Goal: Task Accomplishment & Management: Manage account settings

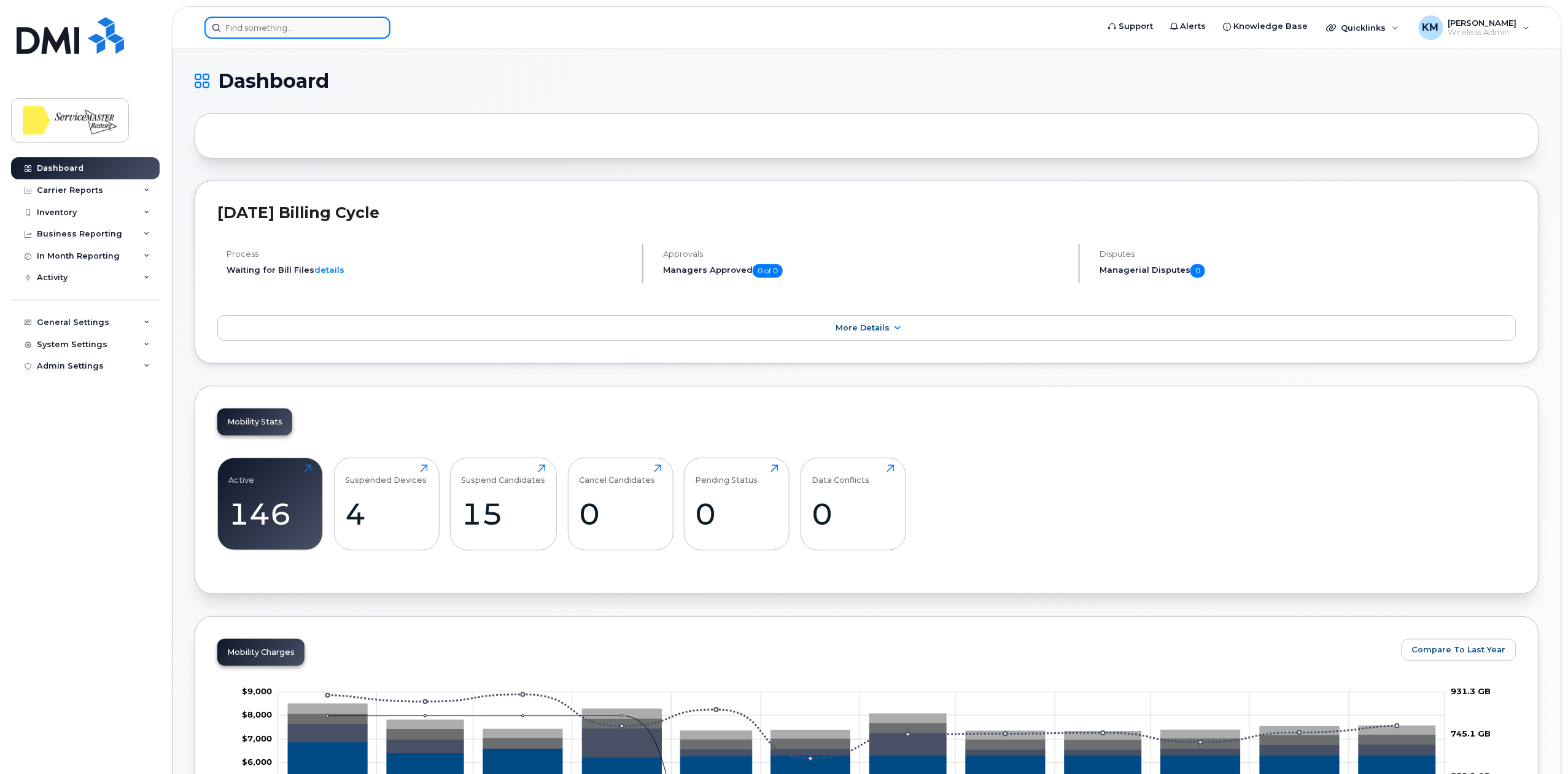
click at [299, 23] on input at bounding box center [298, 27] width 186 height 22
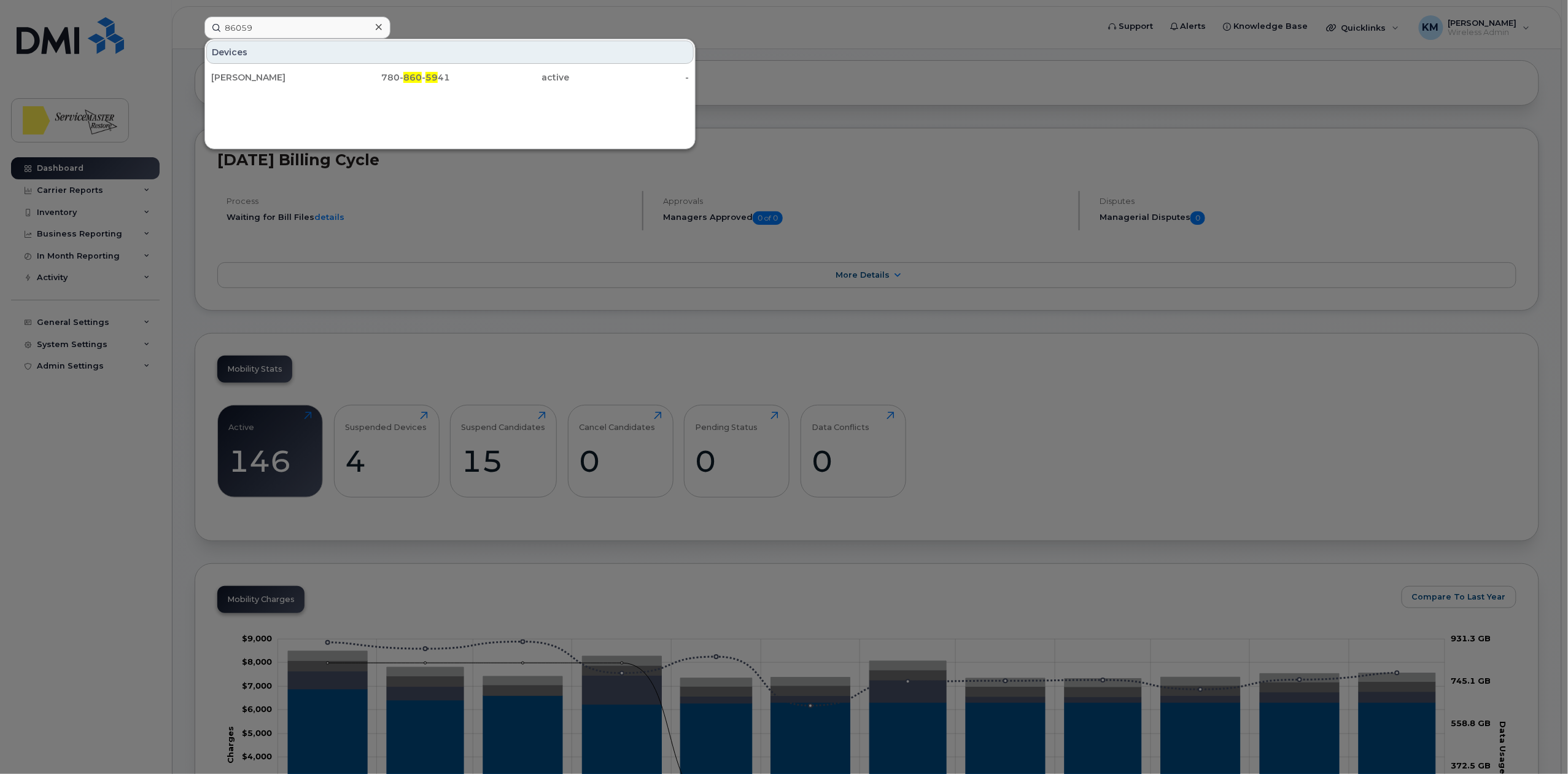
scroll to position [82, 0]
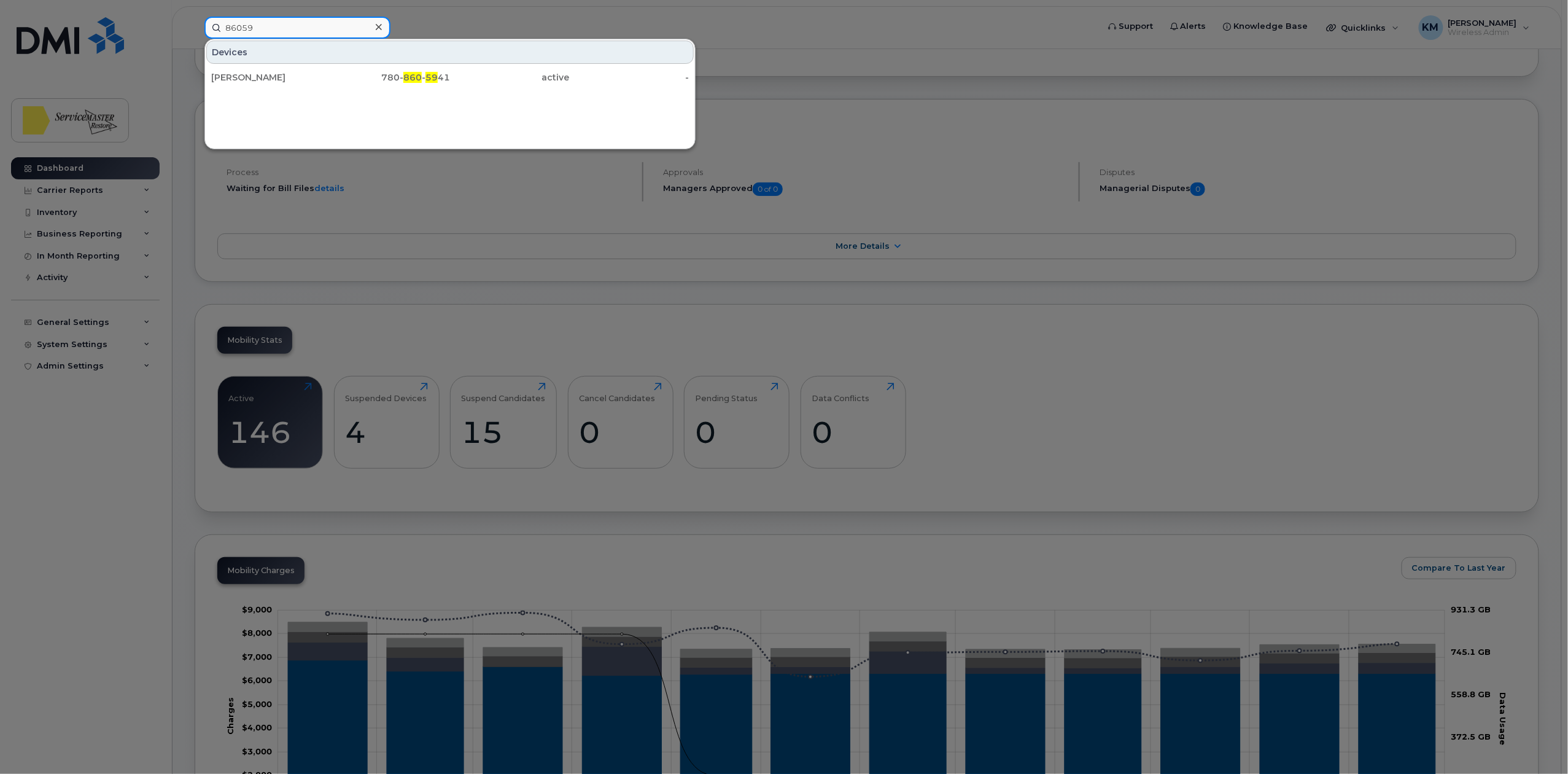
drag, startPoint x: 271, startPoint y: 18, endPoint x: 201, endPoint y: 30, distance: 71.0
click at [201, 30] on div "86059 Devices Maynard Basilides 780- 860 - 59 41 active -" at bounding box center [647, 27] width 905 height 22
type input "fern"
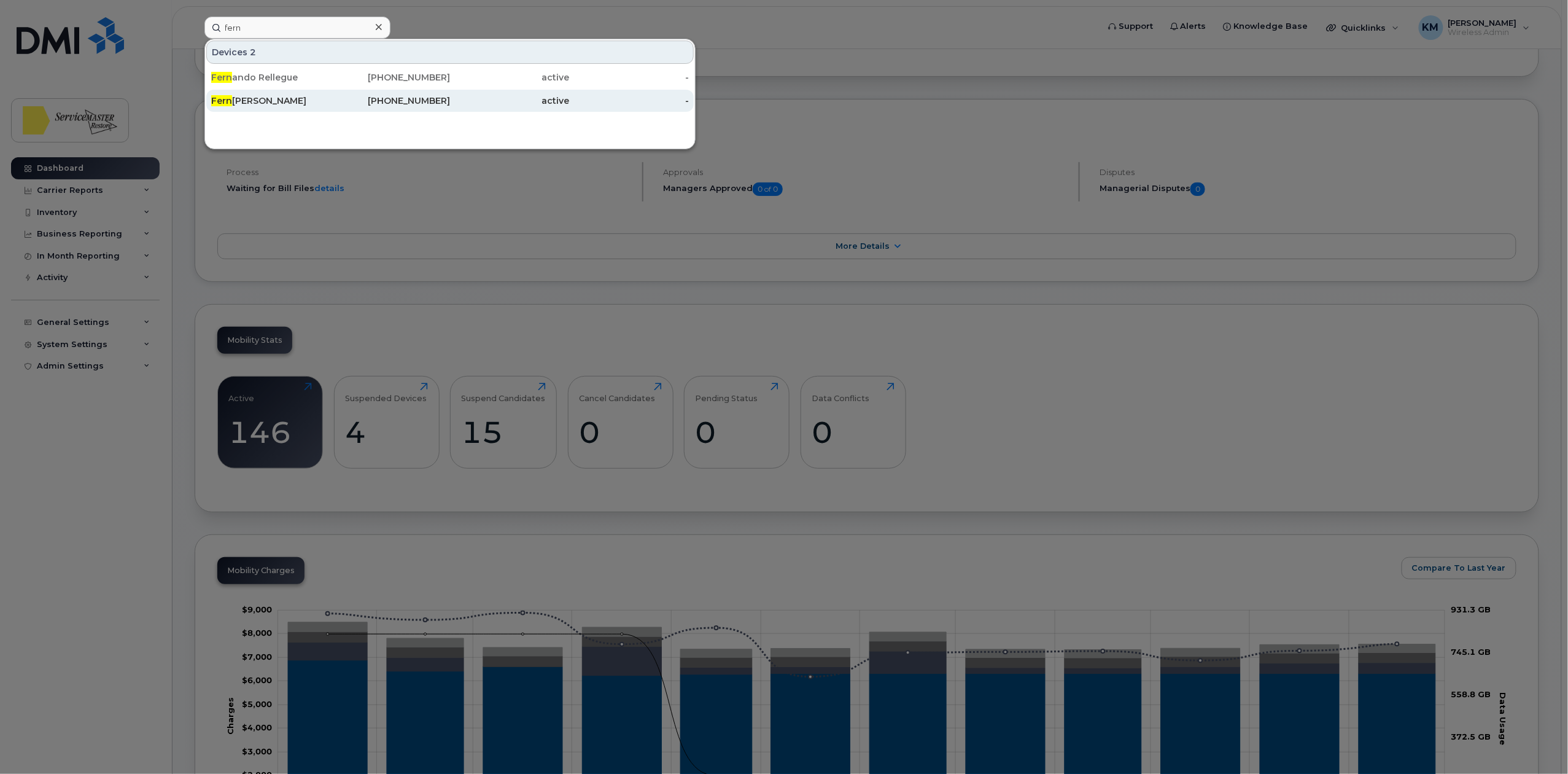
click at [283, 98] on div "Fern ando Martinez" at bounding box center [271, 101] width 119 height 12
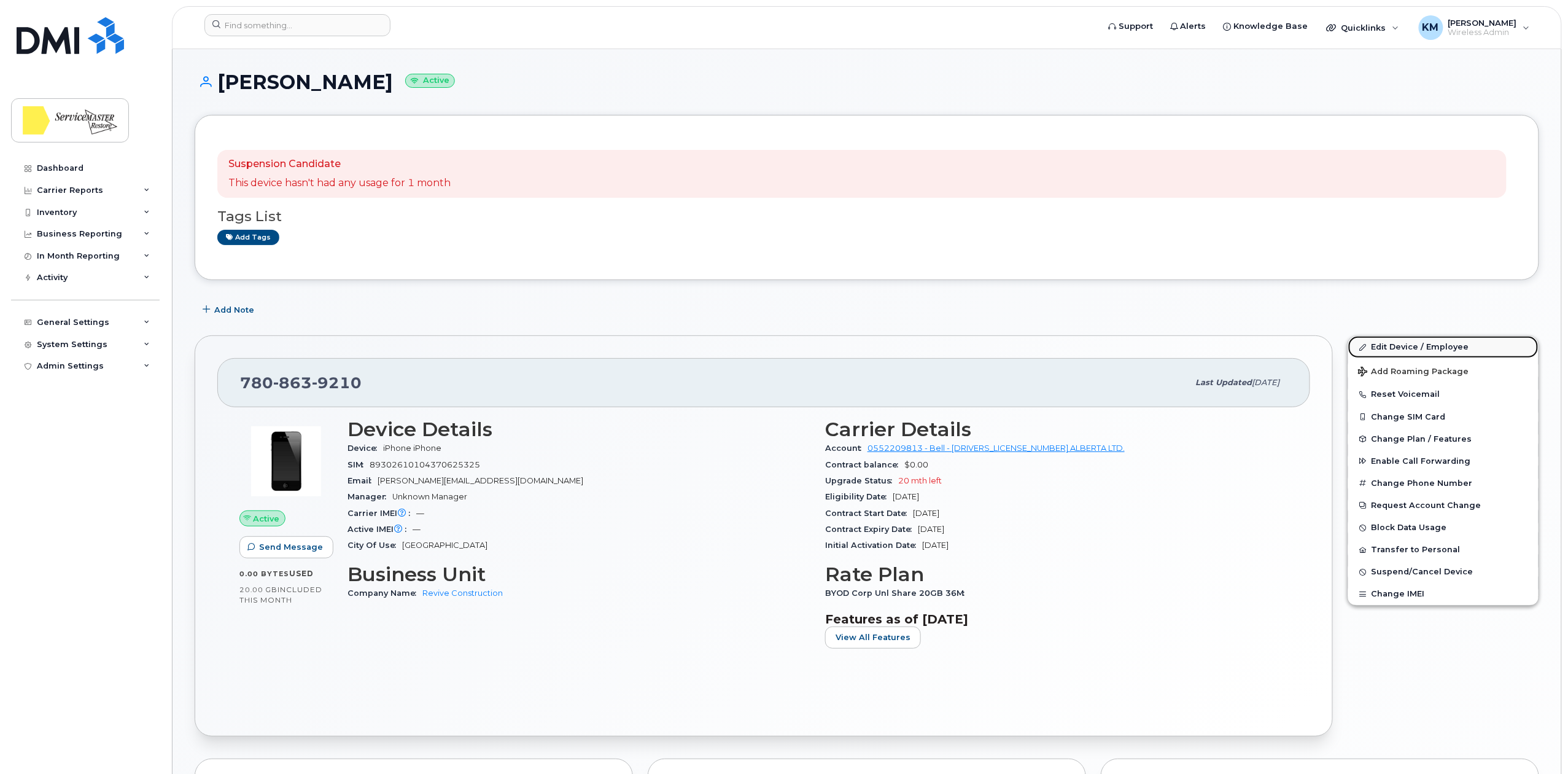
click at [1391, 347] on link "Edit Device / Employee" at bounding box center [1443, 346] width 191 height 22
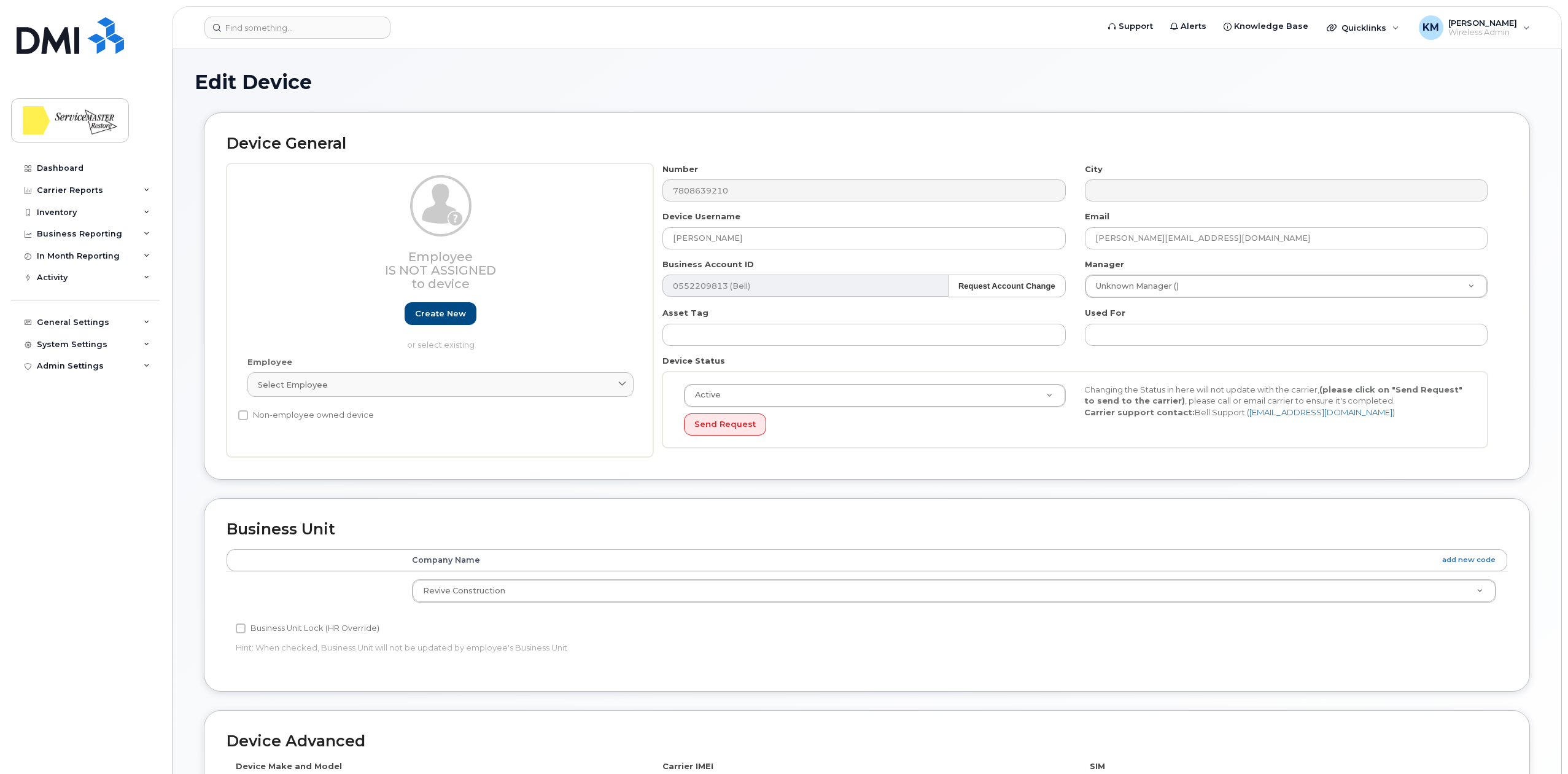
select select "33422190"
type input "Unused Line"
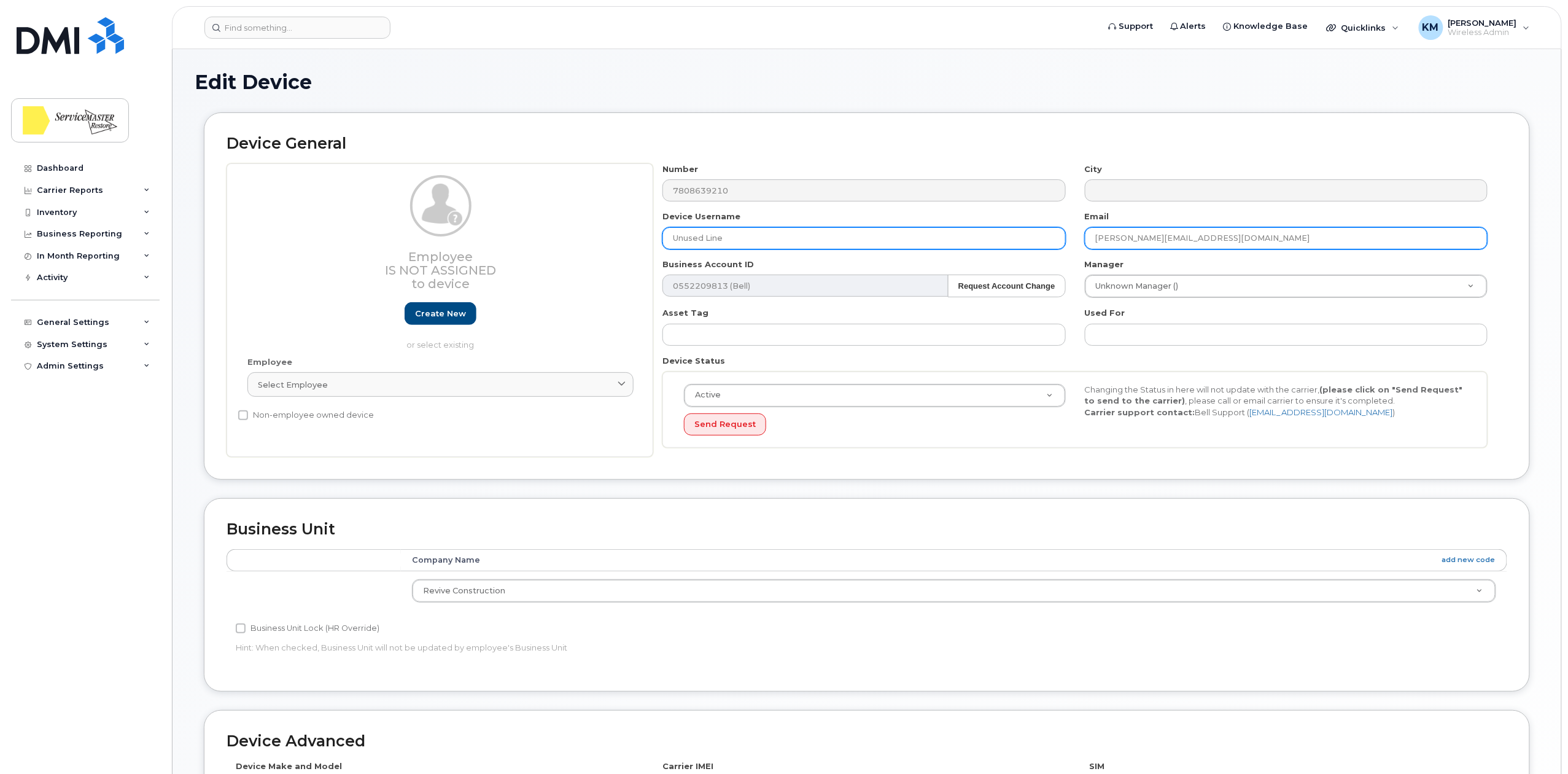
drag, startPoint x: 1140, startPoint y: 242, endPoint x: 1059, endPoint y: 248, distance: 81.2
click at [1059, 248] on div "Number 7808639210 City Device Username Unused Line Email fernando.m@reviveconst…" at bounding box center [1075, 310] width 844 height 294
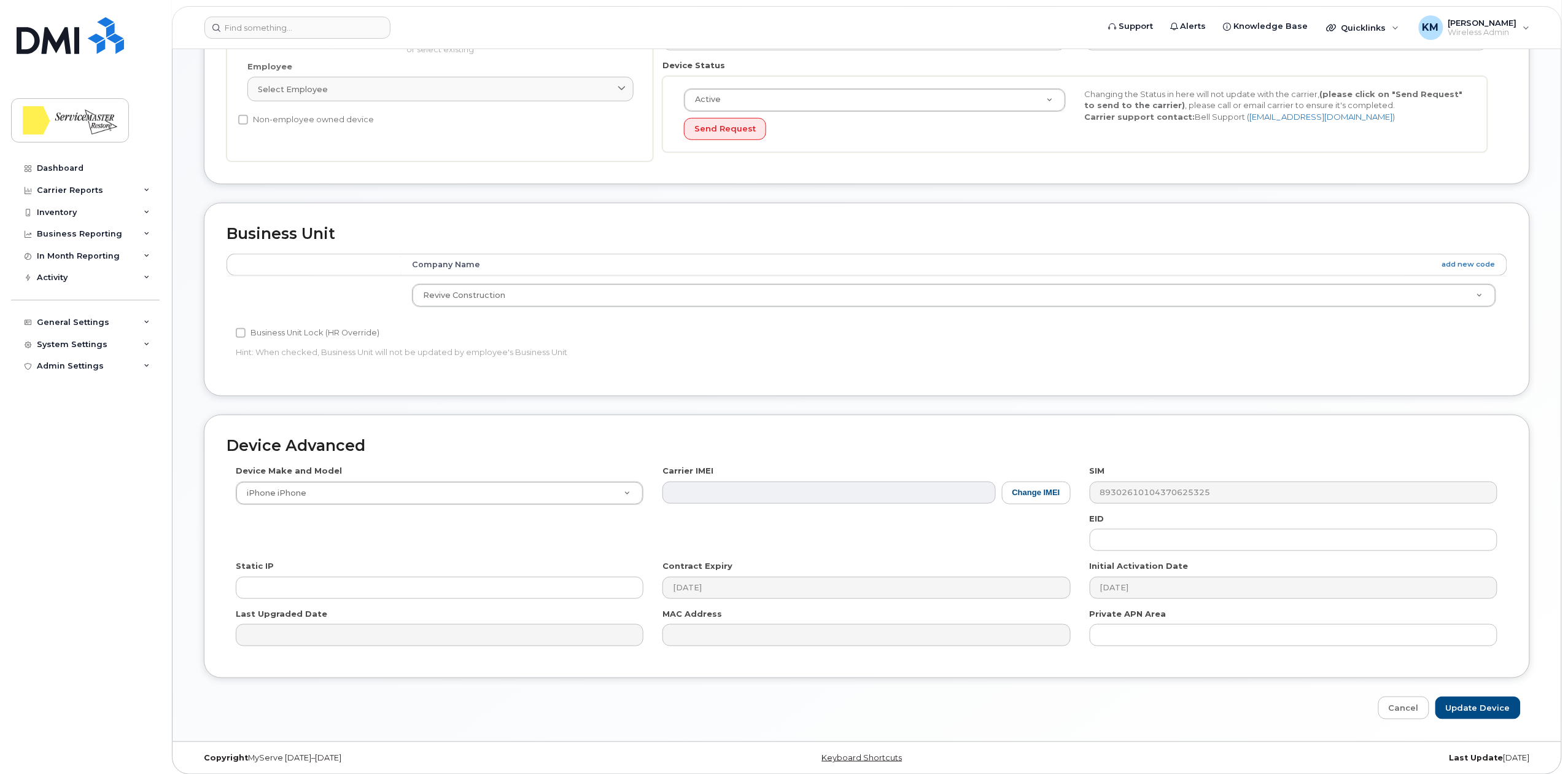
scroll to position [307, 0]
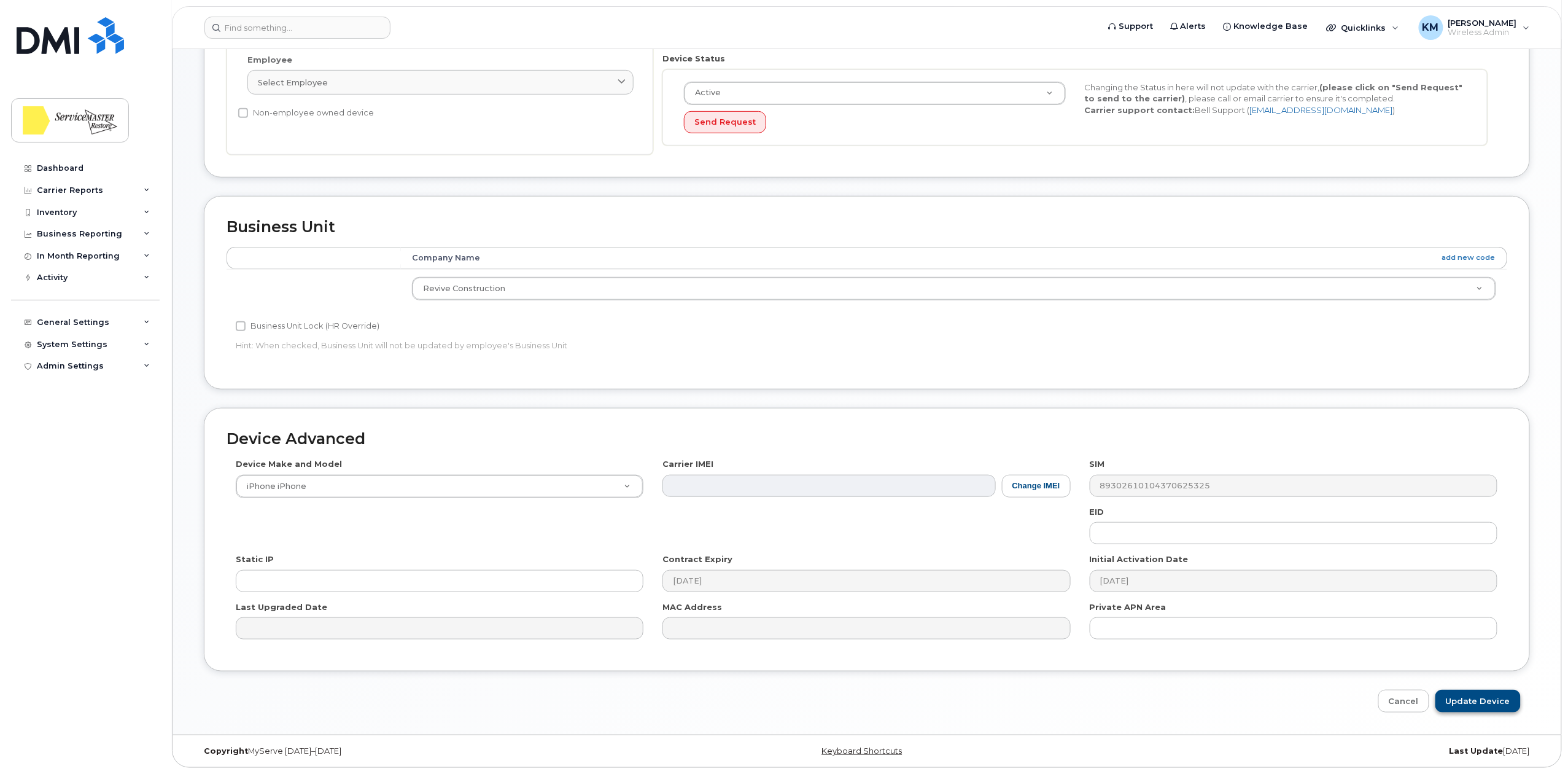
type input "unsured@reviveconstruct.com"
click at [1471, 696] on input "Update Device" at bounding box center [1478, 701] width 85 height 23
type input "Saving..."
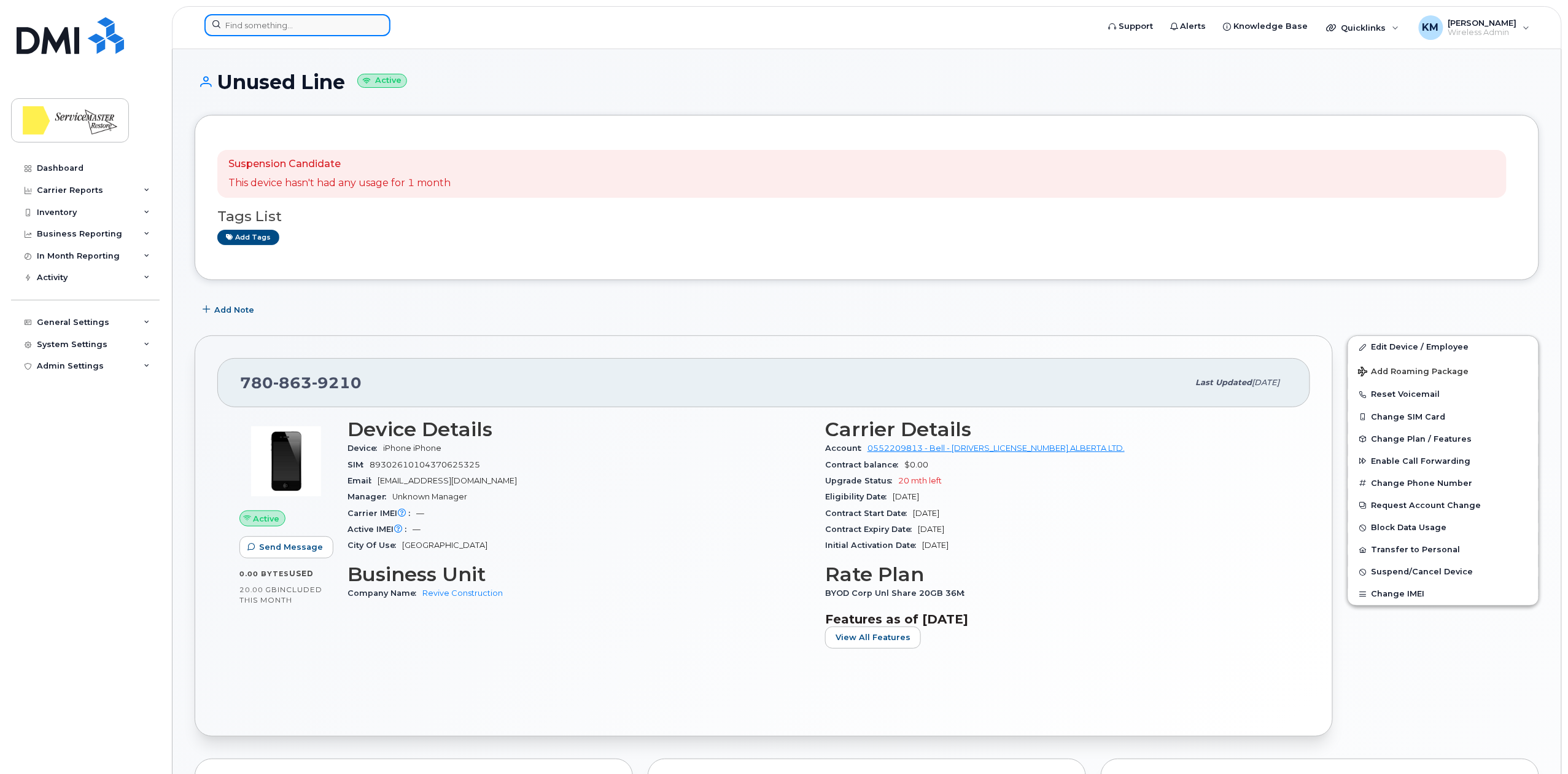
click at [266, 25] on input at bounding box center [298, 25] width 186 height 22
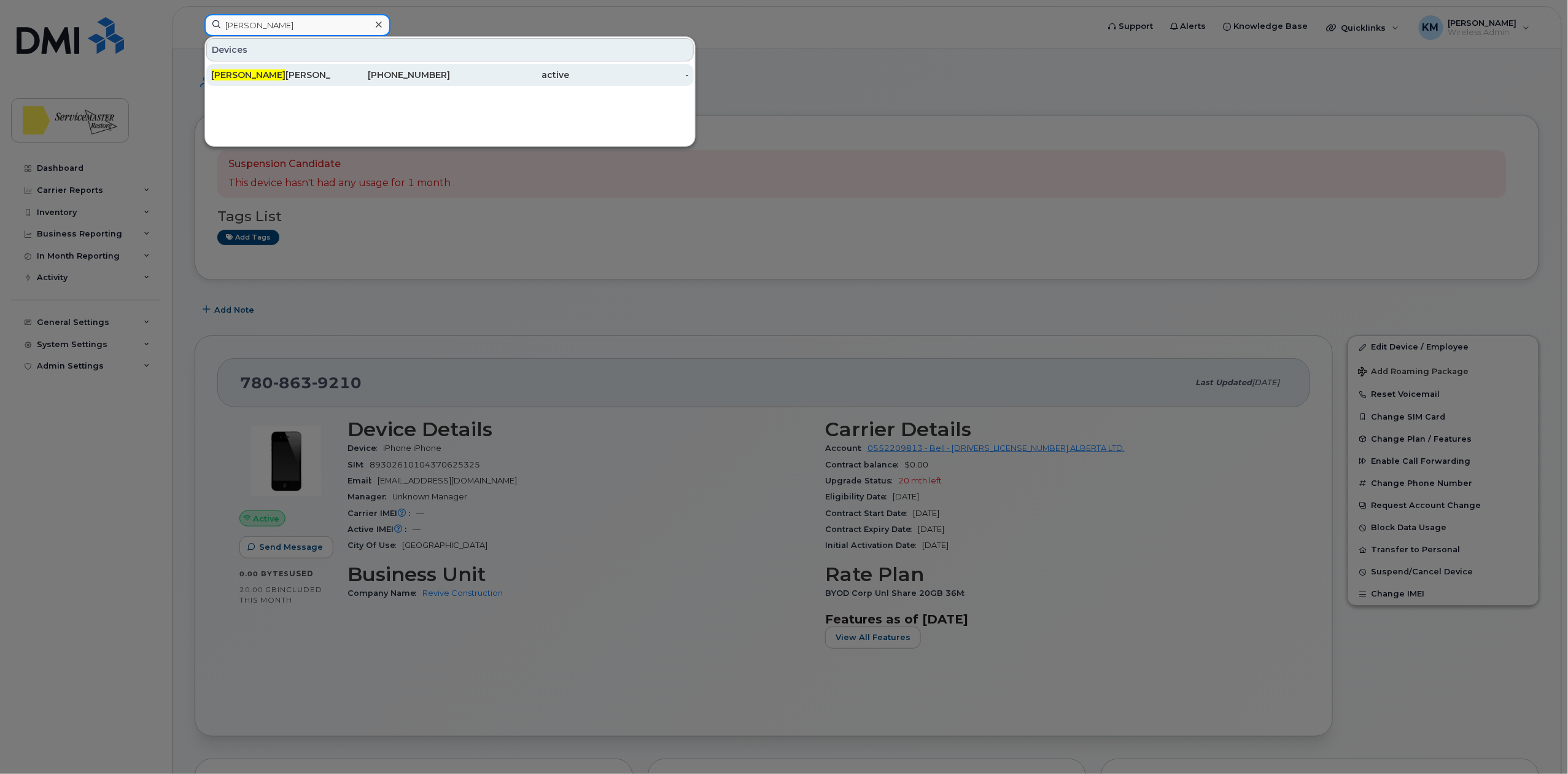
type input "lau"
click at [293, 76] on div "Lau ra Otalora" at bounding box center [271, 75] width 119 height 12
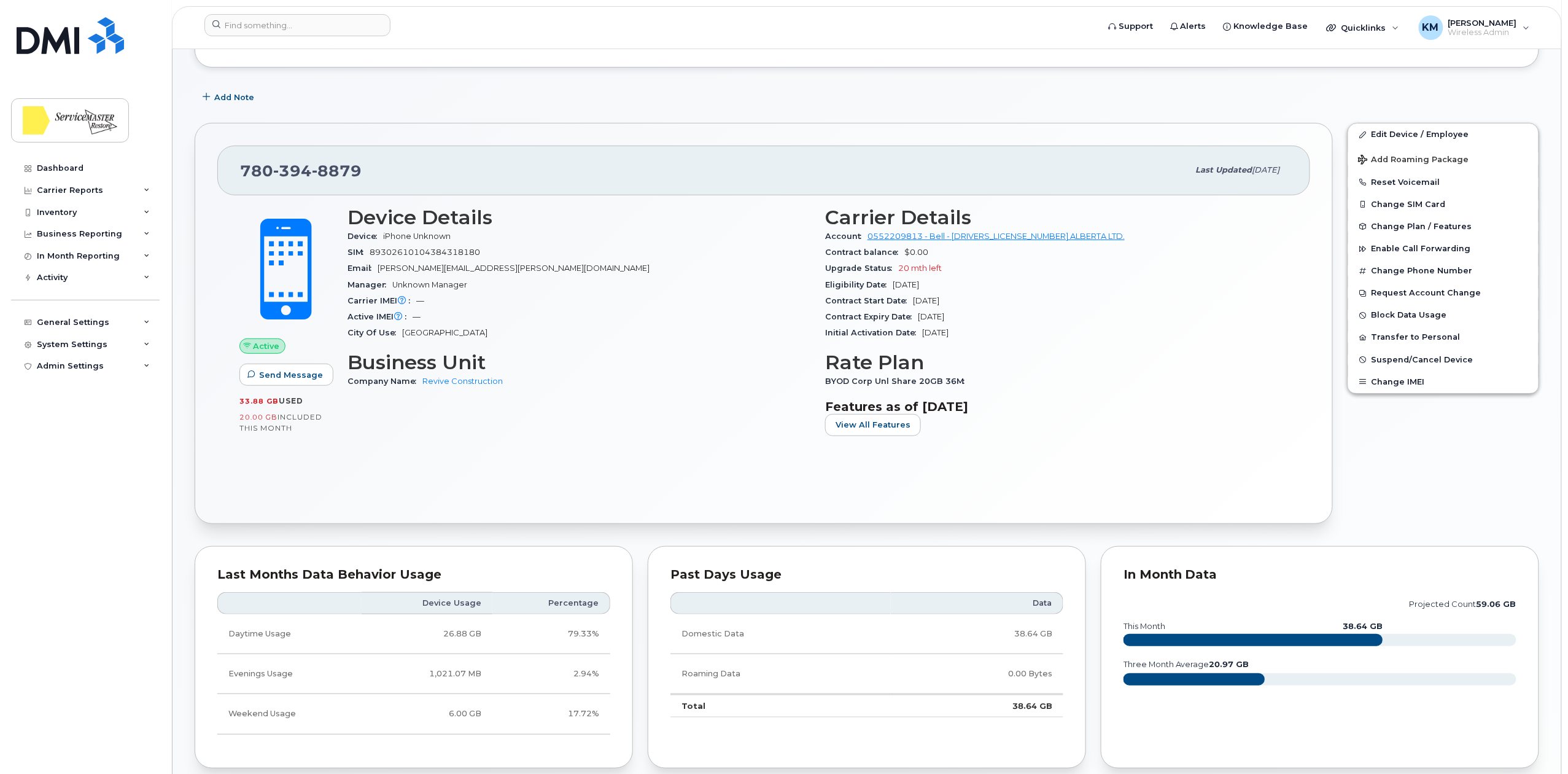
scroll to position [163, 0]
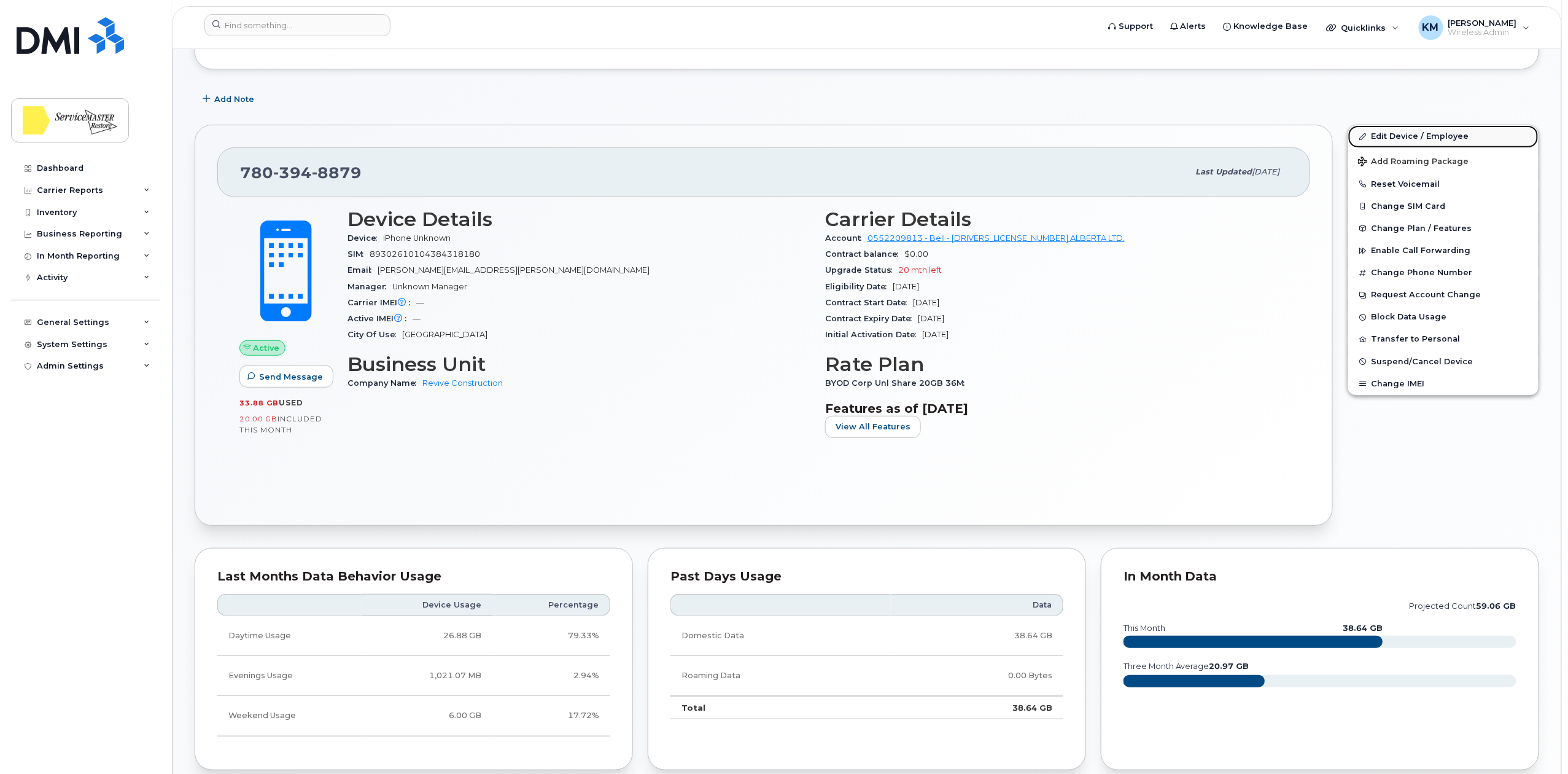
click at [1398, 130] on link "Edit Device / Employee" at bounding box center [1443, 136] width 191 height 22
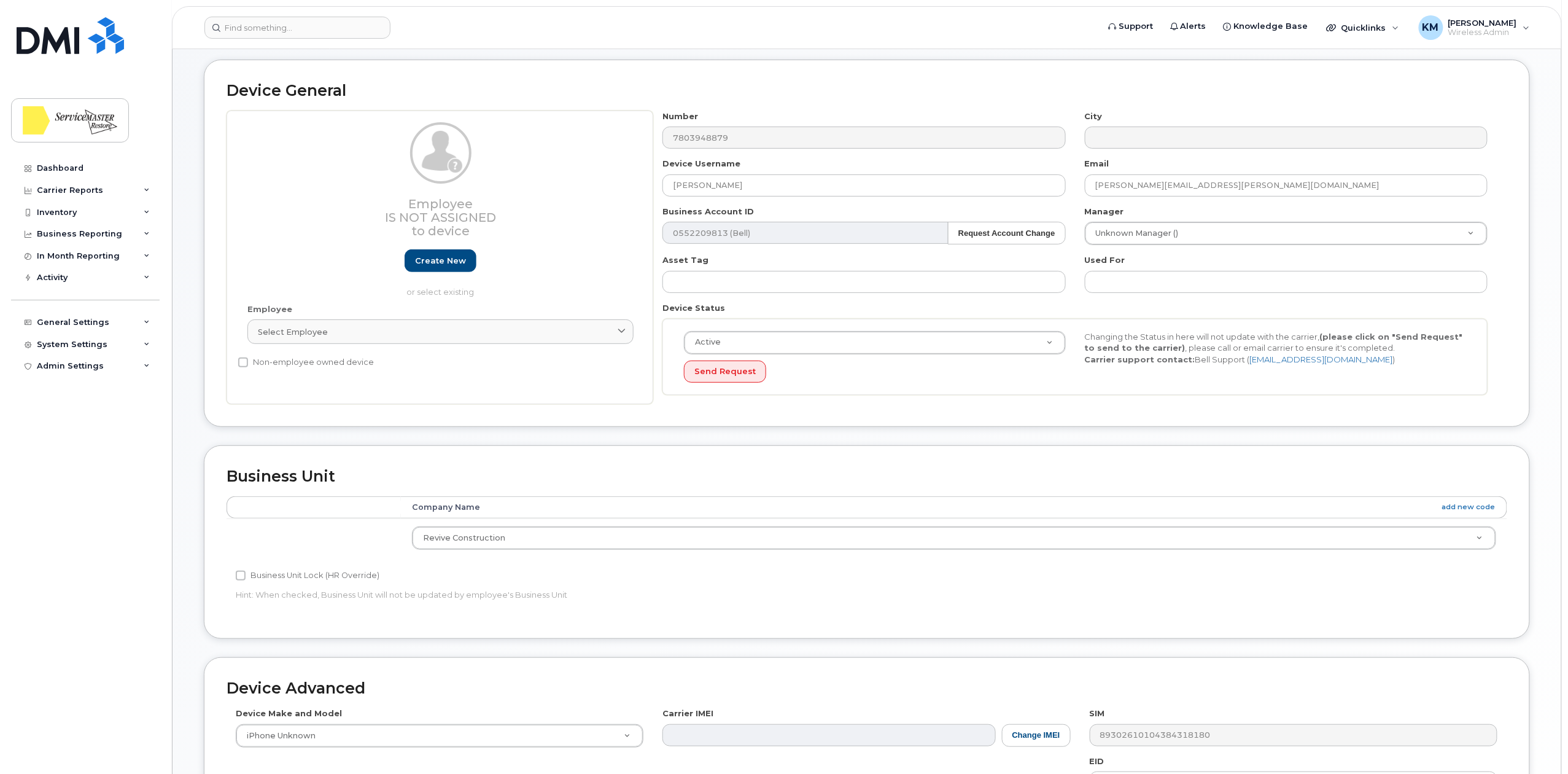
scroll to position [82, 0]
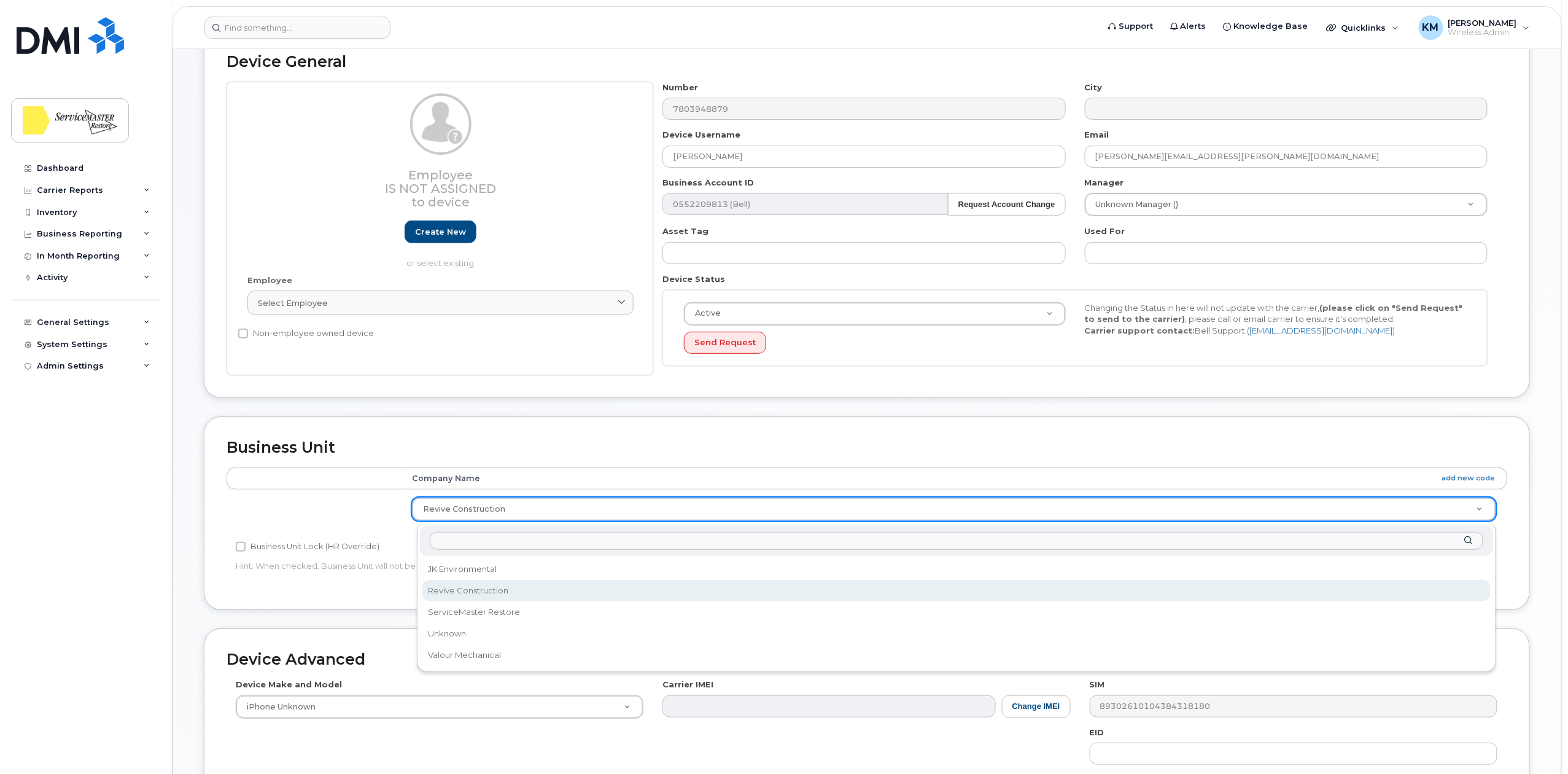
drag, startPoint x: 1420, startPoint y: 511, endPoint x: 1392, endPoint y: 515, distance: 28.3
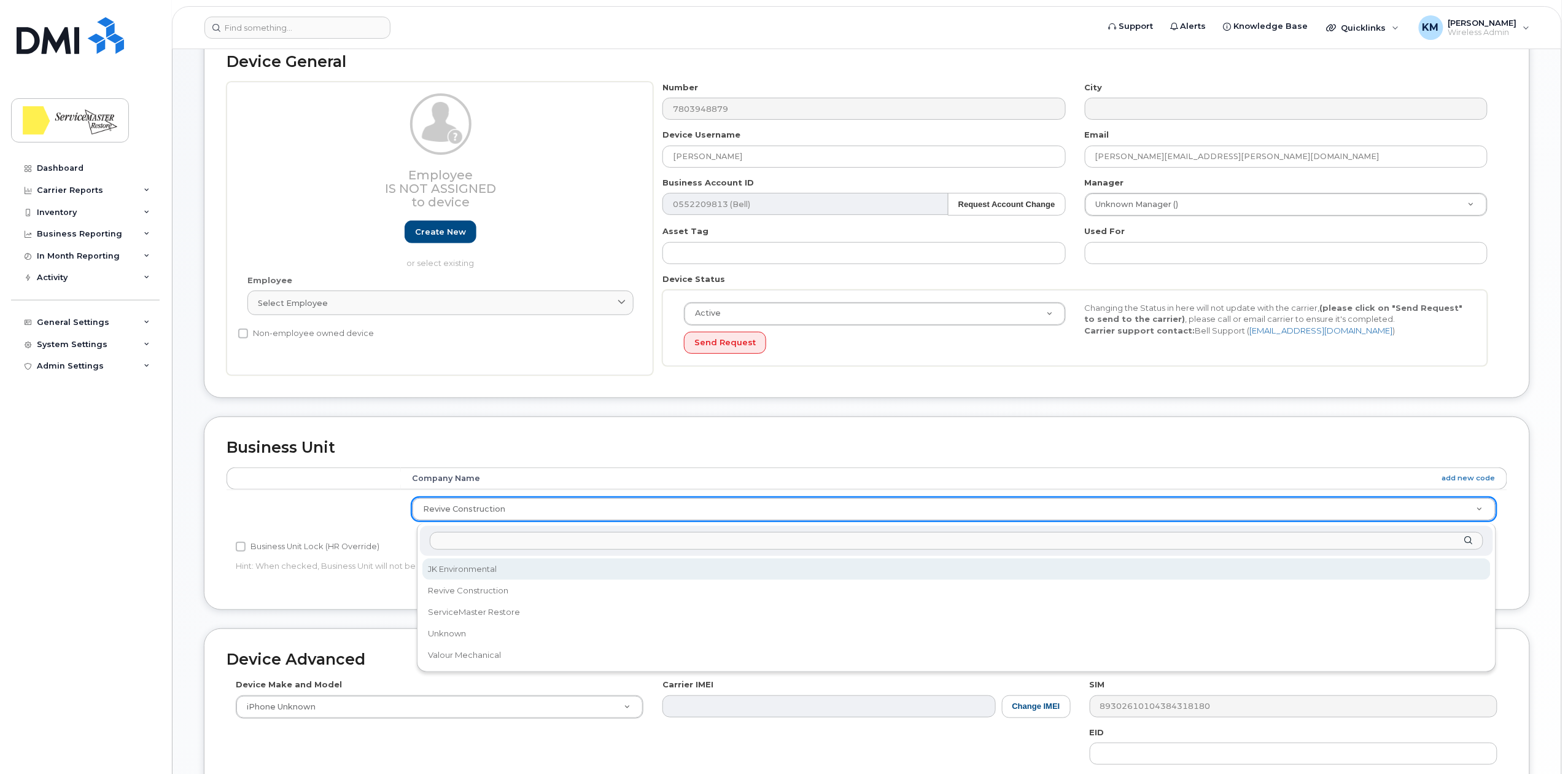
select select "33422191"
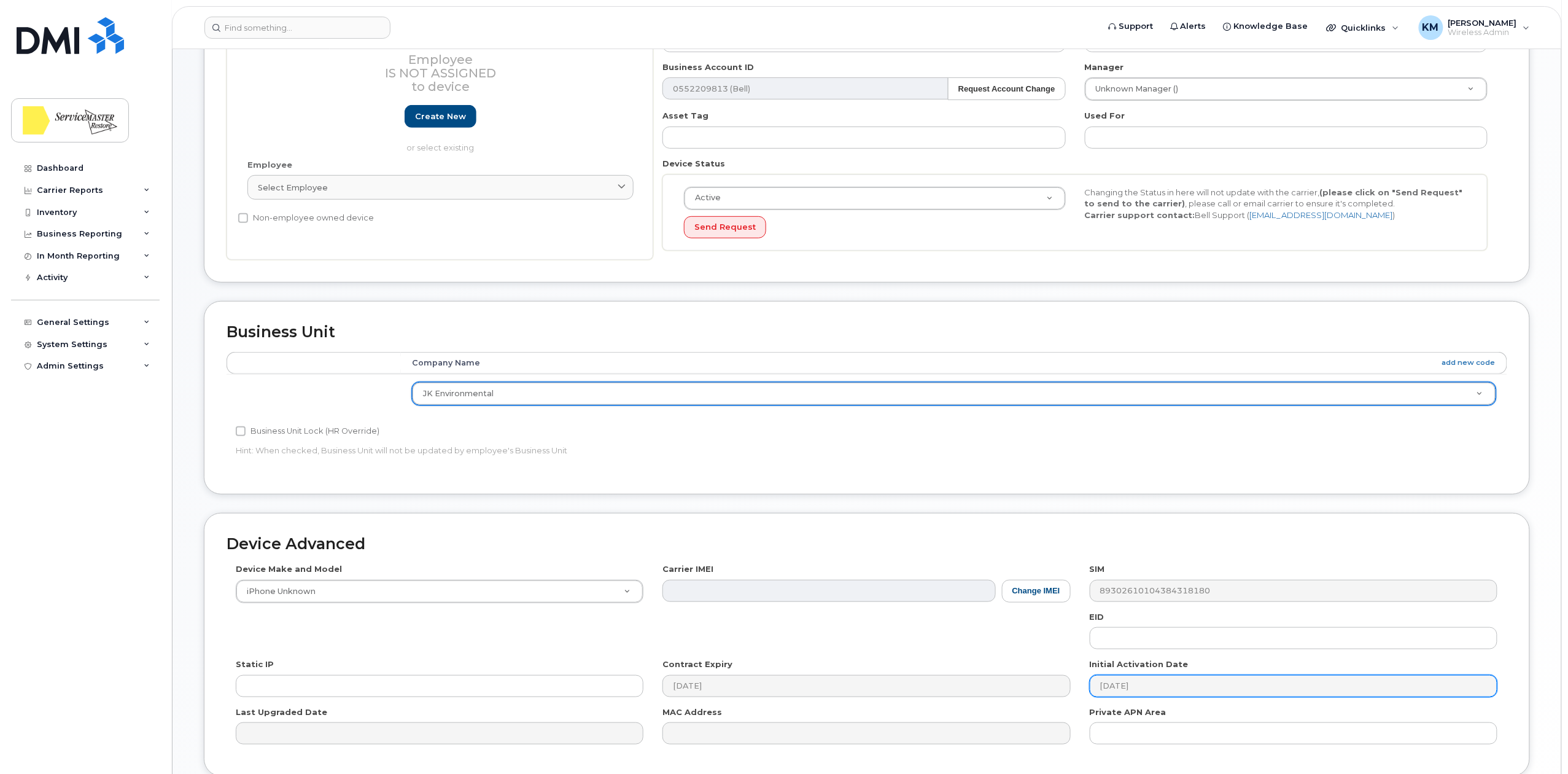
scroll to position [307, 0]
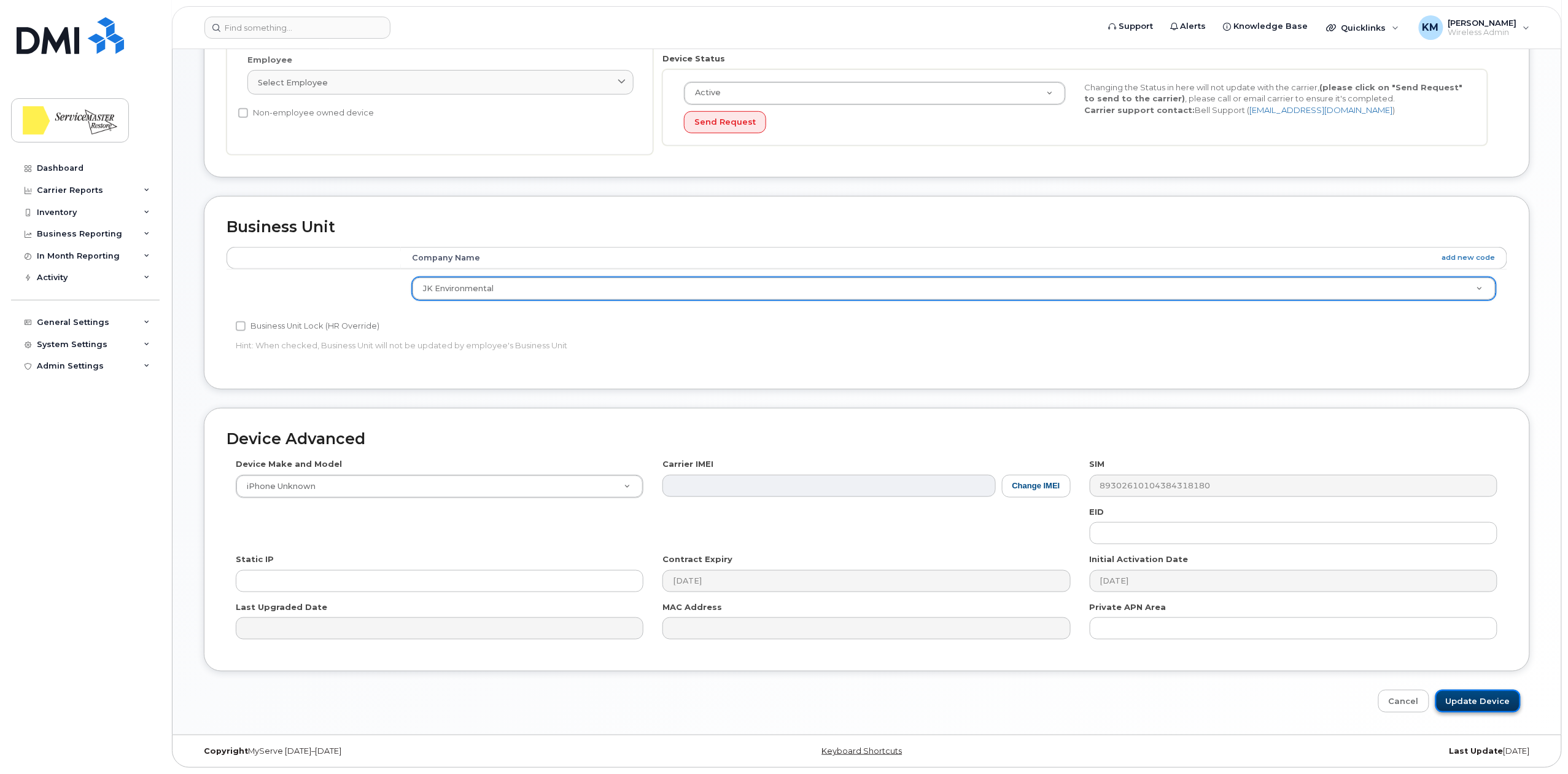
click at [1479, 704] on input "Update Device" at bounding box center [1478, 701] width 85 height 23
type input "Saving..."
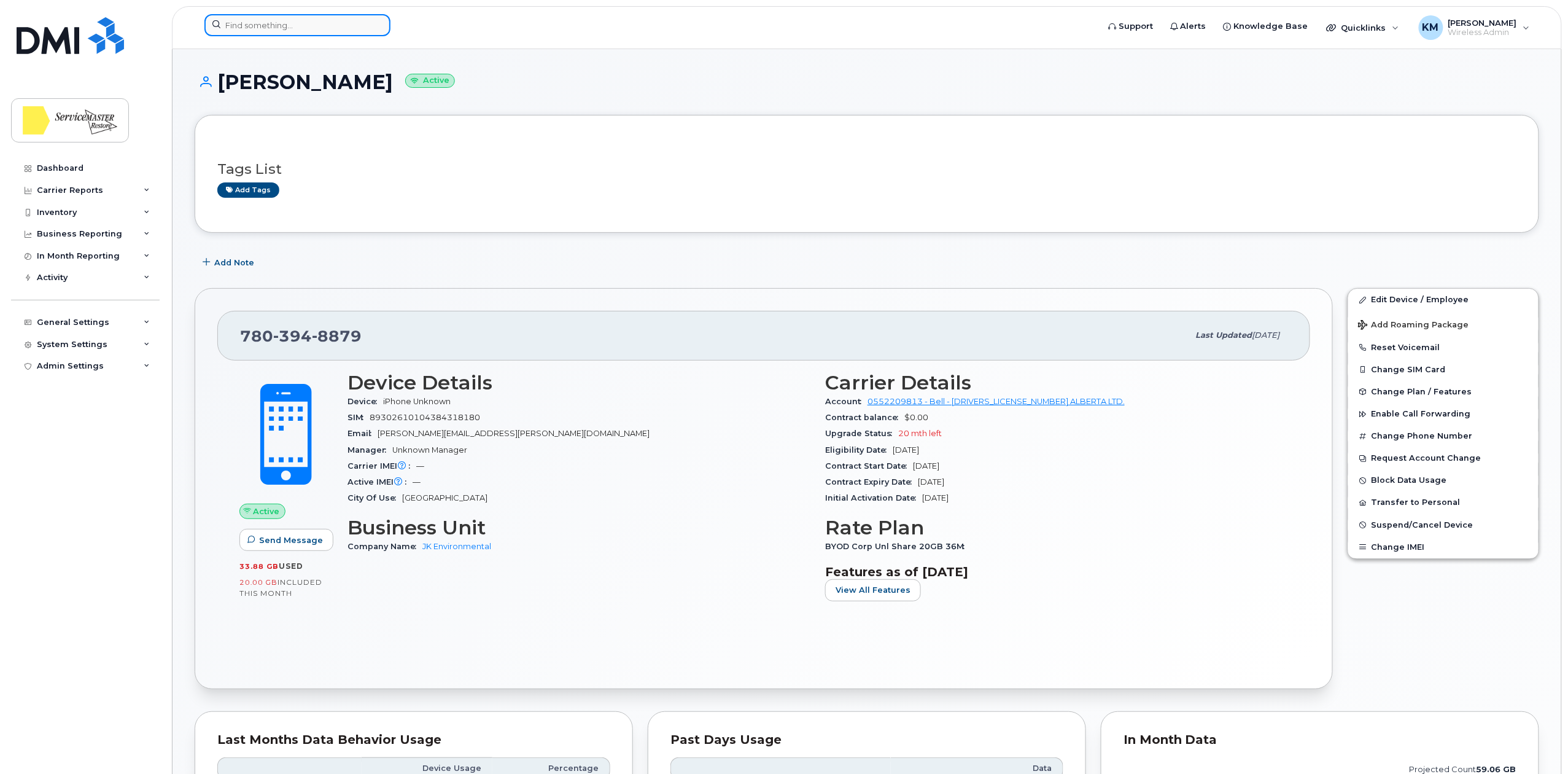
click at [293, 30] on input at bounding box center [298, 25] width 186 height 22
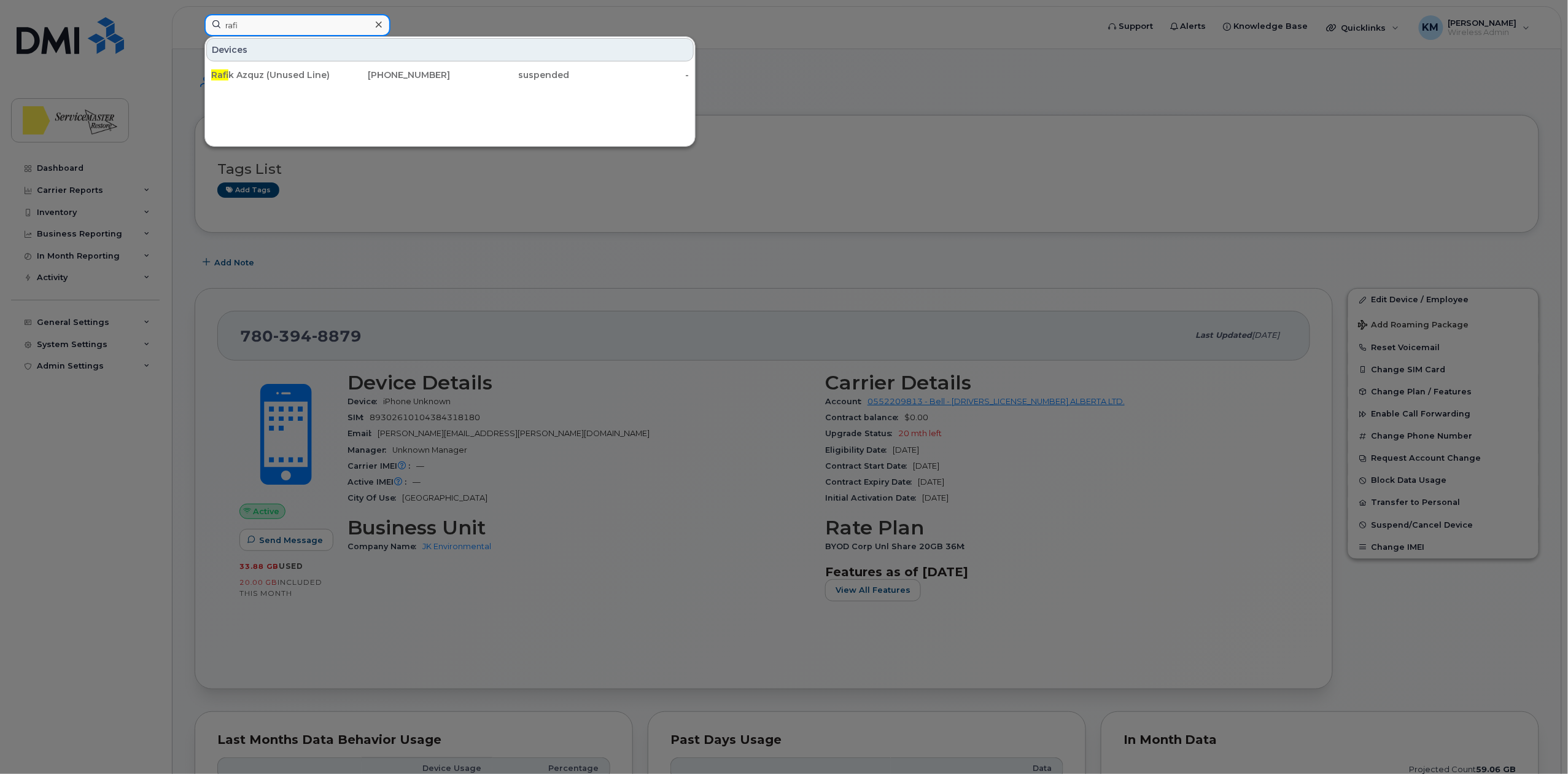
type input "rafi"
click at [289, 77] on div "Rafi k Azquz (Unused Line)" at bounding box center [271, 75] width 119 height 12
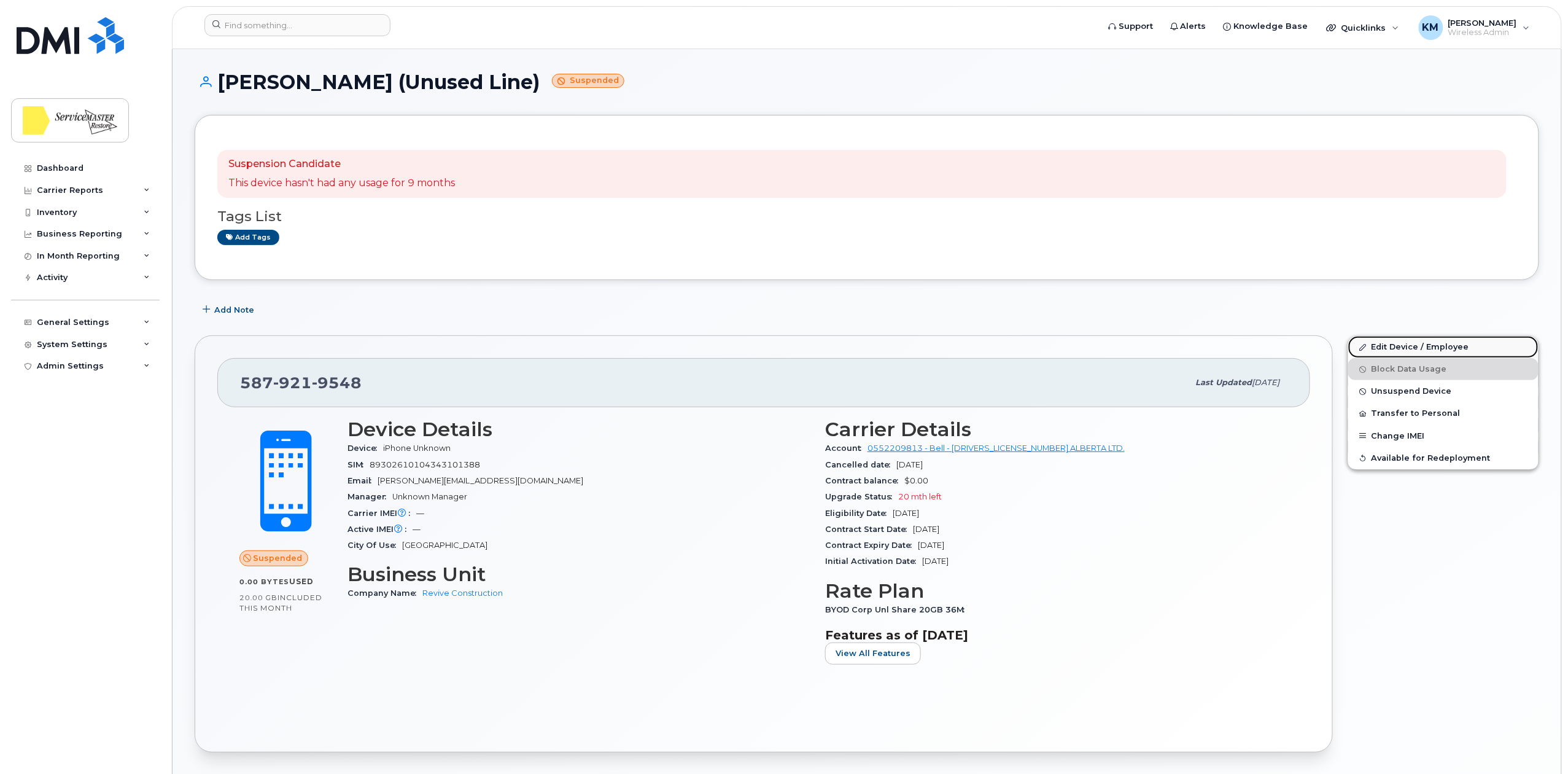
drag, startPoint x: 1401, startPoint y: 345, endPoint x: 1377, endPoint y: 343, distance: 24.1
click at [1401, 344] on link "Edit Device / Employee" at bounding box center [1443, 346] width 191 height 22
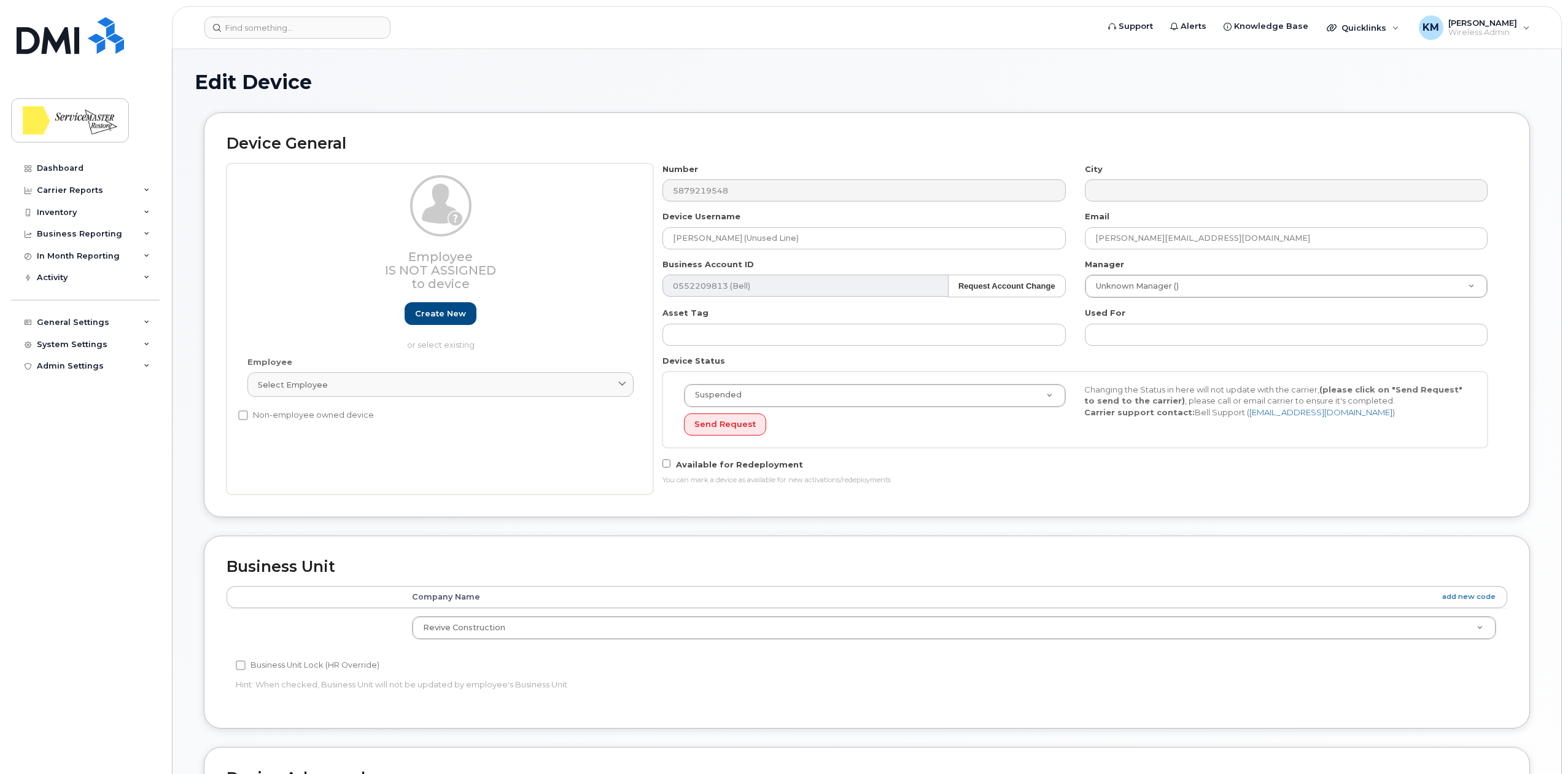
select select "33422190"
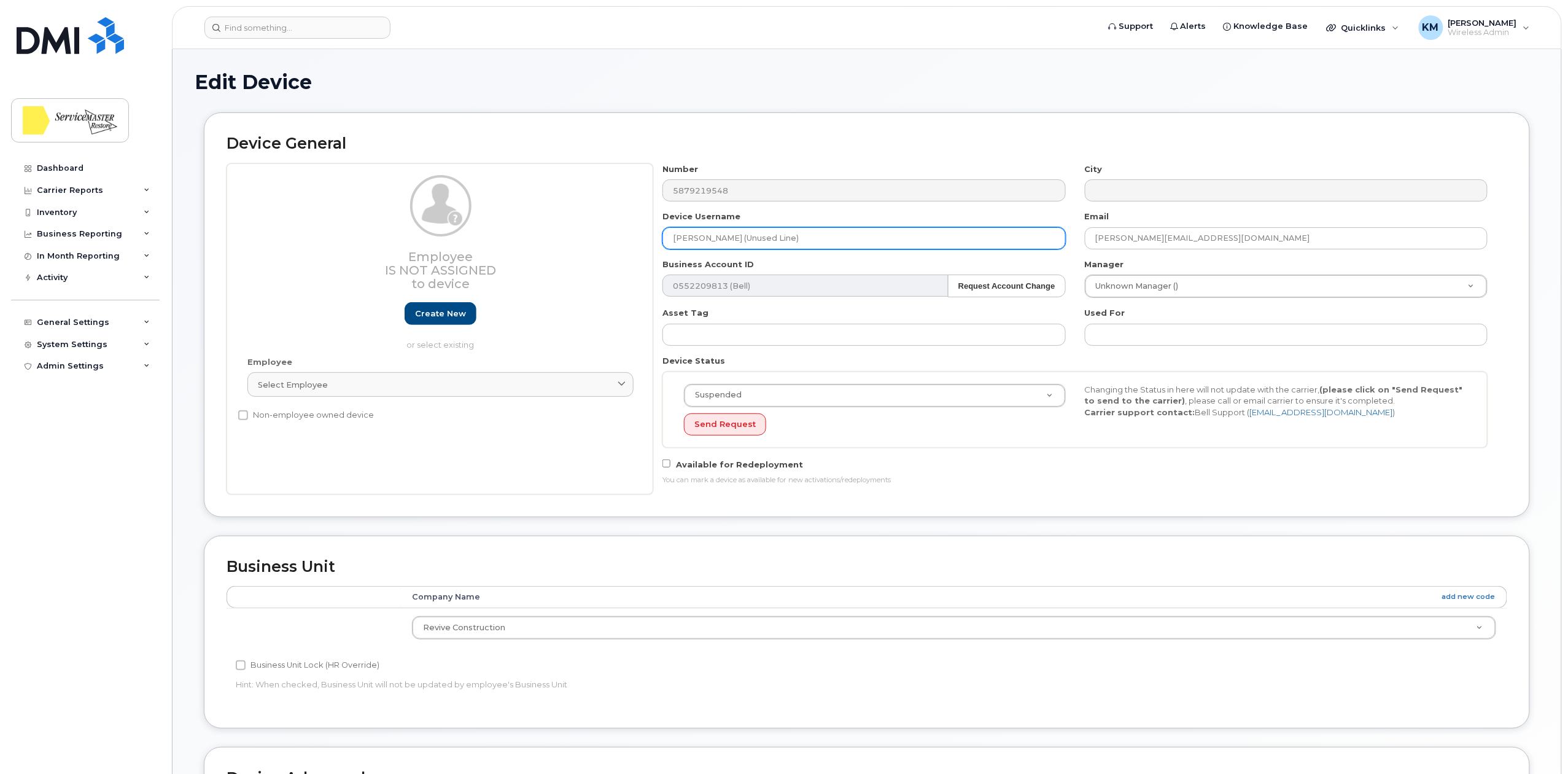
drag, startPoint x: 725, startPoint y: 237, endPoint x: 608, endPoint y: 239, distance: 117.0
click at [608, 239] on div "Employee Is not assigned to device Create new or select existing Employee Selec…" at bounding box center [867, 329] width 1281 height 331
click at [735, 236] on input "Unused Line)" at bounding box center [863, 238] width 403 height 22
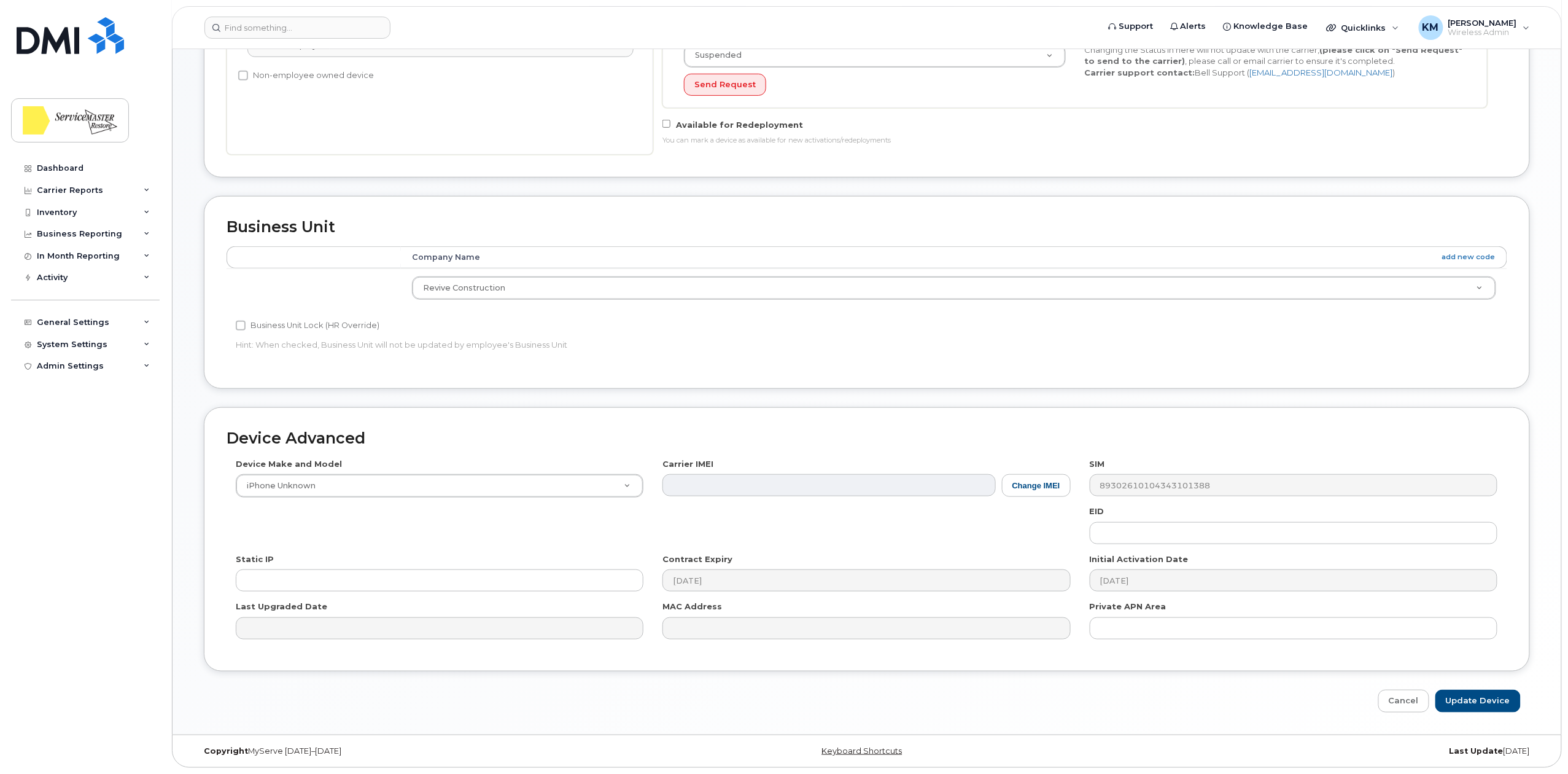
scroll to position [344, 0]
type input "Unused Line"
click at [1499, 700] on input "Update Device" at bounding box center [1478, 701] width 85 height 23
type input "Saving..."
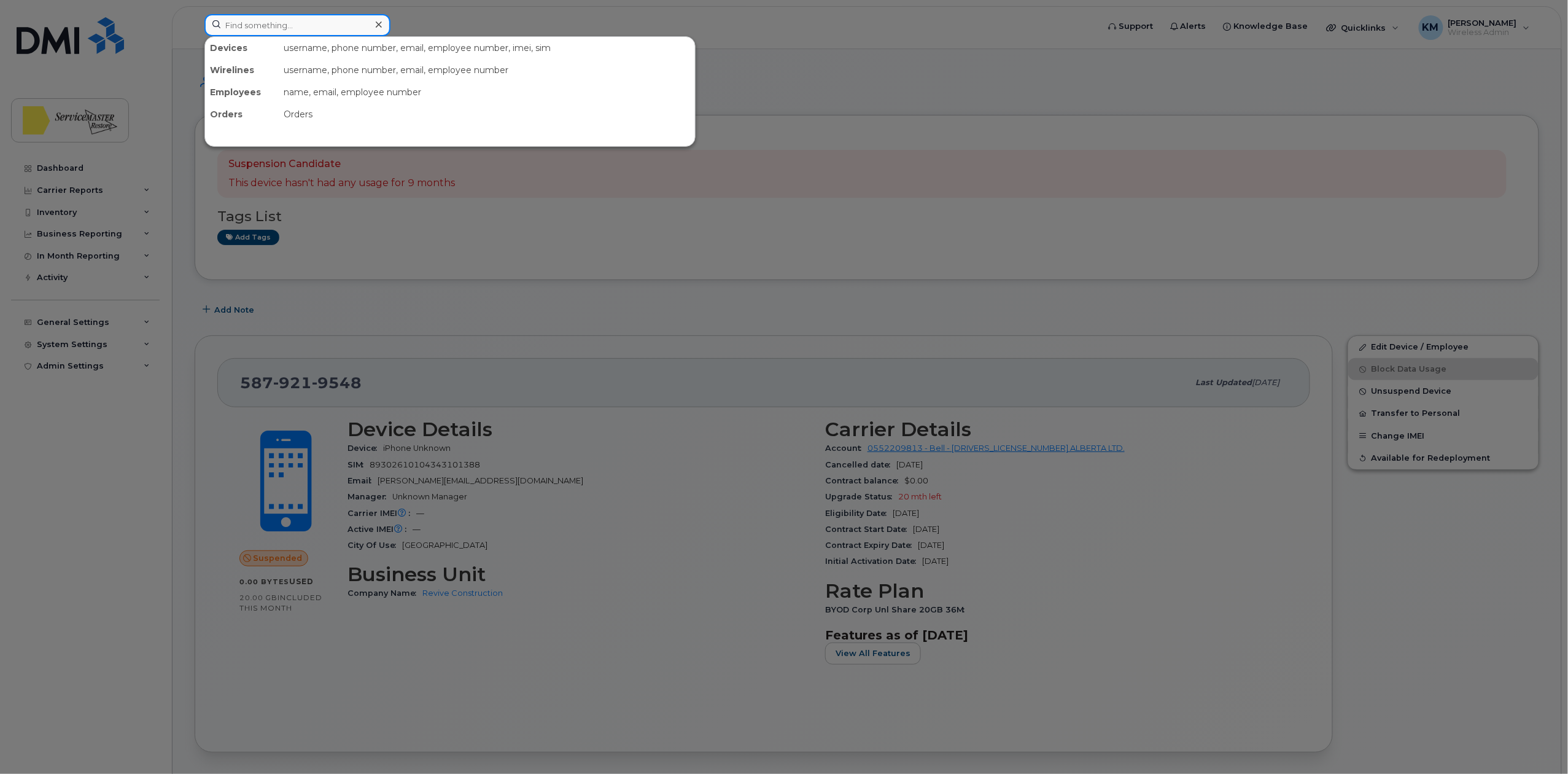
click at [297, 30] on input at bounding box center [298, 25] width 186 height 22
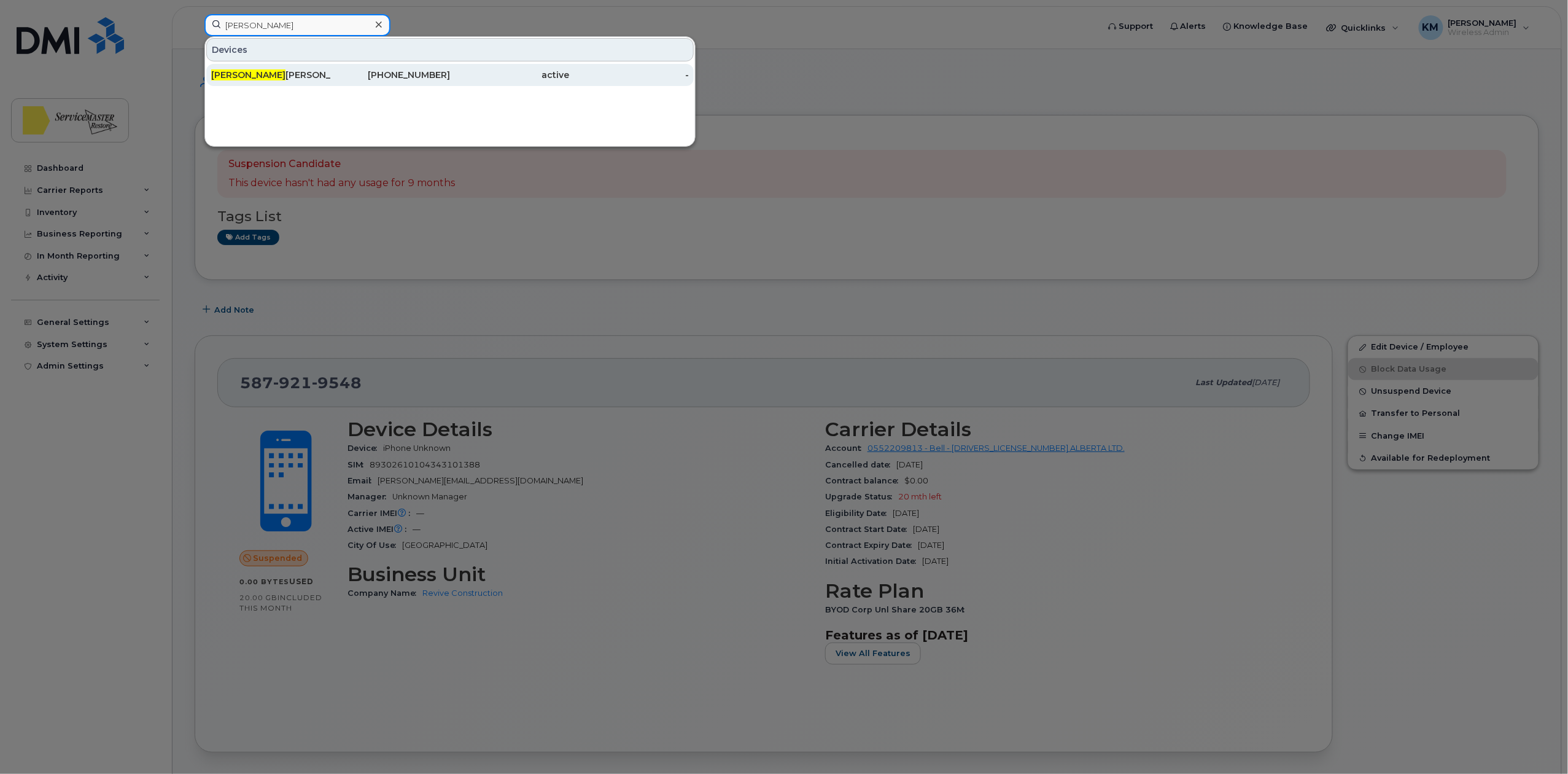
type input "leo"
drag, startPoint x: 289, startPoint y: 78, endPoint x: 355, endPoint y: 268, distance: 201.1
click at [289, 78] on div "LEO POLDO CONSTANTINO" at bounding box center [271, 75] width 119 height 12
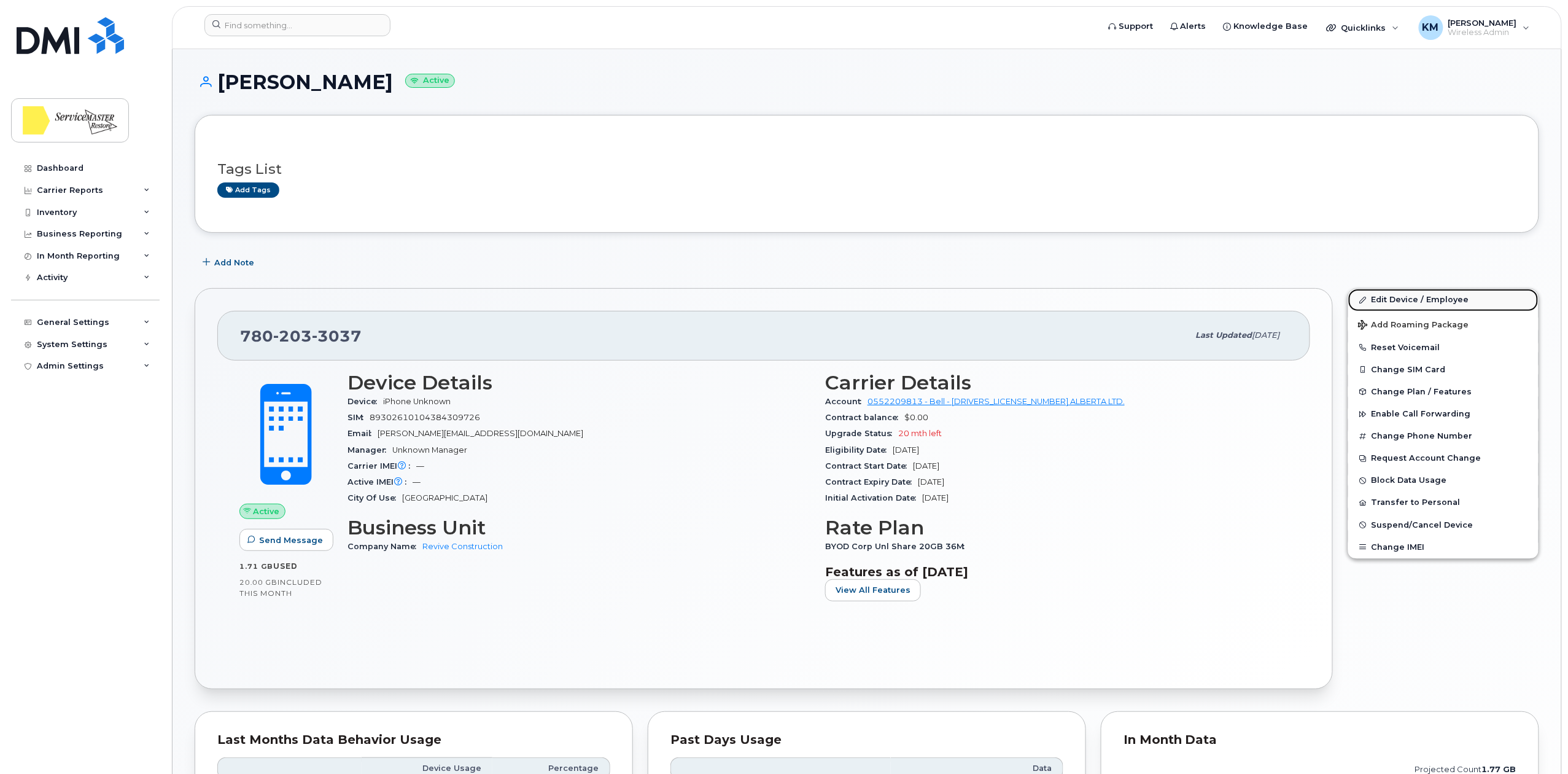
click at [1439, 296] on link "Edit Device / Employee" at bounding box center [1443, 300] width 191 height 22
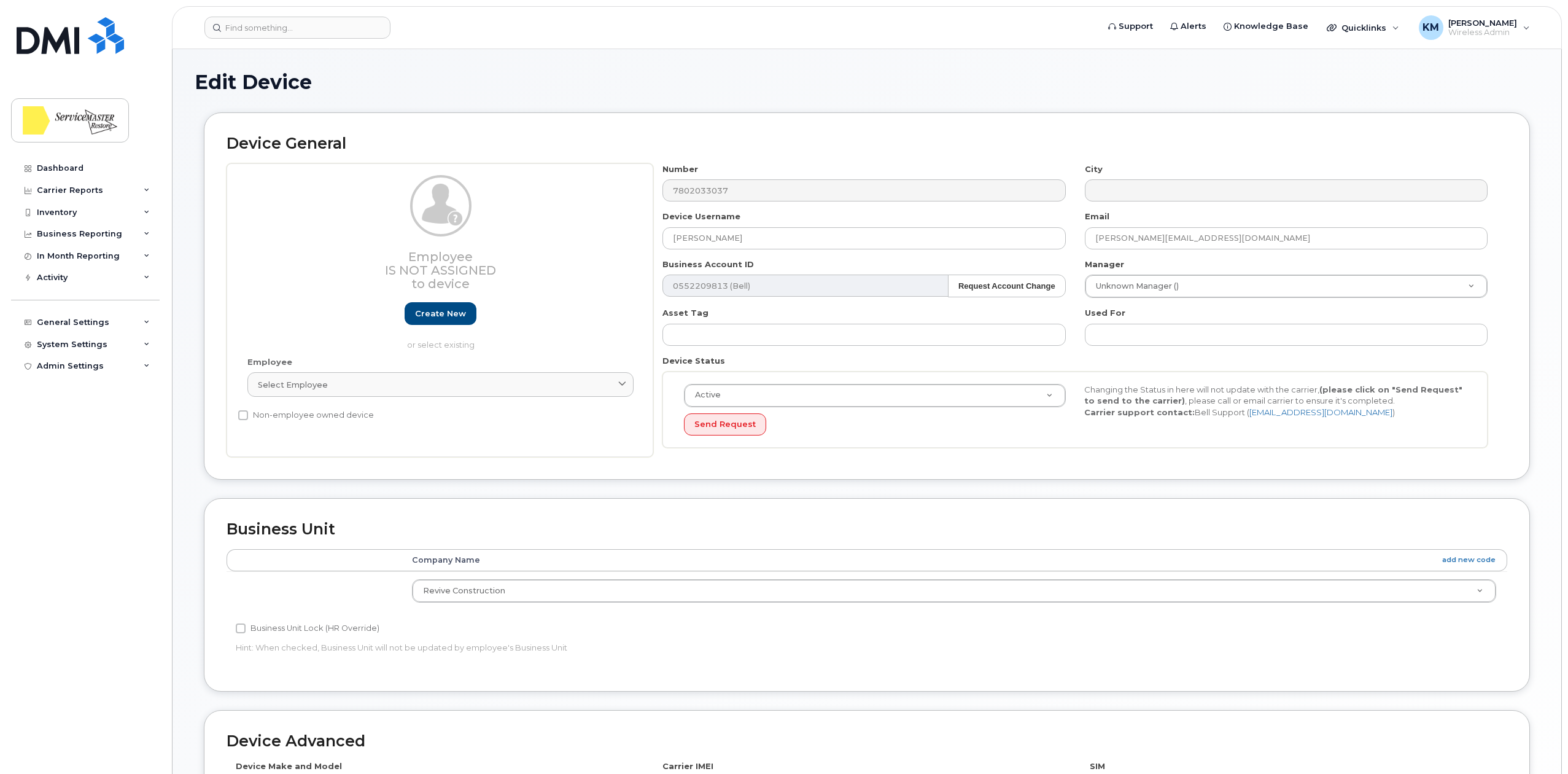
select select "33422190"
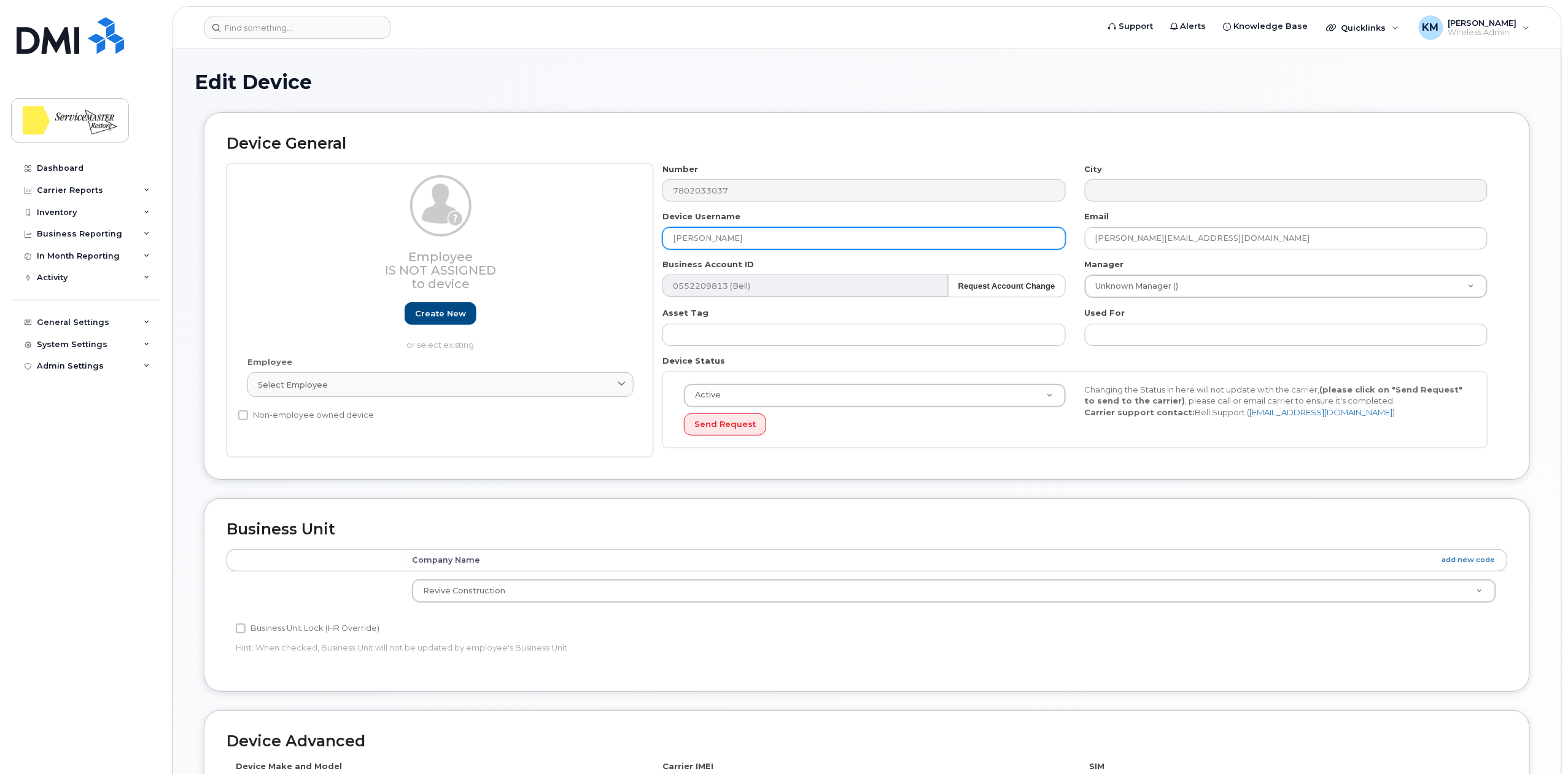
click at [676, 238] on input "[PERSON_NAME]" at bounding box center [863, 238] width 403 height 22
click at [720, 240] on input "Leopoldo CONSTANTINO" at bounding box center [863, 238] width 403 height 22
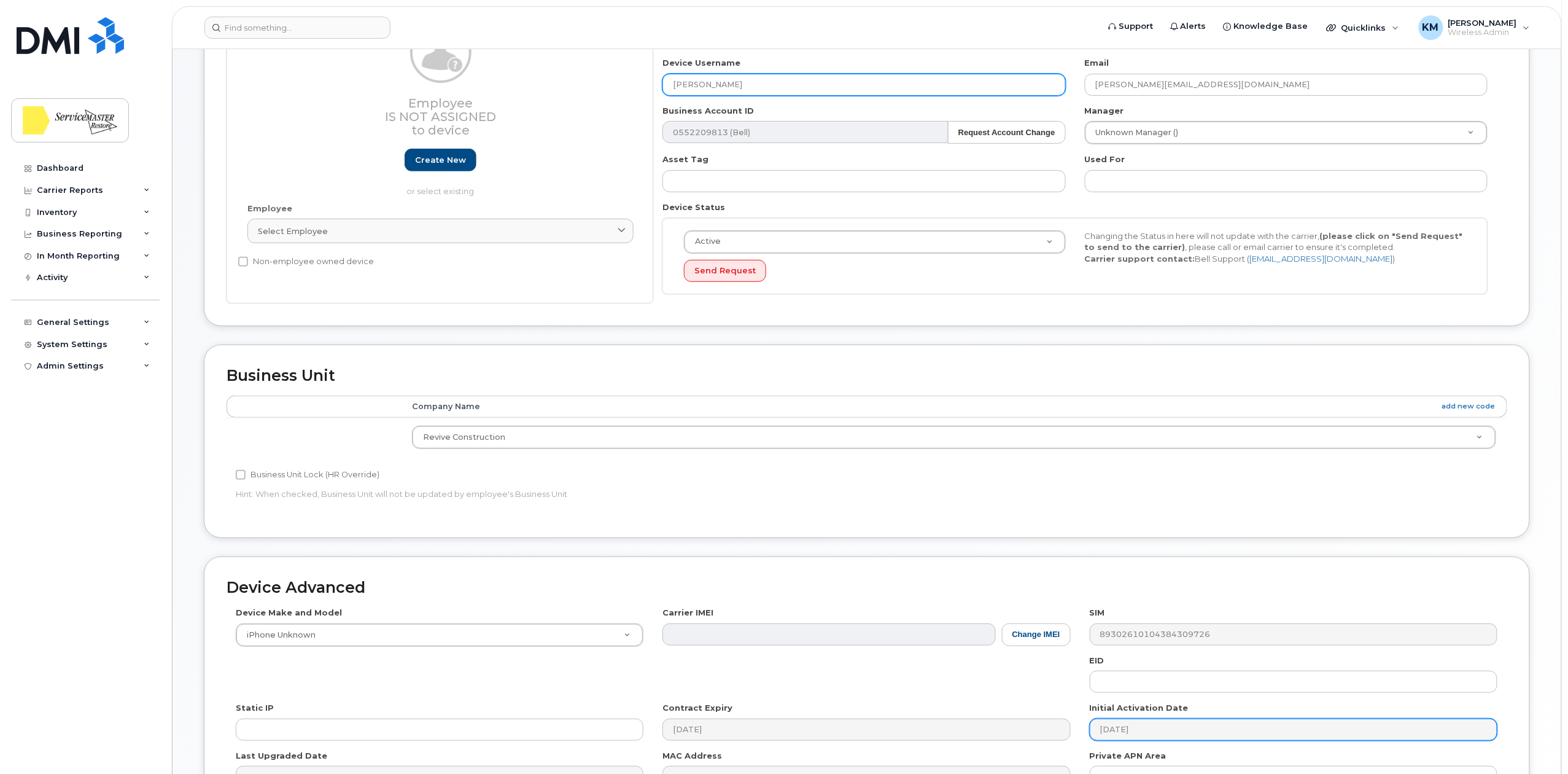
scroll to position [307, 0]
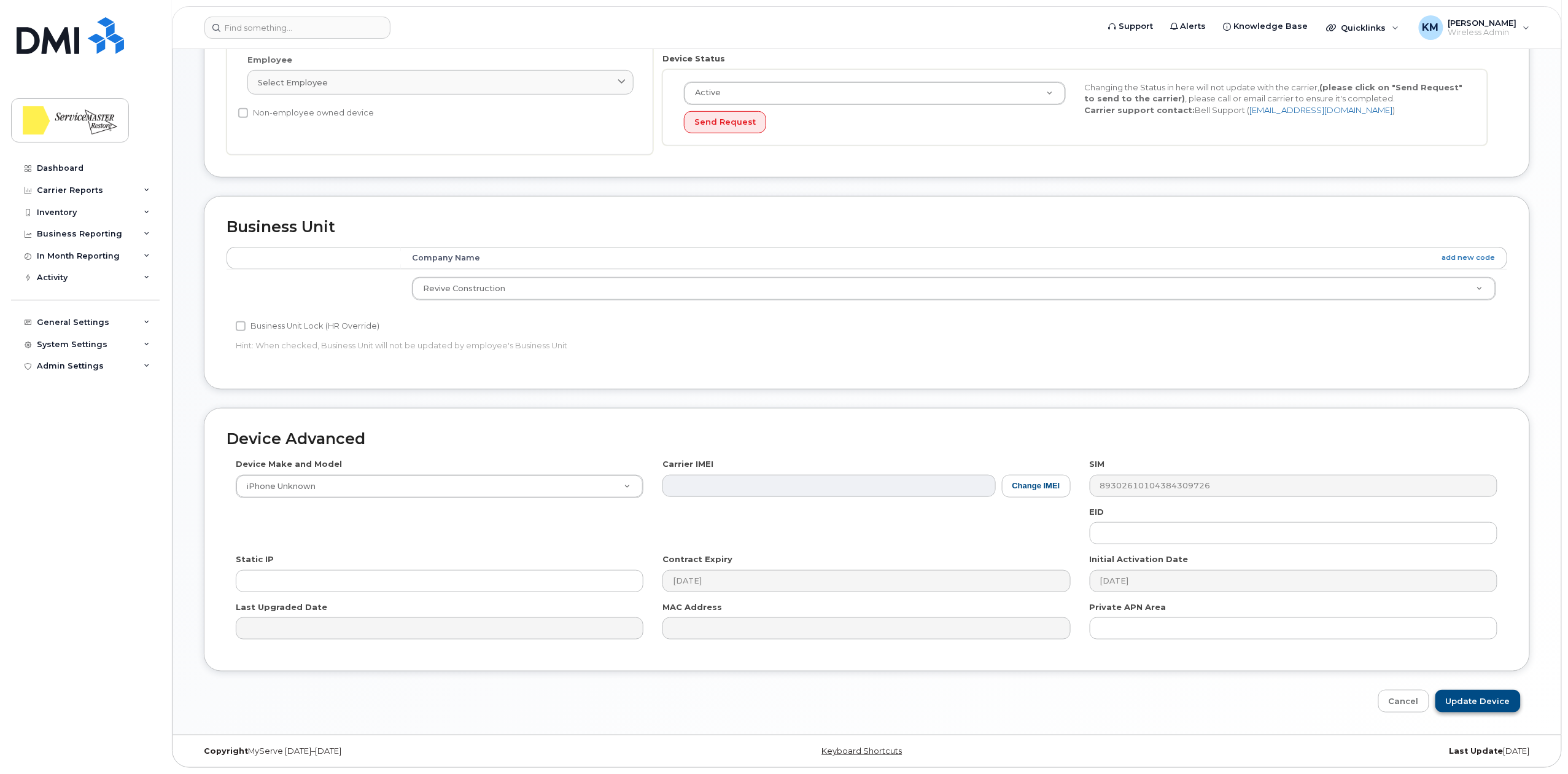
type input "Leopoldo Constantino"
click at [1479, 698] on input "Update Device" at bounding box center [1478, 701] width 85 height 23
type input "Saving..."
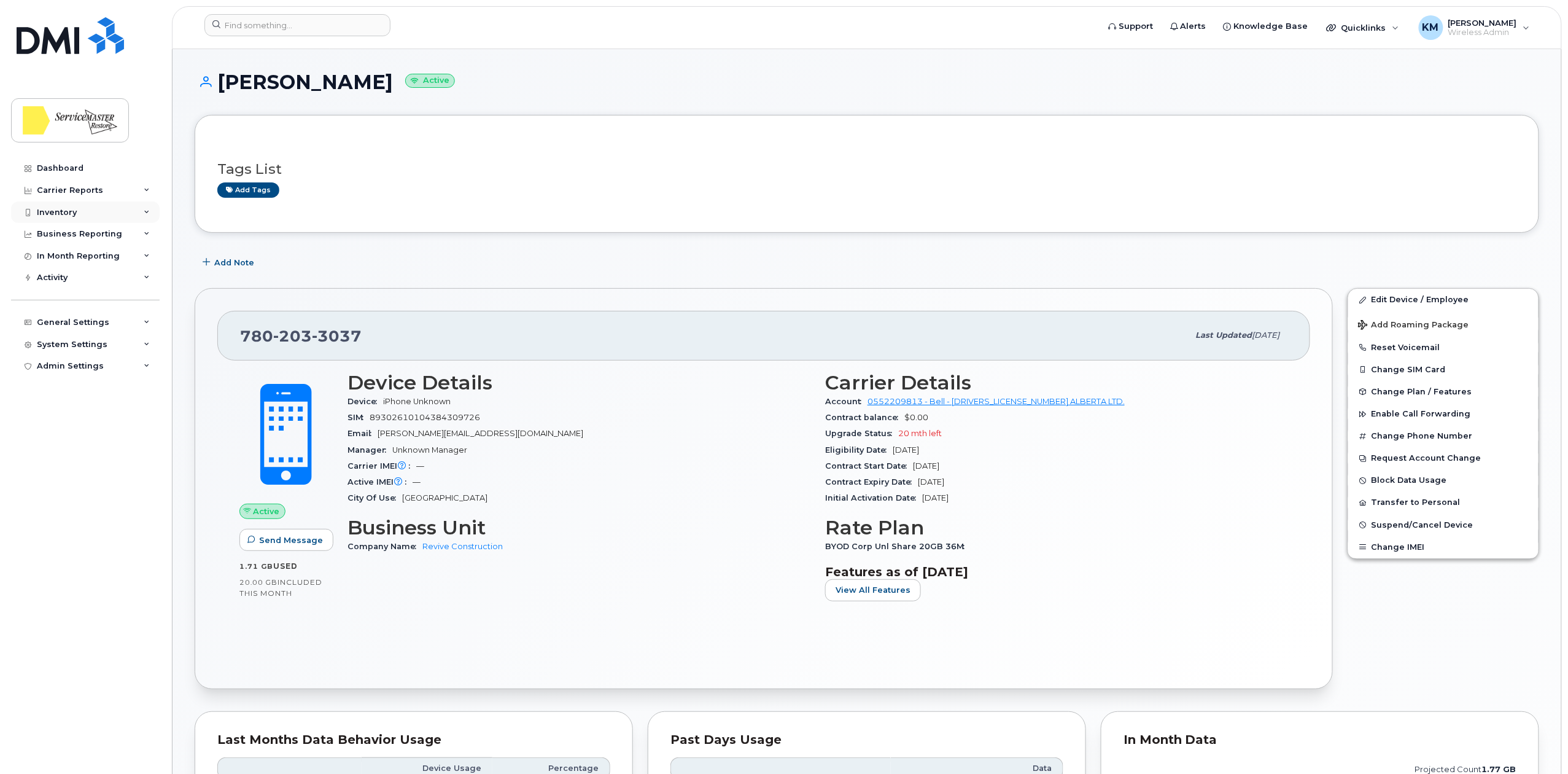
click at [83, 214] on div "Inventory" at bounding box center [85, 212] width 148 height 22
click at [91, 235] on div "Mobility Devices" at bounding box center [76, 235] width 69 height 11
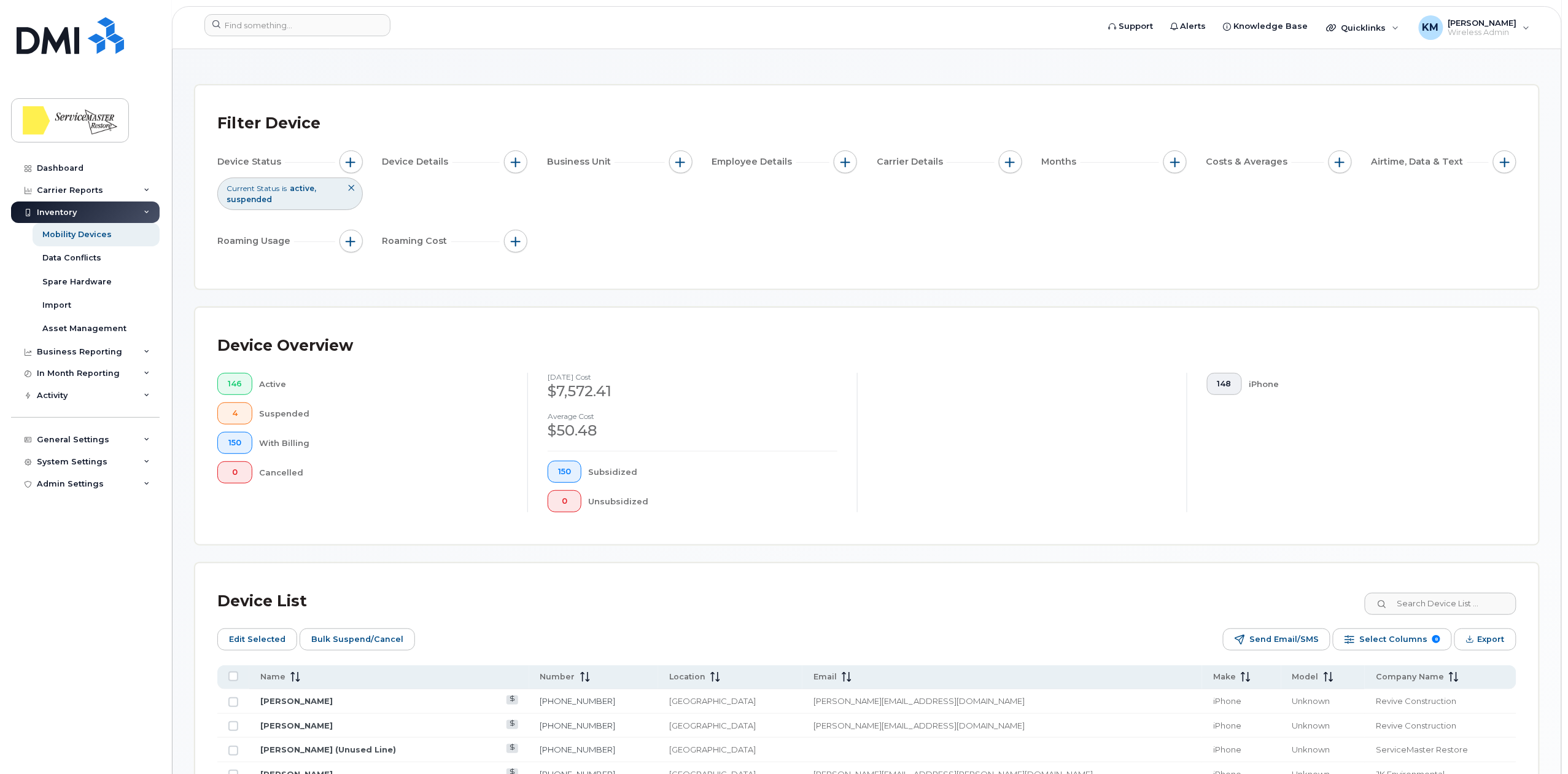
scroll to position [82, 0]
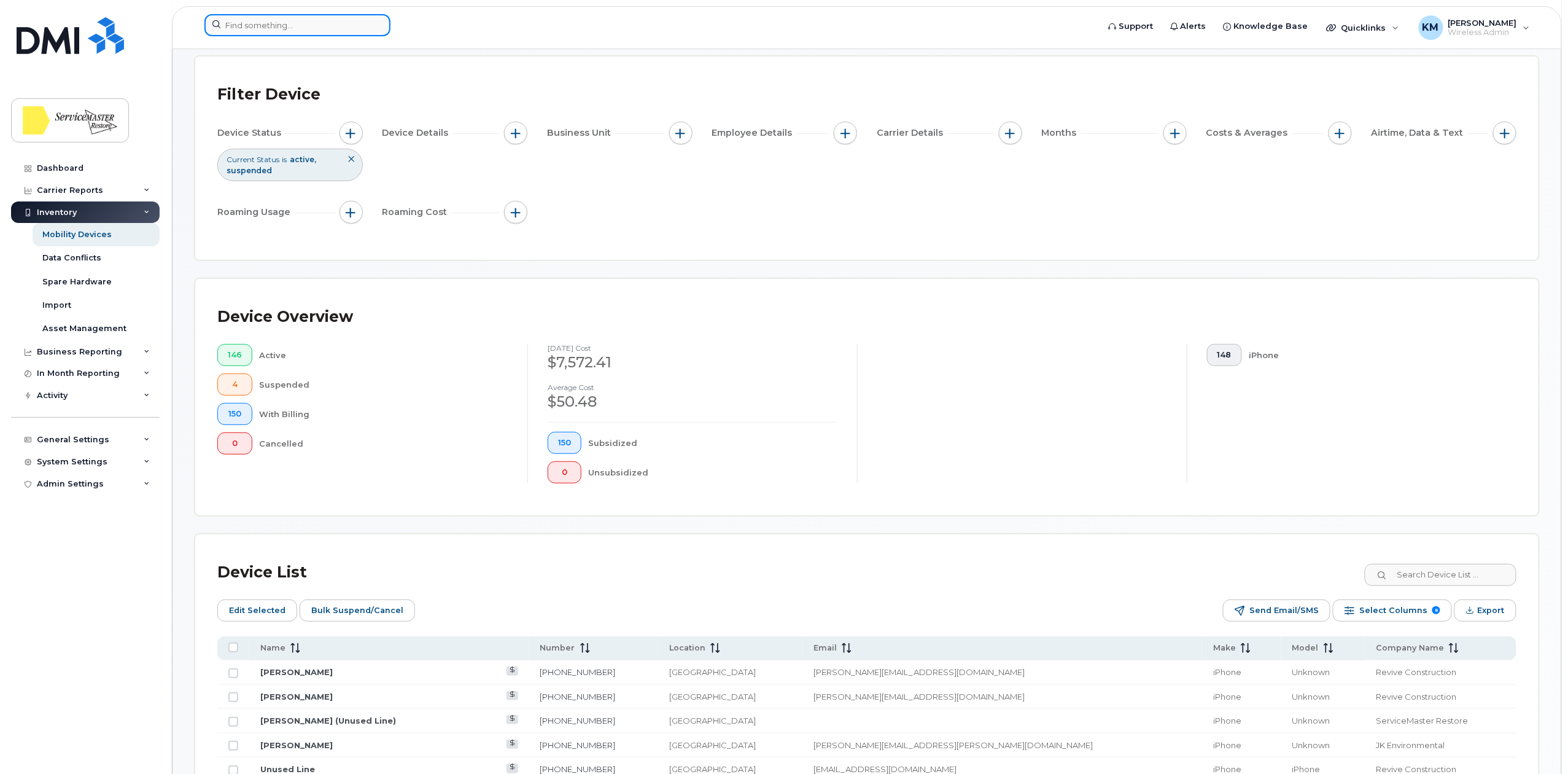
click at [285, 30] on input at bounding box center [298, 25] width 186 height 22
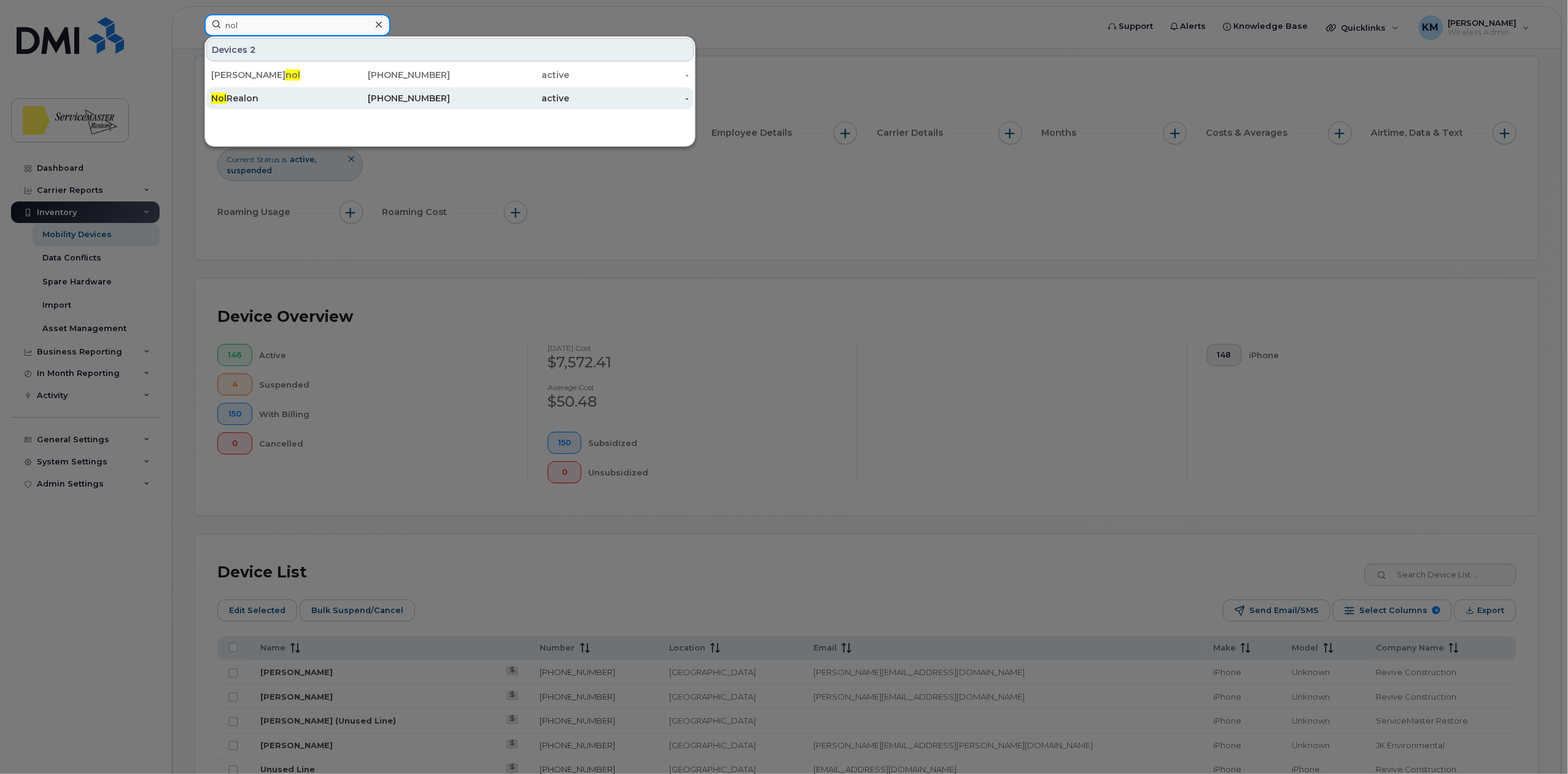
type input "nol"
click at [285, 99] on div "Nol Realon" at bounding box center [271, 98] width 119 height 12
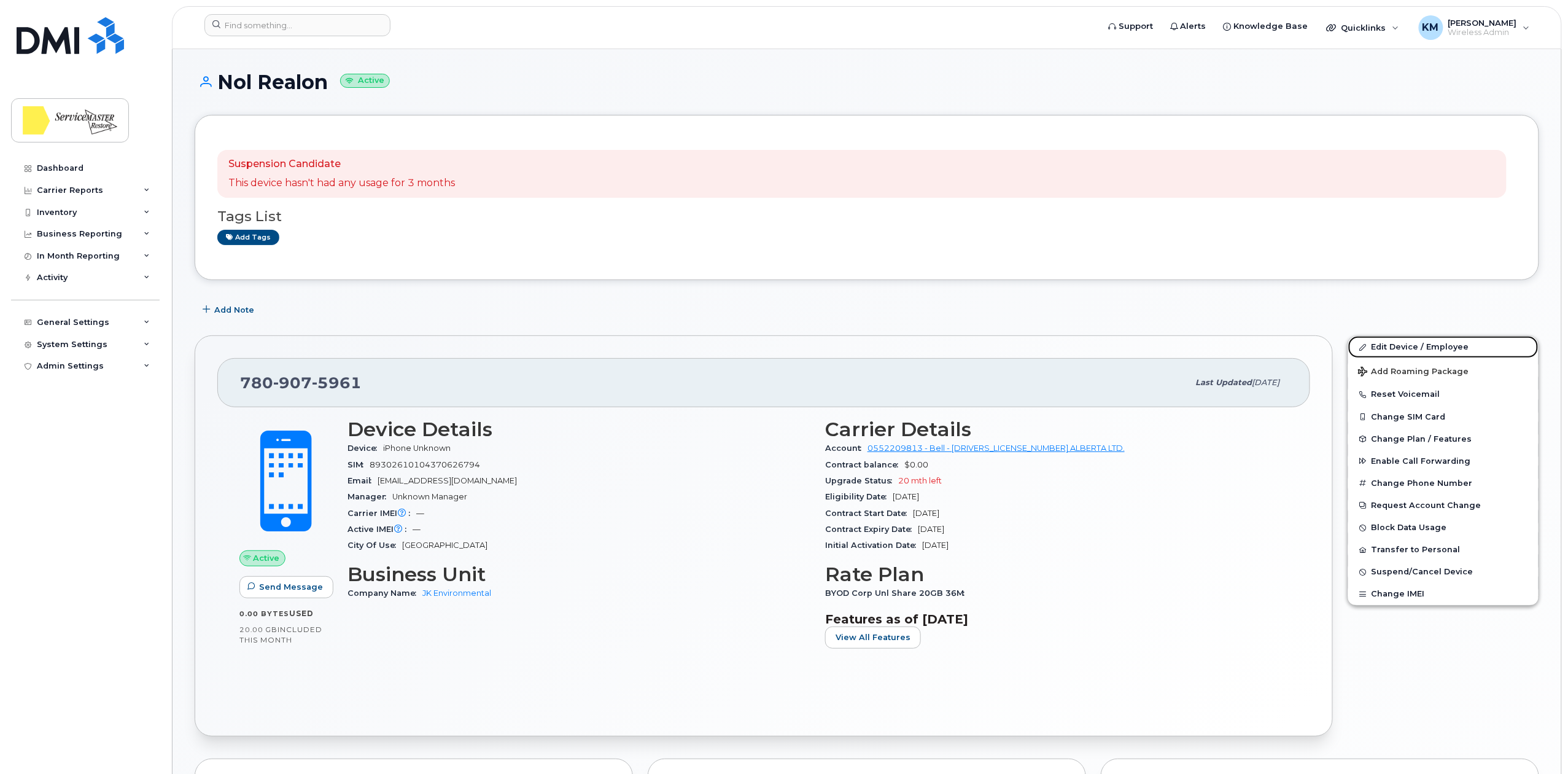
drag, startPoint x: 1391, startPoint y: 346, endPoint x: 813, endPoint y: 250, distance: 585.9
click at [1391, 346] on link "Edit Device / Employee" at bounding box center [1443, 346] width 191 height 22
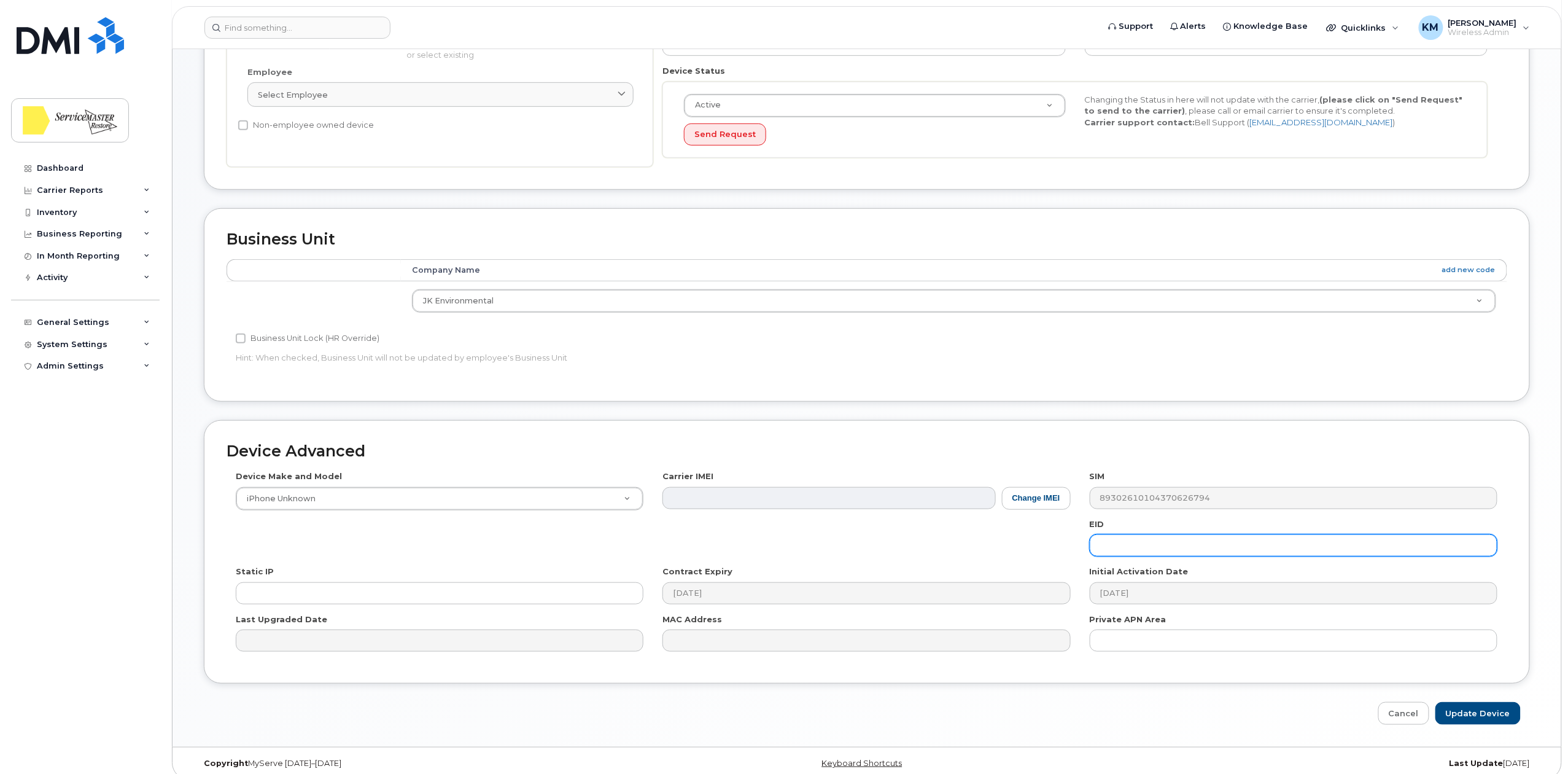
scroll to position [307, 0]
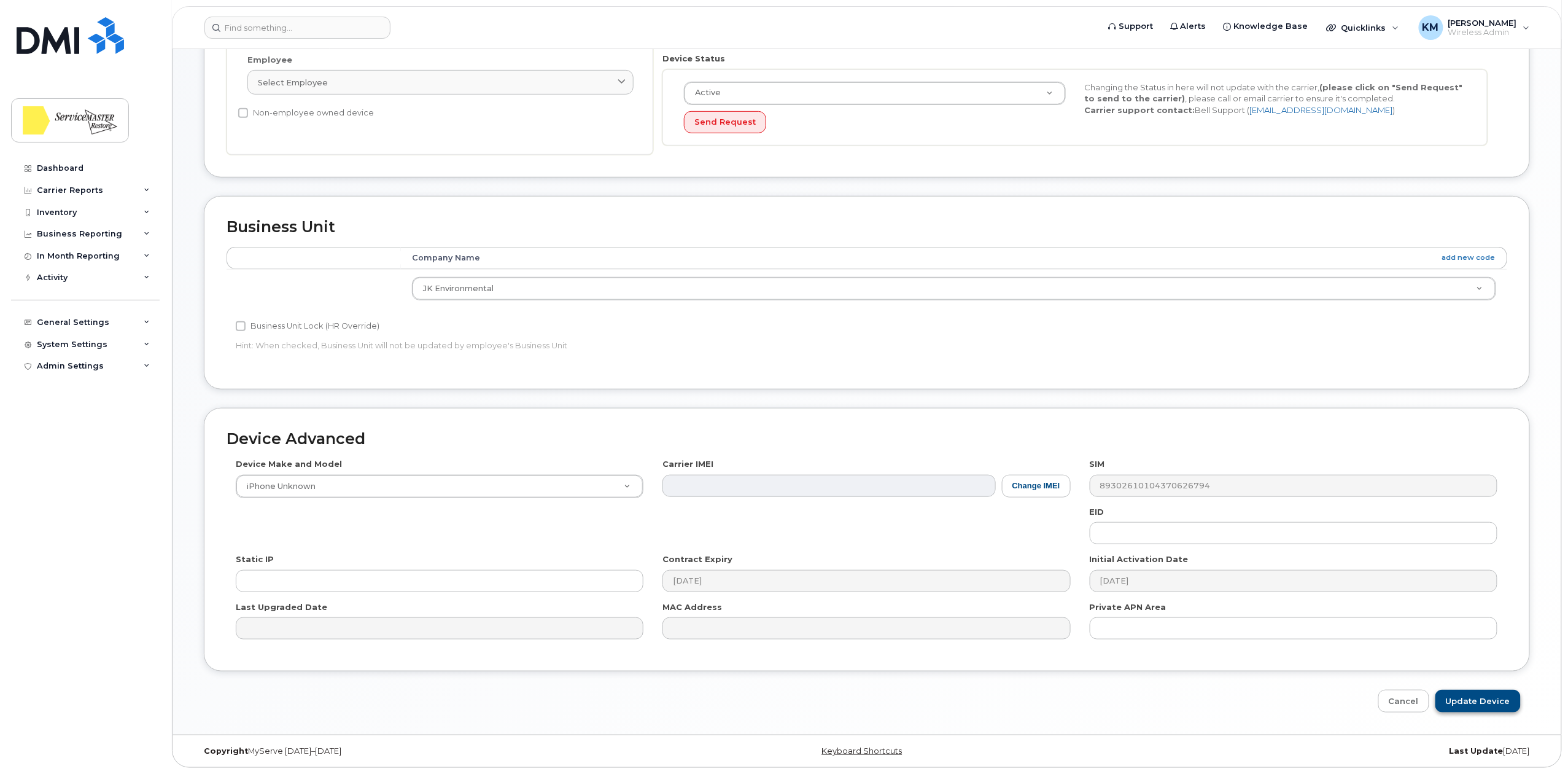
type input "Unused Line"
click at [1470, 693] on input "Update Device" at bounding box center [1478, 701] width 85 height 23
type input "Saving..."
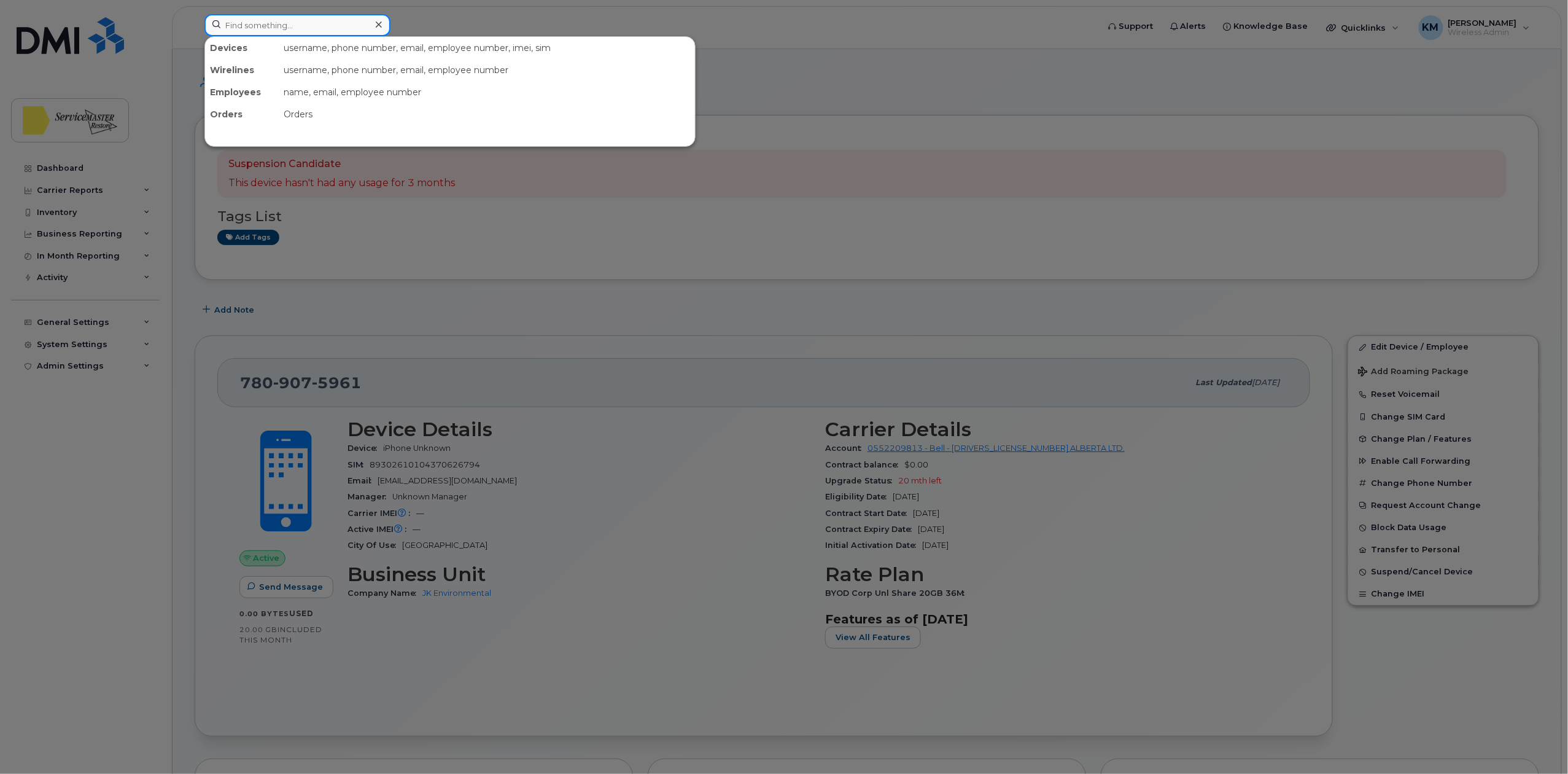
click at [327, 24] on input at bounding box center [298, 25] width 186 height 22
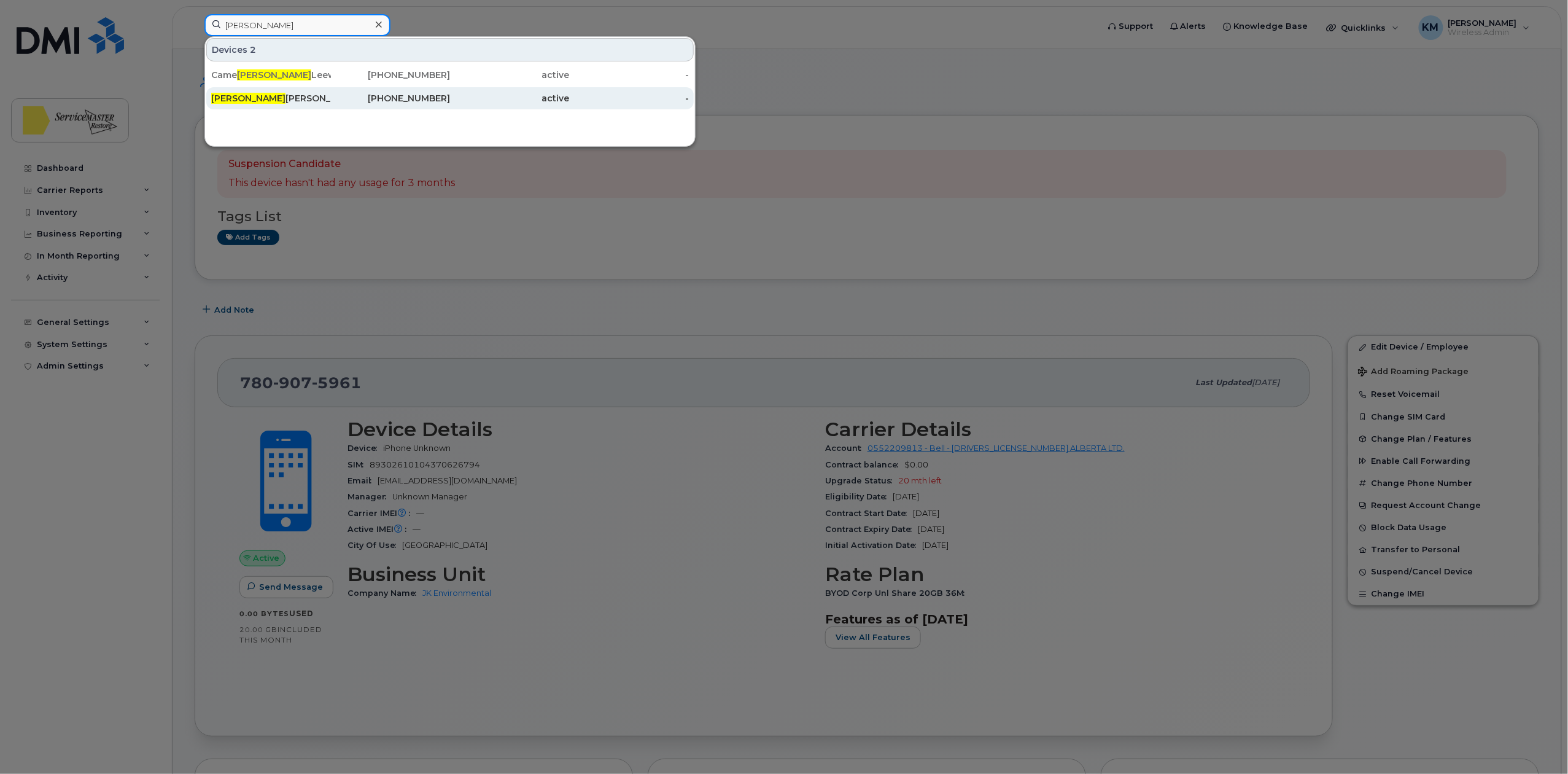
type input "ron"
click at [266, 97] on div "Ron Holliday (Unused Line)" at bounding box center [271, 98] width 119 height 12
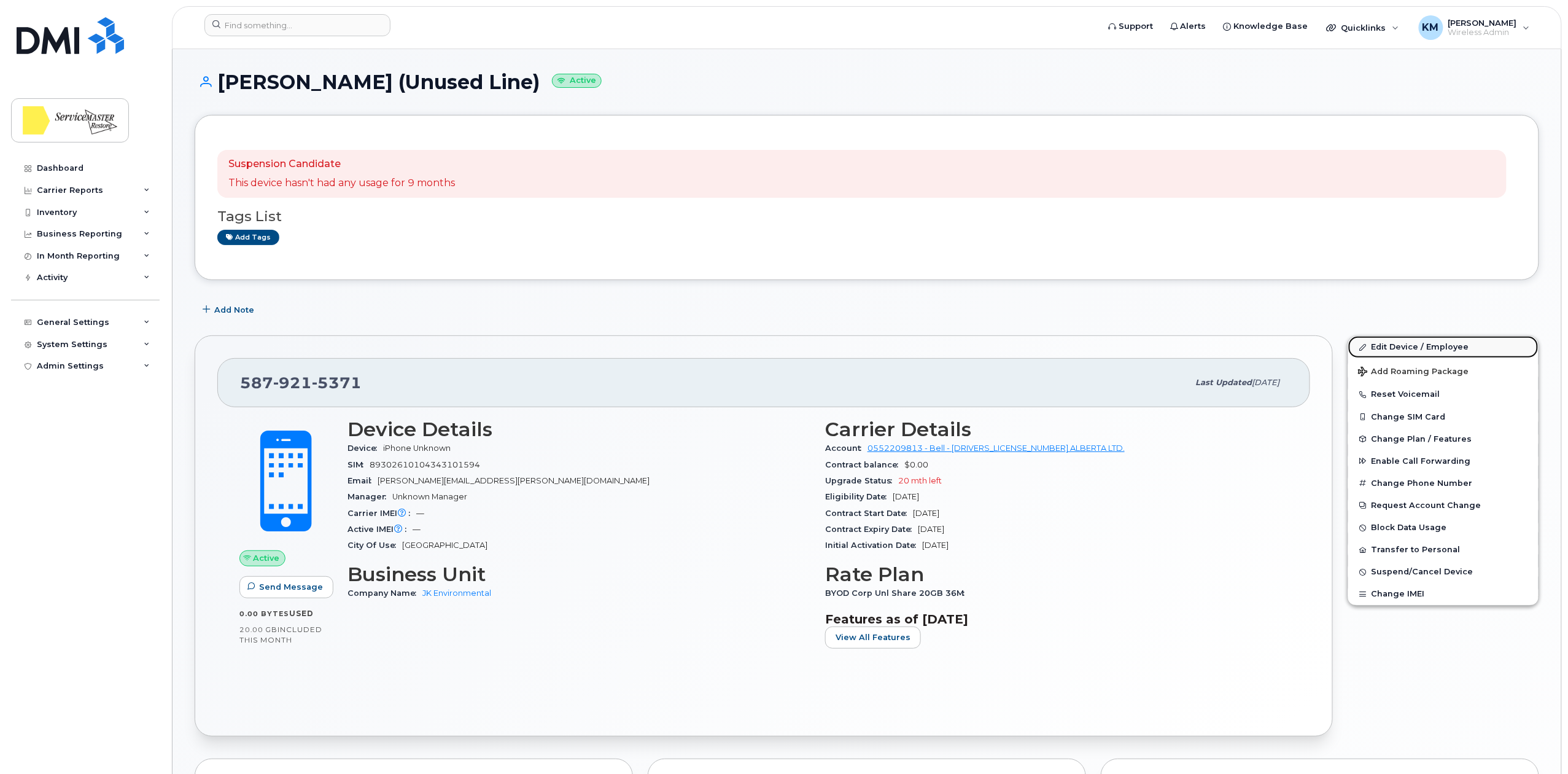
click at [1391, 346] on link "Edit Device / Employee" at bounding box center [1443, 346] width 191 height 22
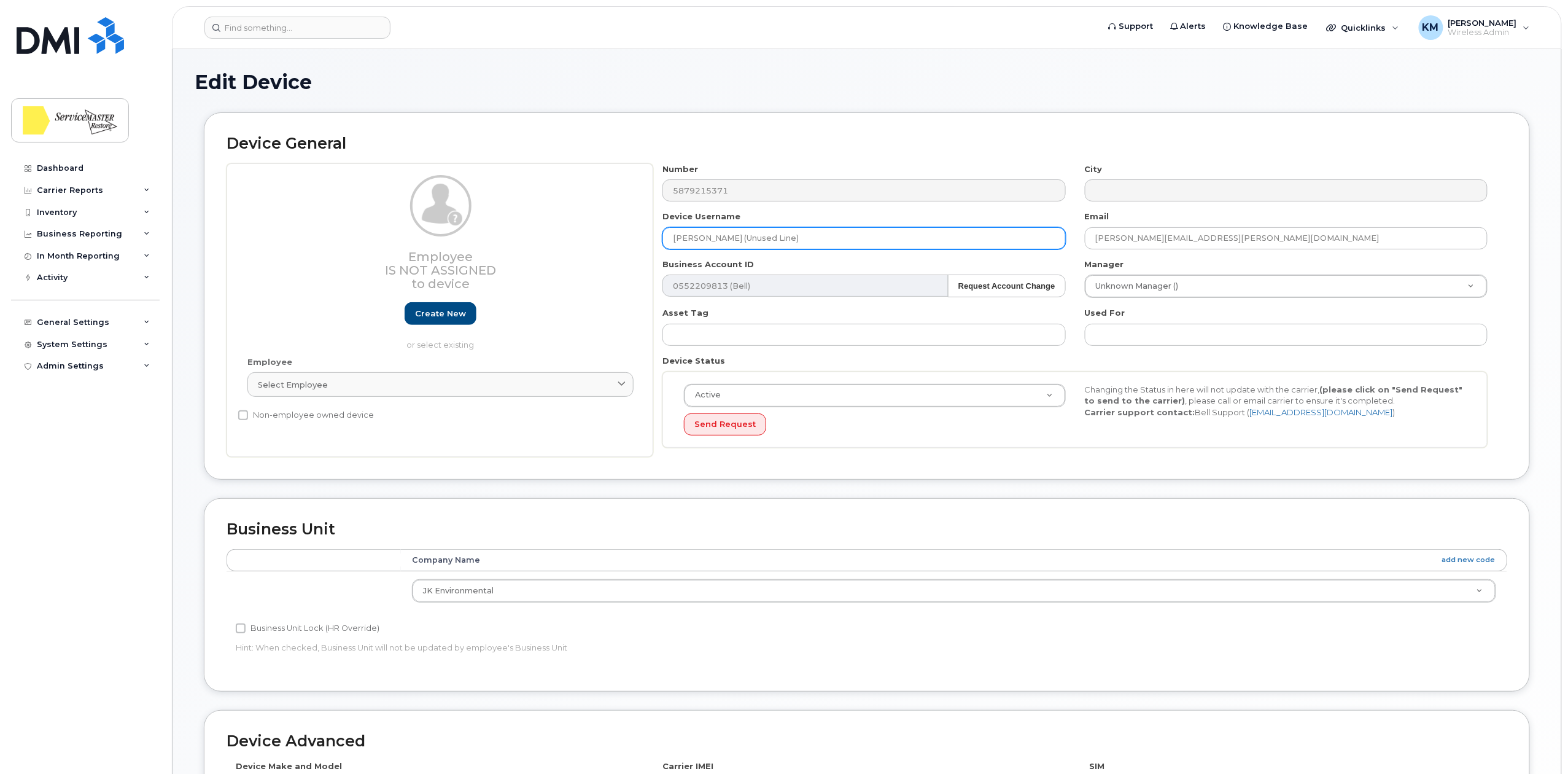
drag, startPoint x: 0, startPoint y: 0, endPoint x: 525, endPoint y: 240, distance: 577.3
click at [525, 241] on div "Employee Is not assigned to device Create new or select existing Employee Selec…" at bounding box center [867, 310] width 1281 height 294
click at [727, 239] on input "Unused Line)" at bounding box center [863, 238] width 403 height 22
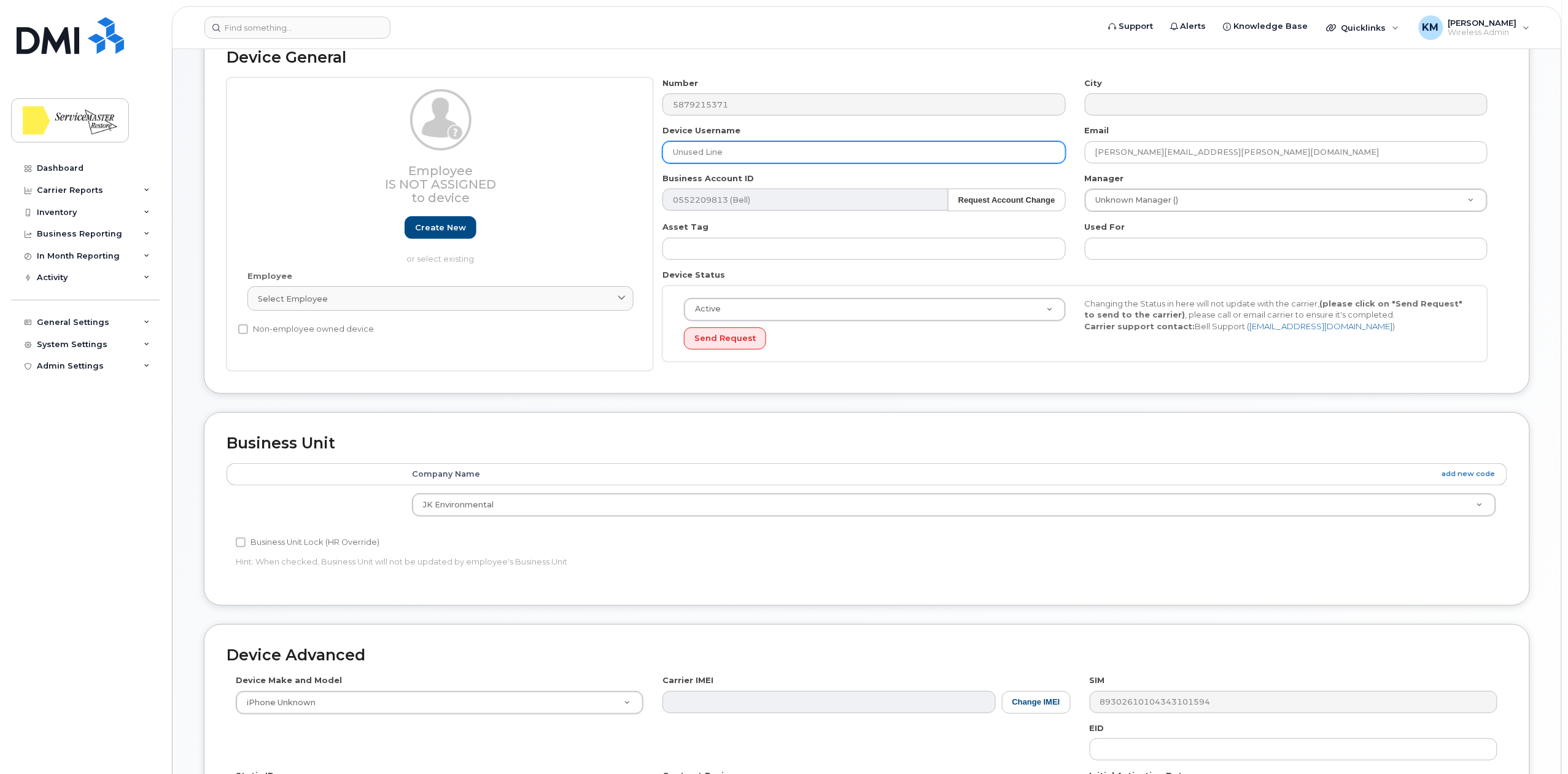
scroll to position [307, 0]
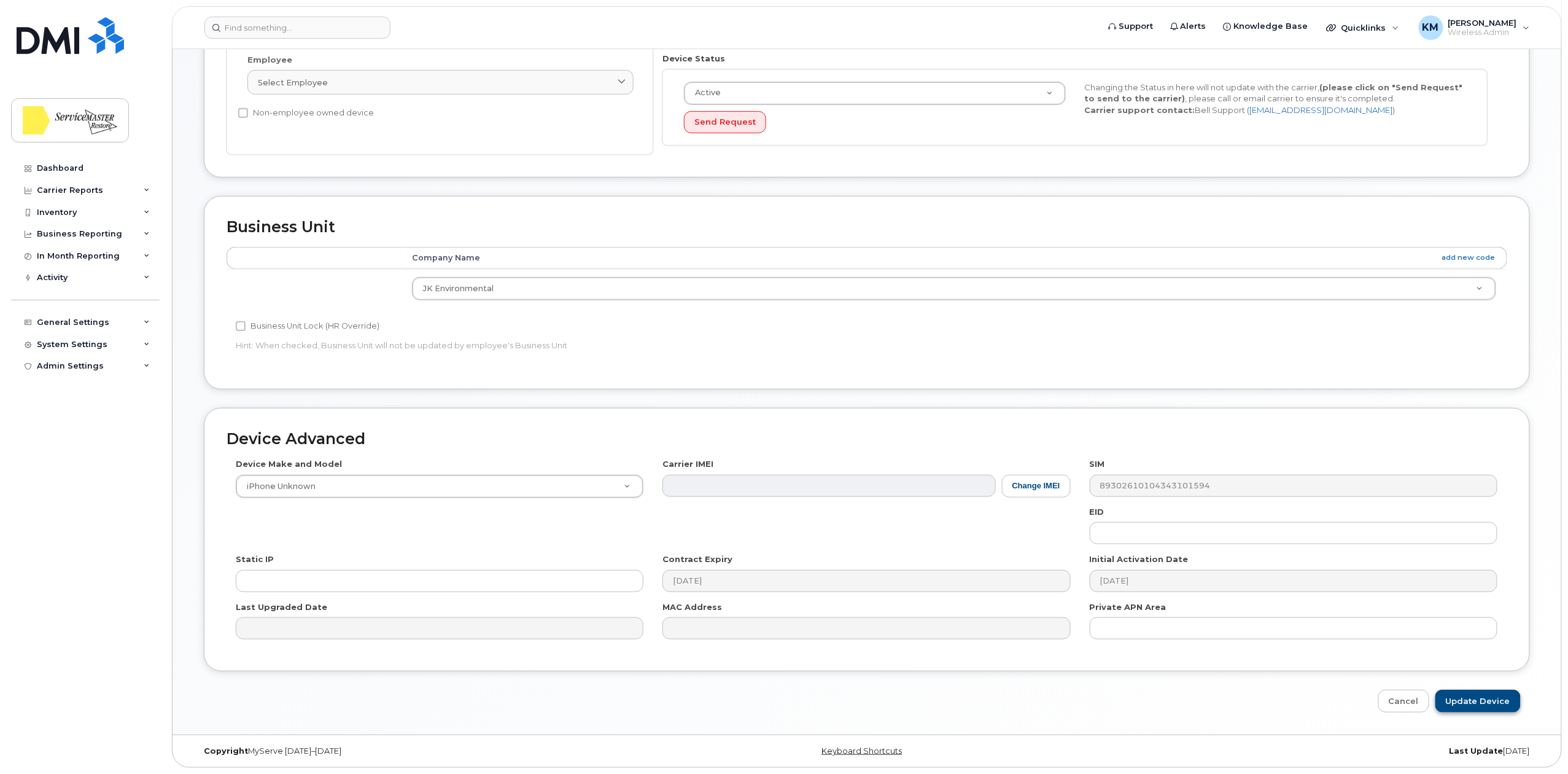
type input "Unused Line"
click at [1464, 697] on input "Update Device" at bounding box center [1478, 701] width 85 height 23
type input "Saving..."
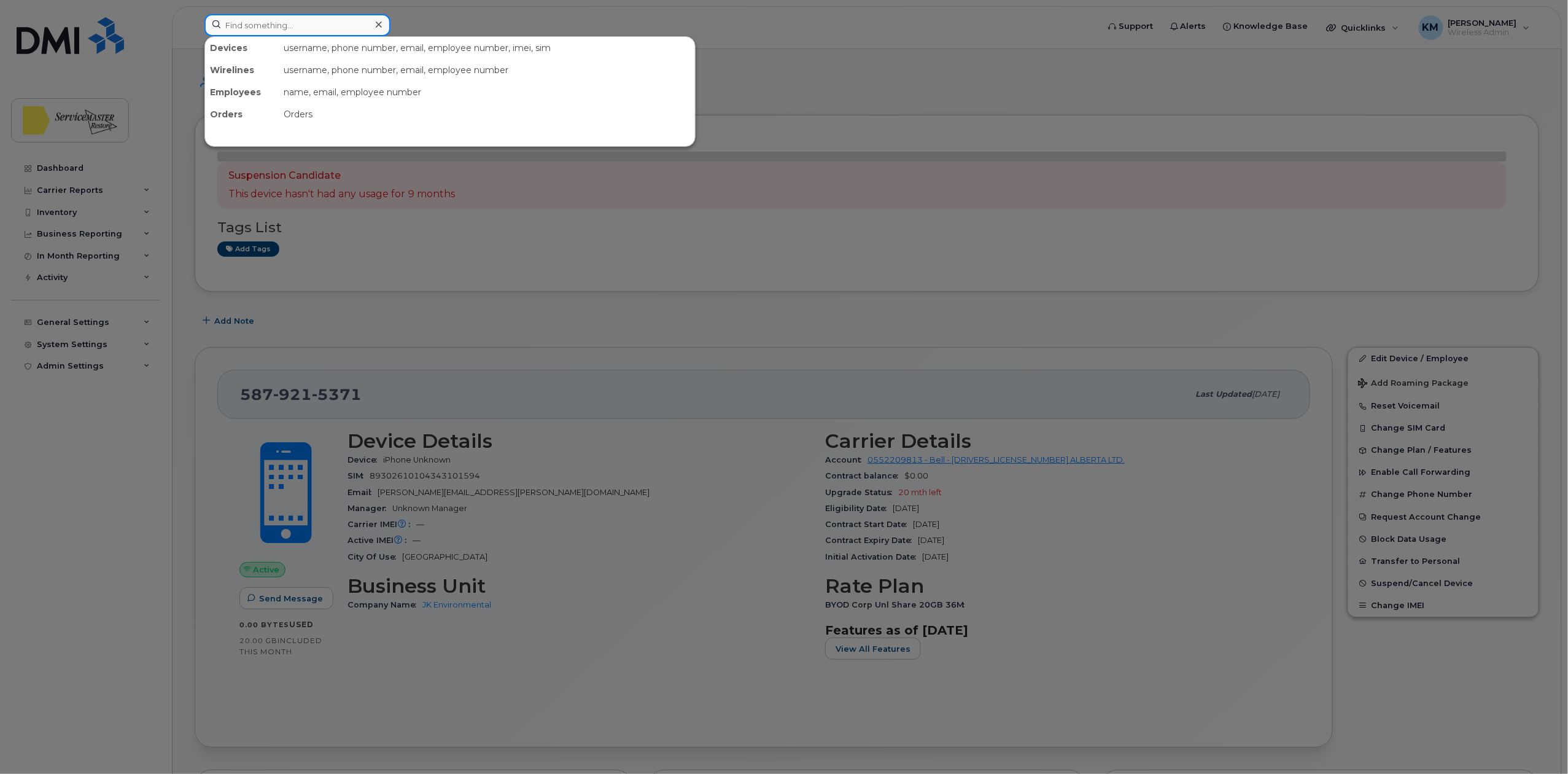
click at [265, 33] on input at bounding box center [298, 25] width 186 height 22
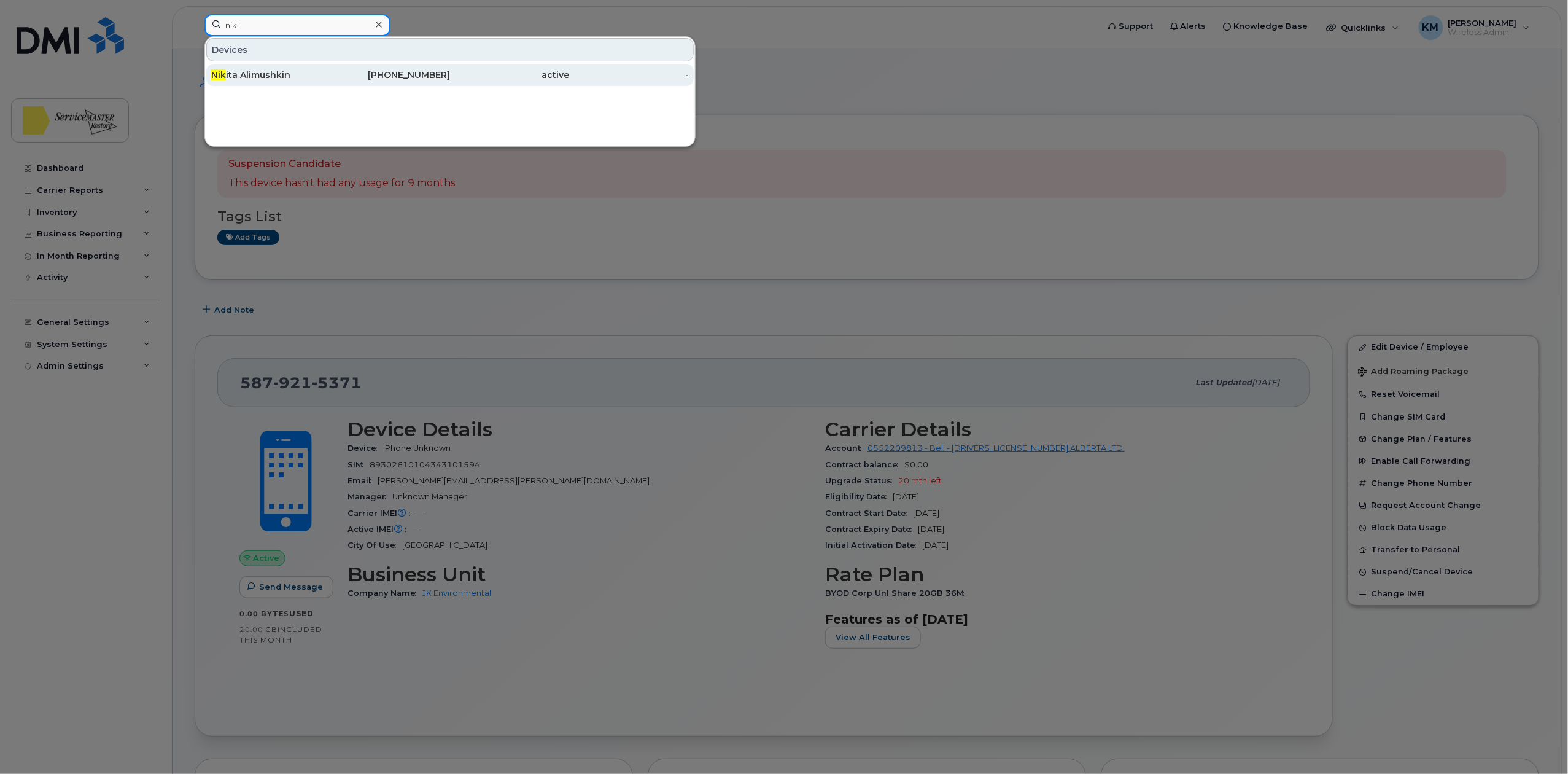
type input "nik"
click at [285, 74] on div "Nik ita Alimushkin" at bounding box center [271, 75] width 119 height 12
click at [293, 72] on div "Nik ita Alimushkin" at bounding box center [271, 75] width 119 height 12
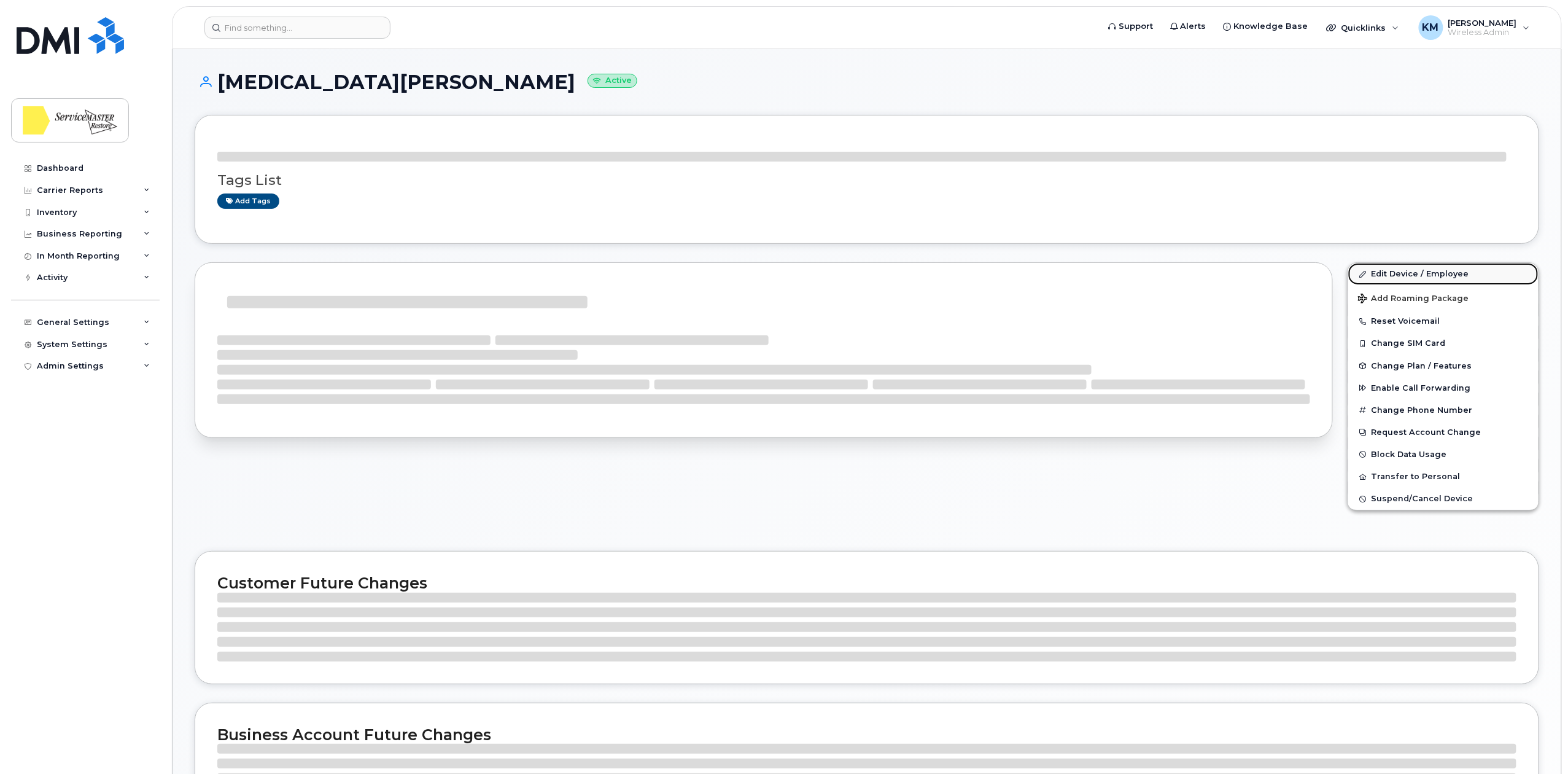
click at [1407, 273] on link "Edit Device / Employee" at bounding box center [1443, 273] width 191 height 22
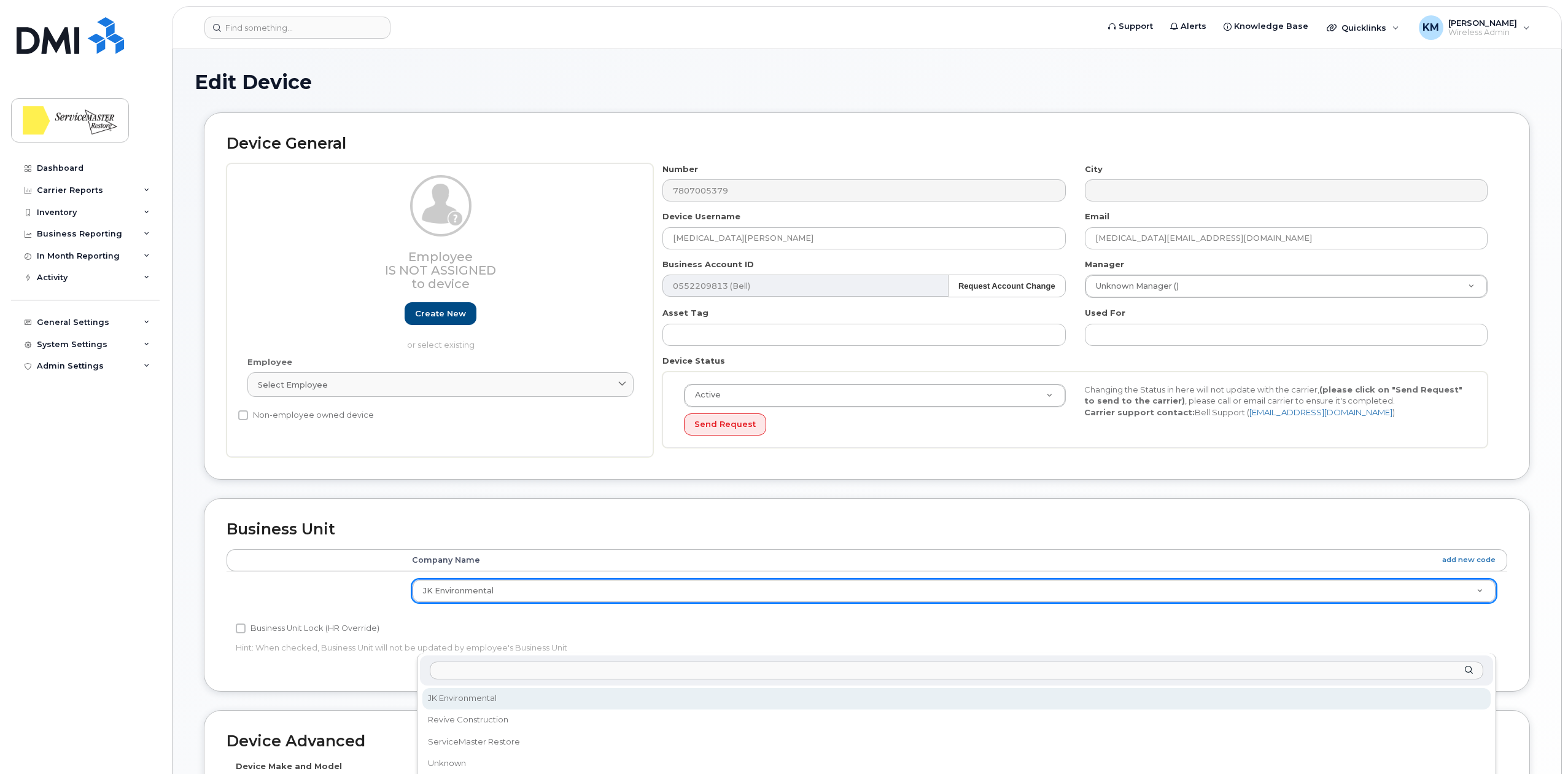
scroll to position [234, 0]
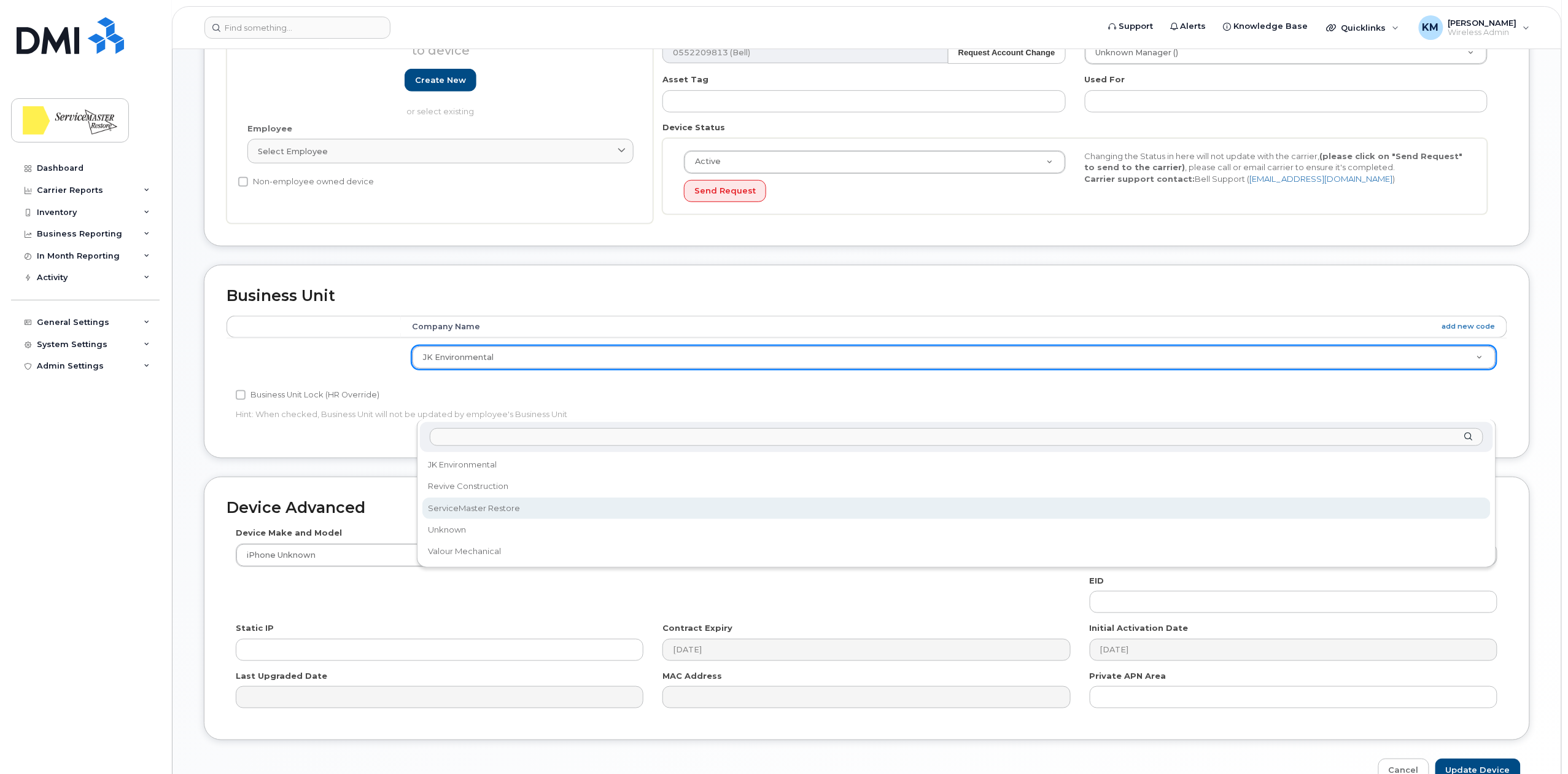
select select "33422189"
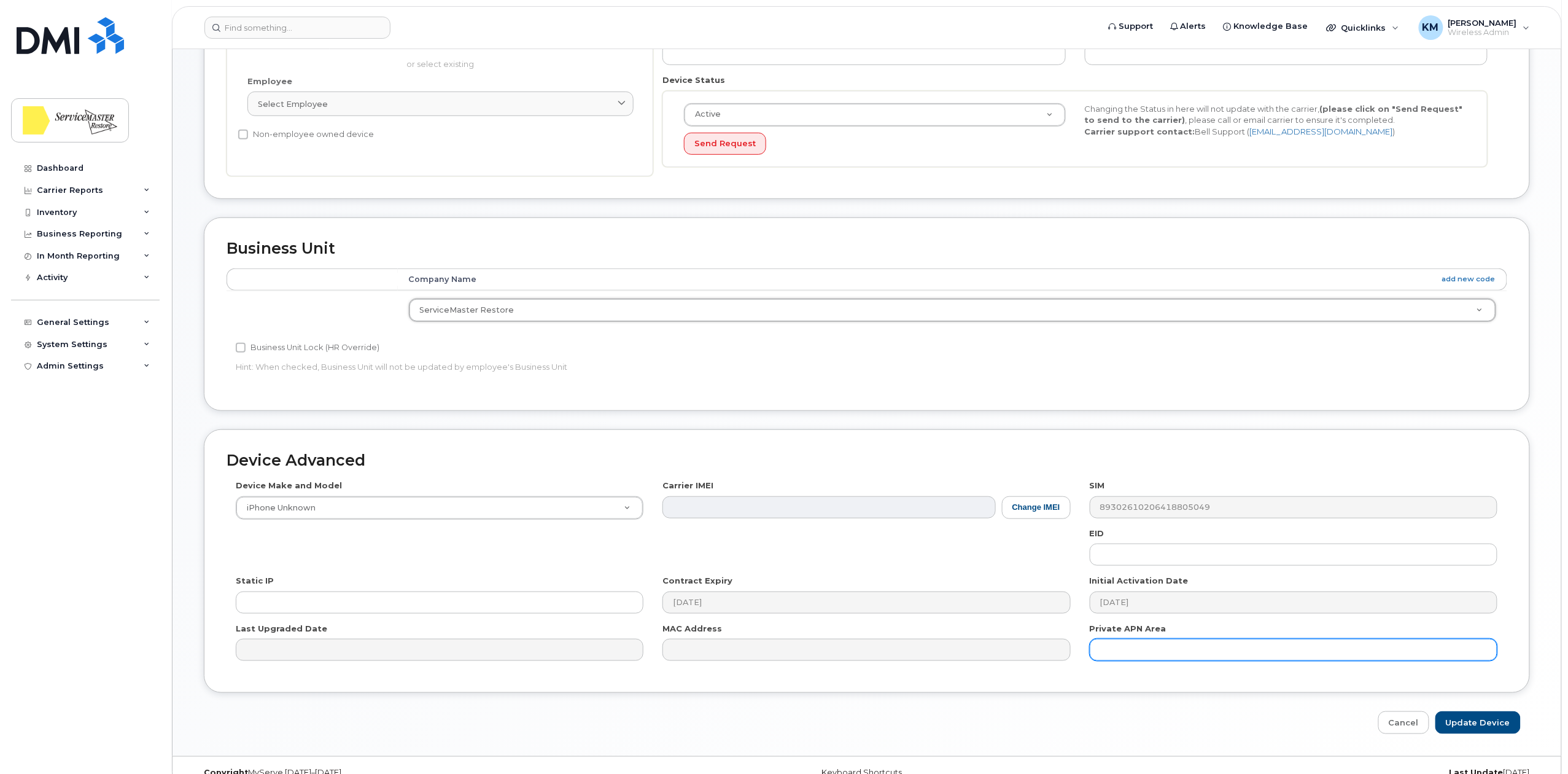
scroll to position [307, 0]
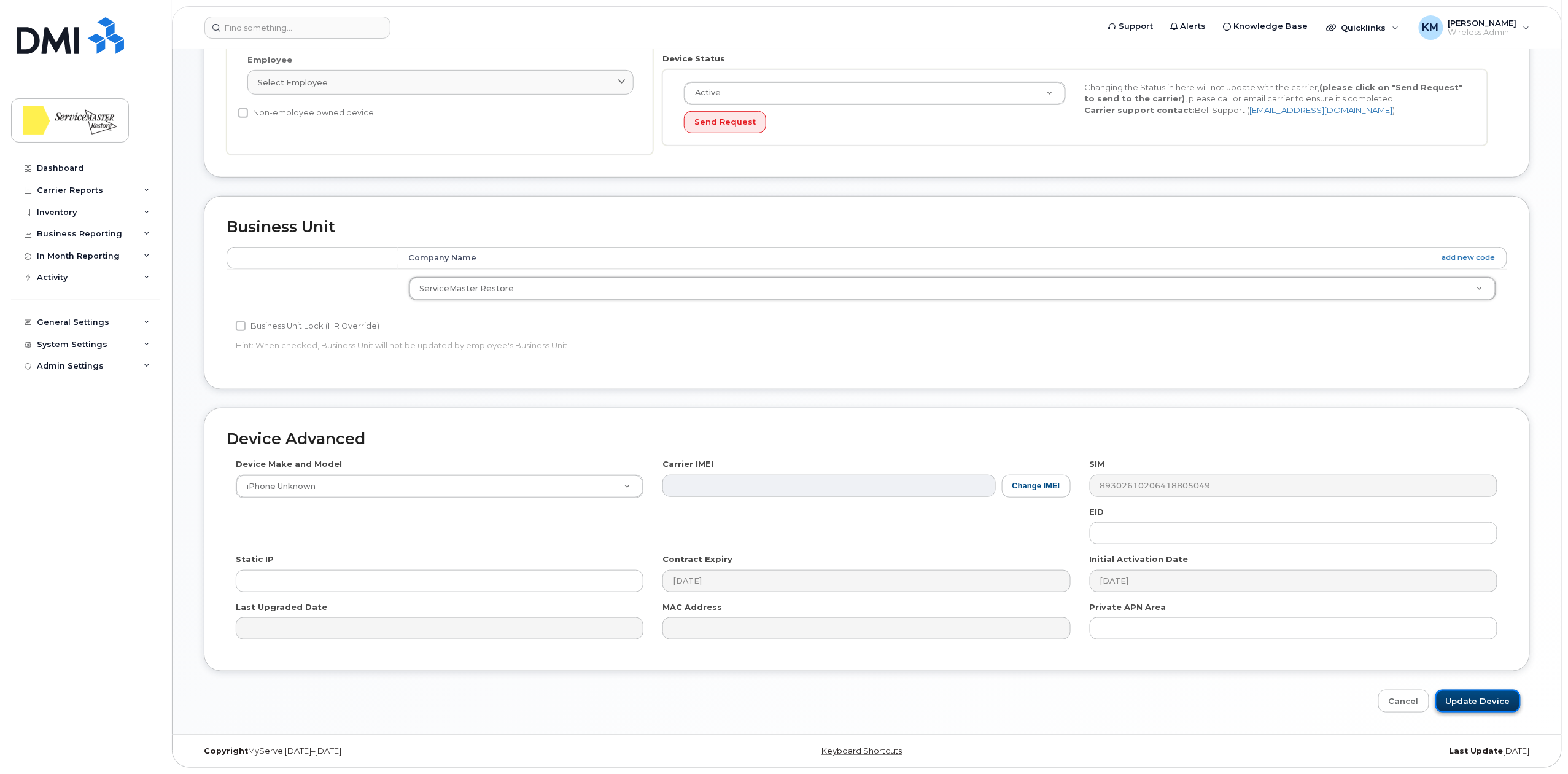
click at [1469, 696] on input "Update Device" at bounding box center [1478, 701] width 85 height 23
type input "Saving..."
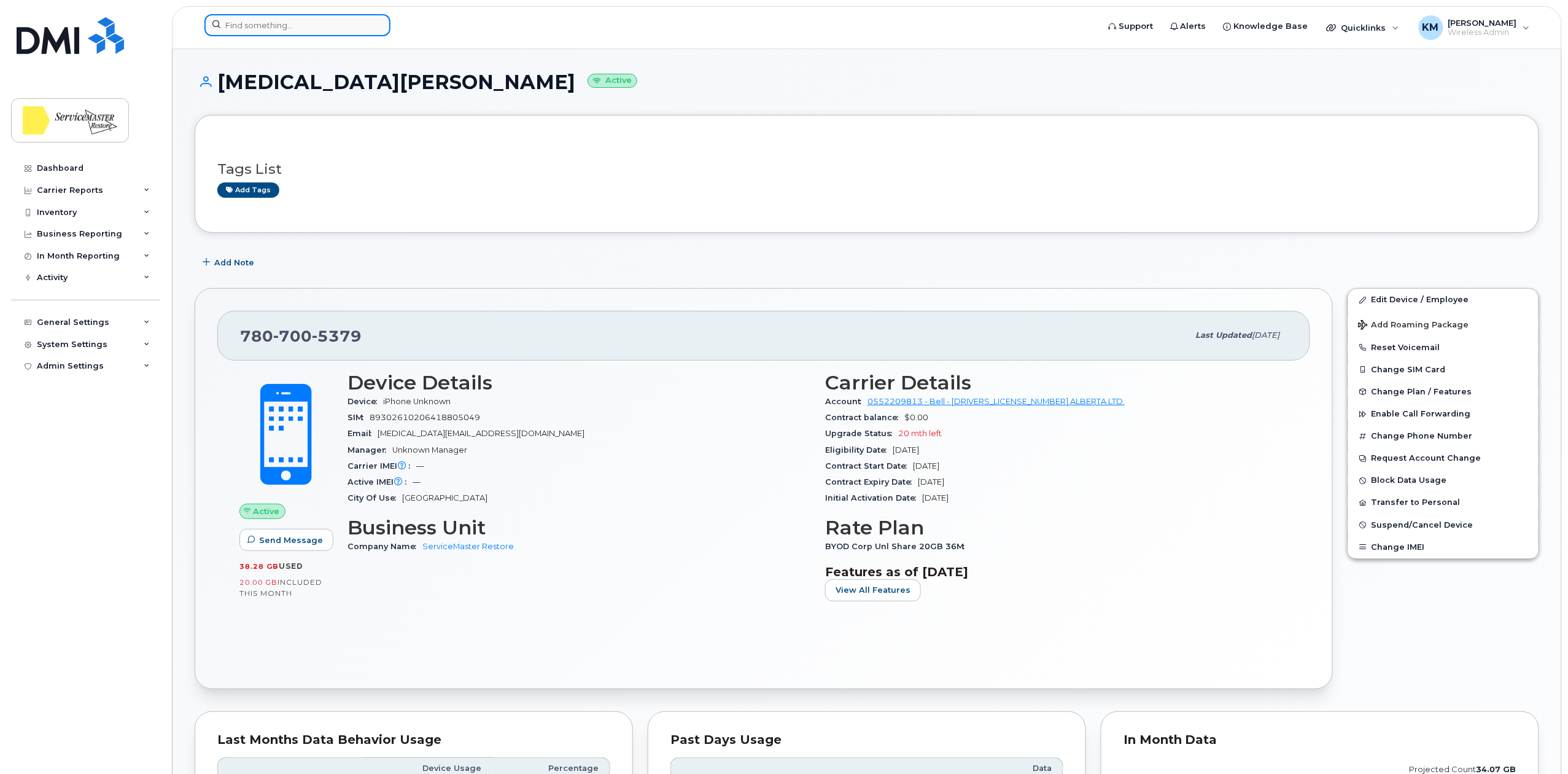
click at [328, 25] on input at bounding box center [298, 25] width 186 height 22
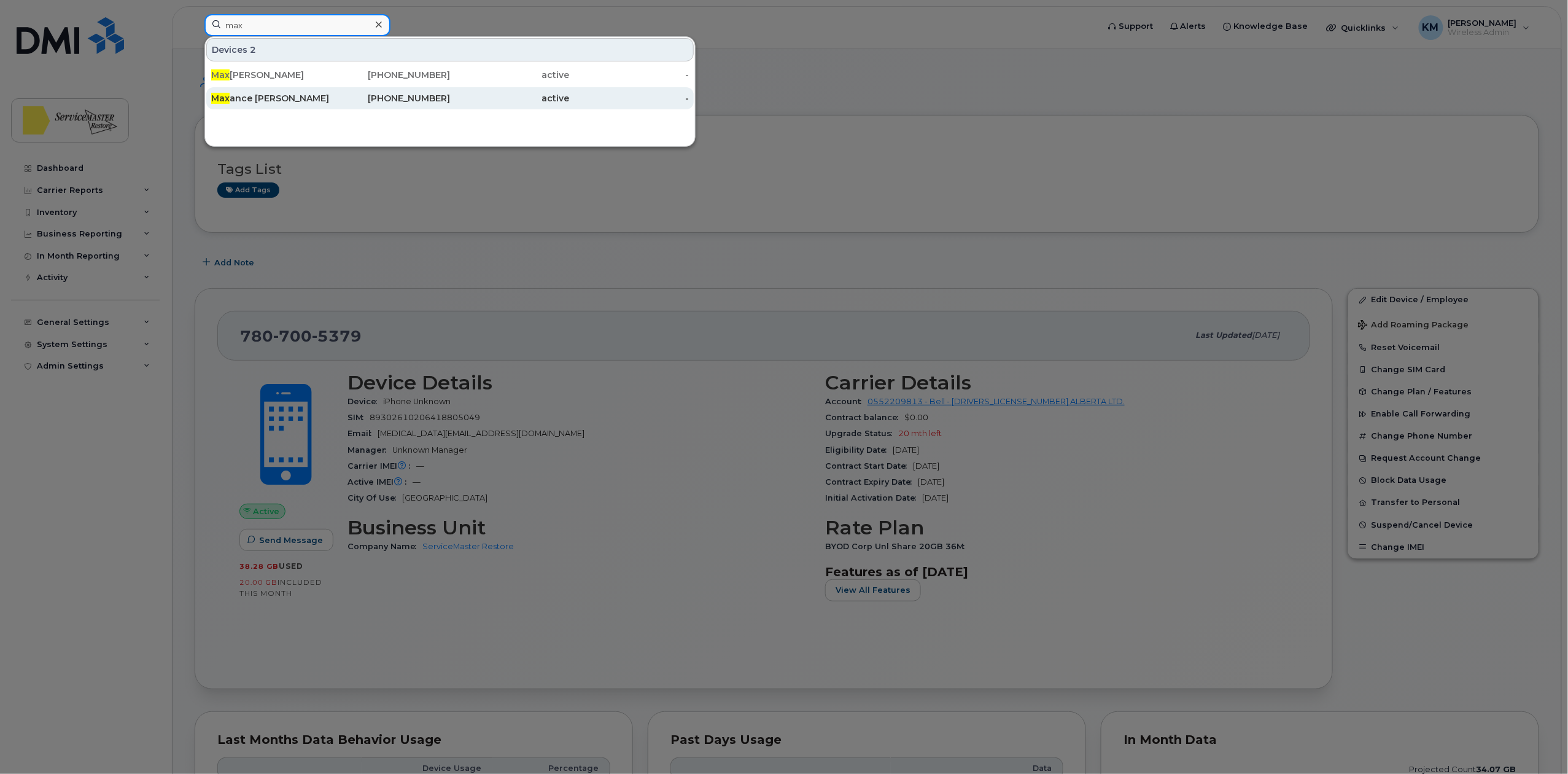
type input "max"
drag, startPoint x: 298, startPoint y: 96, endPoint x: 312, endPoint y: 104, distance: 16.1
click at [298, 96] on div "Max ance [PERSON_NAME] (Unused Line)" at bounding box center [271, 98] width 119 height 12
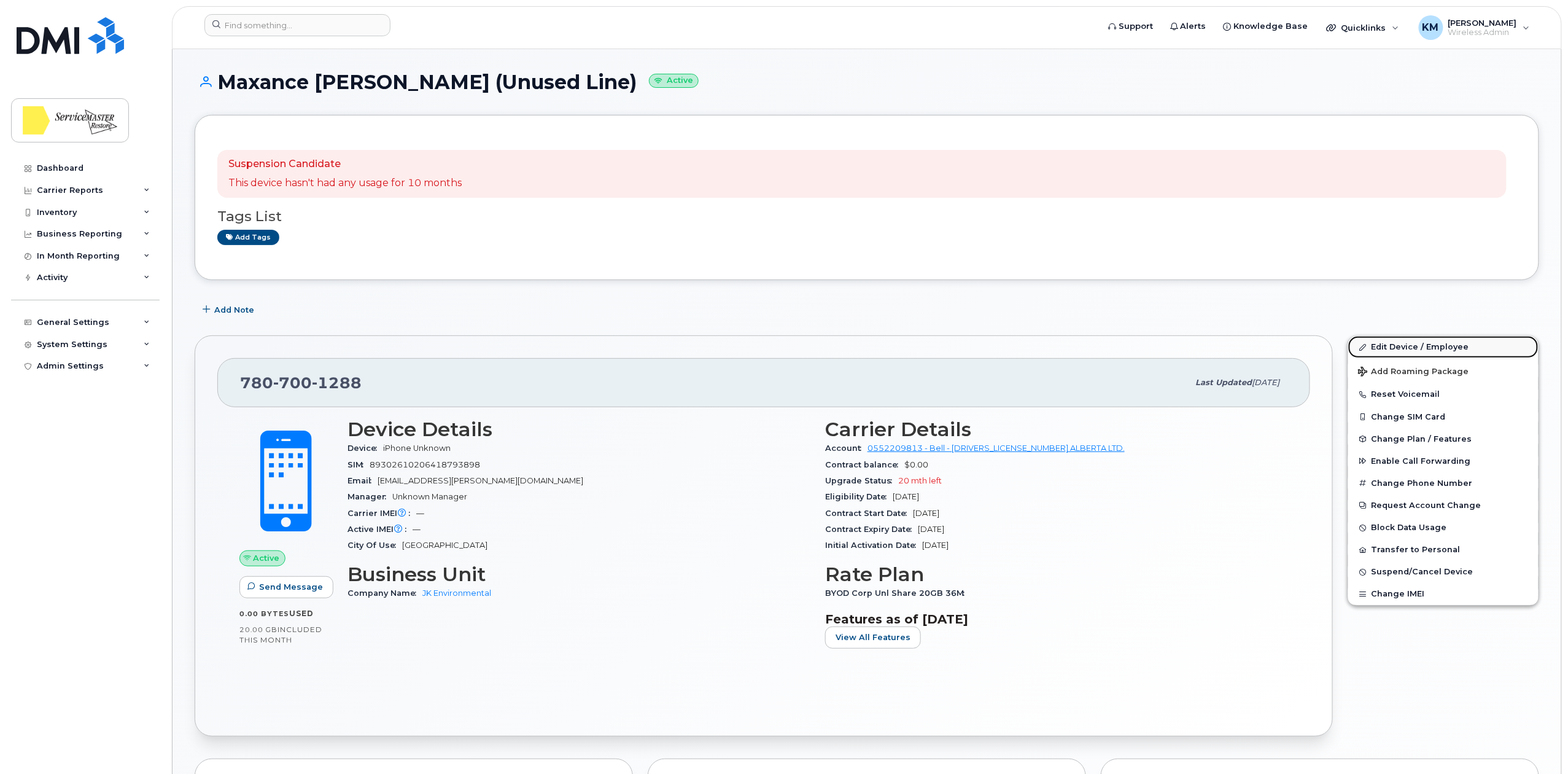
click at [1397, 346] on link "Edit Device / Employee" at bounding box center [1443, 346] width 191 height 22
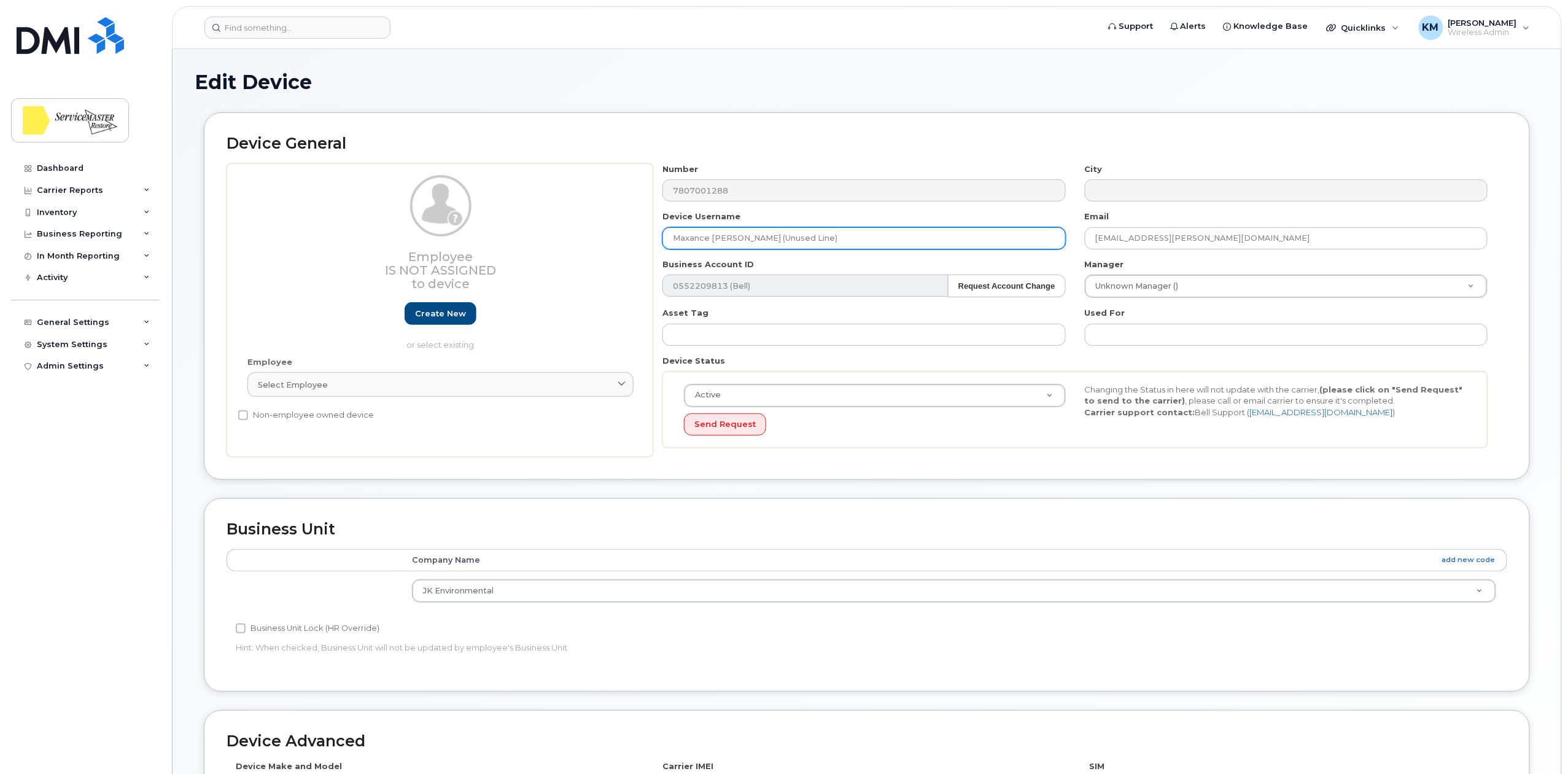
drag, startPoint x: 742, startPoint y: 239, endPoint x: 590, endPoint y: 244, distance: 152.1
click at [592, 244] on div "Employee Is not assigned to device Create new or select existing Employee Selec…" at bounding box center [867, 310] width 1281 height 294
click at [735, 234] on input "Unused Line)" at bounding box center [863, 238] width 403 height 22
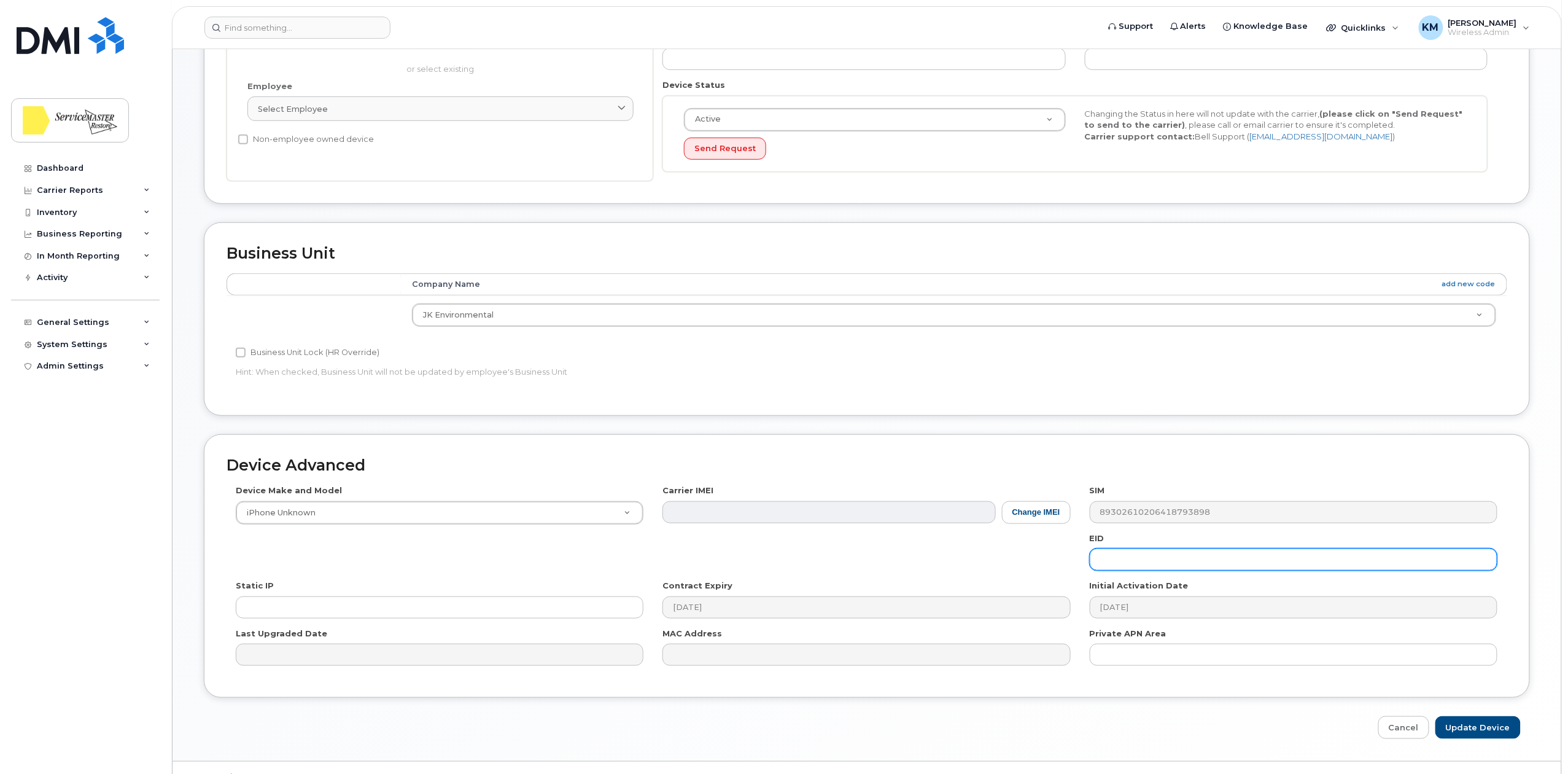
scroll to position [307, 0]
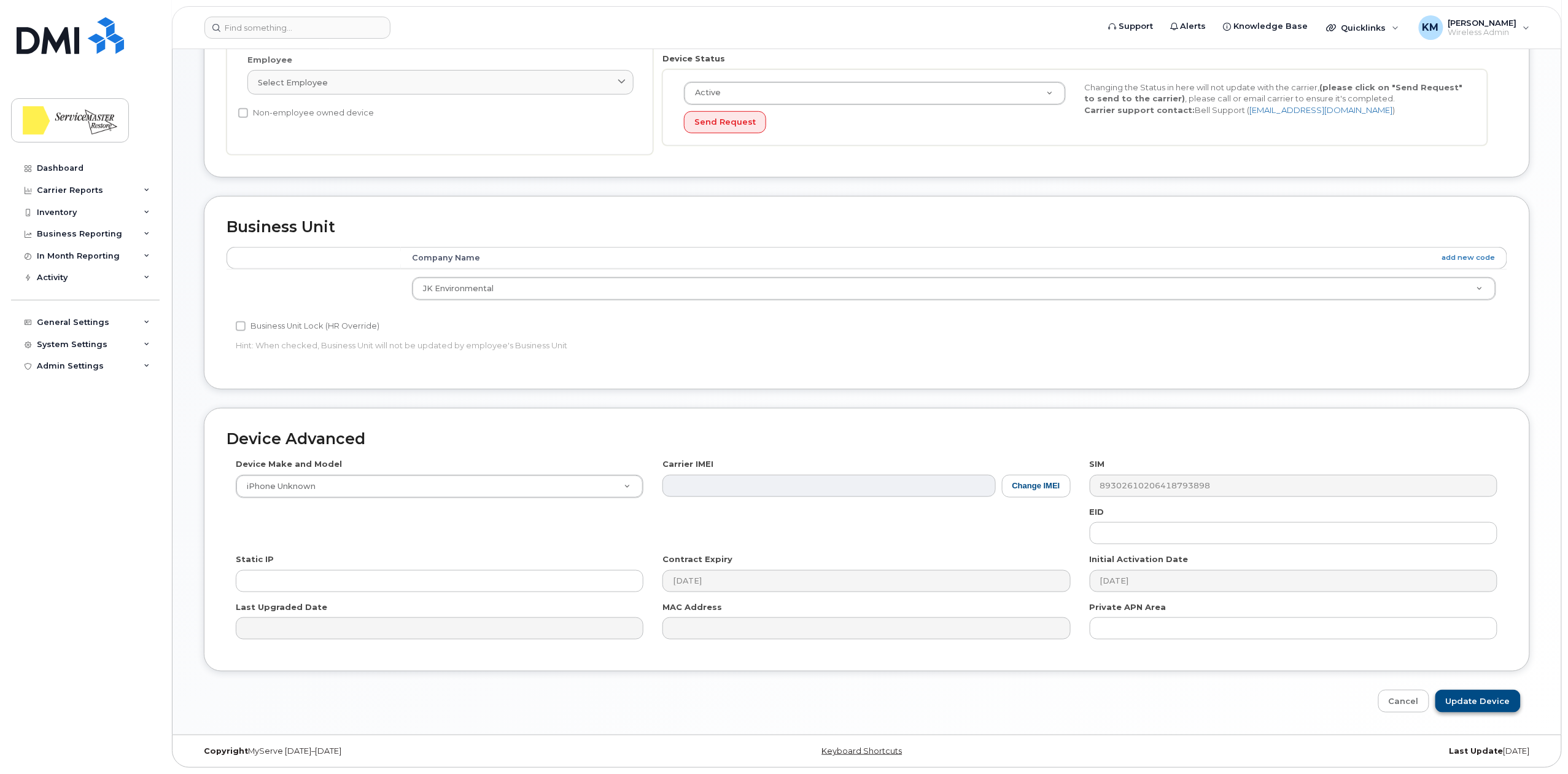
type input "Unused Line"
click at [1470, 700] on input "Update Device" at bounding box center [1478, 701] width 85 height 23
type input "Saving..."
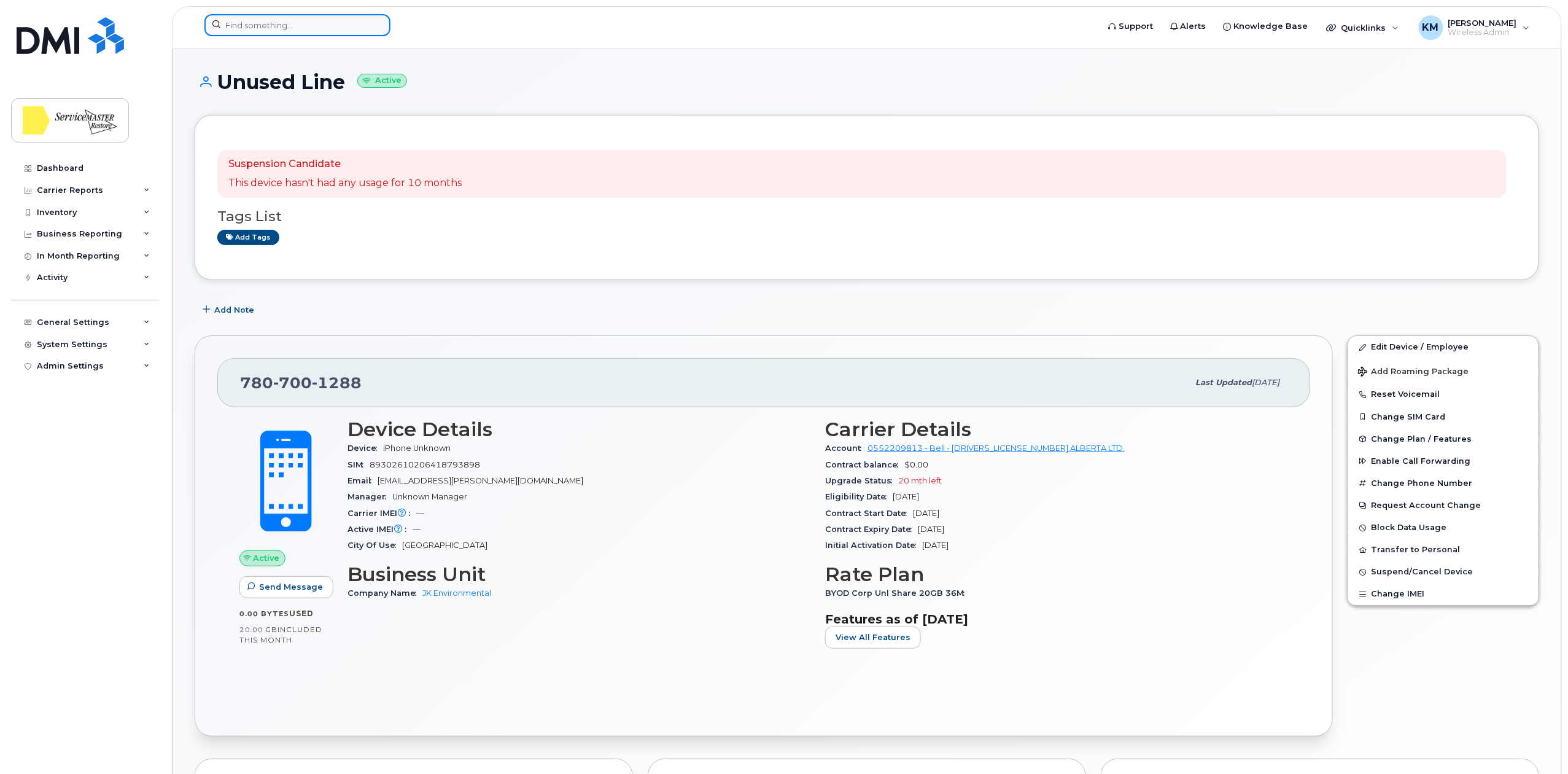
click at [249, 27] on input at bounding box center [298, 25] width 186 height 22
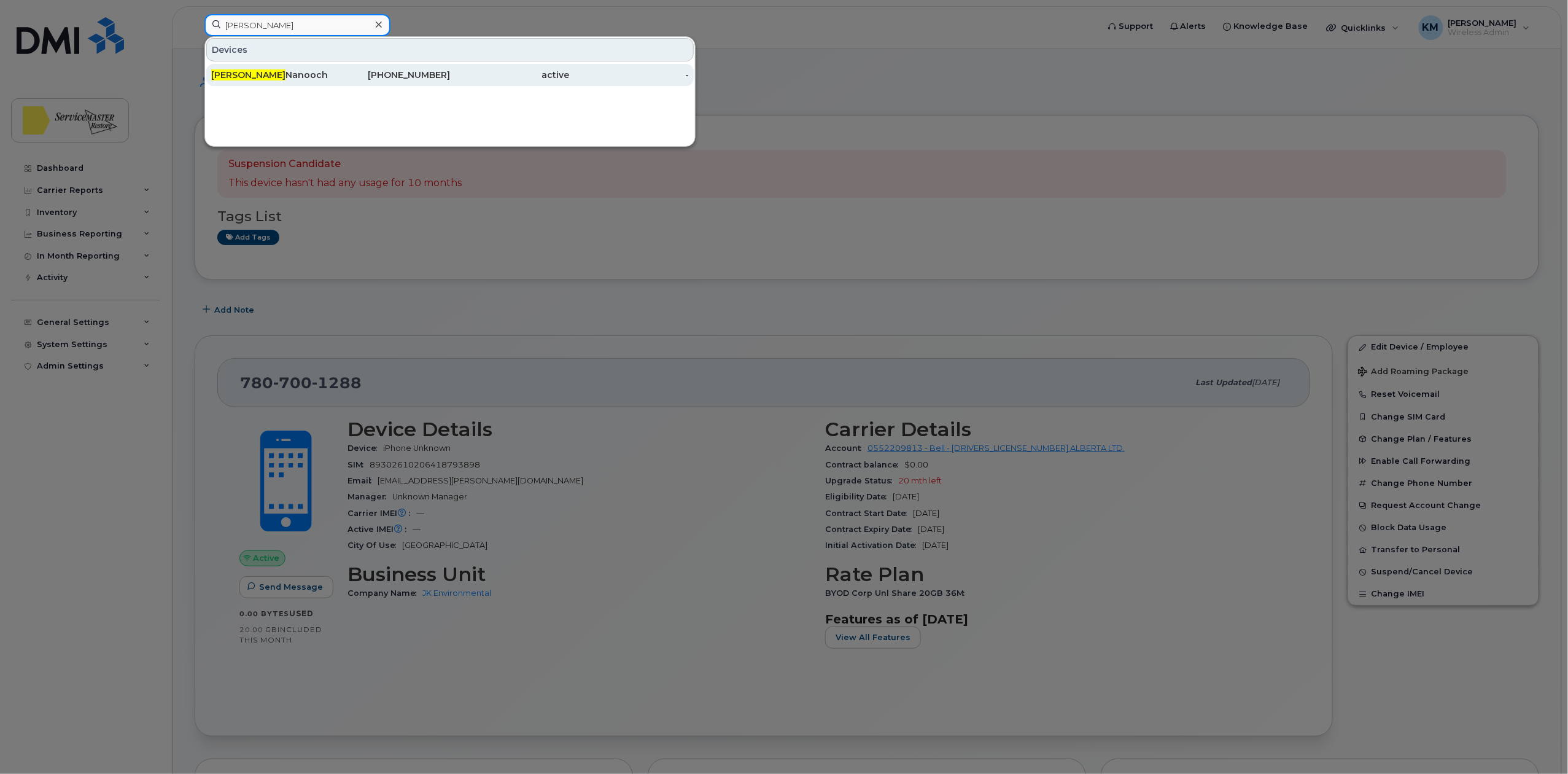
type input "taylor"
click at [285, 71] on div "Taylor Nanooch" at bounding box center [271, 75] width 119 height 12
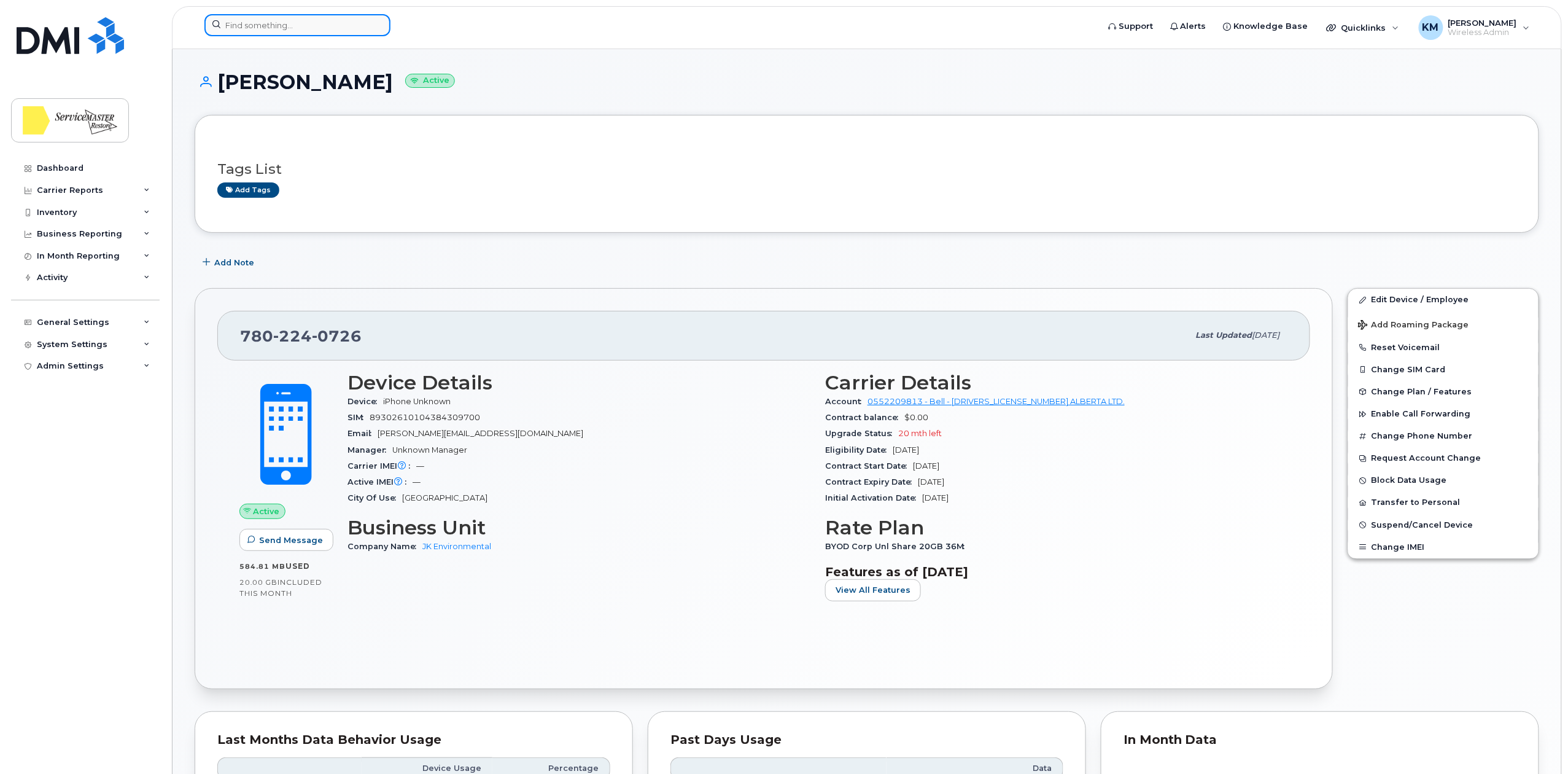
click at [296, 33] on input at bounding box center [298, 25] width 186 height 22
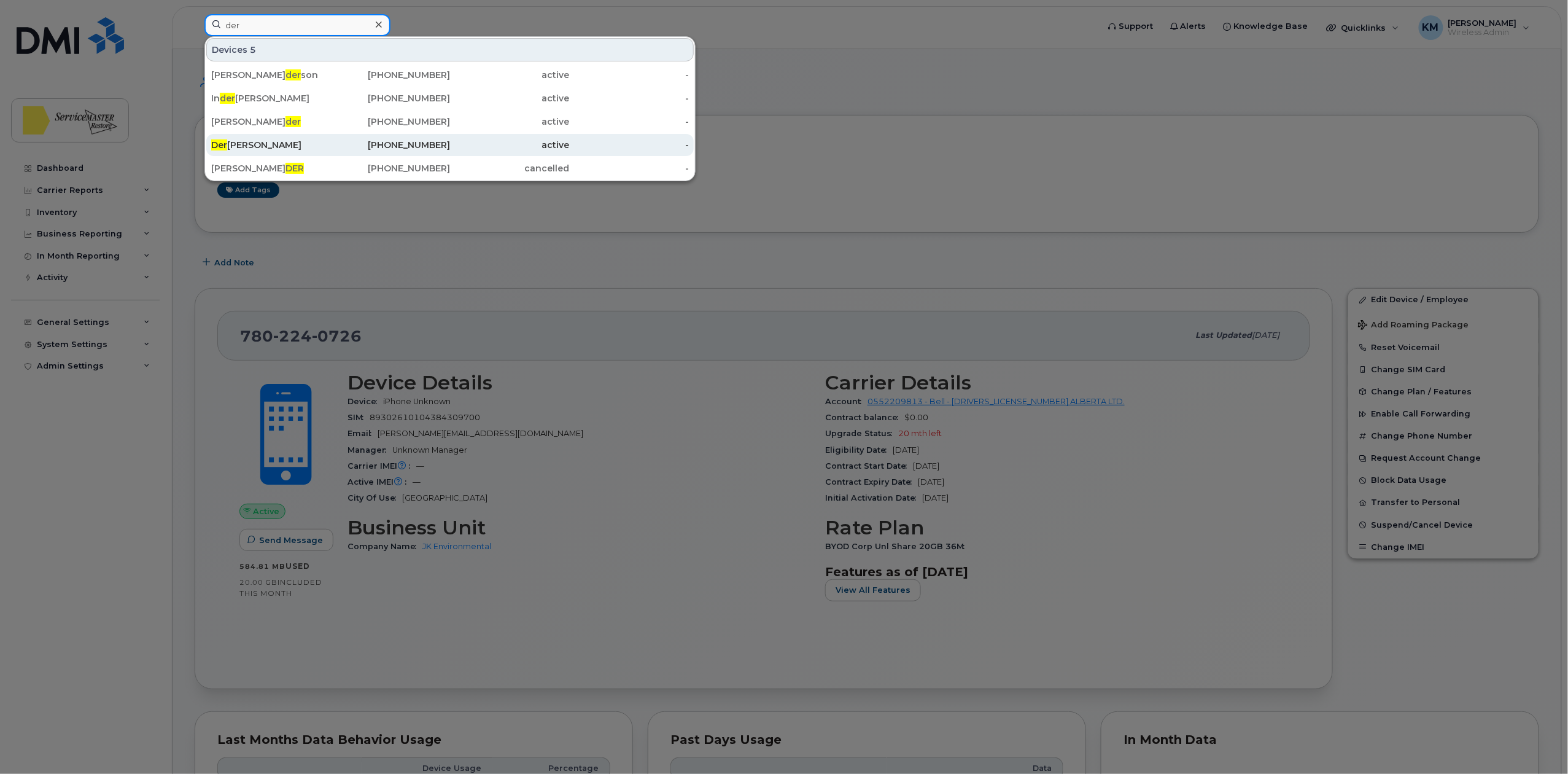
type input "der"
click at [269, 148] on div "Der ek Tyler" at bounding box center [271, 145] width 119 height 12
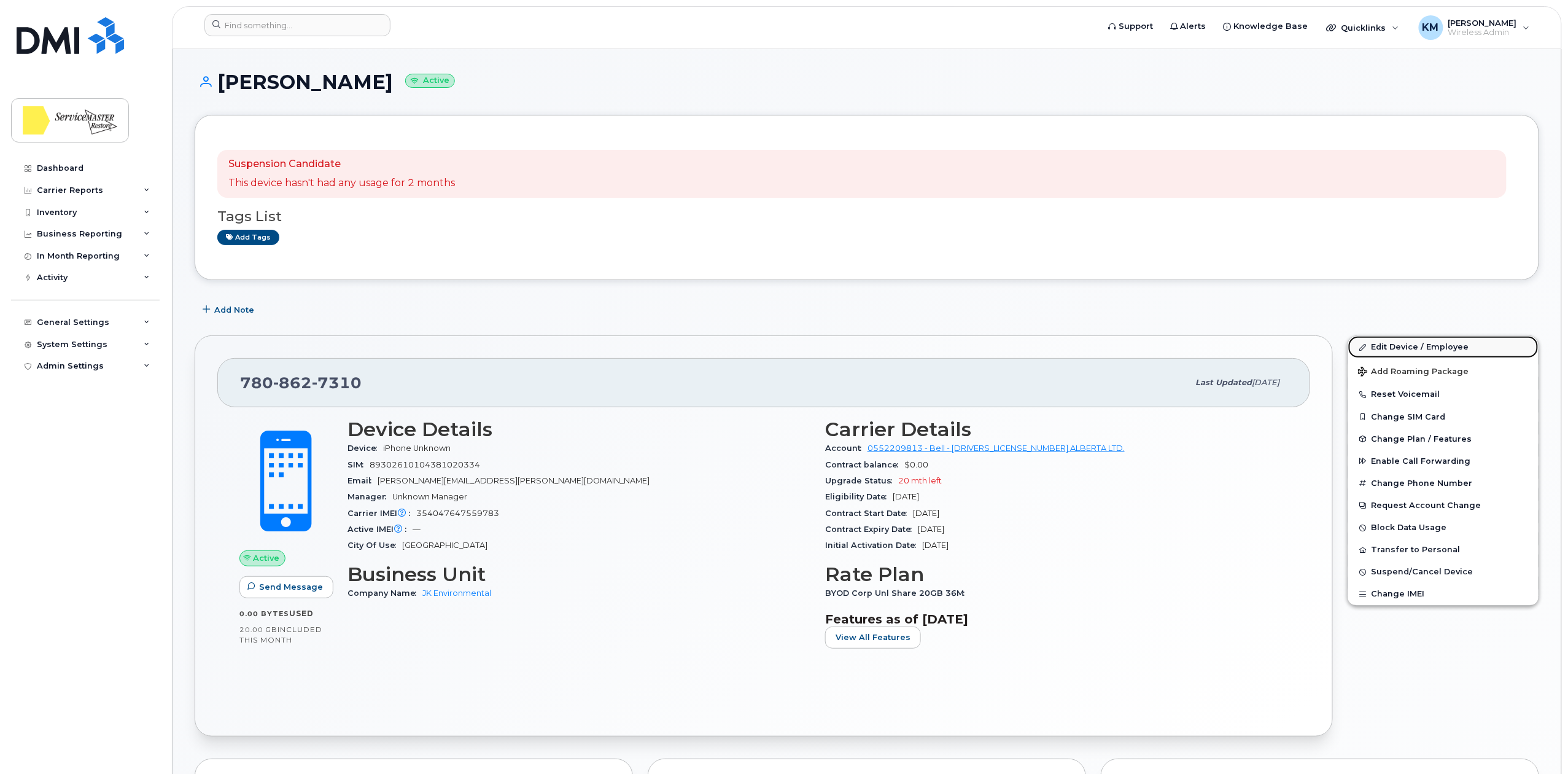
click at [1414, 347] on link "Edit Device / Employee" at bounding box center [1443, 346] width 191 height 22
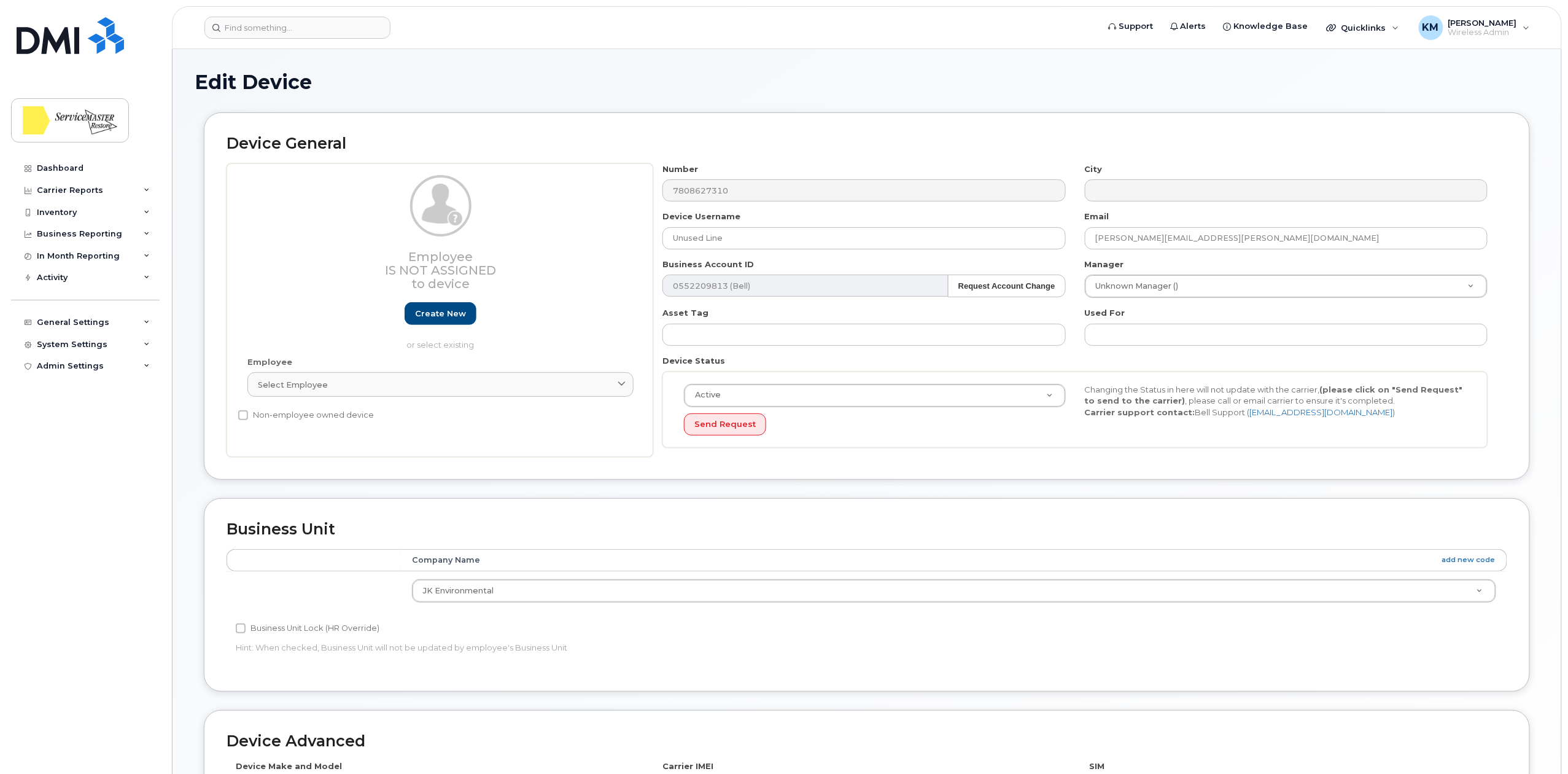
type input "Unused Line"
click at [950, 119] on div "Device General Employee Is not assigned to device Create new or select existing…" at bounding box center [867, 296] width 1326 height 367
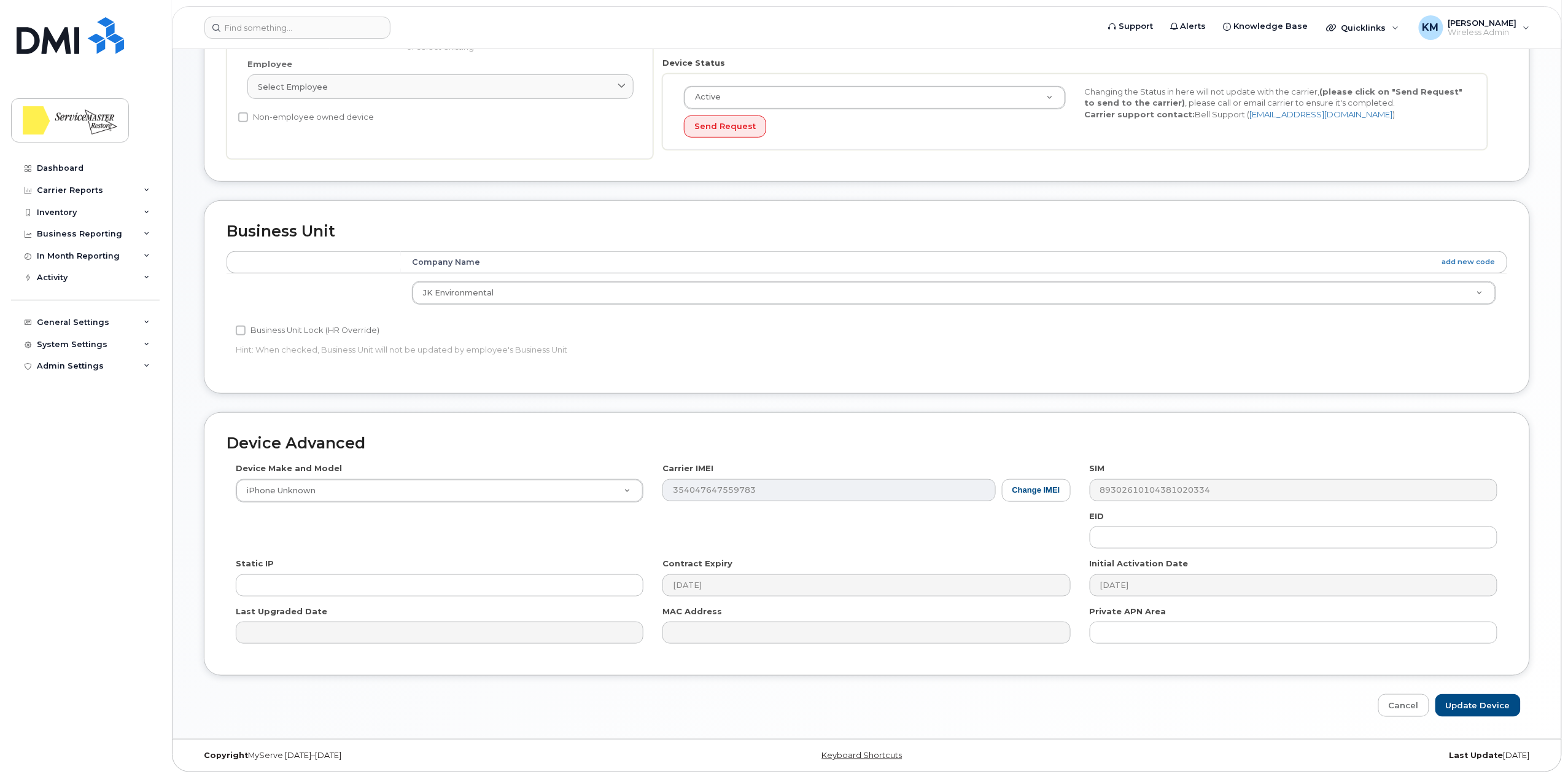
scroll to position [307, 0]
click at [1470, 707] on input "Update Device" at bounding box center [1478, 701] width 85 height 23
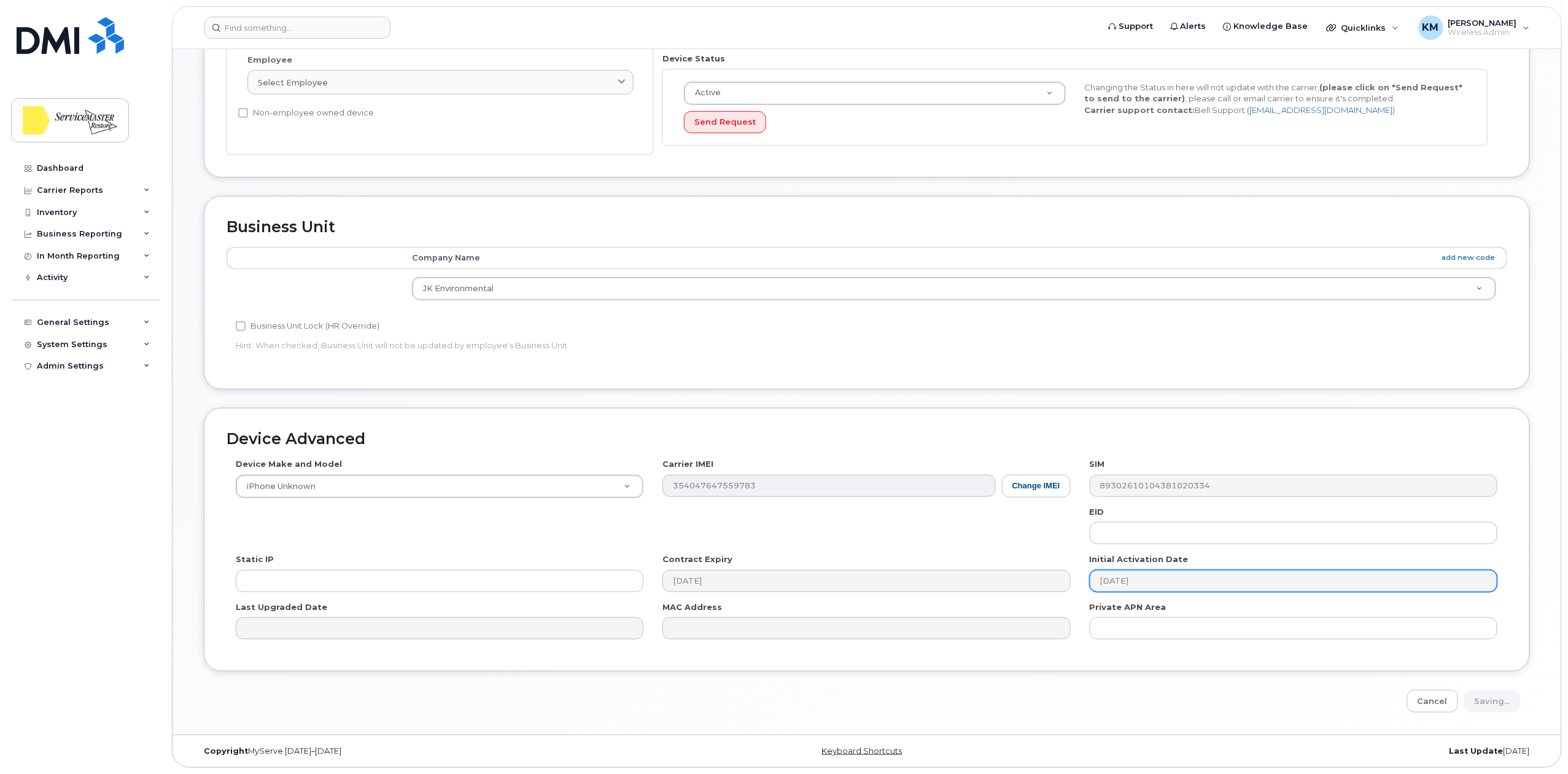
type input "Saving..."
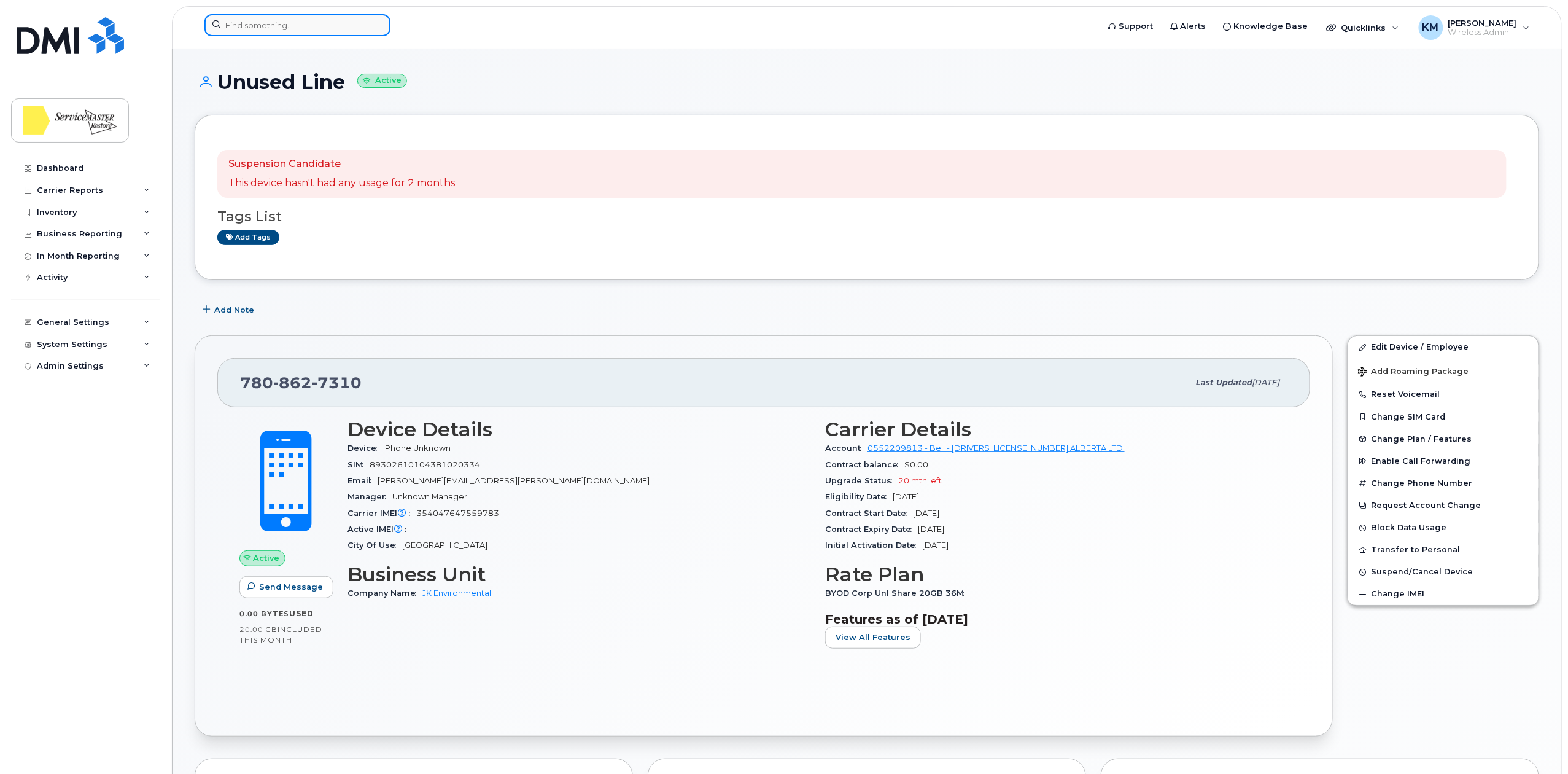
click at [265, 23] on input at bounding box center [298, 25] width 186 height 22
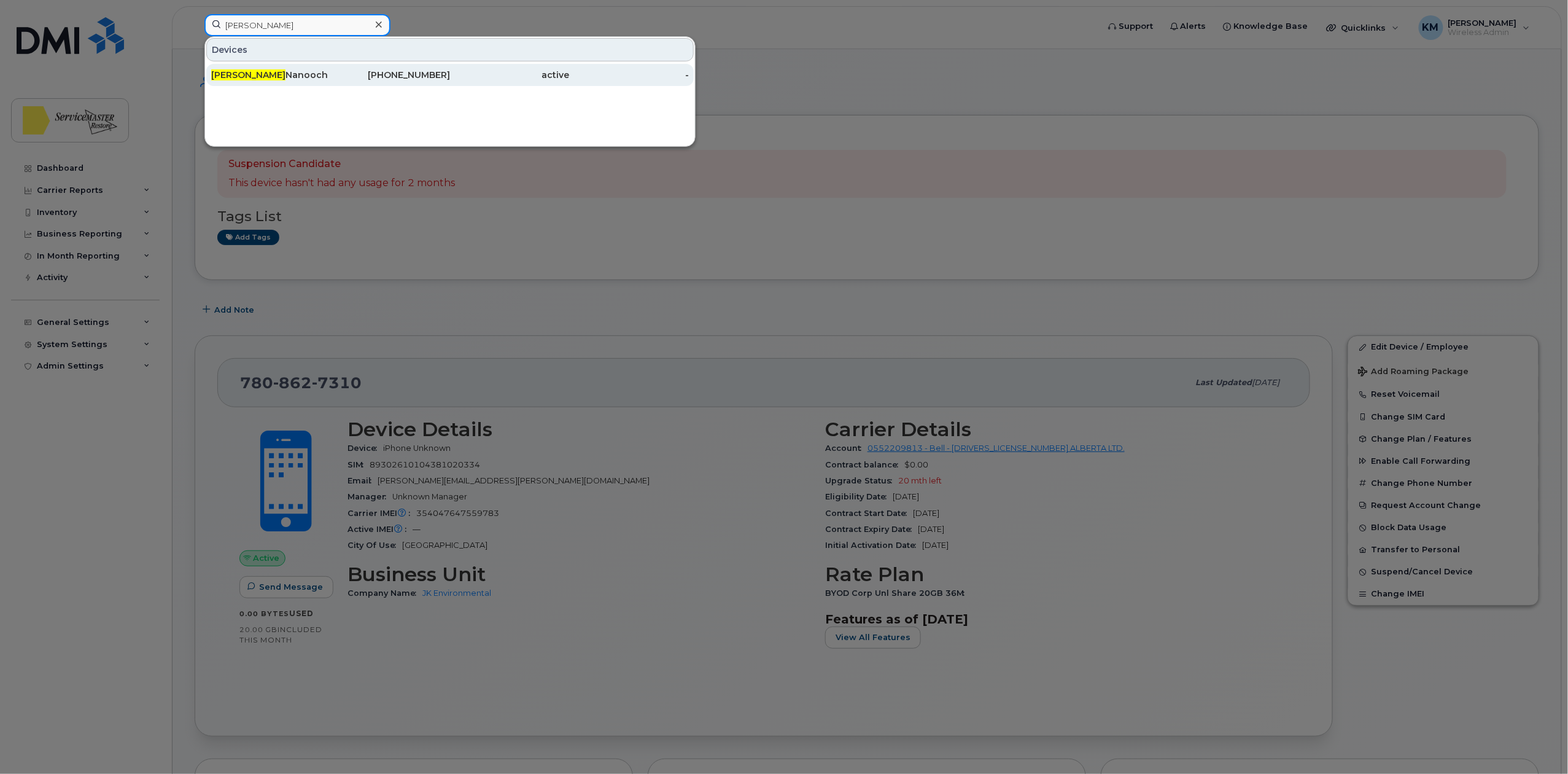
type input "taylor"
click at [281, 75] on div "Taylor Nanooch" at bounding box center [271, 75] width 119 height 12
click at [297, 77] on div "Taylor Nanooch" at bounding box center [271, 75] width 119 height 12
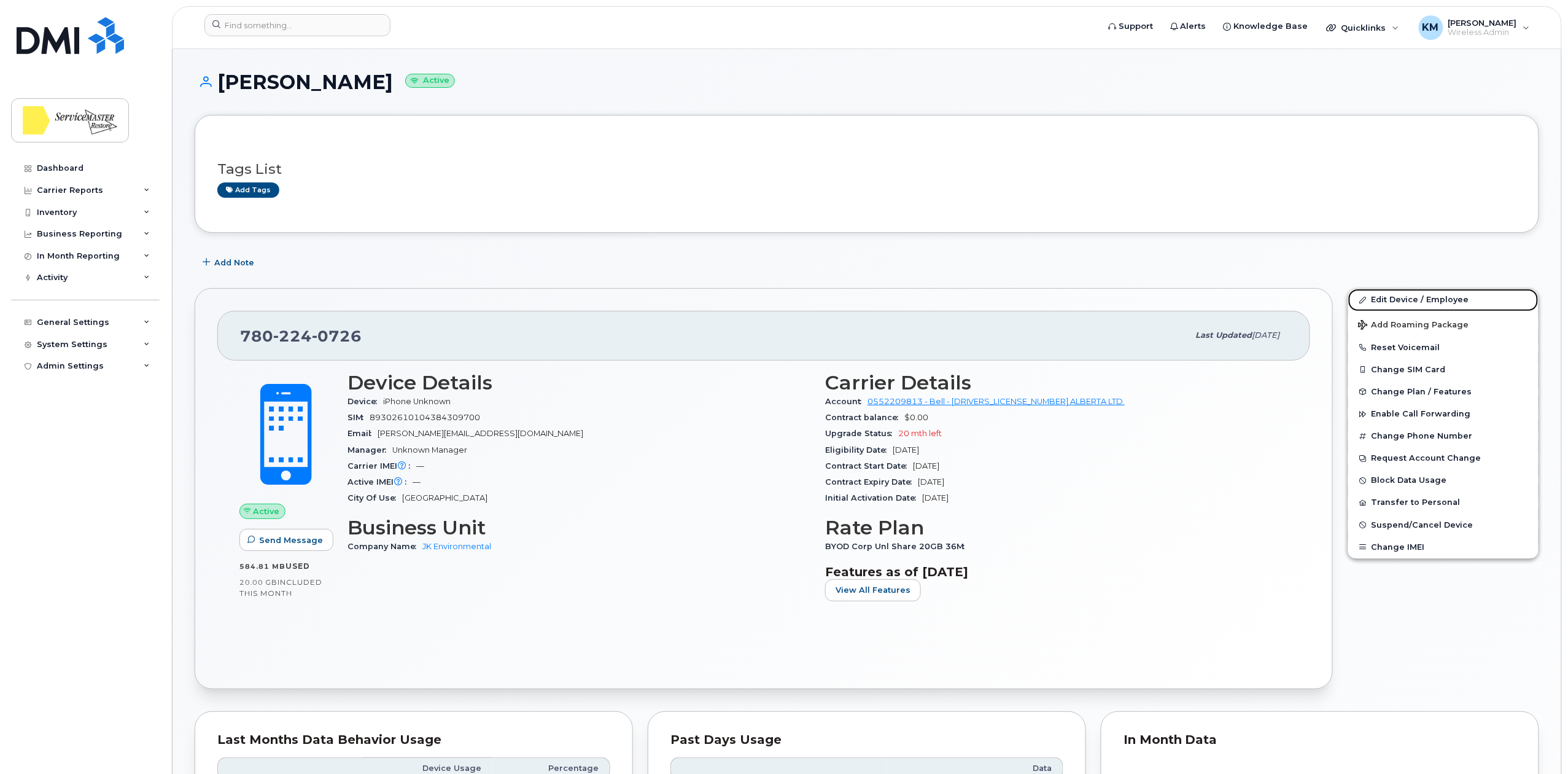
drag, startPoint x: 1434, startPoint y: 302, endPoint x: 1223, endPoint y: 288, distance: 211.5
click at [1434, 302] on link "Edit Device / Employee" at bounding box center [1443, 300] width 191 height 22
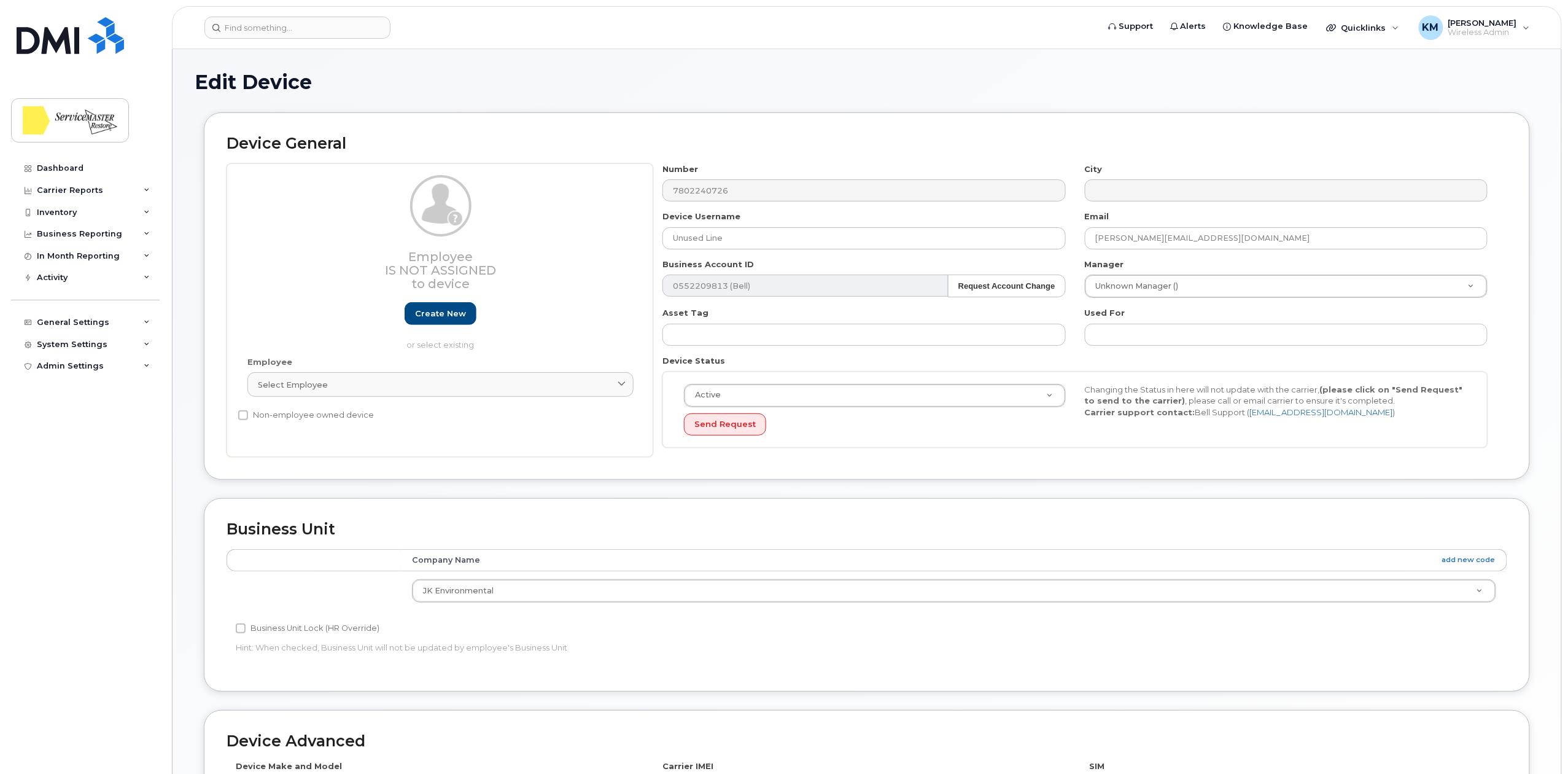
type input "Unused Line"
click at [705, 127] on div "Device General Employee Is not assigned to device Create new or select existing…" at bounding box center [867, 296] width 1326 height 367
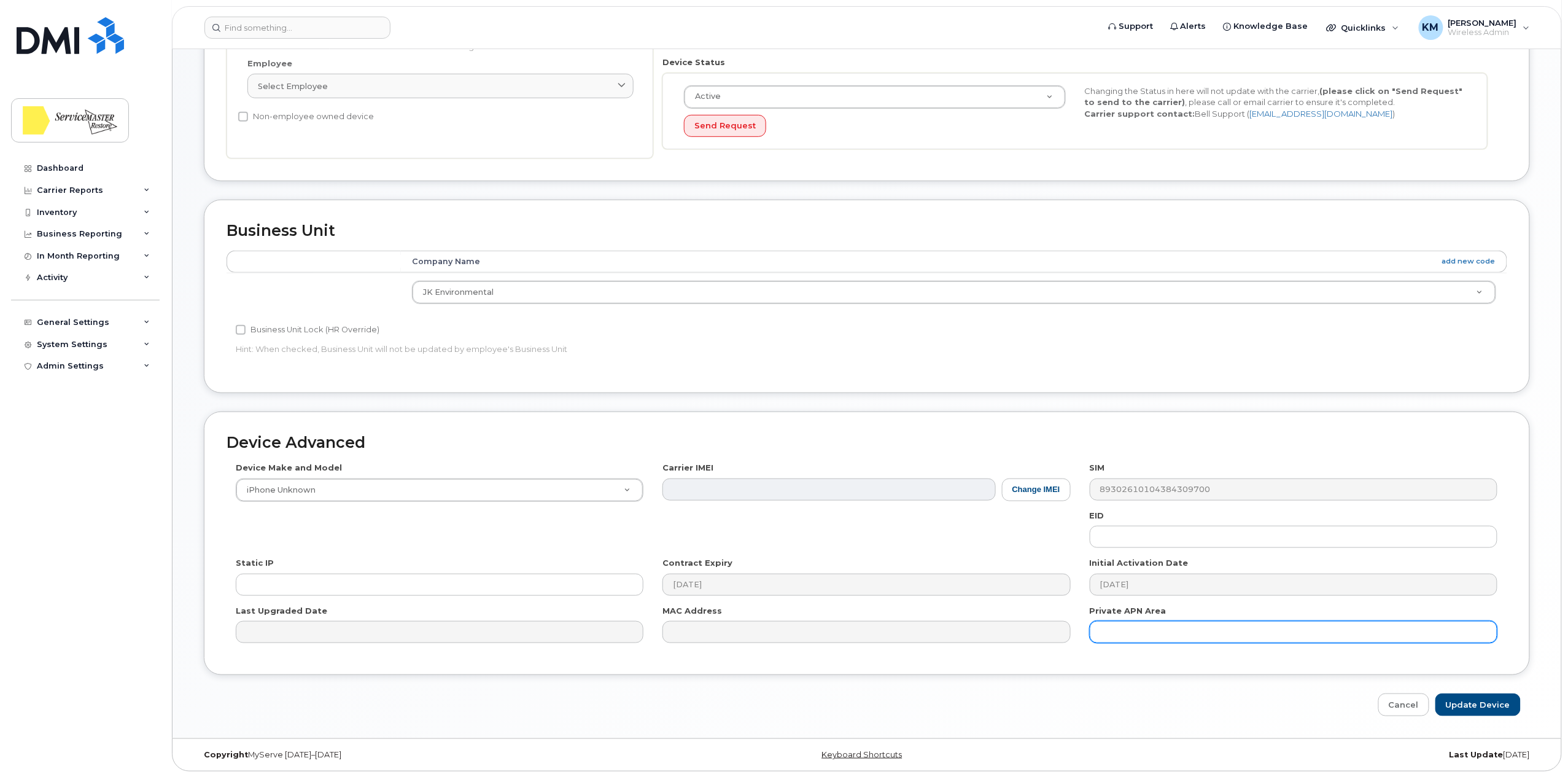
scroll to position [307, 0]
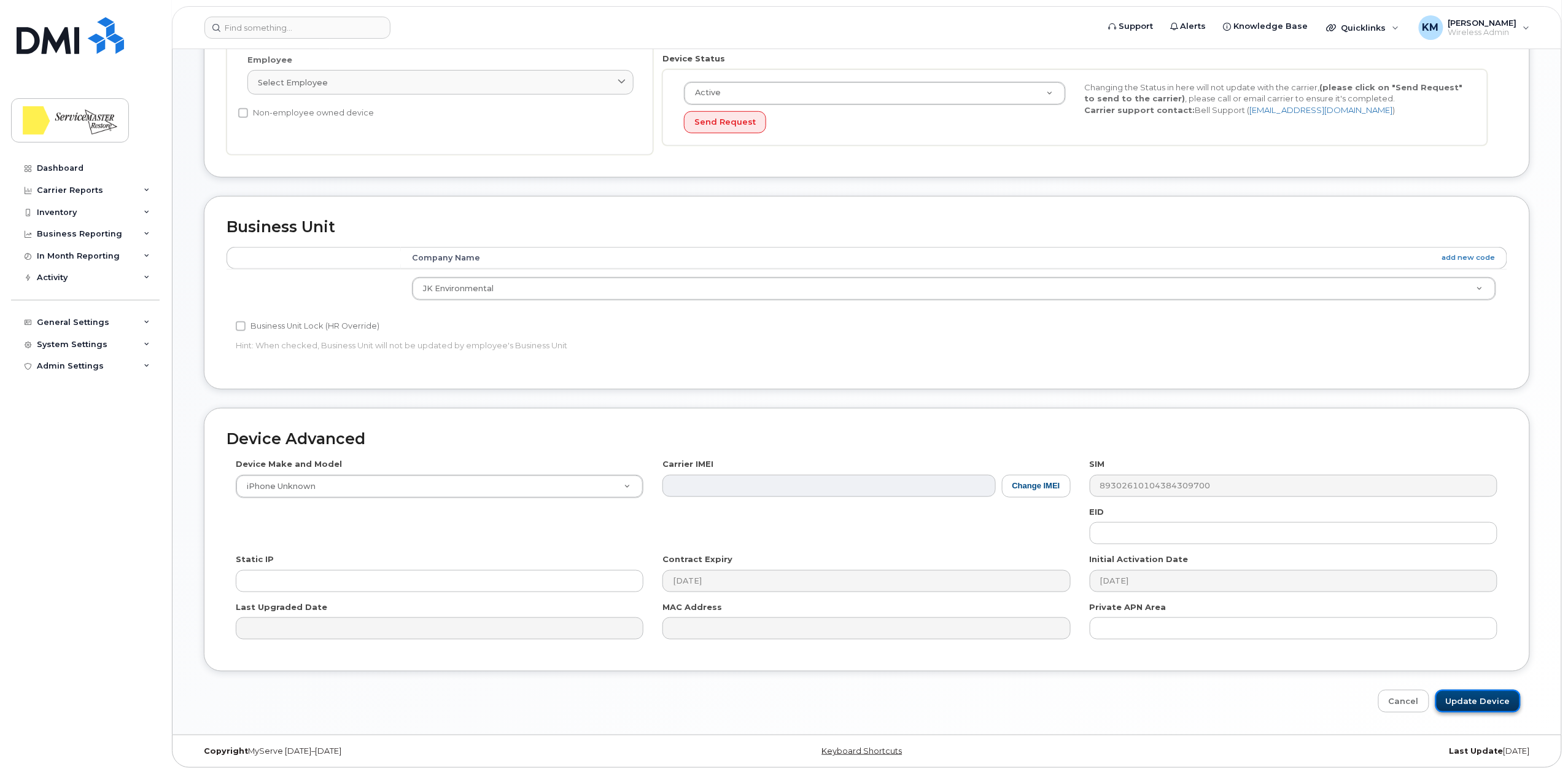
click at [1478, 707] on input "Update Device" at bounding box center [1478, 701] width 85 height 23
type input "Saving..."
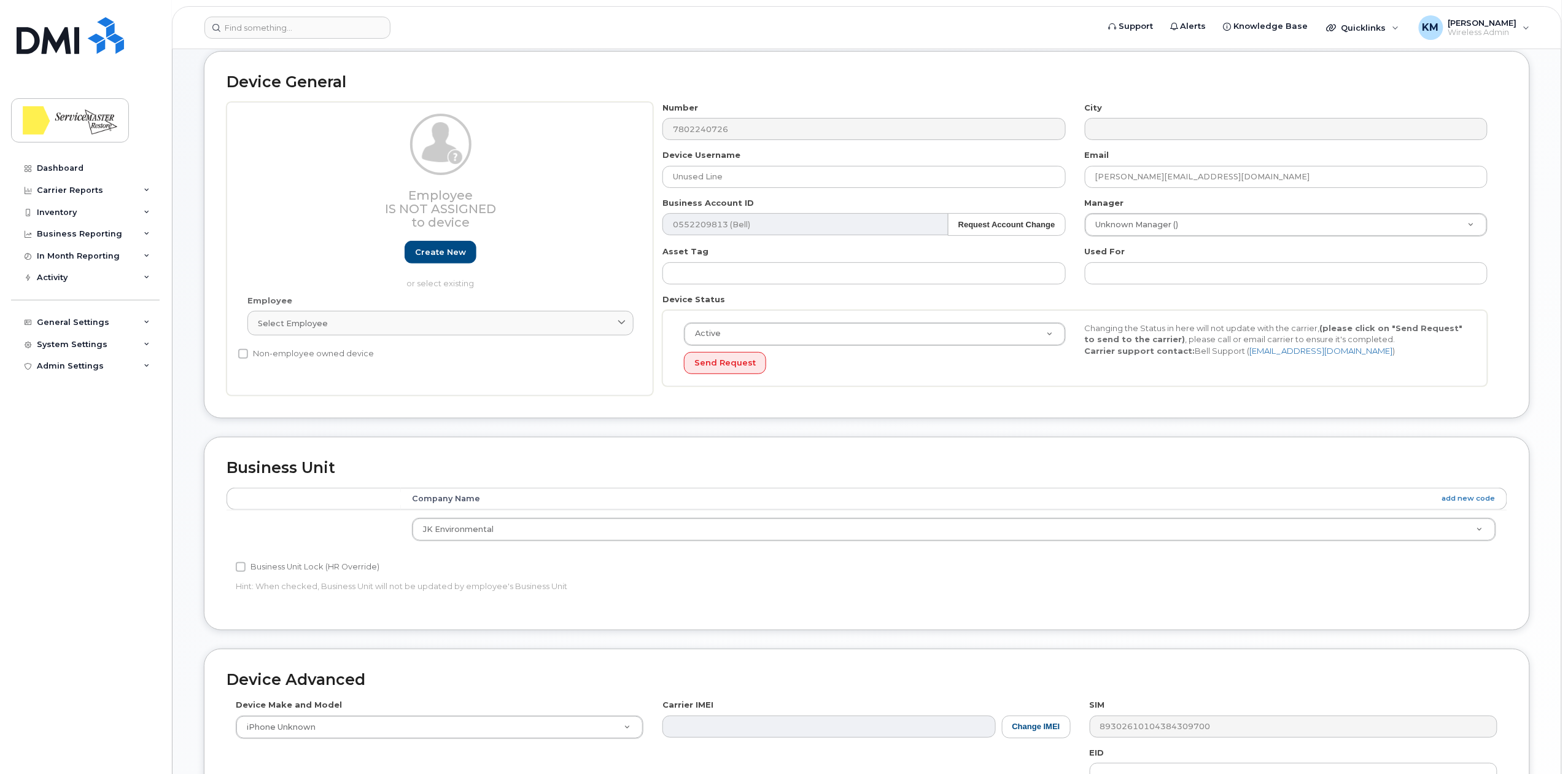
scroll to position [0, 0]
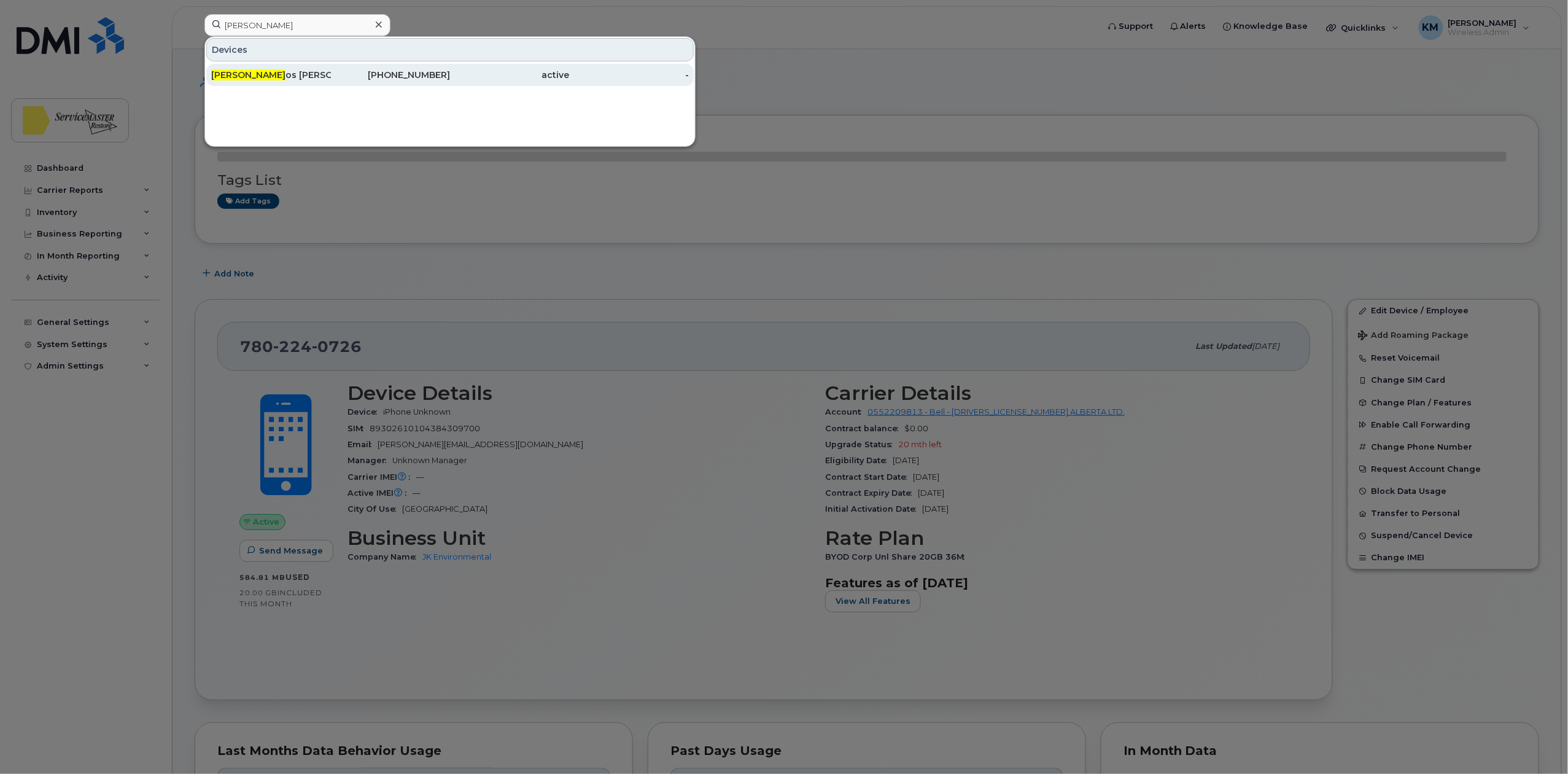
type input "carl"
click at [280, 75] on div "Carl os Sanchez" at bounding box center [271, 75] width 119 height 12
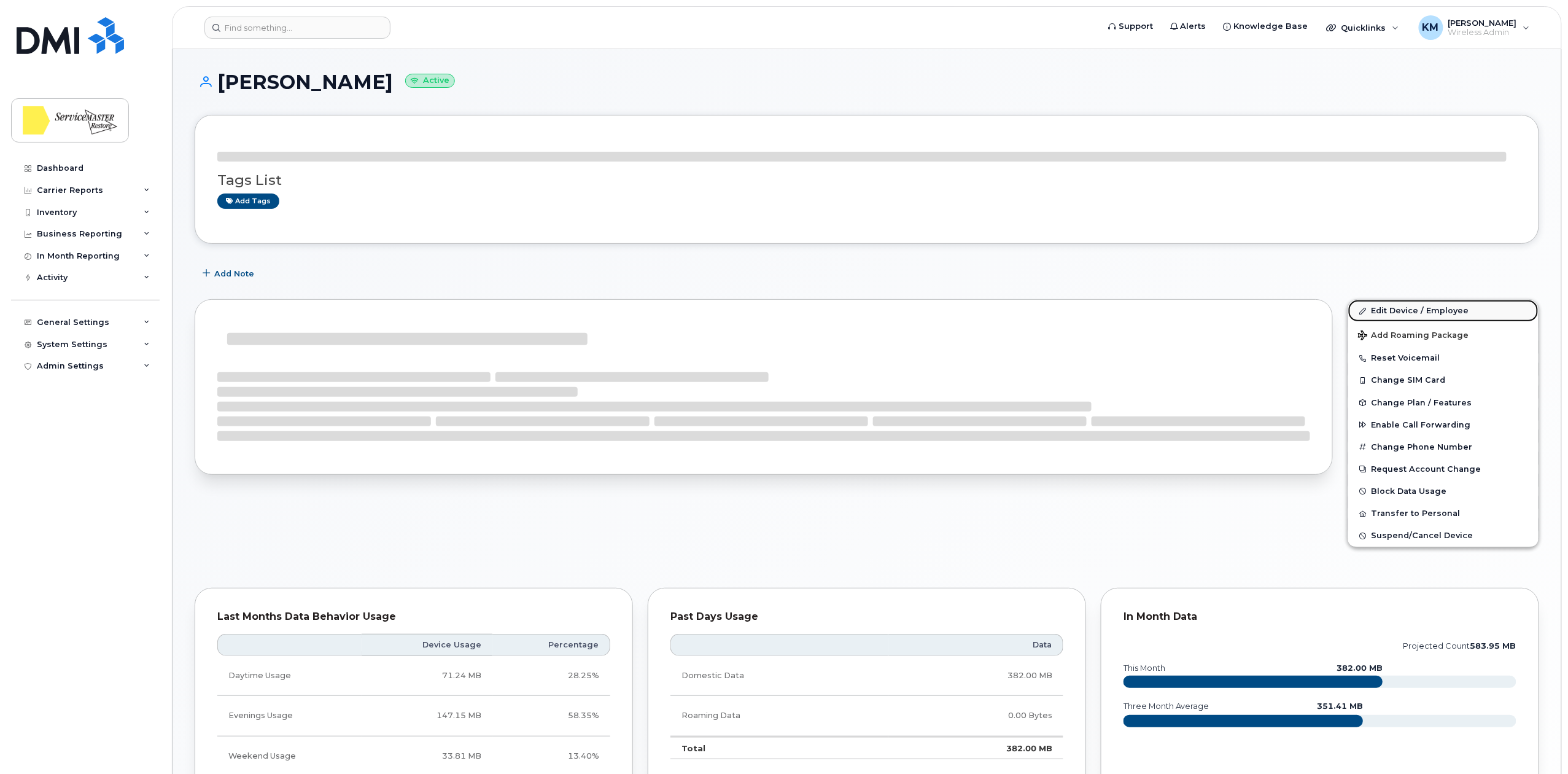
click at [1438, 306] on link "Edit Device / Employee" at bounding box center [1443, 310] width 191 height 22
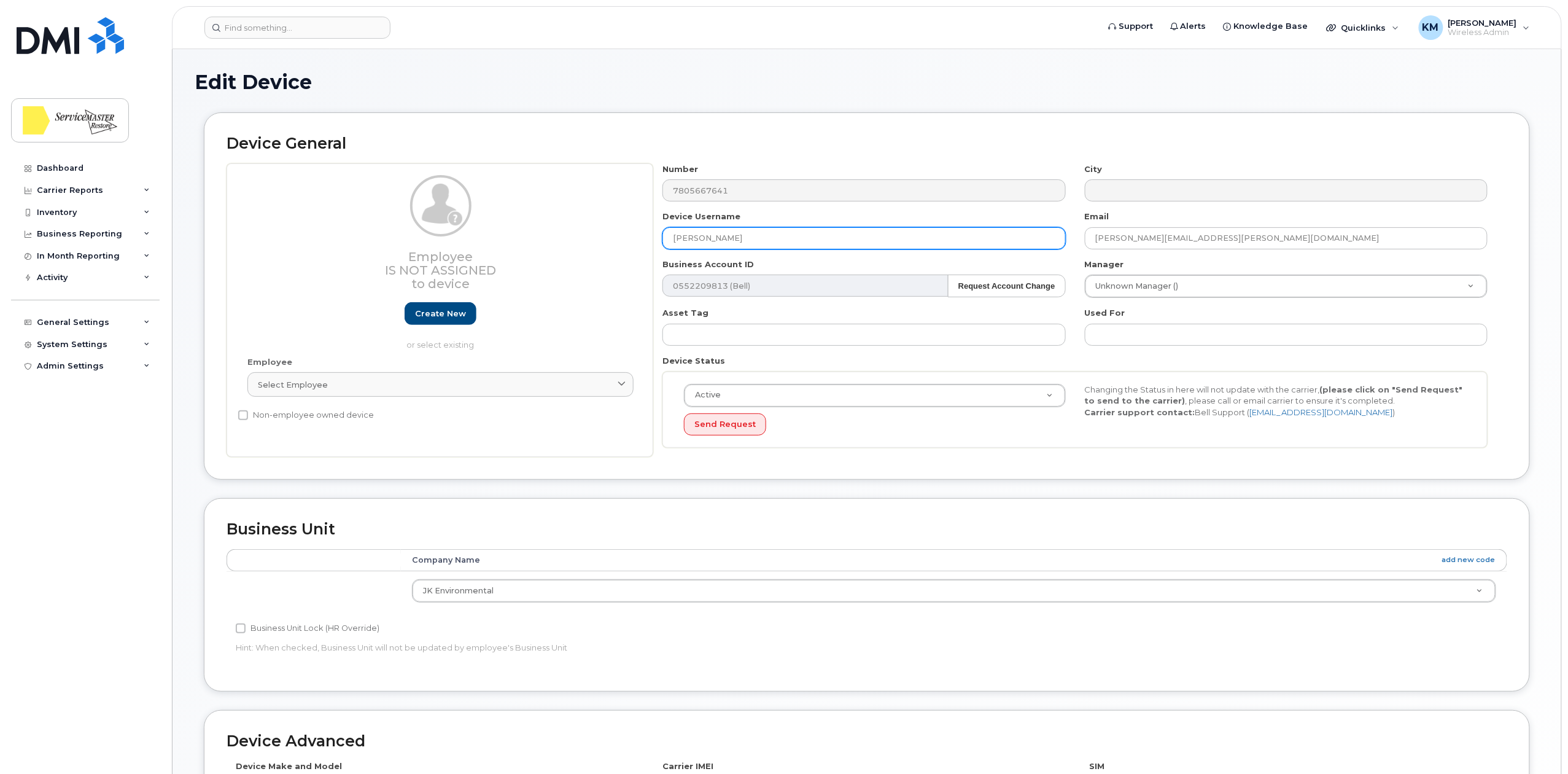
click at [698, 235] on input "[PERSON_NAME]" at bounding box center [863, 238] width 403 height 22
paste input "Camino"
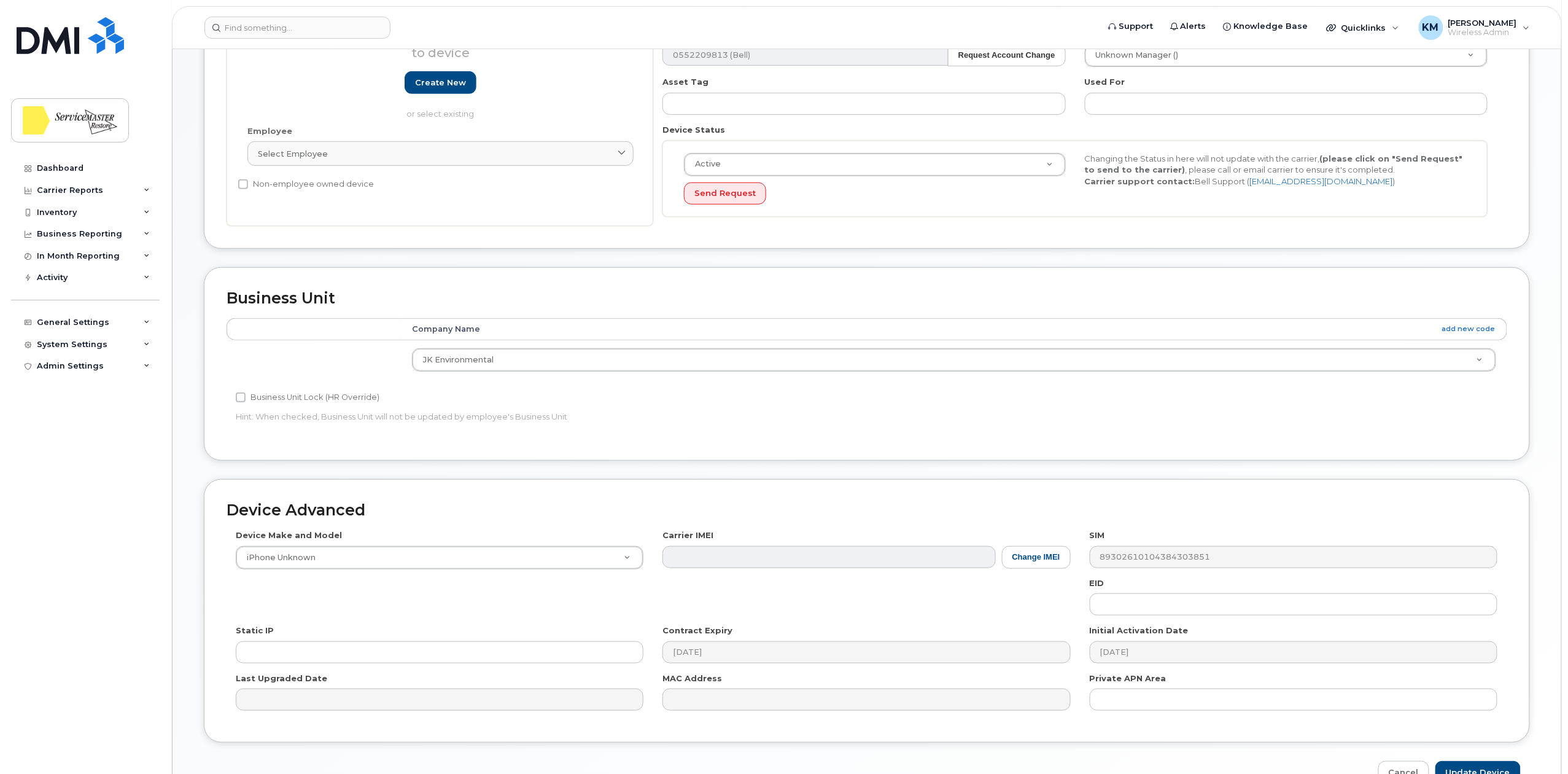
scroll to position [307, 0]
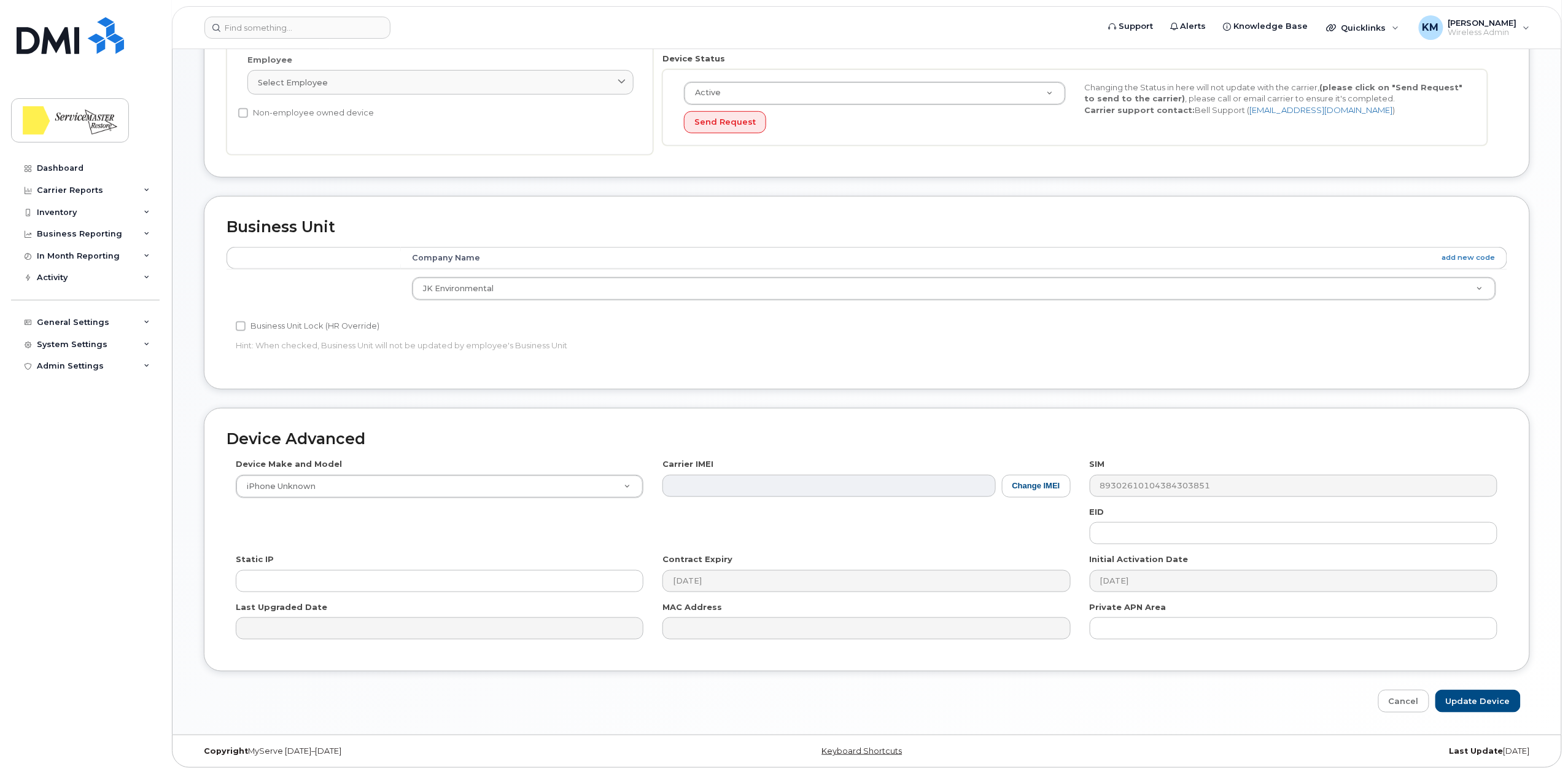
type input "[PERSON_NAME] Camino-[PERSON_NAME]"
click at [1470, 698] on input "Update Device" at bounding box center [1478, 701] width 85 height 23
type input "Saving..."
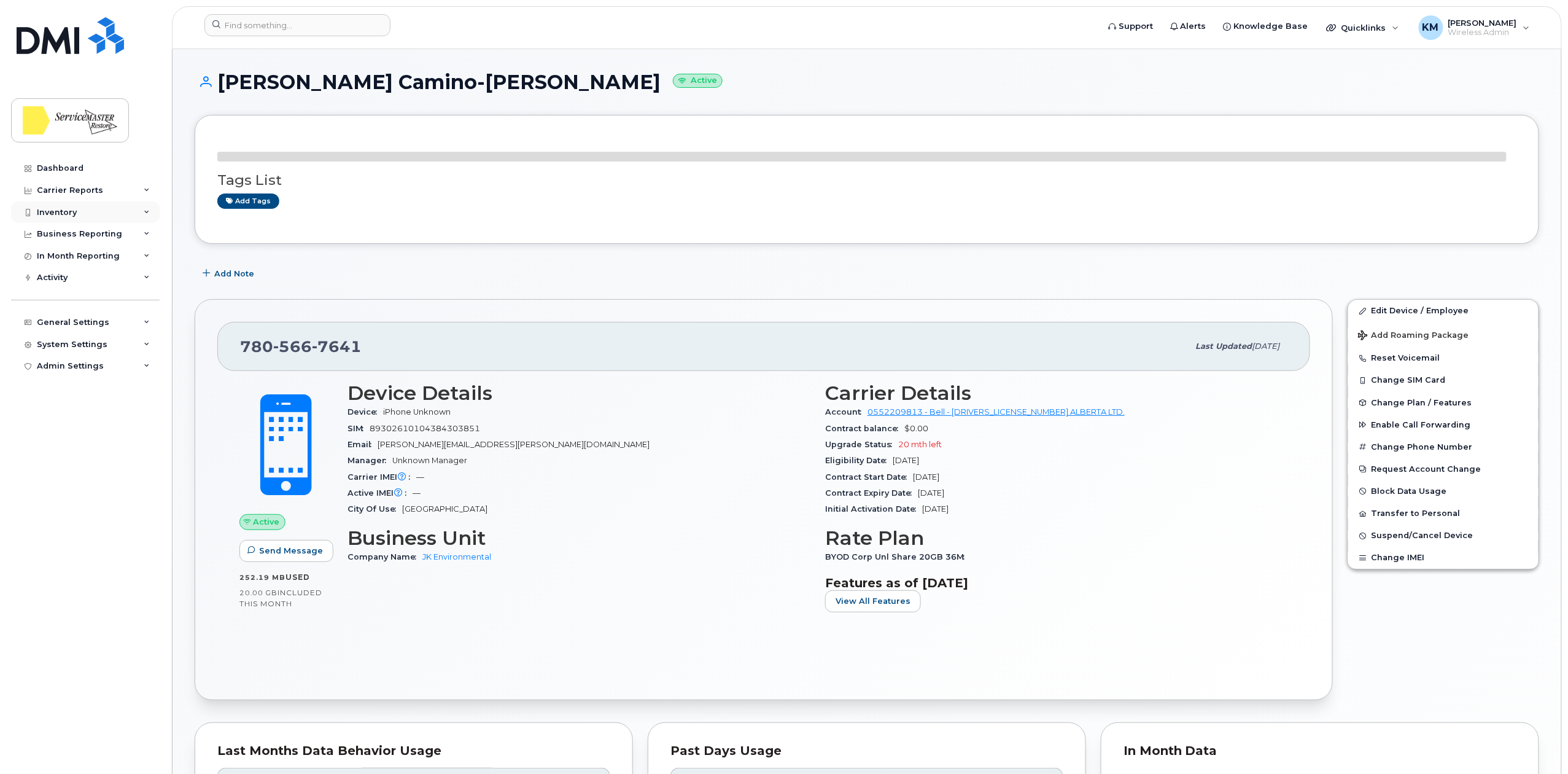
click at [30, 201] on div "Inventory" at bounding box center [85, 212] width 148 height 22
click at [84, 238] on div "Mobility Devices" at bounding box center [76, 235] width 69 height 11
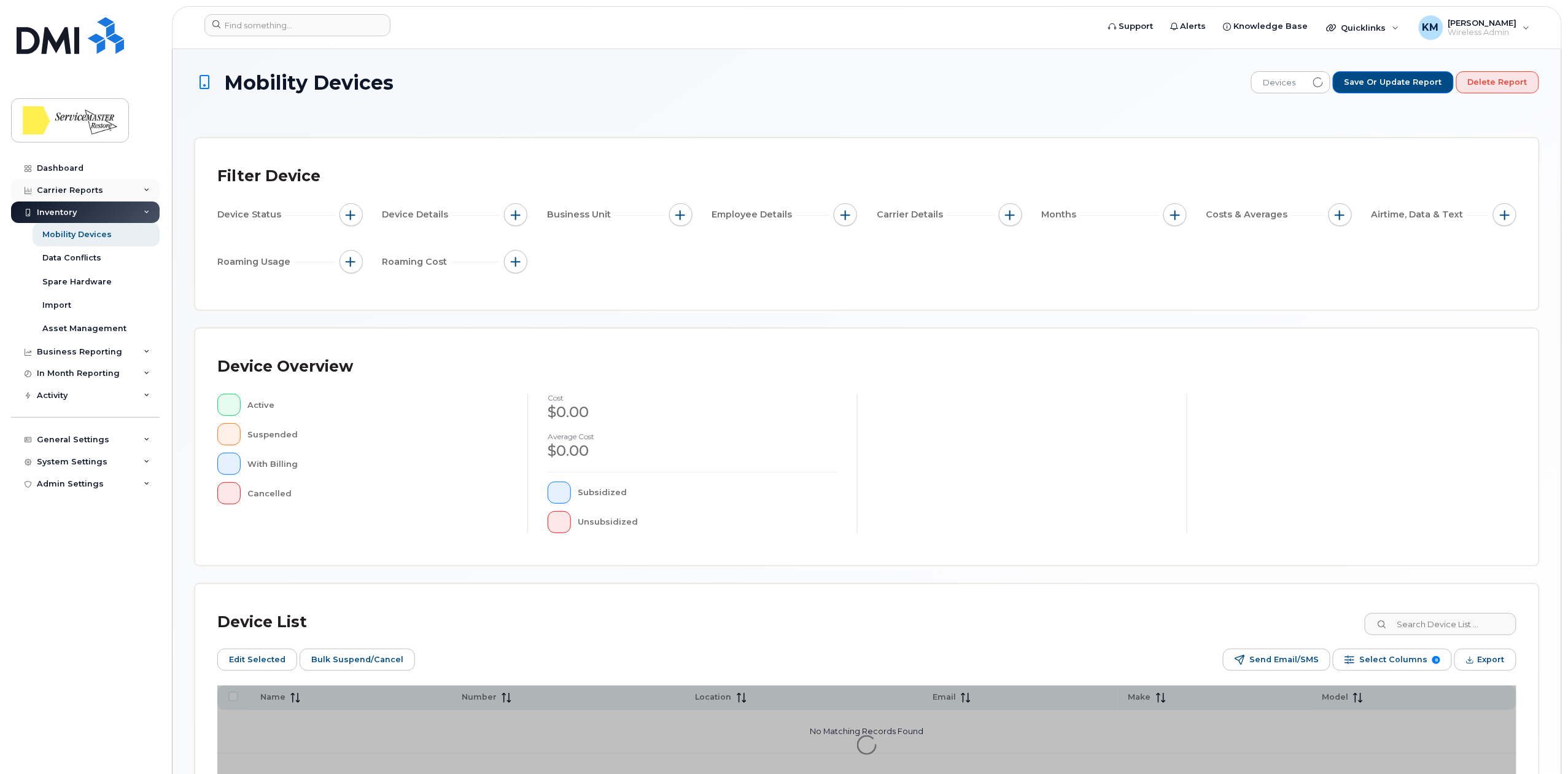
click at [118, 186] on div "Carrier Reports" at bounding box center [85, 190] width 148 height 22
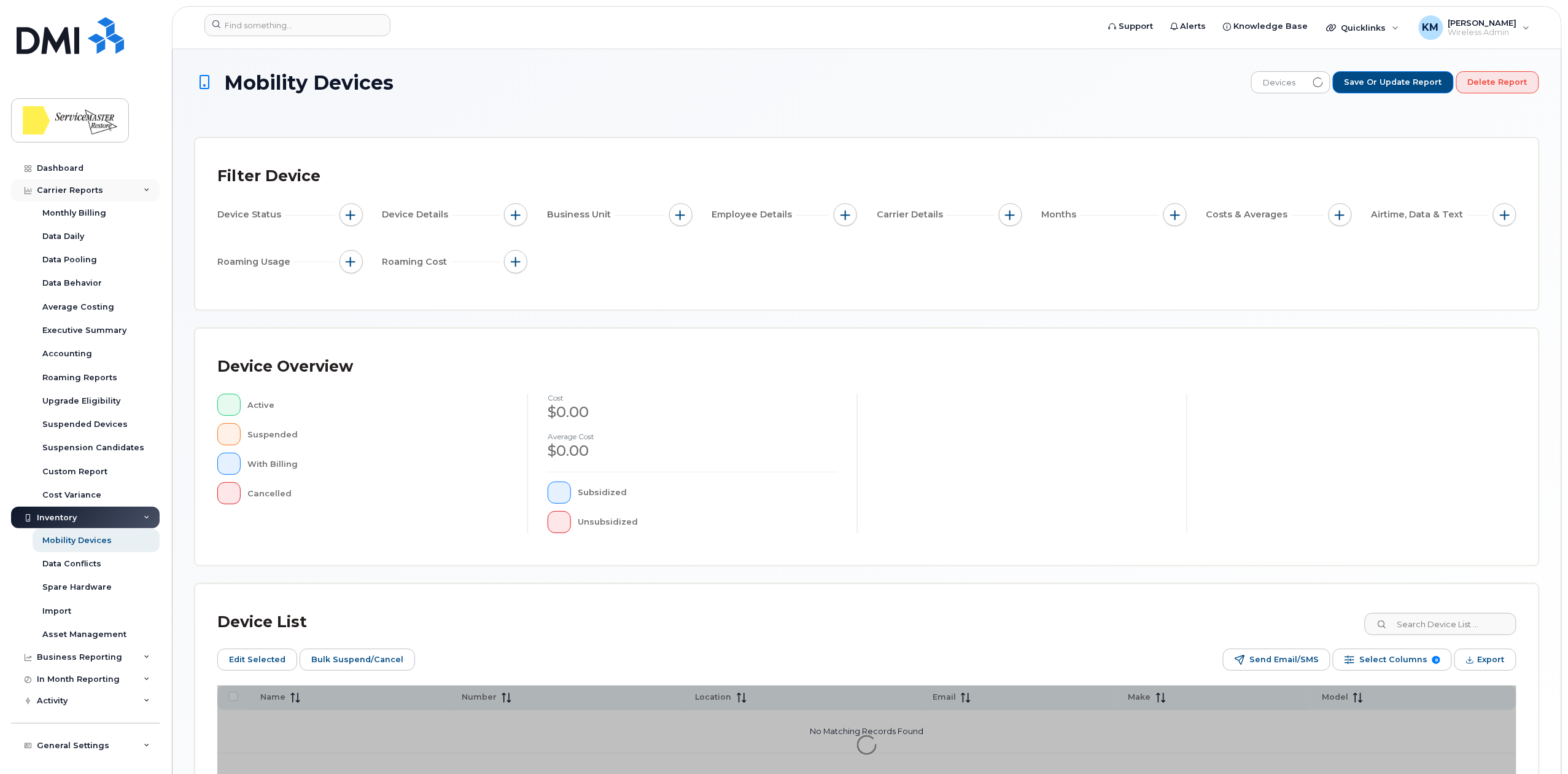
click at [115, 191] on div "Carrier Reports" at bounding box center [85, 190] width 148 height 22
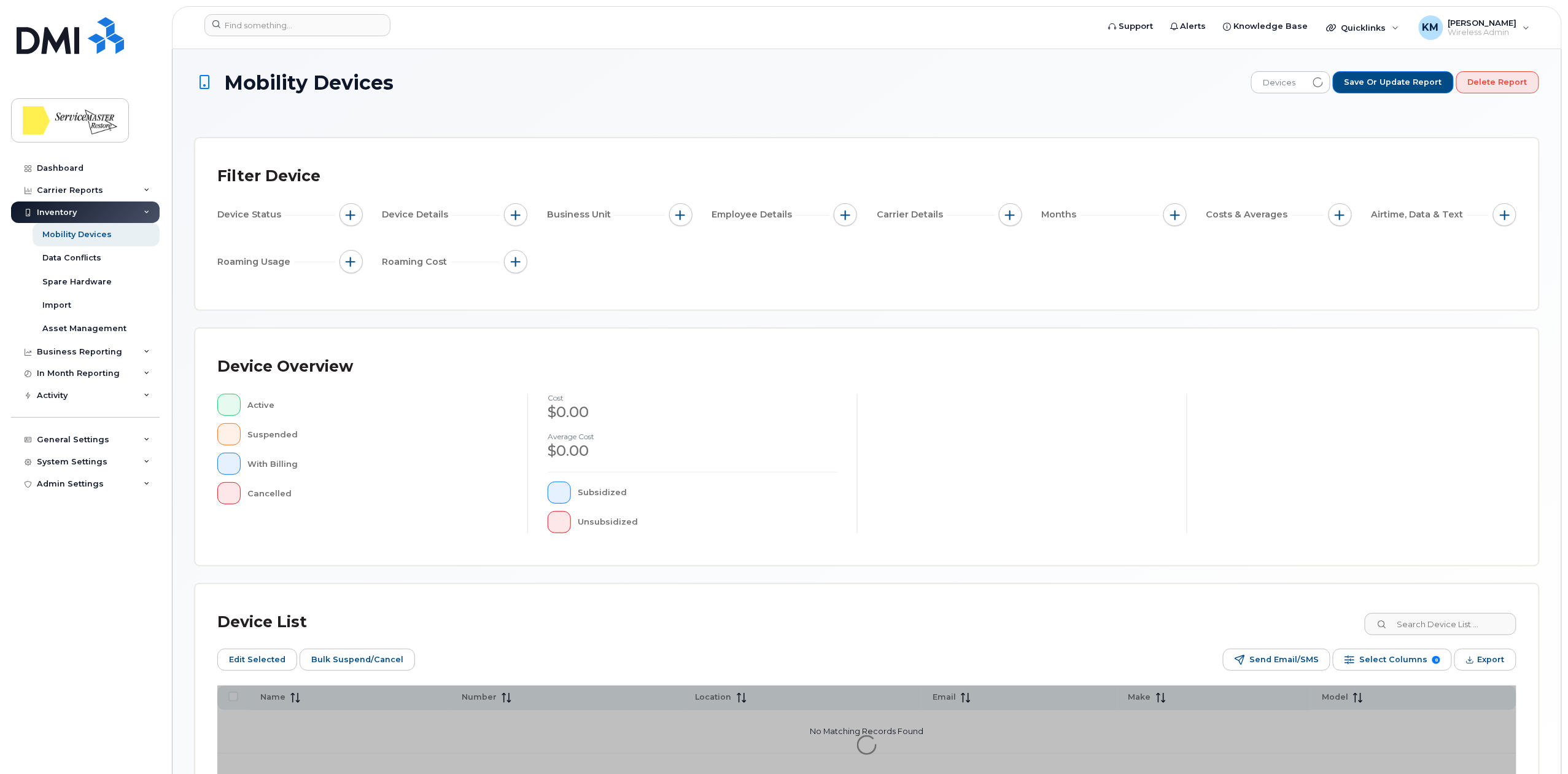
click at [103, 212] on div "Inventory" at bounding box center [85, 212] width 148 height 22
click at [119, 211] on div "Inventory" at bounding box center [85, 212] width 148 height 22
click at [67, 264] on link "Data Conflicts" at bounding box center [96, 257] width 127 height 24
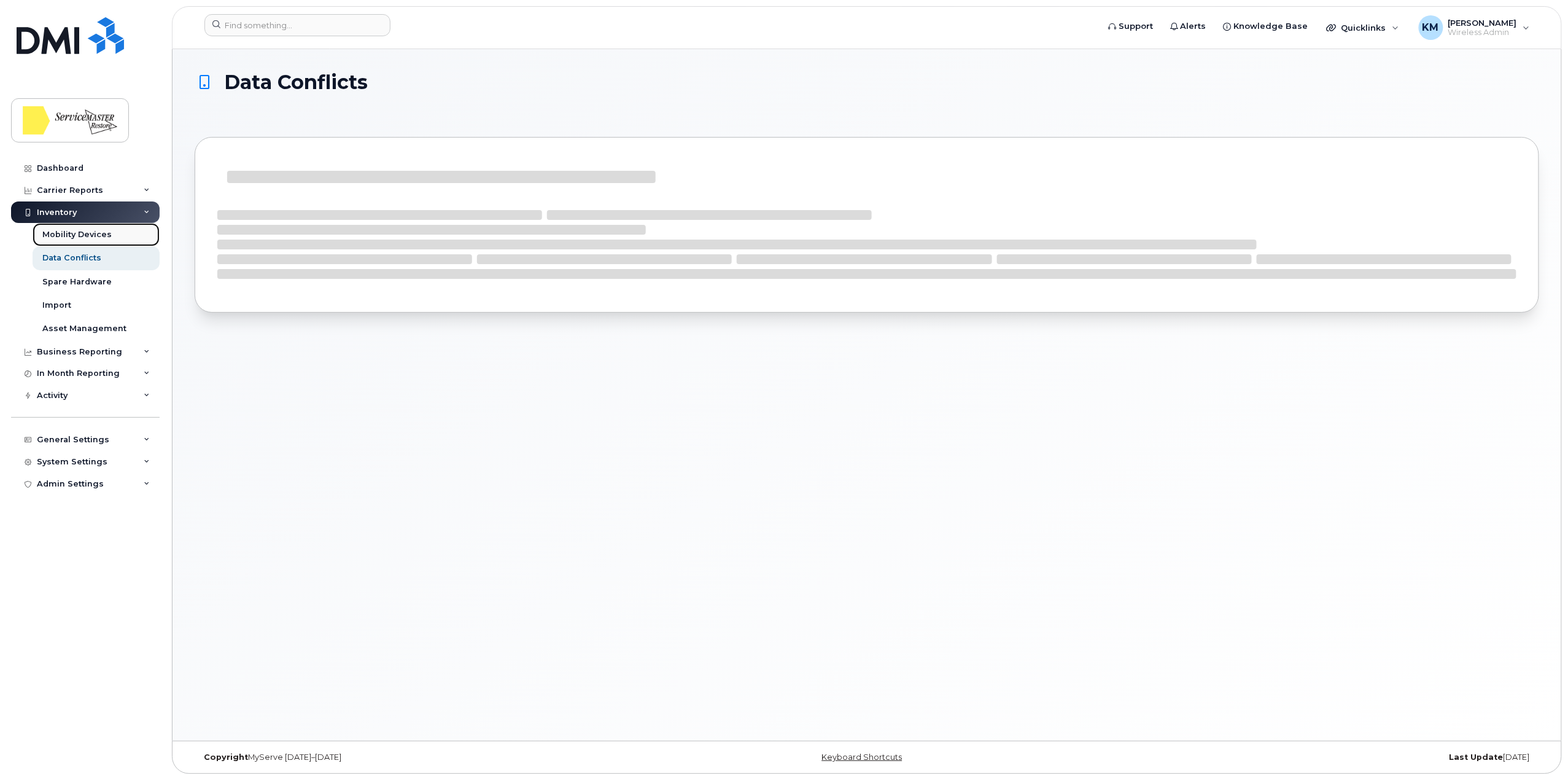
click at [83, 237] on div "Mobility Devices" at bounding box center [76, 235] width 69 height 11
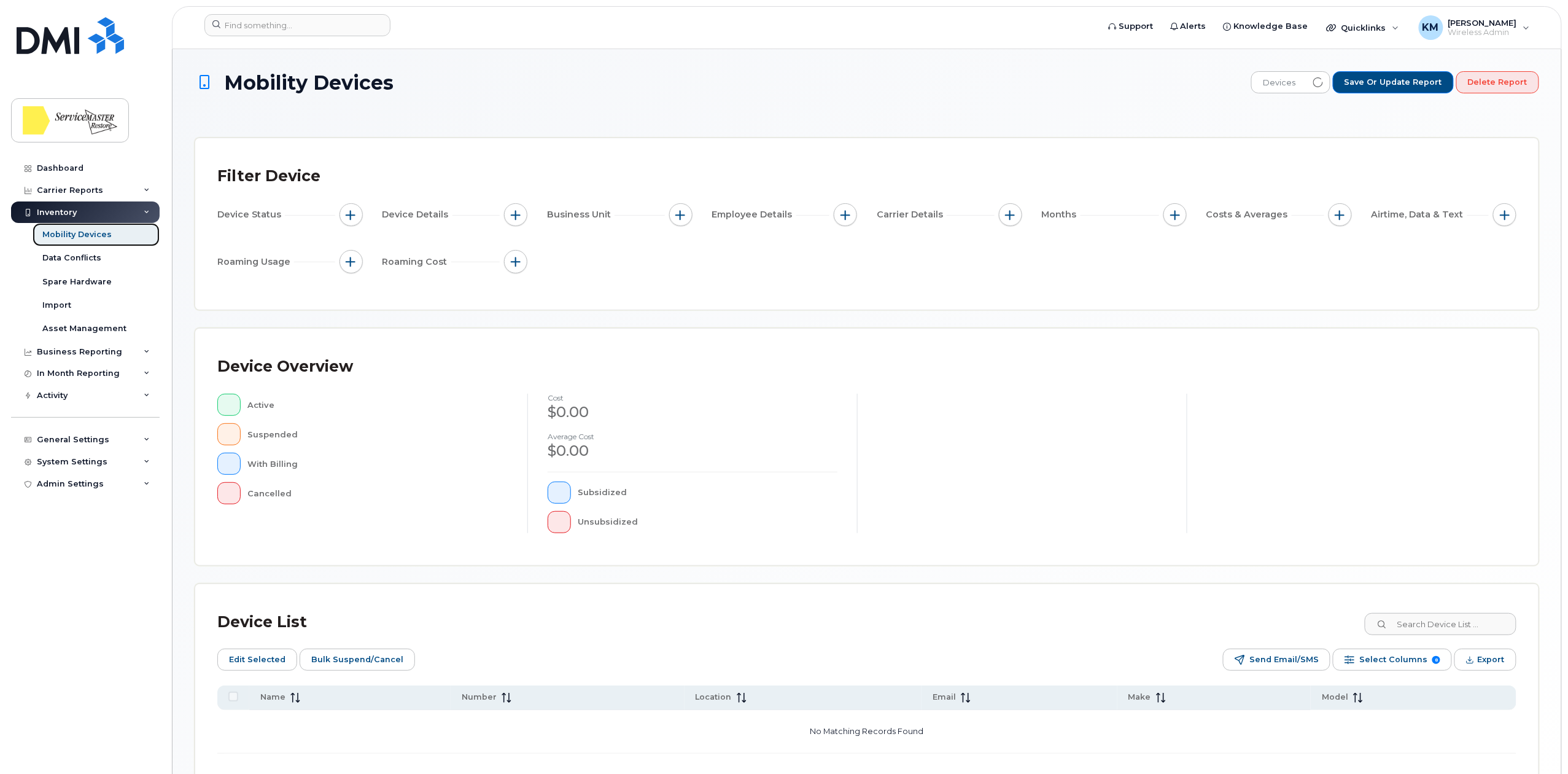
click at [97, 235] on div "Mobility Devices" at bounding box center [76, 235] width 69 height 11
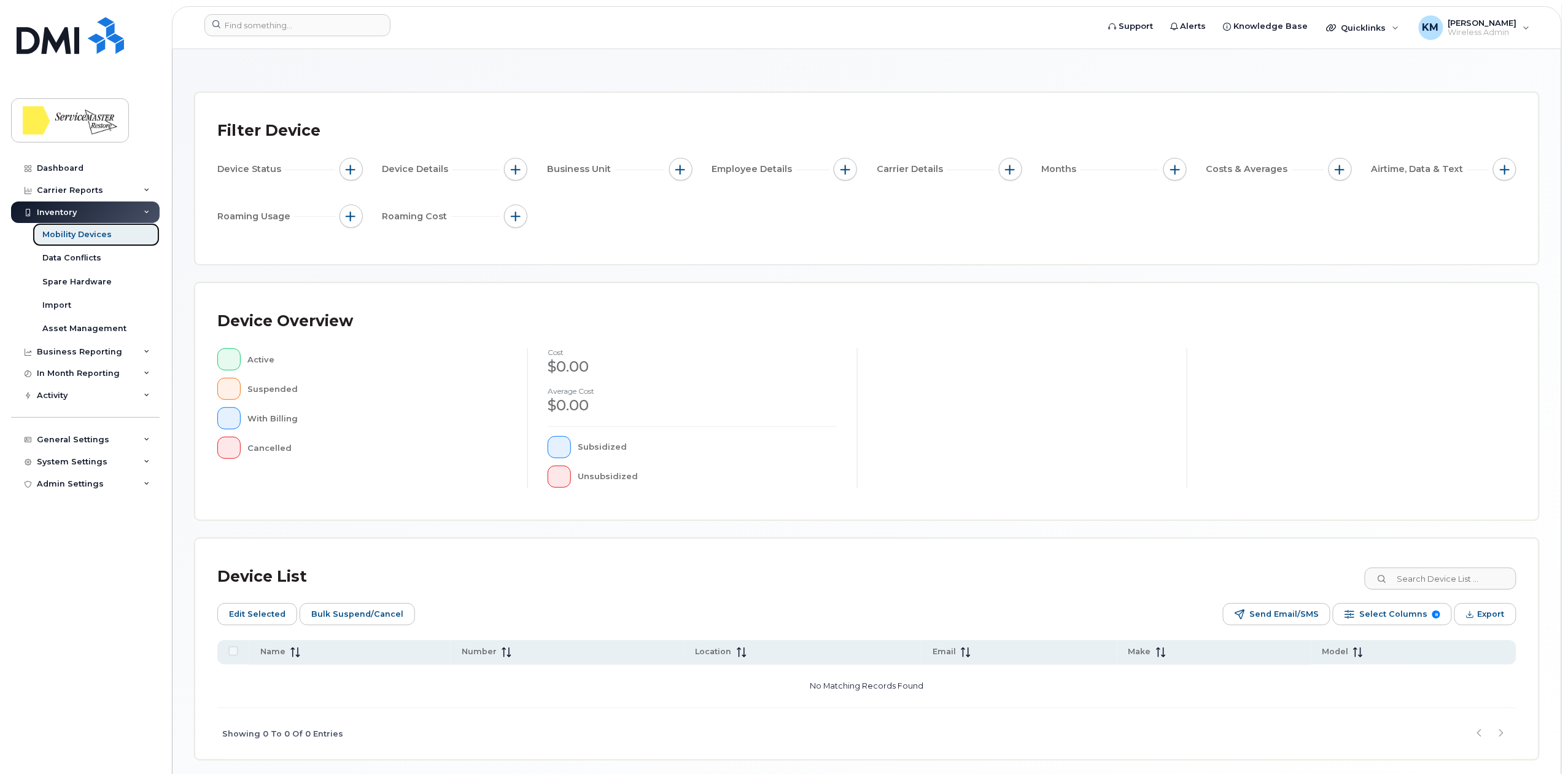
scroll to position [94, 0]
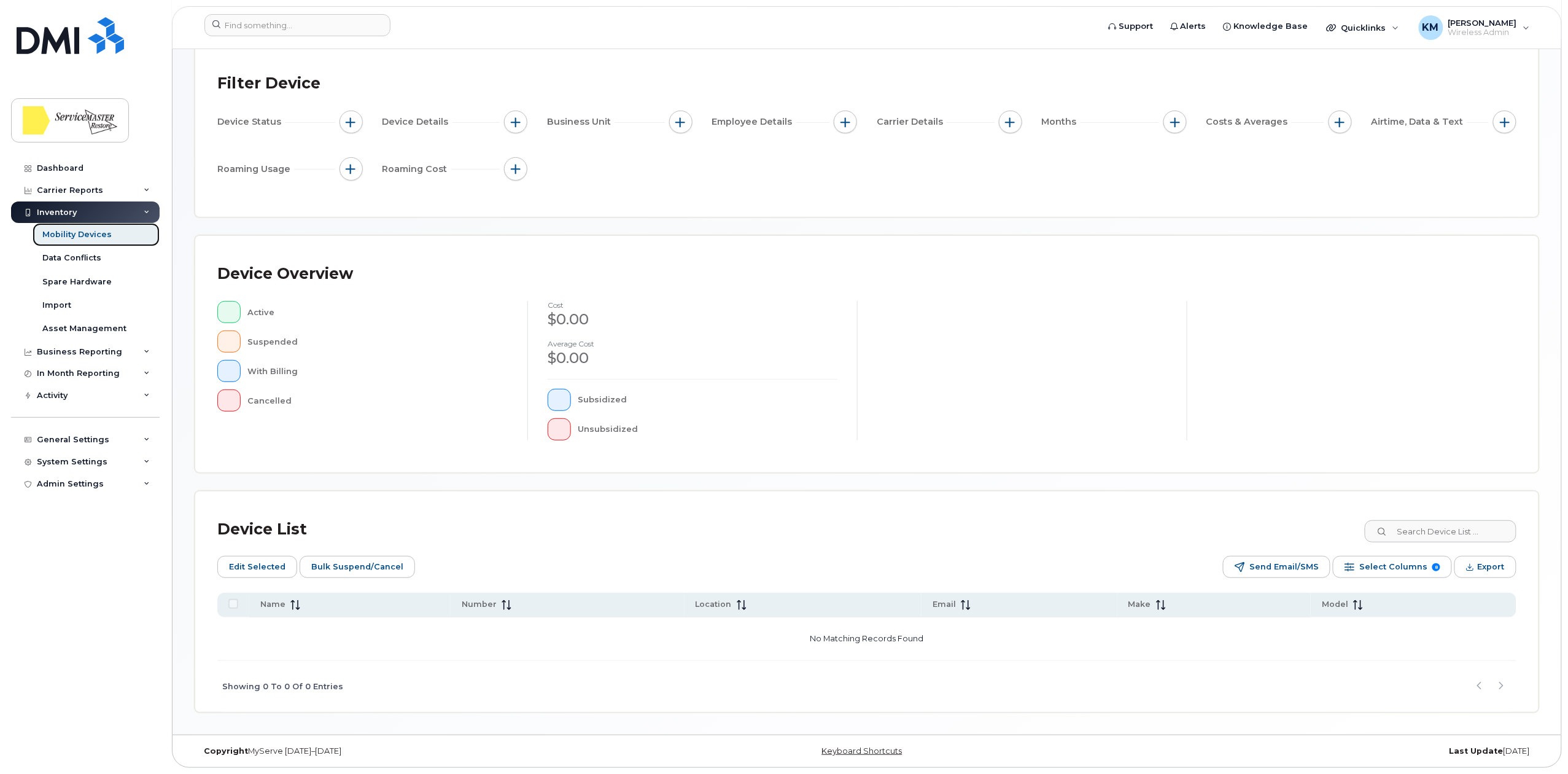
click at [83, 235] on div "Mobility Devices" at bounding box center [76, 235] width 69 height 11
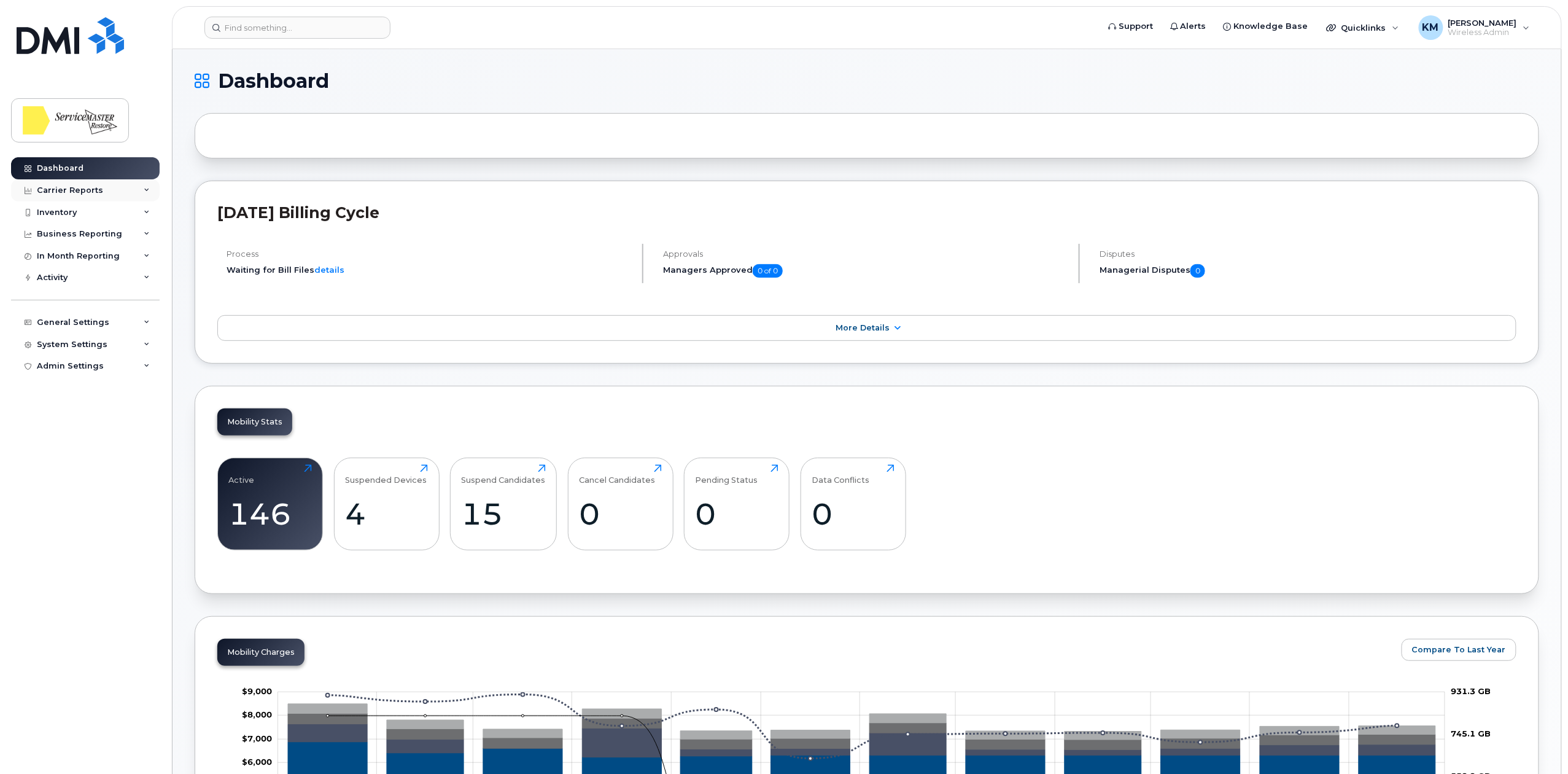
click at [90, 191] on div "Carrier Reports" at bounding box center [69, 190] width 66 height 10
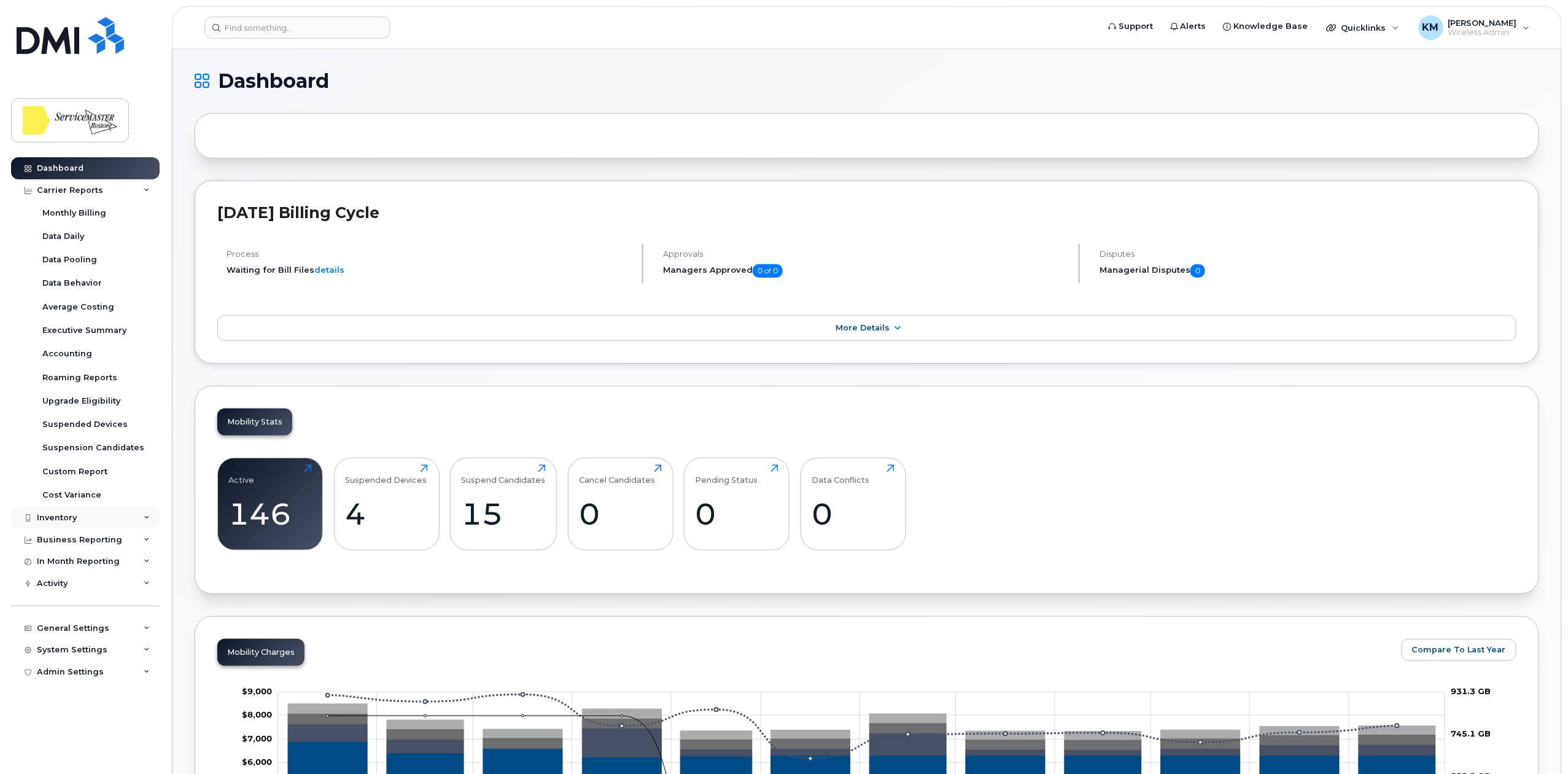
click at [87, 521] on div "Inventory" at bounding box center [85, 517] width 148 height 22
click at [84, 541] on div "Mobility Devices" at bounding box center [76, 540] width 69 height 11
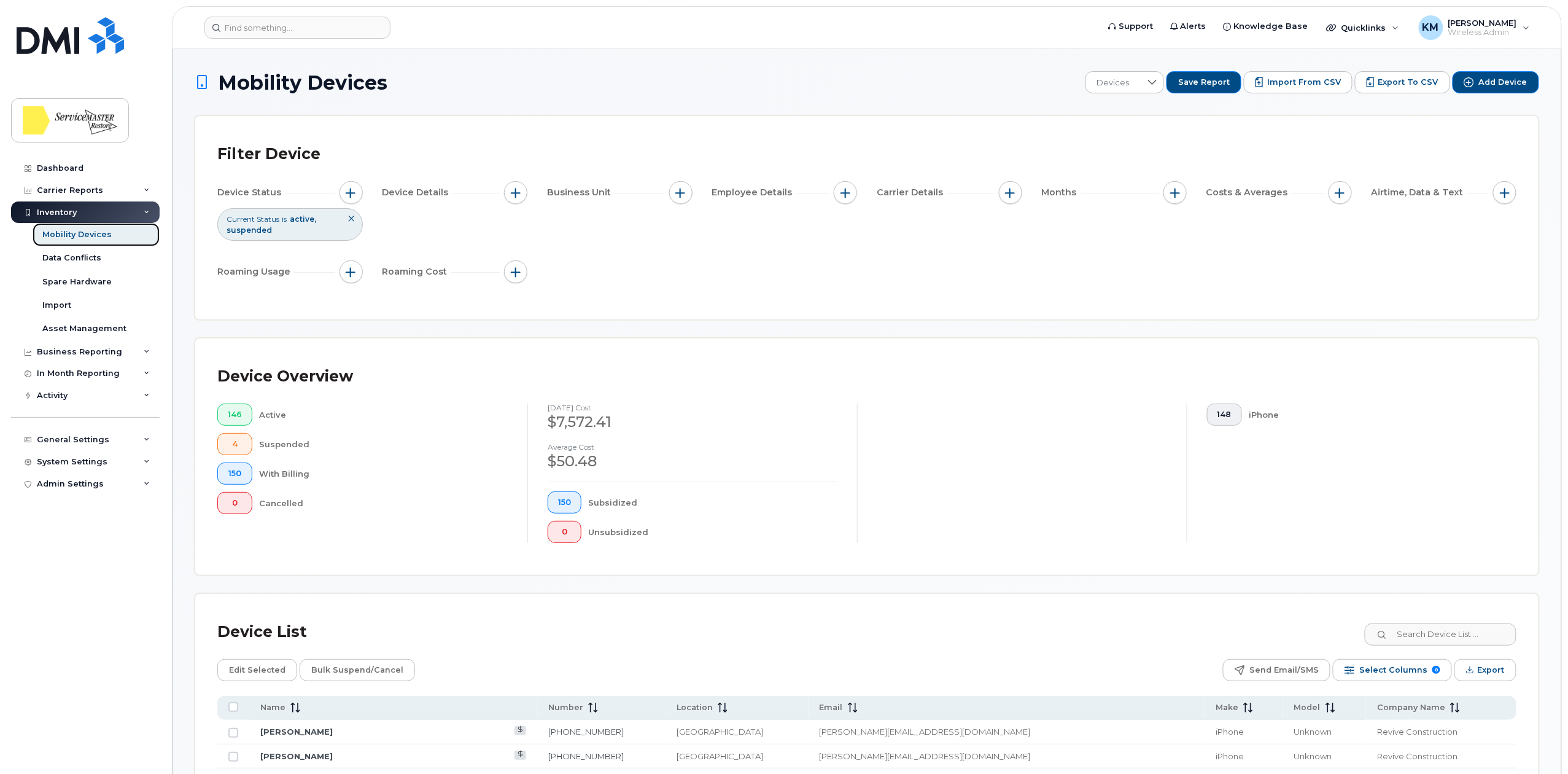
drag, startPoint x: 75, startPoint y: 228, endPoint x: 234, endPoint y: 273, distance: 165.2
click at [75, 228] on link "Mobility Devices" at bounding box center [96, 235] width 127 height 24
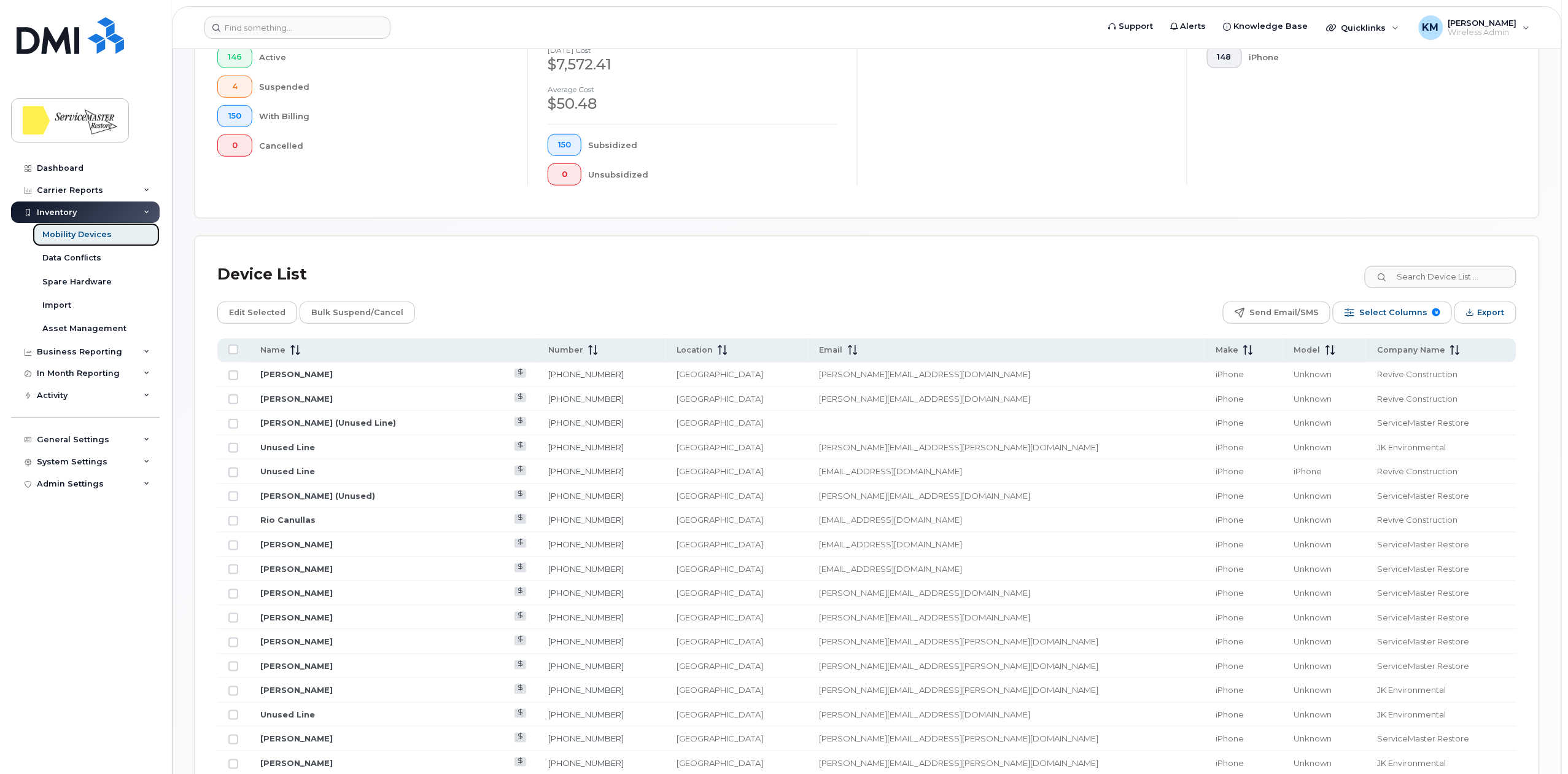
scroll to position [409, 0]
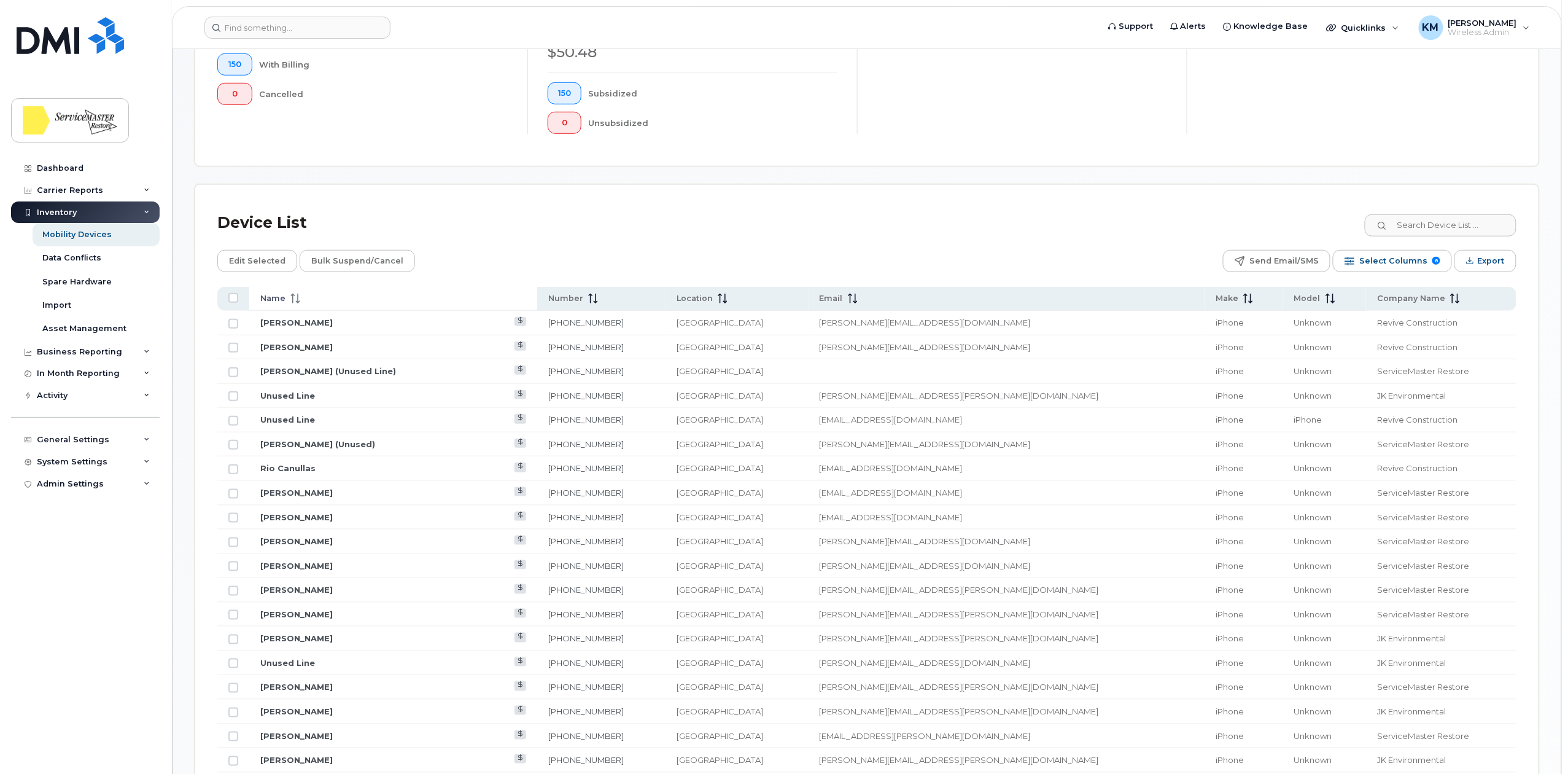
click at [273, 295] on span "Name" at bounding box center [272, 298] width 25 height 11
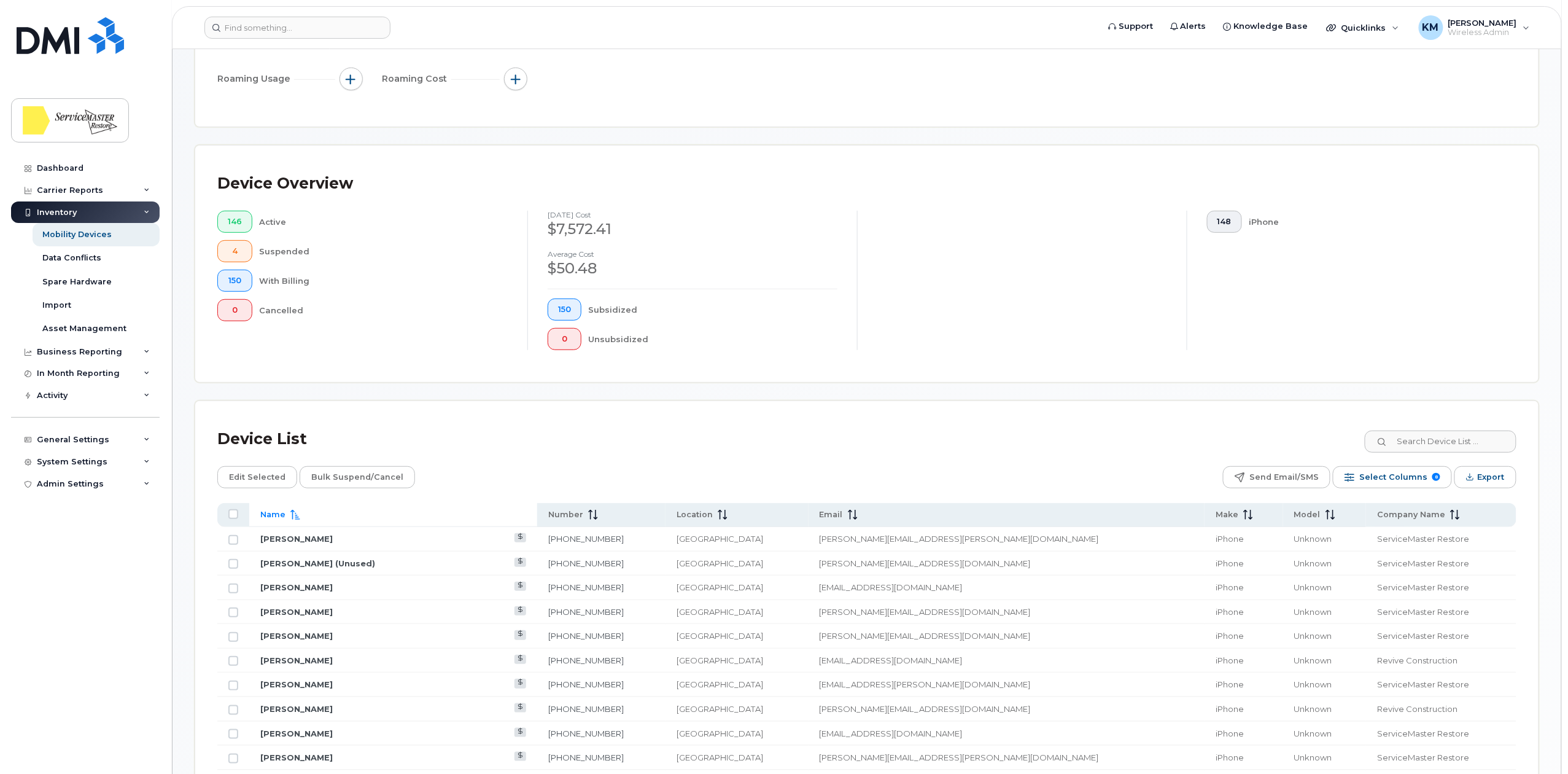
scroll to position [221, 0]
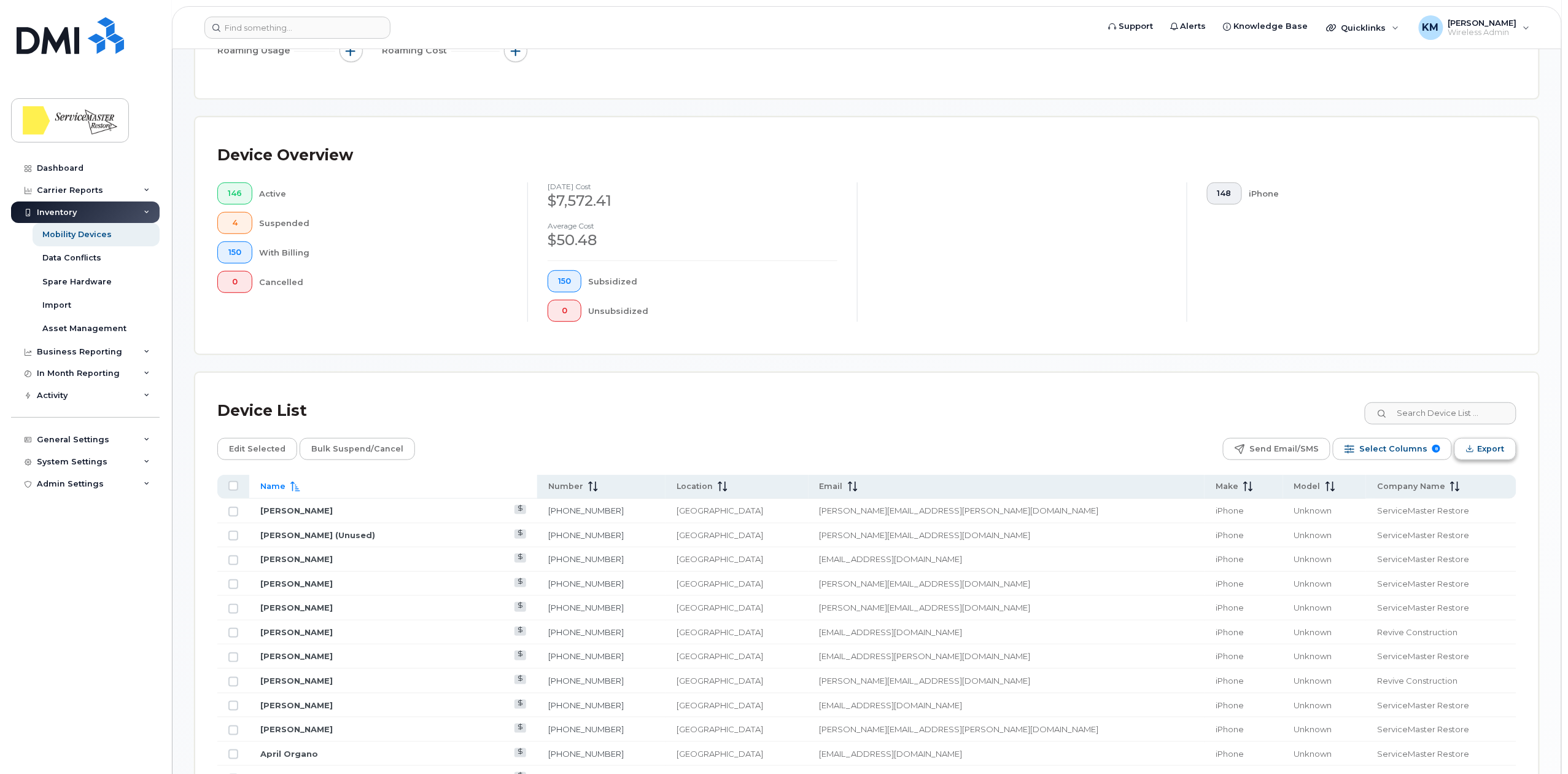
click at [1472, 452] on icon "Export" at bounding box center [1470, 448] width 8 height 8
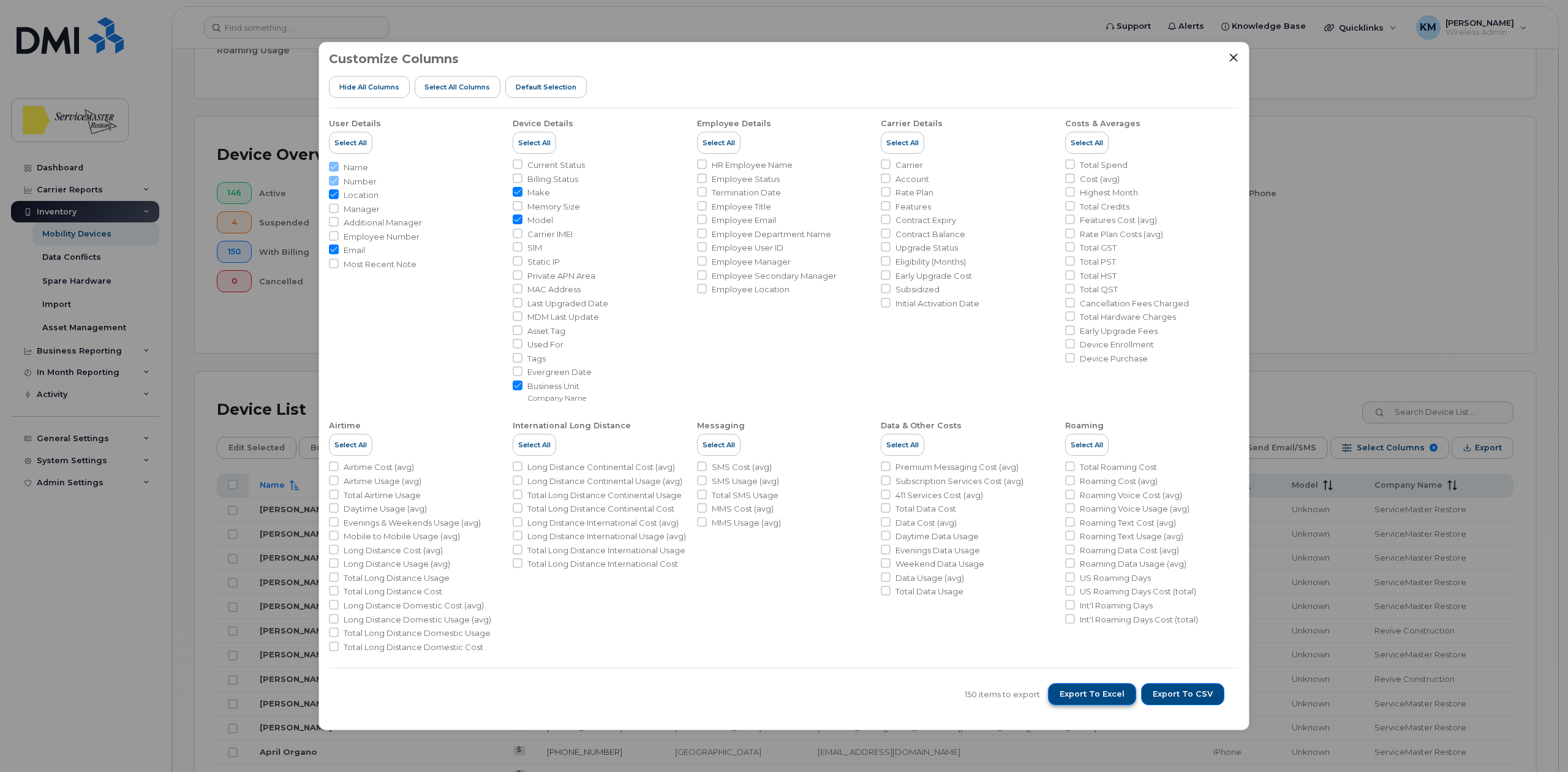
click at [1103, 695] on span "Export to Excel" at bounding box center [1092, 694] width 65 height 11
click at [1236, 56] on icon "Close" at bounding box center [1233, 57] width 10 height 10
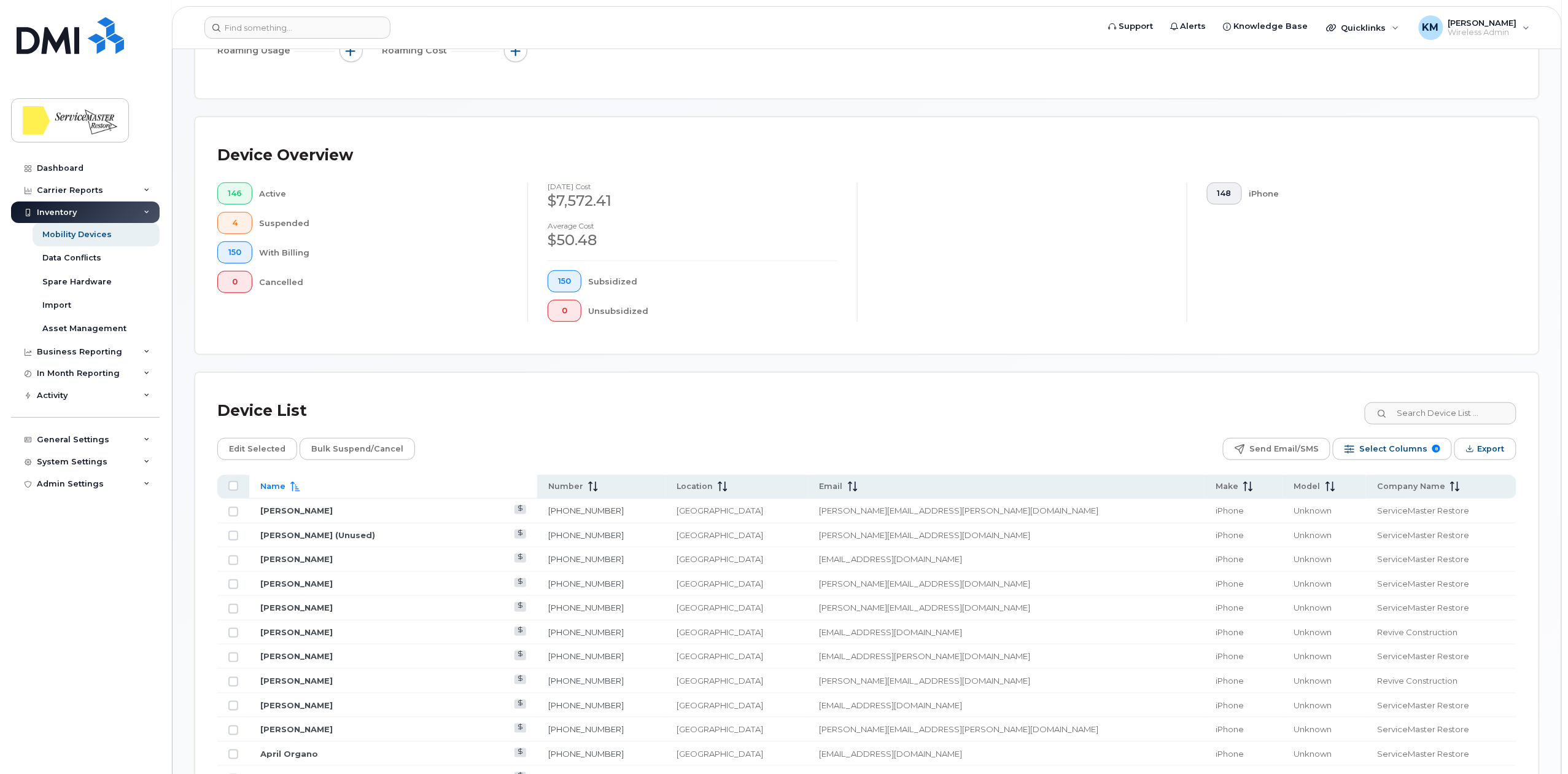
click at [272, 38] on header "Support Alerts Knowledge Base Quicklinks Suspend / Cancel Device Change SIM Car…" at bounding box center [867, 27] width 1391 height 43
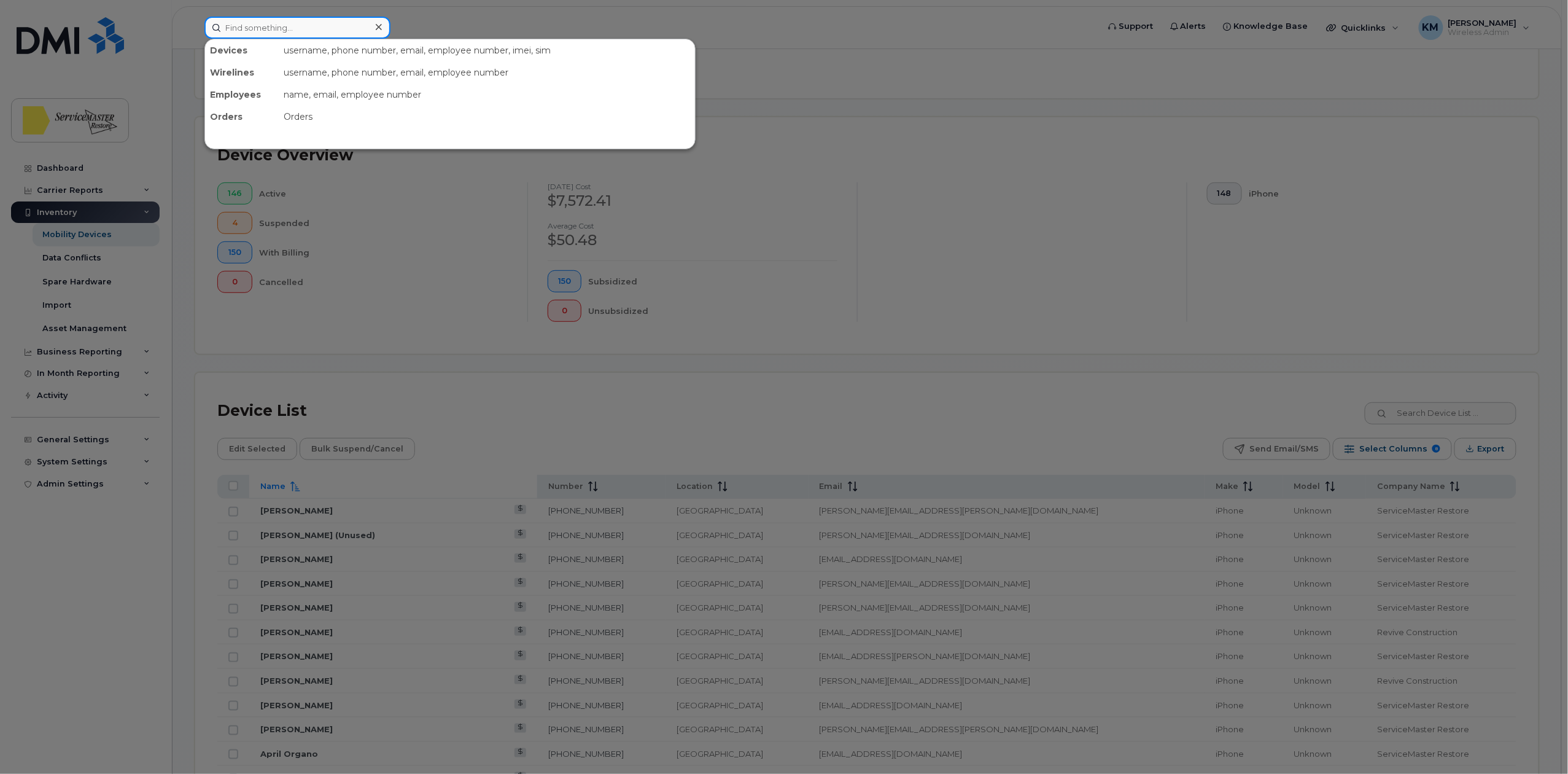
click at [271, 30] on input at bounding box center [298, 27] width 186 height 22
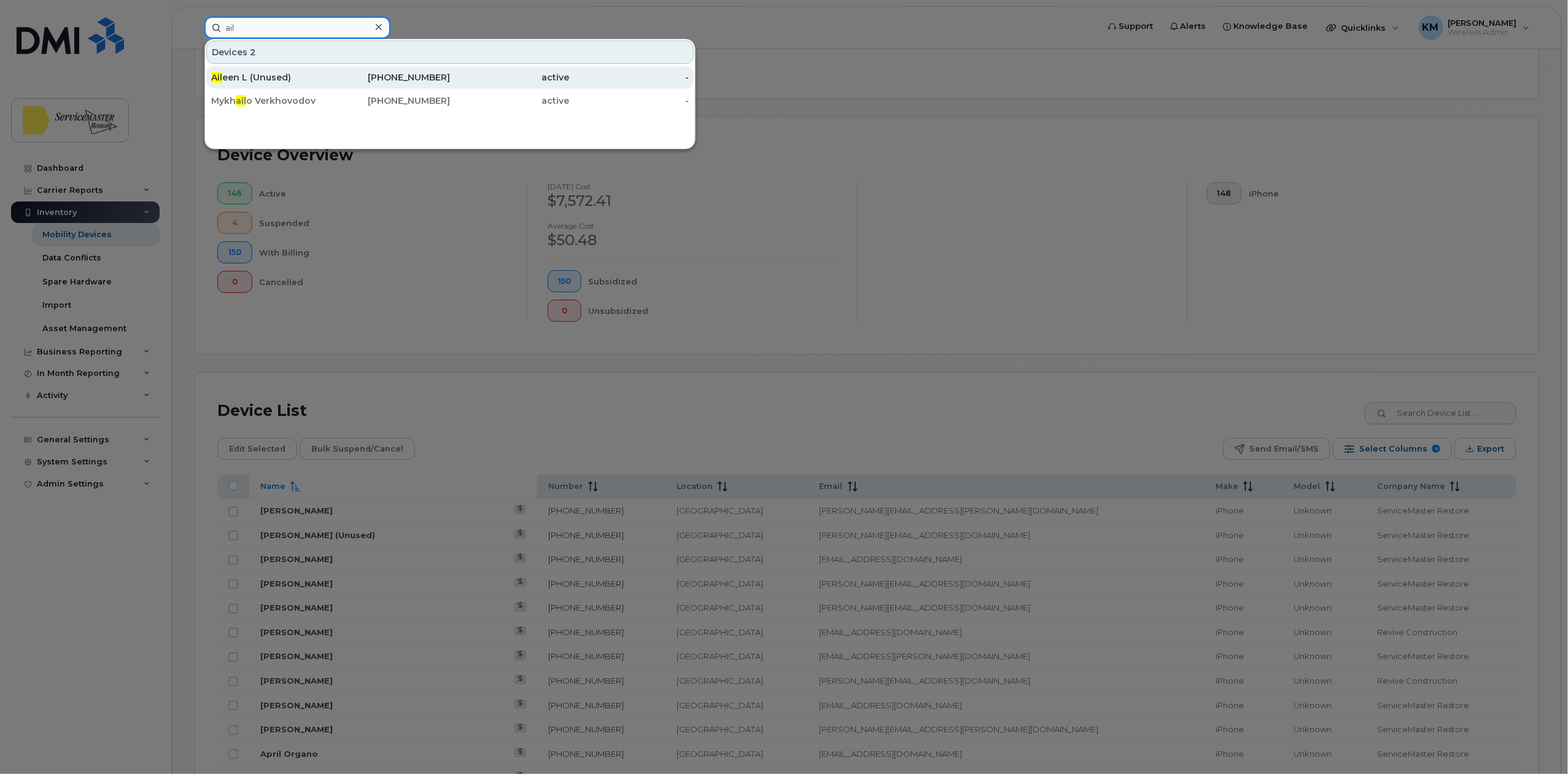
type input "ail"
click at [285, 76] on div "Ail een L (Unused)" at bounding box center [271, 77] width 119 height 12
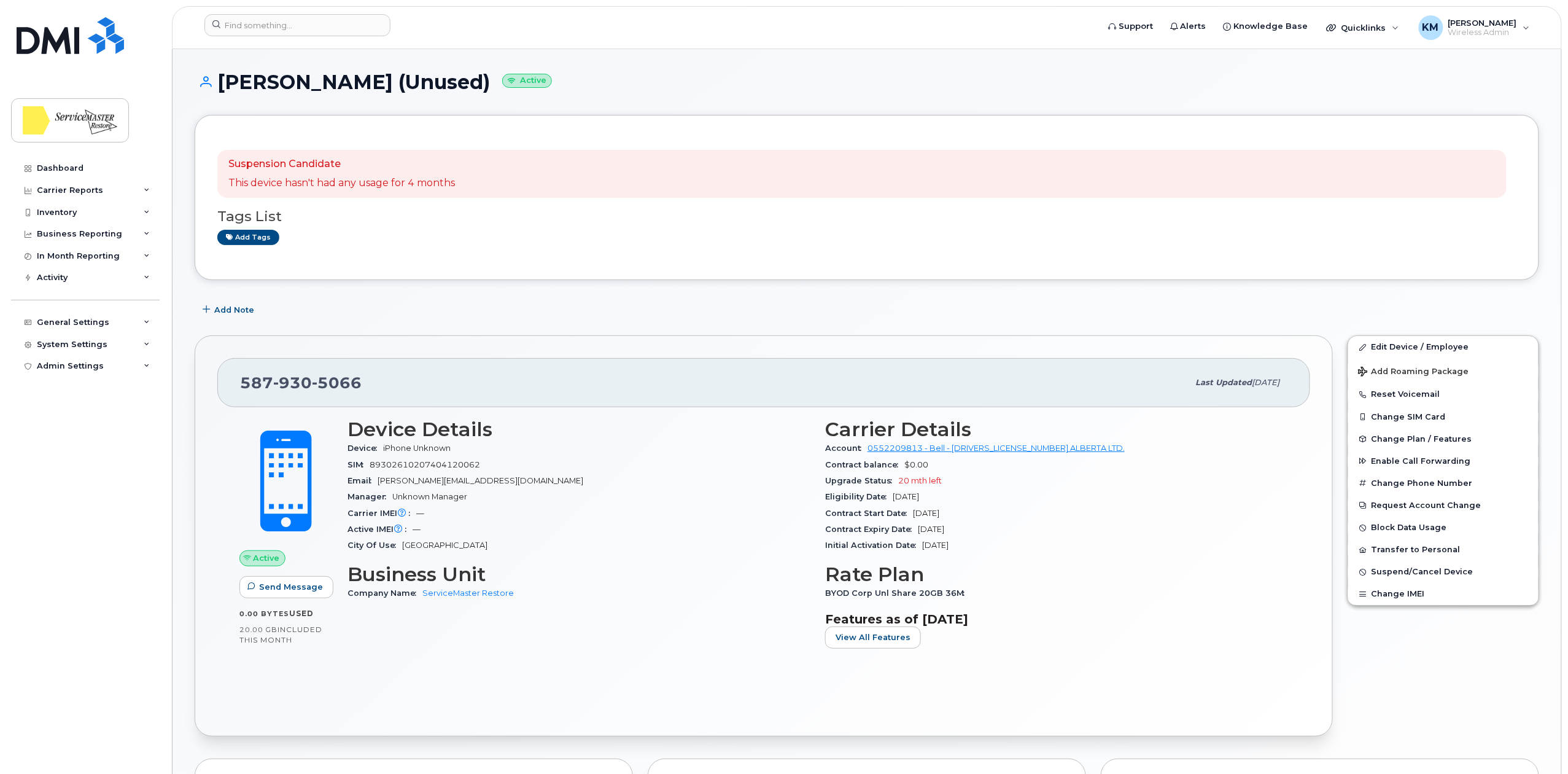
scroll to position [82, 0]
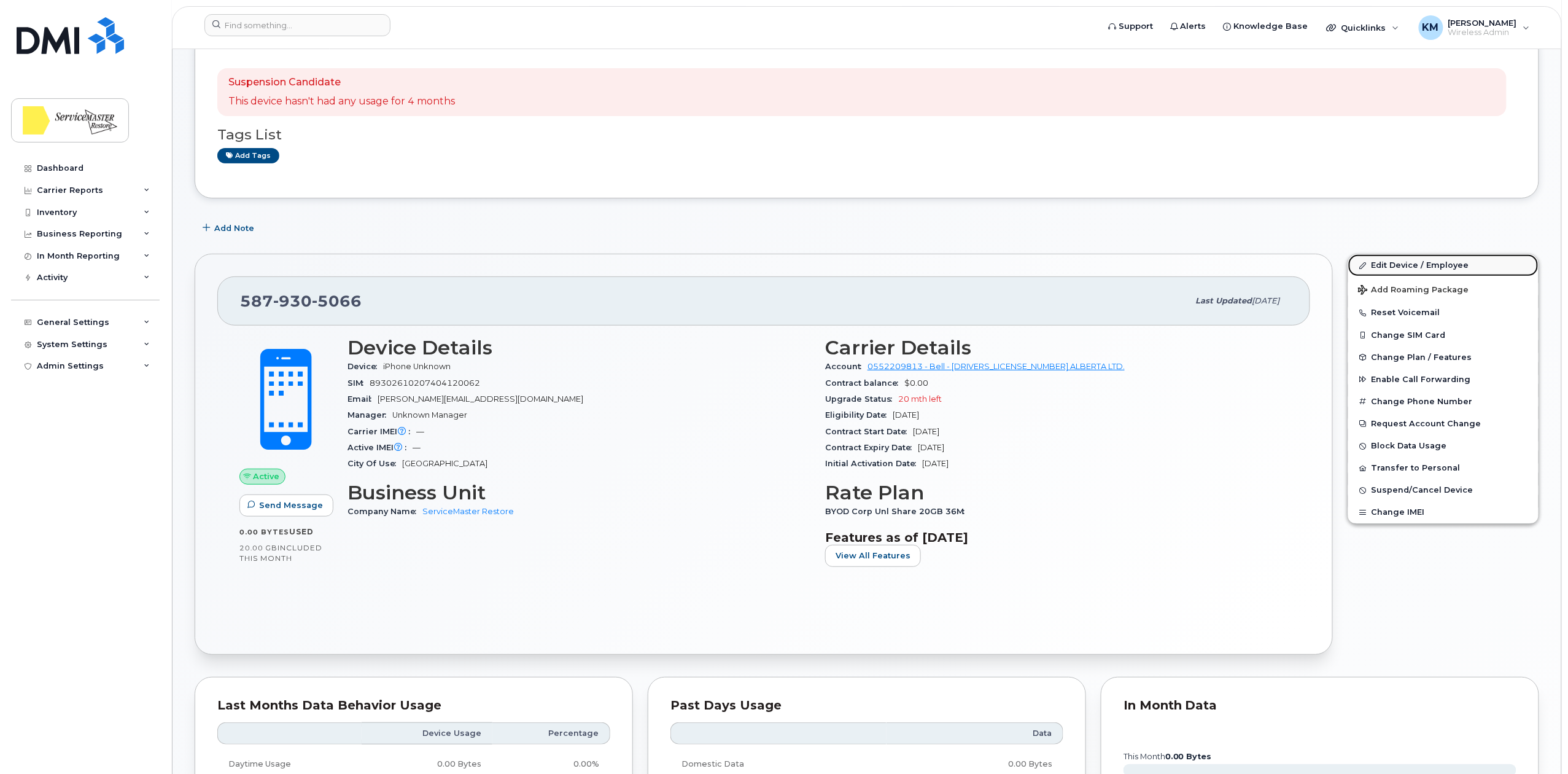
click at [1388, 263] on link "Edit Device / Employee" at bounding box center [1443, 264] width 191 height 22
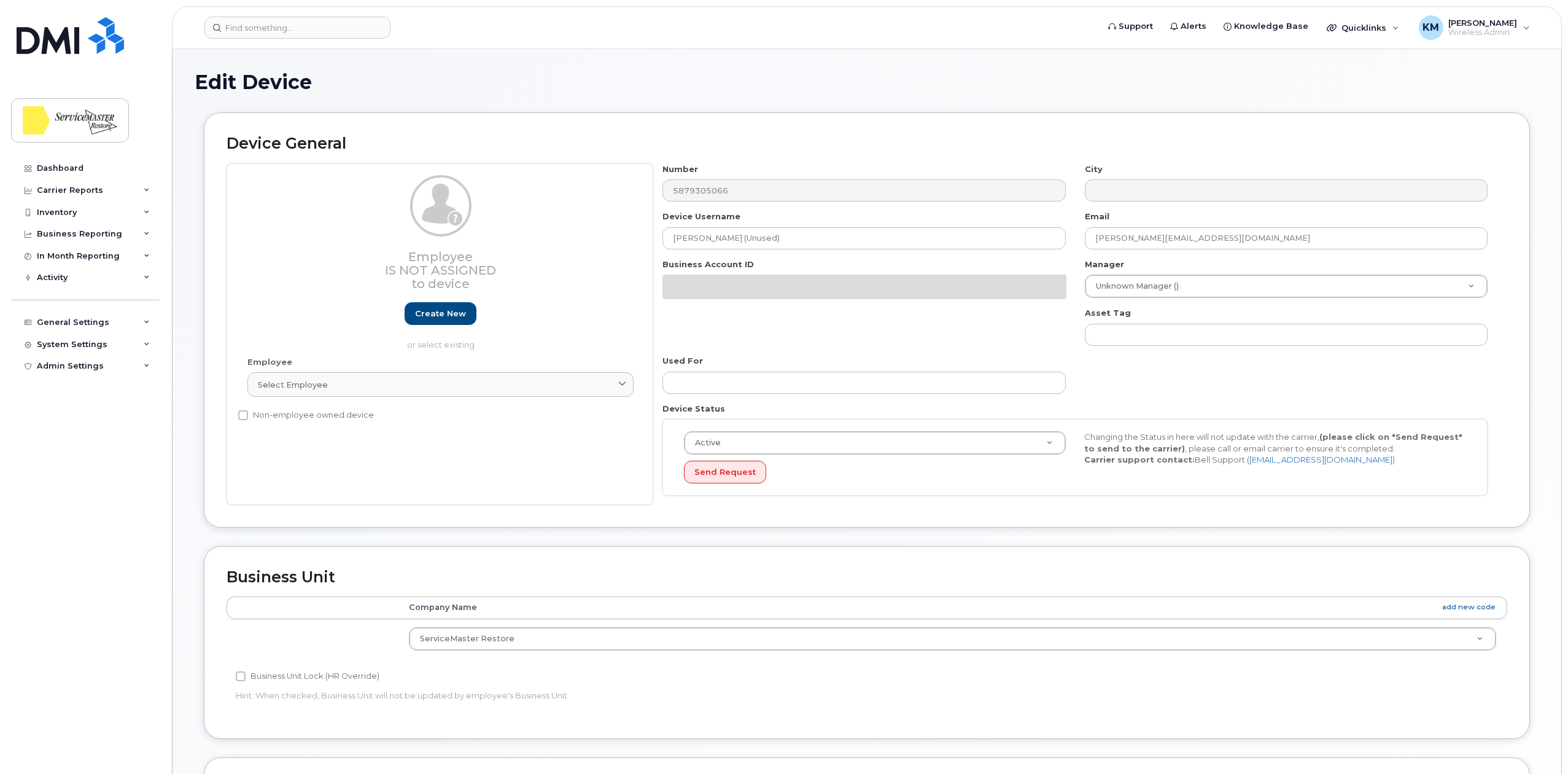
select select "33422189"
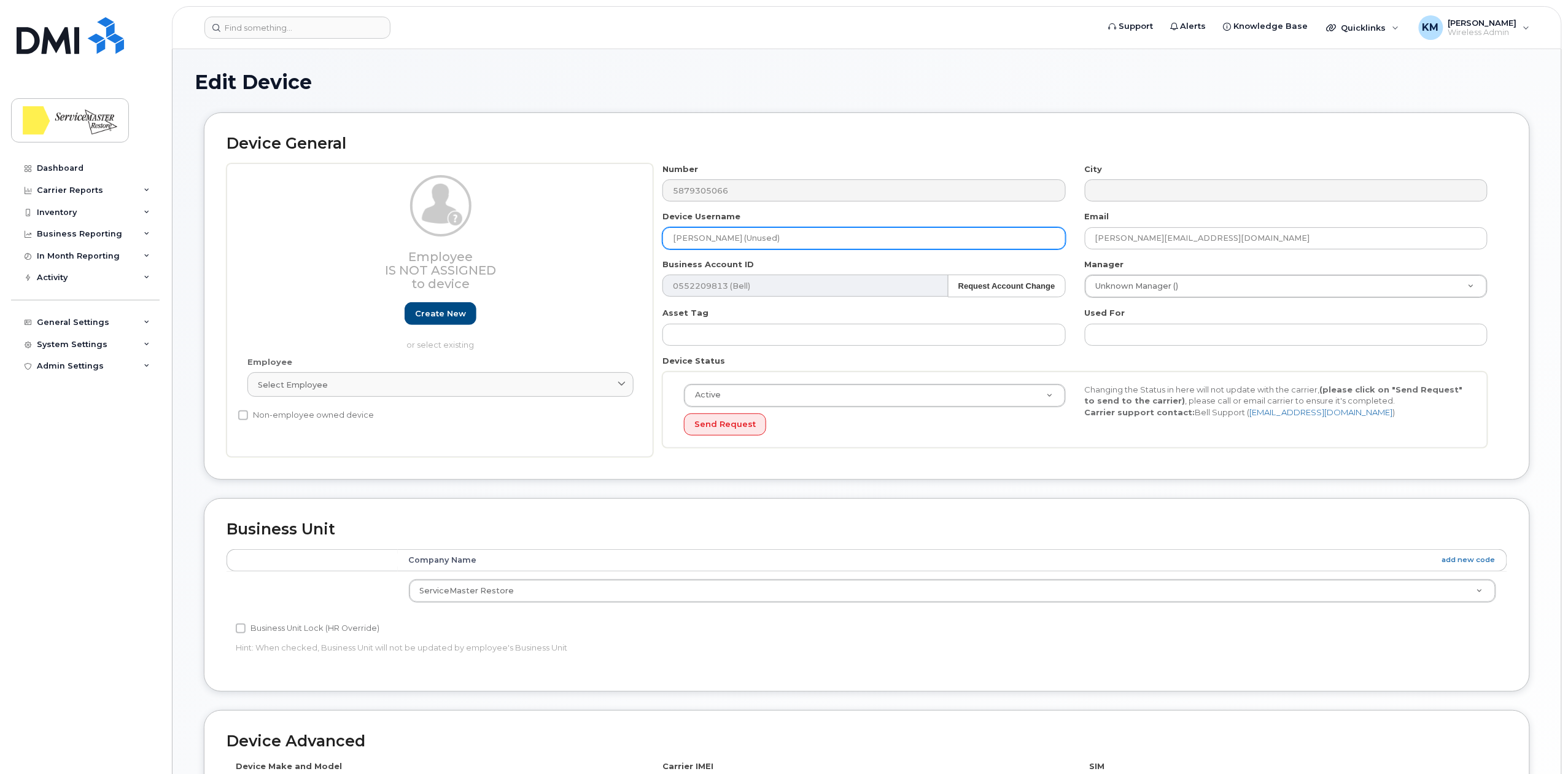
drag, startPoint x: 705, startPoint y: 237, endPoint x: 556, endPoint y: 229, distance: 149.2
click at [556, 229] on div "Employee Is not assigned to device Create new or select existing Employee Selec…" at bounding box center [867, 310] width 1281 height 294
click at [738, 238] on input "Unused)" at bounding box center [863, 238] width 403 height 22
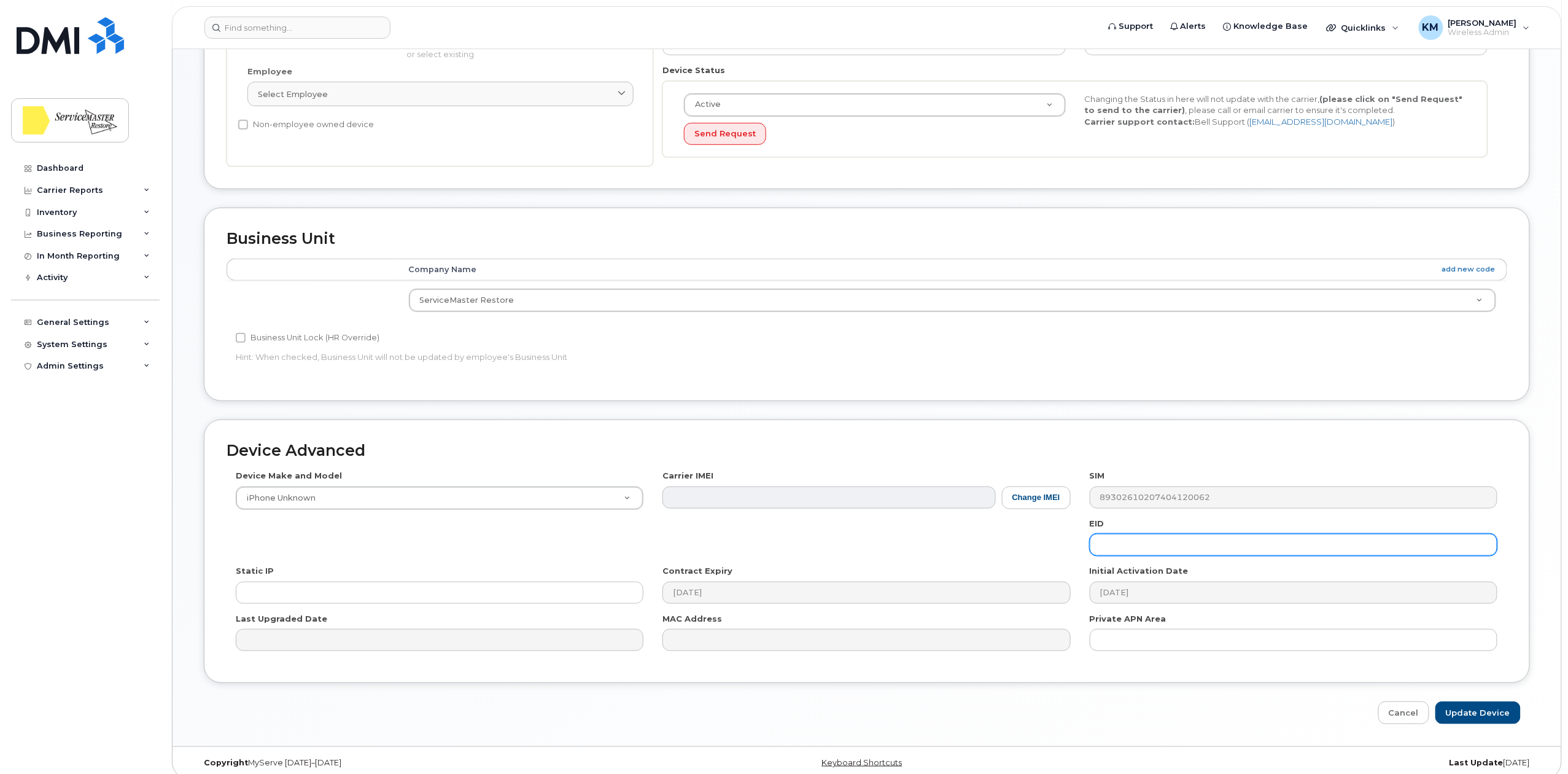
scroll to position [307, 0]
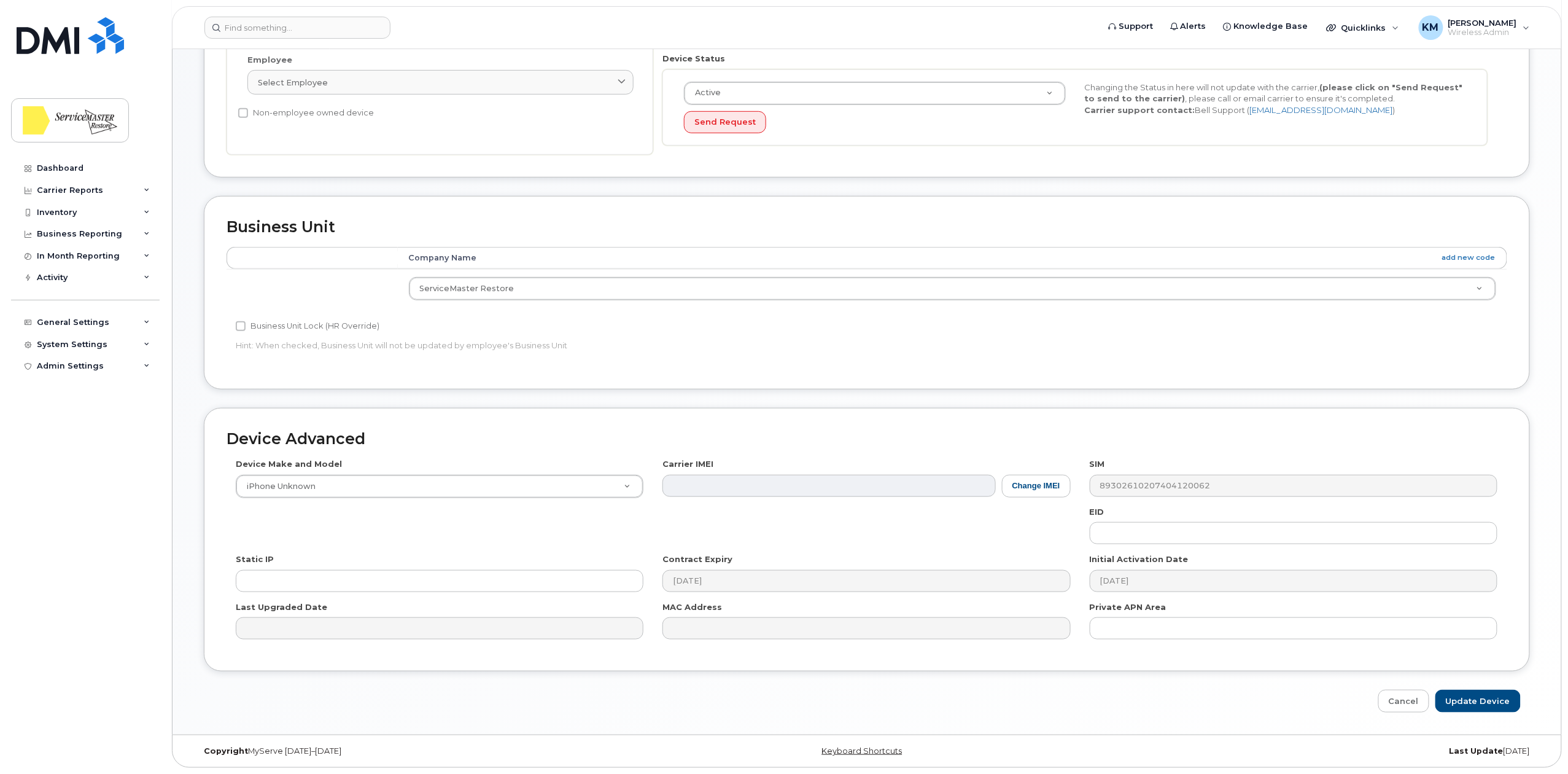
type input "Unused Line"
click at [1468, 693] on input "Update Device" at bounding box center [1478, 701] width 85 height 23
type input "Saving..."
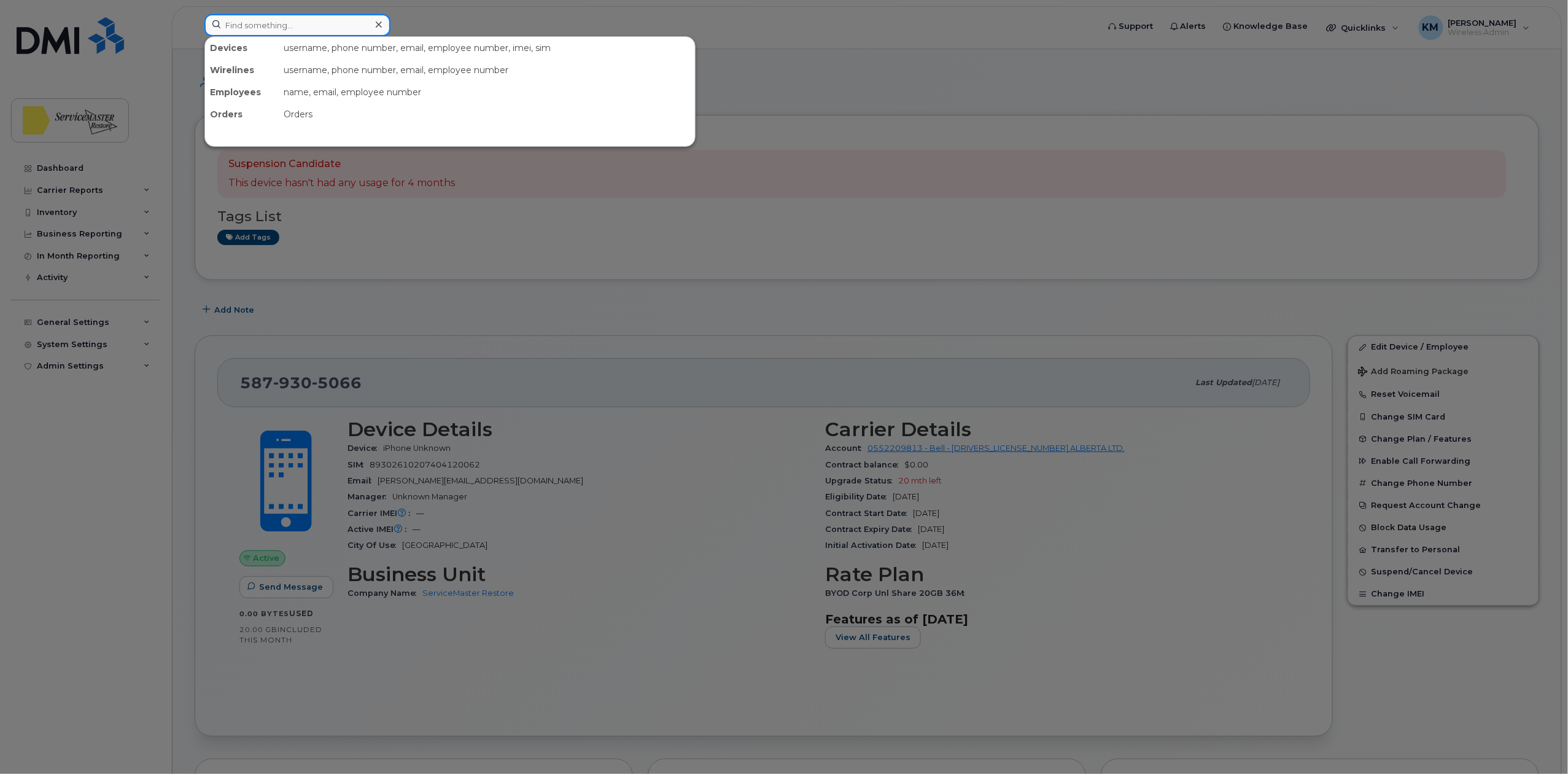
click at [242, 30] on input at bounding box center [298, 25] width 186 height 22
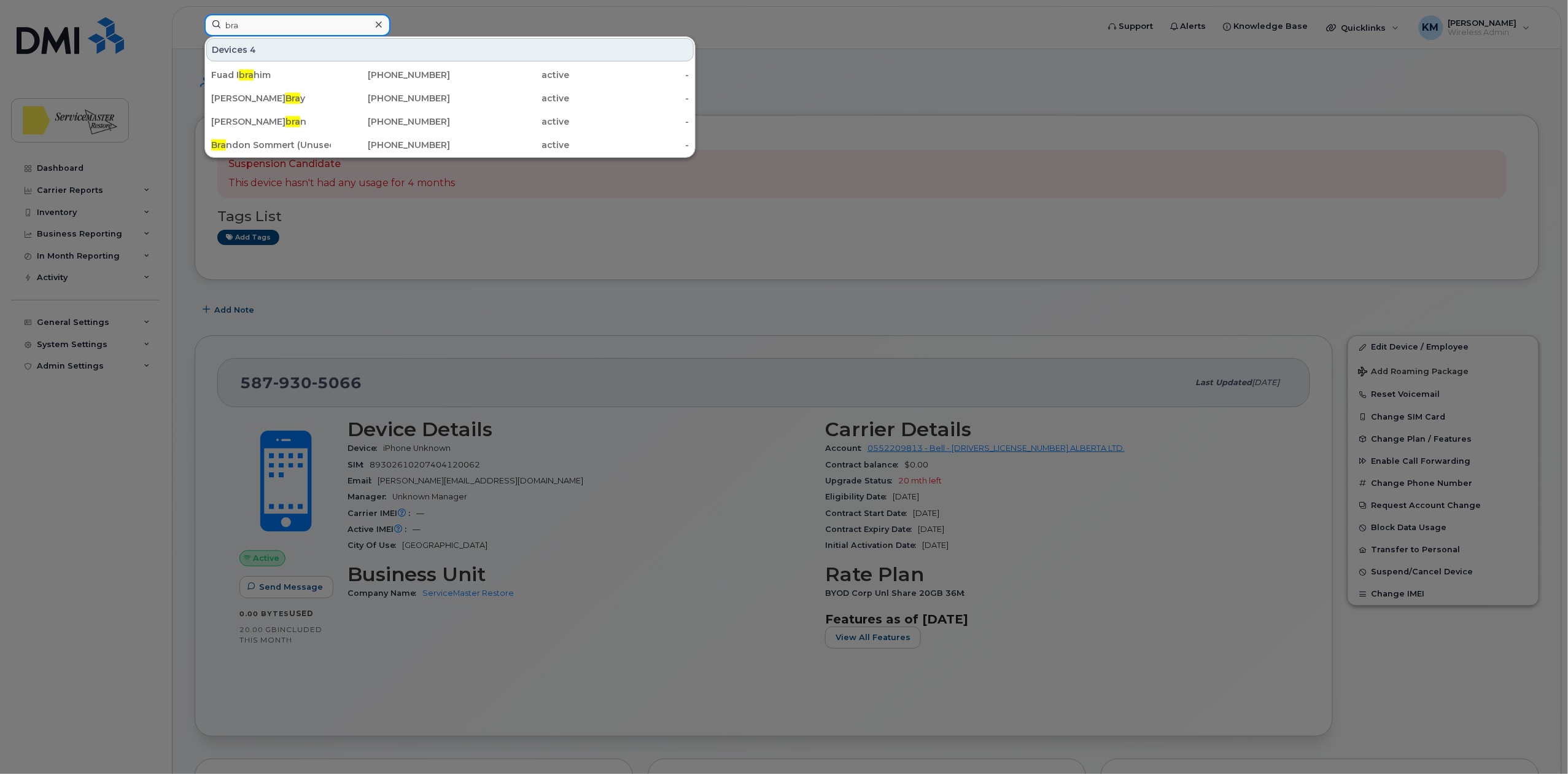
type input "bra"
drag, startPoint x: 278, startPoint y: 148, endPoint x: 265, endPoint y: 204, distance: 57.5
click at [278, 148] on div "Bra ndon Sommert (Unused Line)" at bounding box center [271, 145] width 119 height 12
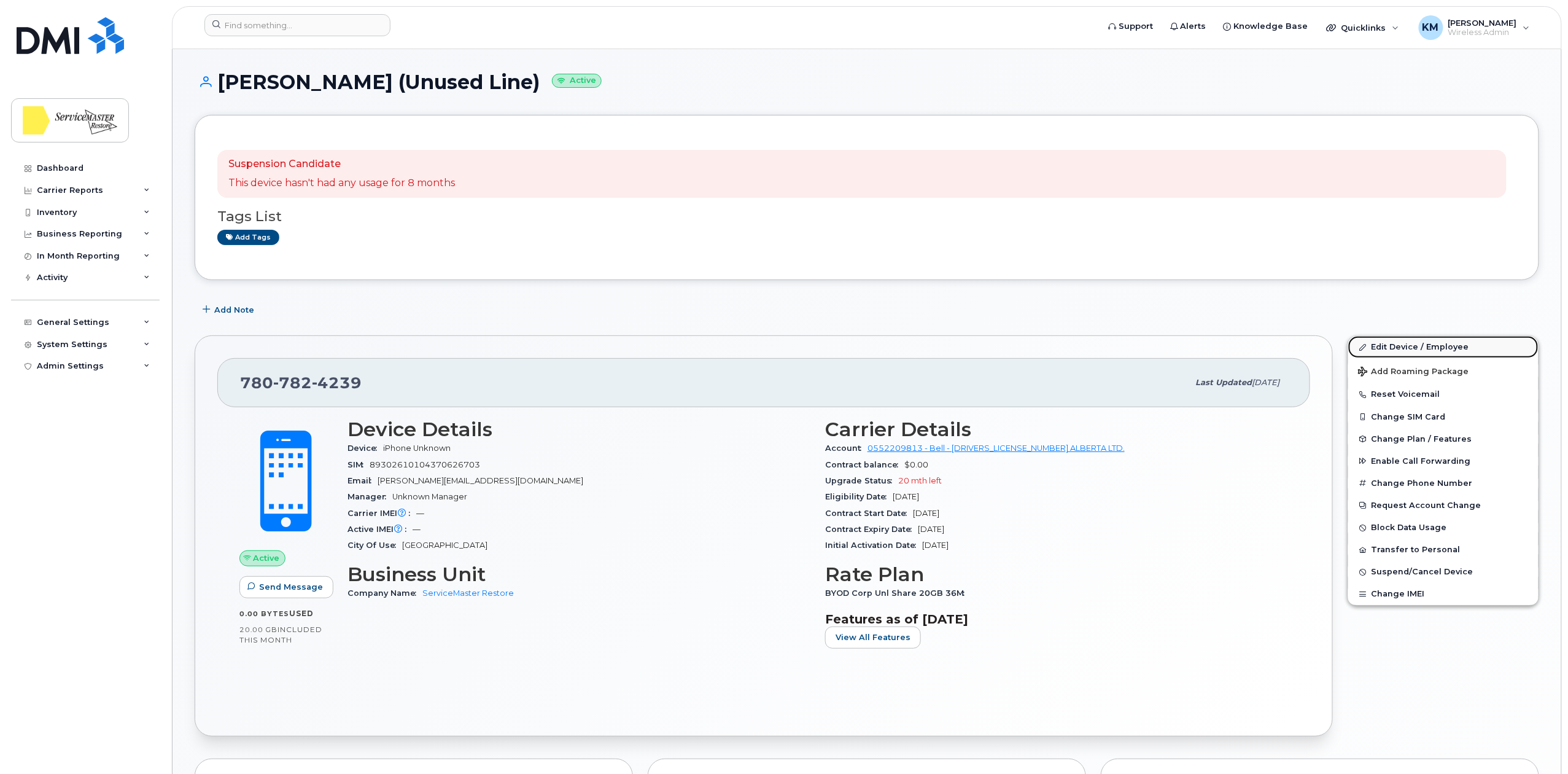
click at [1426, 344] on link "Edit Device / Employee" at bounding box center [1443, 346] width 191 height 22
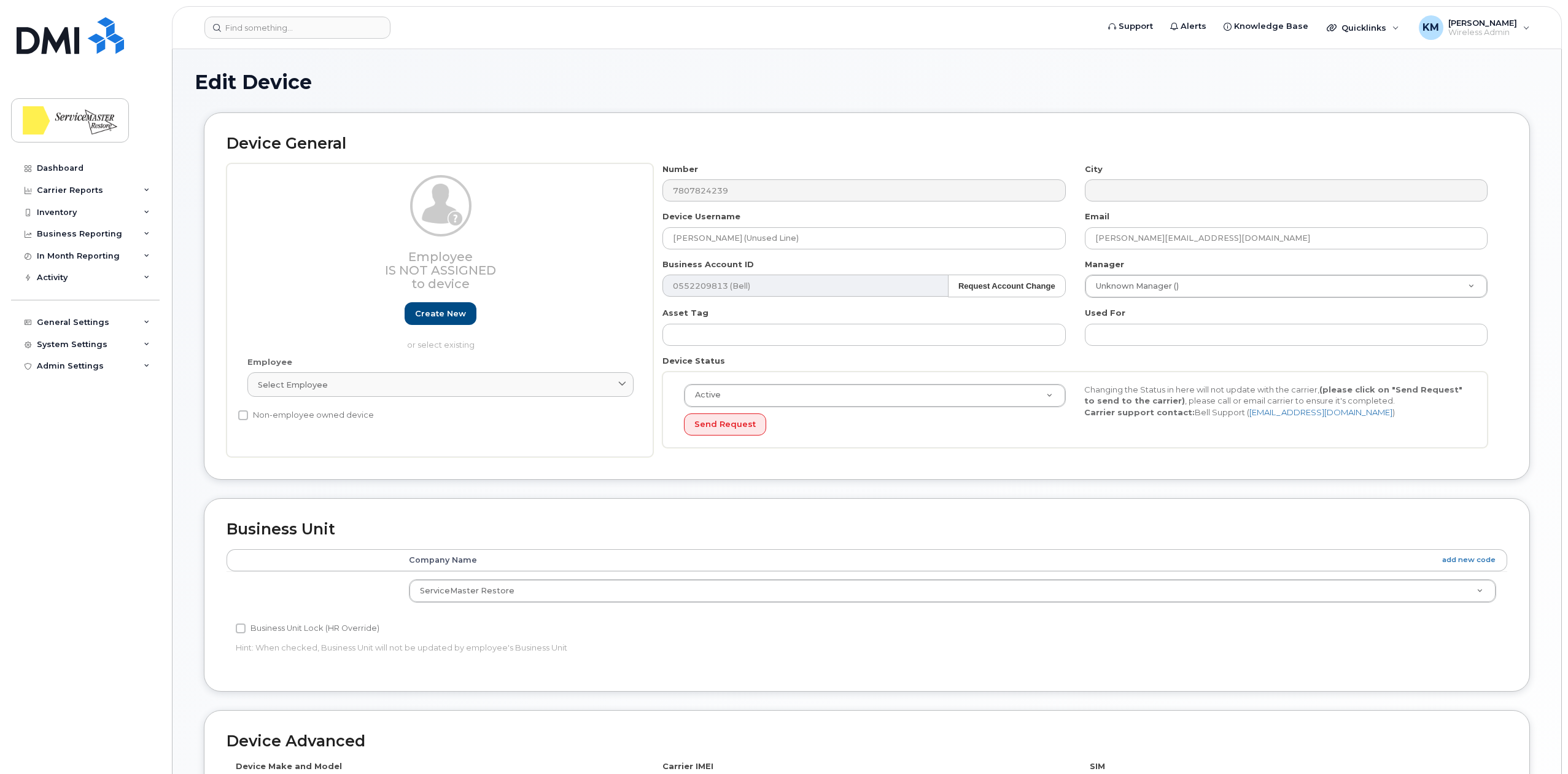
select select "33422189"
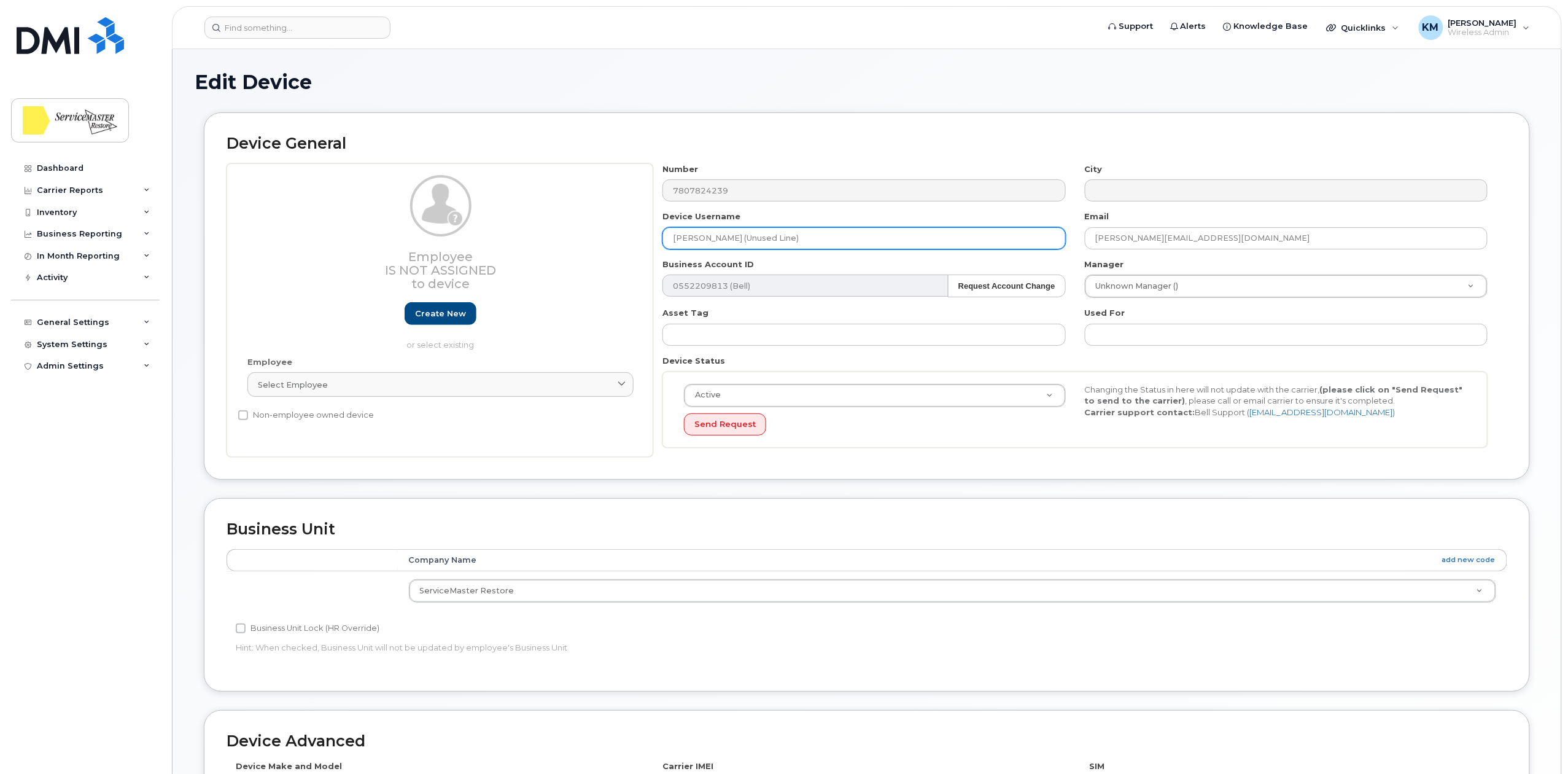
drag, startPoint x: 754, startPoint y: 240, endPoint x: 533, endPoint y: 242, distance: 221.0
click at [539, 244] on div "Employee Is not assigned to device Create new or select existing Employee Selec…" at bounding box center [867, 310] width 1281 height 294
click at [765, 239] on input "Unused Line)" at bounding box center [863, 238] width 403 height 22
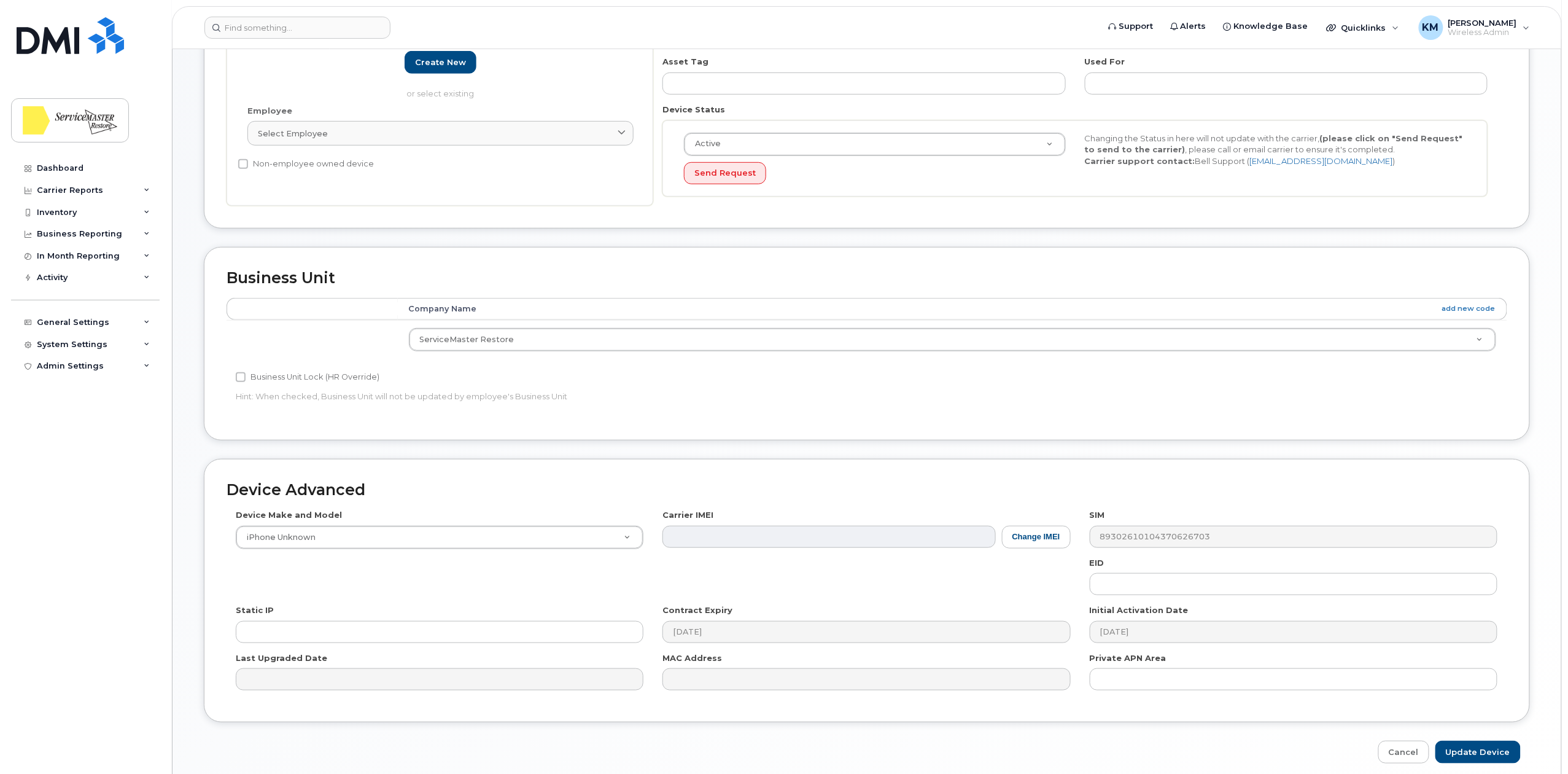
scroll to position [307, 0]
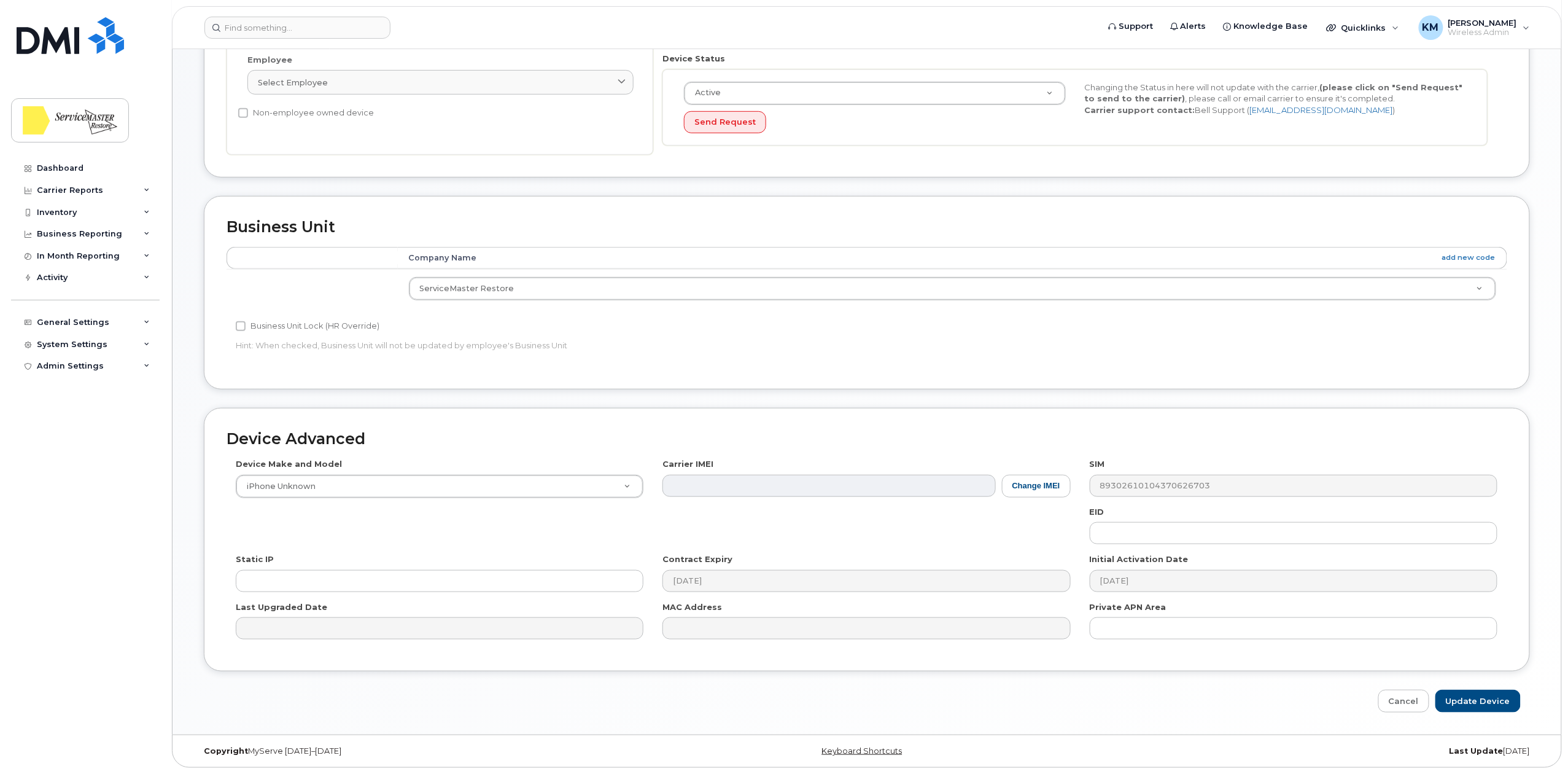
type input "Unused Line"
click at [1484, 700] on input "Update Device" at bounding box center [1478, 701] width 85 height 23
type input "Saving..."
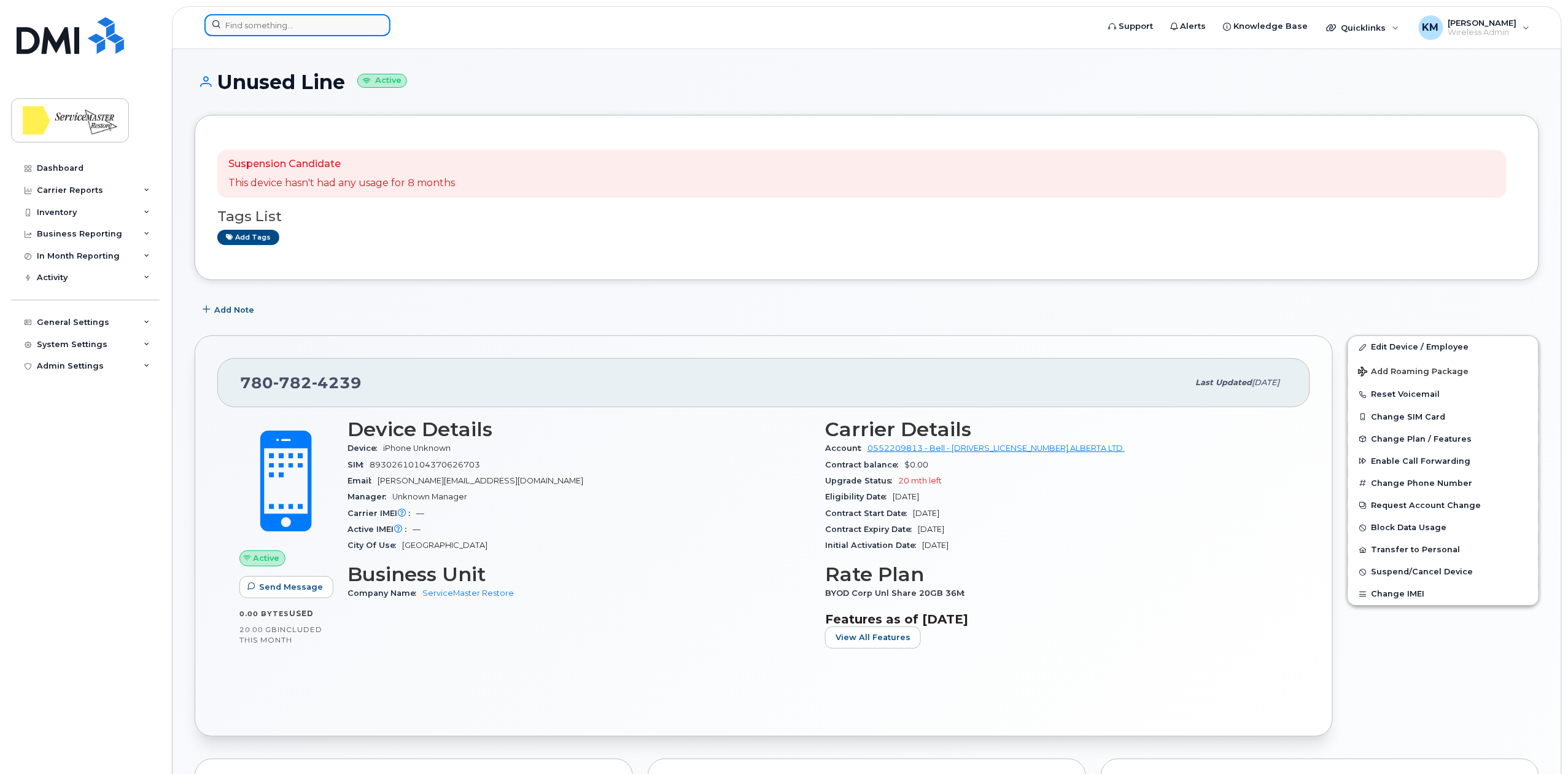
click at [231, 25] on input at bounding box center [298, 25] width 186 height 22
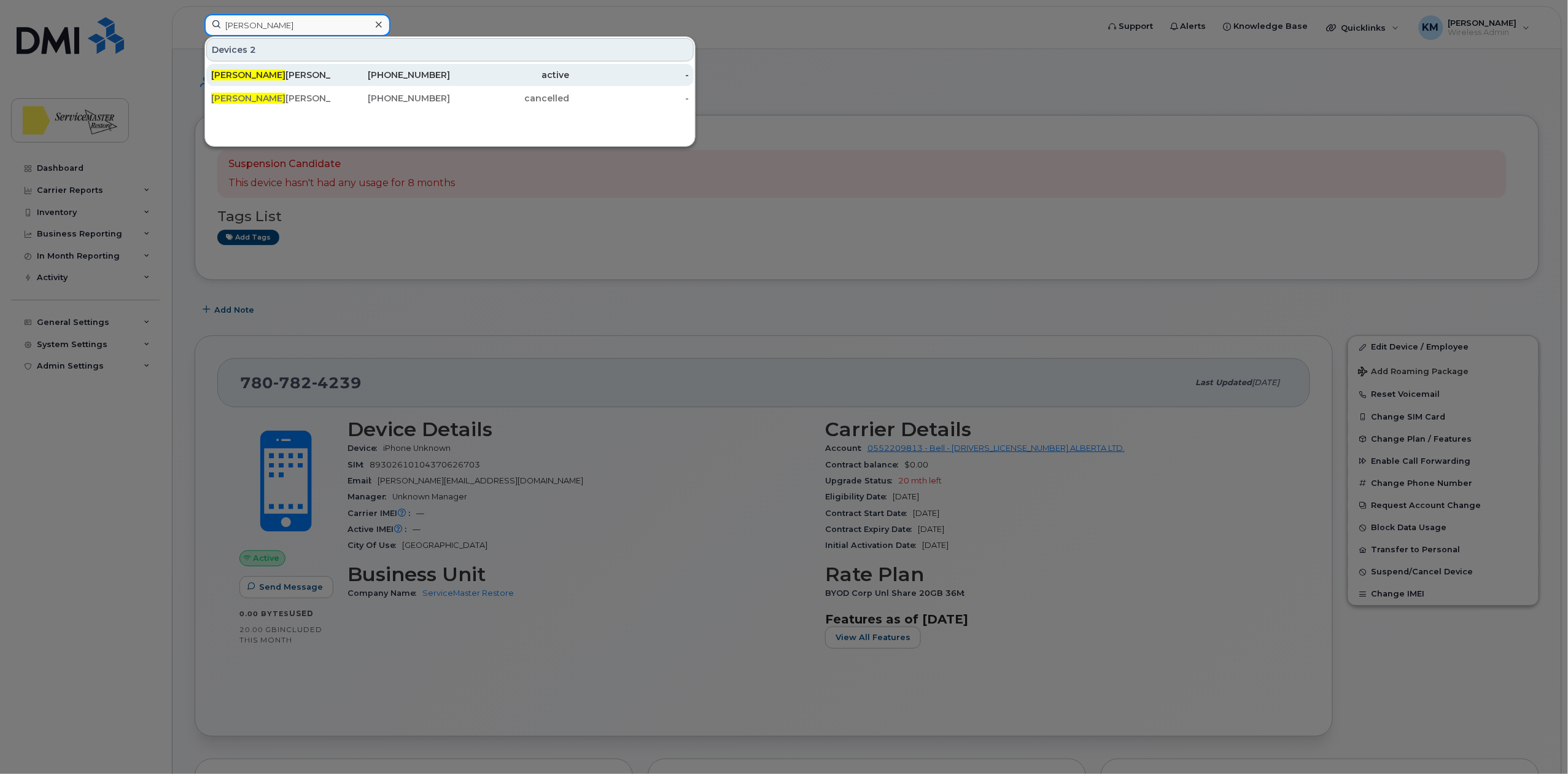
type input "dave"
click at [280, 76] on div "DAVE WILLIAMS" at bounding box center [271, 75] width 119 height 12
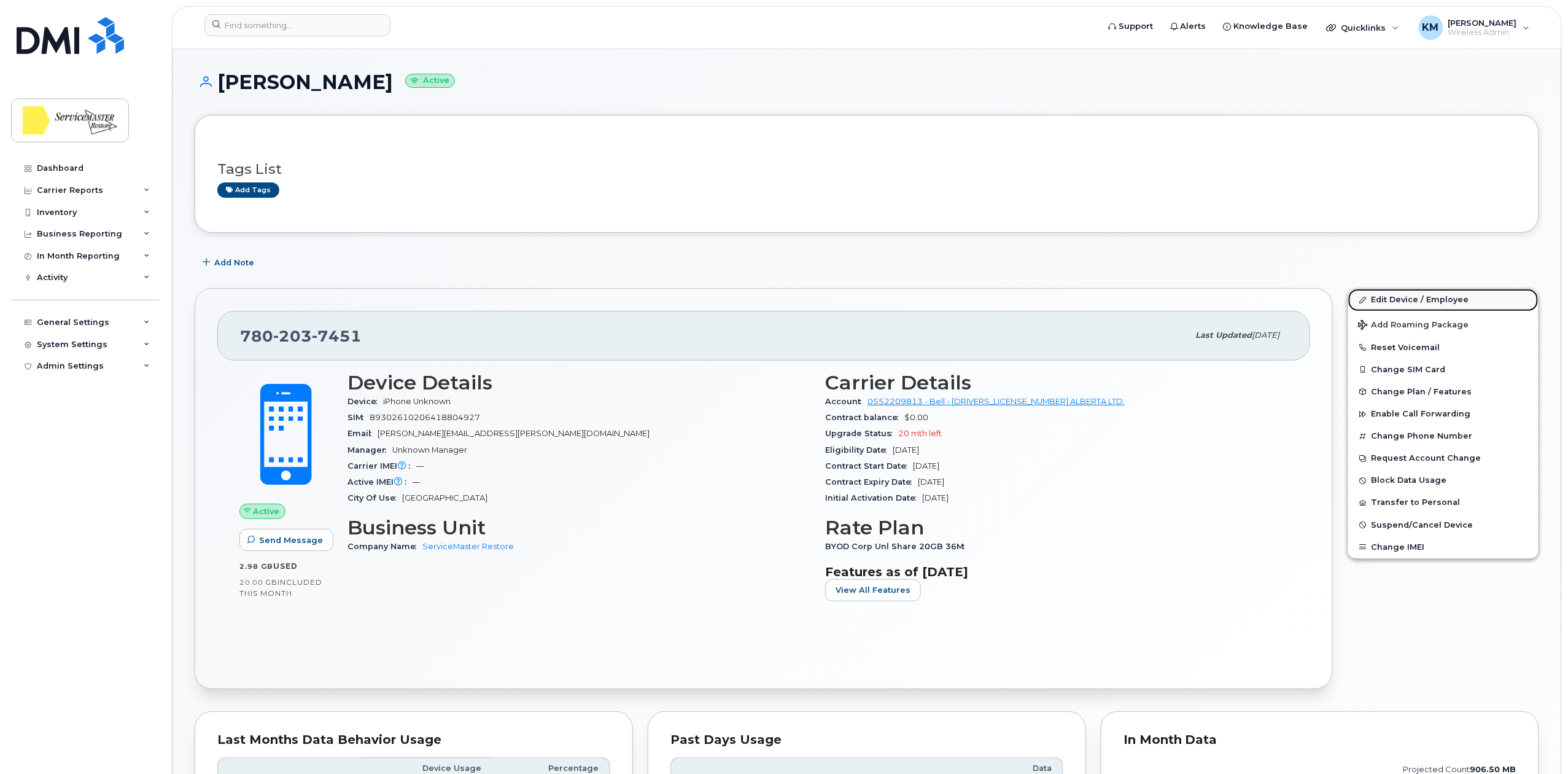
click at [1423, 300] on link "Edit Device / Employee" at bounding box center [1443, 300] width 191 height 22
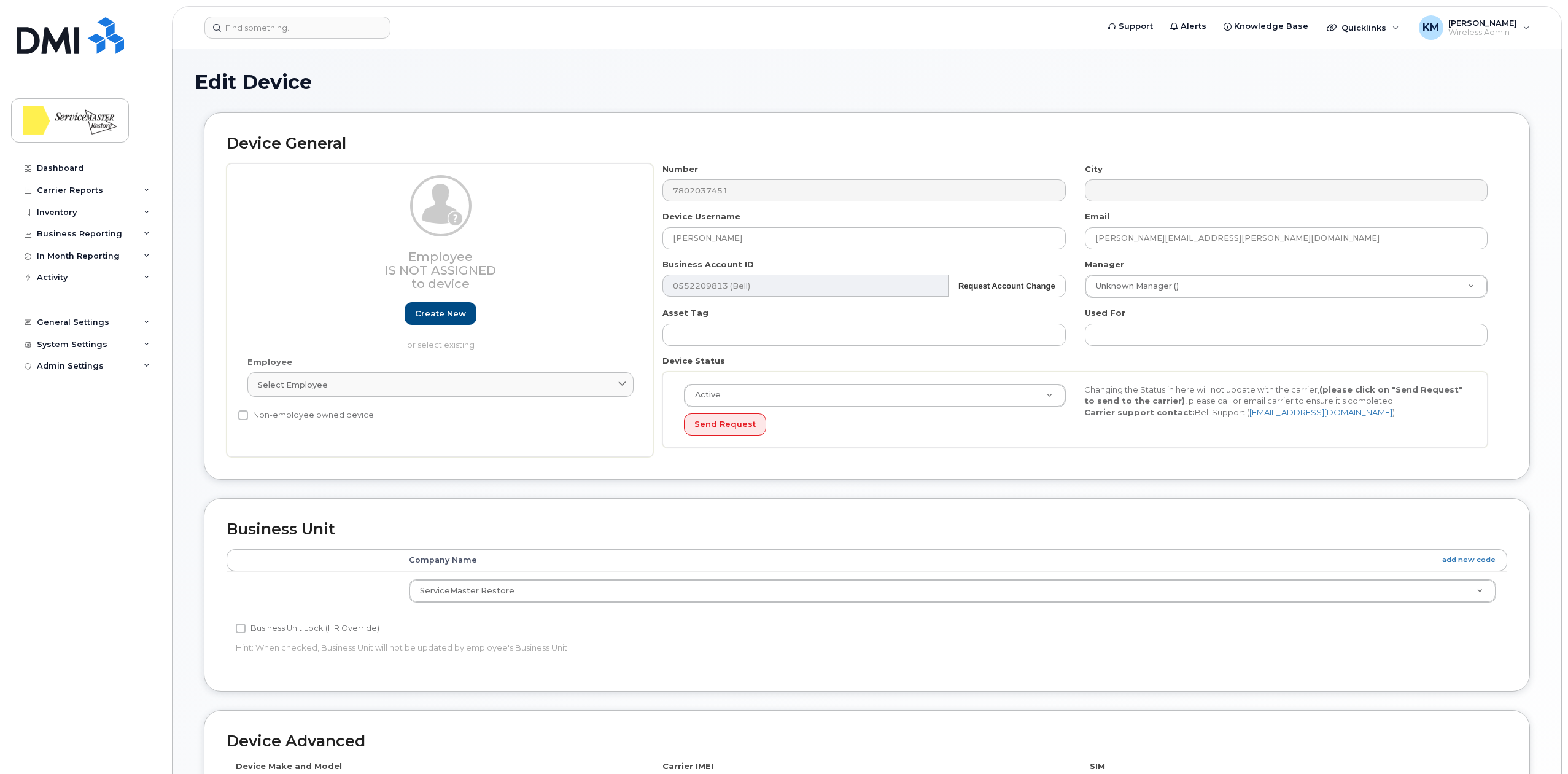
select select "33422189"
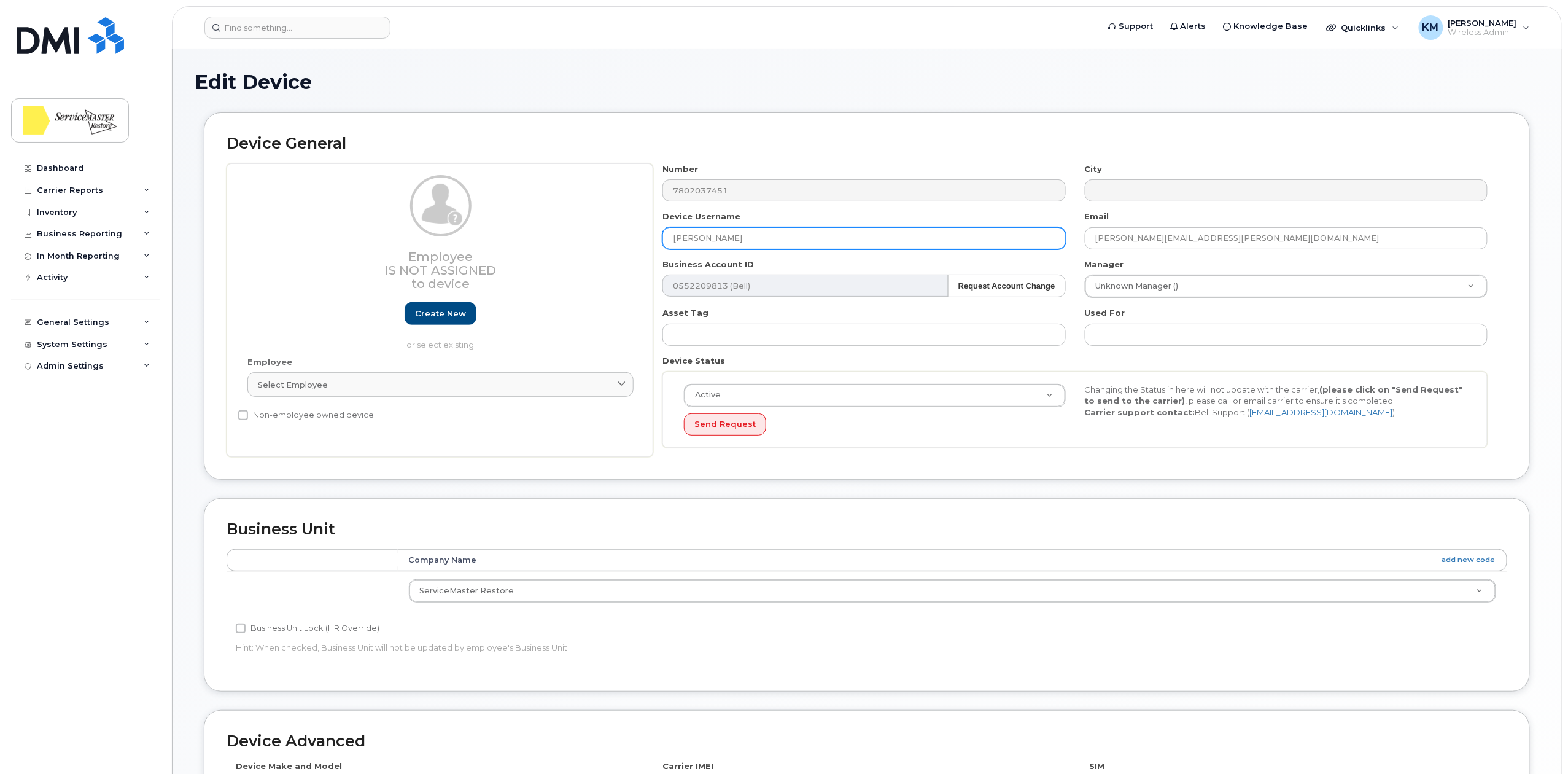
click at [696, 238] on input "DAVE WILLIAMS" at bounding box center [863, 238] width 403 height 22
click at [704, 237] on input "Dave WILLIAMS" at bounding box center [863, 238] width 403 height 22
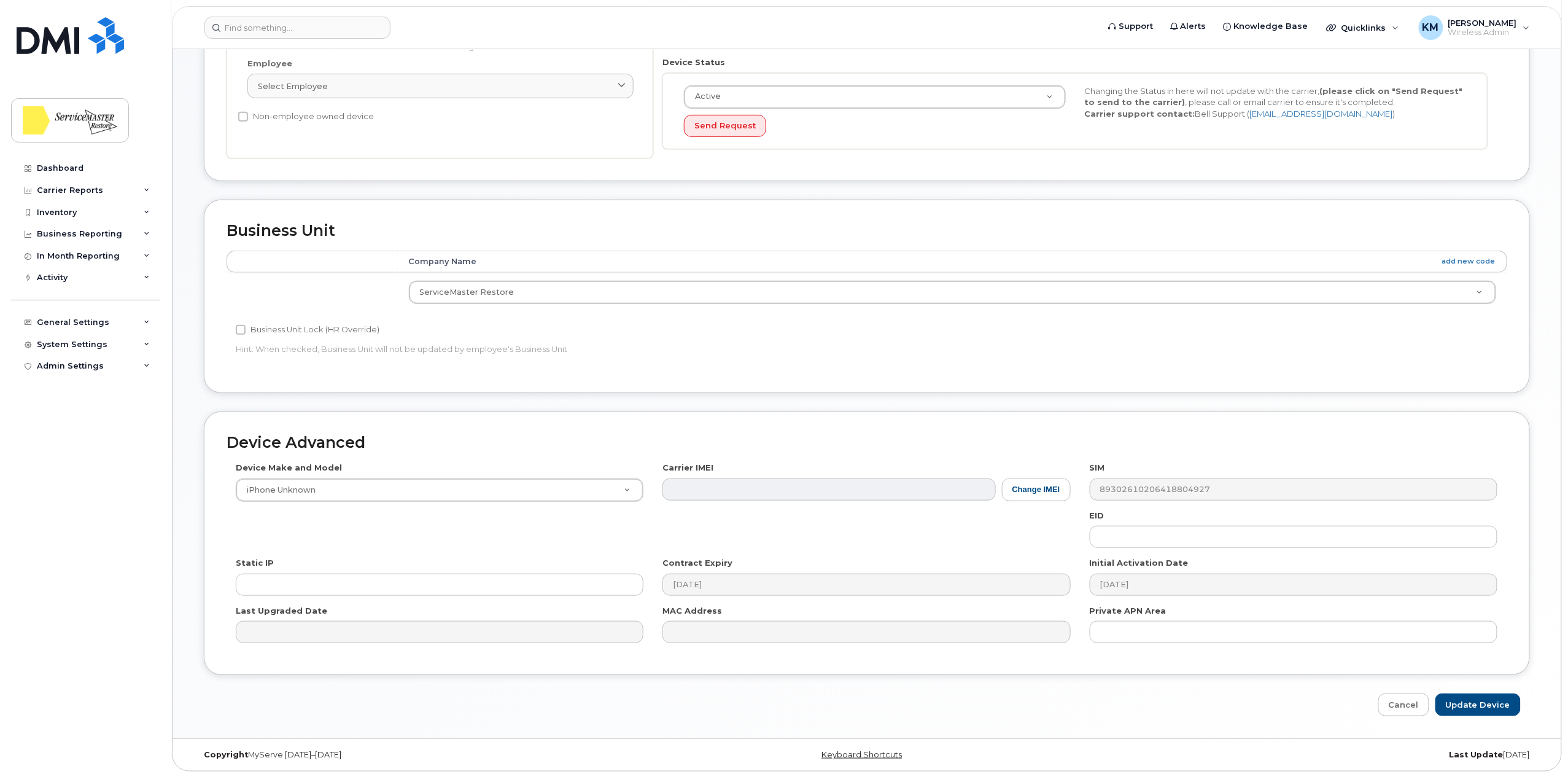
scroll to position [307, 0]
type input "Dave Williams"
drag, startPoint x: 1479, startPoint y: 703, endPoint x: 835, endPoint y: 309, distance: 755.0
click at [1479, 703] on input "Update Device" at bounding box center [1478, 701] width 85 height 23
type input "Saving..."
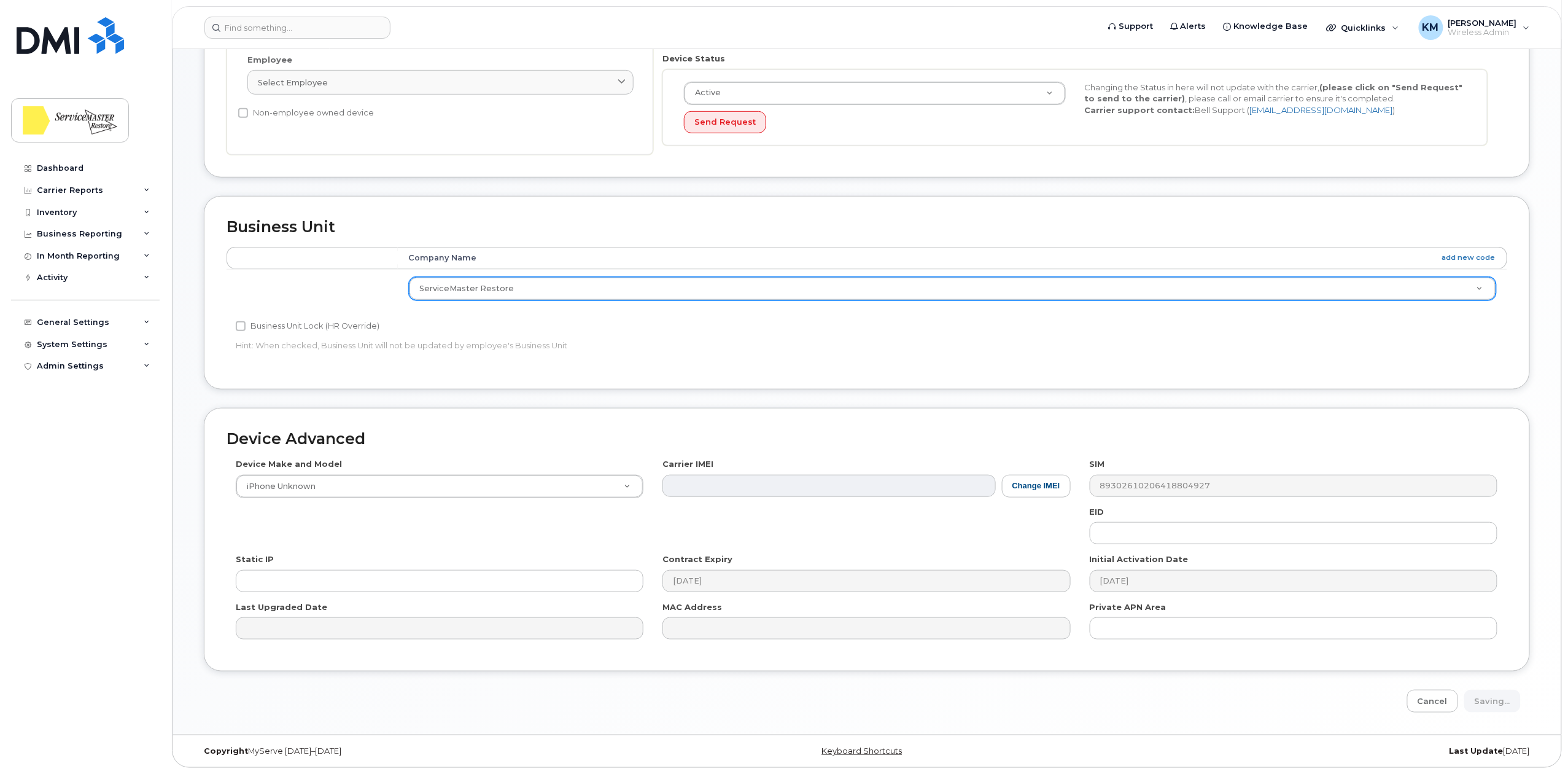
scroll to position [225, 0]
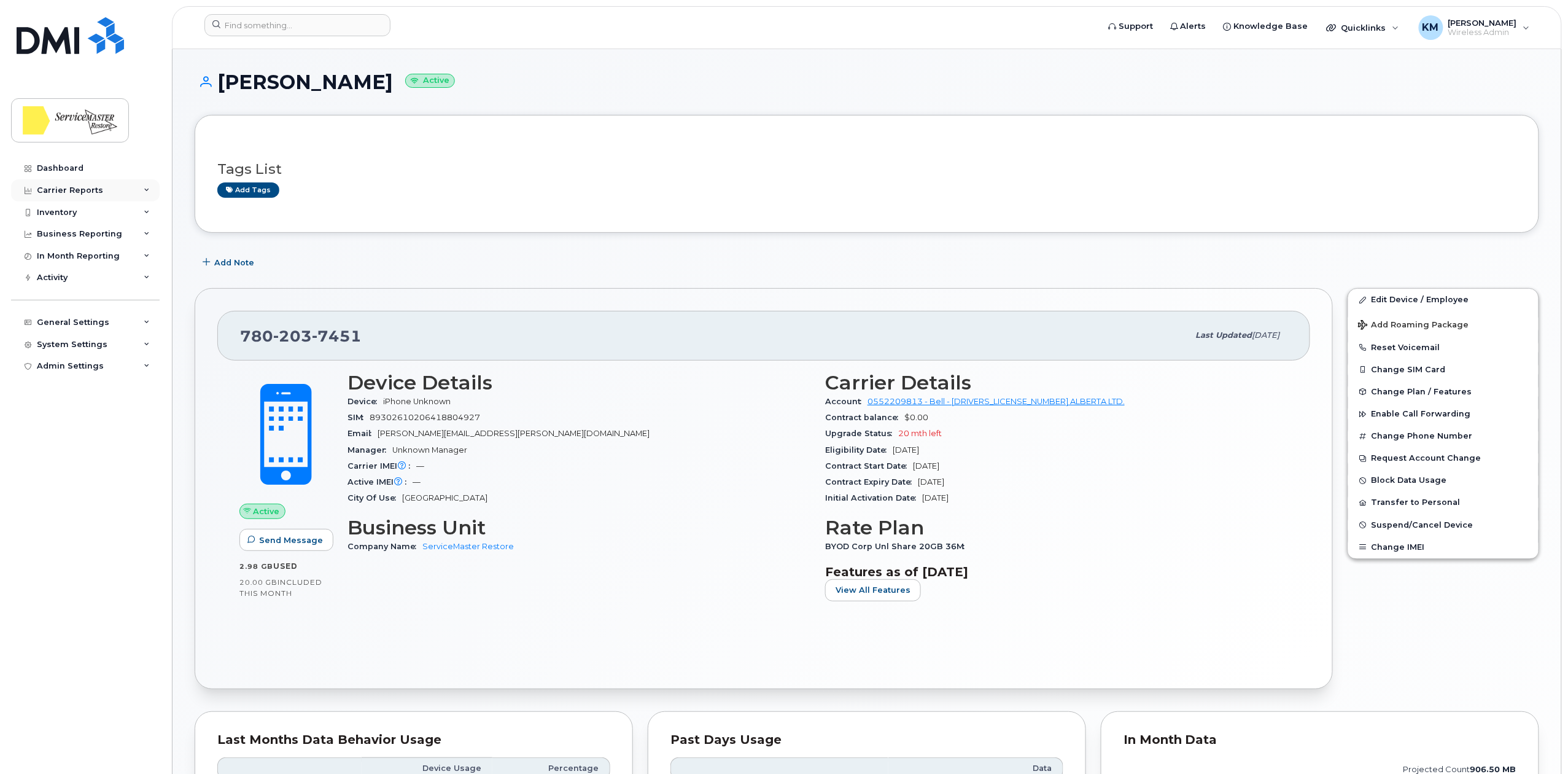
click at [80, 195] on div "Carrier Reports" at bounding box center [85, 190] width 148 height 22
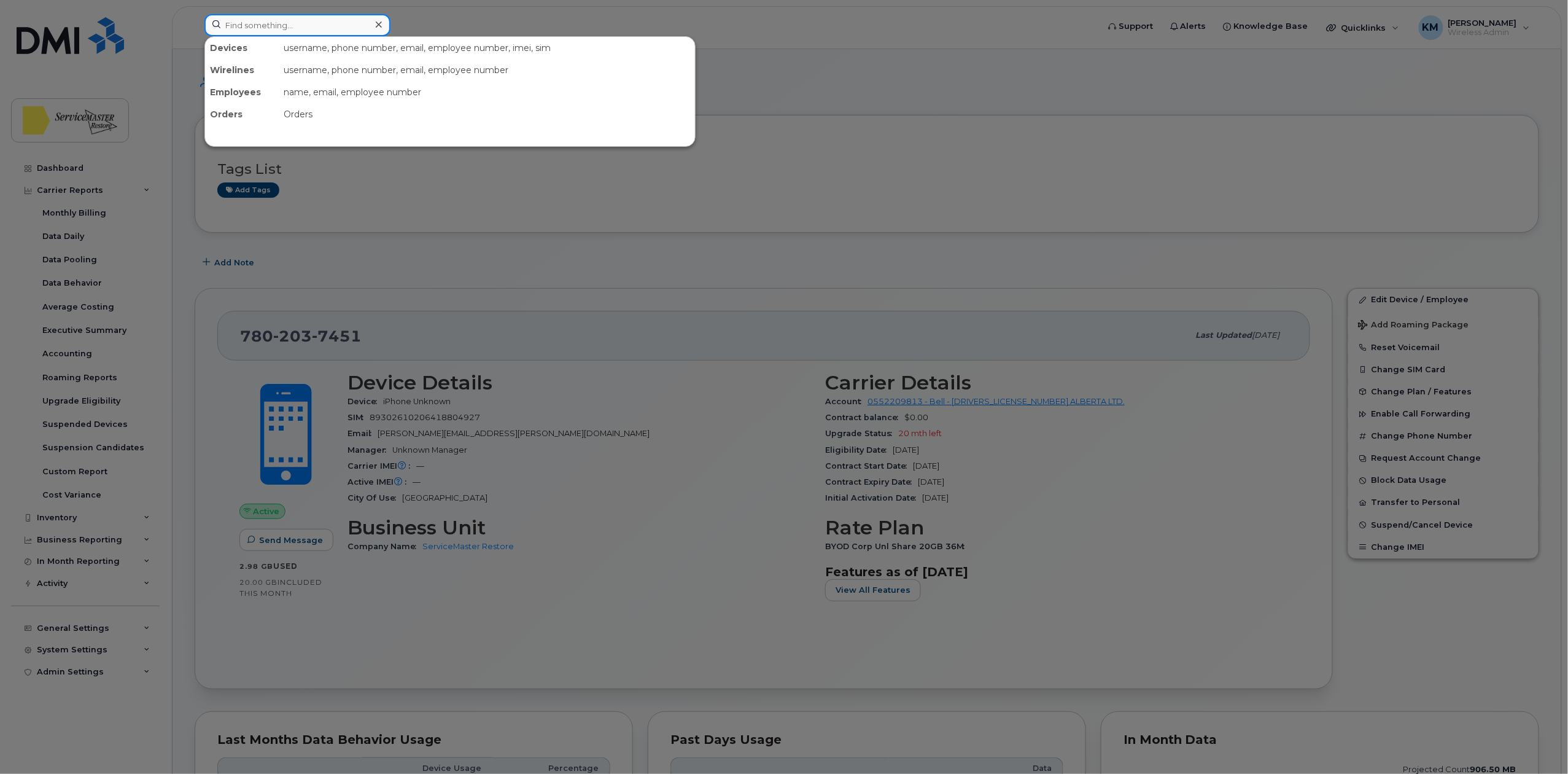
click at [295, 34] on input at bounding box center [298, 25] width 186 height 22
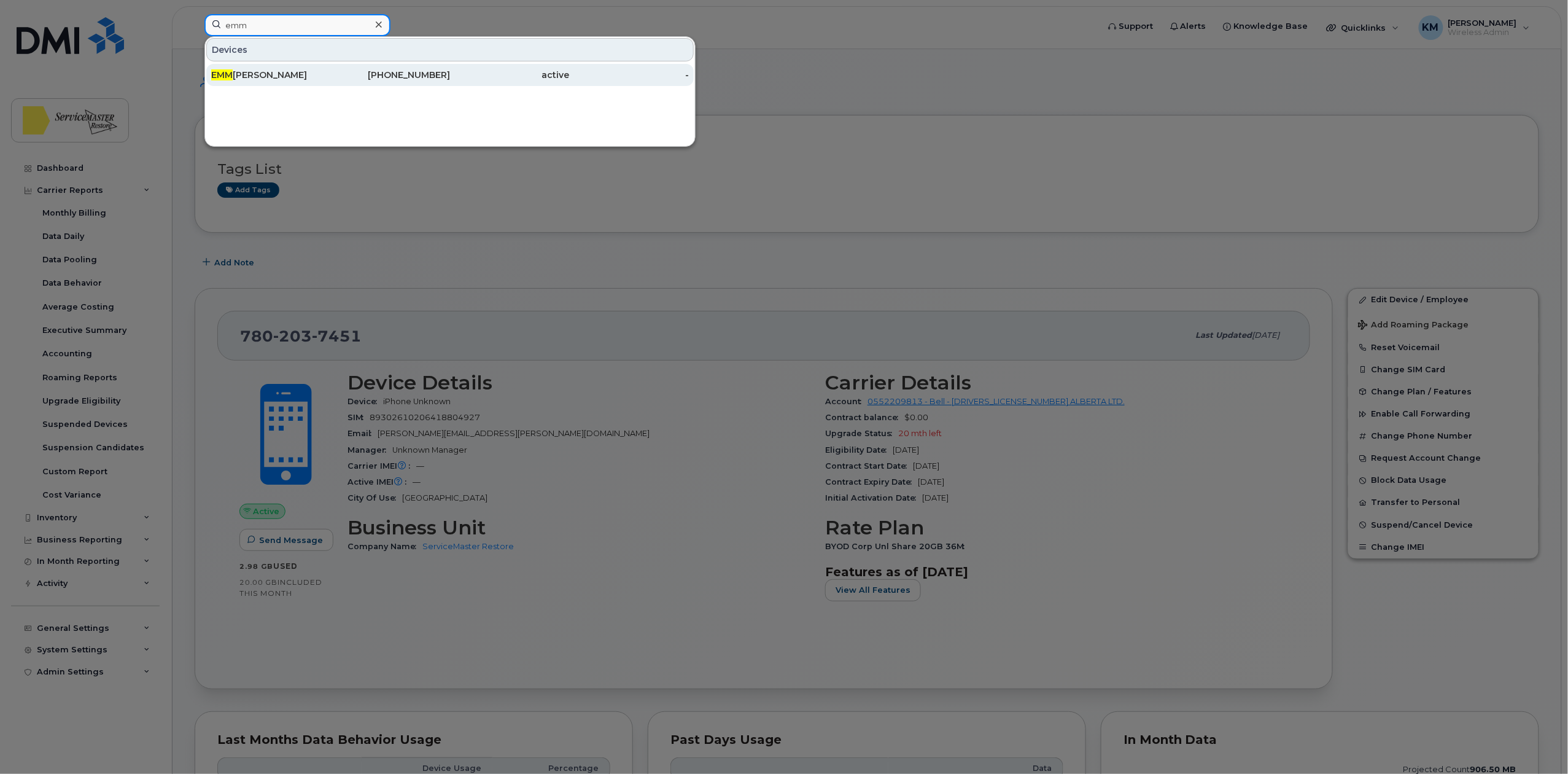
type input "emm"
click at [291, 75] on div "EMM [PERSON_NAME]" at bounding box center [271, 75] width 119 height 12
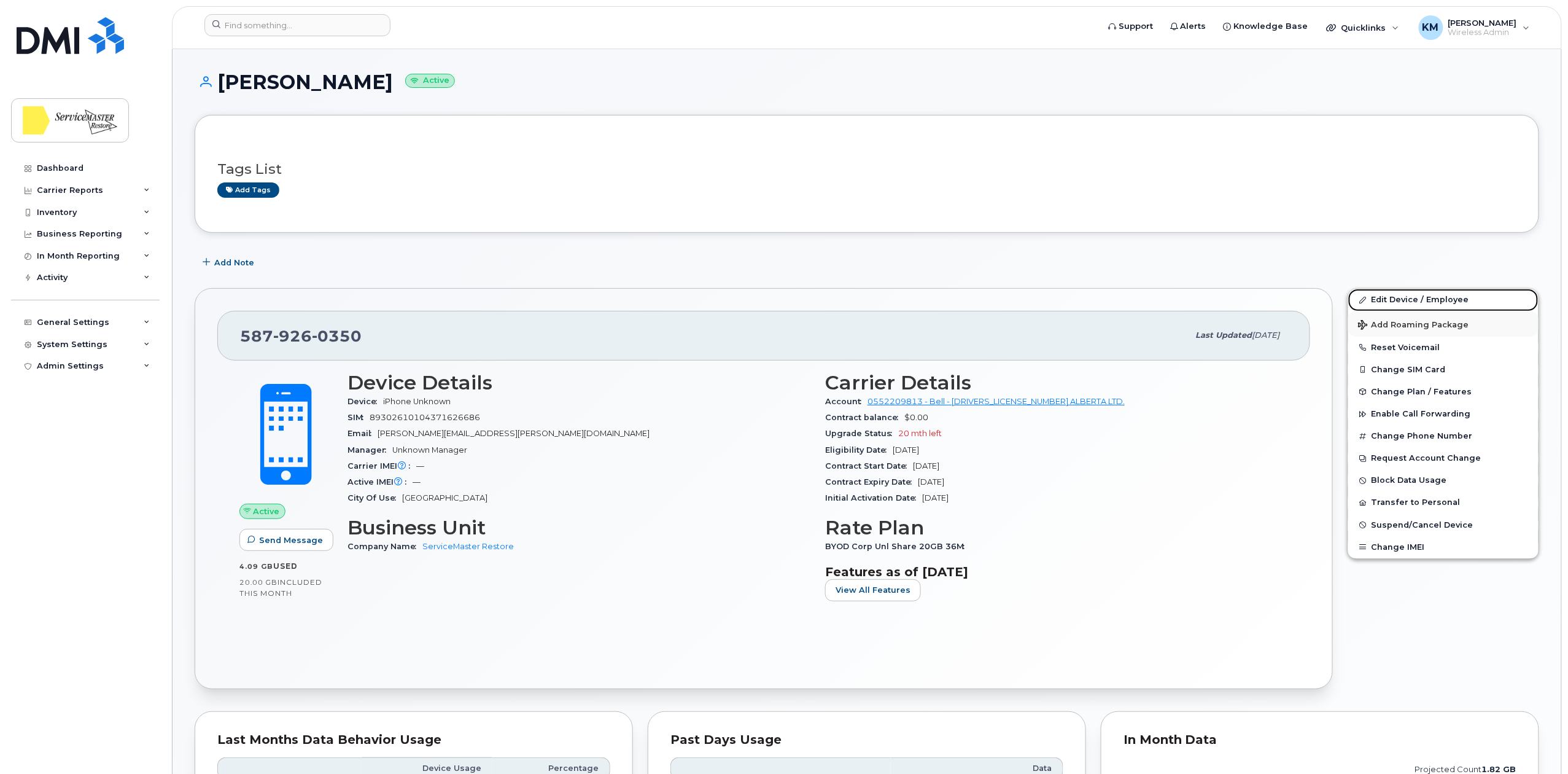
click at [1384, 302] on link "Edit Device / Employee" at bounding box center [1443, 300] width 191 height 22
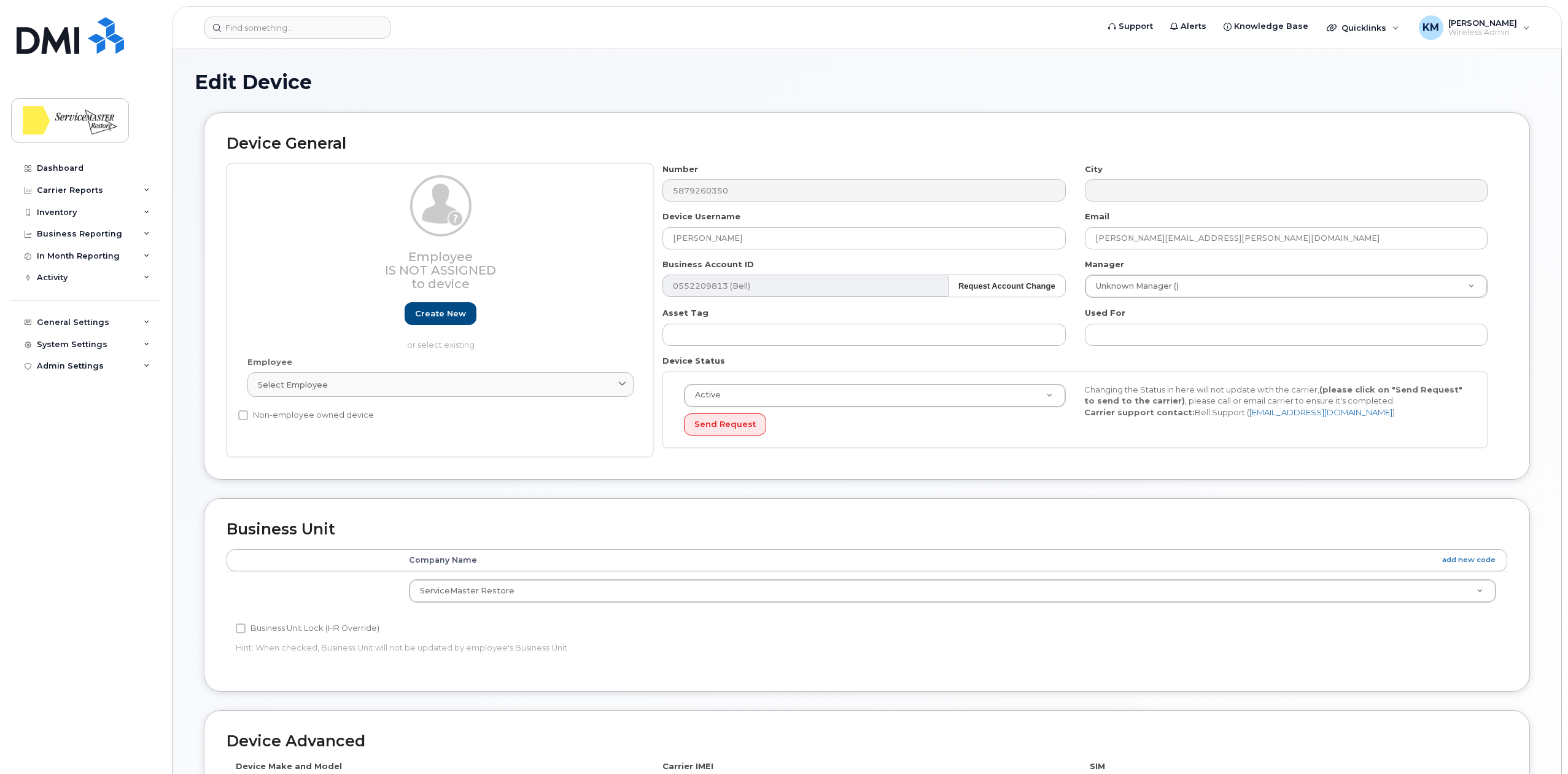
select select "33422189"
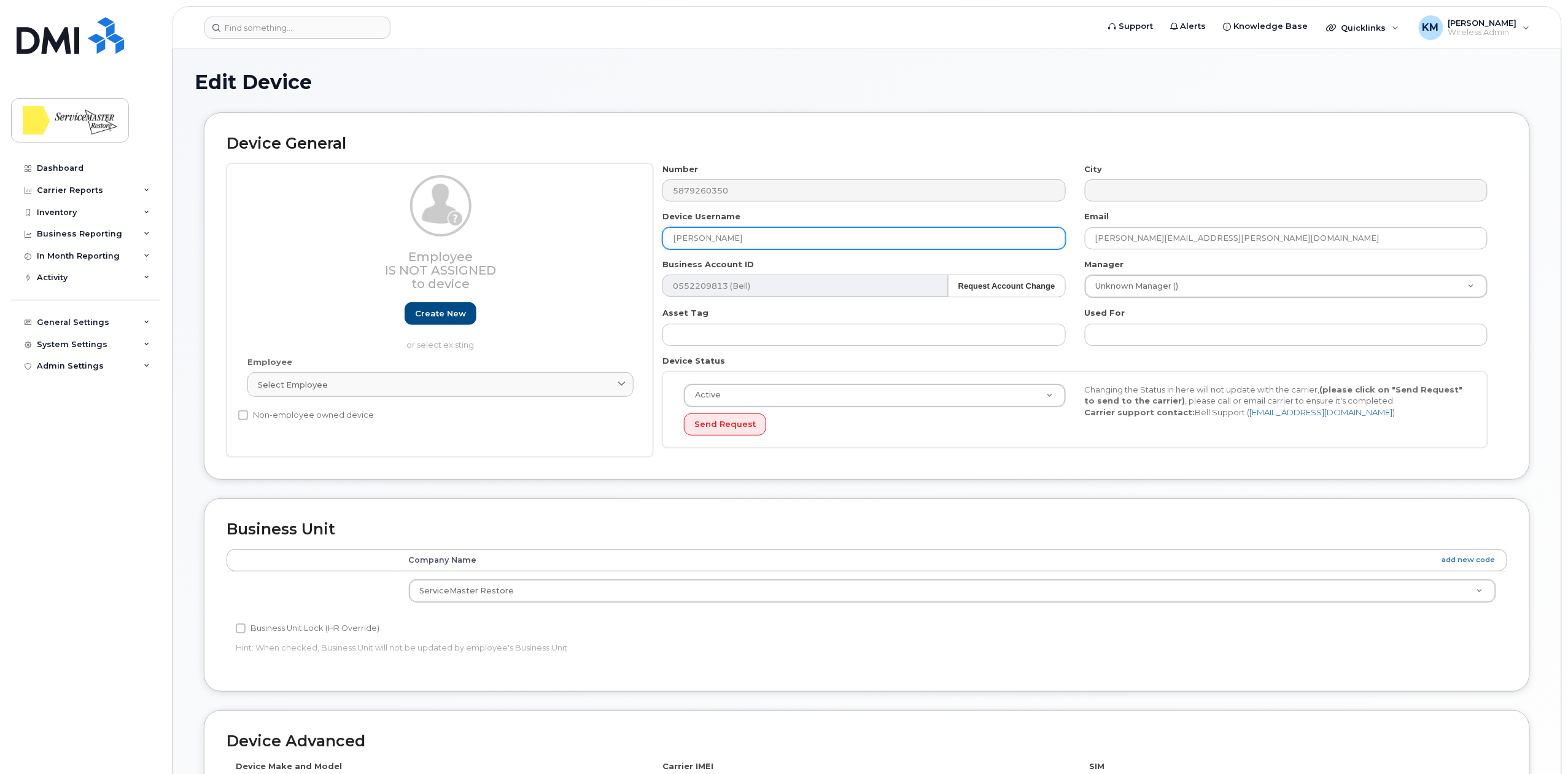
click at [726, 241] on input "[PERSON_NAME]" at bounding box center [863, 238] width 403 height 22
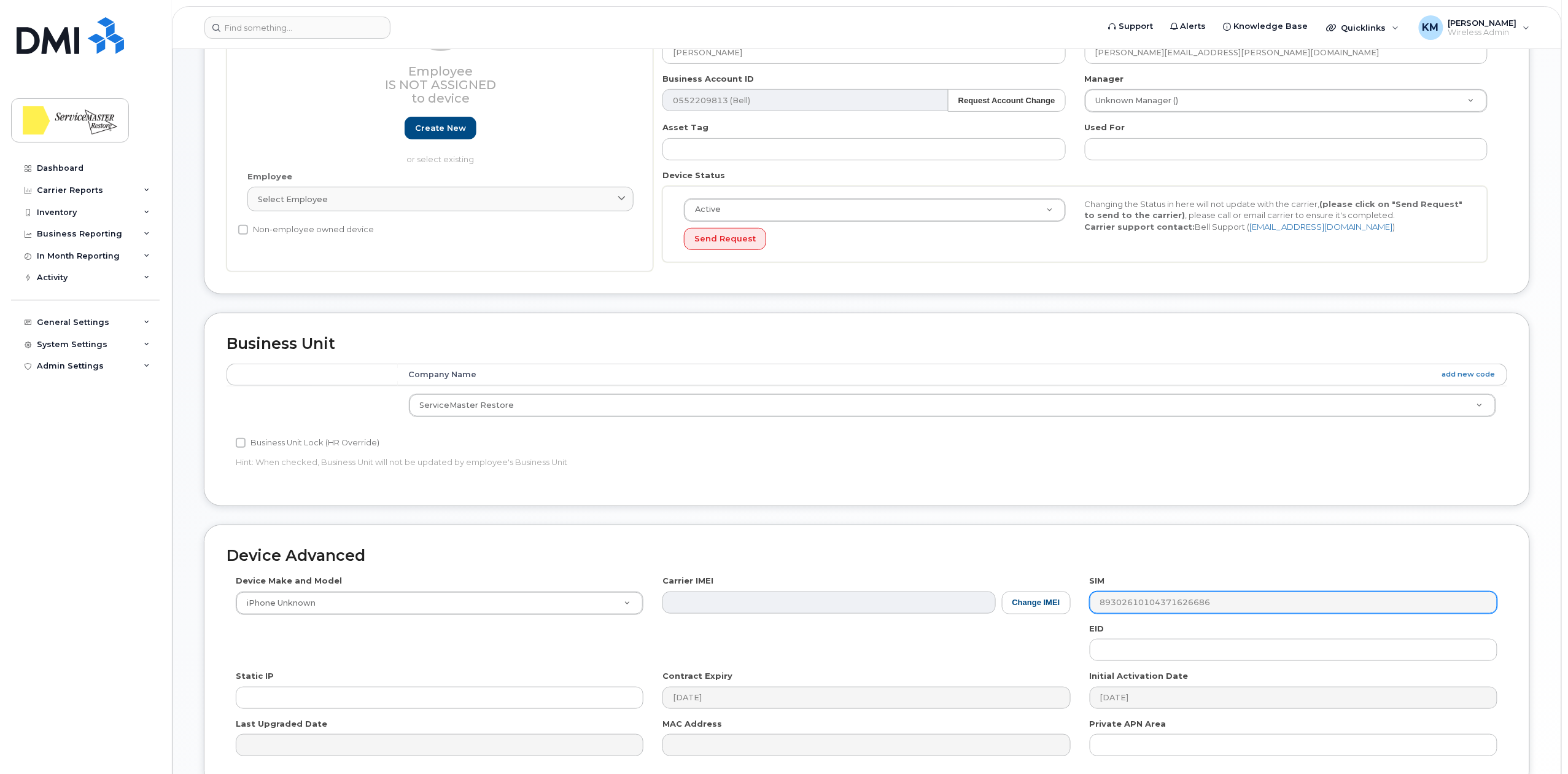
scroll to position [307, 0]
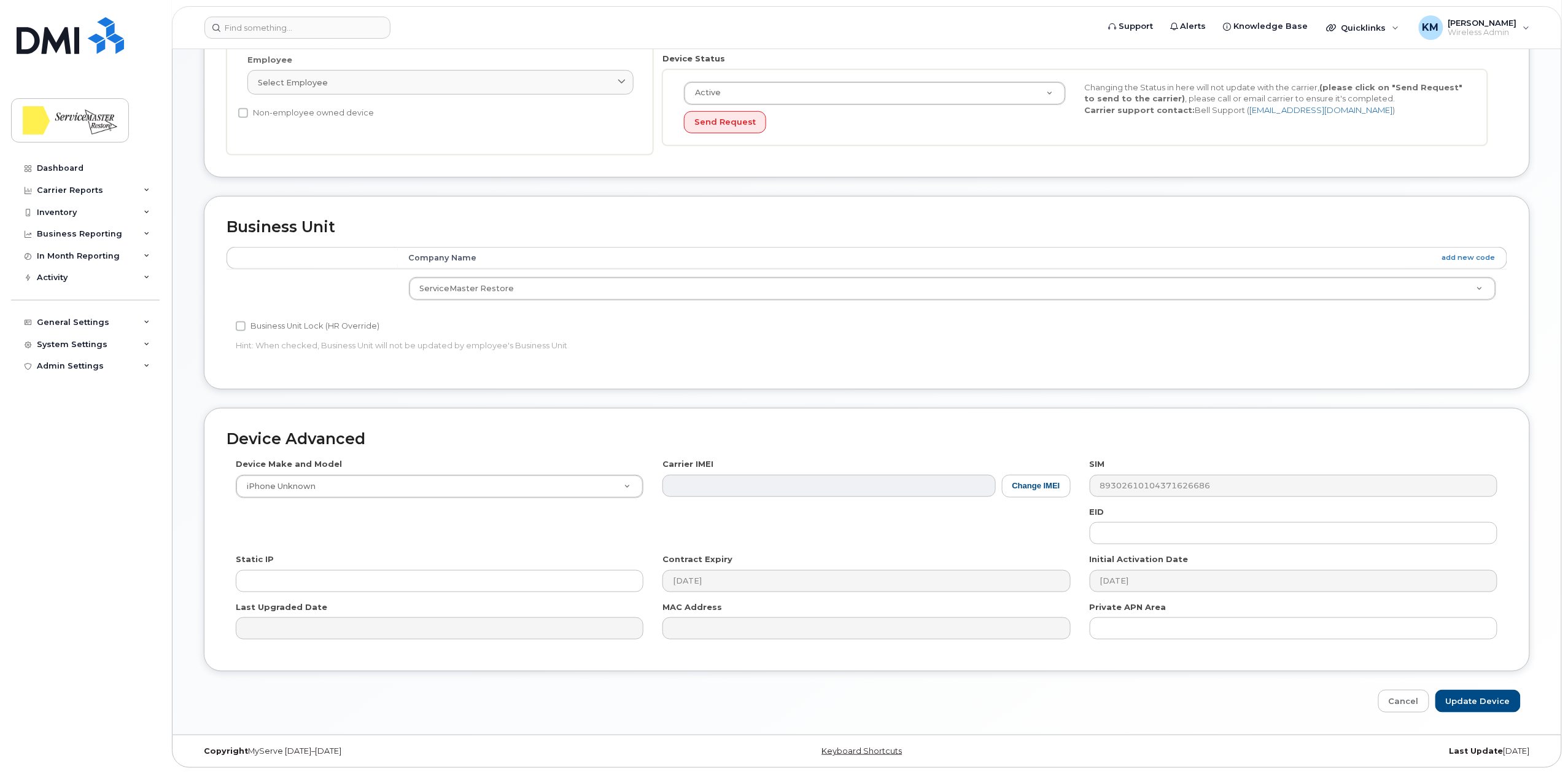
type input "[PERSON_NAME]"
click at [1492, 721] on div "Edit Device Device General Employee Is not assigned to device Create new or sel…" at bounding box center [866, 241] width 1389 height 987
click at [1494, 698] on input "Update Device" at bounding box center [1478, 701] width 85 height 23
type input "Saving..."
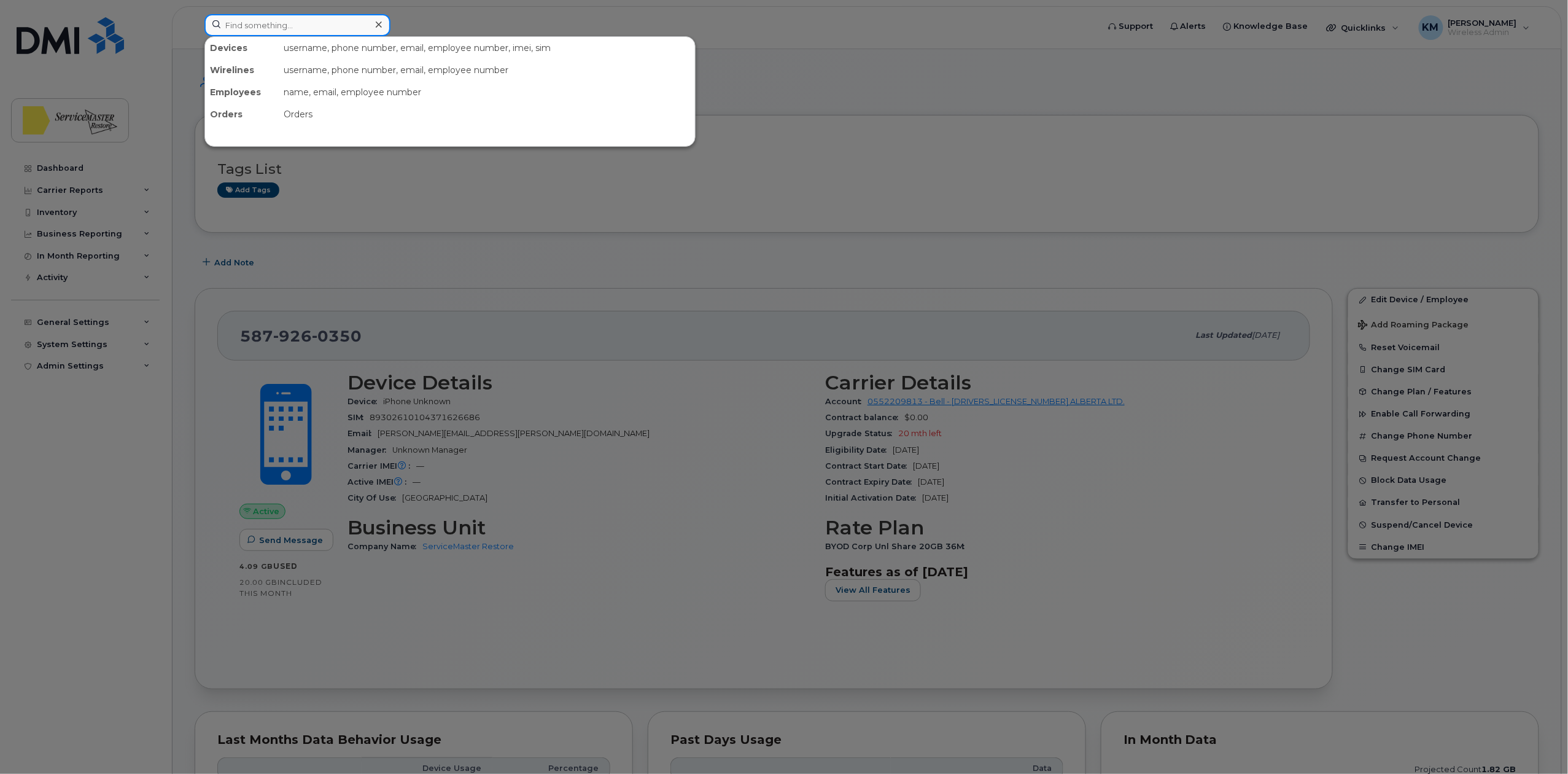
click at [236, 24] on input at bounding box center [298, 25] width 186 height 22
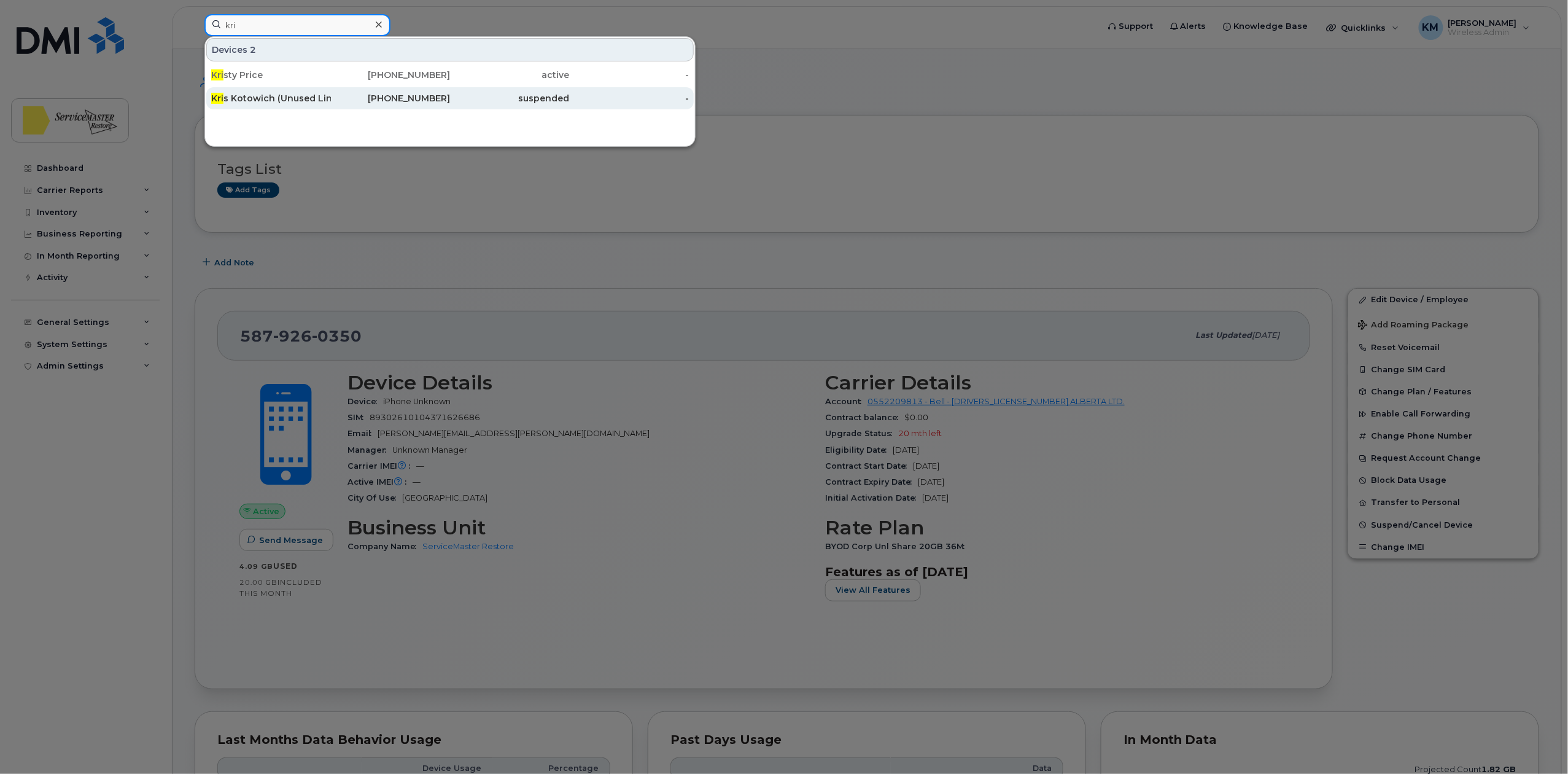
type input "kri"
click at [307, 99] on div "Kri s Kotowich (Unused Line)" at bounding box center [271, 98] width 119 height 12
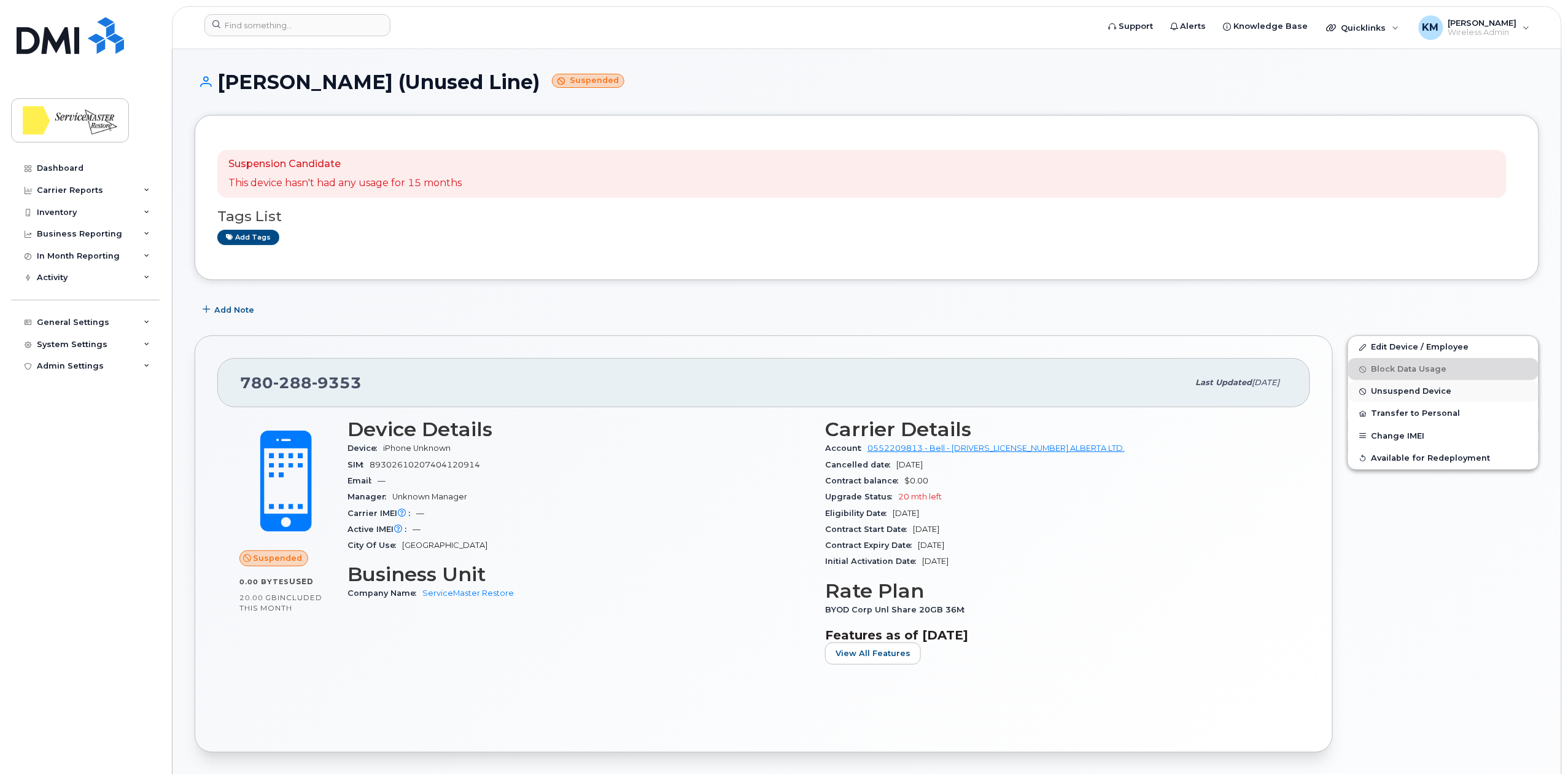
click at [1389, 393] on span "Unsuspend Device" at bounding box center [1413, 391] width 81 height 9
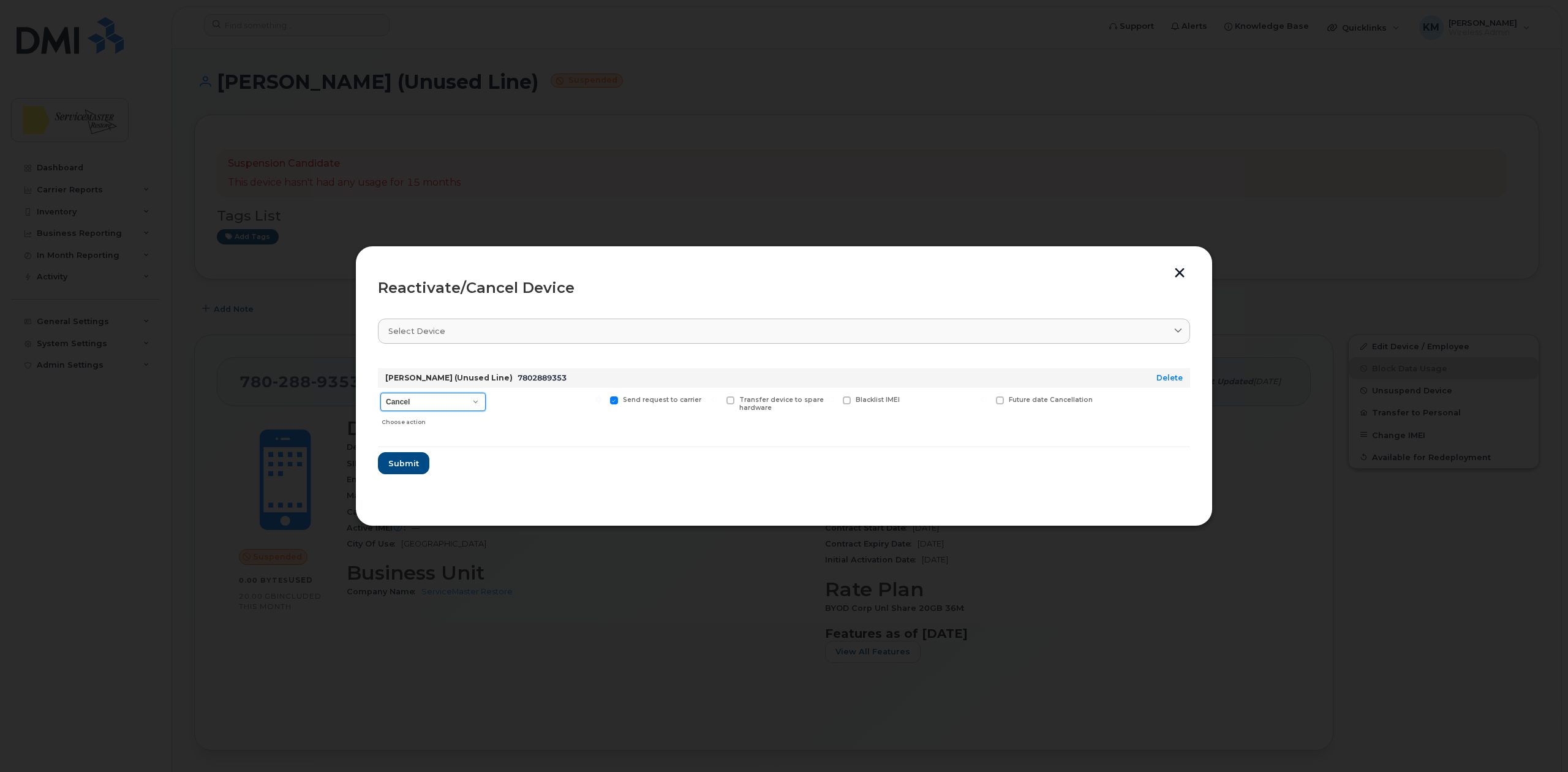
drag, startPoint x: 461, startPoint y: 402, endPoint x: 468, endPoint y: 410, distance: 10.6
click at [461, 402] on select "Cancel Suspend - Extend Suspension Reactivate" at bounding box center [433, 401] width 105 height 18
select select "[object Object]"
click at [380, 393] on select "Cancel Suspend - Extend Suspension Reactivate" at bounding box center [433, 401] width 105 height 18
click at [545, 471] on form "Kris Kotowich (Unused Line) 7802889353 Delete Cancel Suspend - Extend Suspensio…" at bounding box center [784, 416] width 812 height 116
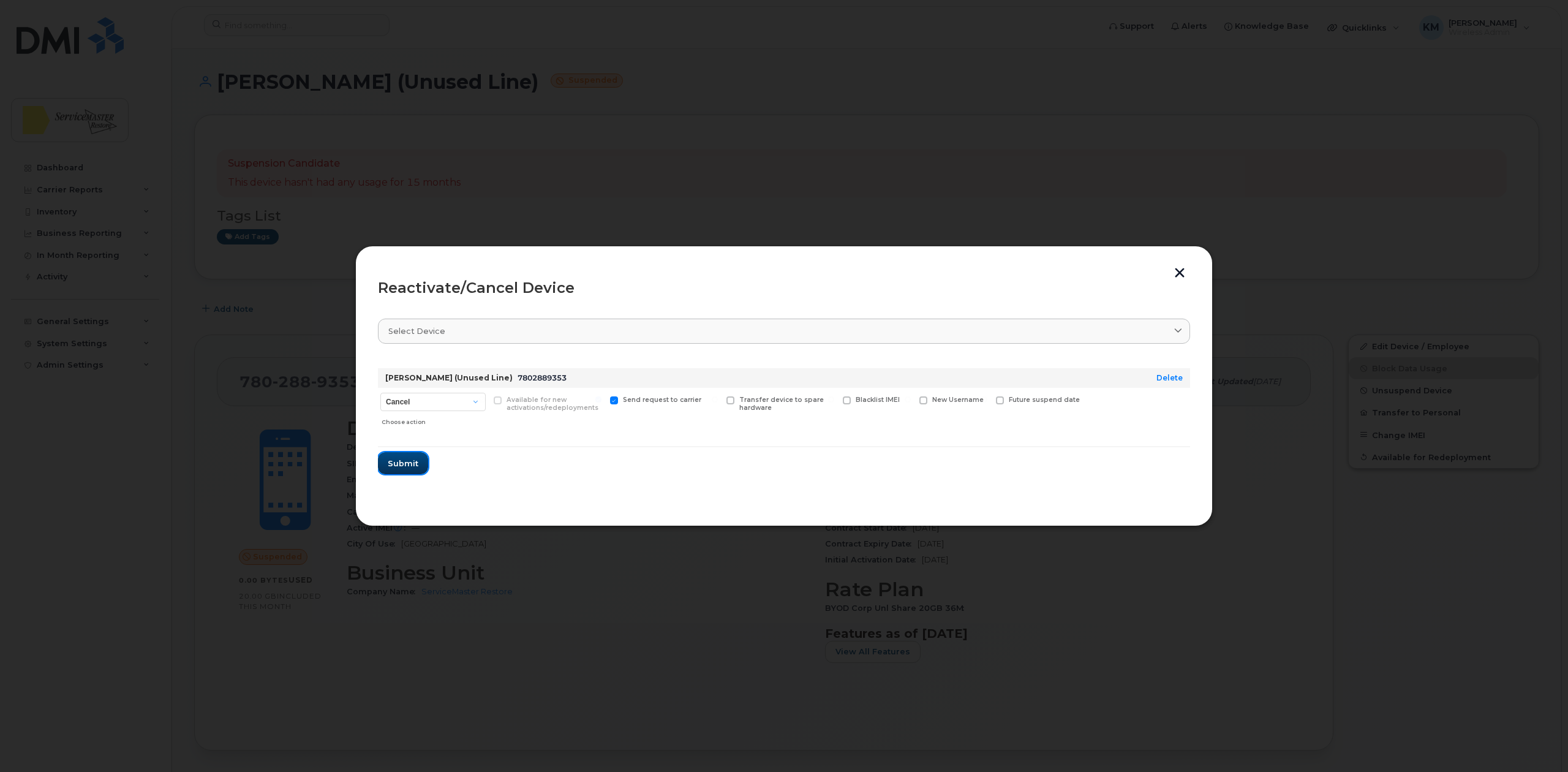
drag, startPoint x: 410, startPoint y: 465, endPoint x: 425, endPoint y: 468, distance: 15.3
click at [410, 464] on span "Submit" at bounding box center [402, 463] width 31 height 11
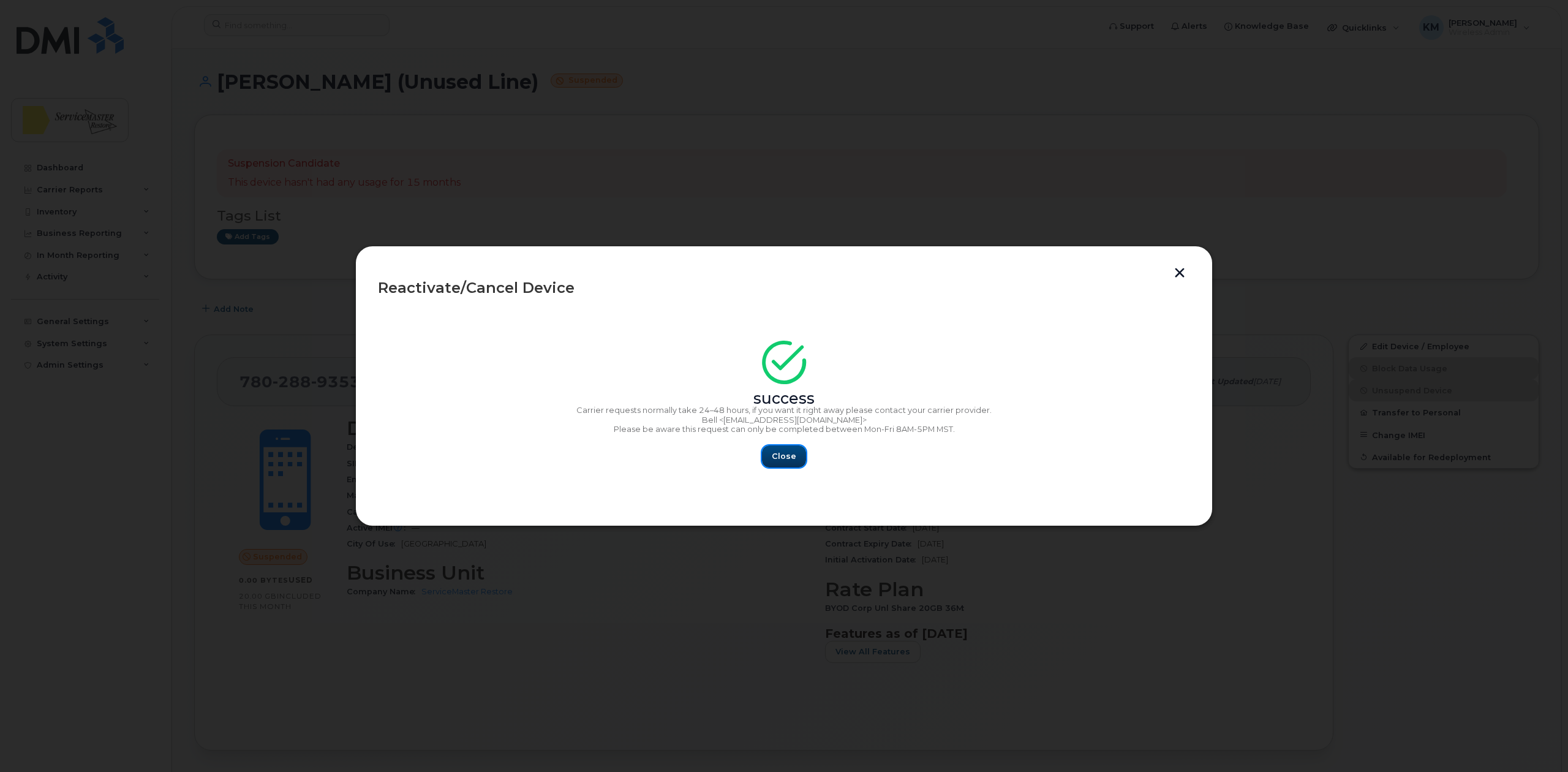
click at [770, 459] on button "Close" at bounding box center [784, 456] width 44 height 22
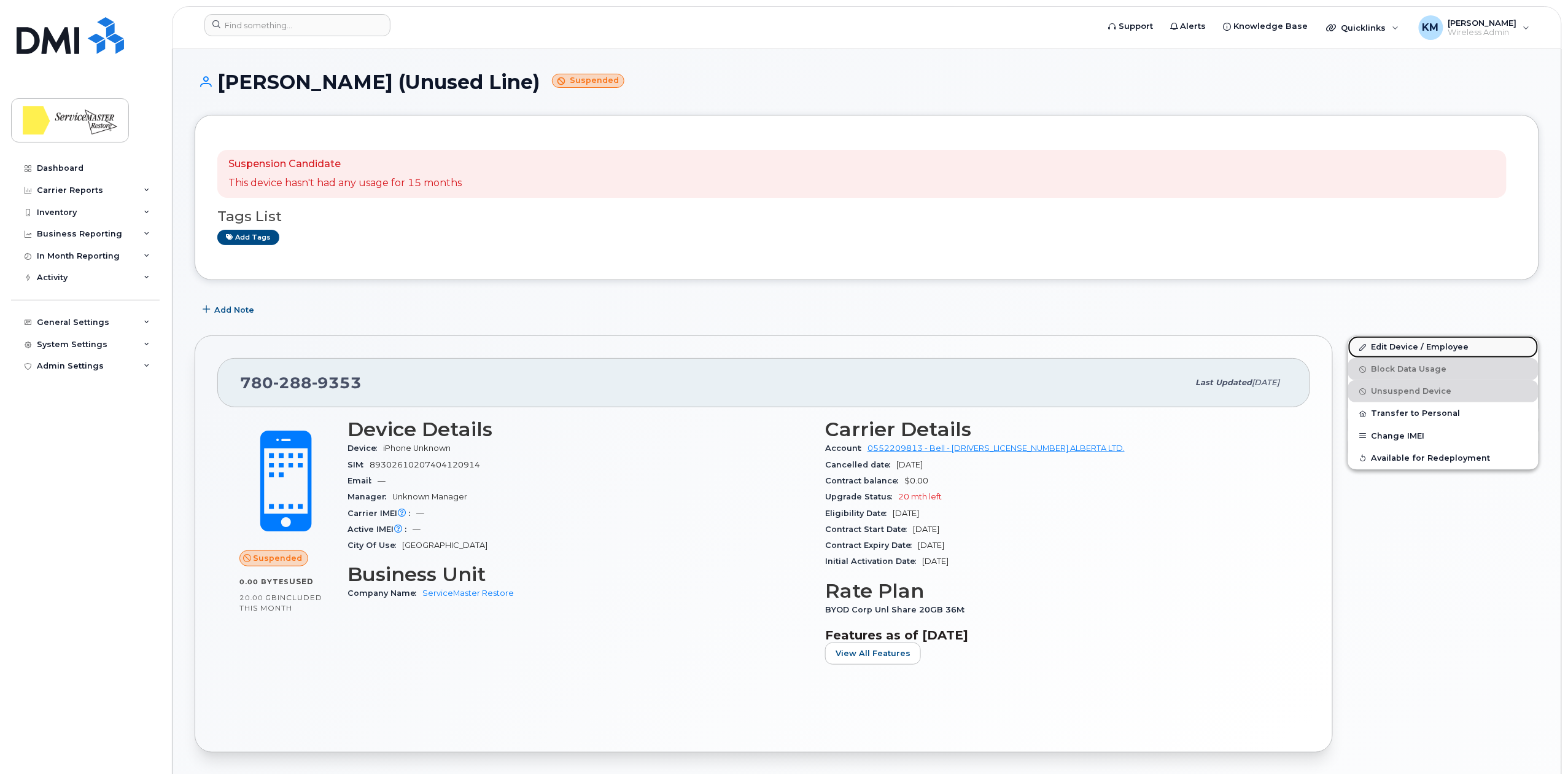
click at [1383, 350] on link "Edit Device / Employee" at bounding box center [1443, 346] width 191 height 22
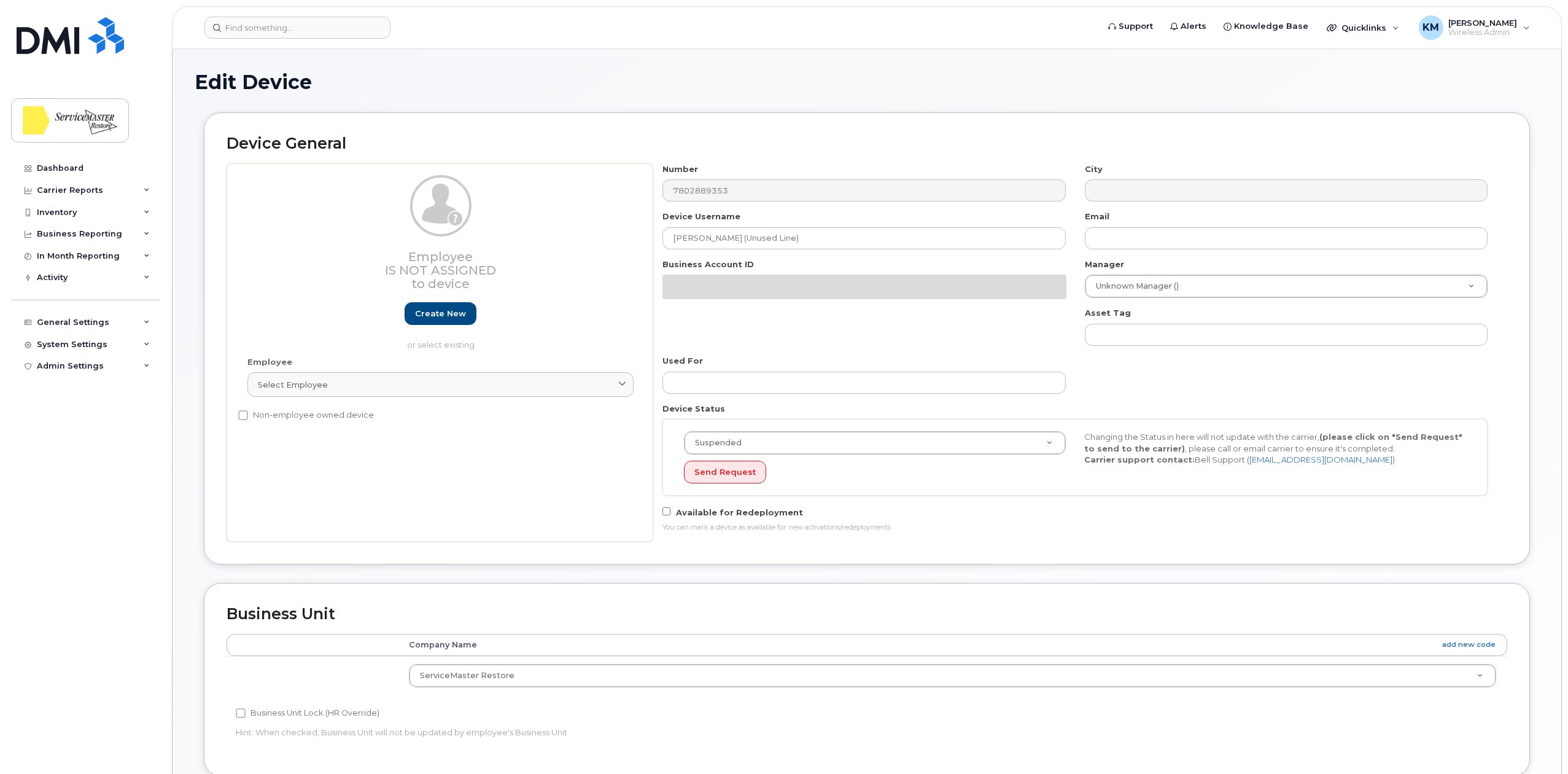
select select "33422189"
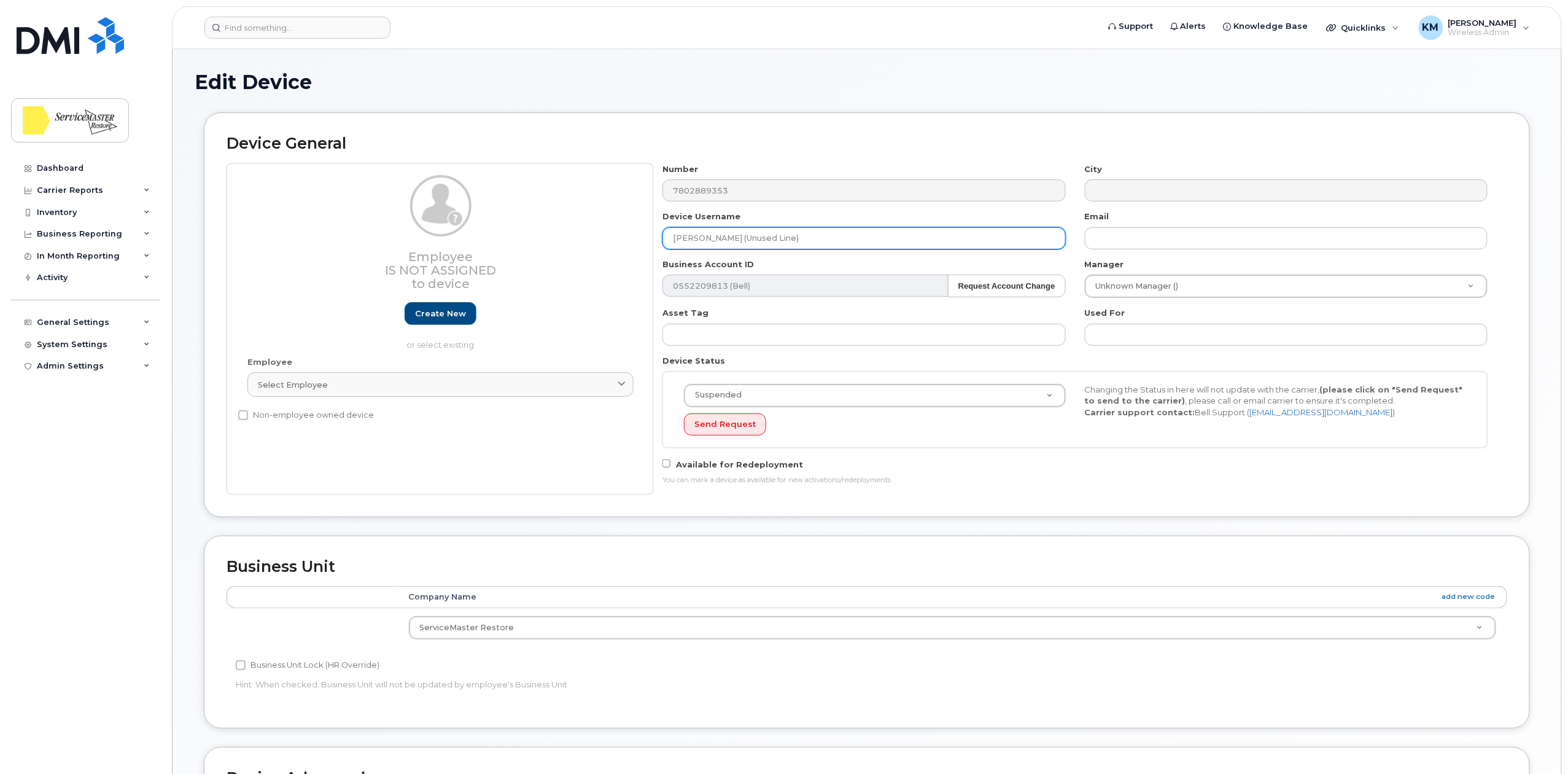
drag, startPoint x: 732, startPoint y: 239, endPoint x: 581, endPoint y: 241, distance: 151.0
click at [581, 241] on div "Employee Is not assigned to device Create new or select existing Employee Selec…" at bounding box center [867, 329] width 1281 height 331
click at [743, 234] on input "Unused Line)" at bounding box center [863, 238] width 403 height 22
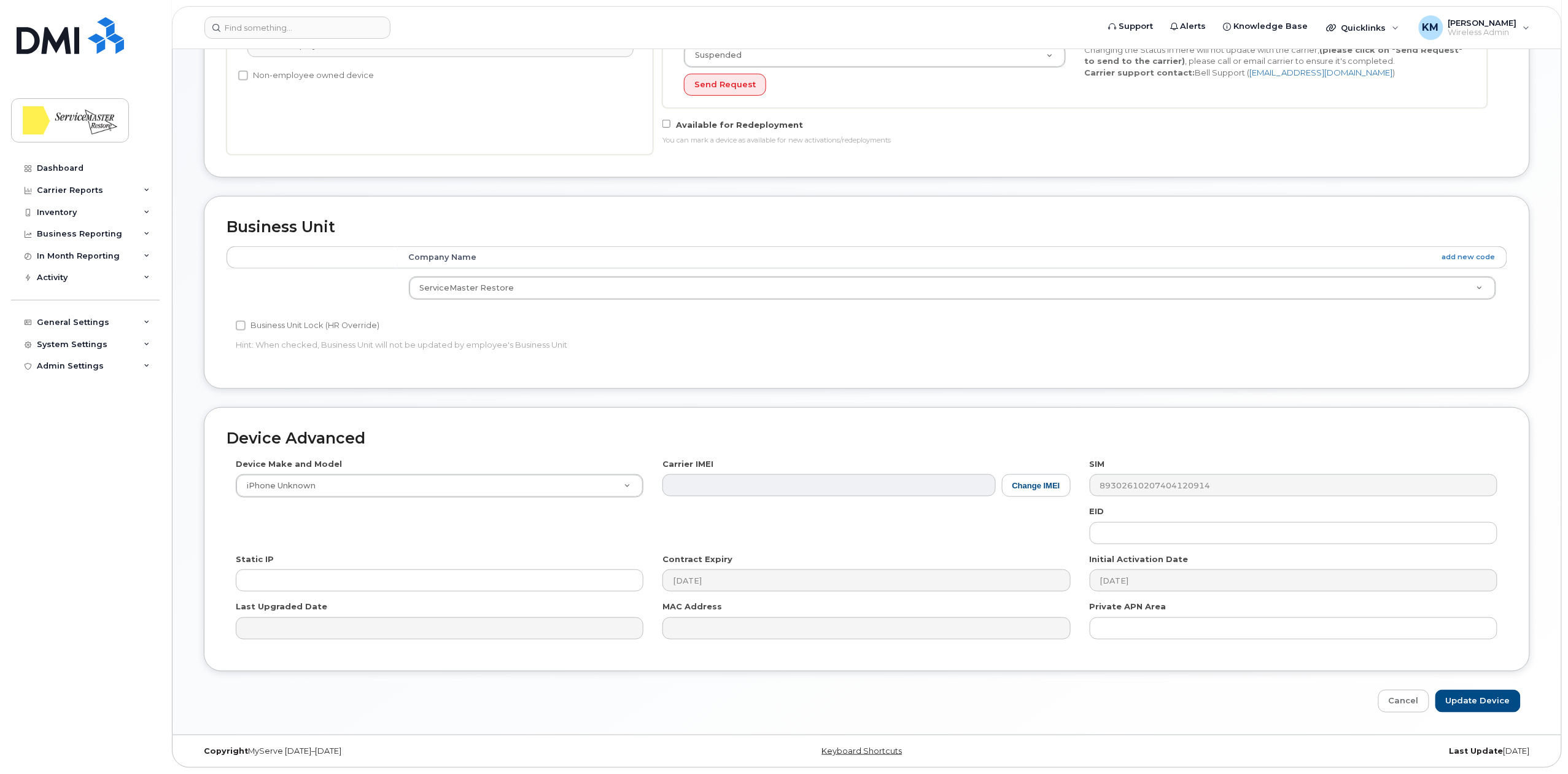
scroll to position [344, 0]
type input "Unused Line"
click at [1484, 704] on input "Update Device" at bounding box center [1478, 701] width 85 height 23
type input "Saving..."
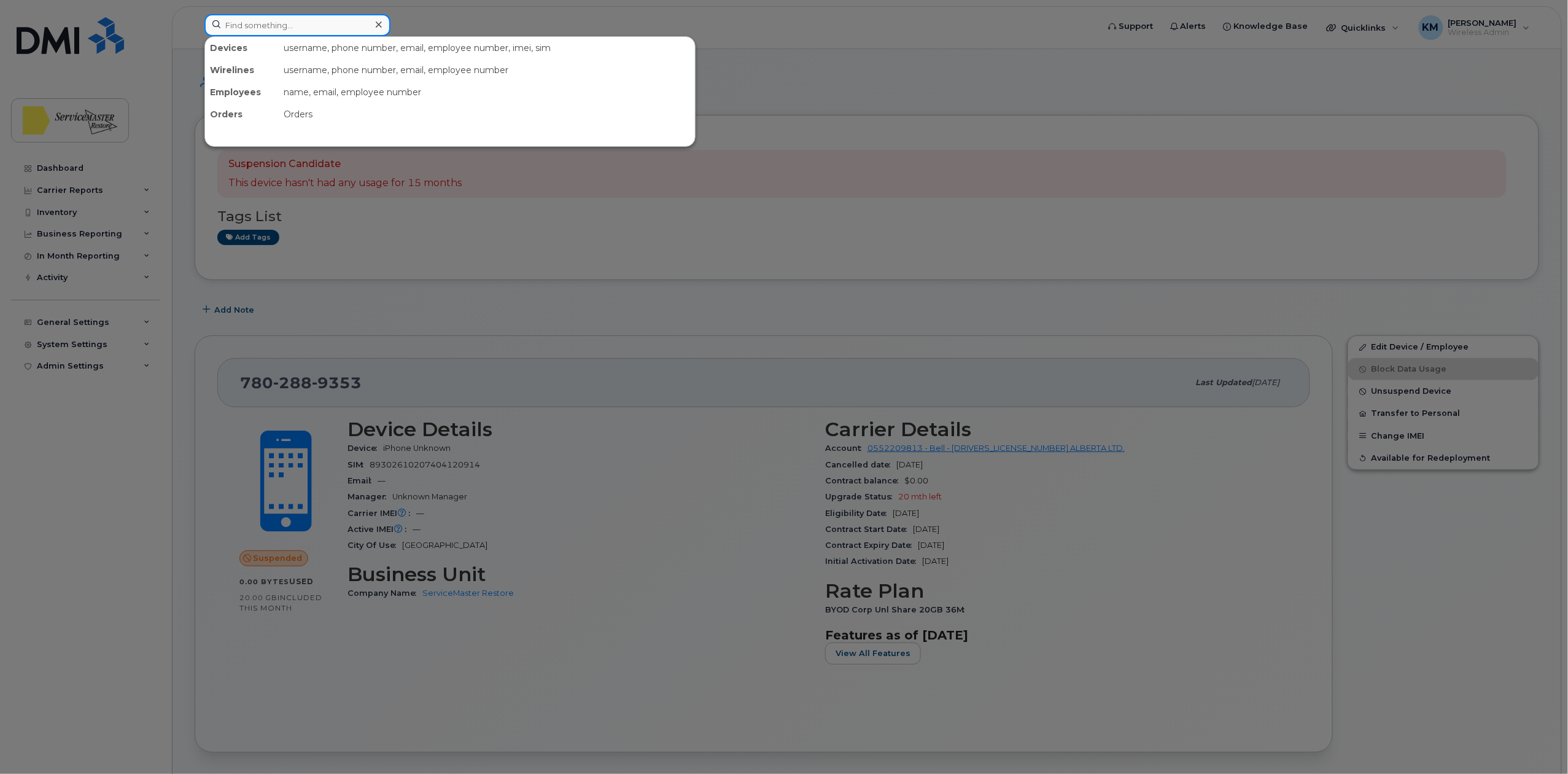
click at [244, 25] on input at bounding box center [298, 25] width 186 height 22
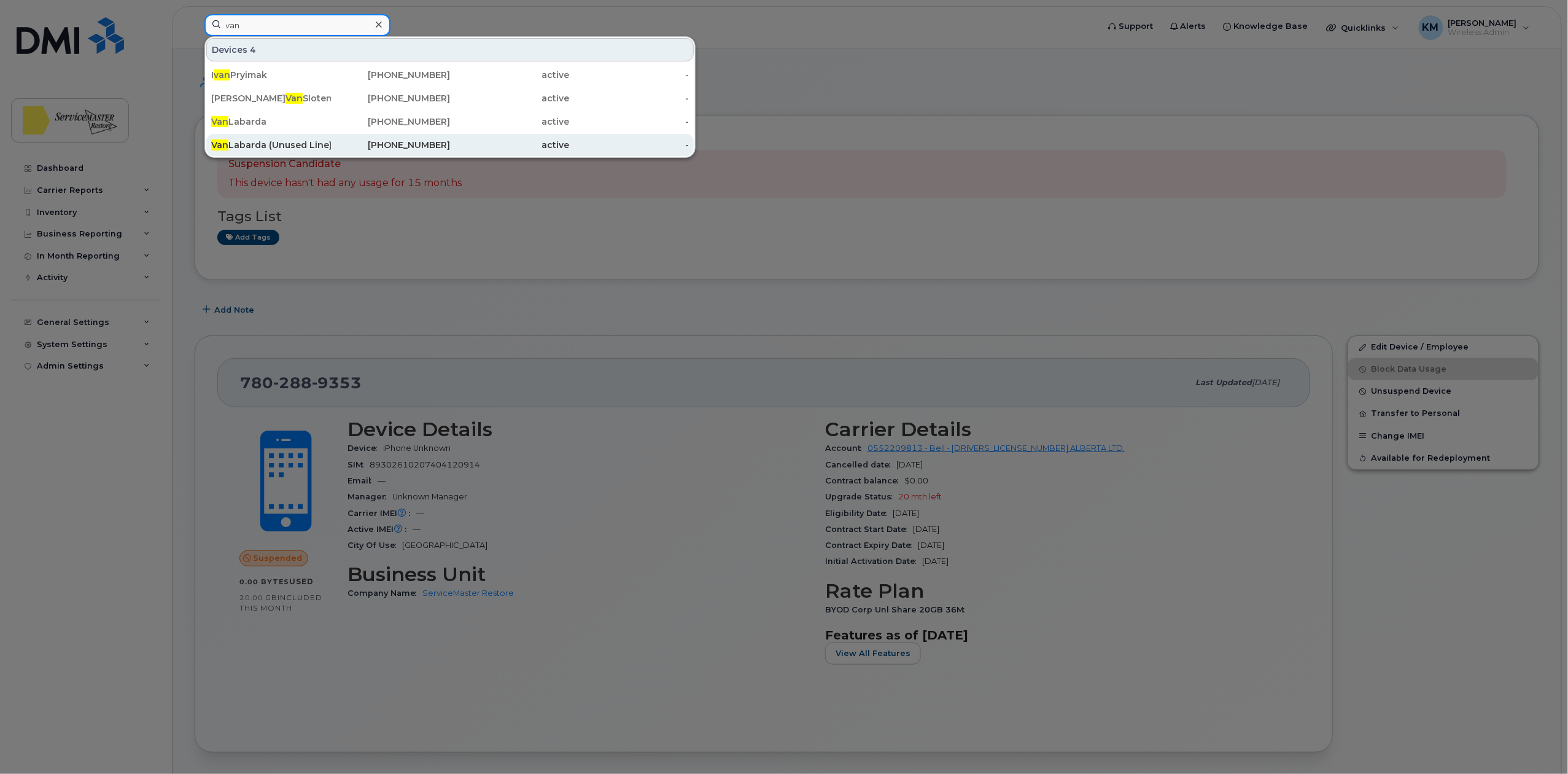
type input "van"
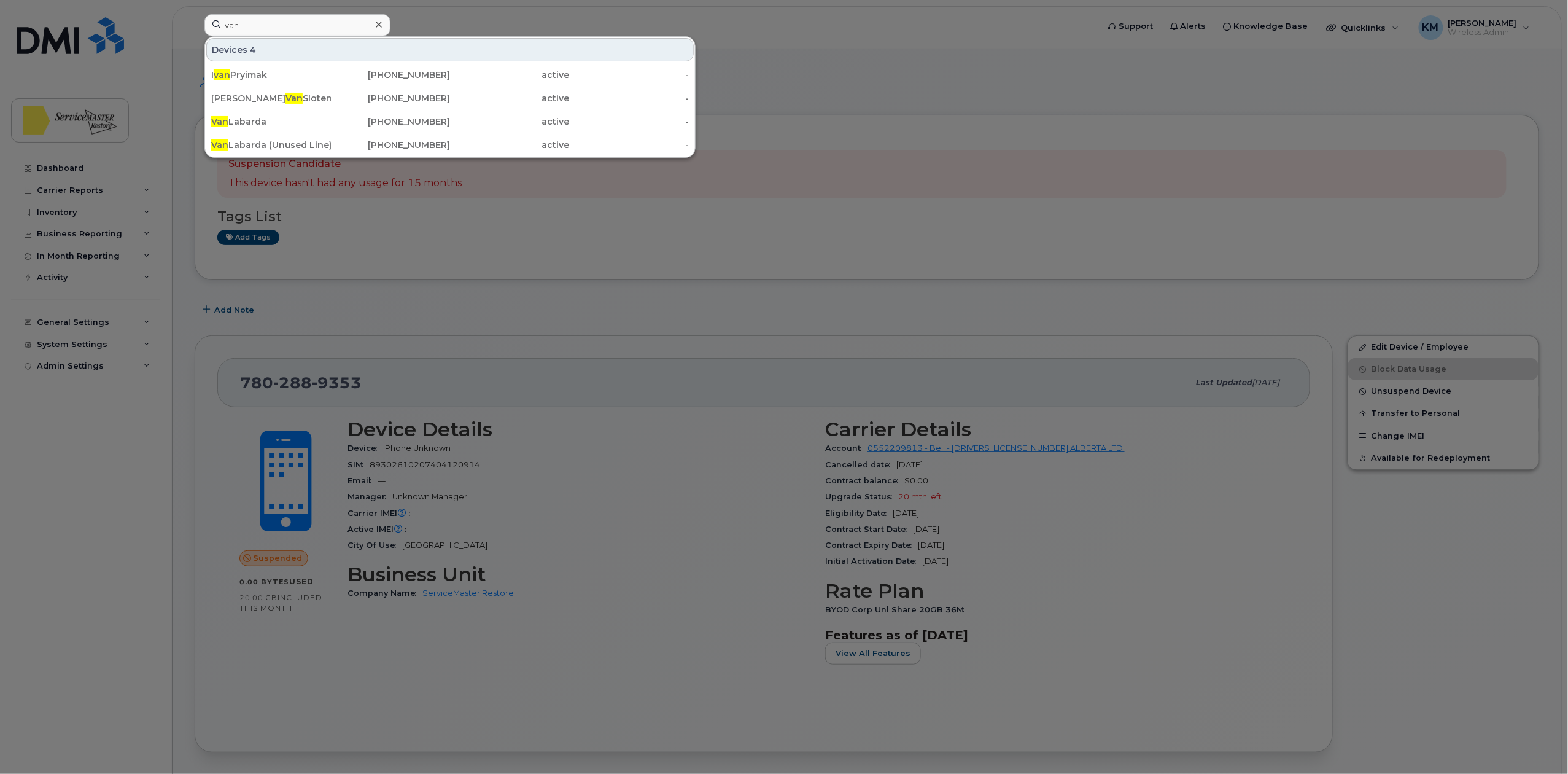
drag, startPoint x: 298, startPoint y: 145, endPoint x: 453, endPoint y: 278, distance: 204.2
click at [298, 145] on div "Van Labarda (Unused Line)" at bounding box center [271, 145] width 119 height 12
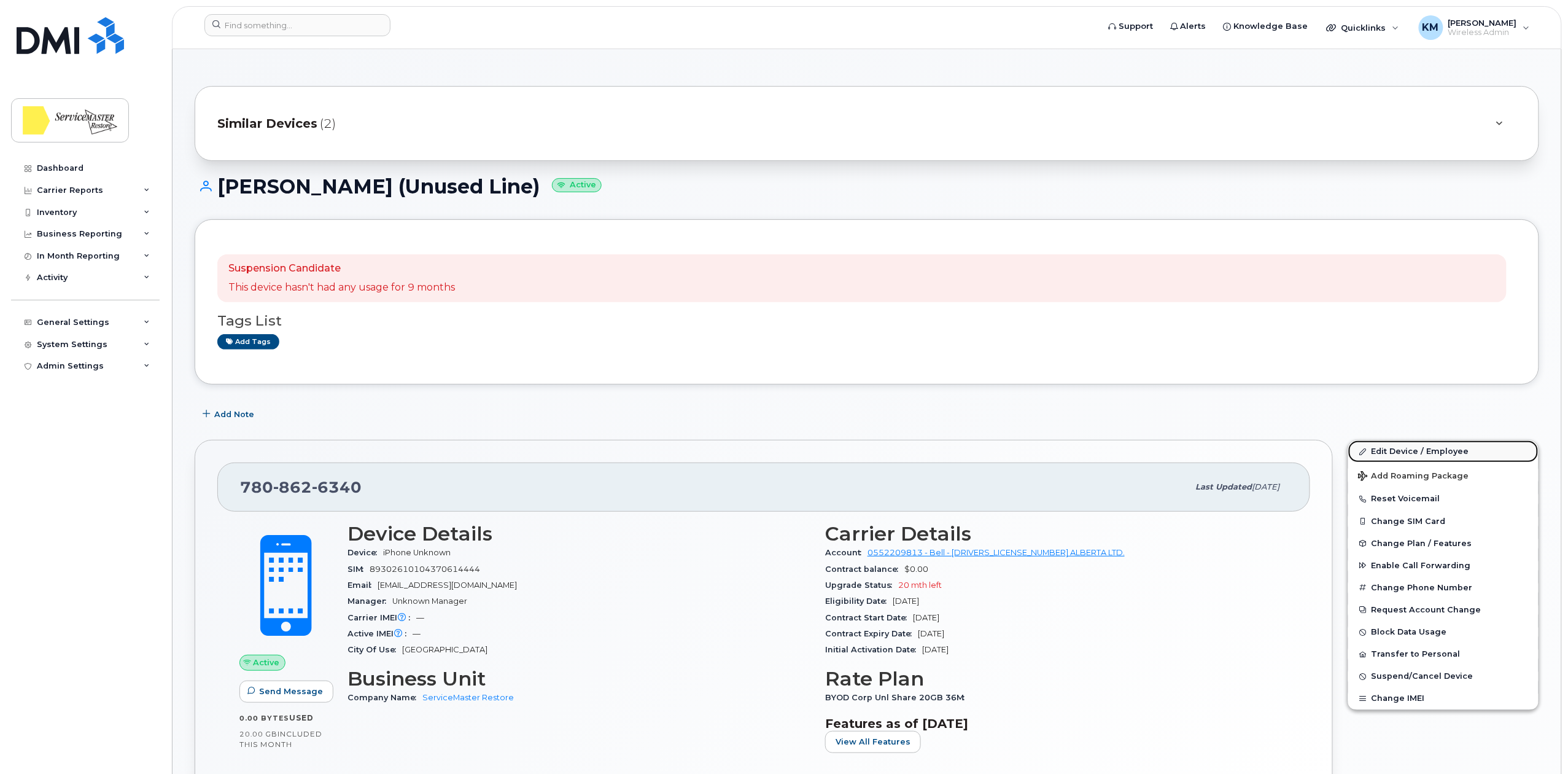
click at [1435, 452] on link "Edit Device / Employee" at bounding box center [1443, 451] width 191 height 22
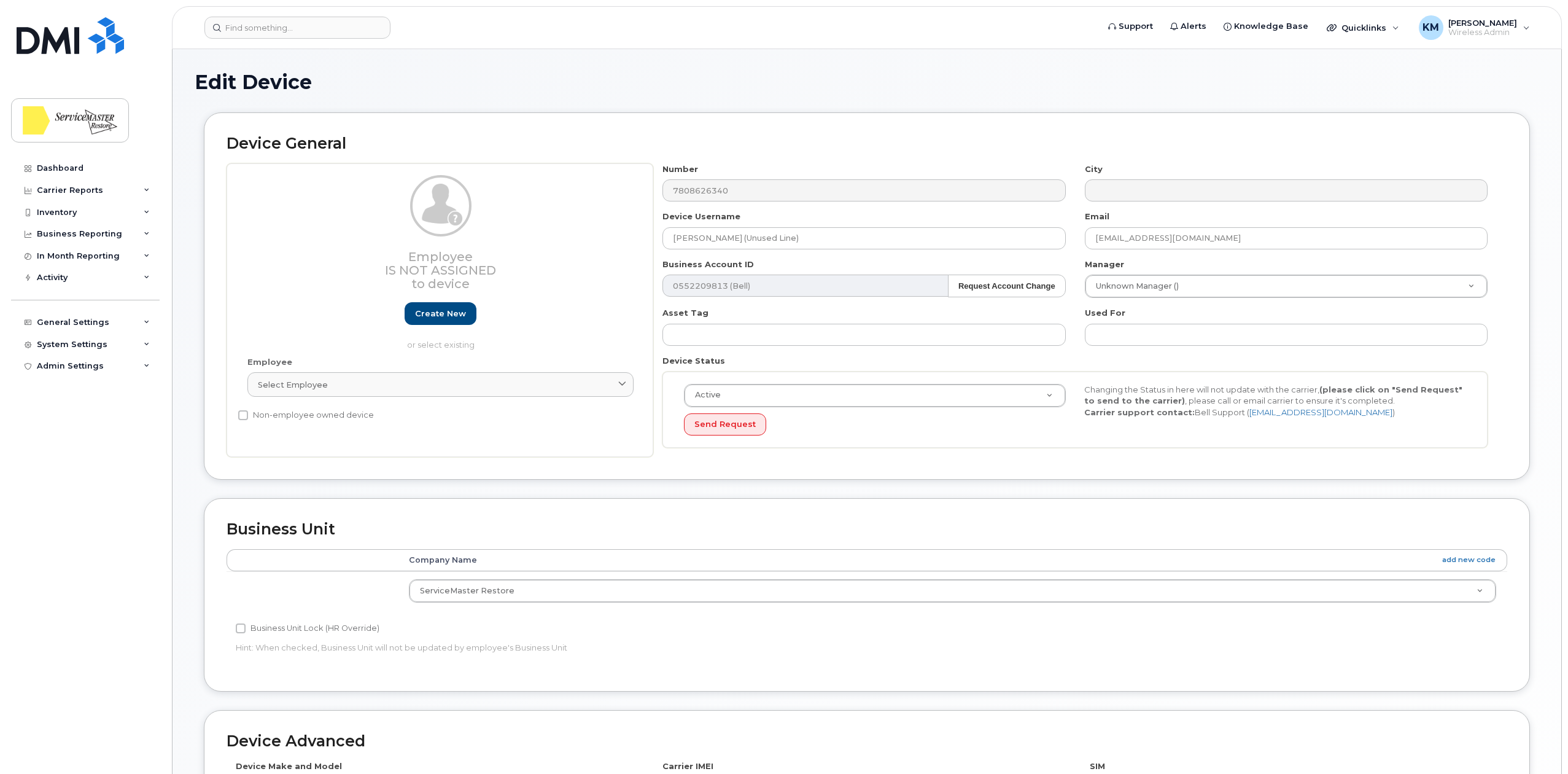
select select "33422189"
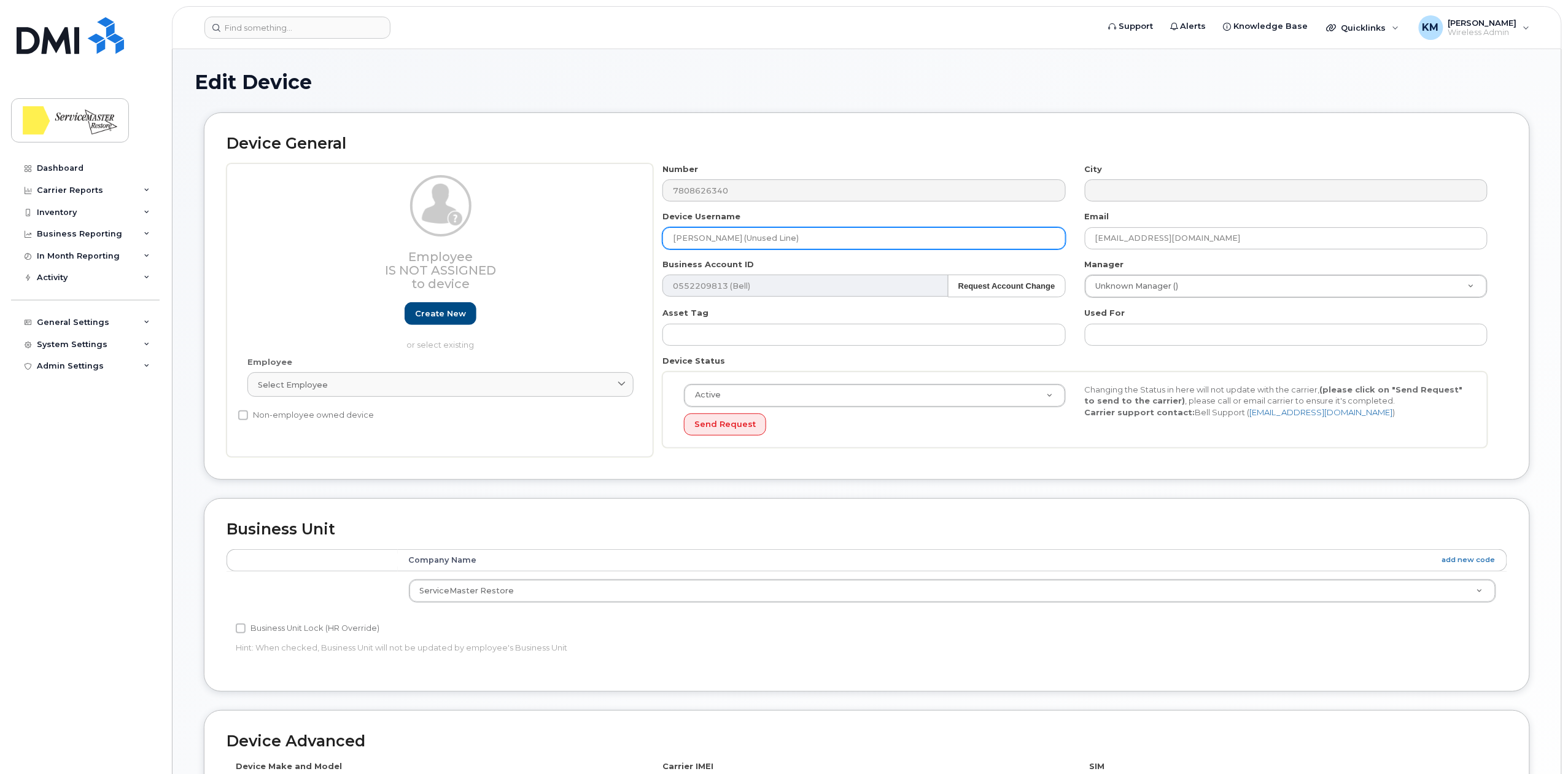
drag, startPoint x: 727, startPoint y: 235, endPoint x: 629, endPoint y: 235, distance: 98.0
click at [632, 236] on div "Employee Is not assigned to device Create new or select existing Employee Selec…" at bounding box center [867, 310] width 1281 height 294
click at [744, 229] on input "Unused Line)" at bounding box center [863, 238] width 403 height 22
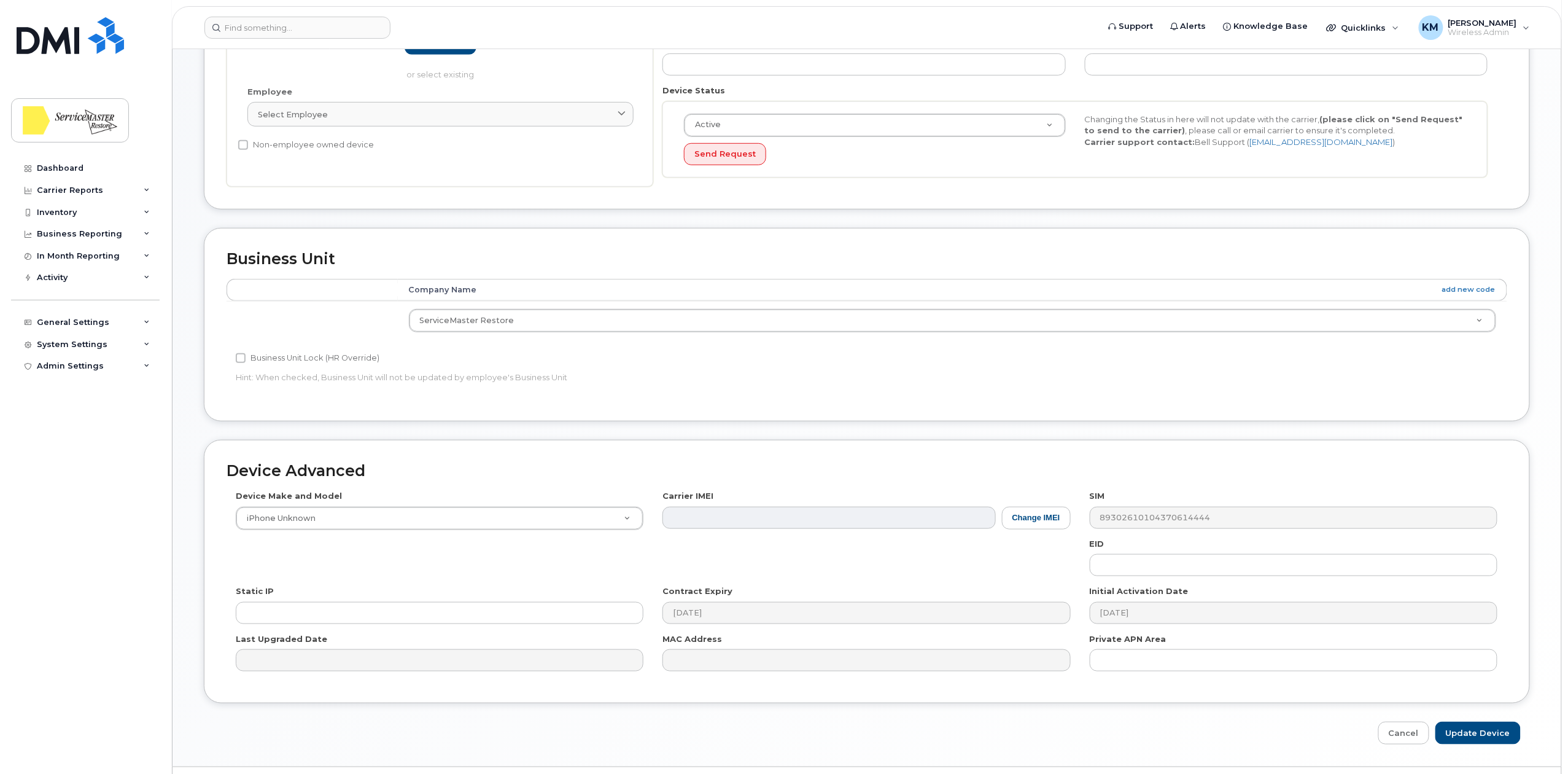
scroll to position [307, 0]
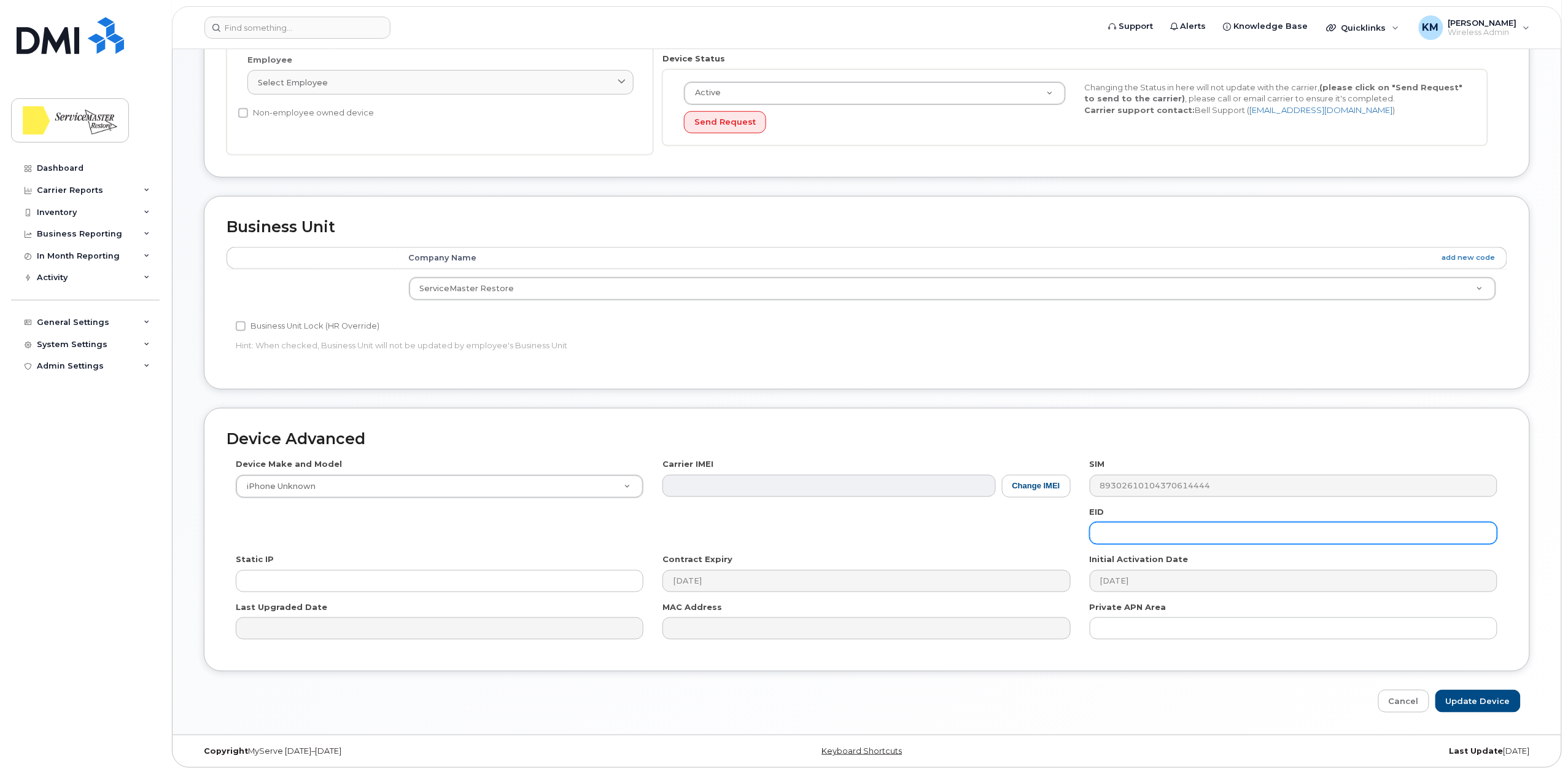
type input "Unused Line"
click at [1467, 691] on input "Update Device" at bounding box center [1478, 701] width 85 height 23
type input "Saving..."
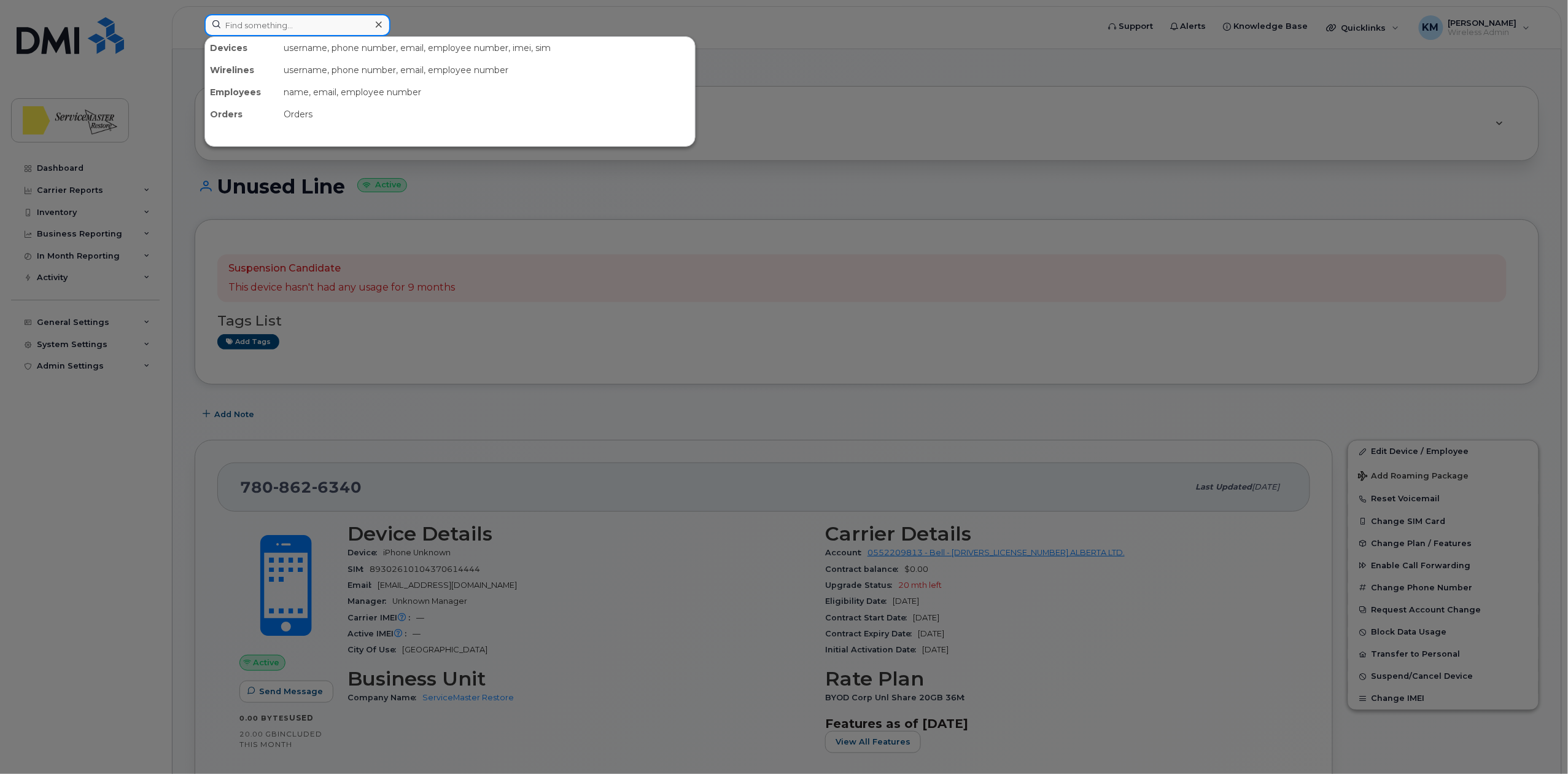
click at [236, 25] on input at bounding box center [298, 25] width 186 height 22
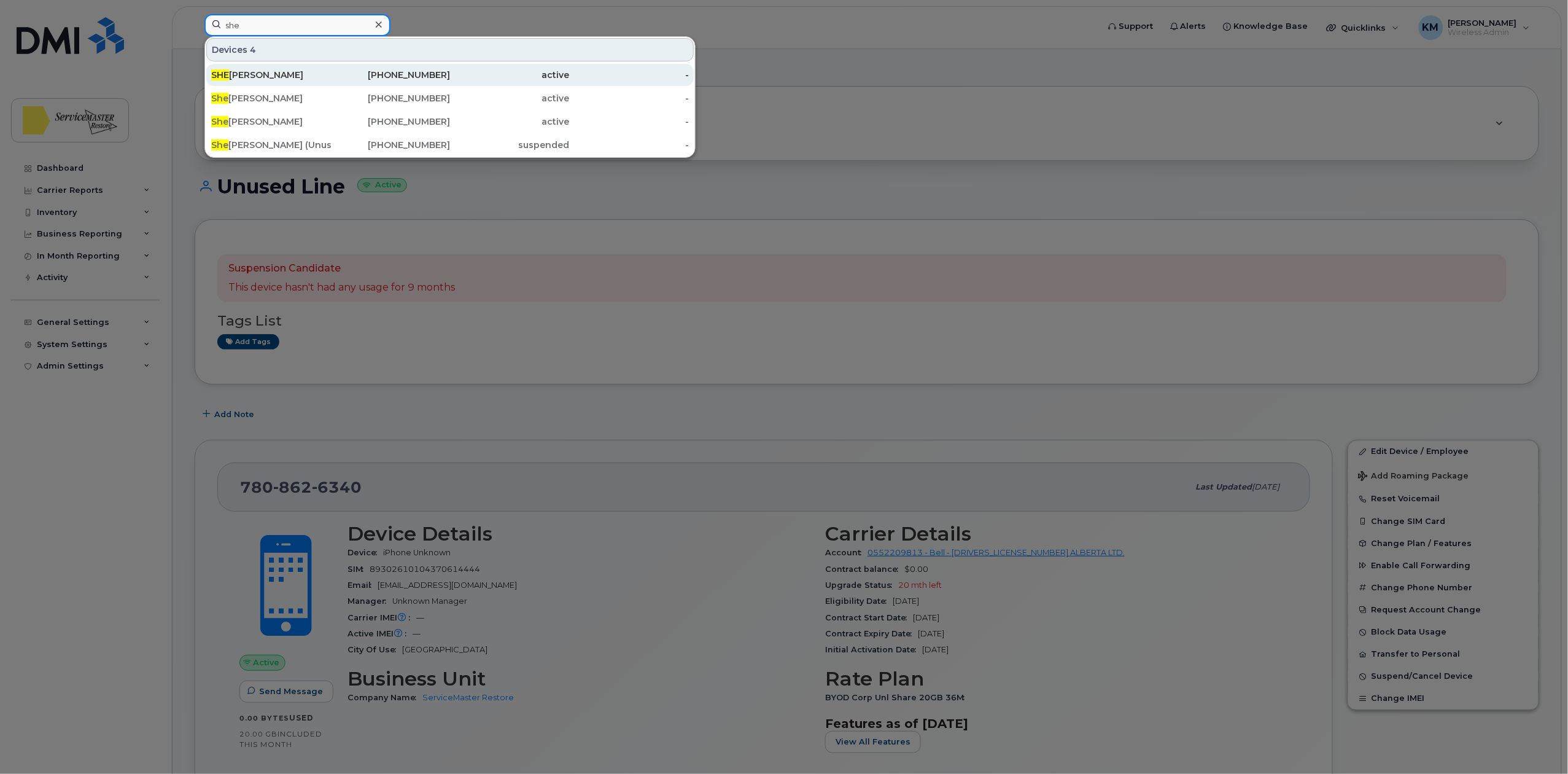
type input "she"
click at [296, 75] on div "SHE LDON MCGINNIS" at bounding box center [271, 75] width 119 height 12
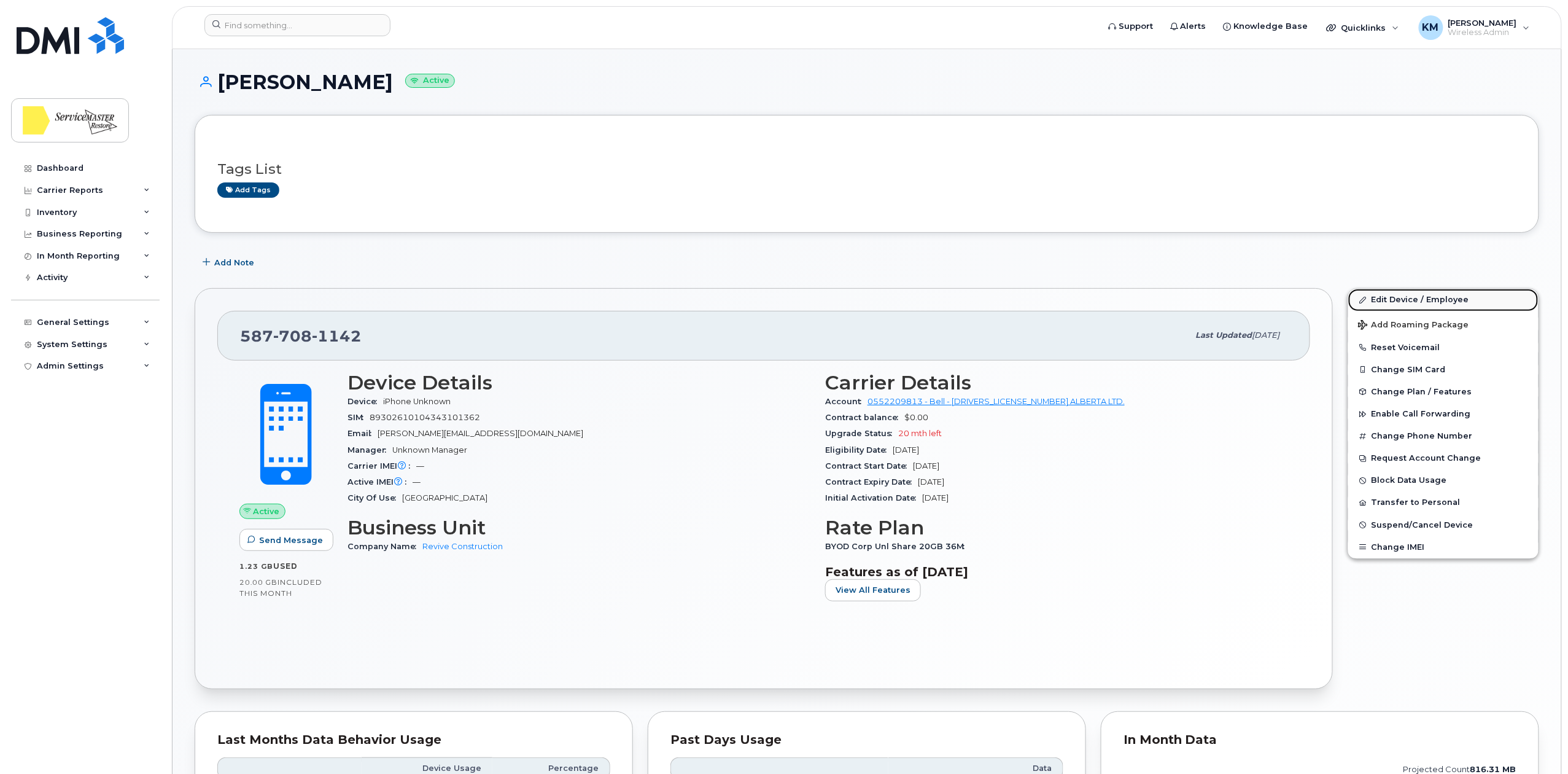
click at [1403, 303] on link "Edit Device / Employee" at bounding box center [1443, 300] width 191 height 22
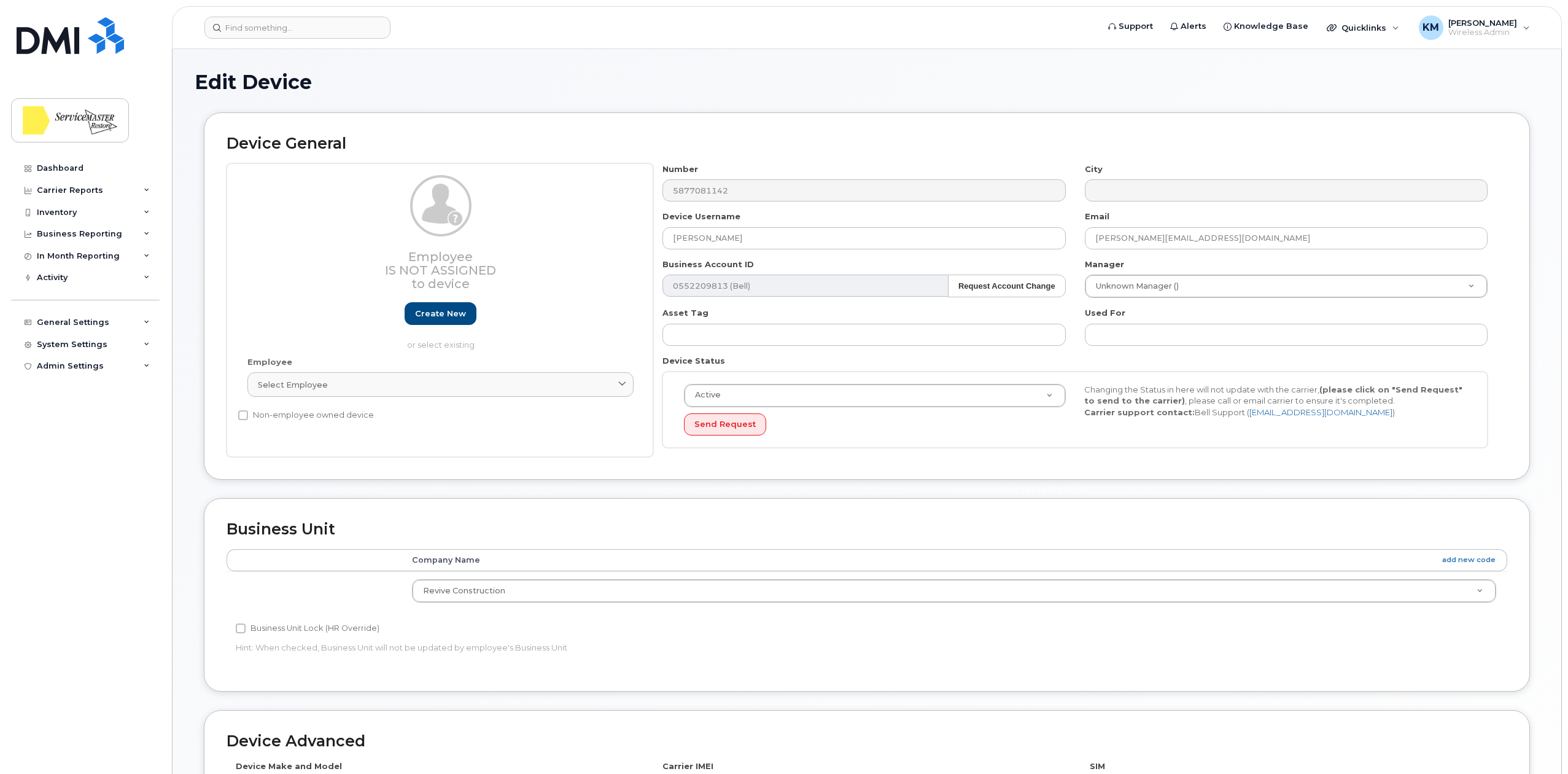
select select "33422190"
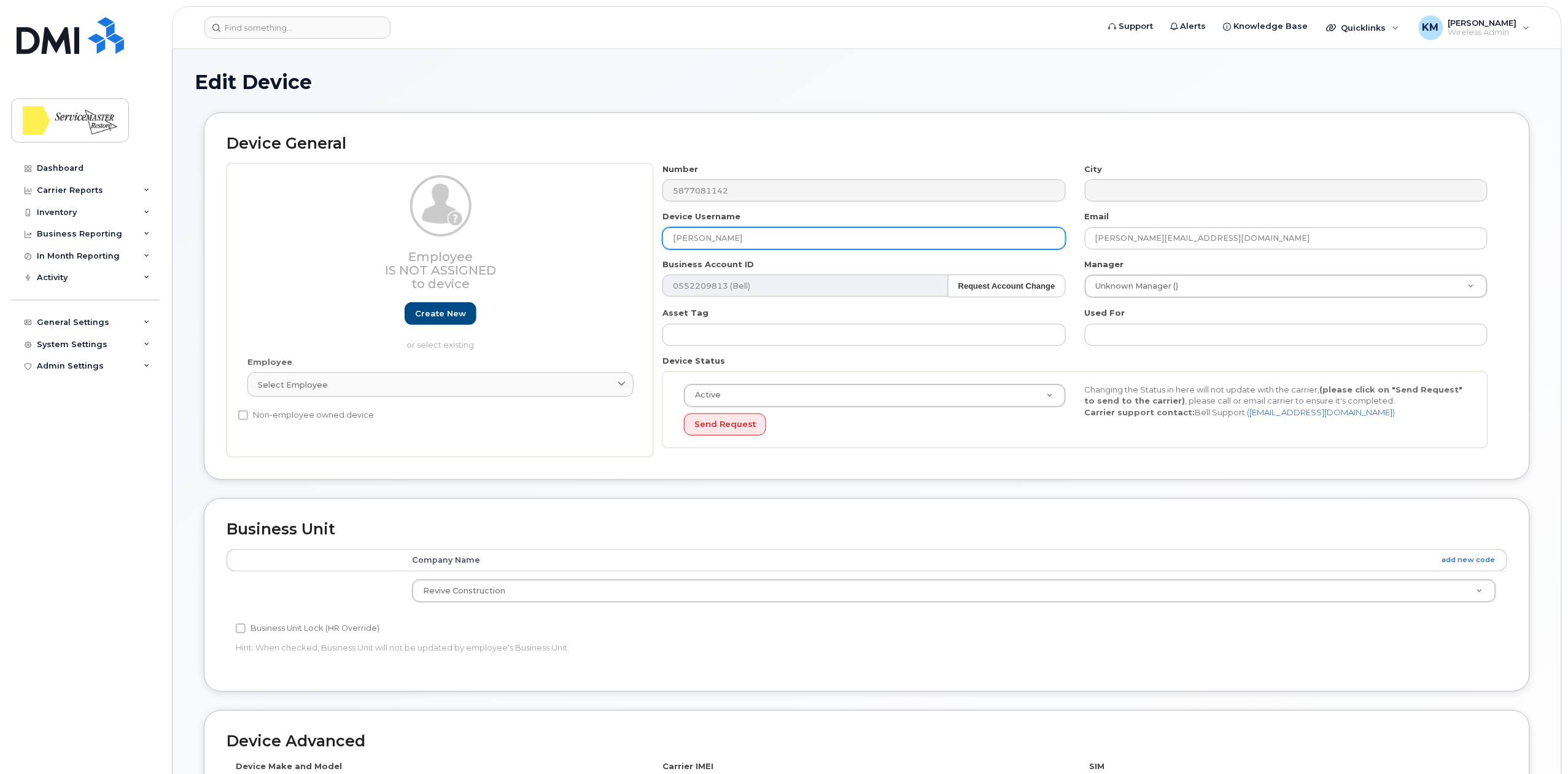
click at [681, 240] on input "[PERSON_NAME]" at bounding box center [863, 238] width 403 height 22
click at [722, 238] on input "Sheldon MCGINNIS" at bounding box center [863, 238] width 403 height 22
click at [727, 240] on input "Sheldon McGINNIS" at bounding box center [863, 238] width 403 height 22
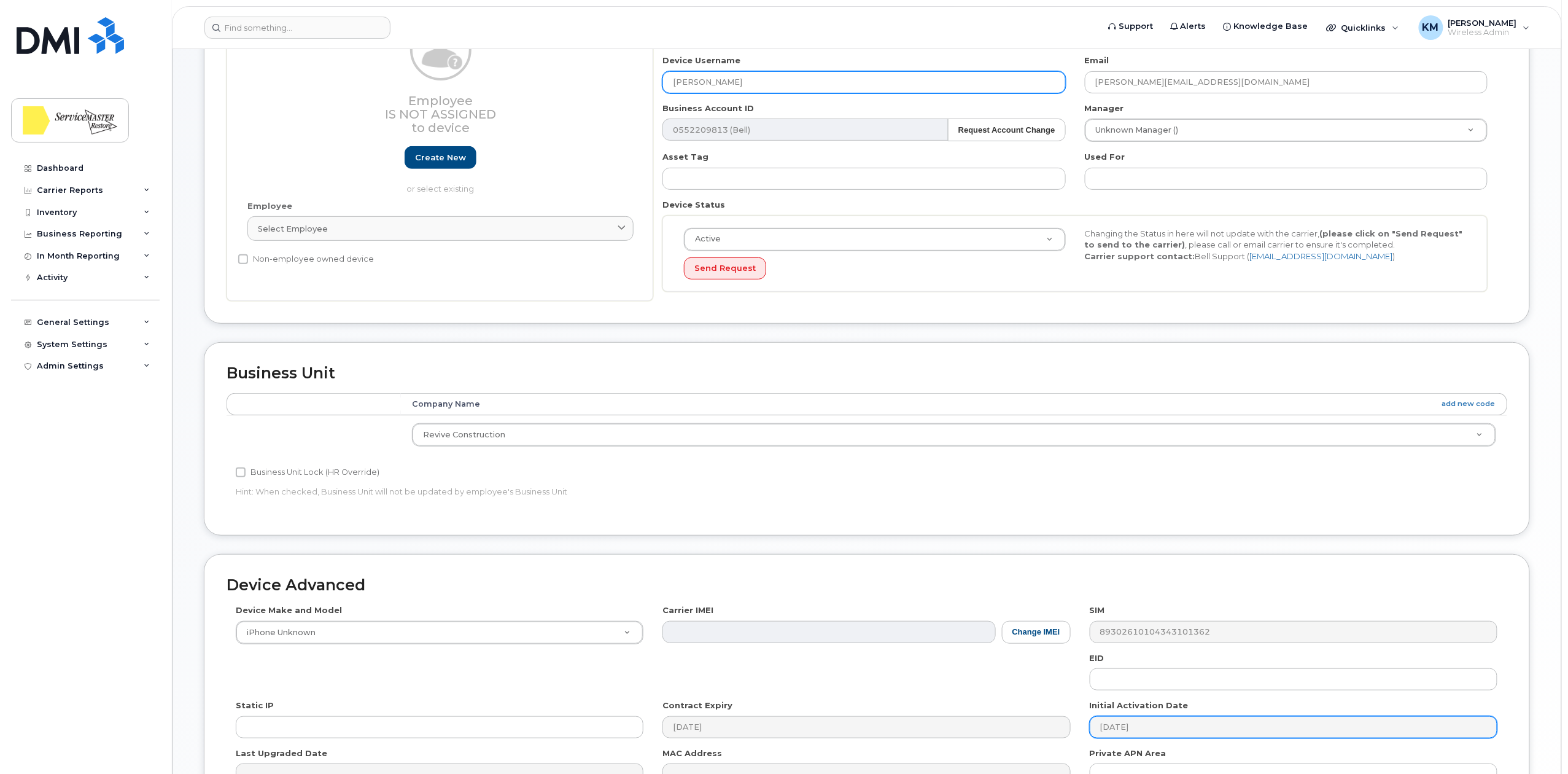
scroll to position [307, 0]
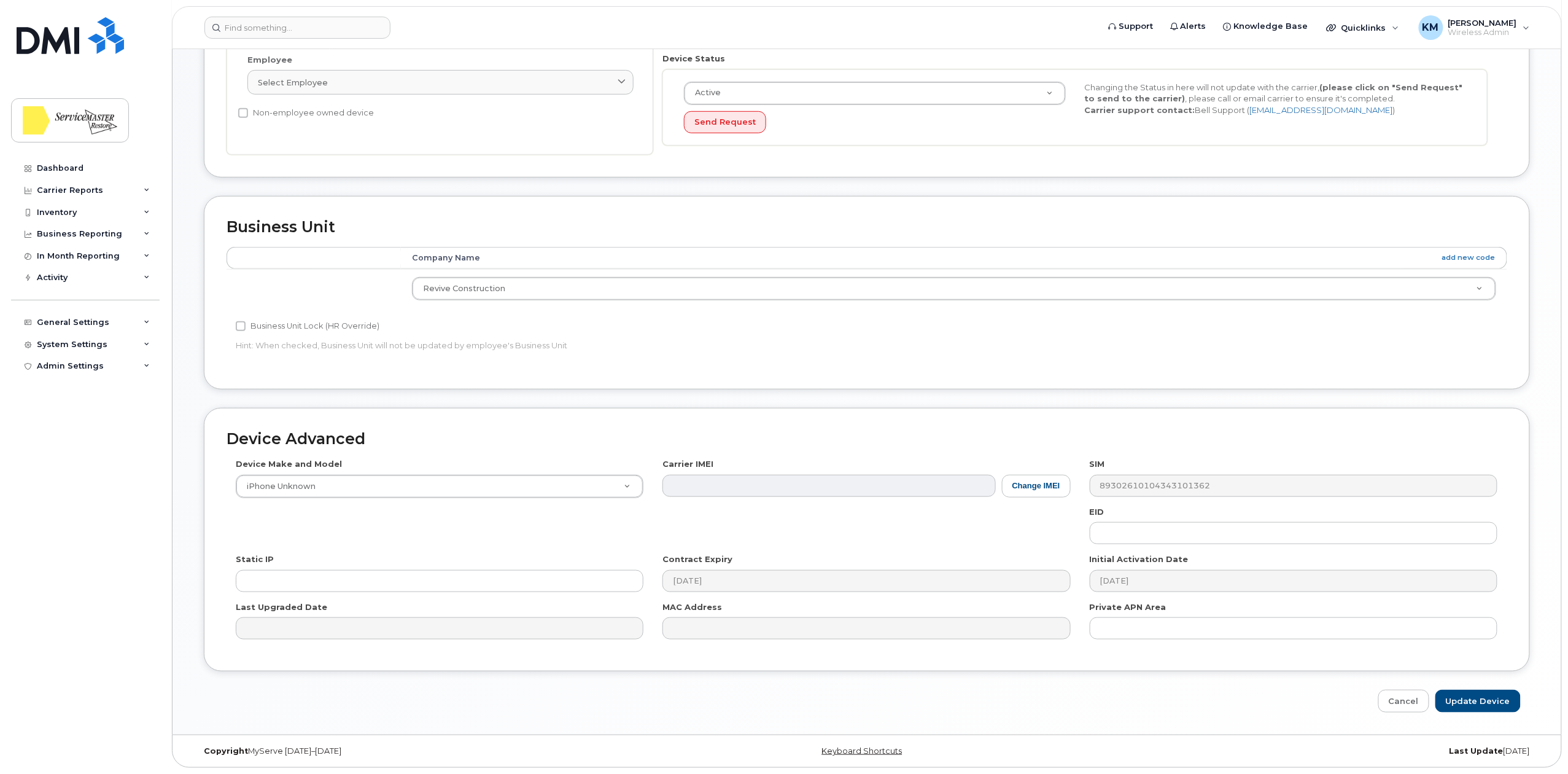
type input "[PERSON_NAME]"
click at [1486, 700] on input "Update Device" at bounding box center [1478, 701] width 85 height 23
type input "Saving..."
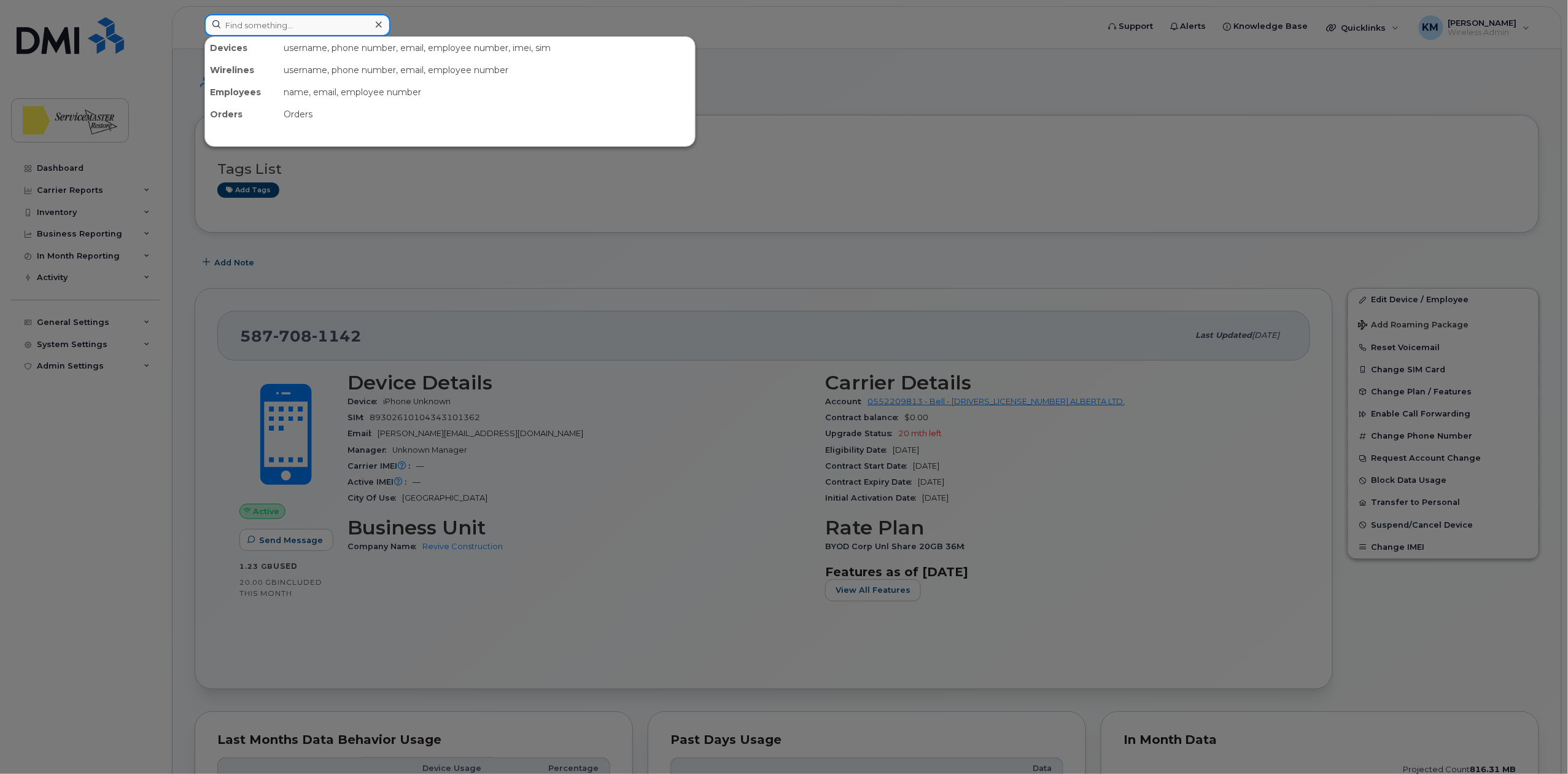
click at [266, 25] on input at bounding box center [298, 25] width 186 height 22
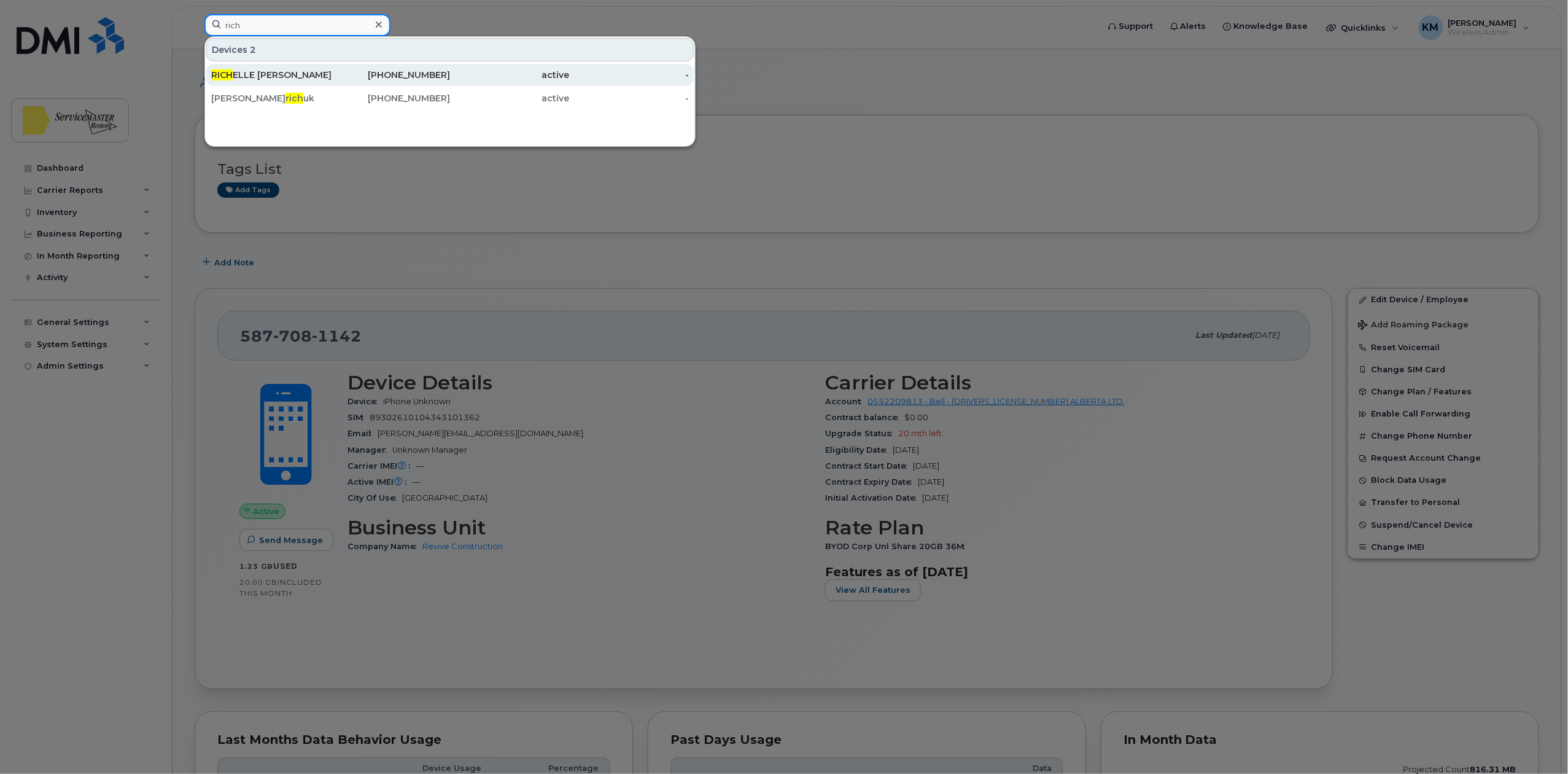
type input "rich"
click at [274, 74] on div "RICH ELLE ANNE ENRIQUEZ" at bounding box center [271, 75] width 119 height 12
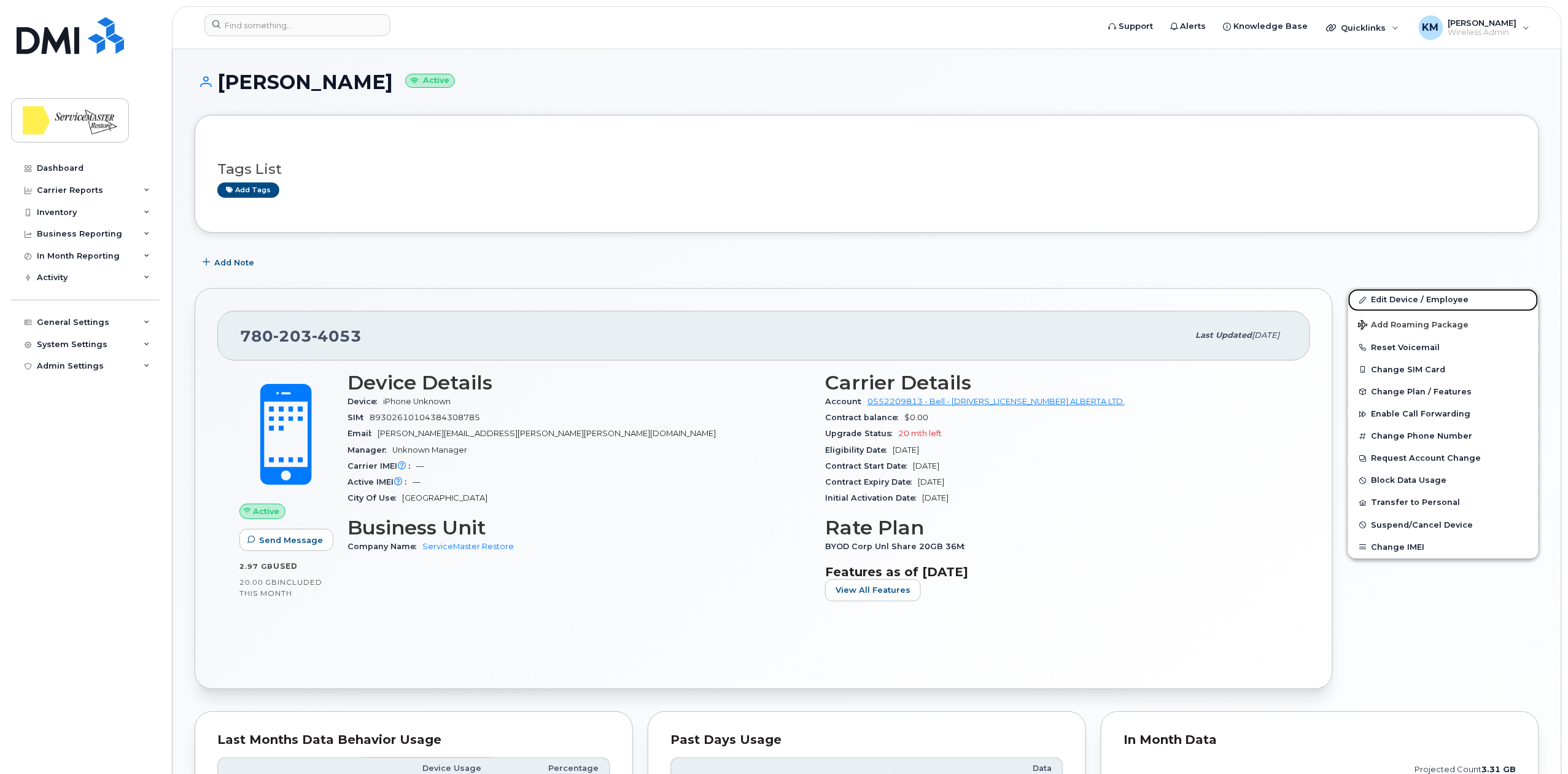
click at [1397, 301] on link "Edit Device / Employee" at bounding box center [1443, 300] width 191 height 22
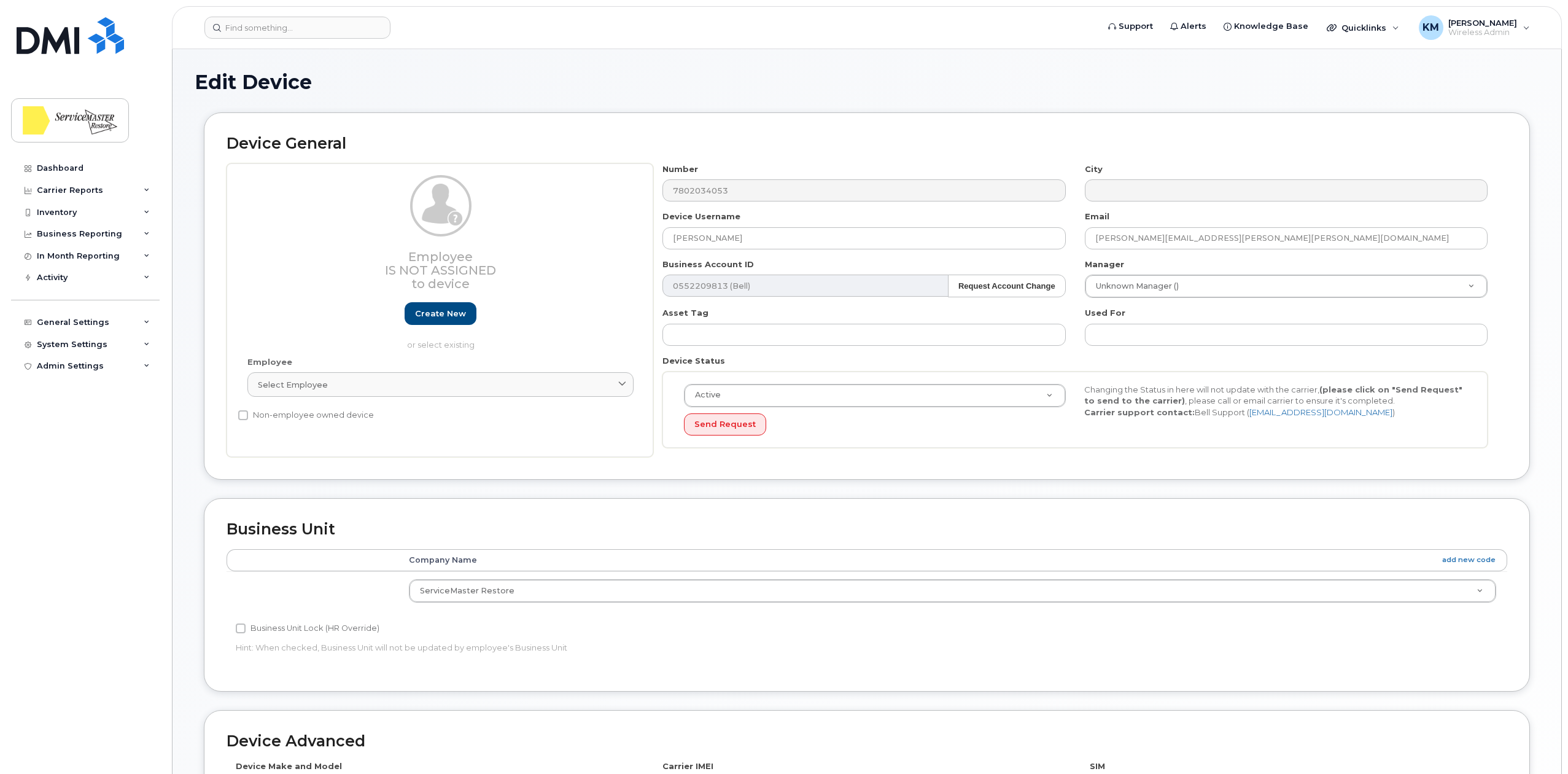
select select "33422189"
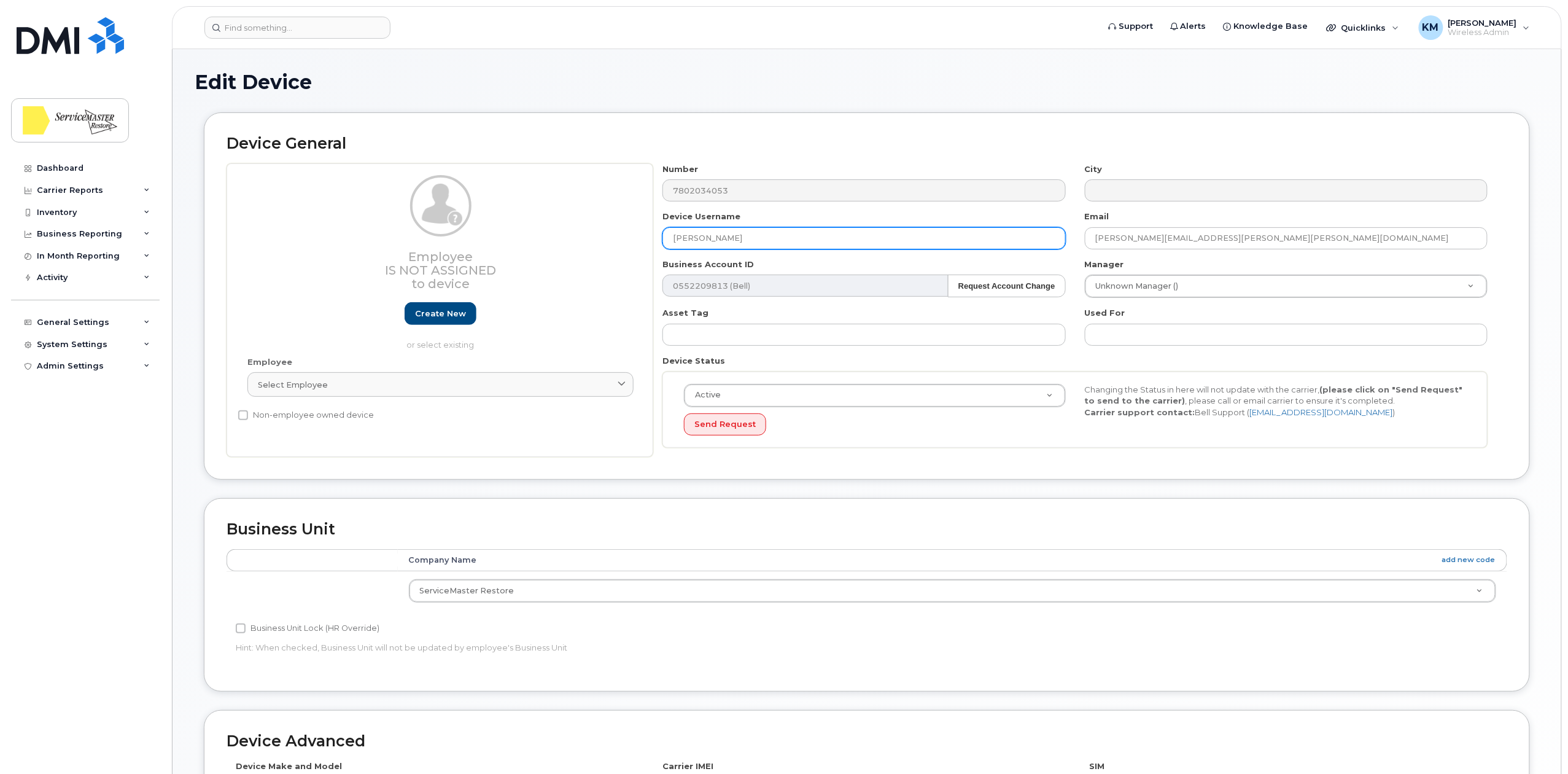
click at [712, 238] on input "Richelle ENRIQUEZ" at bounding box center [863, 238] width 403 height 22
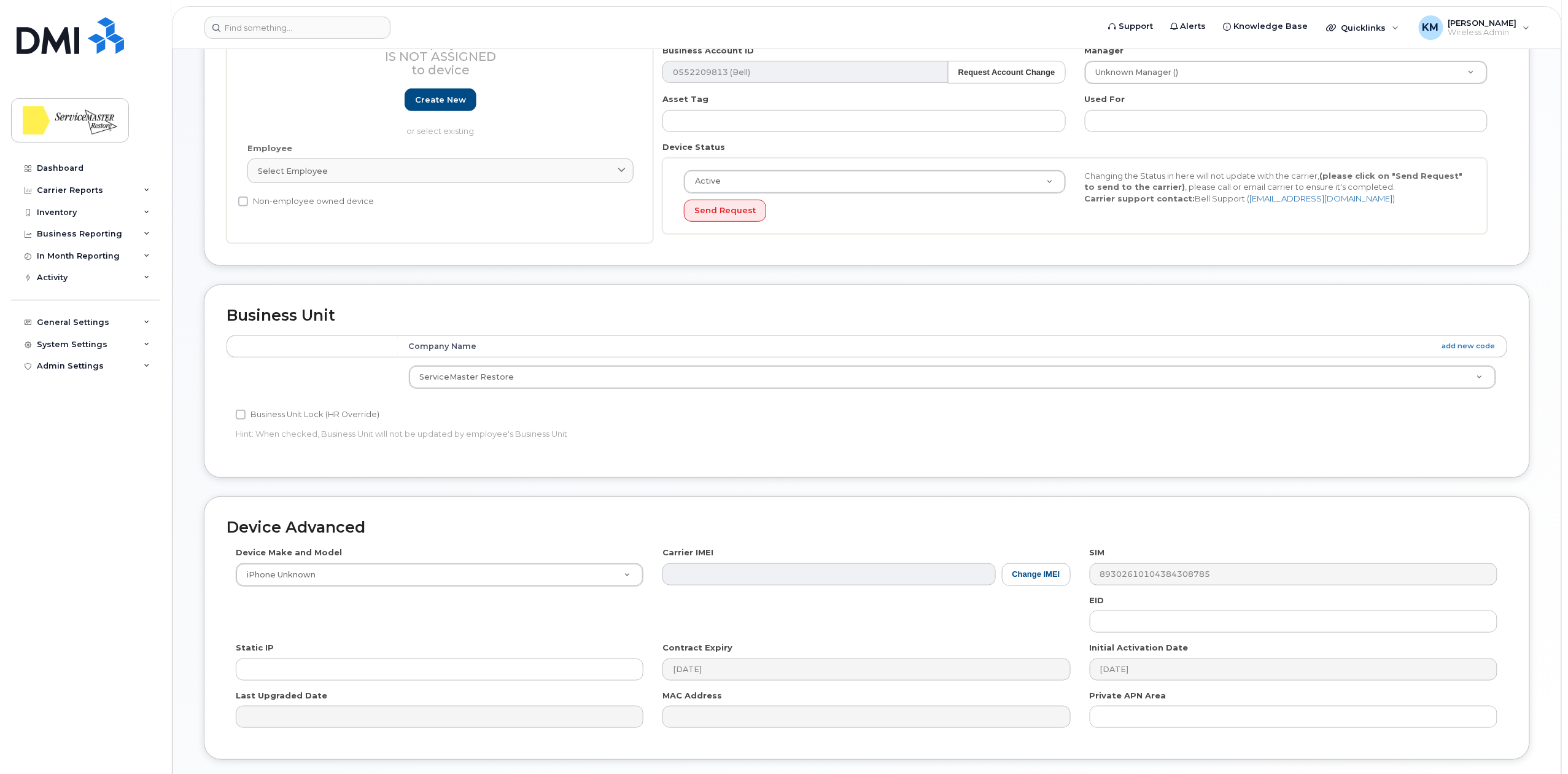
scroll to position [246, 0]
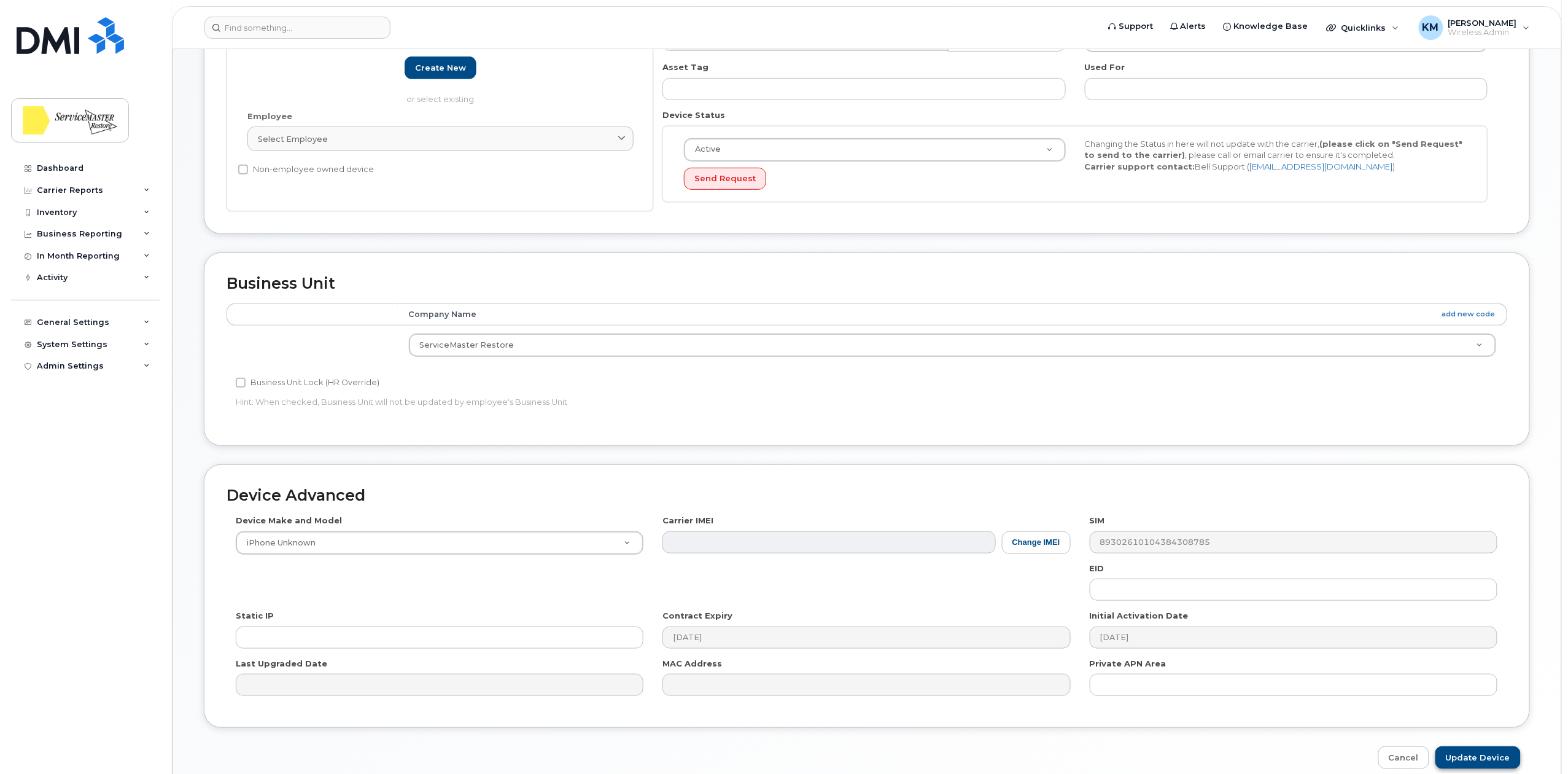
type input "[PERSON_NAME]"
drag, startPoint x: 1470, startPoint y: 760, endPoint x: 1105, endPoint y: 502, distance: 447.0
click at [1470, 760] on input "Update Device" at bounding box center [1478, 757] width 85 height 23
type input "Saving..."
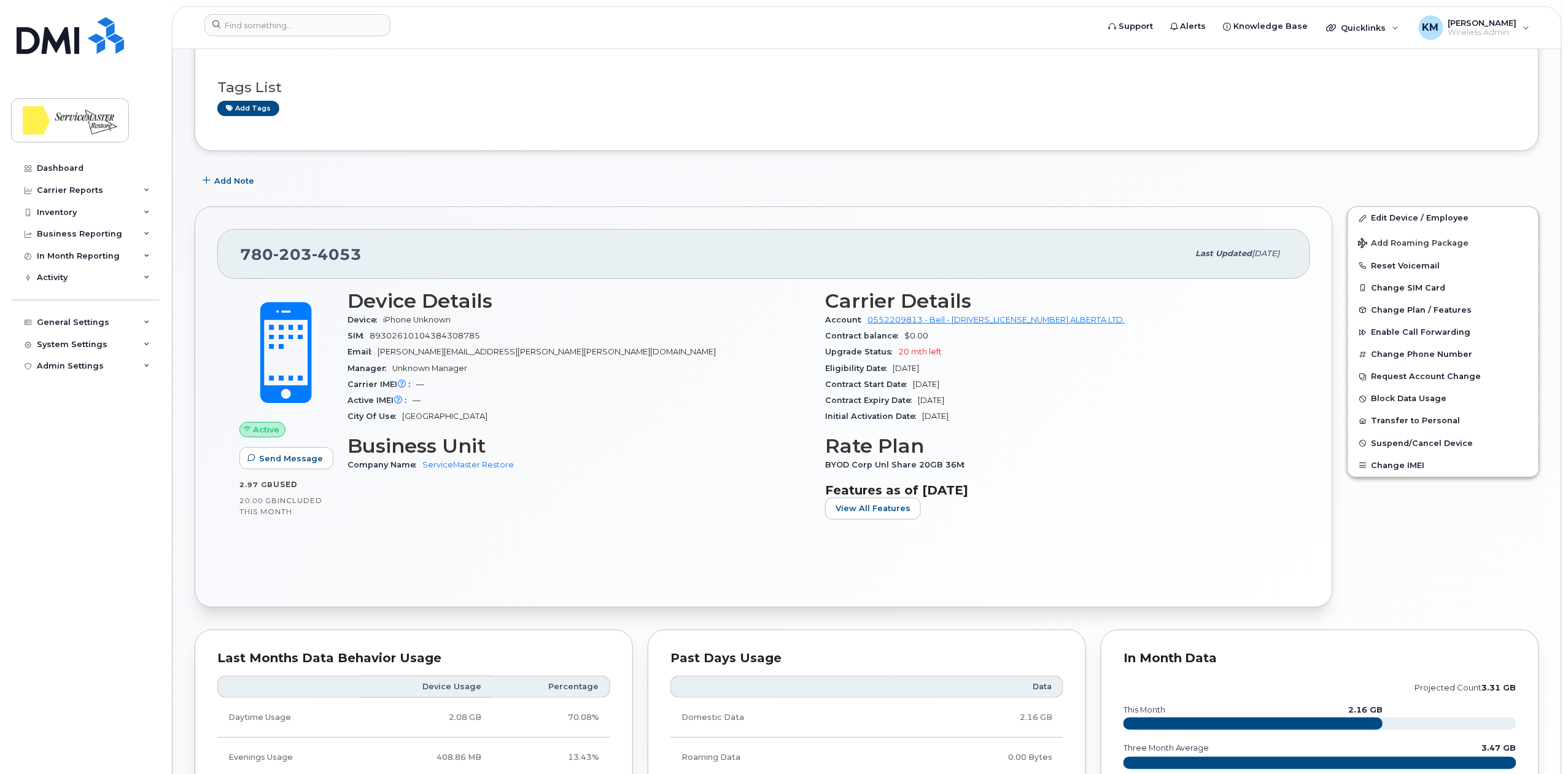
scroll to position [82, 0]
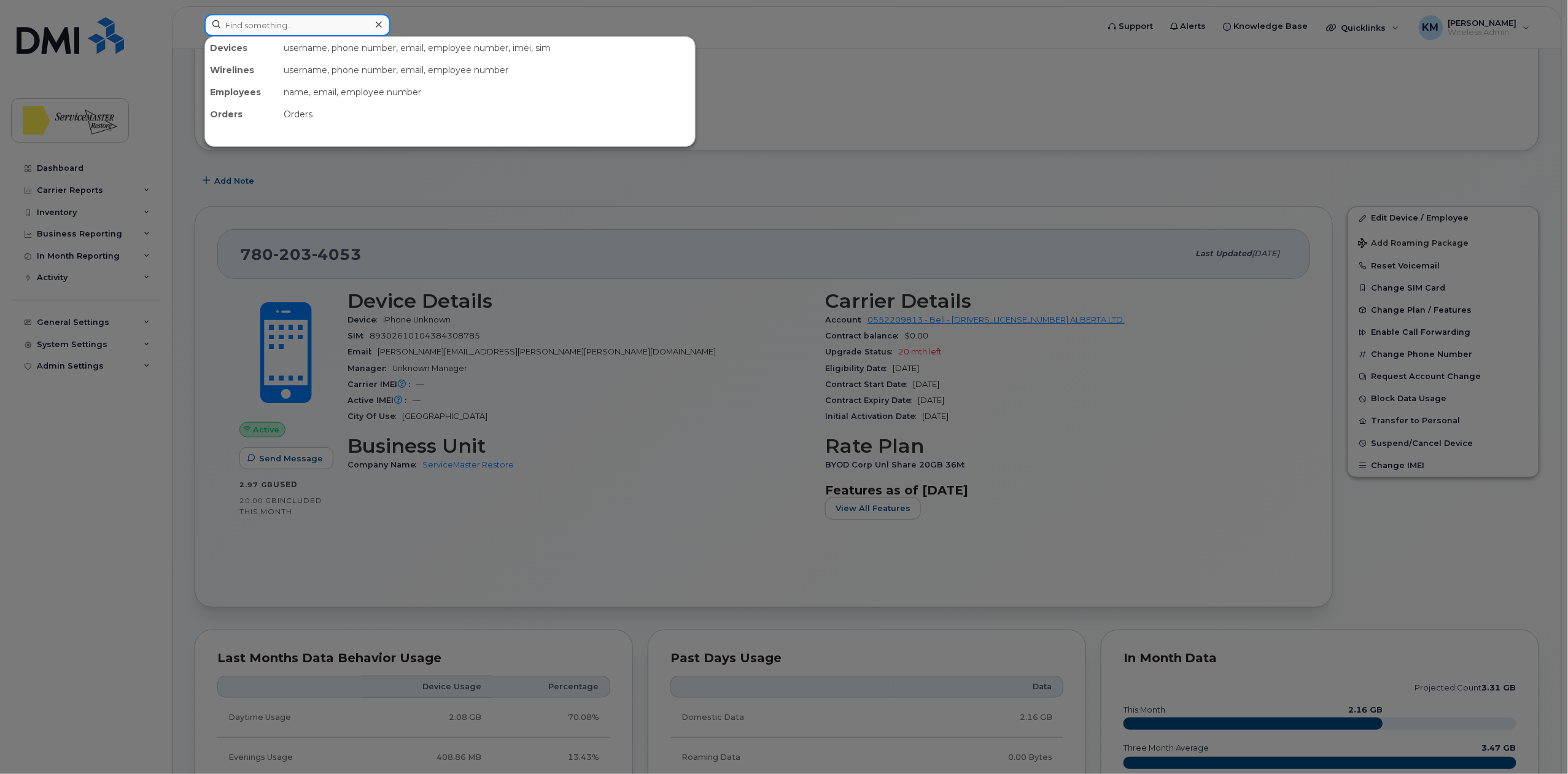
click at [291, 32] on input at bounding box center [298, 25] width 186 height 22
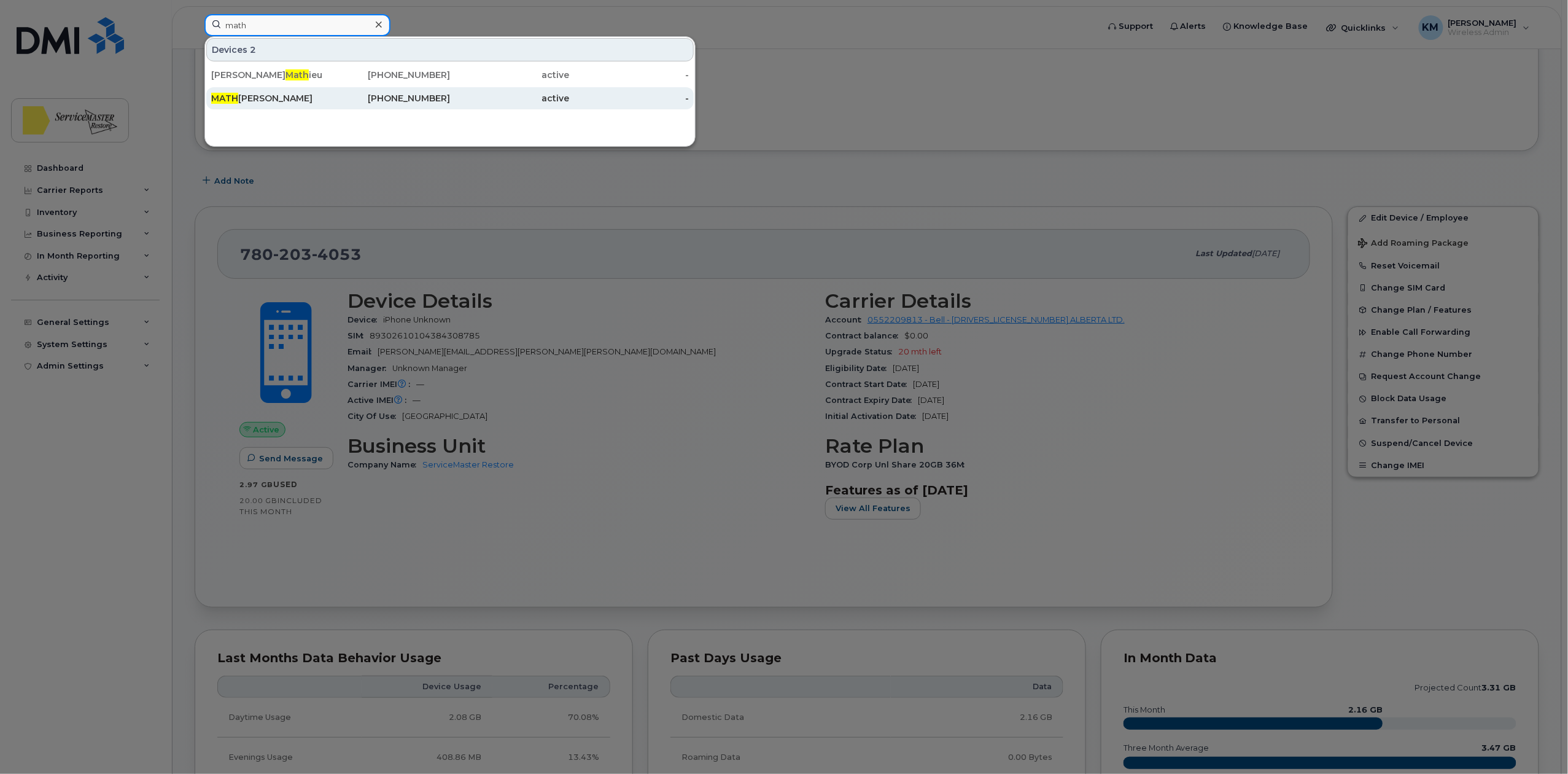
type input "math"
click at [323, 97] on div "MATH [PERSON_NAME]" at bounding box center [271, 98] width 119 height 12
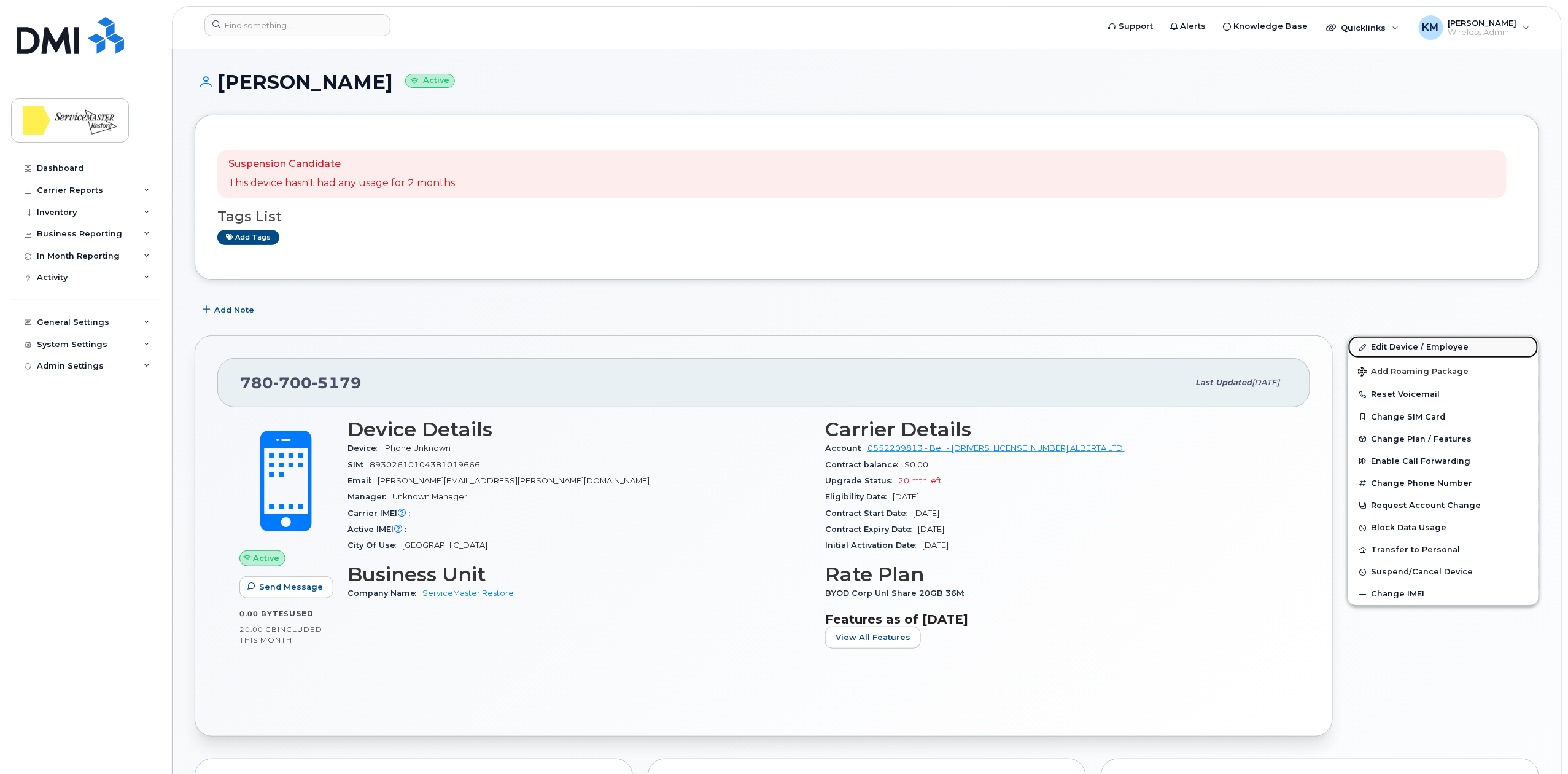
click at [1420, 347] on link "Edit Device / Employee" at bounding box center [1443, 346] width 191 height 22
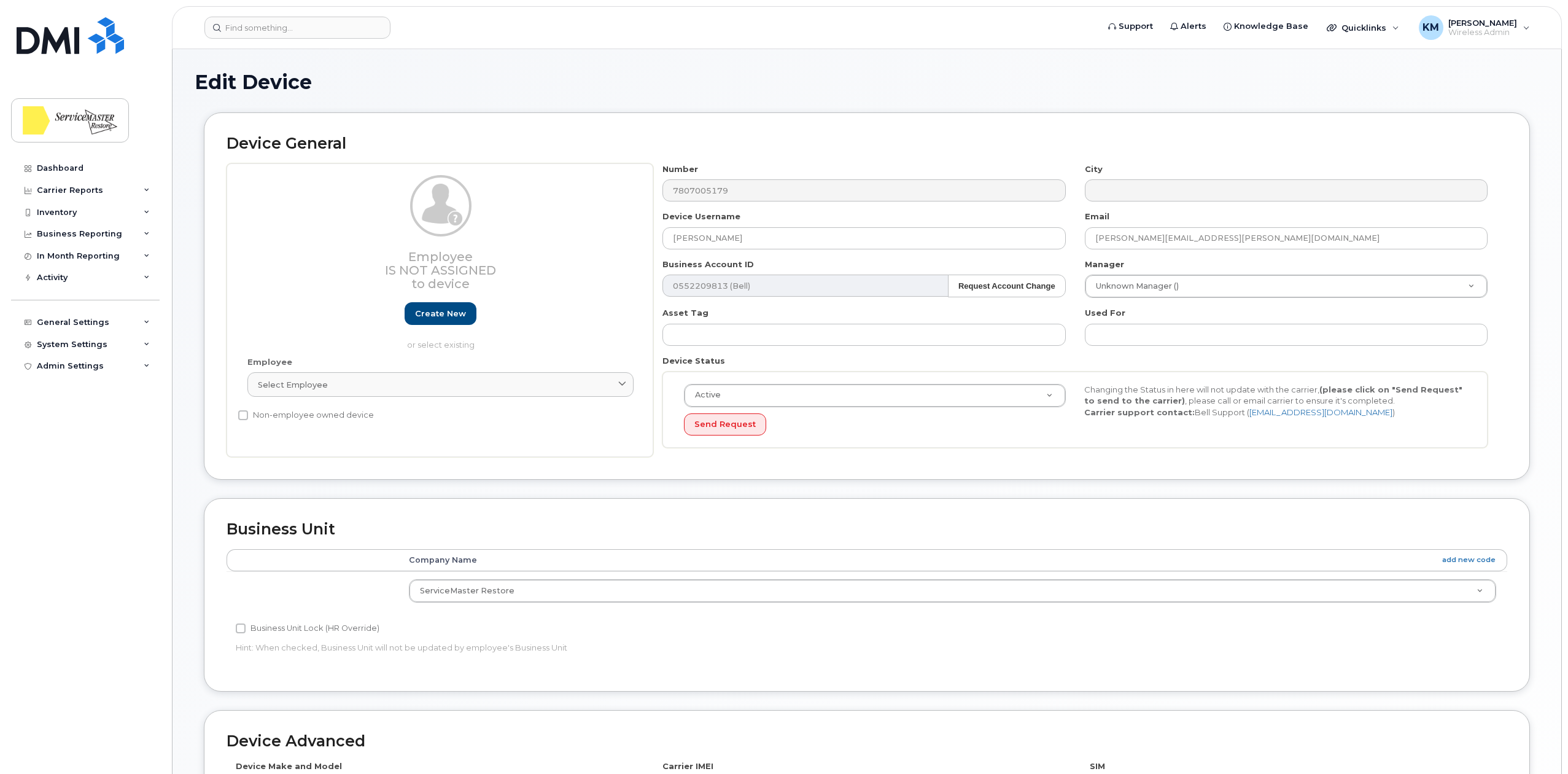
select select "33422189"
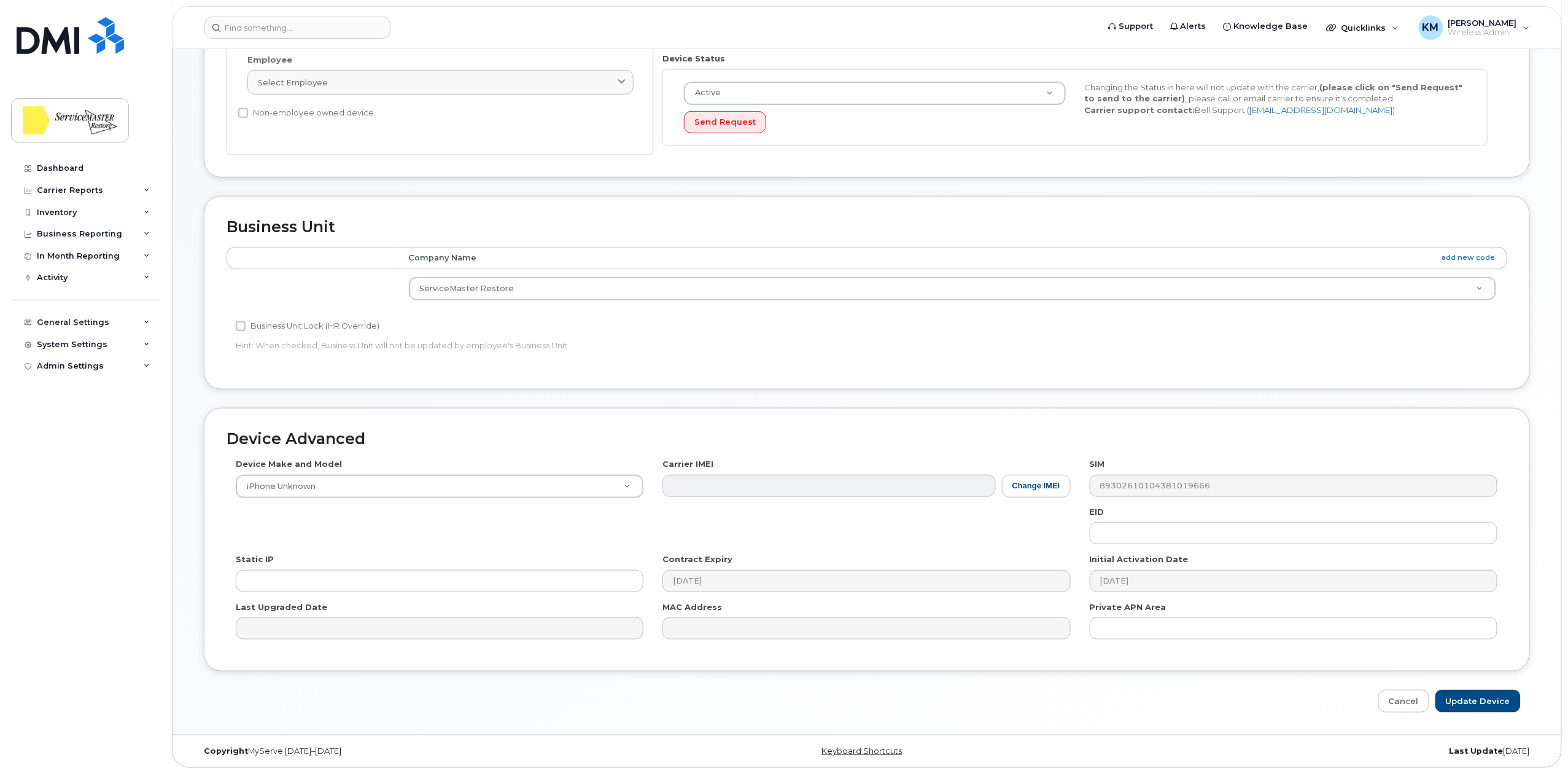
scroll to position [307, 0]
type input "Unused Line"
click at [1471, 704] on input "Update Device" at bounding box center [1478, 701] width 85 height 23
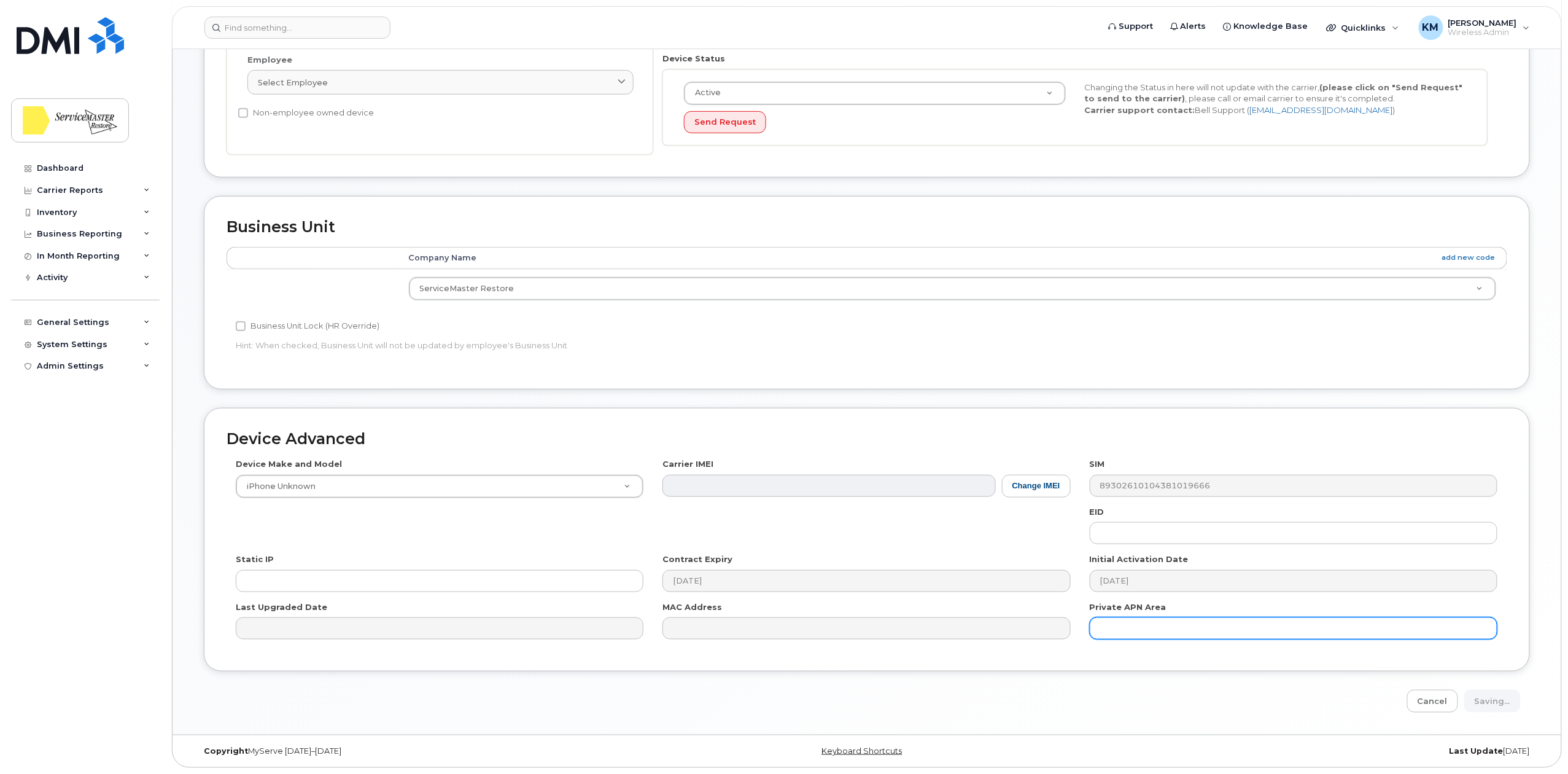
type input "Saving..."
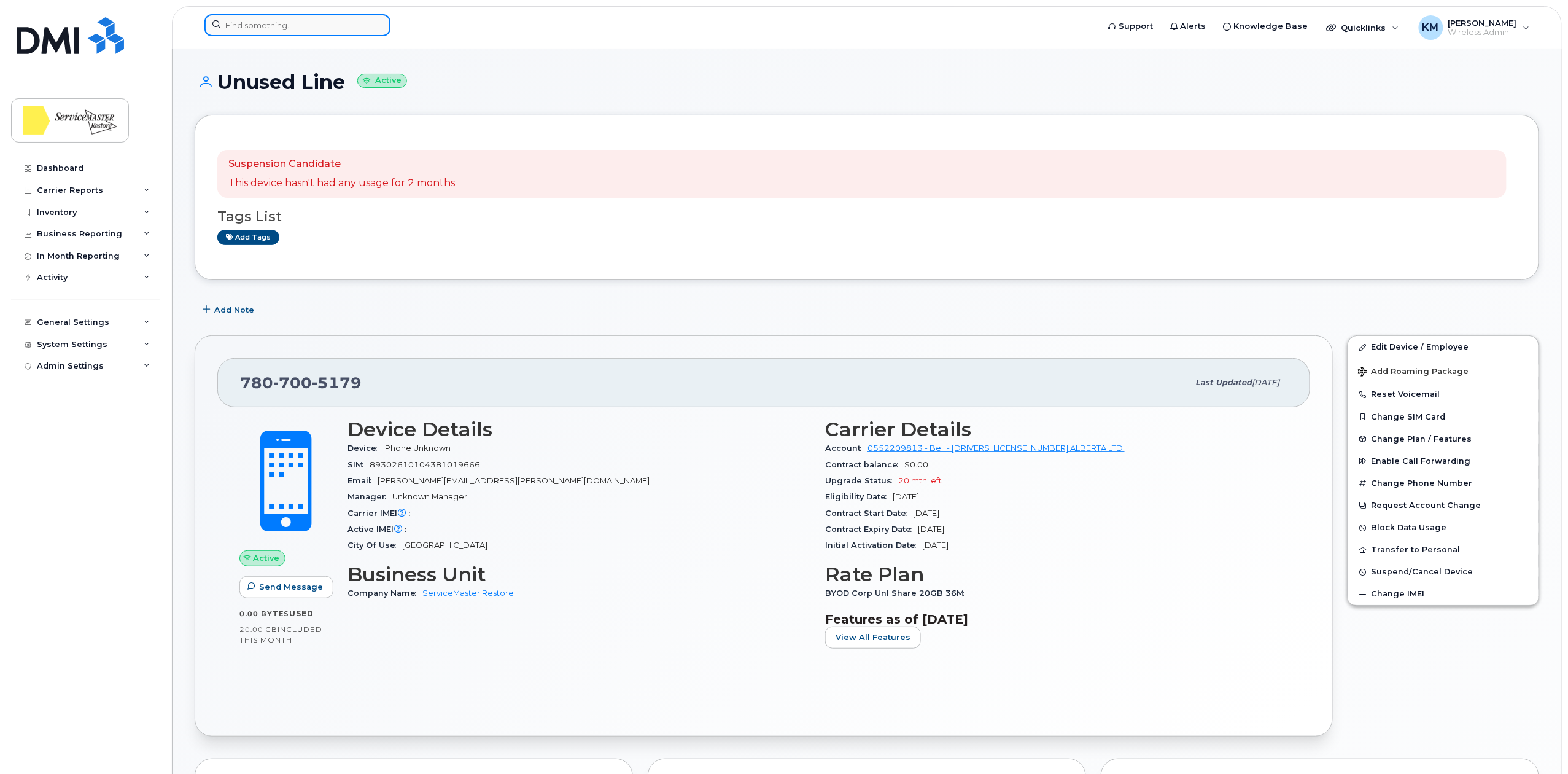
click at [339, 25] on input at bounding box center [298, 25] width 186 height 22
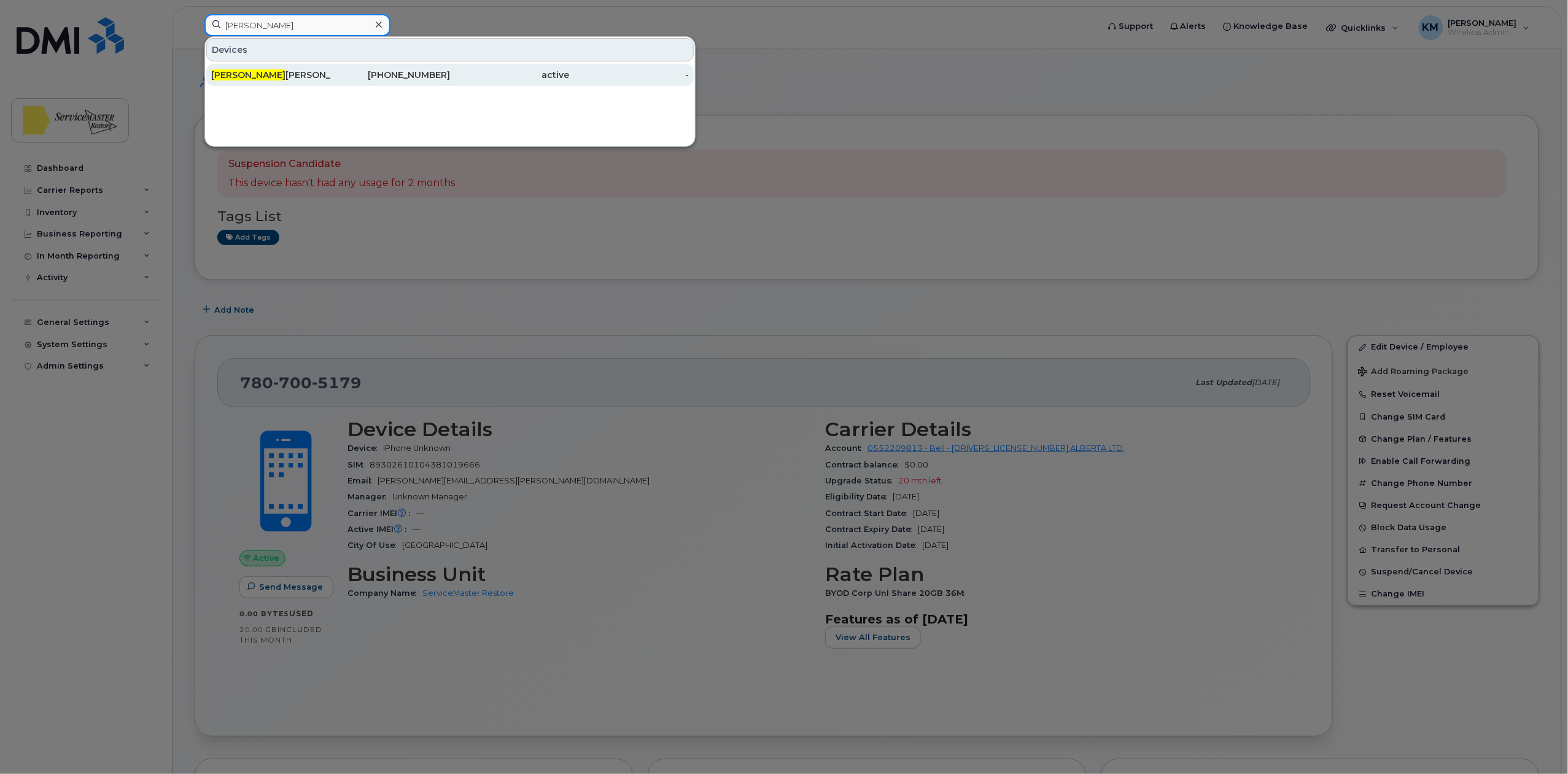
type input "mike"
drag, startPoint x: 295, startPoint y: 76, endPoint x: 590, endPoint y: 223, distance: 329.6
click at [295, 76] on div "MIKE ROBERT" at bounding box center [271, 75] width 119 height 12
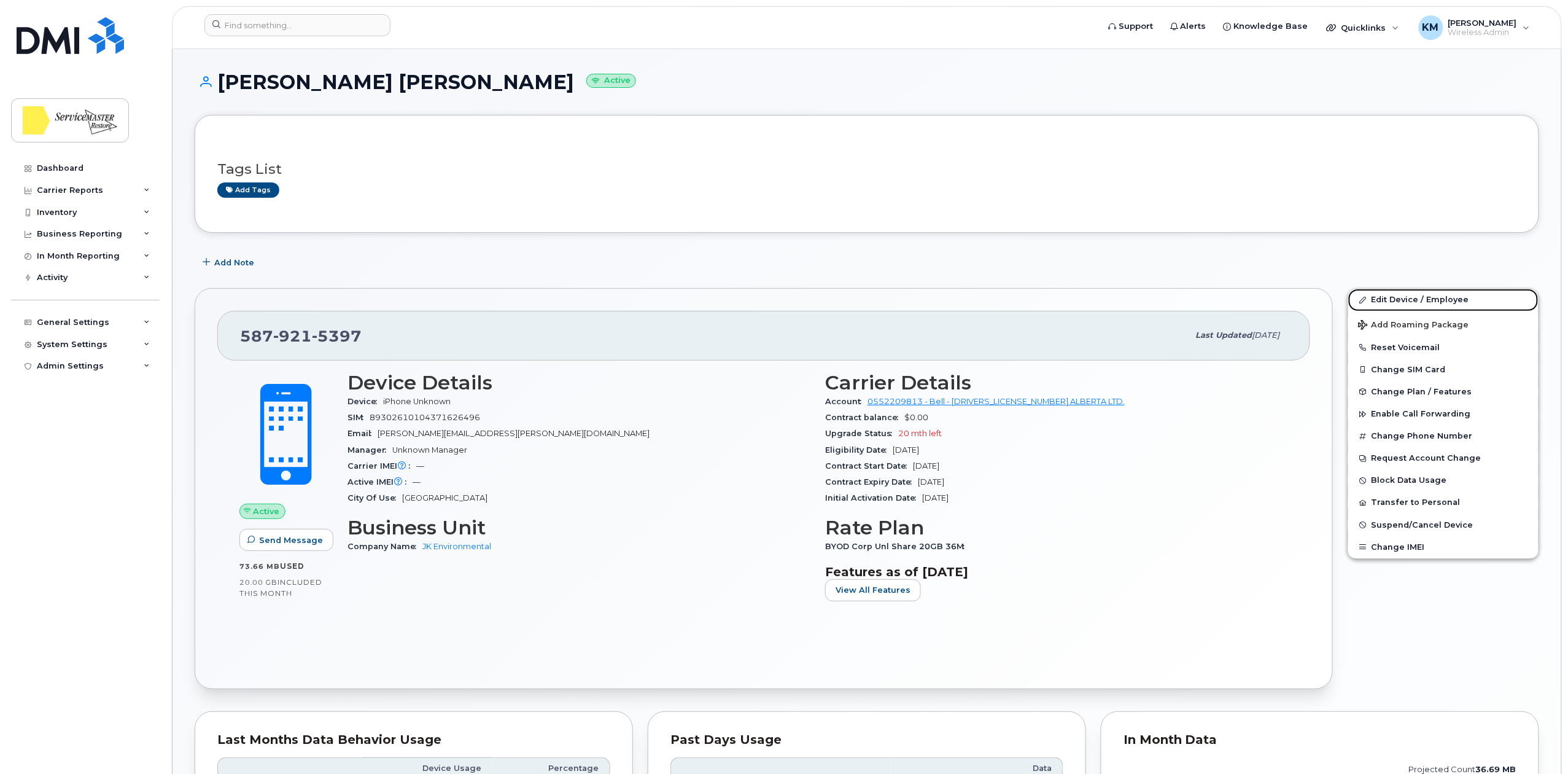
click at [1391, 307] on link "Edit Device / Employee" at bounding box center [1443, 300] width 191 height 22
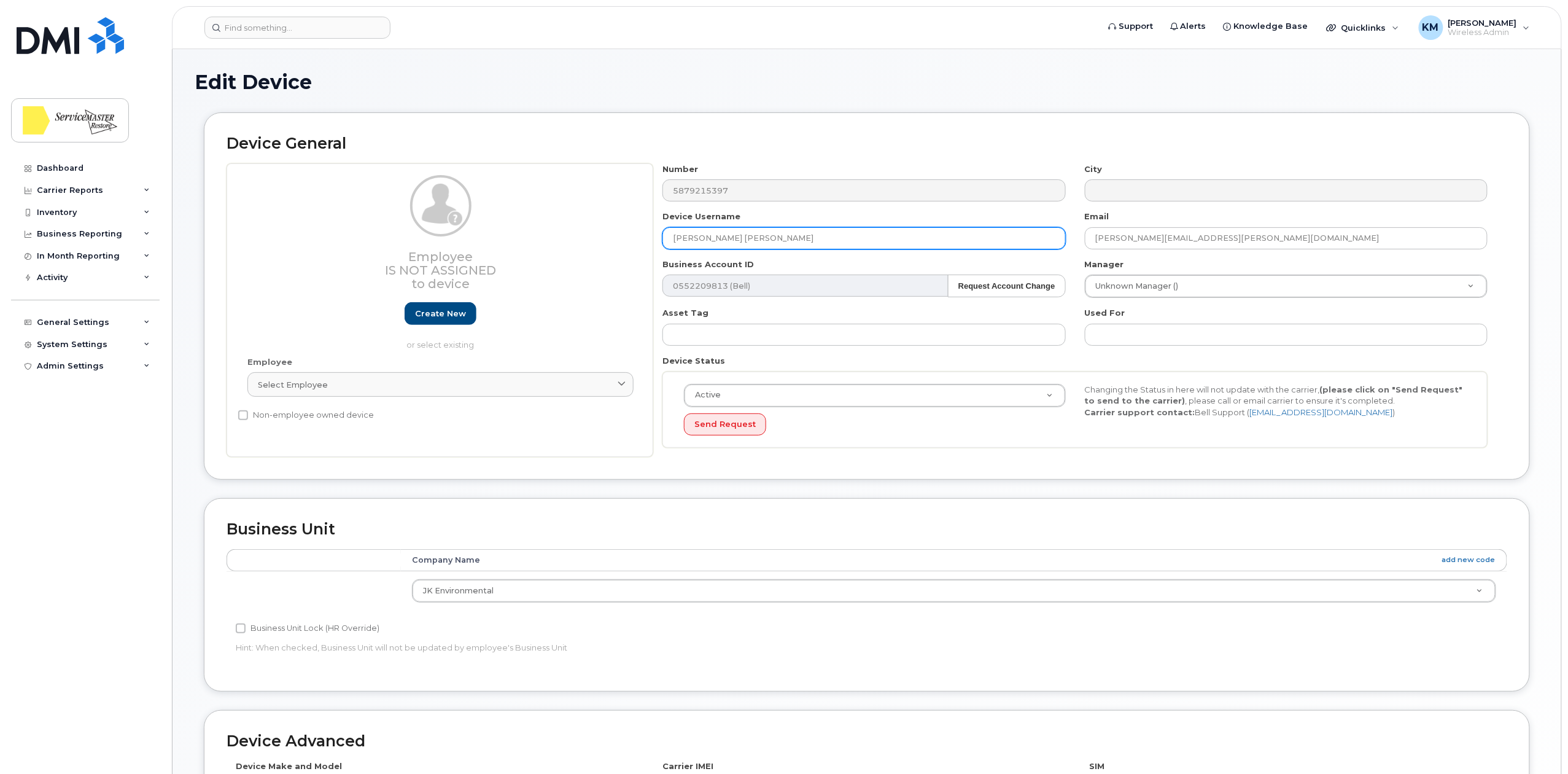
click at [701, 236] on input "[PERSON_NAME] [PERSON_NAME]" at bounding box center [863, 238] width 403 height 22
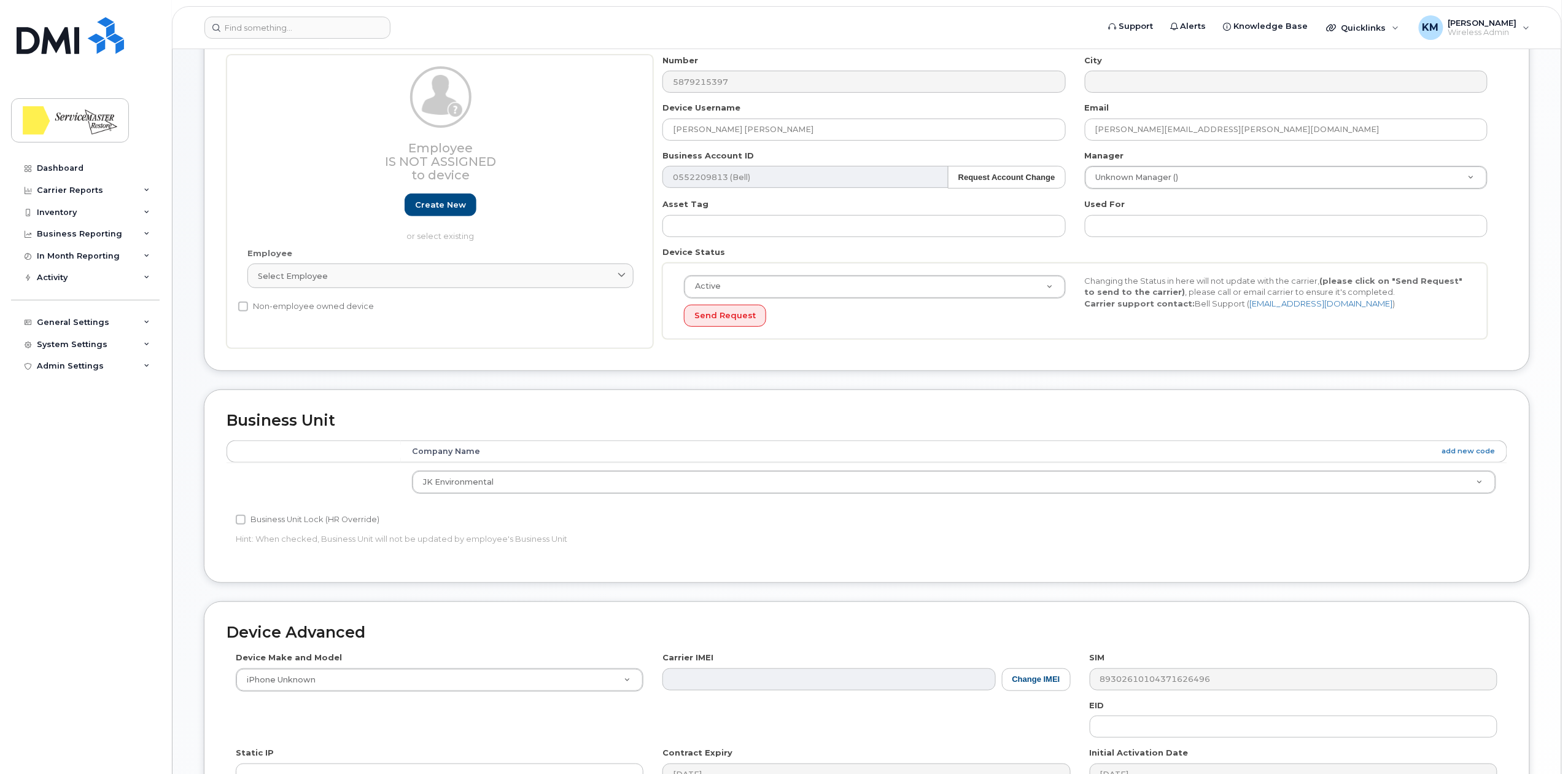
scroll to position [307, 0]
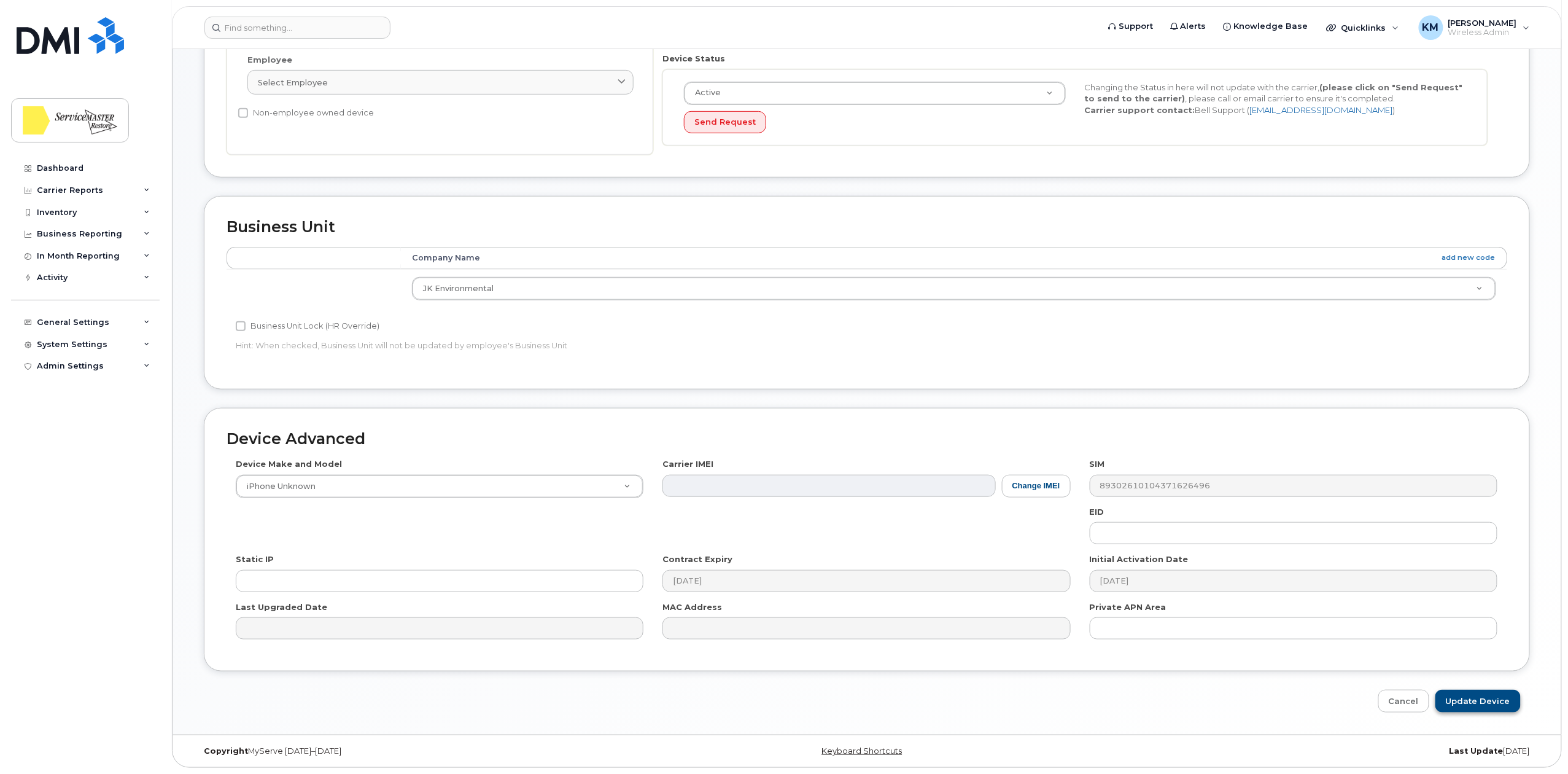
type input "[PERSON_NAME] [PERSON_NAME]"
click at [1491, 700] on input "Update Device" at bounding box center [1478, 701] width 85 height 23
type input "Saving..."
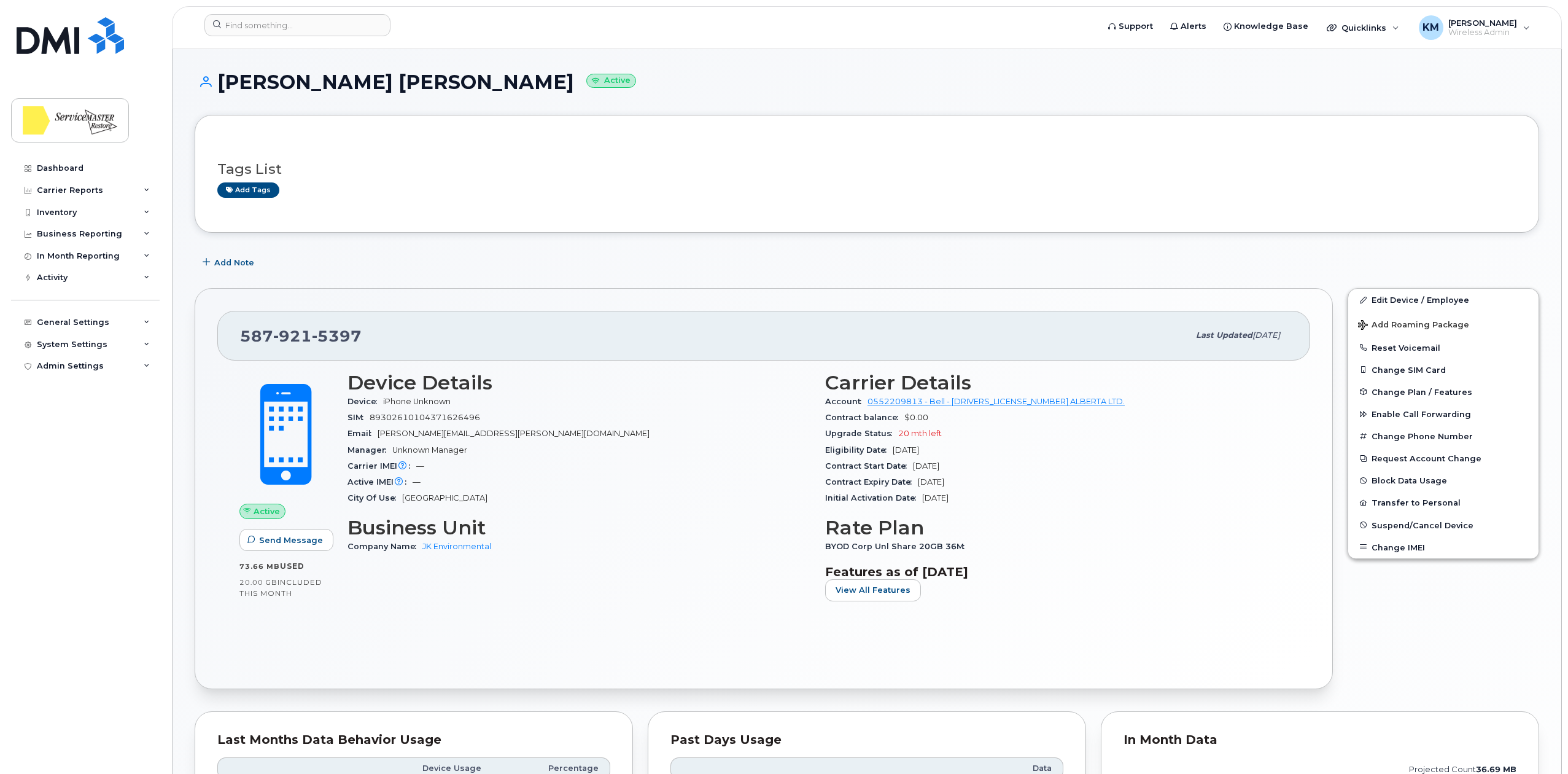
scroll to position [82, 0]
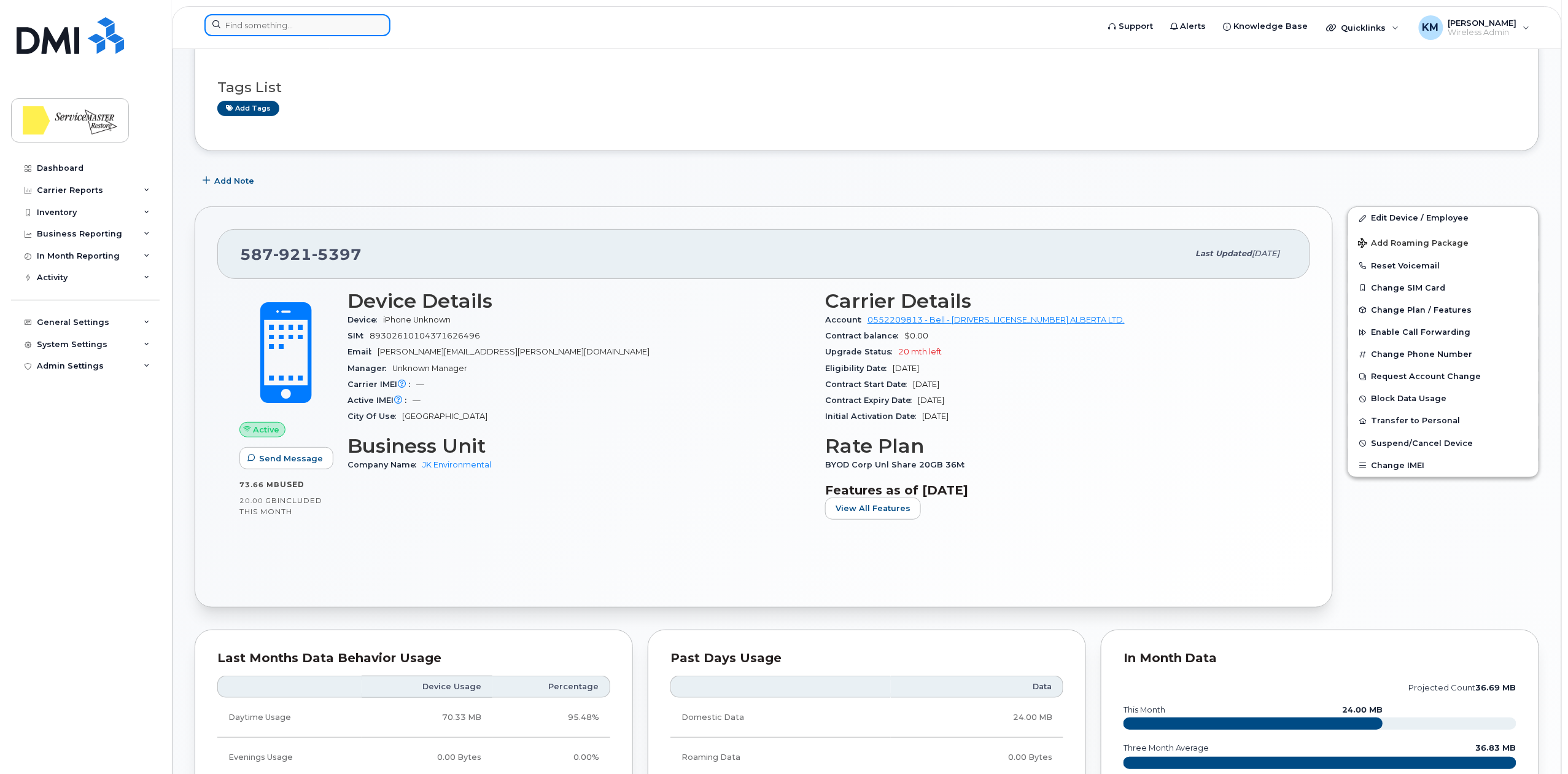
click at [319, 23] on input at bounding box center [298, 25] width 186 height 22
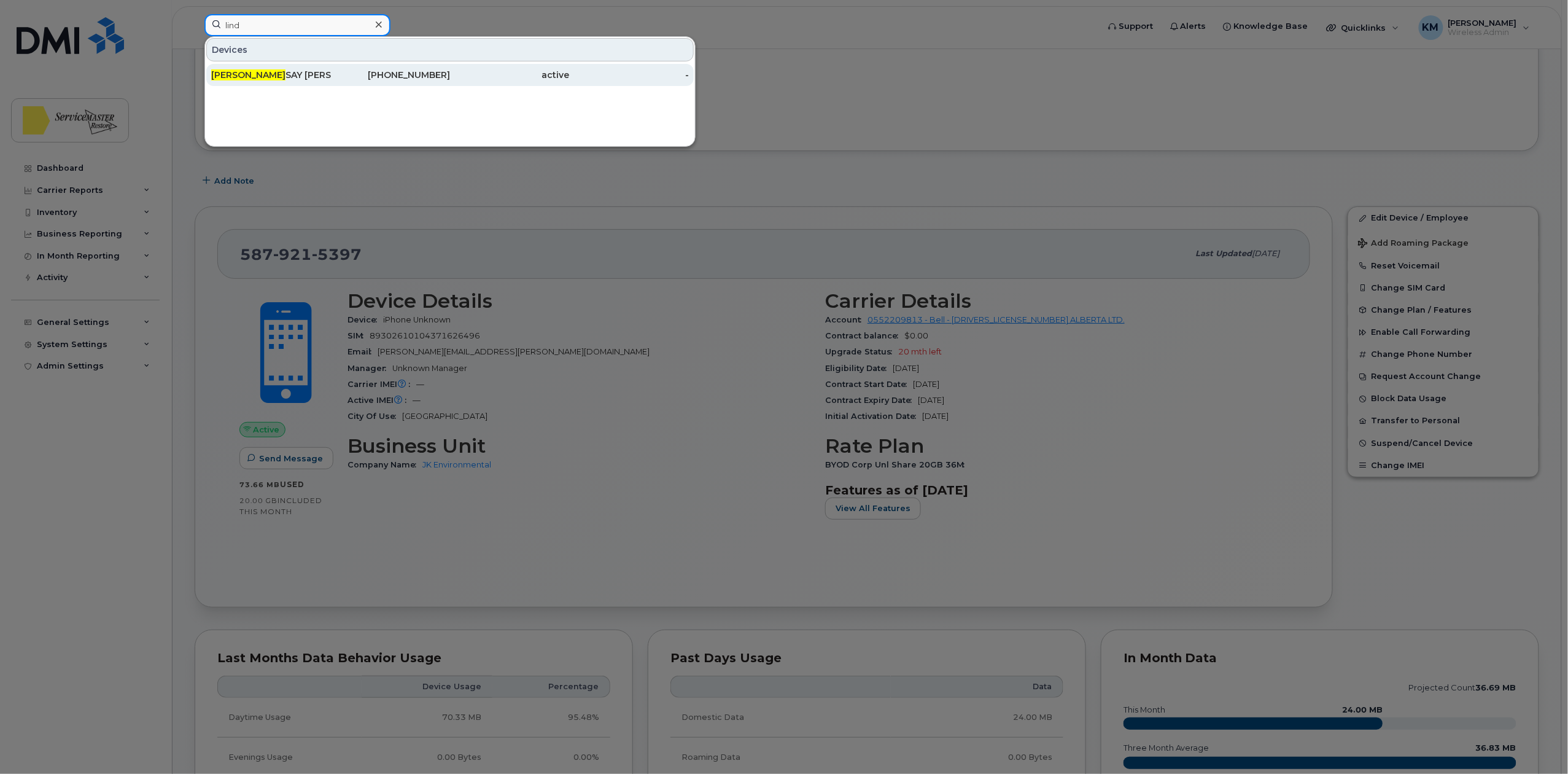
type input "lind"
click at [257, 76] on div "LIND SAY COOPER" at bounding box center [271, 75] width 119 height 12
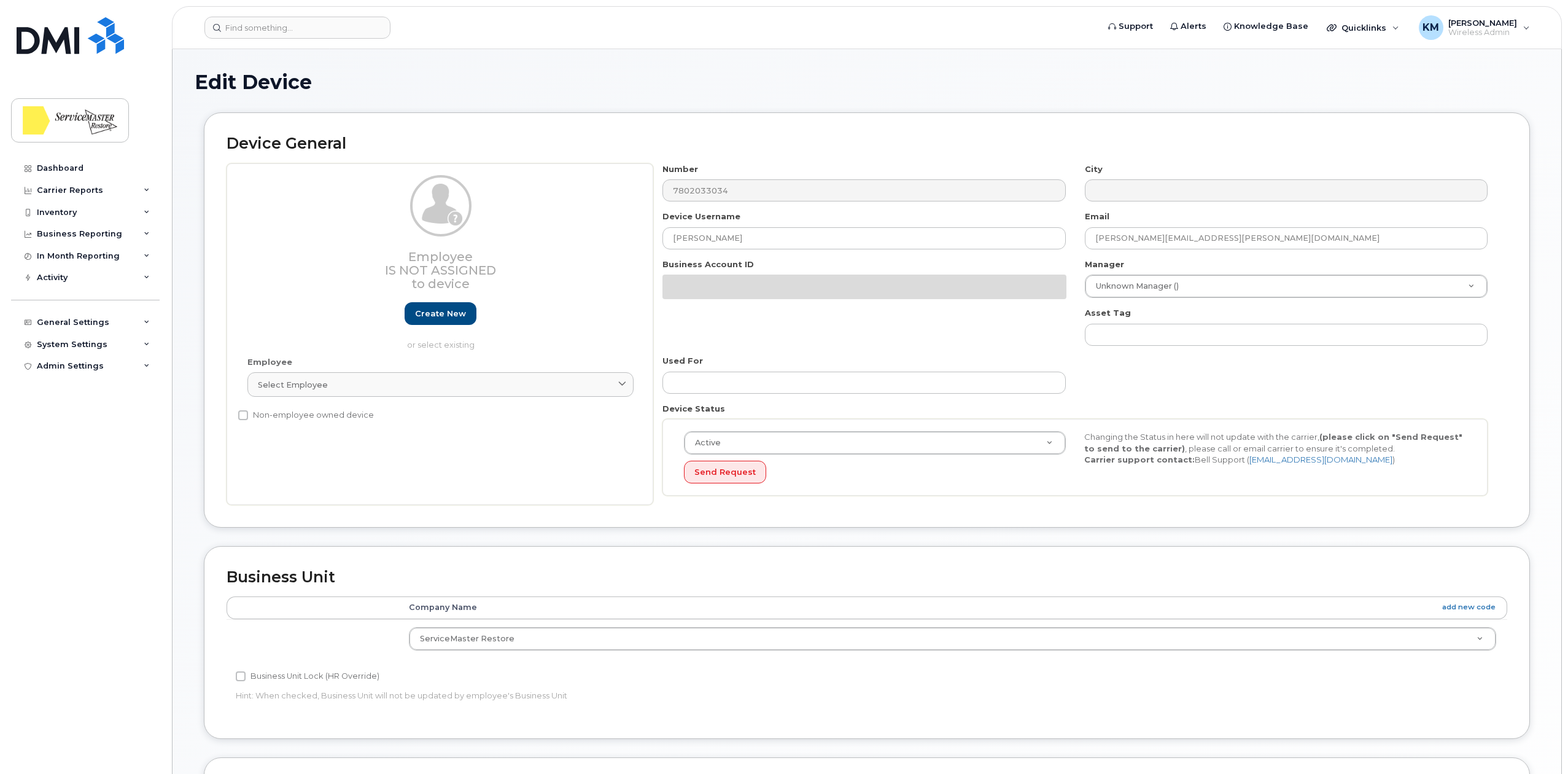
select select "33422189"
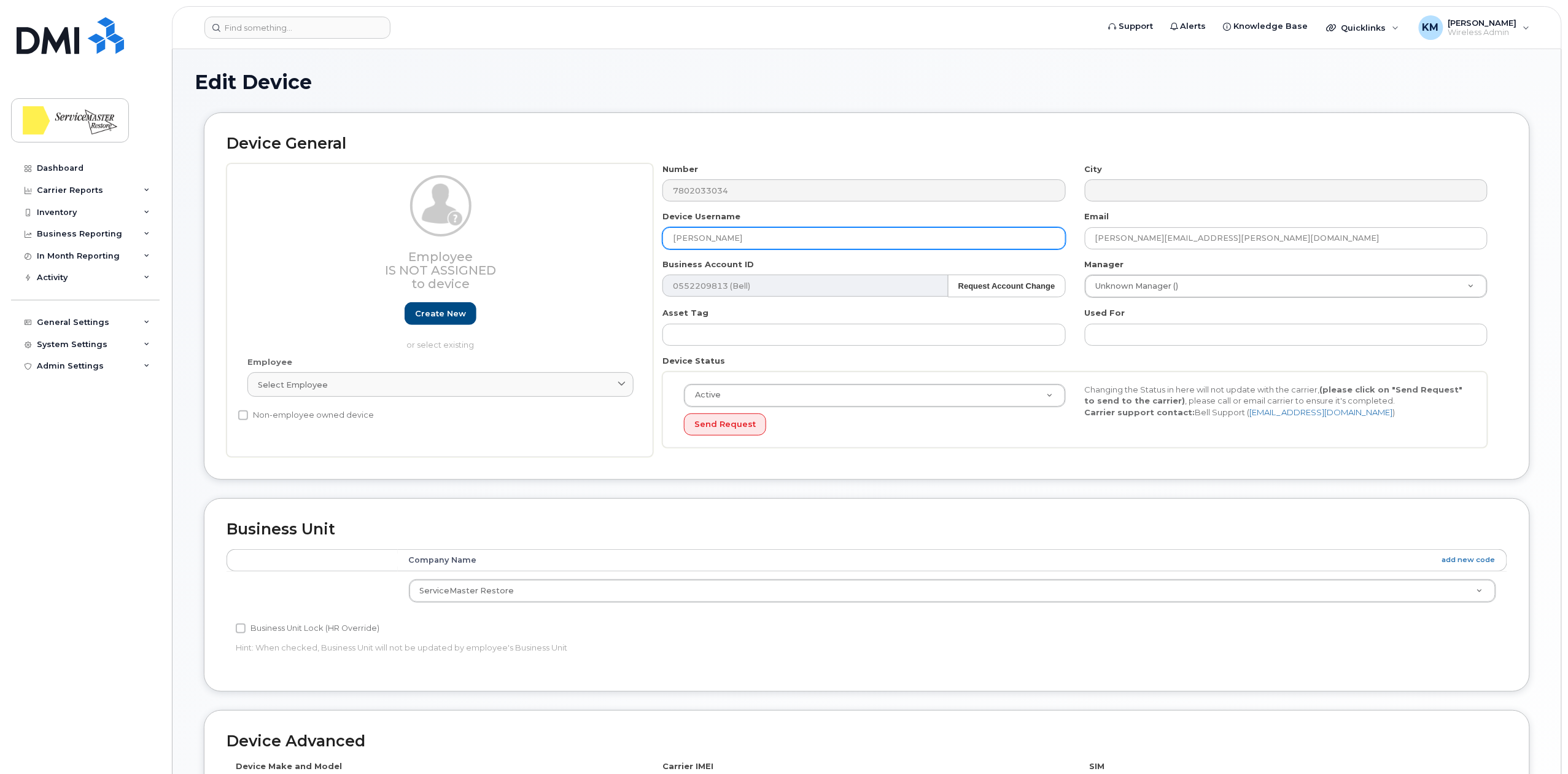
click at [678, 235] on input "[PERSON_NAME]" at bounding box center [863, 238] width 403 height 22
click at [710, 242] on input "[PERSON_NAME]" at bounding box center [863, 238] width 403 height 22
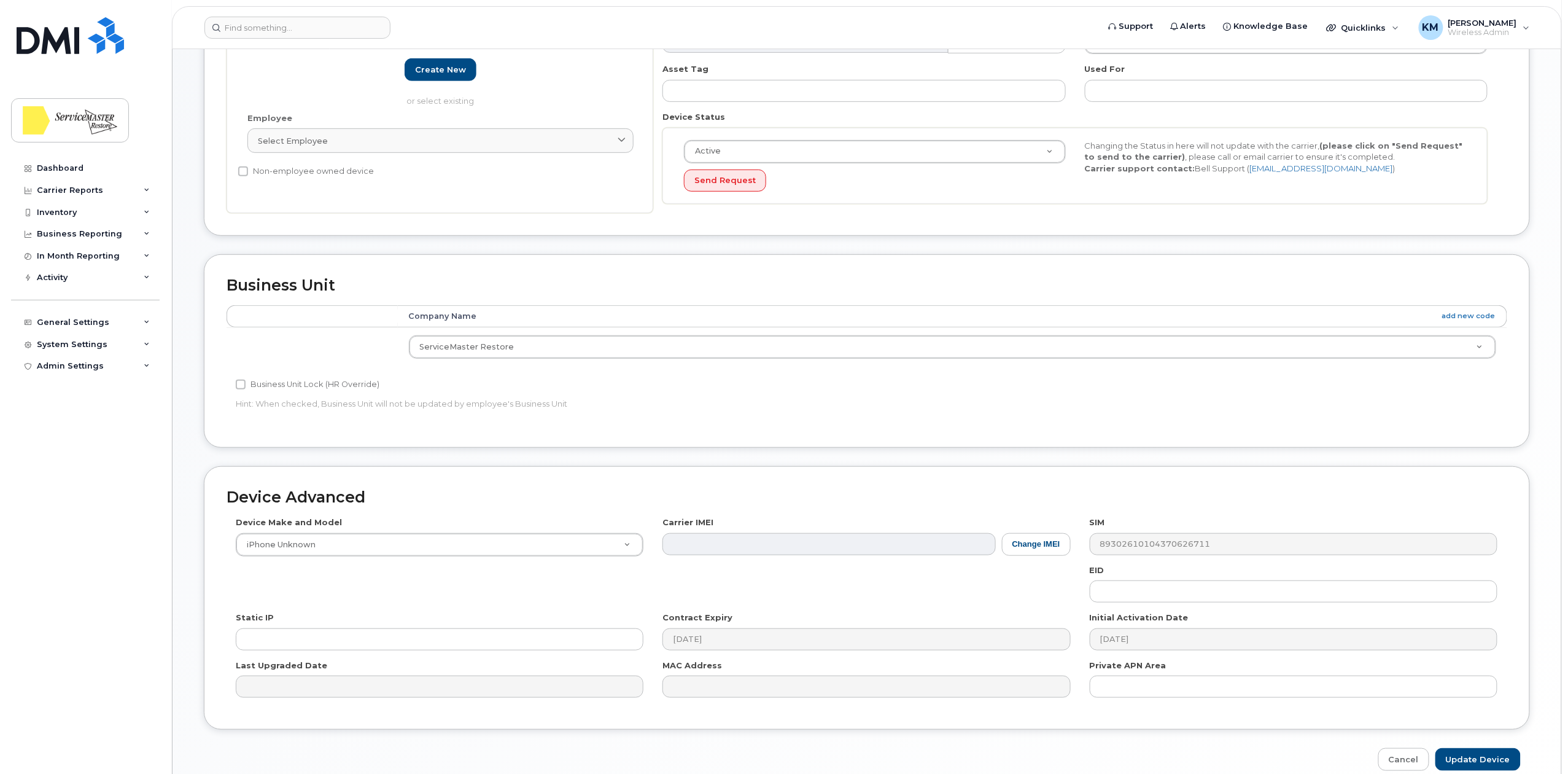
scroll to position [307, 0]
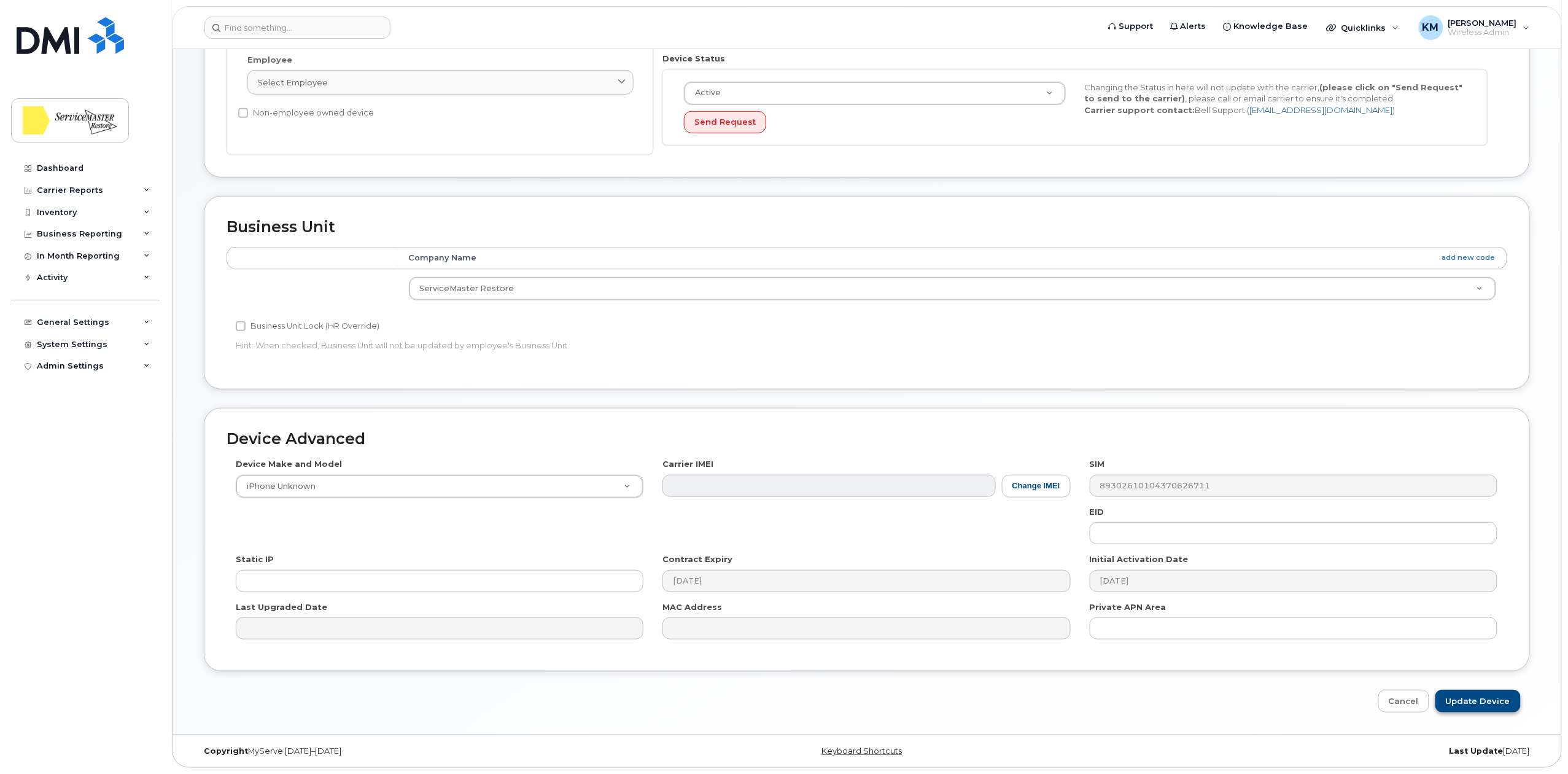
type input "[PERSON_NAME]"
drag, startPoint x: 1474, startPoint y: 700, endPoint x: 1037, endPoint y: 411, distance: 523.9
click at [1474, 700] on input "Update Device" at bounding box center [1478, 701] width 85 height 23
type input "Saving..."
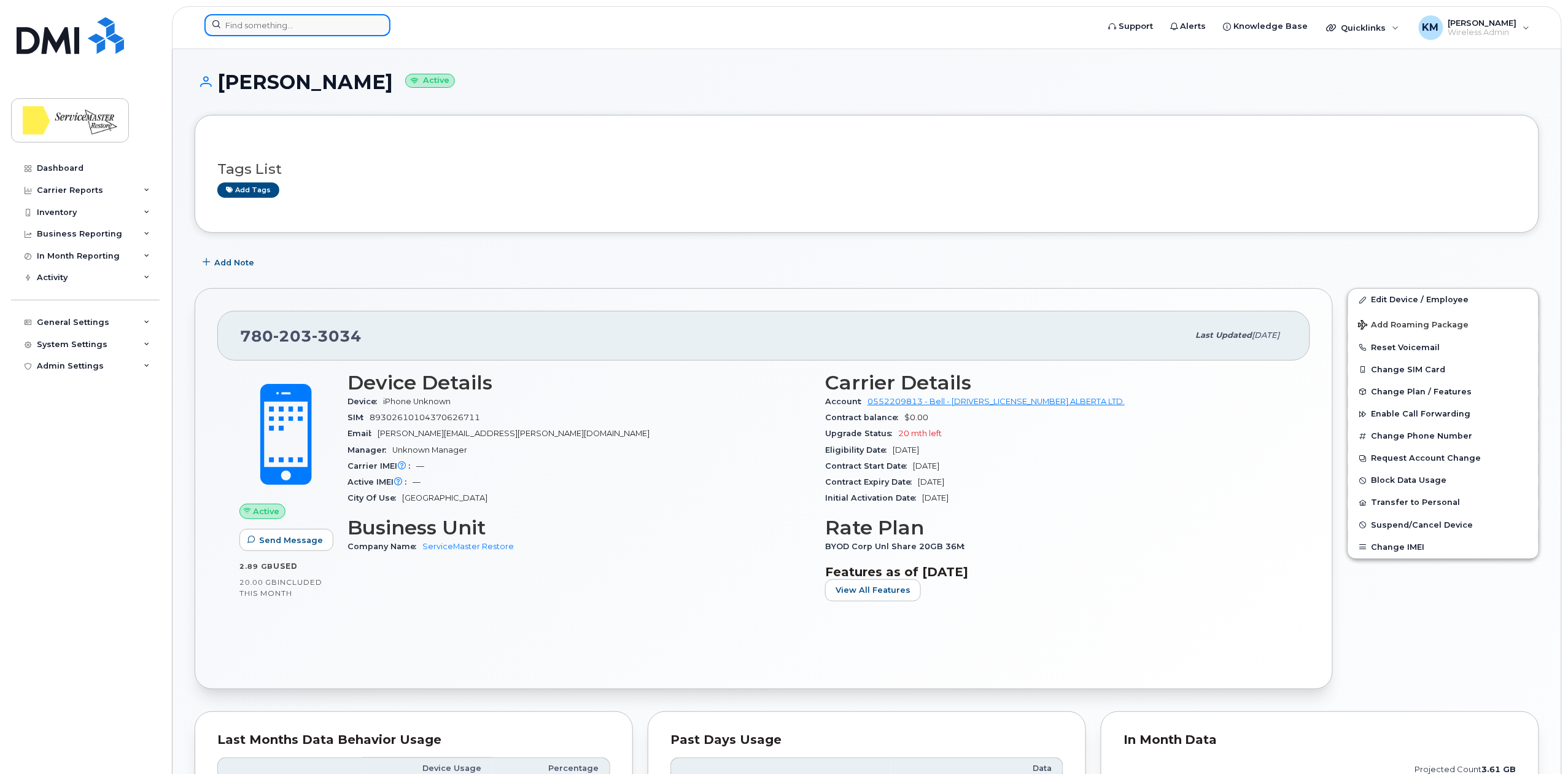
click at [250, 25] on input at bounding box center [298, 25] width 186 height 22
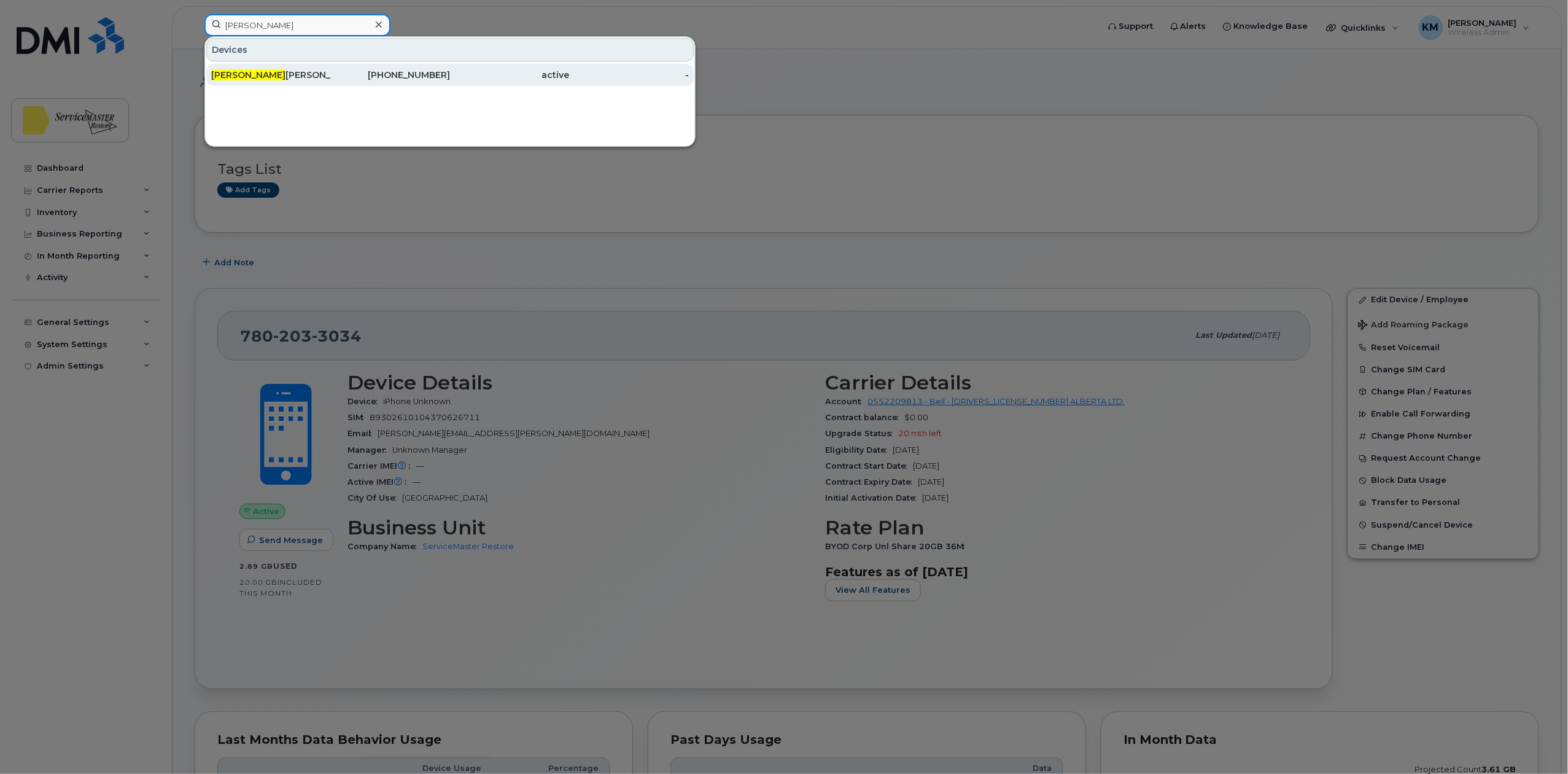
type input "kate"
click at [299, 81] on div "KATE LYN BATTERHAM" at bounding box center [271, 75] width 119 height 12
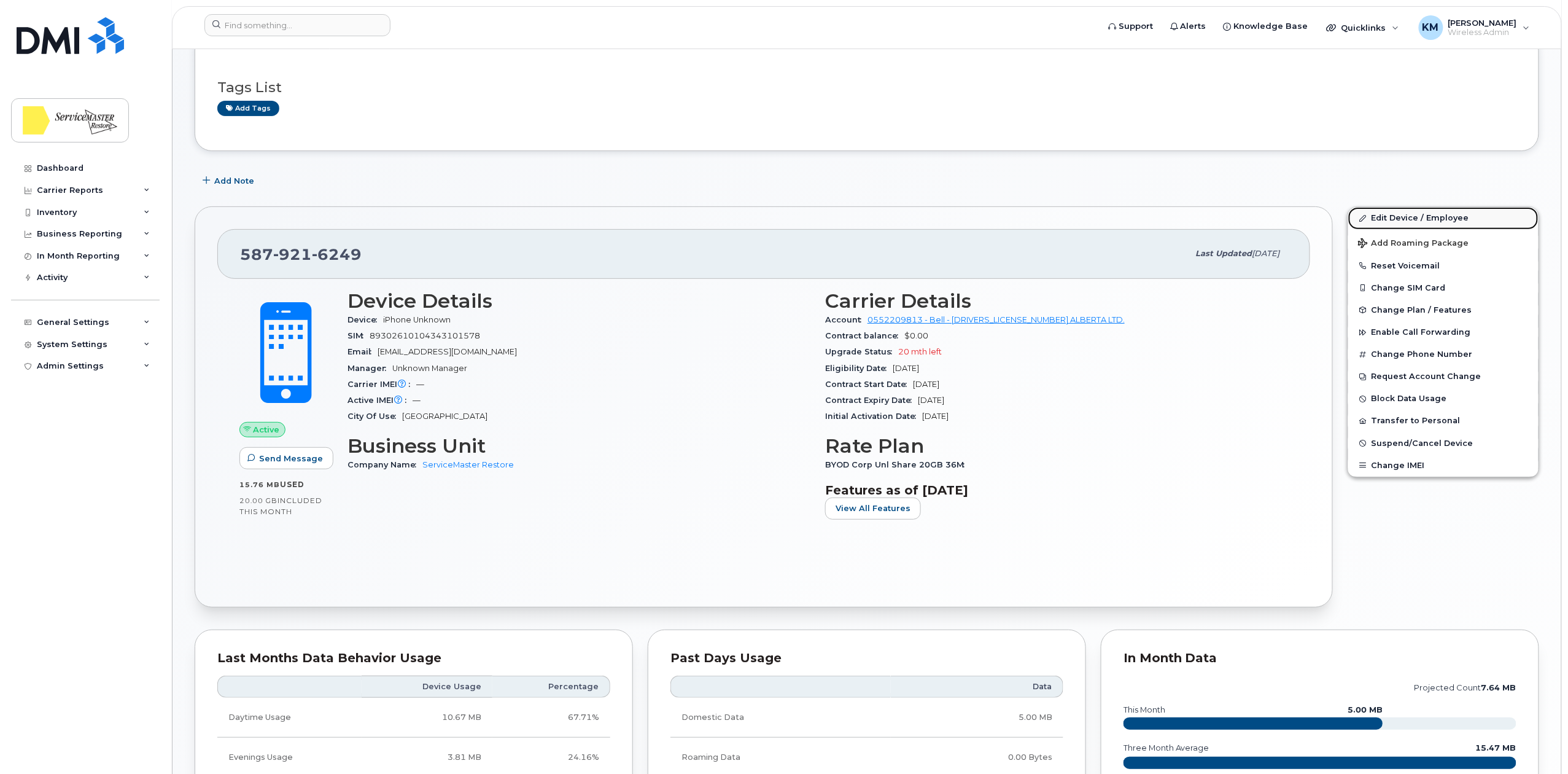
click at [1413, 219] on link "Edit Device / Employee" at bounding box center [1443, 218] width 191 height 22
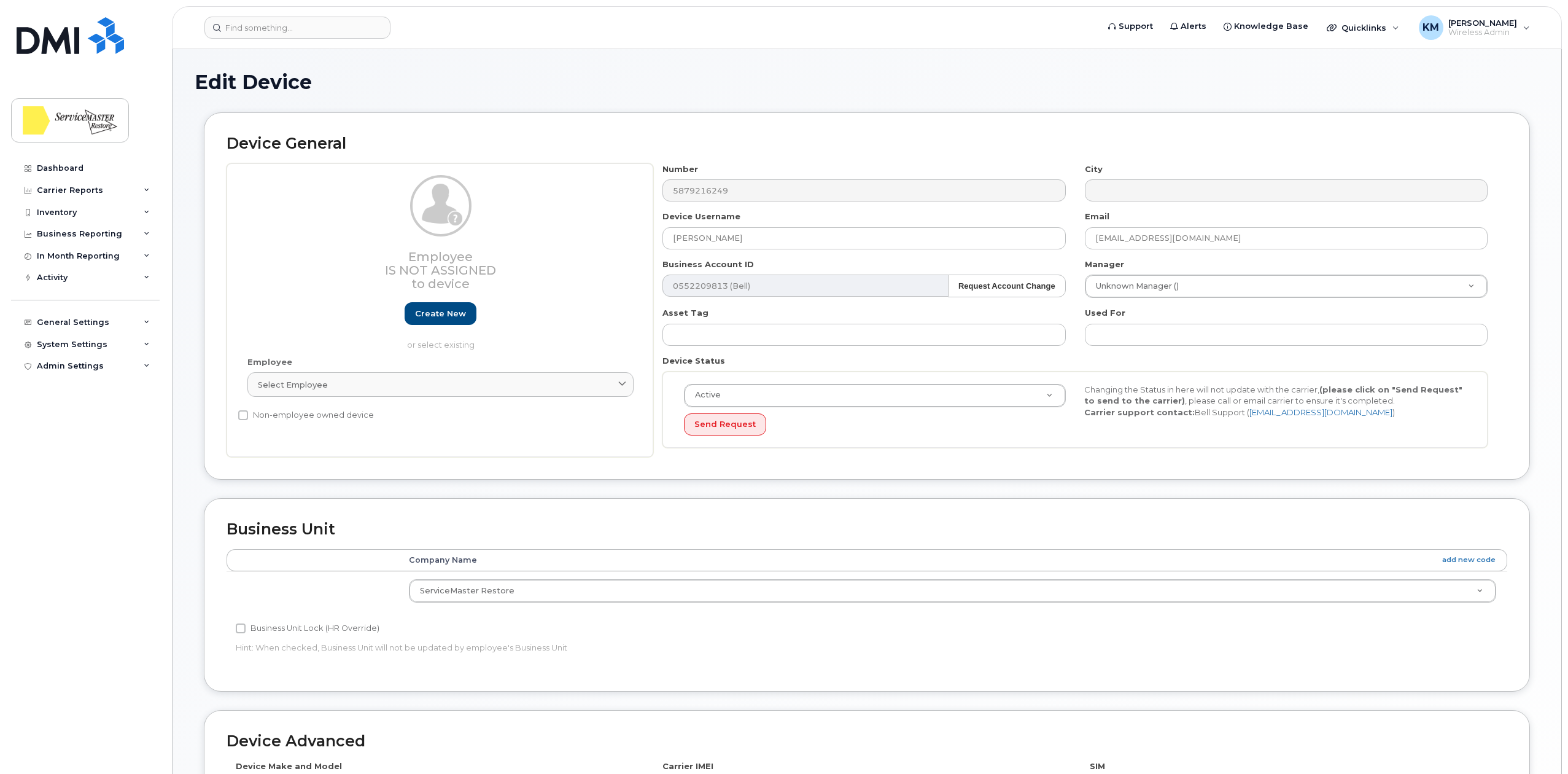
select select "33422189"
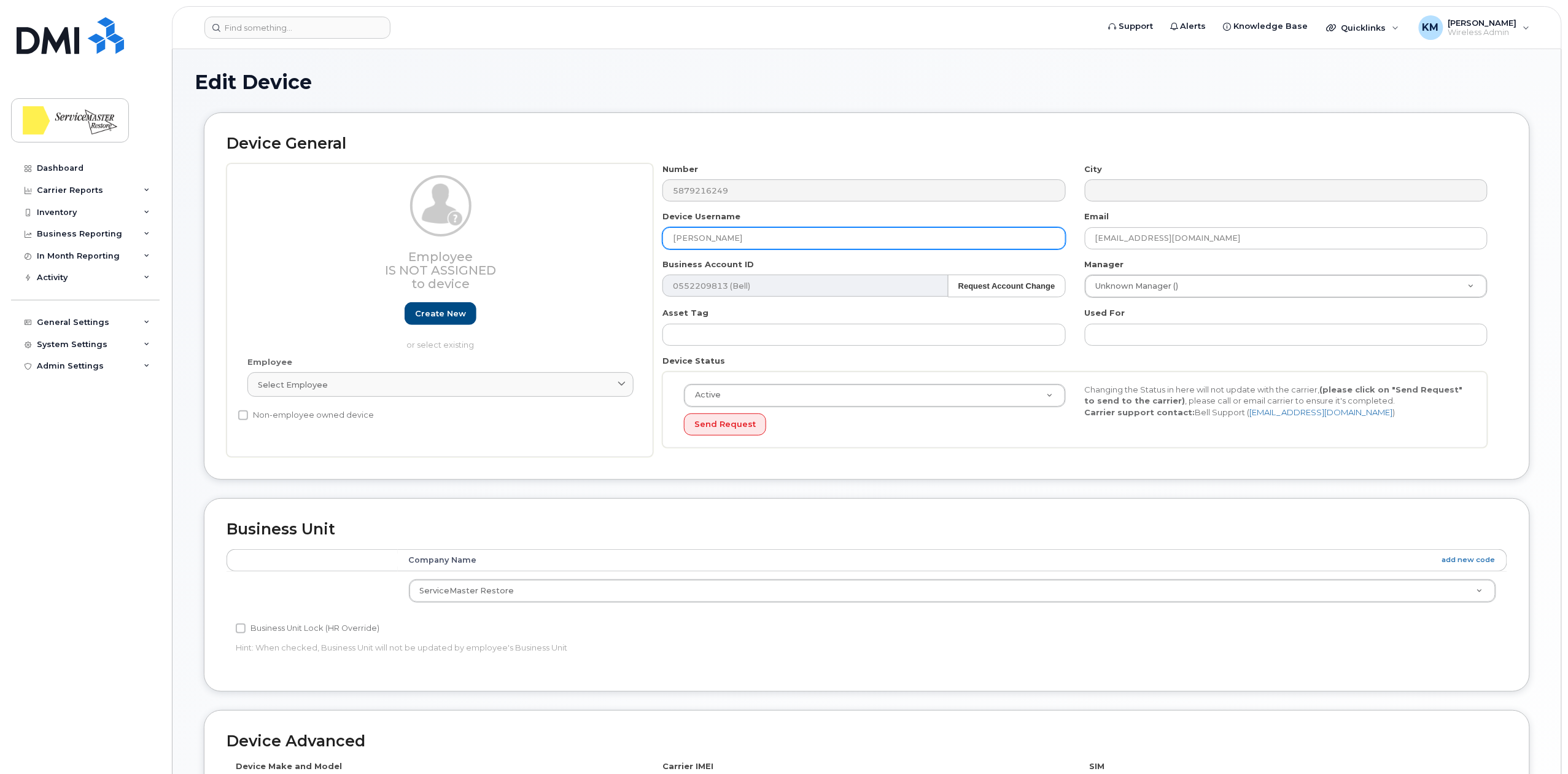
click at [676, 239] on input "KATELYN BATTERHAM" at bounding box center [863, 238] width 403 height 22
click at [679, 238] on input "KATELYN BATTERHAM" at bounding box center [863, 238] width 403 height 22
click at [715, 238] on input "Katelyn BATTERHAM" at bounding box center [863, 238] width 403 height 22
click at [711, 238] on input "Katelyn BATTERHAM" at bounding box center [863, 238] width 403 height 22
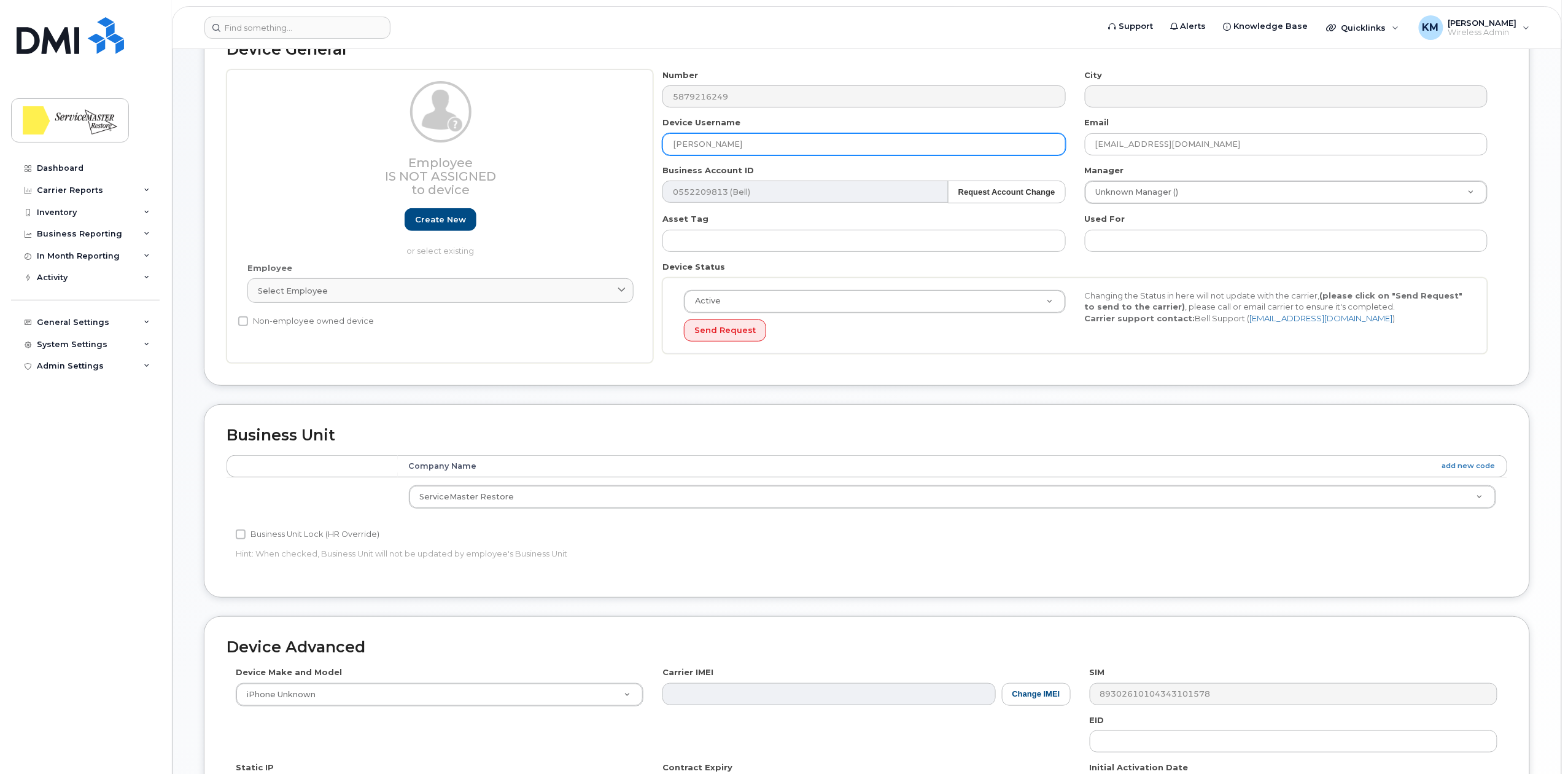
scroll to position [307, 0]
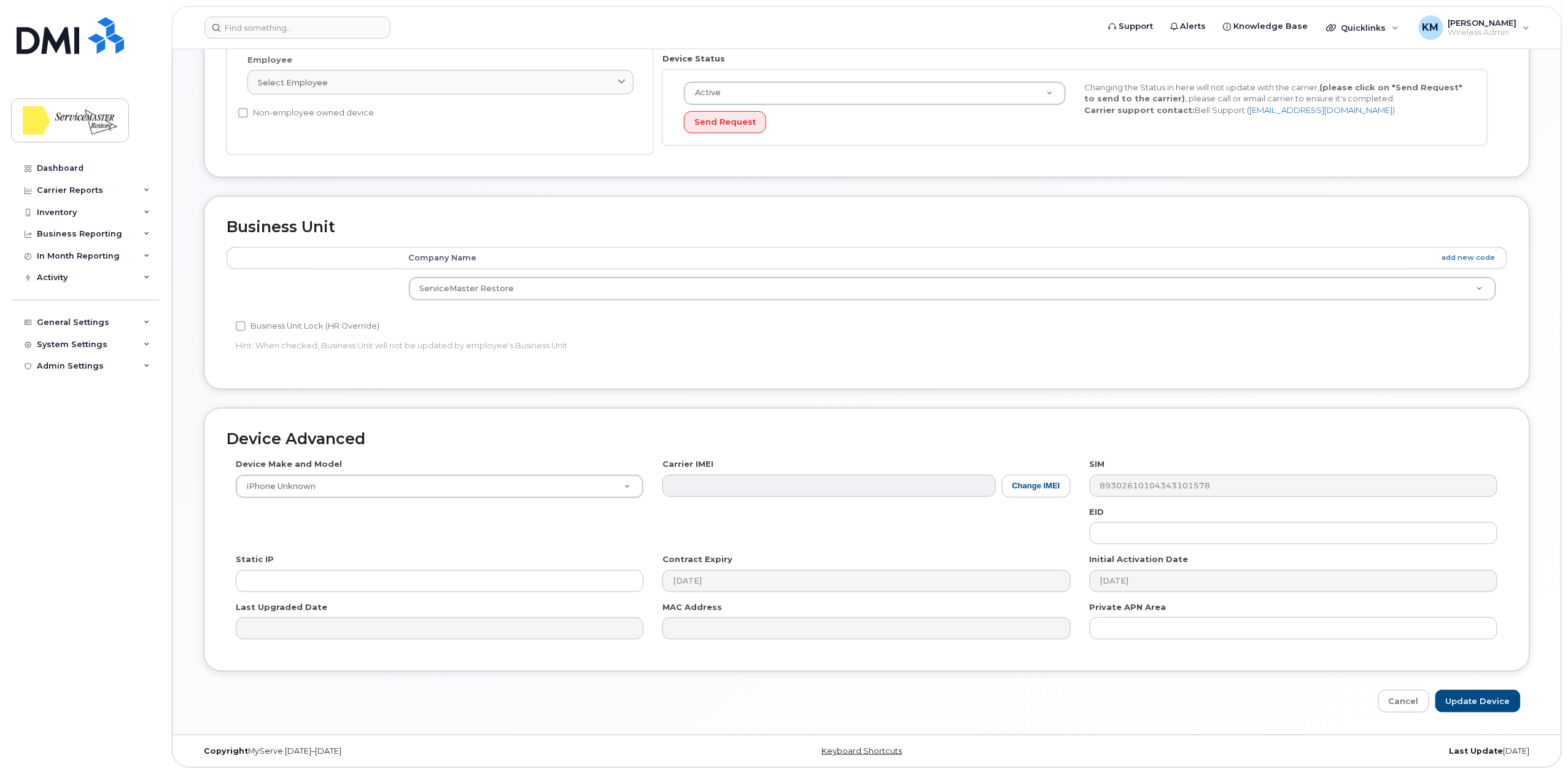
type input "Katelyn Batterham"
click at [1466, 692] on input "Update Device" at bounding box center [1478, 701] width 85 height 23
type input "Saving..."
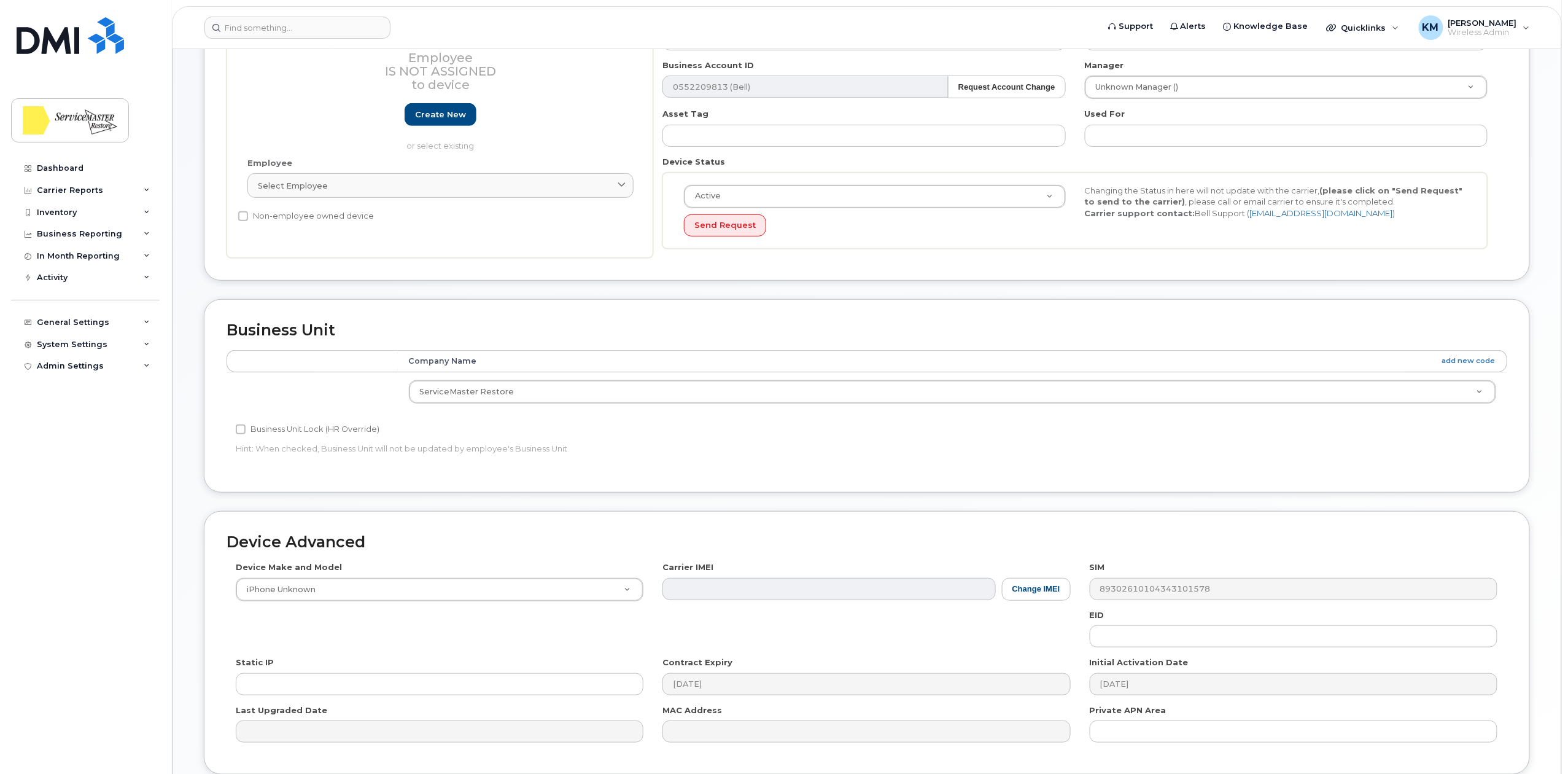
scroll to position [143, 0]
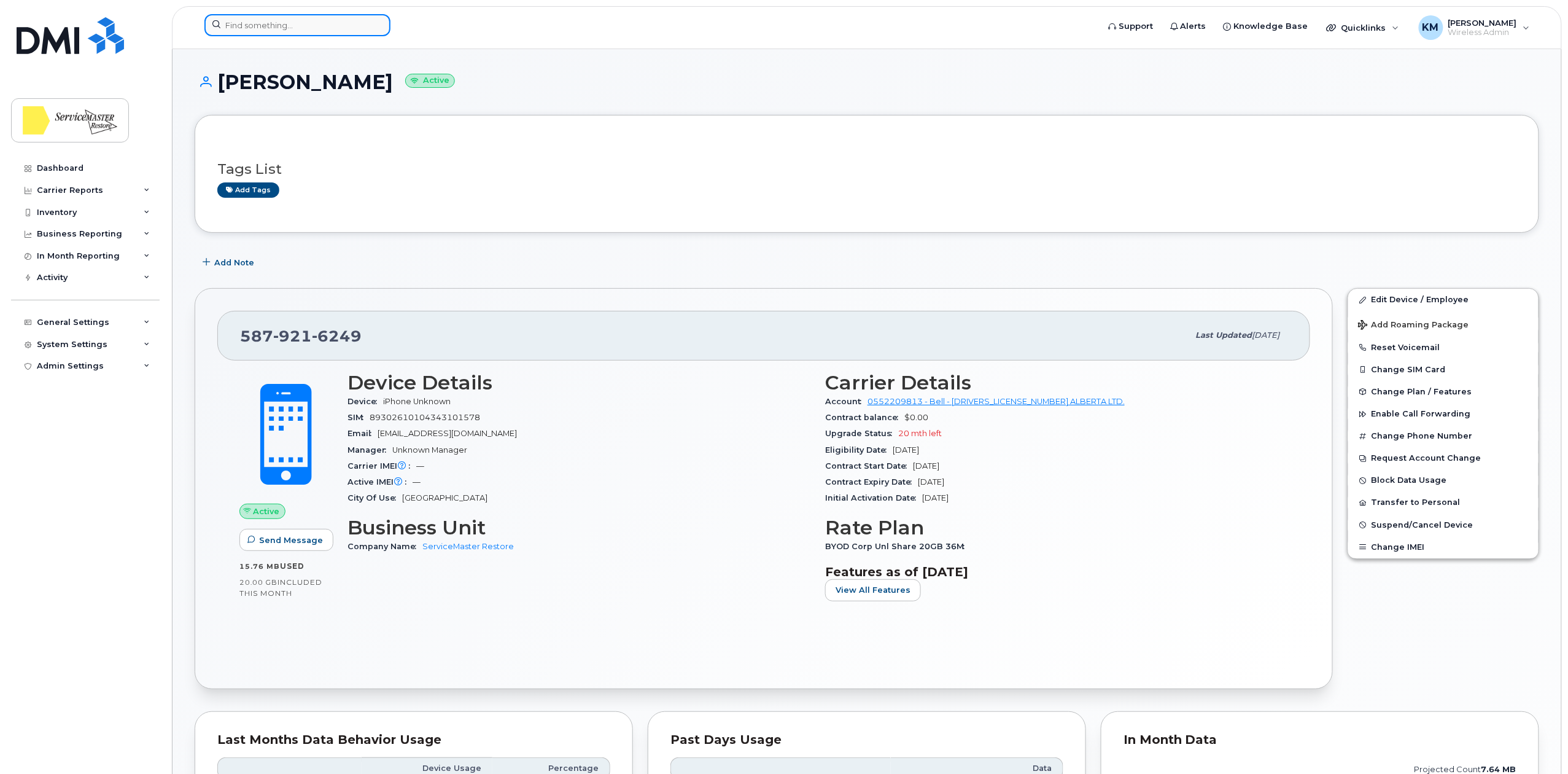
click at [264, 23] on input at bounding box center [298, 25] width 186 height 22
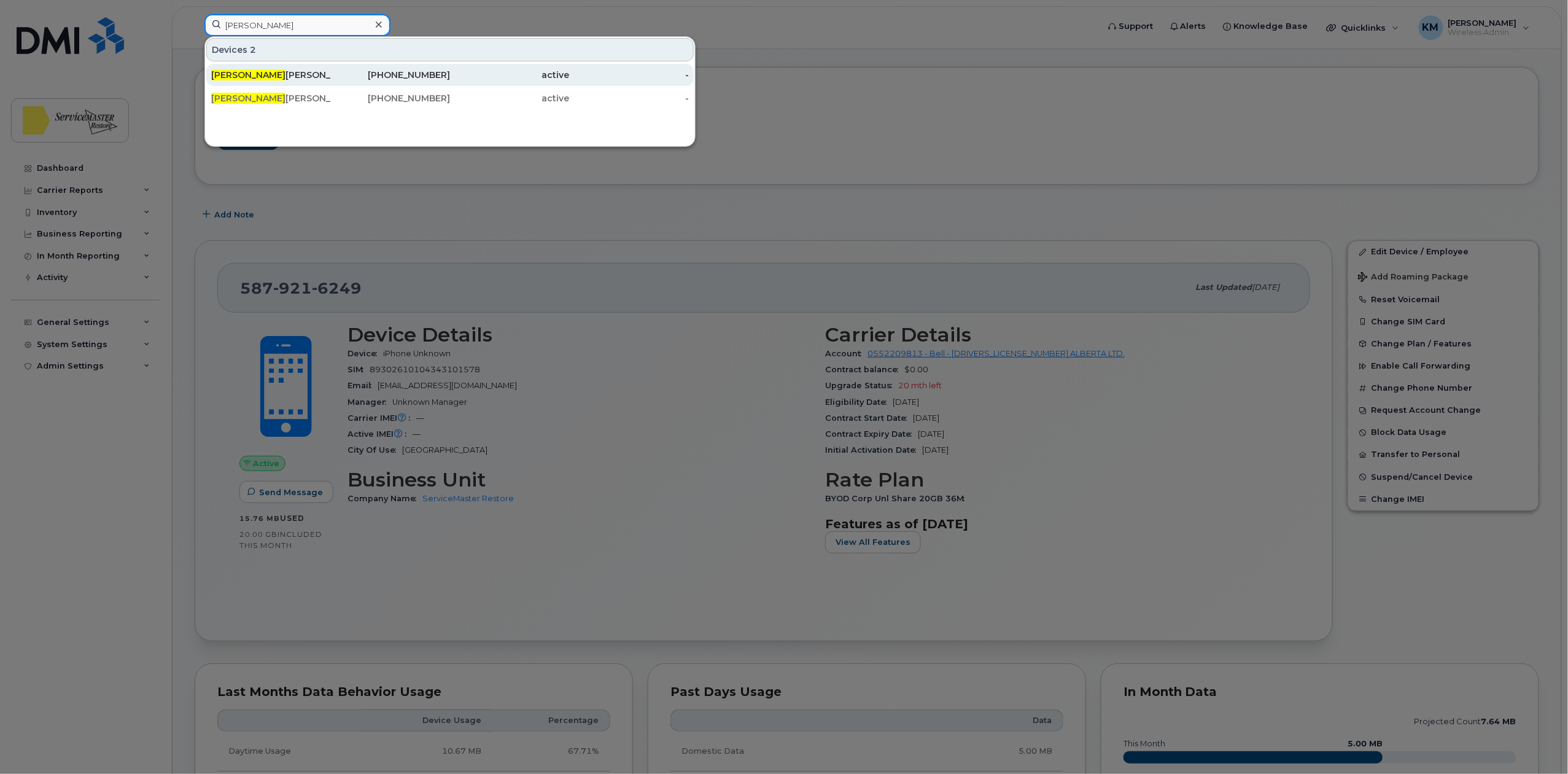
scroll to position [82, 0]
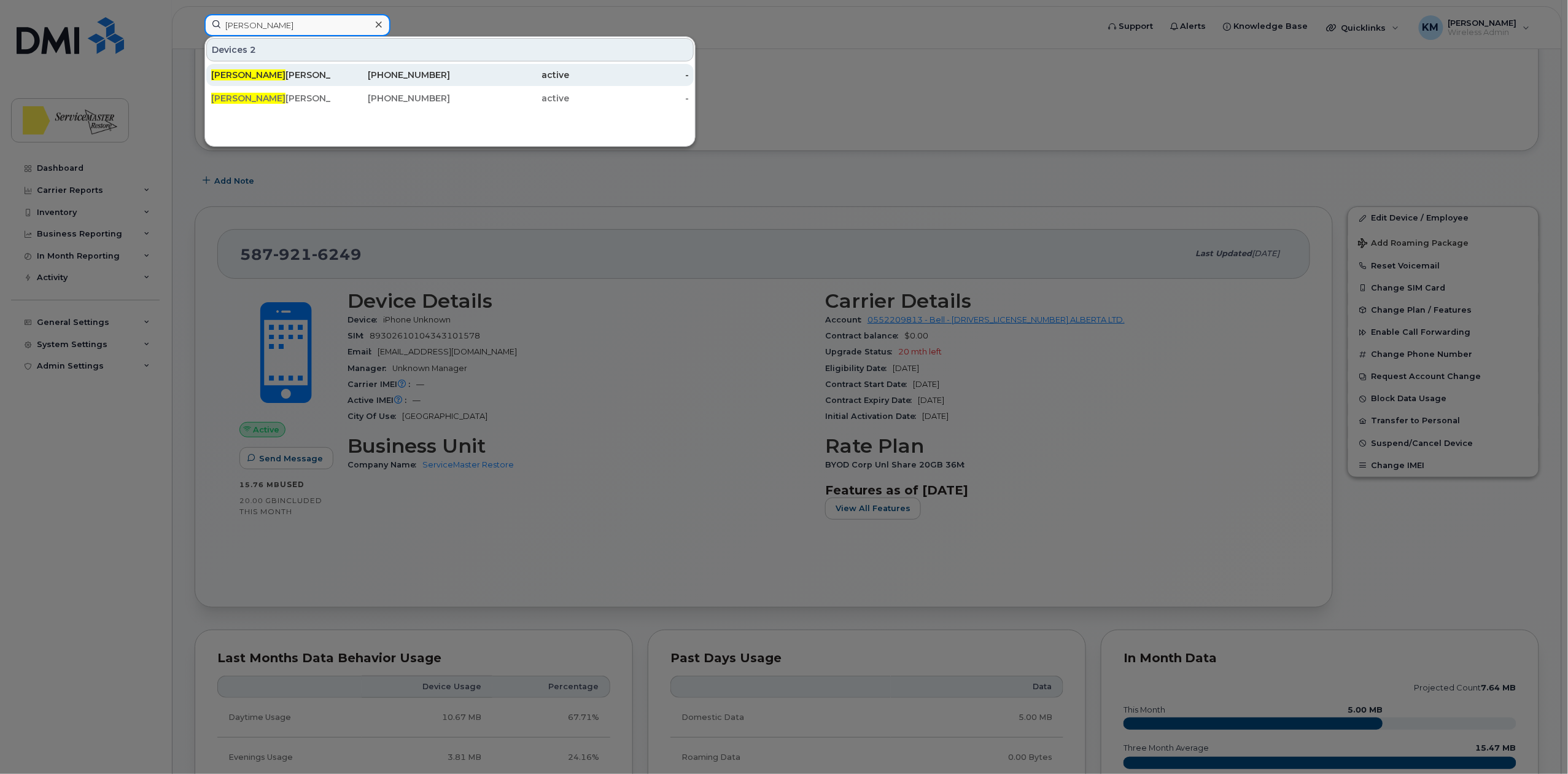
type input "jeff"
click at [283, 71] on div "JEFF REY MARTIN" at bounding box center [271, 75] width 119 height 12
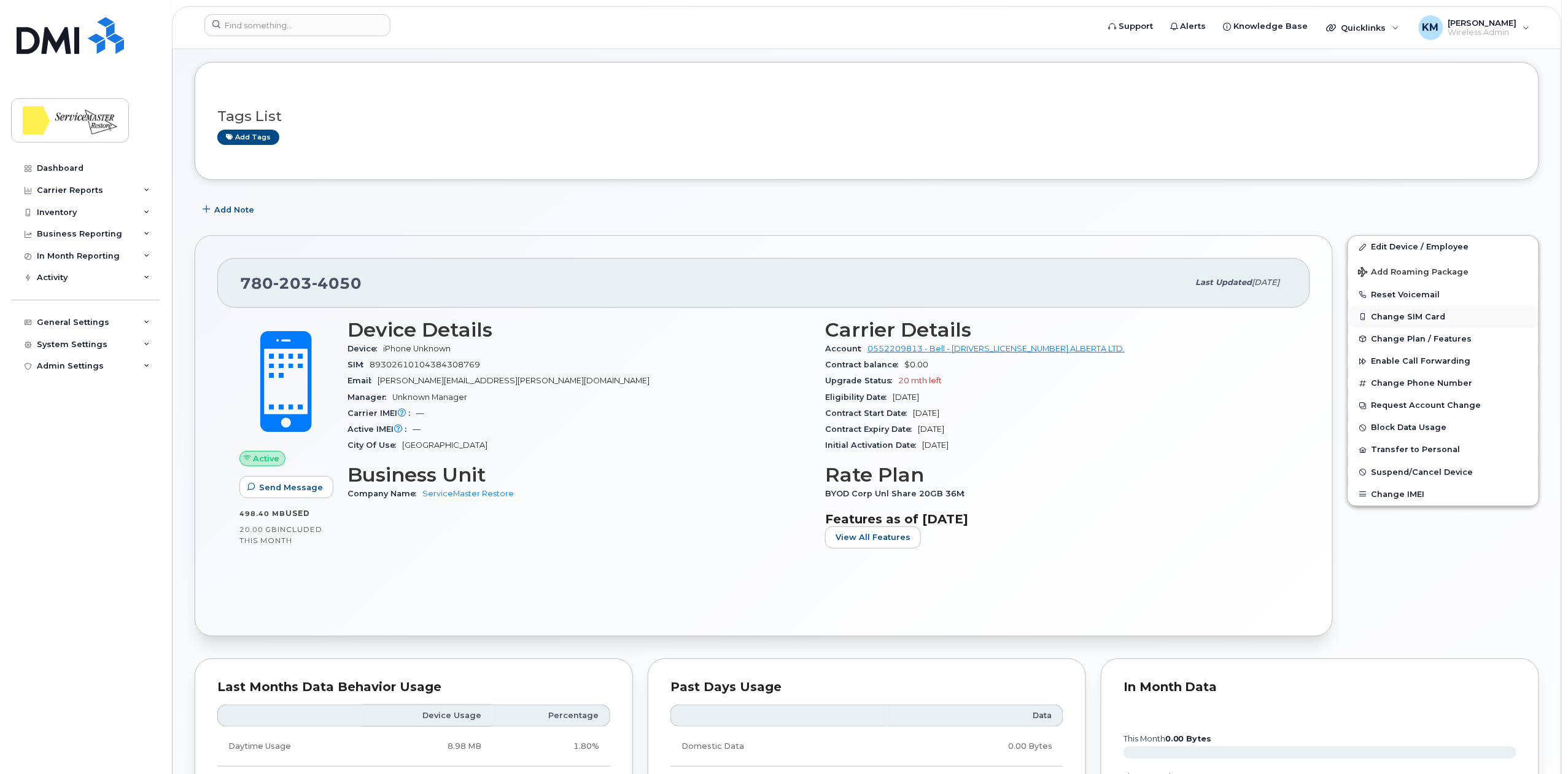
scroll to position [82, 0]
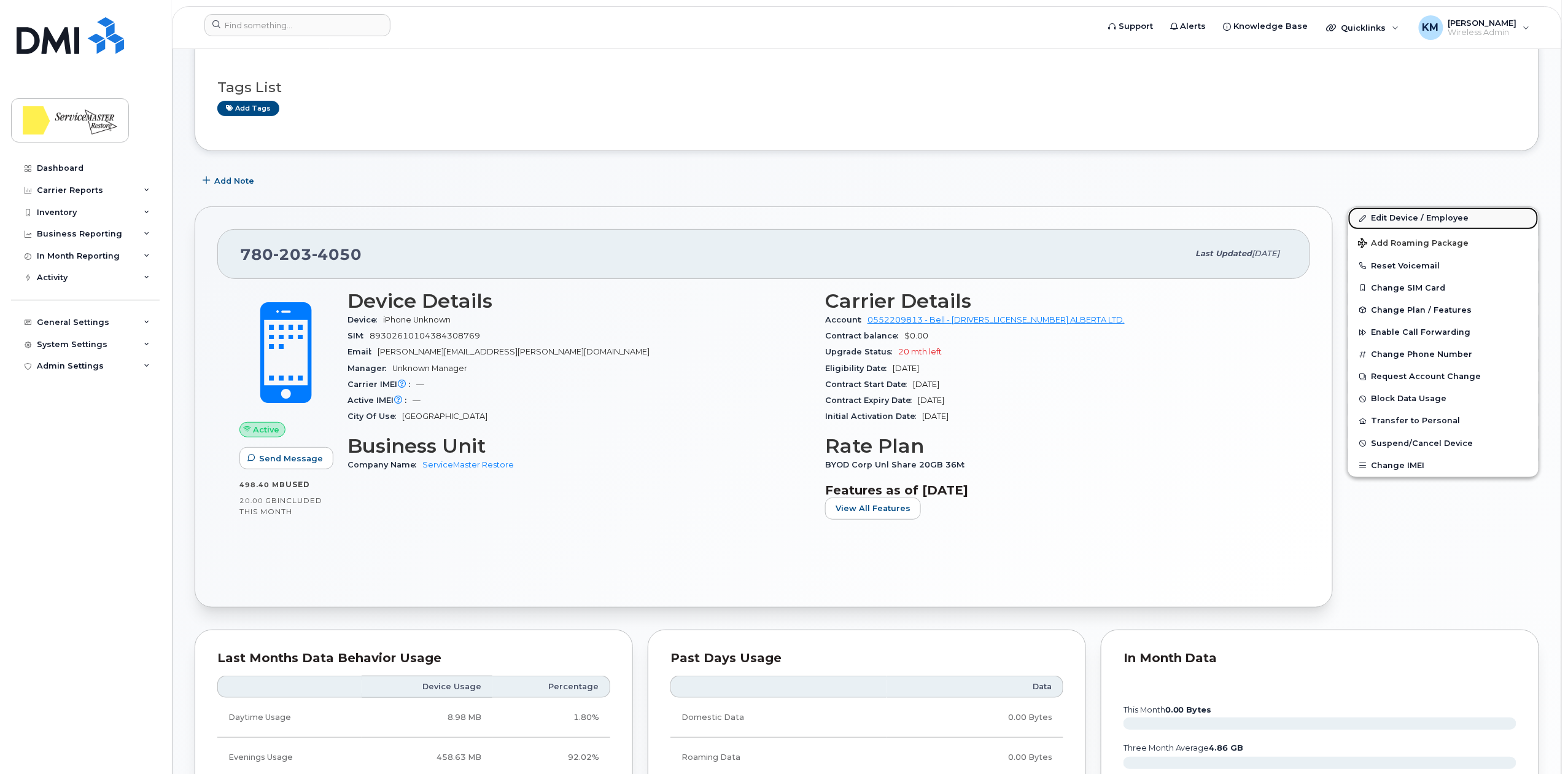
click at [1405, 217] on link "Edit Device / Employee" at bounding box center [1443, 218] width 191 height 22
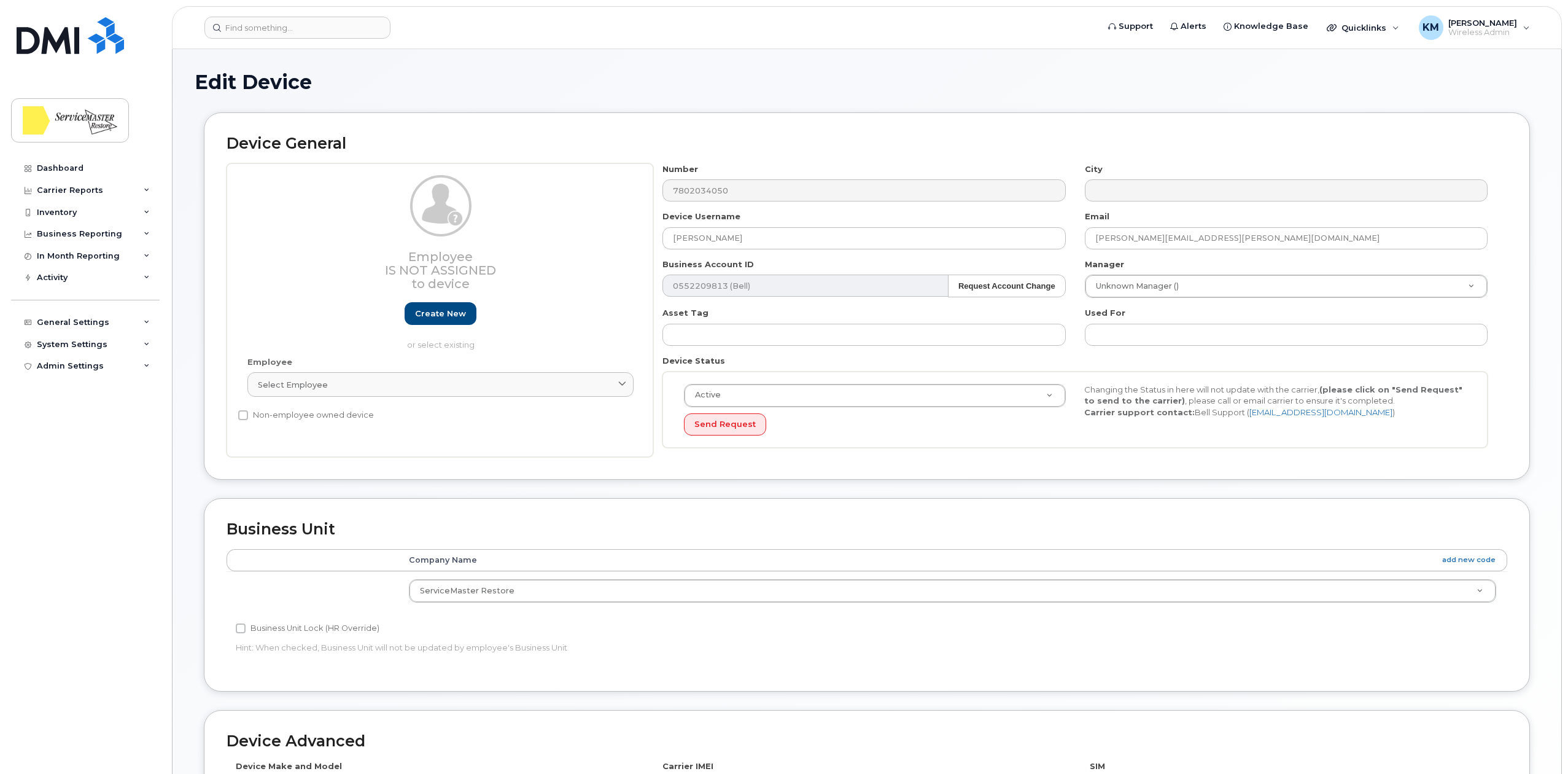
select select "33422189"
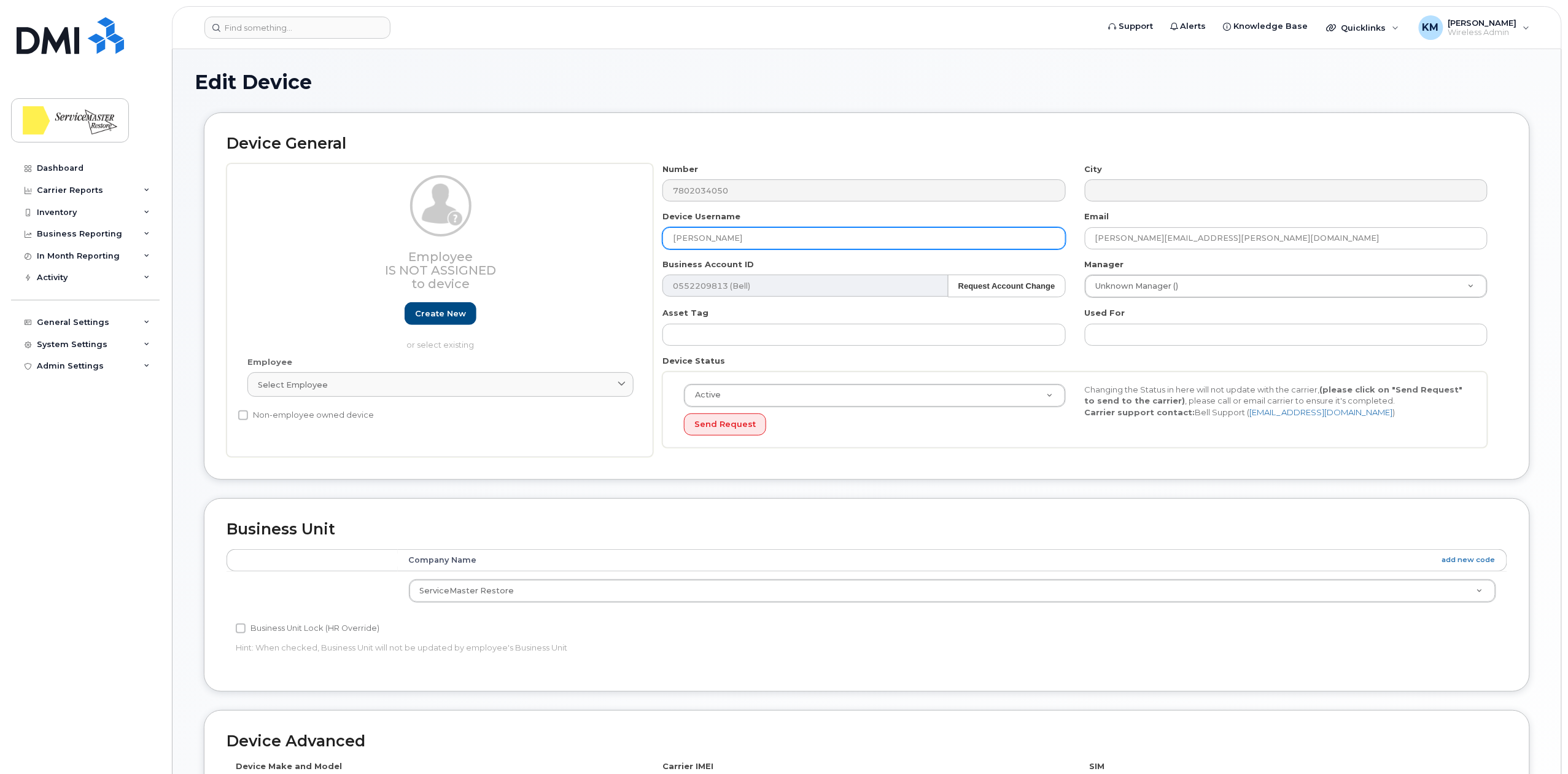
click at [706, 235] on input "[PERSON_NAME]" at bounding box center [863, 238] width 403 height 22
click at [709, 235] on input "[PERSON_NAME]" at bounding box center [863, 238] width 403 height 22
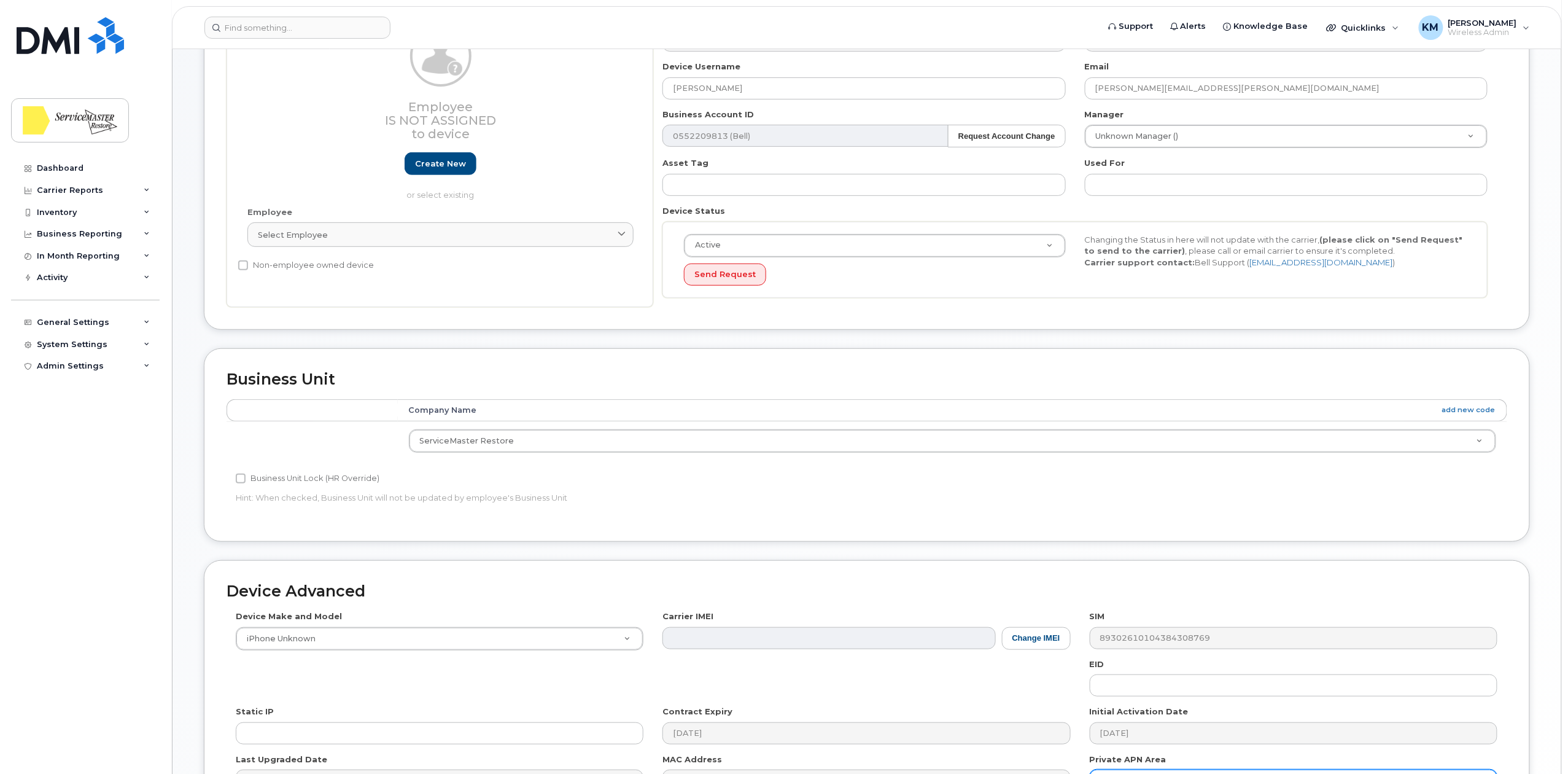
scroll to position [307, 0]
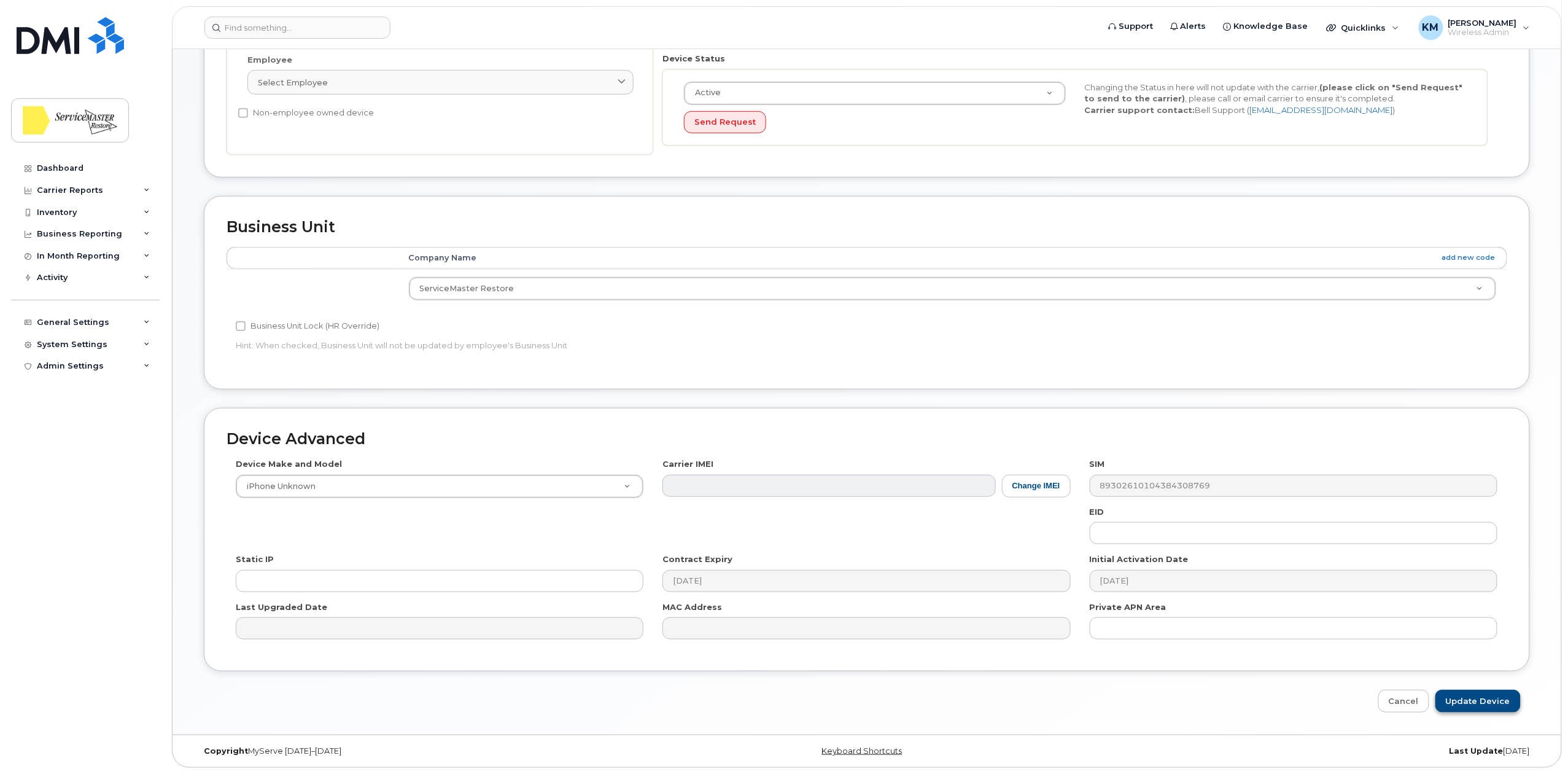
type input "[PERSON_NAME]"
click at [1508, 698] on input "Update Device" at bounding box center [1478, 701] width 85 height 23
type input "Saving..."
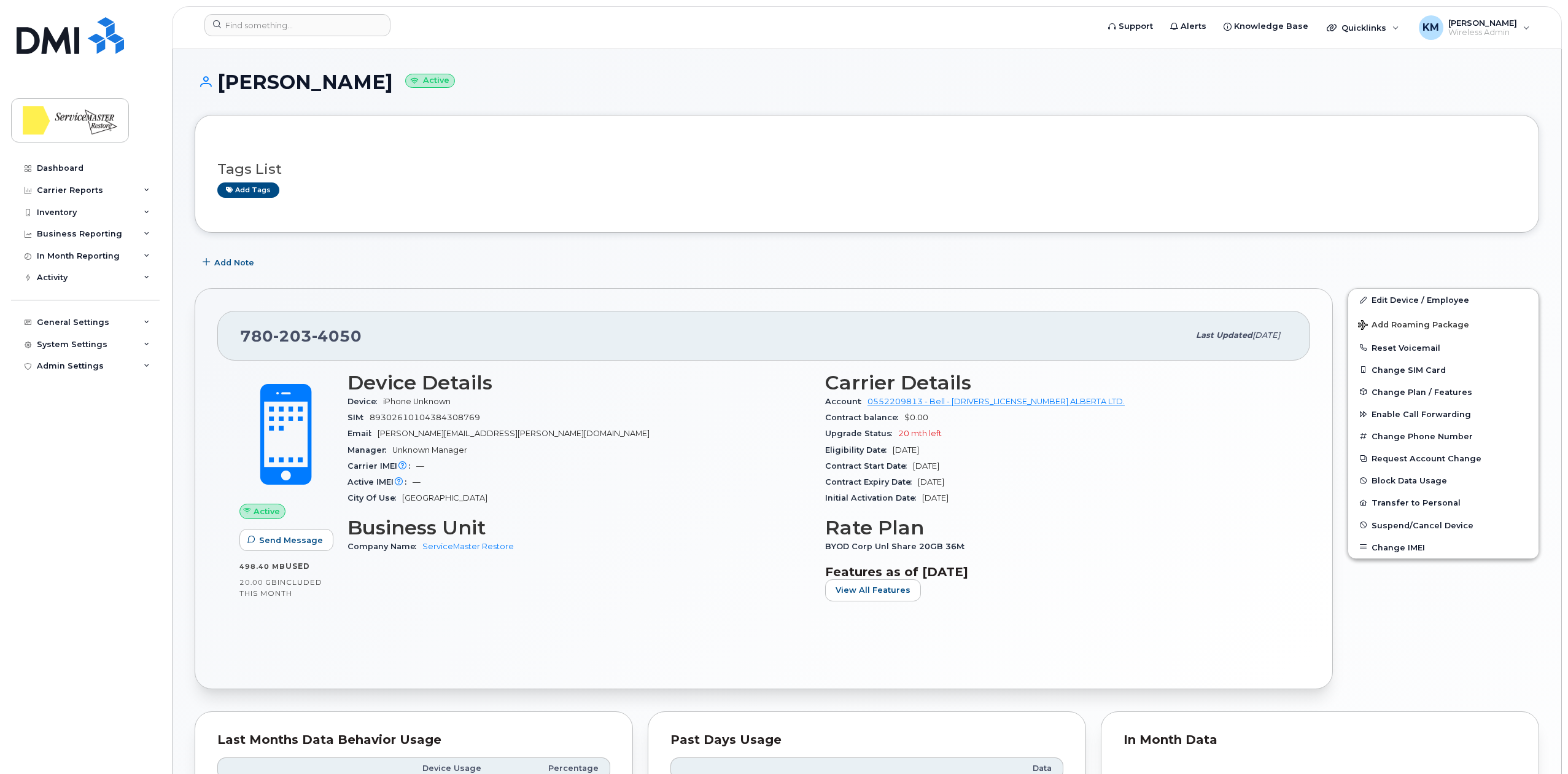
scroll to position [82, 0]
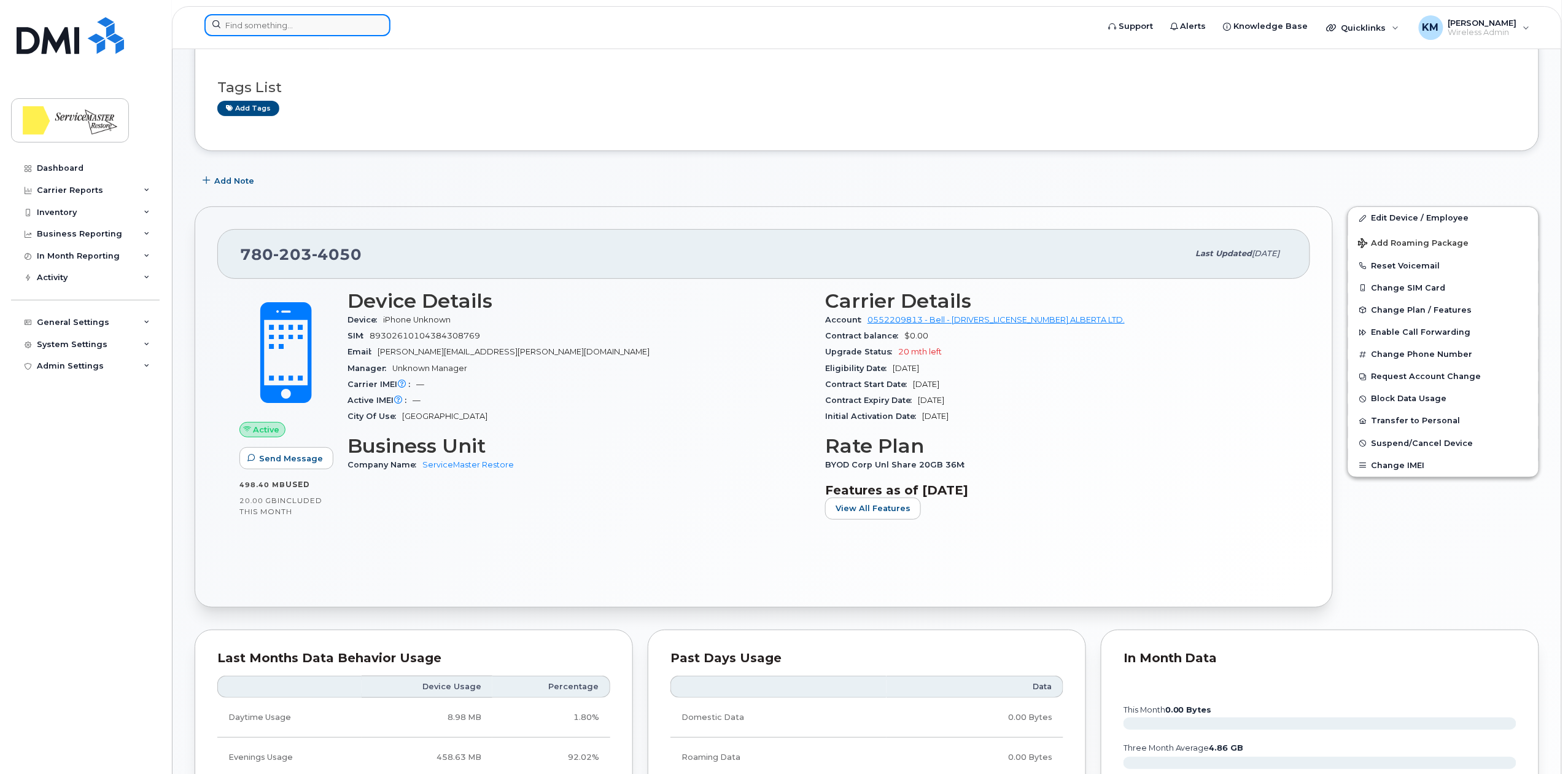
click at [313, 30] on input at bounding box center [298, 25] width 186 height 22
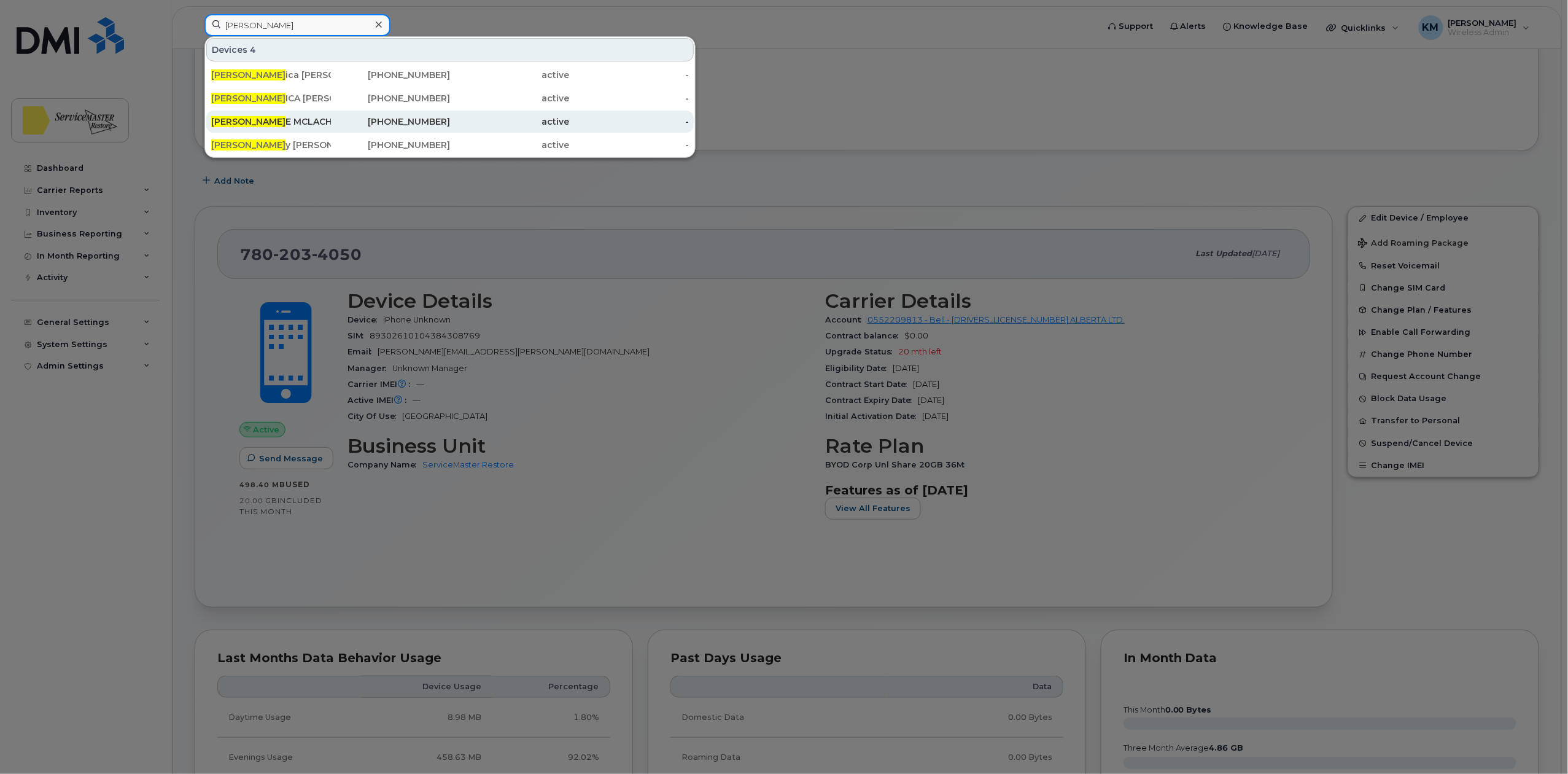
type input "jess"
click at [291, 118] on div "JESS E MCLACHLIN" at bounding box center [271, 121] width 119 height 12
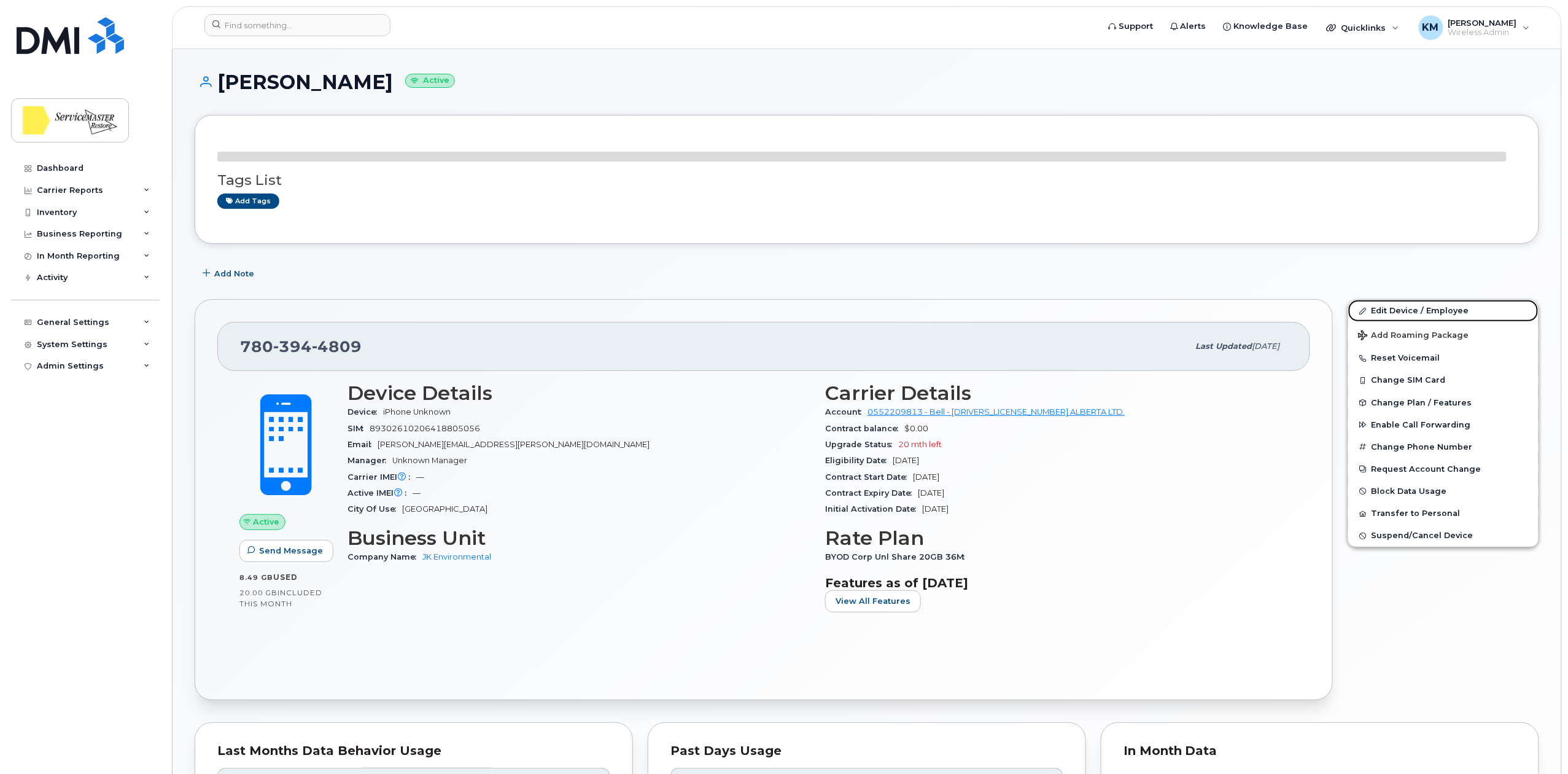
click at [1426, 308] on link "Edit Device / Employee" at bounding box center [1443, 310] width 191 height 22
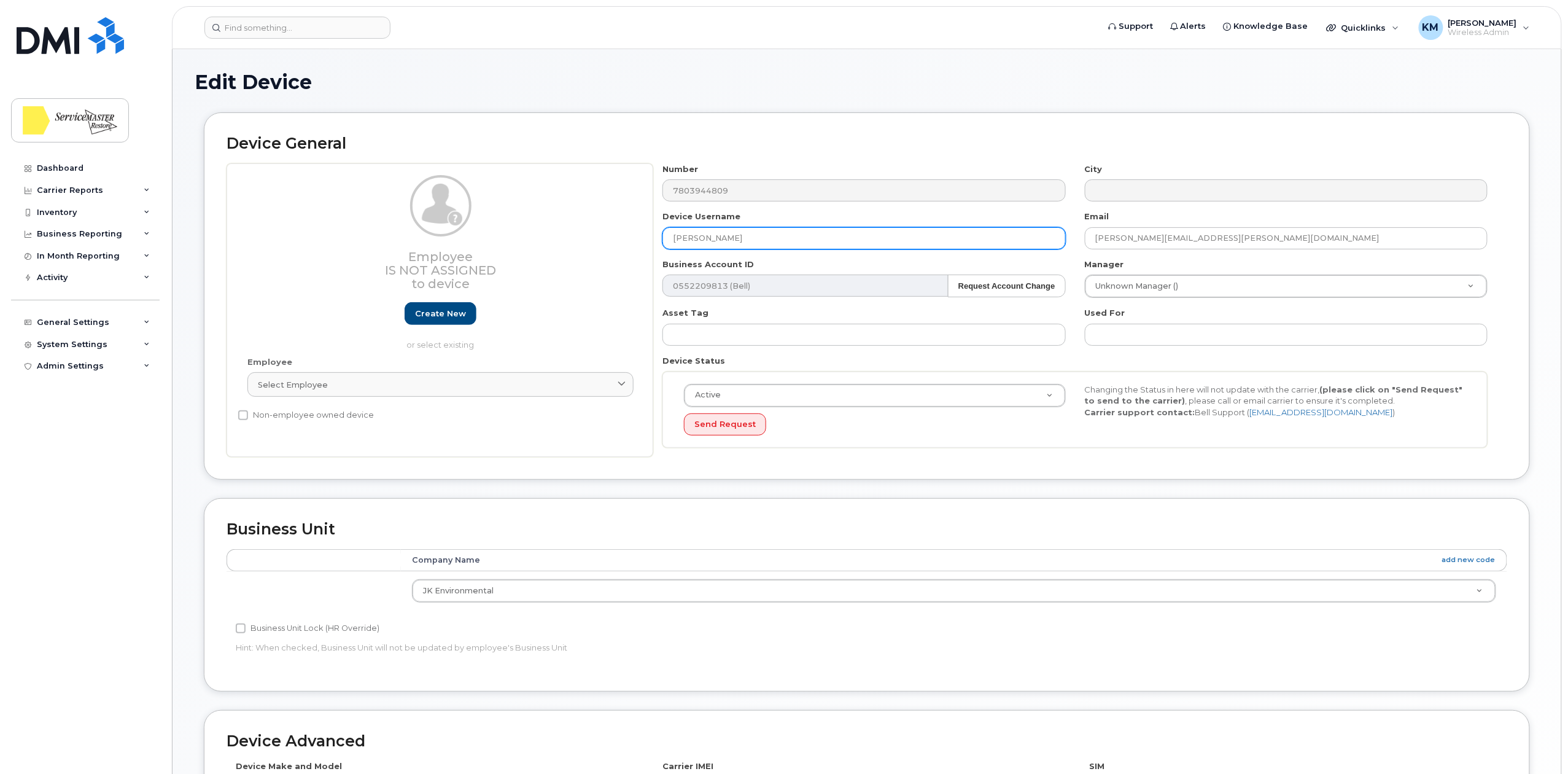
click at [678, 235] on input "JESSE MCLACHLIN" at bounding box center [863, 238] width 403 height 22
click at [709, 235] on input "Jesse MCLACHLIN" at bounding box center [863, 238] width 403 height 22
click at [716, 235] on input "Jesse McLACHLIN" at bounding box center [863, 238] width 403 height 22
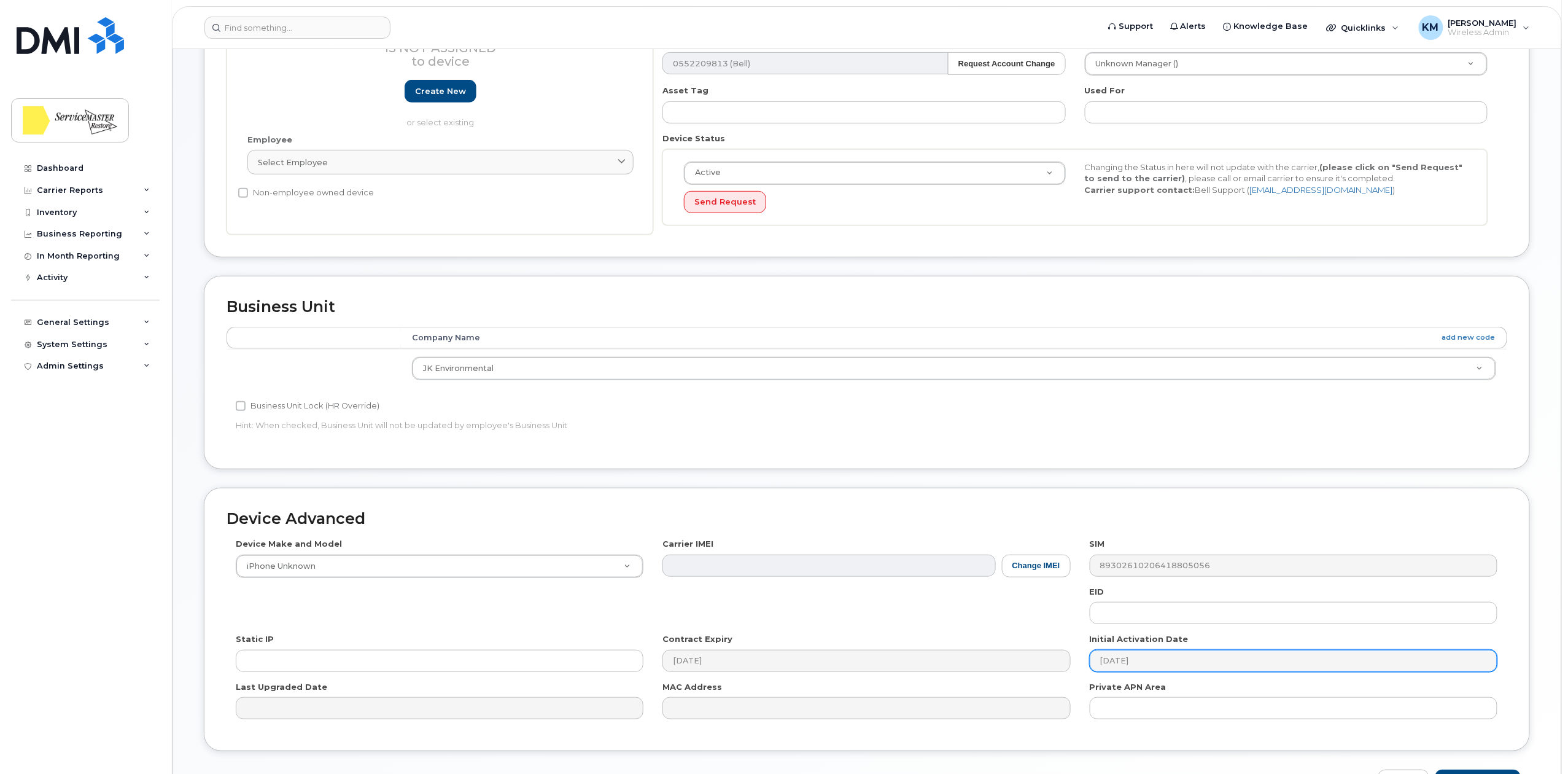
scroll to position [246, 0]
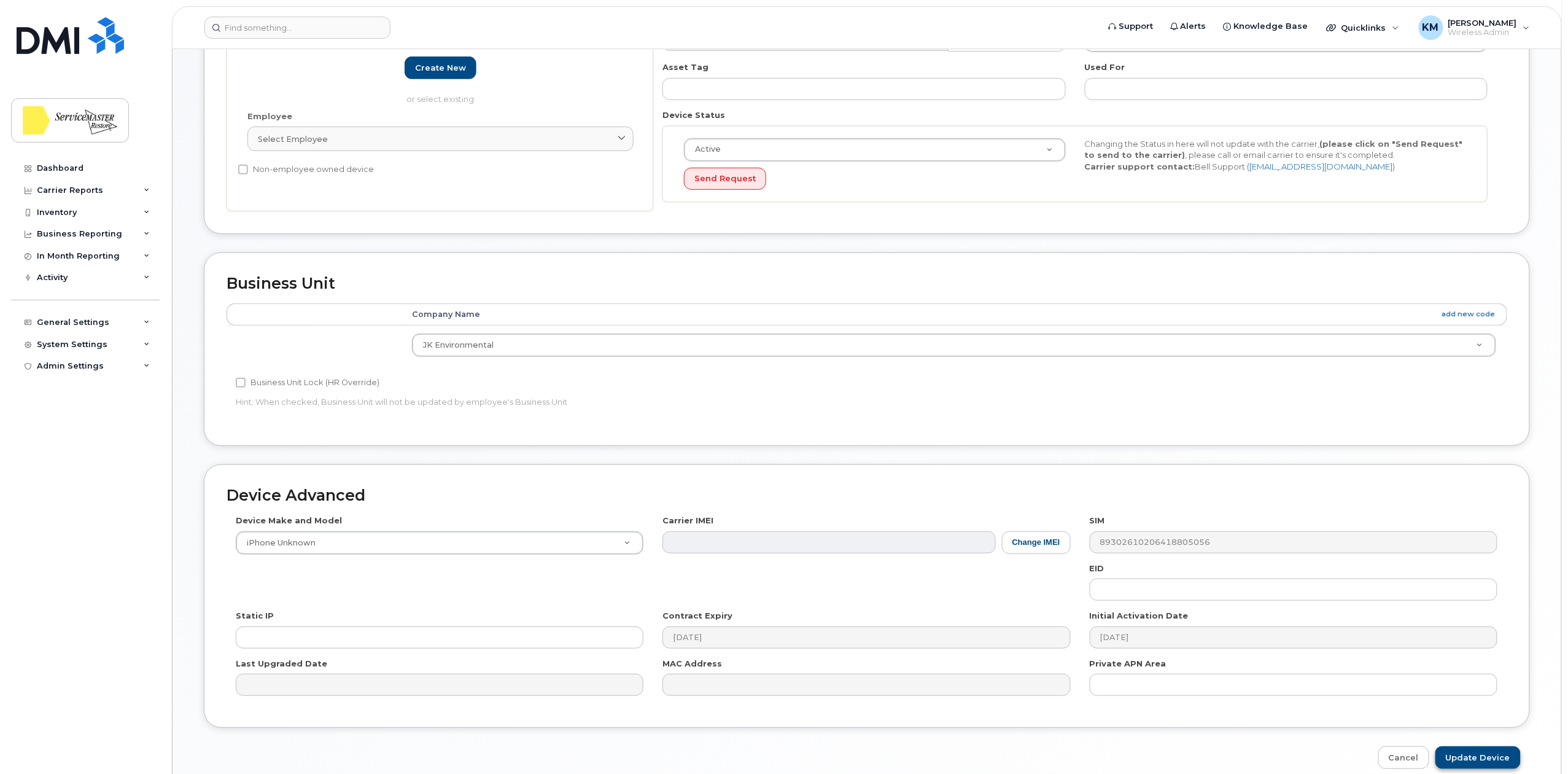
type input "Jesse McLachlin"
click at [1501, 758] on input "Update Device" at bounding box center [1478, 757] width 85 height 23
type input "Saving..."
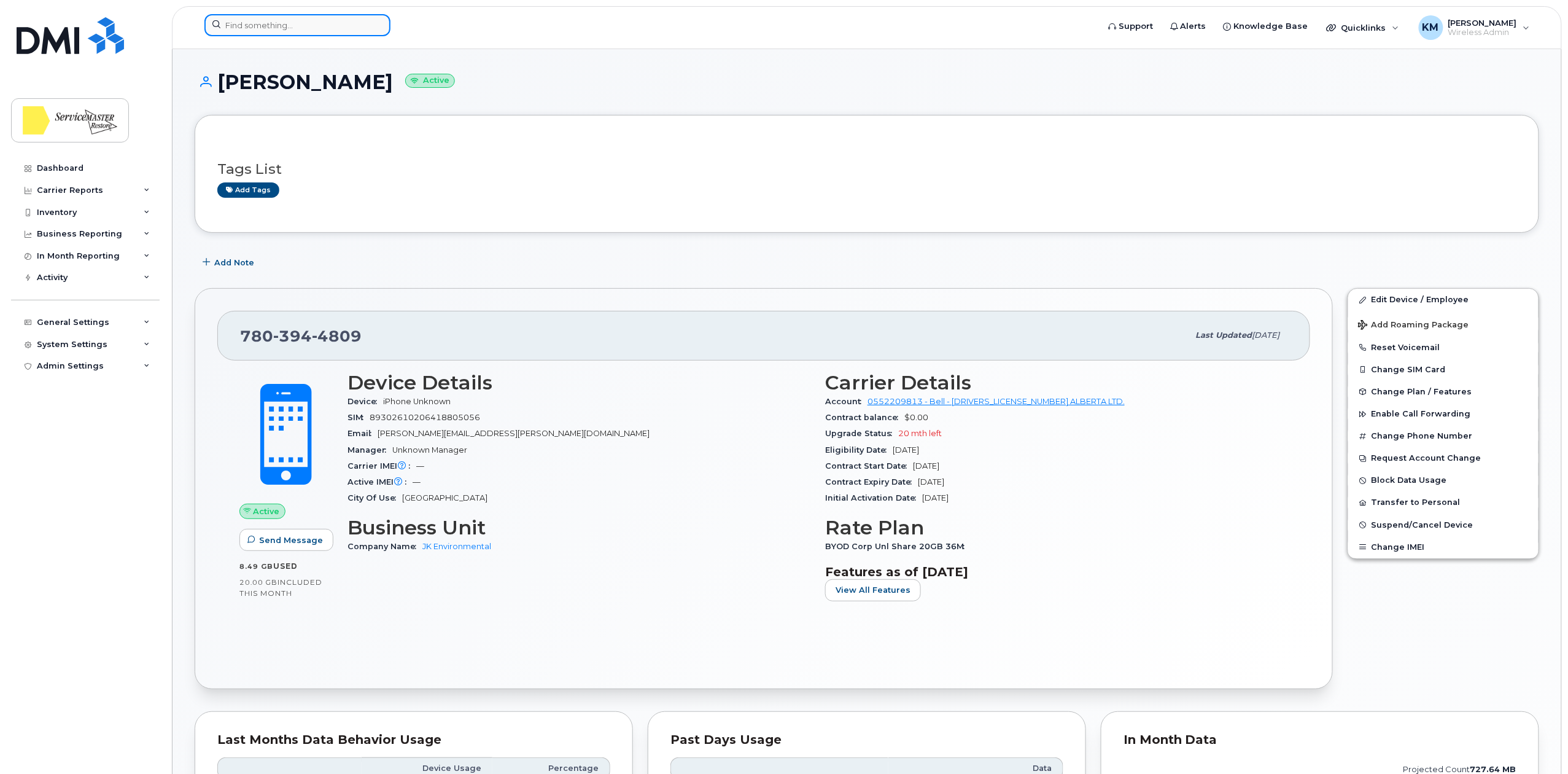
click at [248, 36] on div at bounding box center [647, 25] width 885 height 22
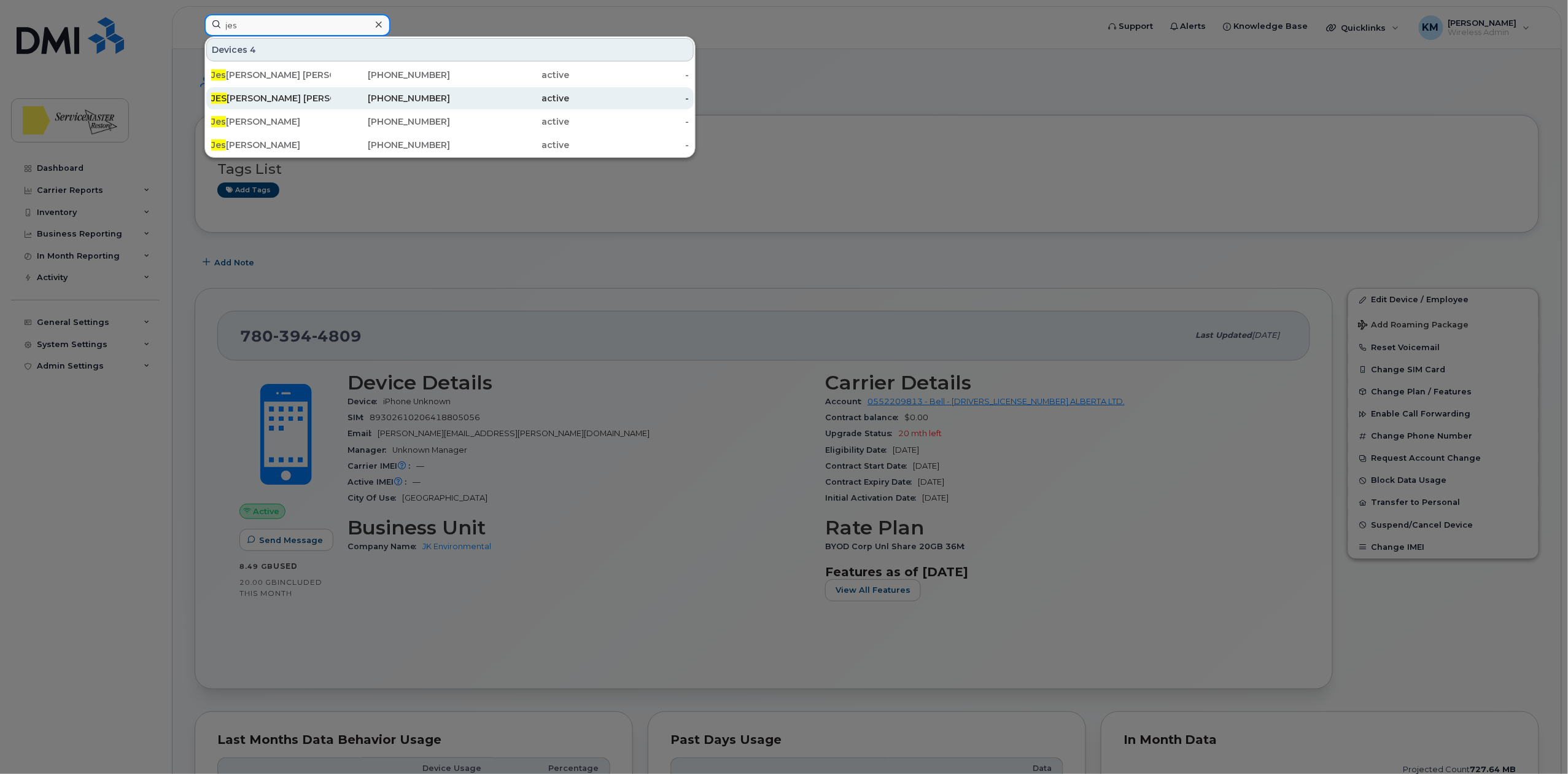
type input "jes"
click at [281, 99] on div "JES SICA MACNEIL" at bounding box center [271, 98] width 119 height 12
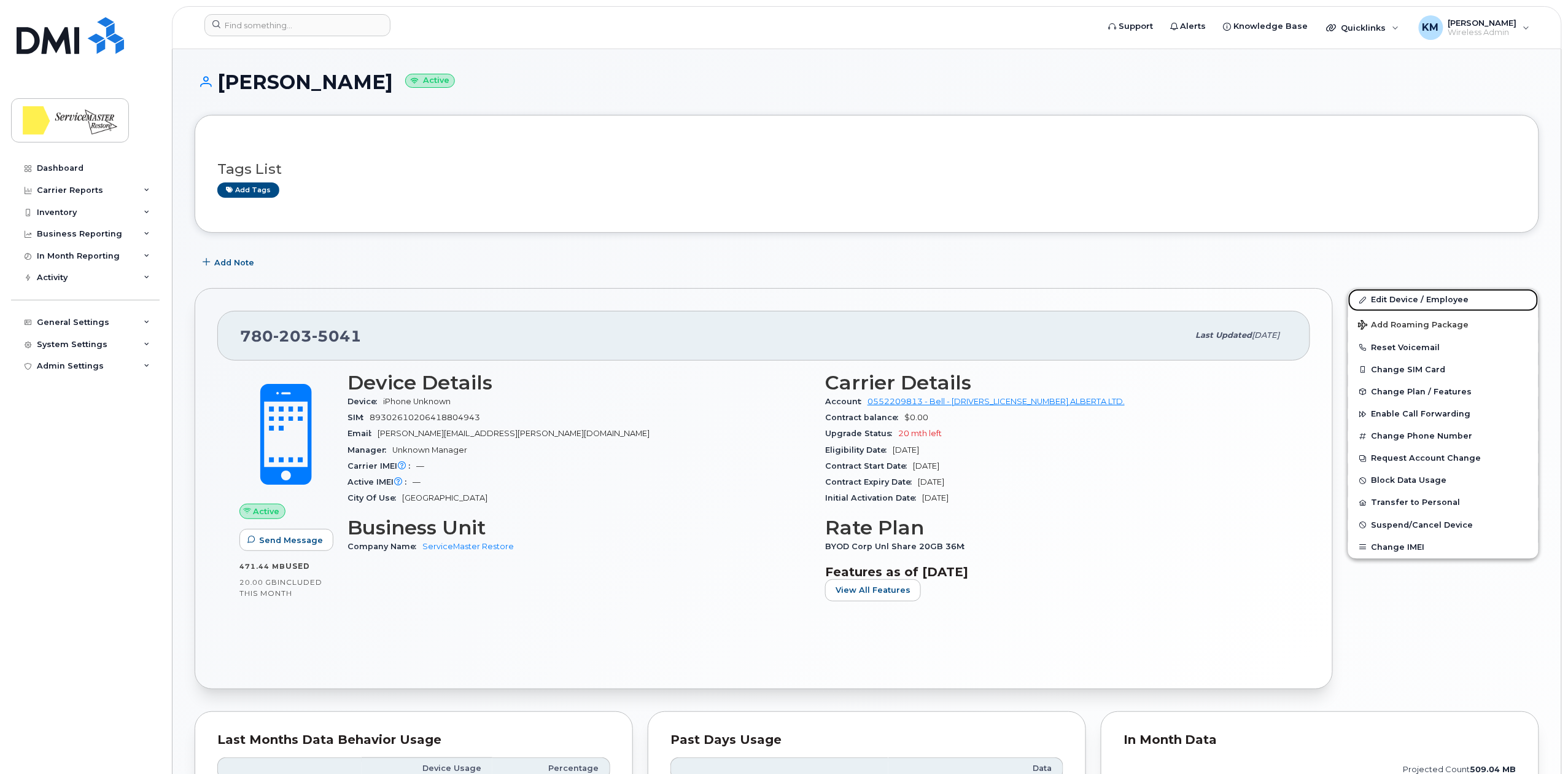
click at [1405, 297] on link "Edit Device / Employee" at bounding box center [1443, 300] width 191 height 22
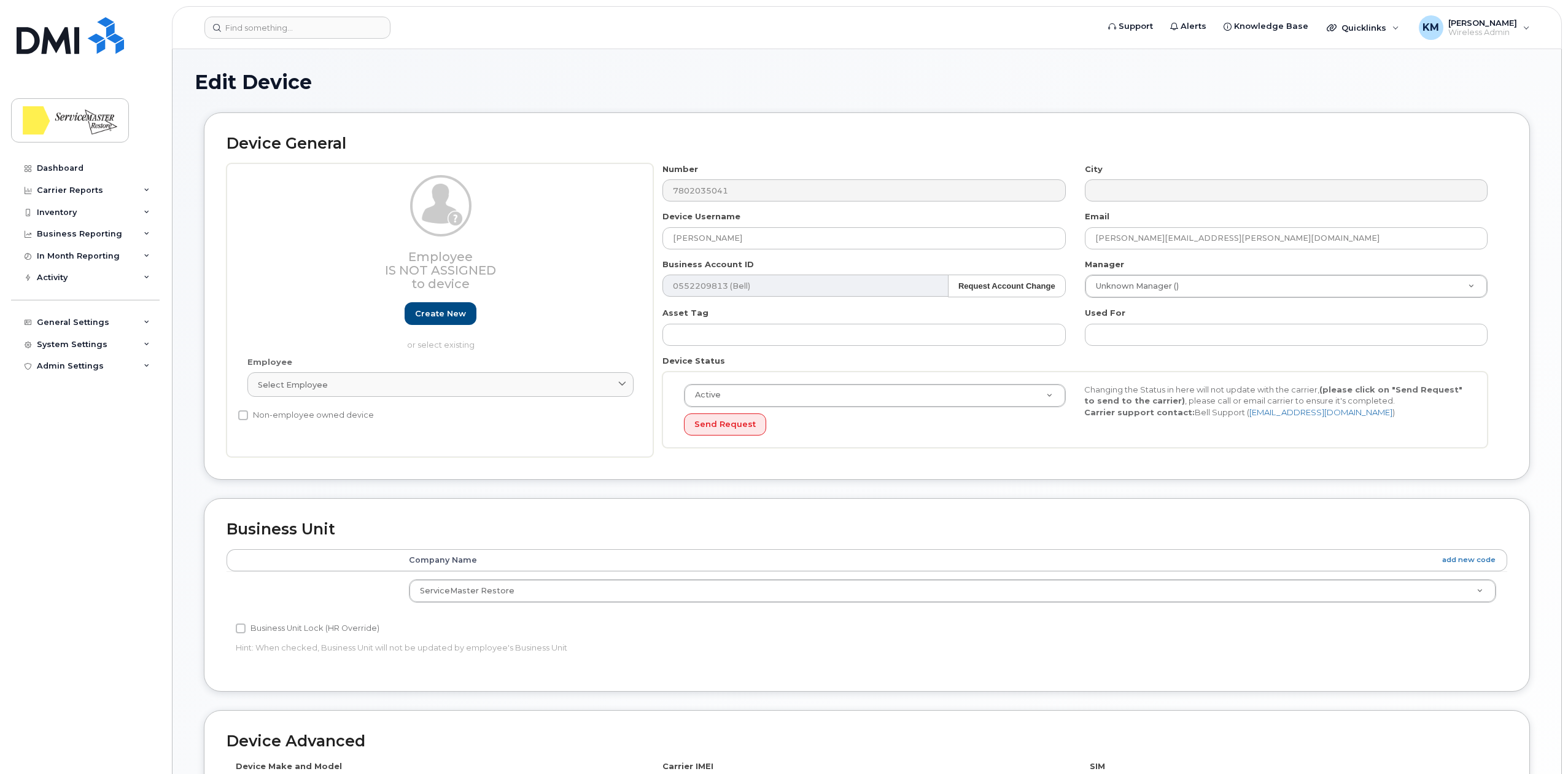
select select "33422189"
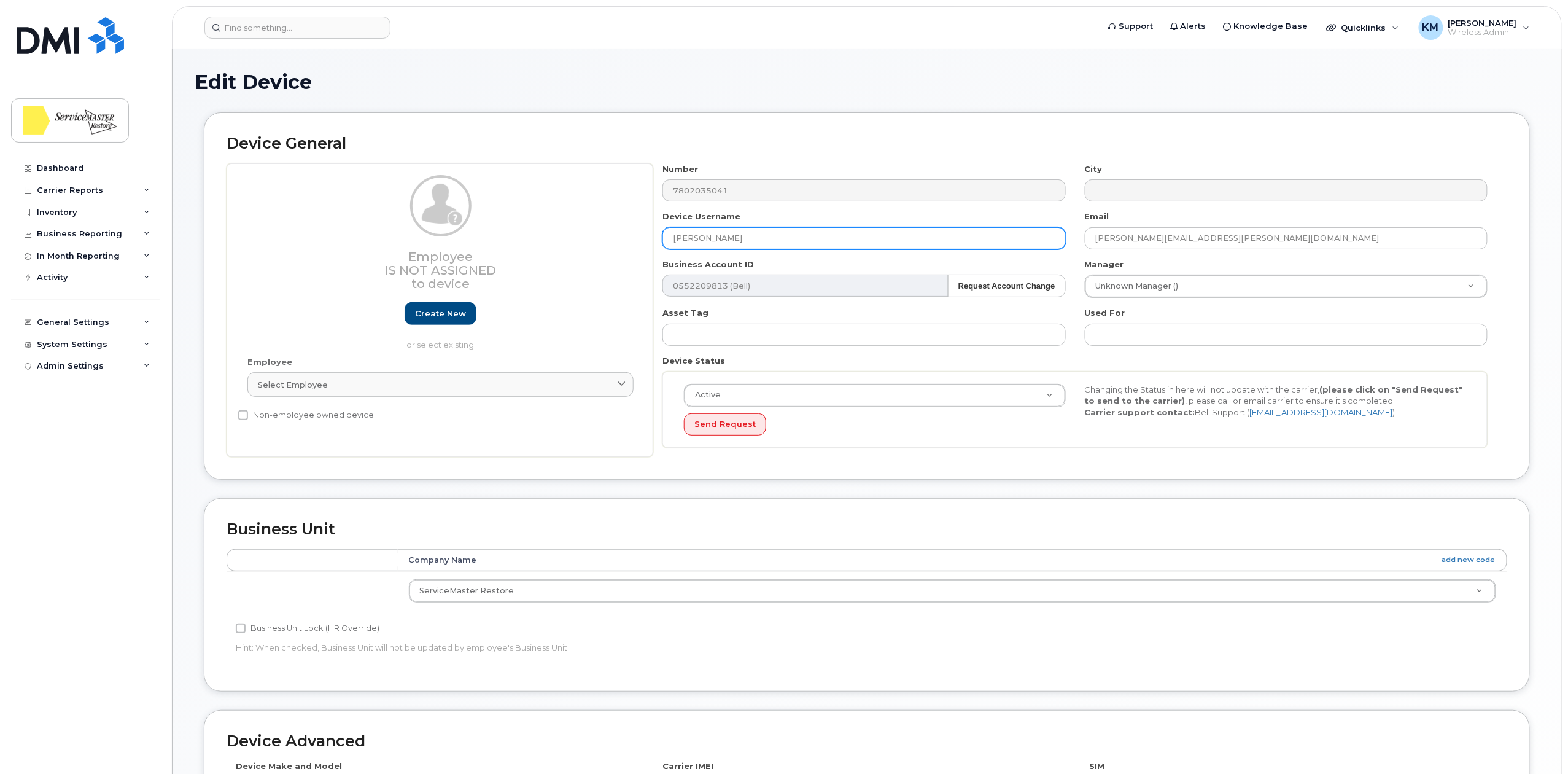
click at [715, 236] on input "Jessica MACNEIL" at bounding box center [863, 238] width 403 height 22
click at [712, 236] on input "Jessica MACNEIL" at bounding box center [863, 238] width 403 height 22
click at [723, 238] on input "Jessica Macneil" at bounding box center [863, 238] width 403 height 22
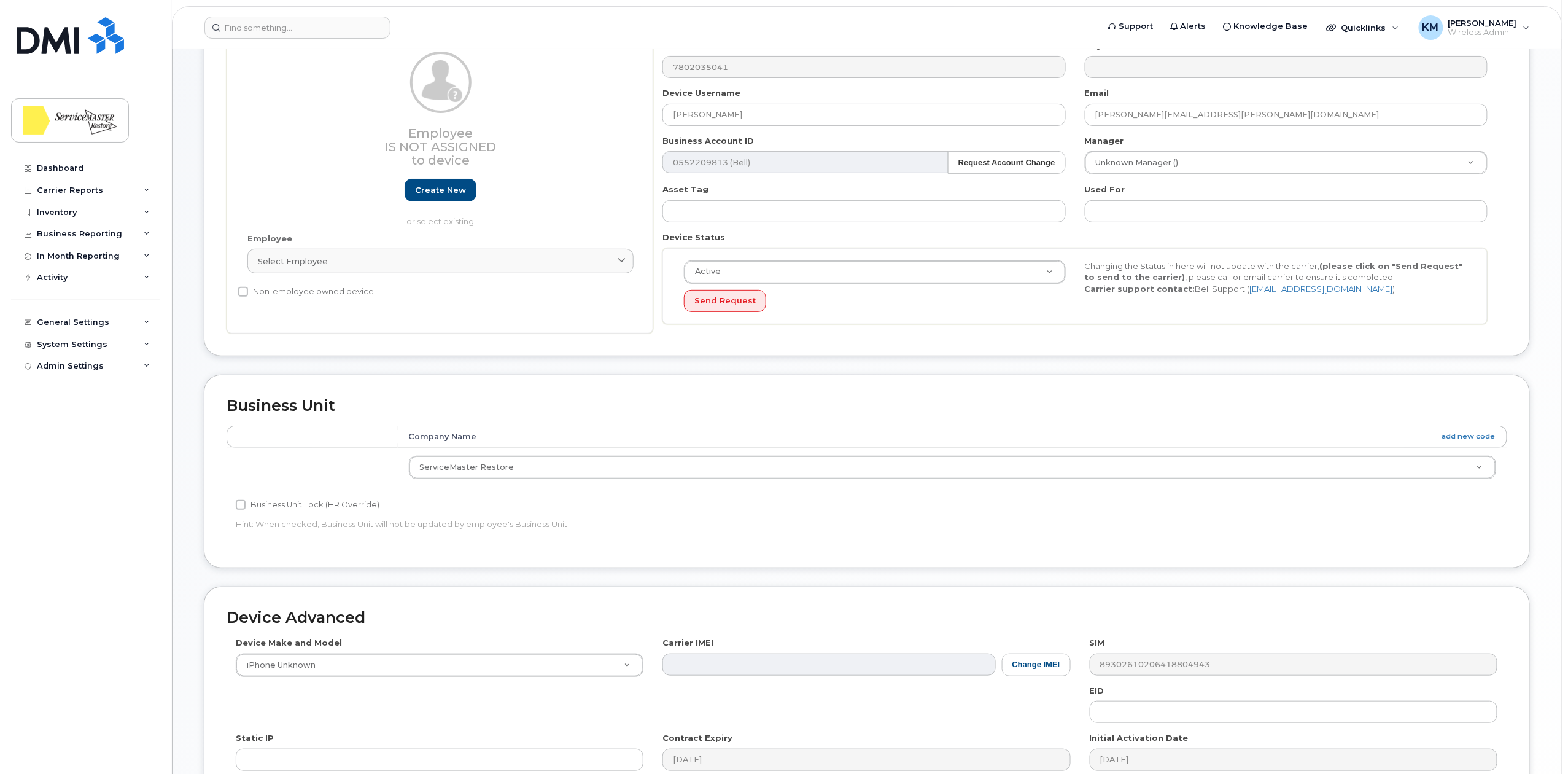
scroll to position [307, 0]
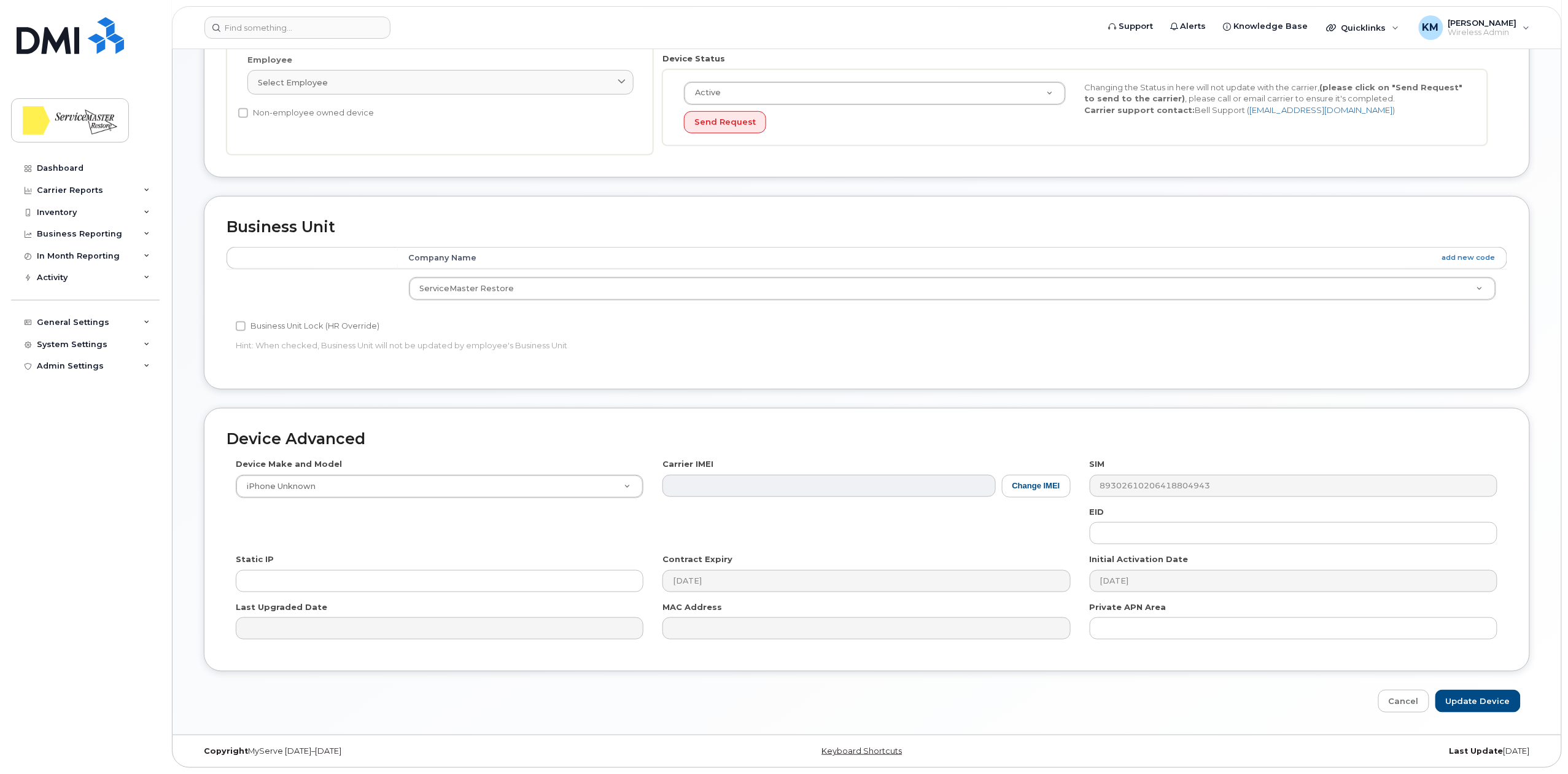
type input "[PERSON_NAME]"
click at [1462, 691] on input "Update Device" at bounding box center [1478, 701] width 85 height 23
type input "Saving..."
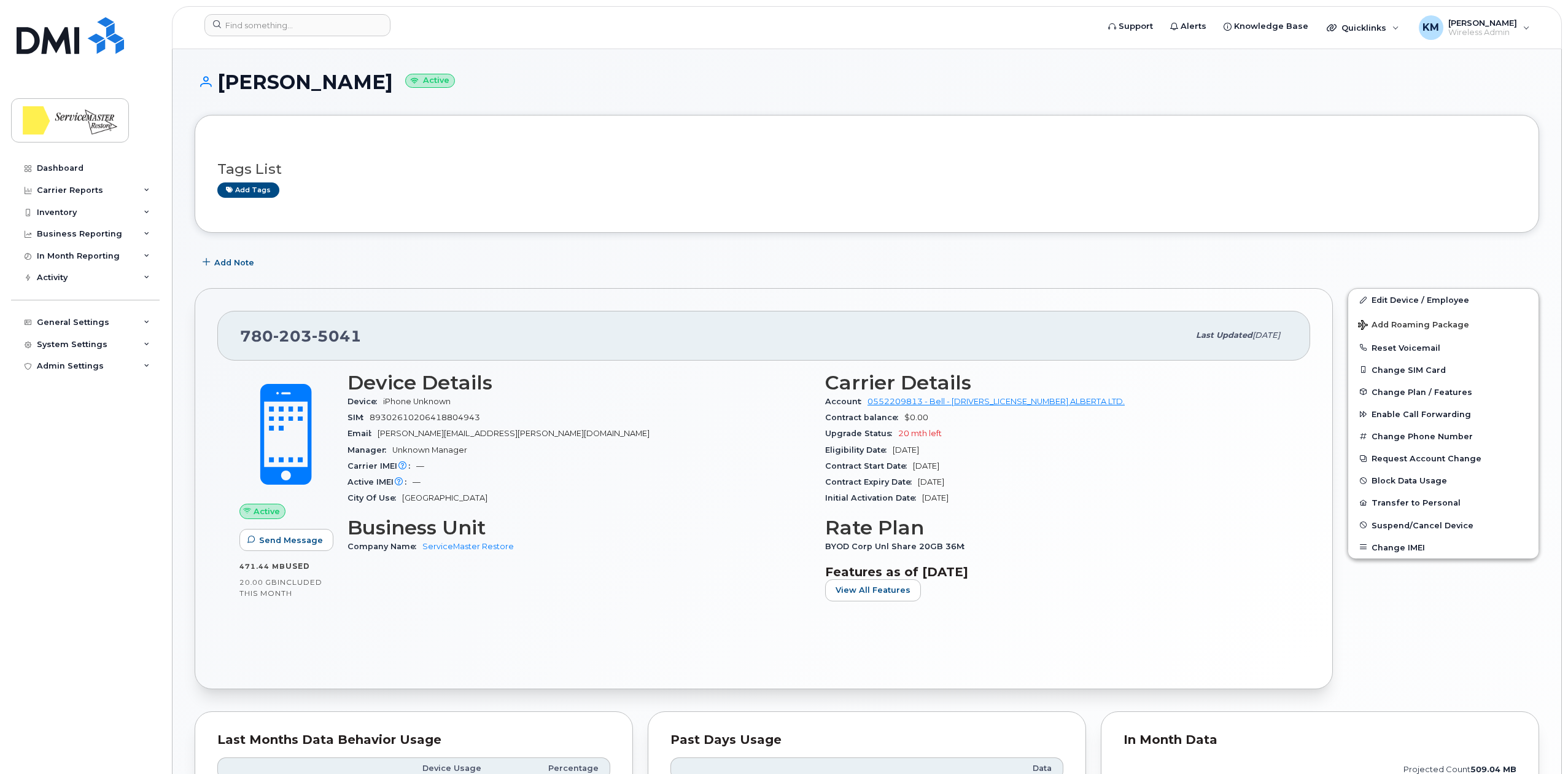
scroll to position [82, 0]
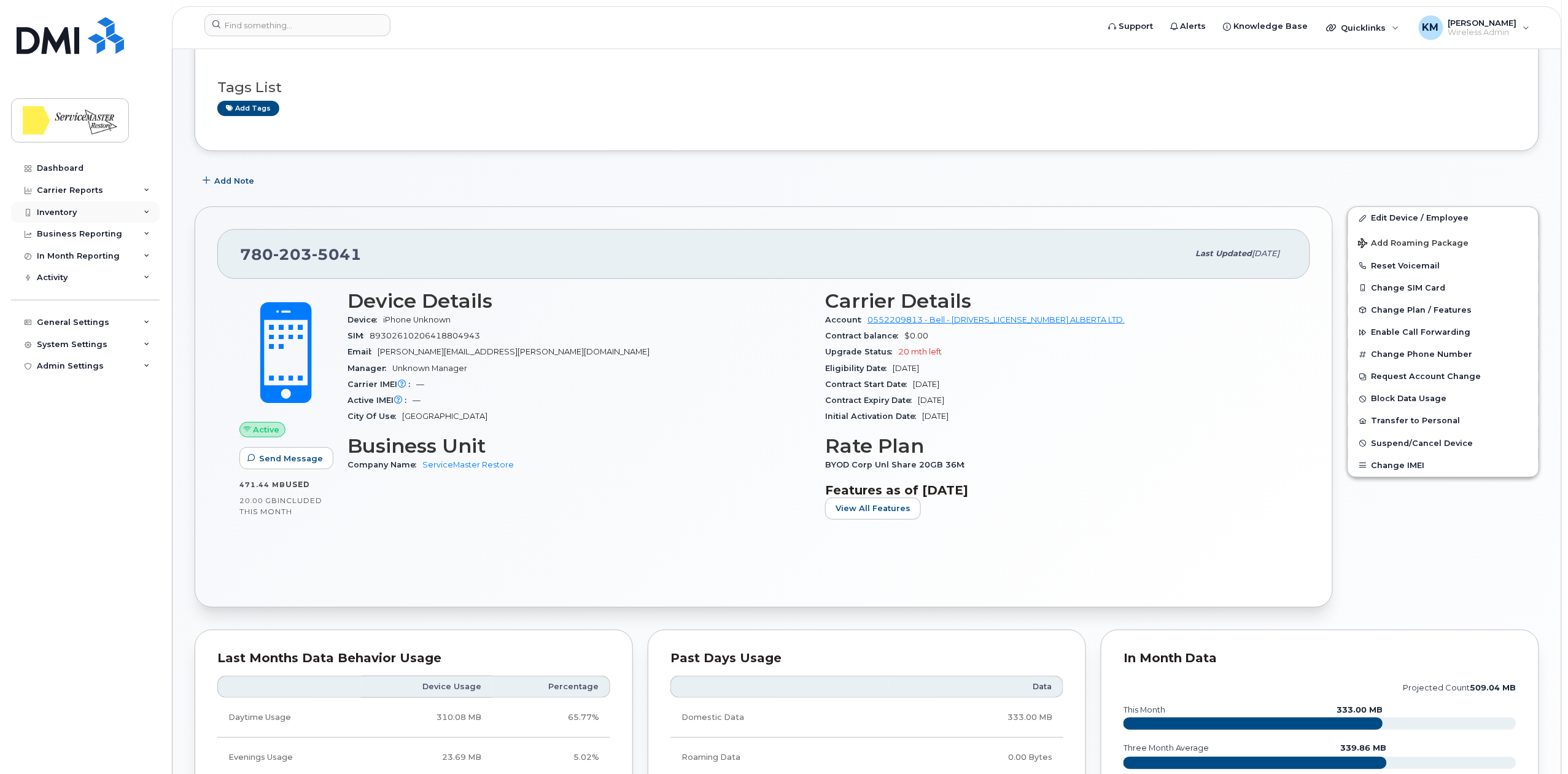
click at [84, 212] on div "Inventory" at bounding box center [85, 212] width 148 height 22
click at [123, 239] on link "Mobility Devices" at bounding box center [96, 235] width 127 height 24
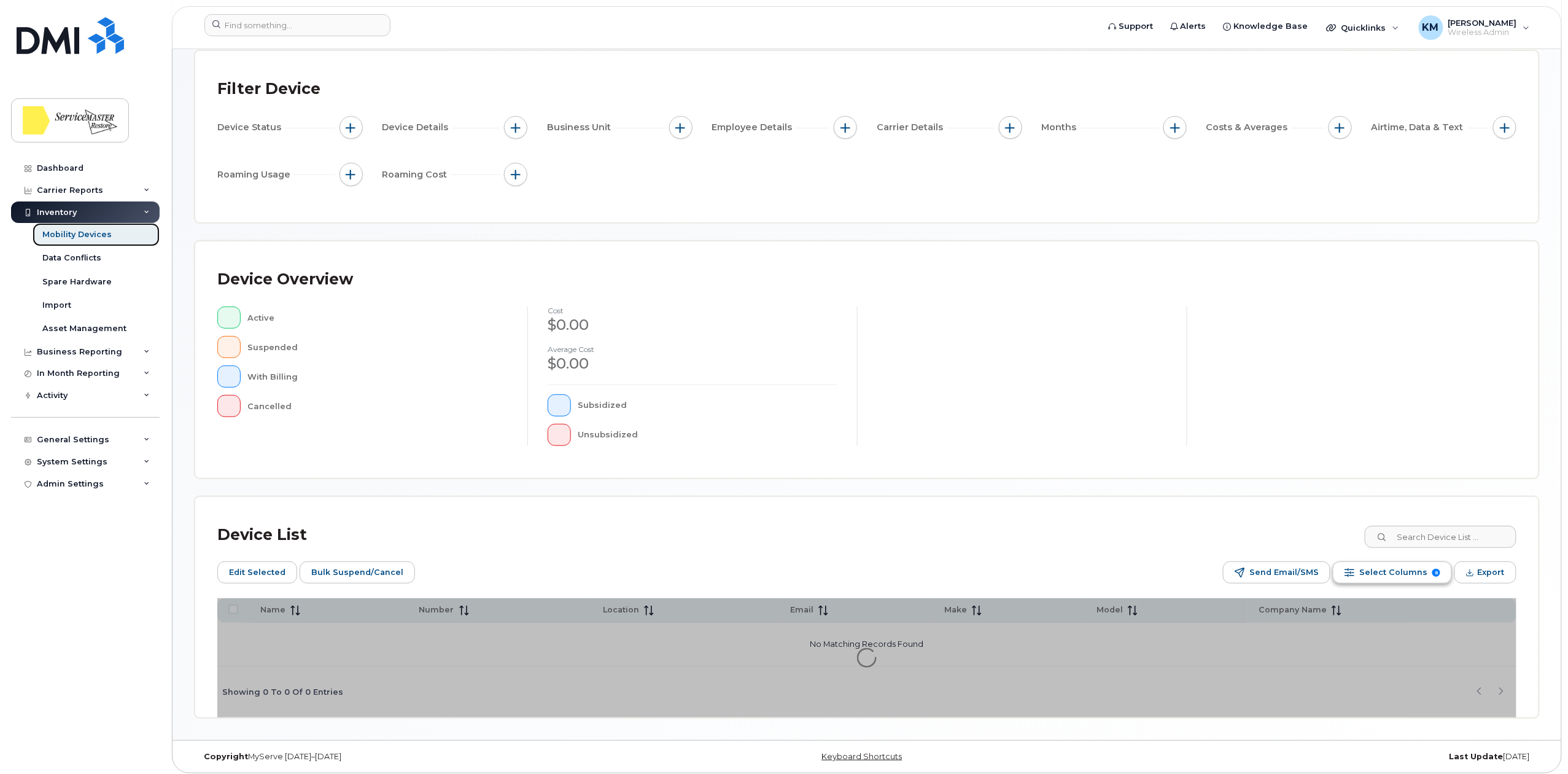
scroll to position [94, 0]
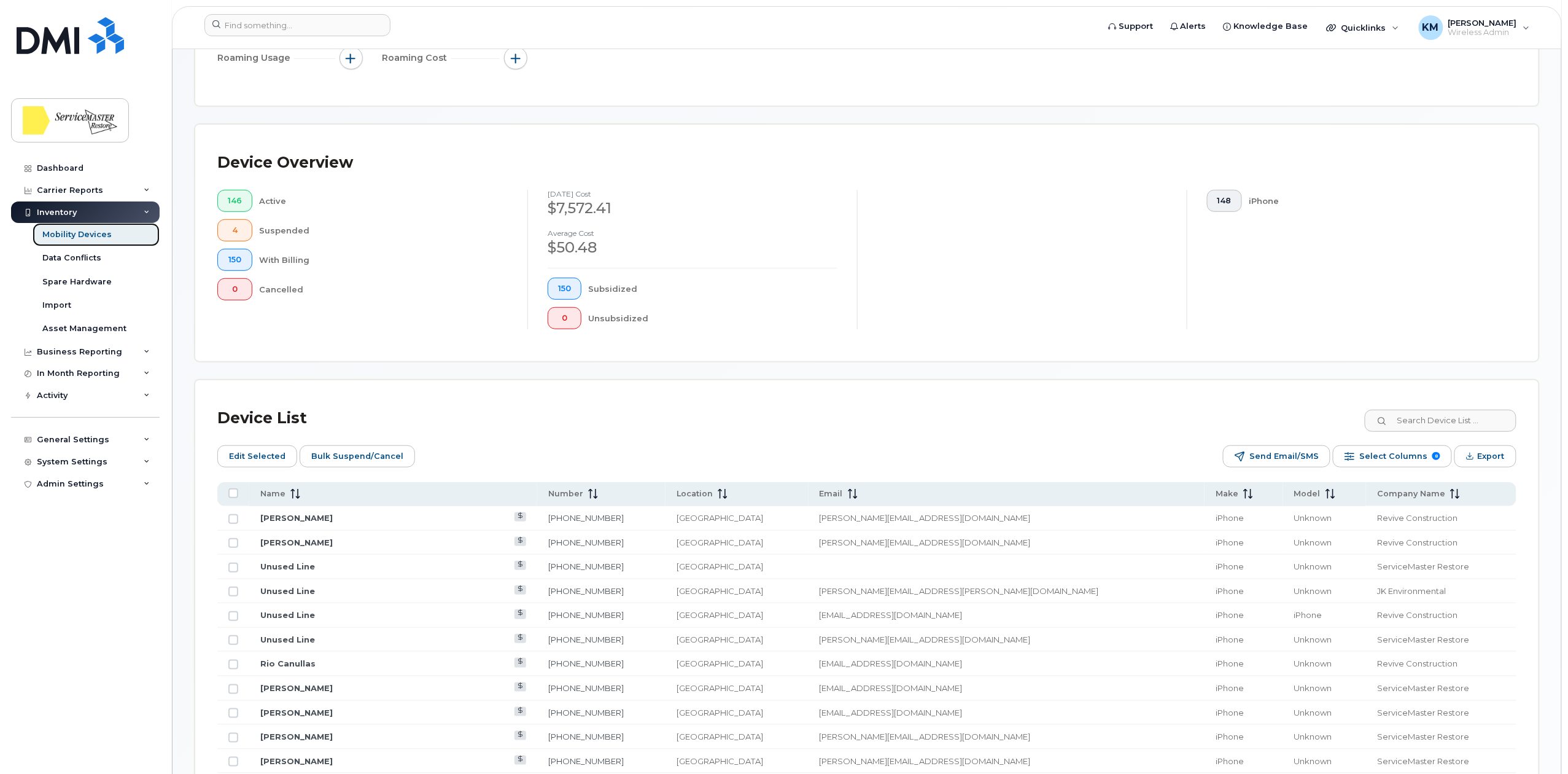
scroll to position [258, 0]
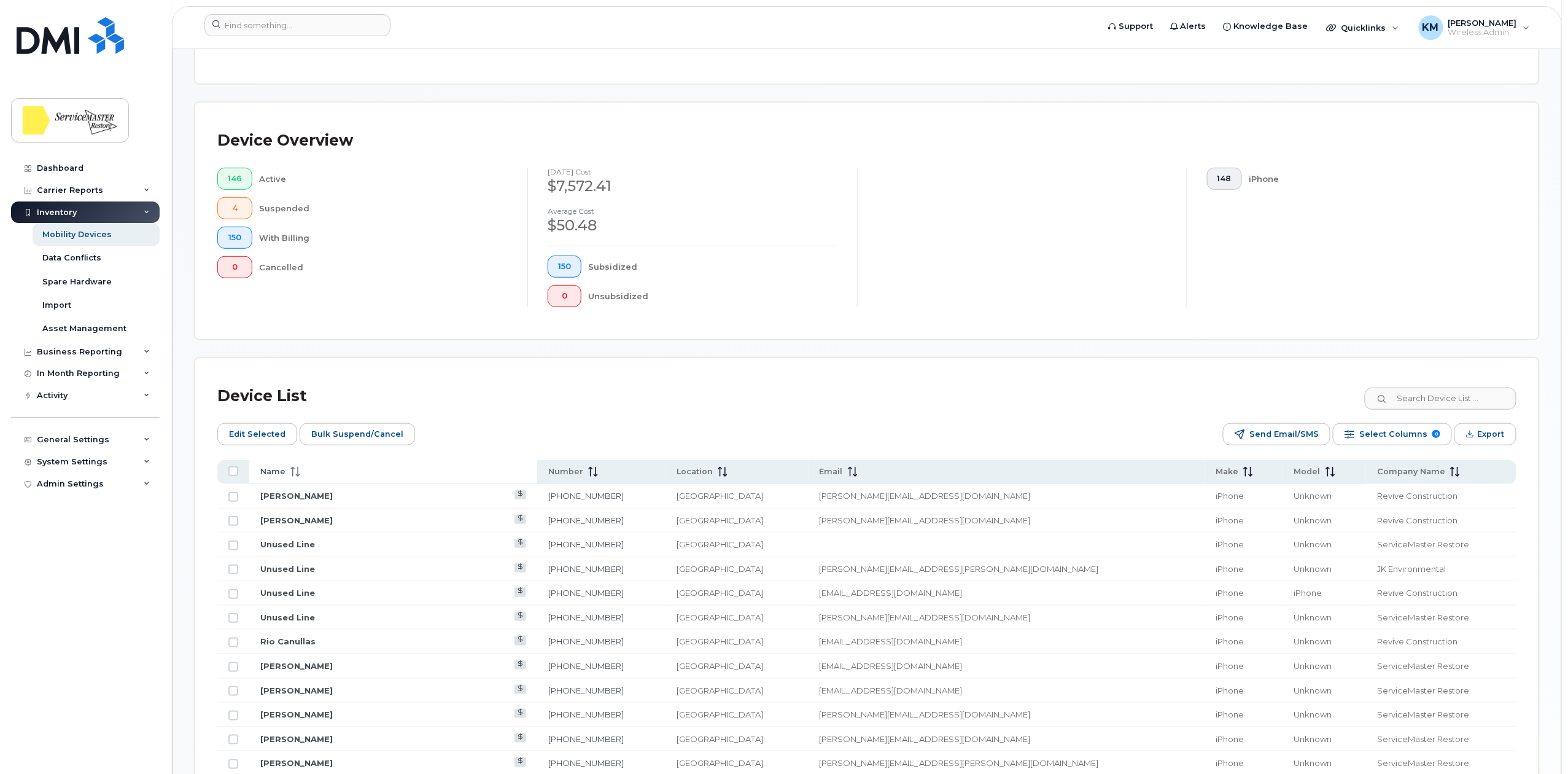
click at [299, 475] on icon at bounding box center [295, 471] width 10 height 10
click at [1471, 435] on icon "Export" at bounding box center [1470, 433] width 8 height 8
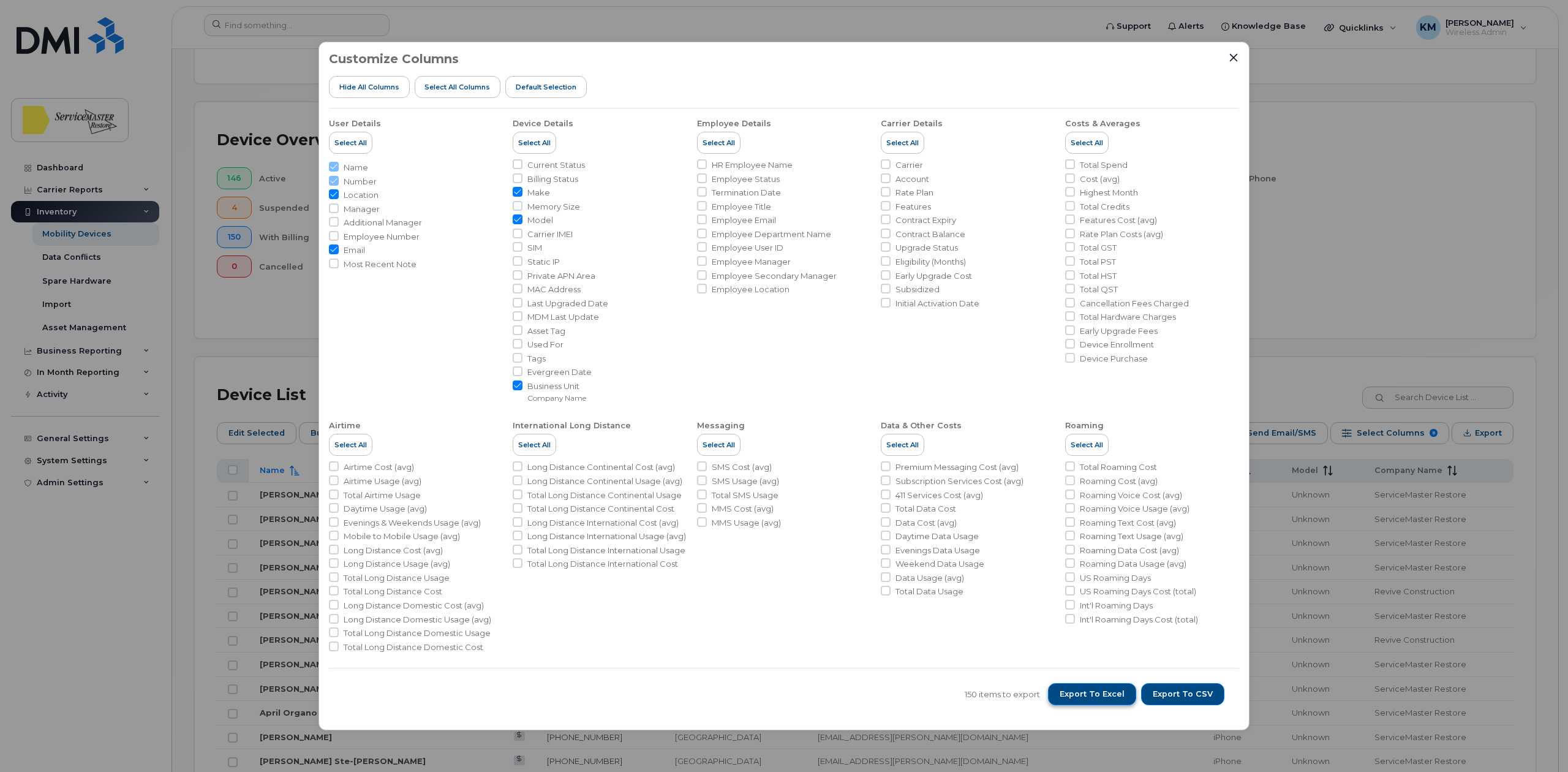
click at [1091, 692] on span "Export to Excel" at bounding box center [1092, 694] width 65 height 11
click at [1231, 60] on icon "Close" at bounding box center [1234, 57] width 8 height 8
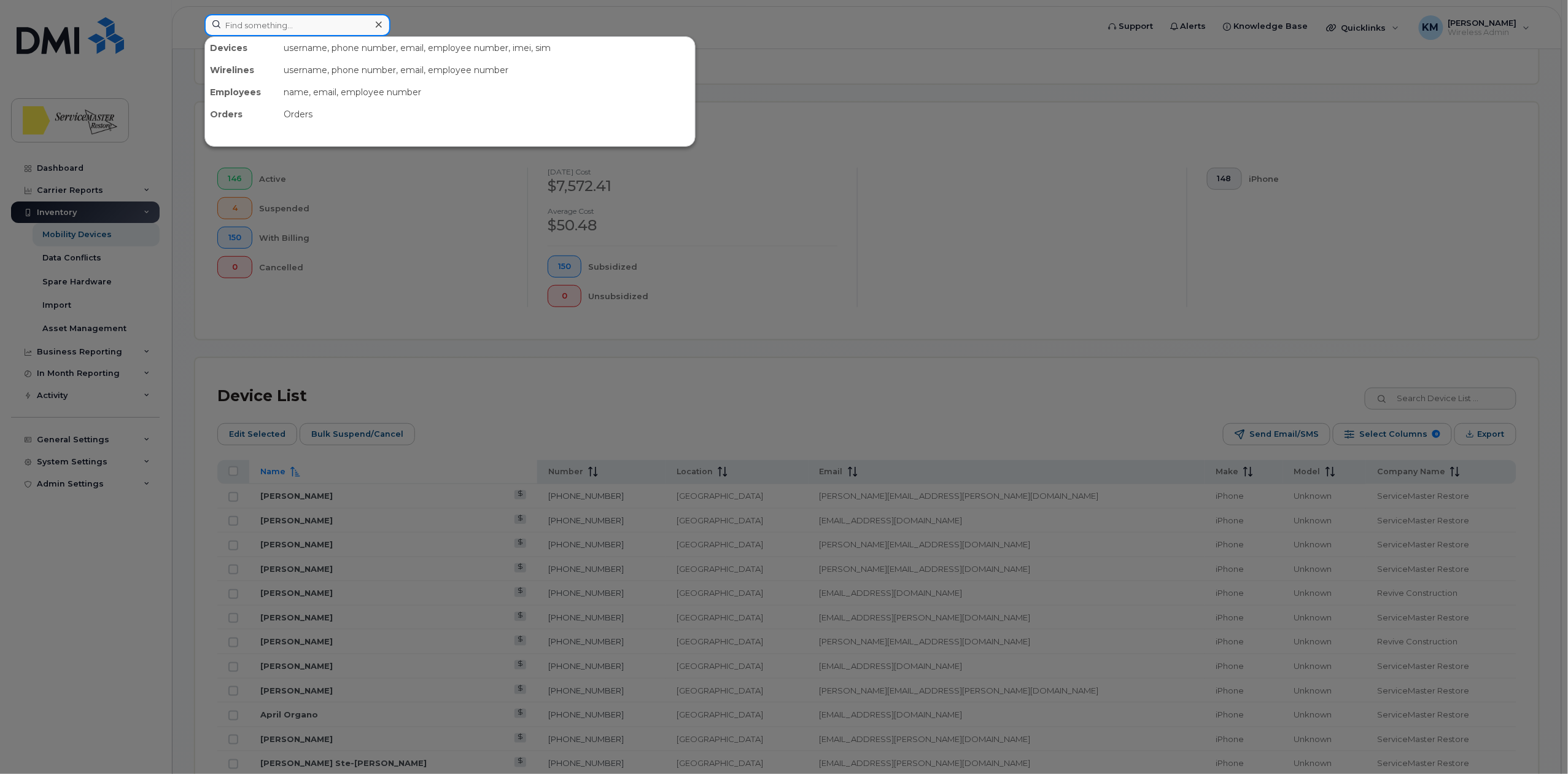
click at [242, 33] on input at bounding box center [298, 25] width 186 height 22
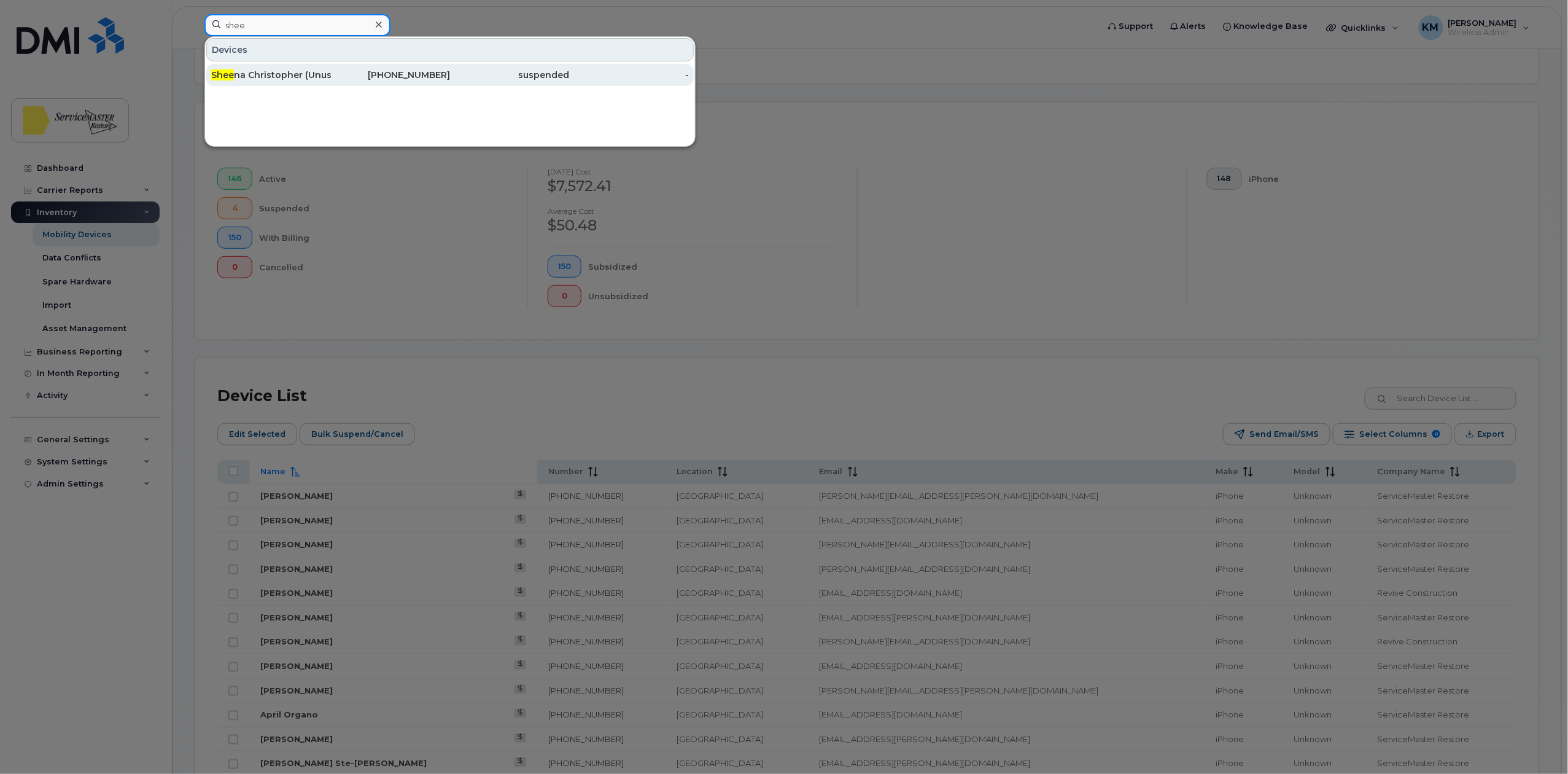
type input "shee"
drag, startPoint x: 278, startPoint y: 77, endPoint x: 319, endPoint y: 113, distance: 54.6
click at [278, 77] on div "Shee na Christopher (Unused Line)" at bounding box center [271, 75] width 119 height 12
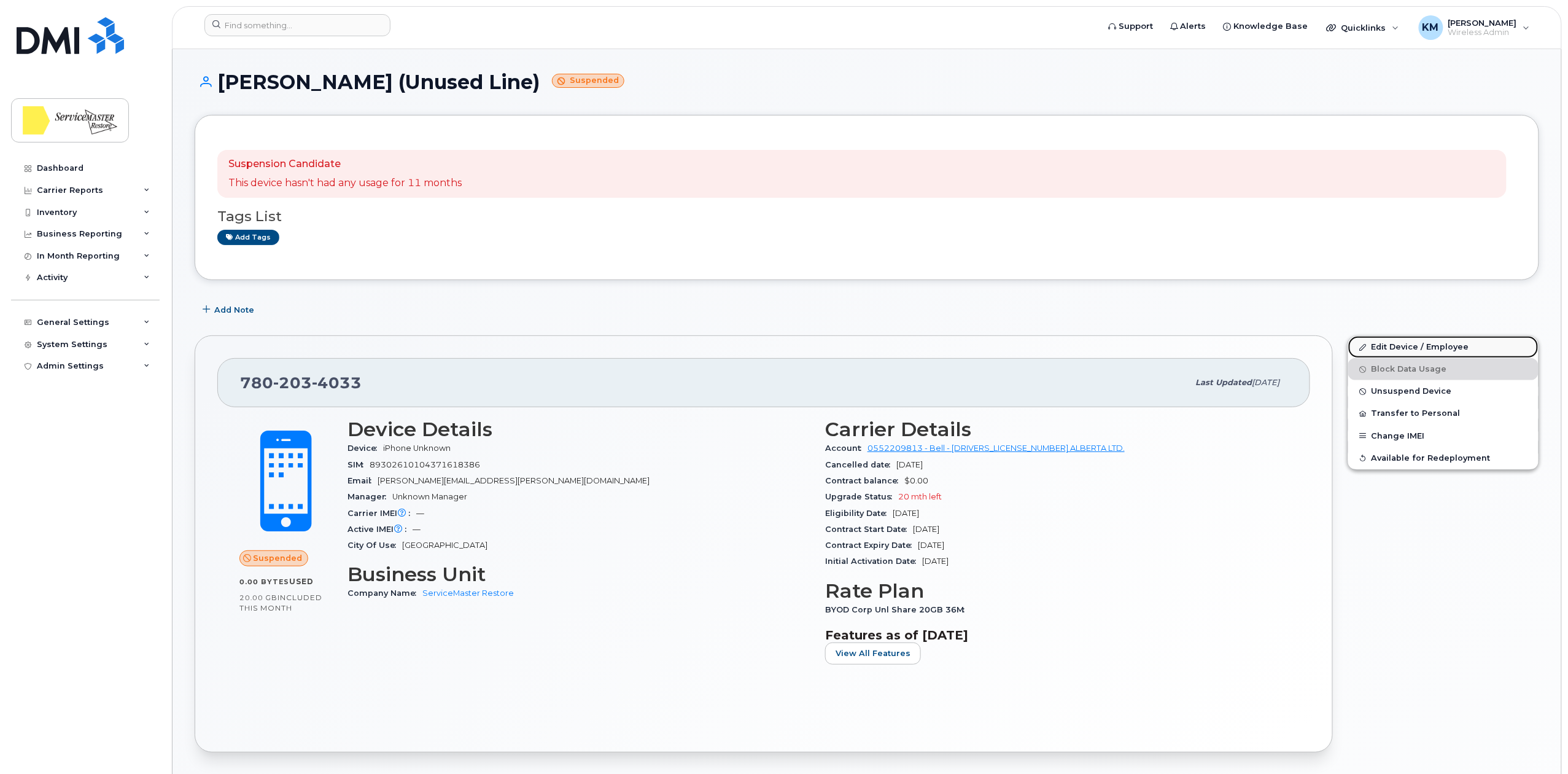
click at [1423, 345] on link "Edit Device / Employee" at bounding box center [1443, 346] width 191 height 22
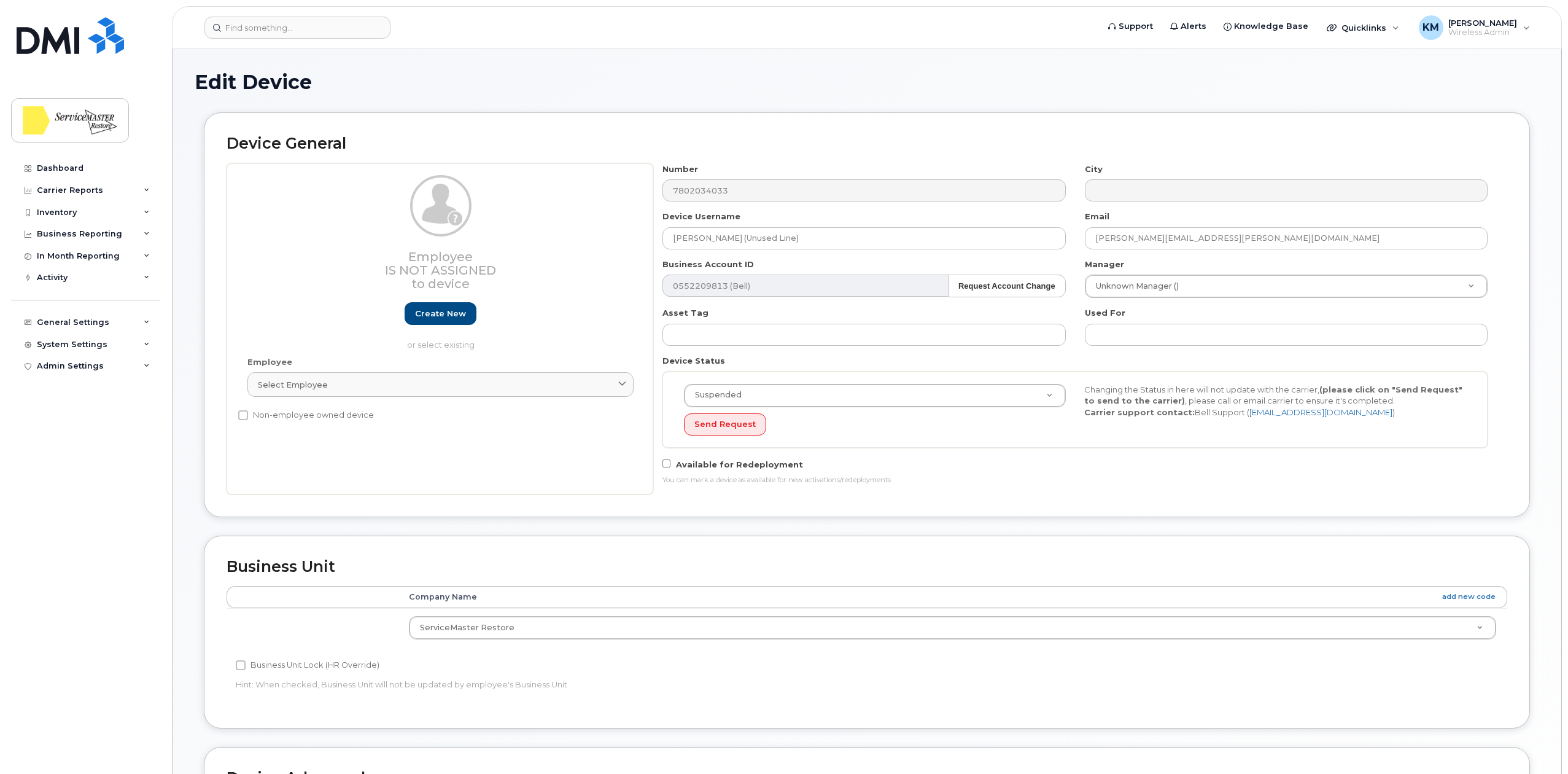
select select "33422189"
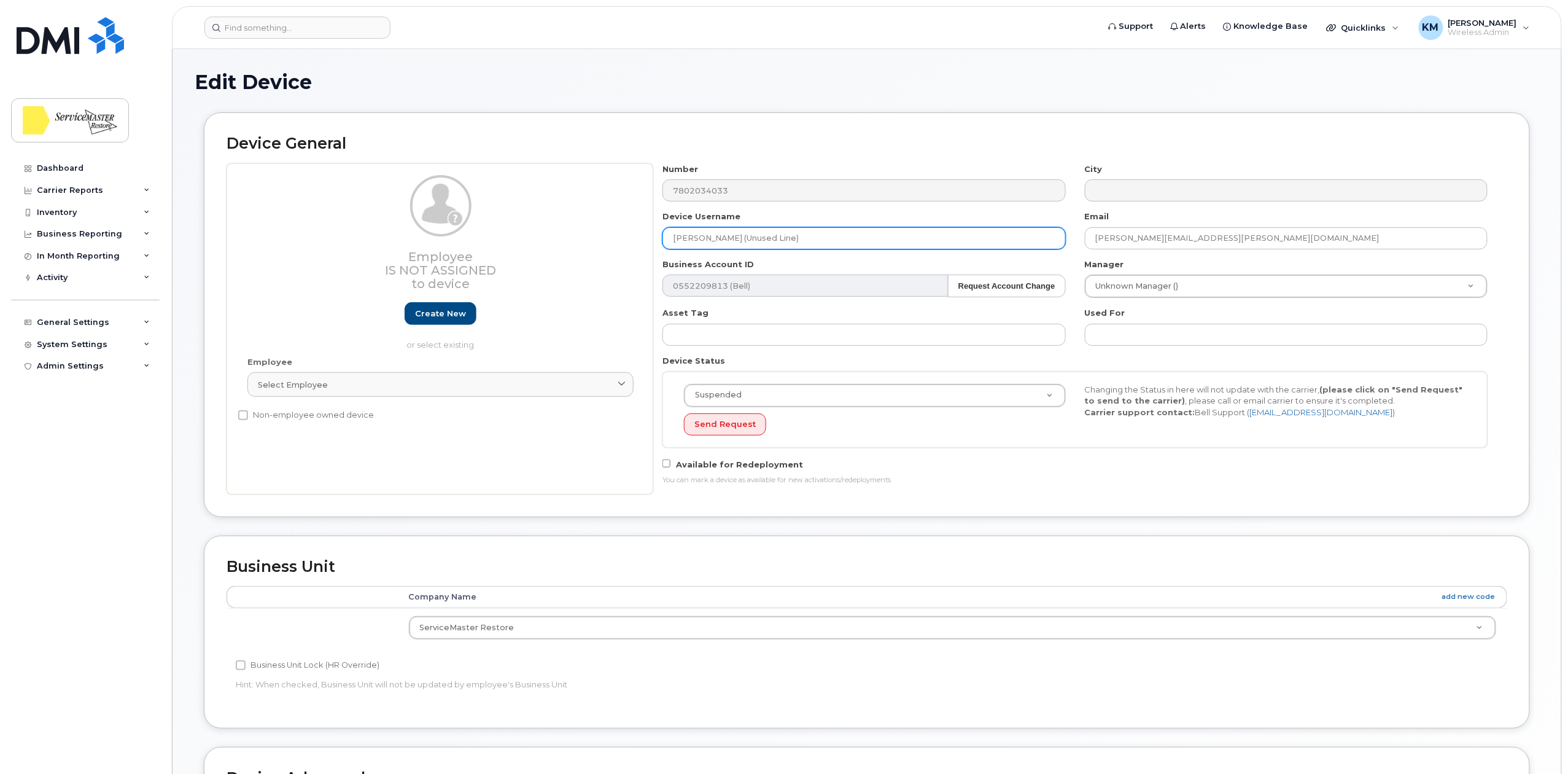
drag, startPoint x: 0, startPoint y: 0, endPoint x: 560, endPoint y: 249, distance: 612.9
click at [580, 250] on div "Employee Is not assigned to device Create new or select existing Employee Selec…" at bounding box center [867, 329] width 1281 height 331
click at [732, 235] on input "Unused Line)" at bounding box center [863, 238] width 403 height 22
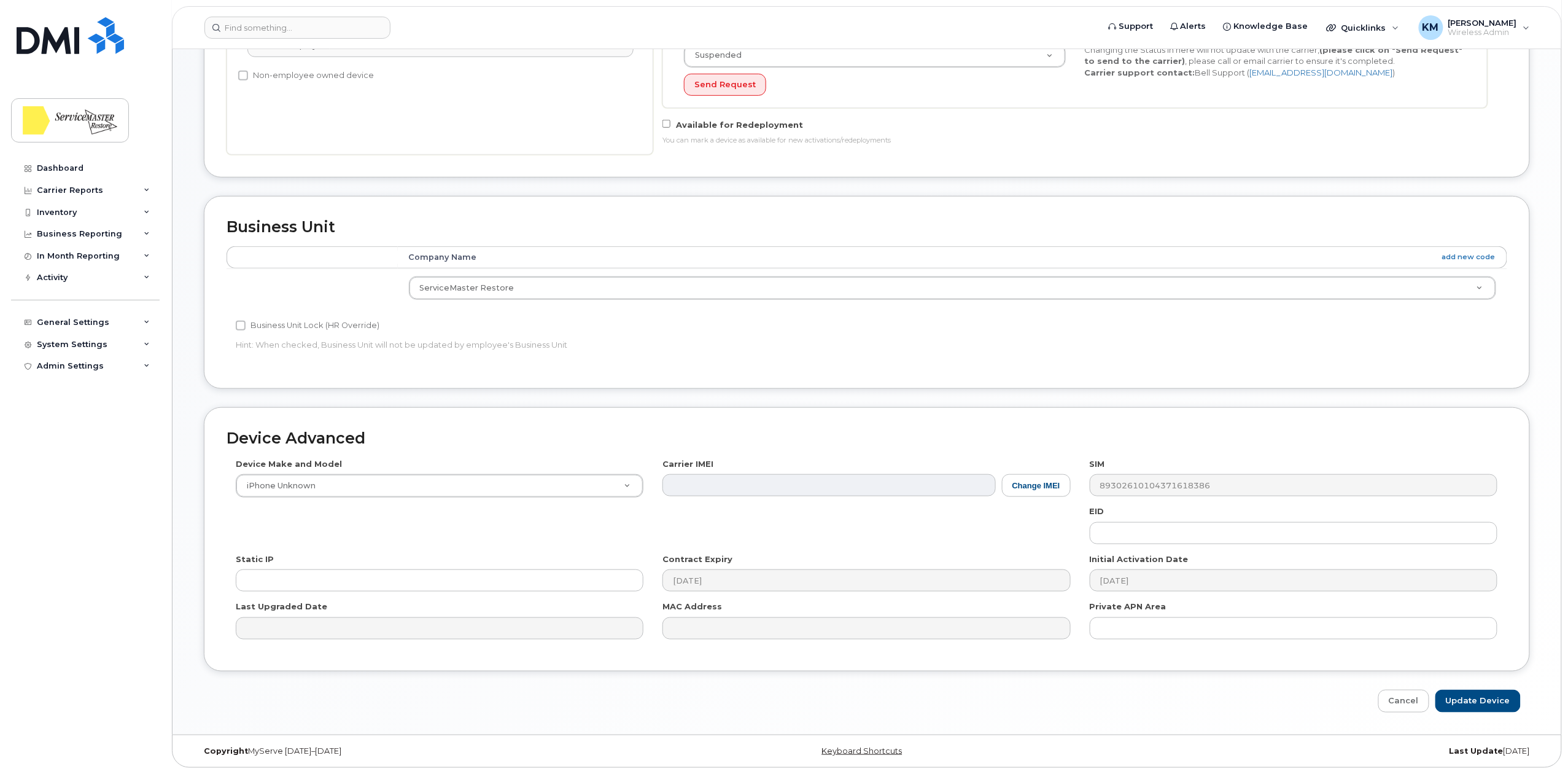
scroll to position [344, 0]
type input "Unused Line"
click at [1469, 693] on input "Update Device" at bounding box center [1478, 701] width 85 height 23
type input "Saving..."
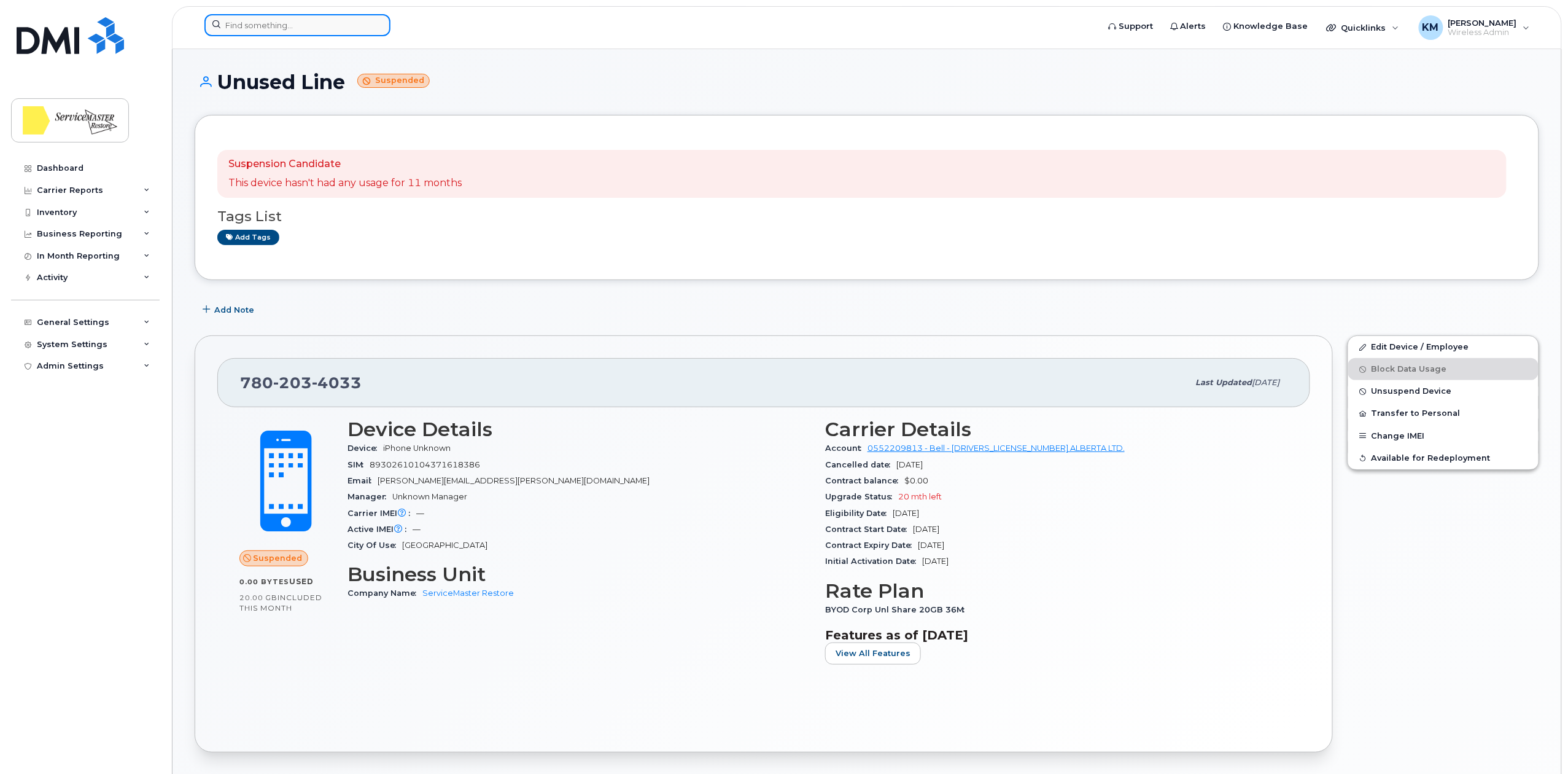
click at [271, 24] on input at bounding box center [298, 25] width 186 height 22
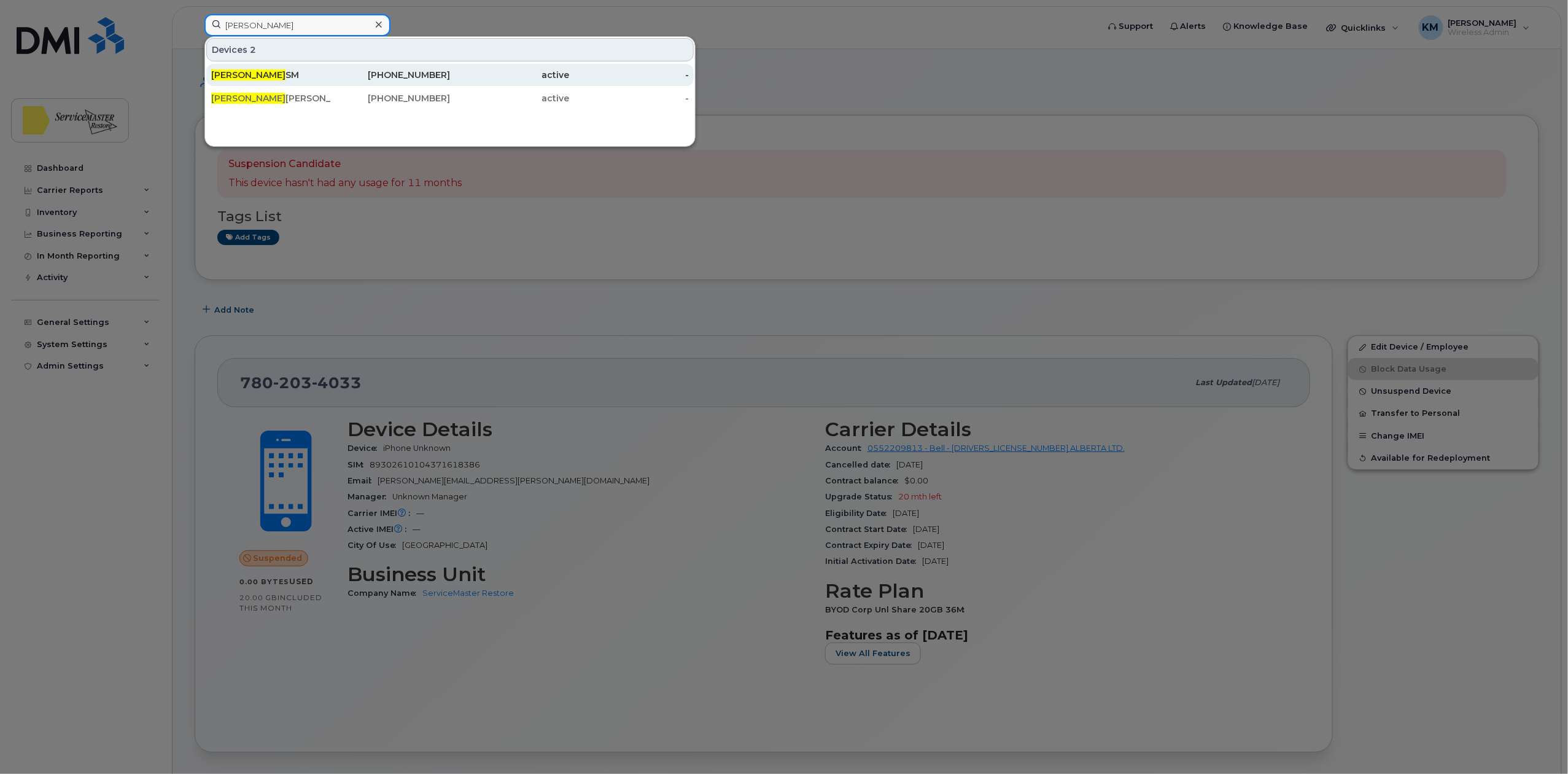
type input "[PERSON_NAME]"
click at [271, 75] on div "[PERSON_NAME] [PERSON_NAME]" at bounding box center [271, 75] width 119 height 12
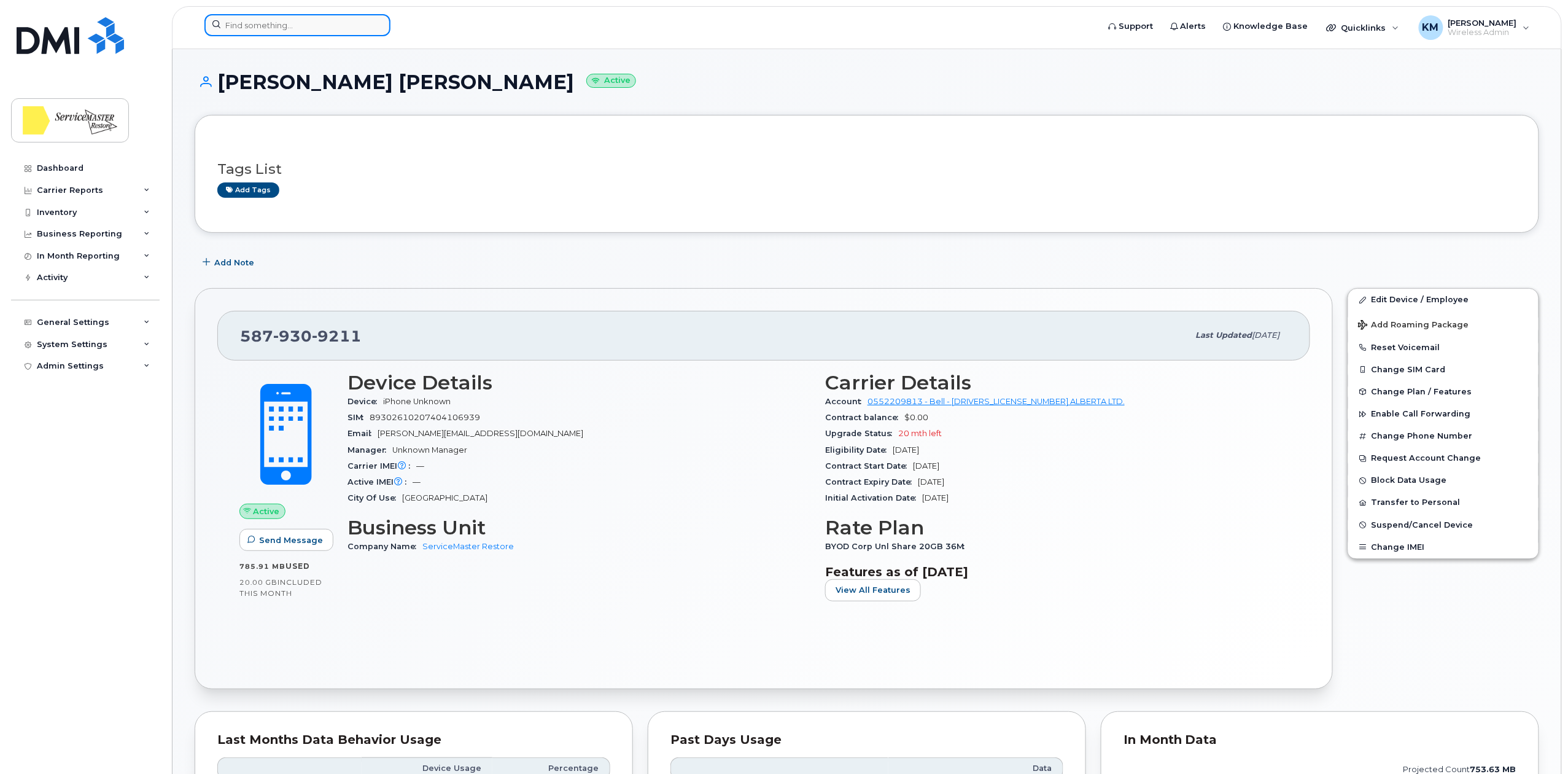
drag, startPoint x: 235, startPoint y: 18, endPoint x: 235, endPoint y: 30, distance: 12.0
click at [235, 18] on input at bounding box center [298, 25] width 186 height 22
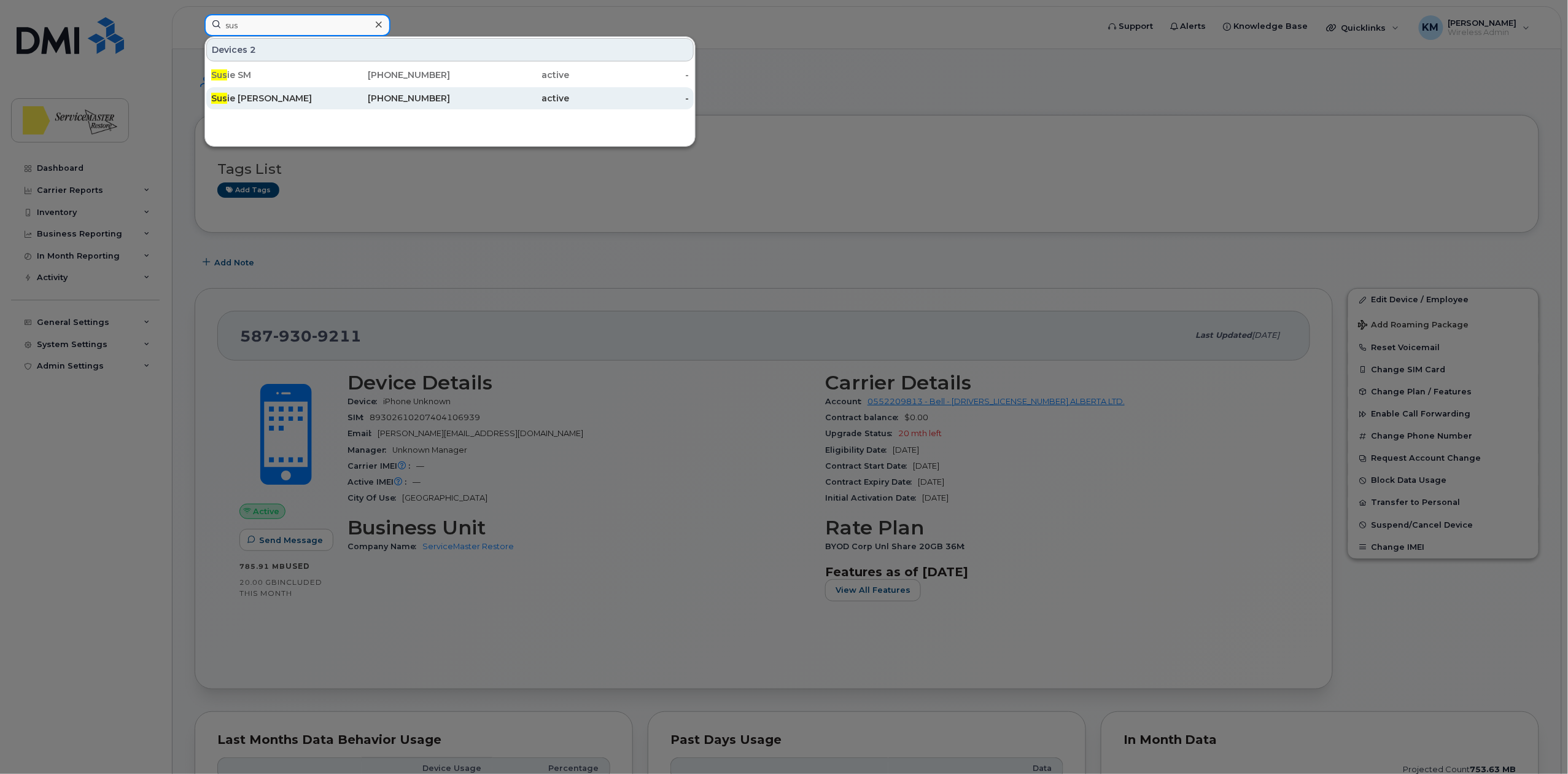
type input "sus"
click at [264, 101] on div "Sus ie [PERSON_NAME]" at bounding box center [271, 98] width 119 height 12
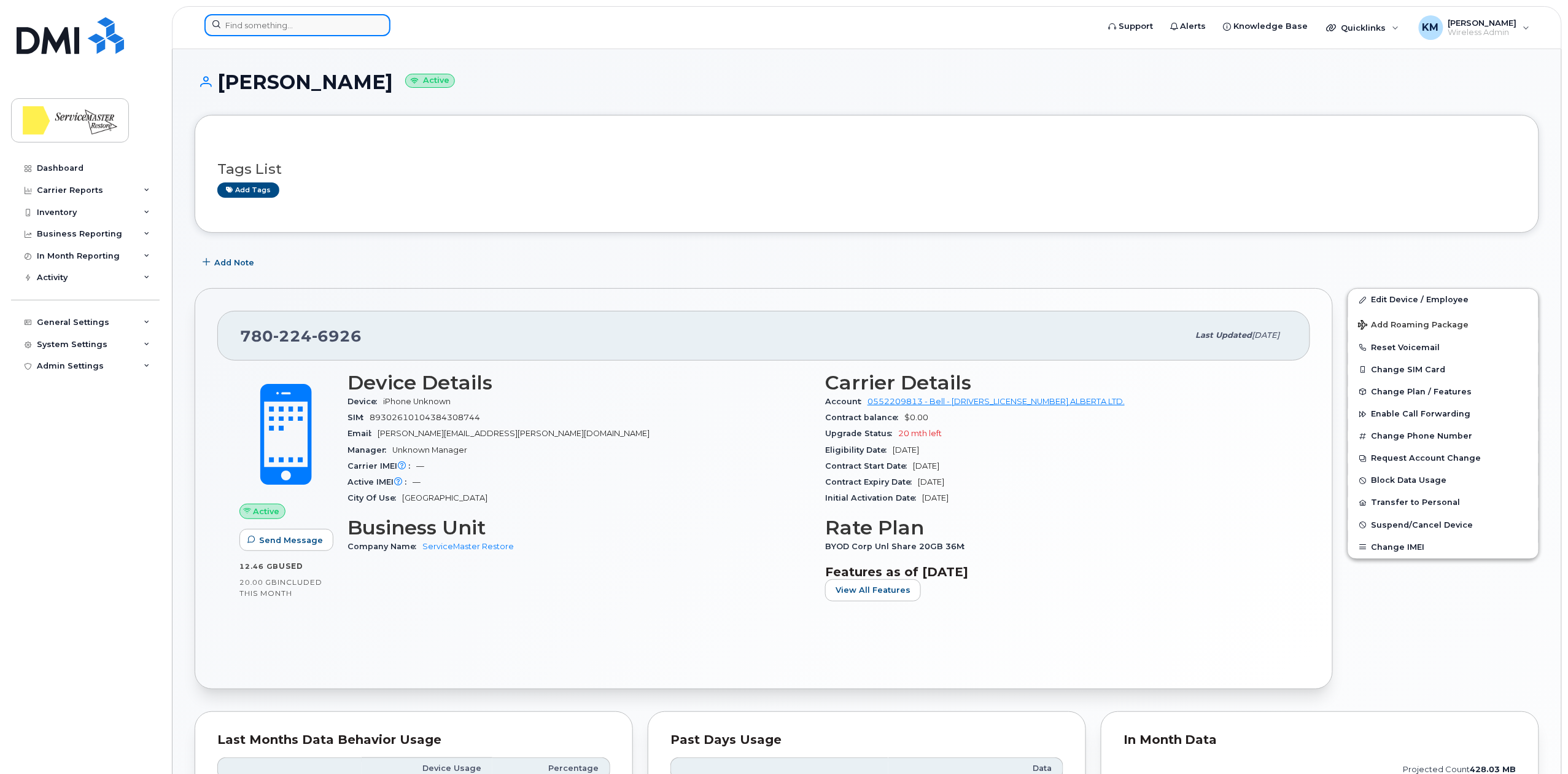
click at [315, 32] on input at bounding box center [298, 25] width 186 height 22
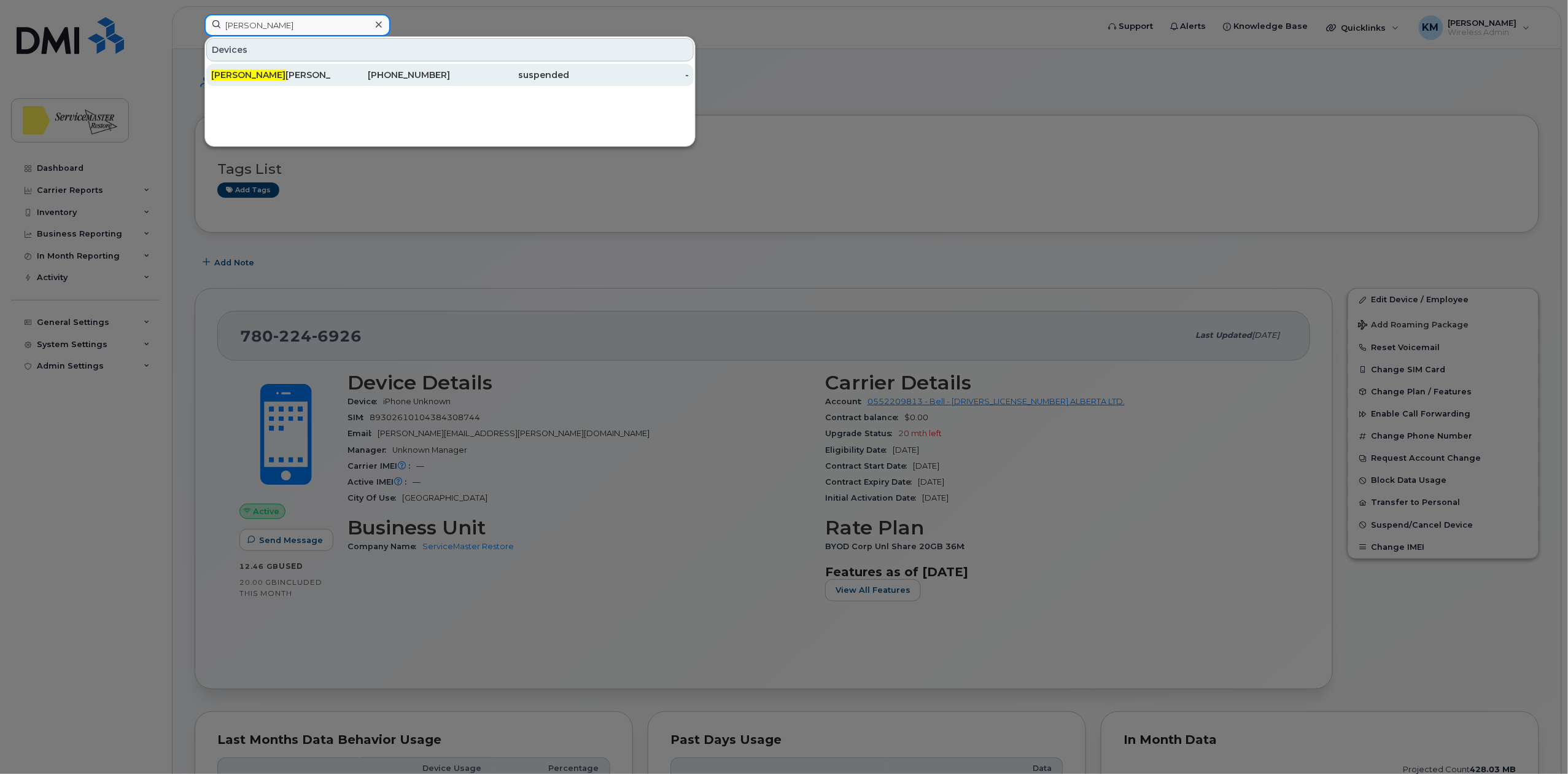
type input "tony"
click at [325, 80] on div "Tony Scarpino" at bounding box center [271, 75] width 119 height 12
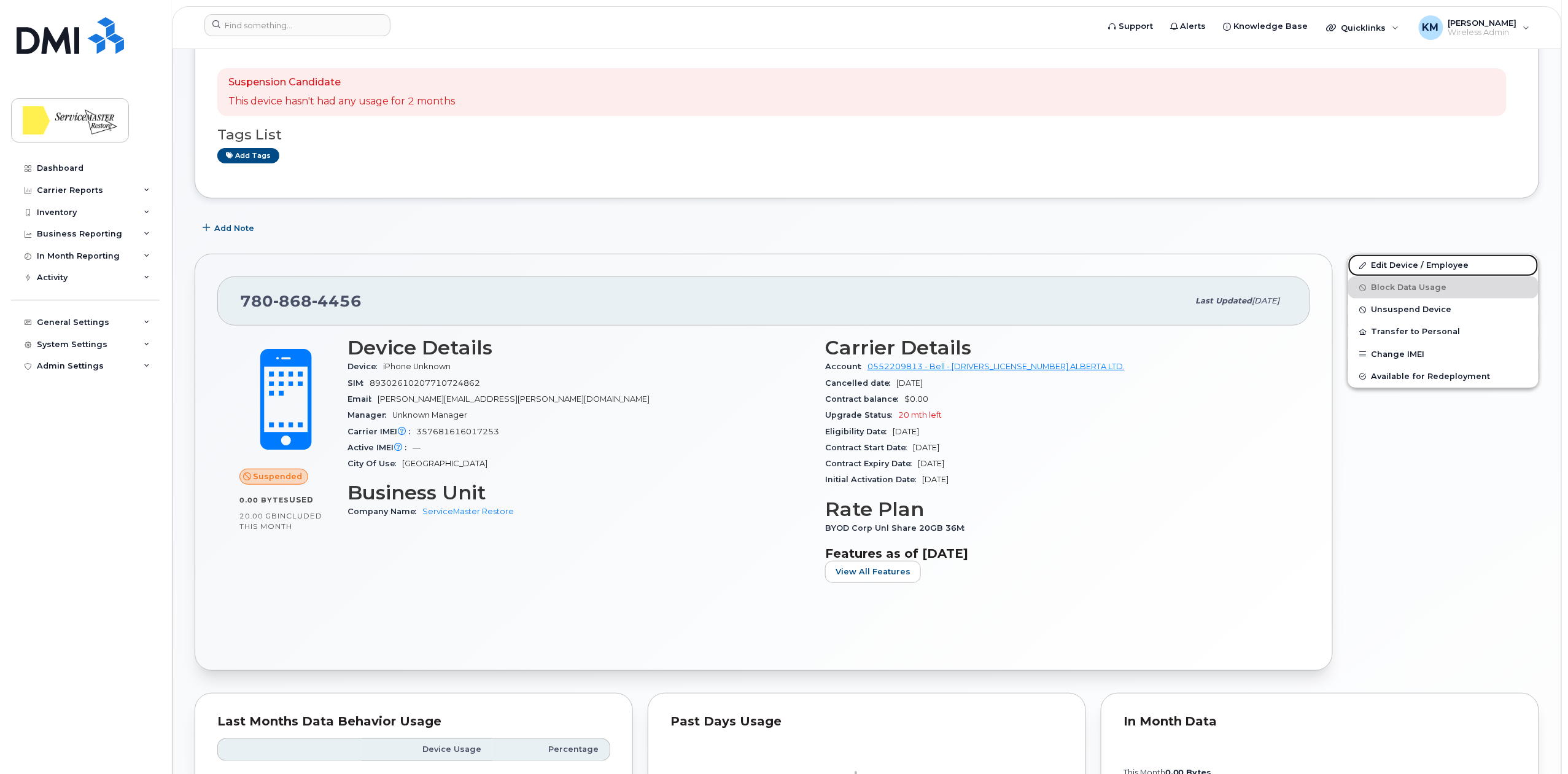
click at [1398, 268] on link "Edit Device / Employee" at bounding box center [1443, 264] width 191 height 22
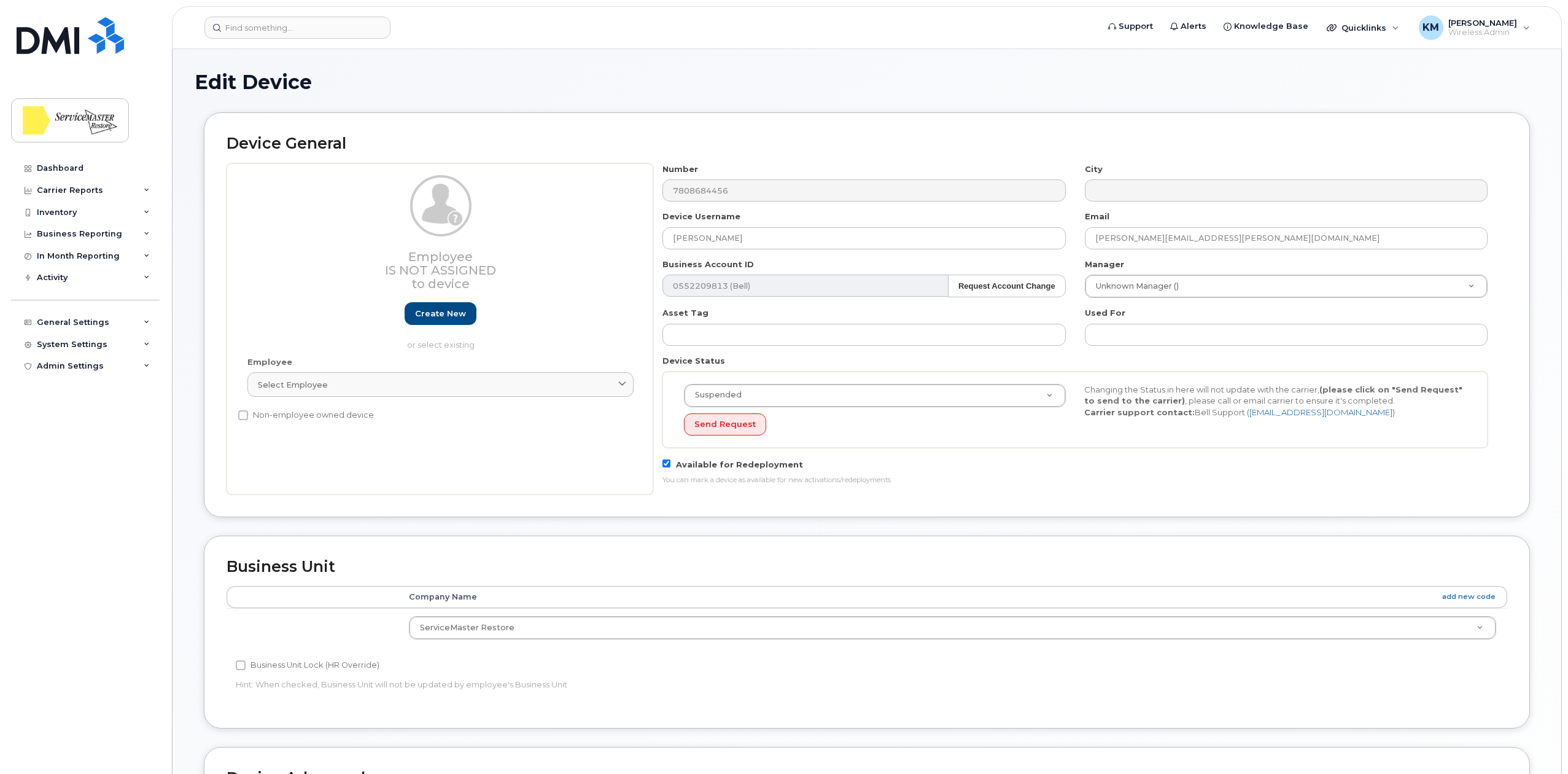
select select "33422189"
type input "Unused Line"
click at [827, 128] on div "Device General Employee Is not assigned to device Create new or select existing…" at bounding box center [867, 315] width 1326 height 404
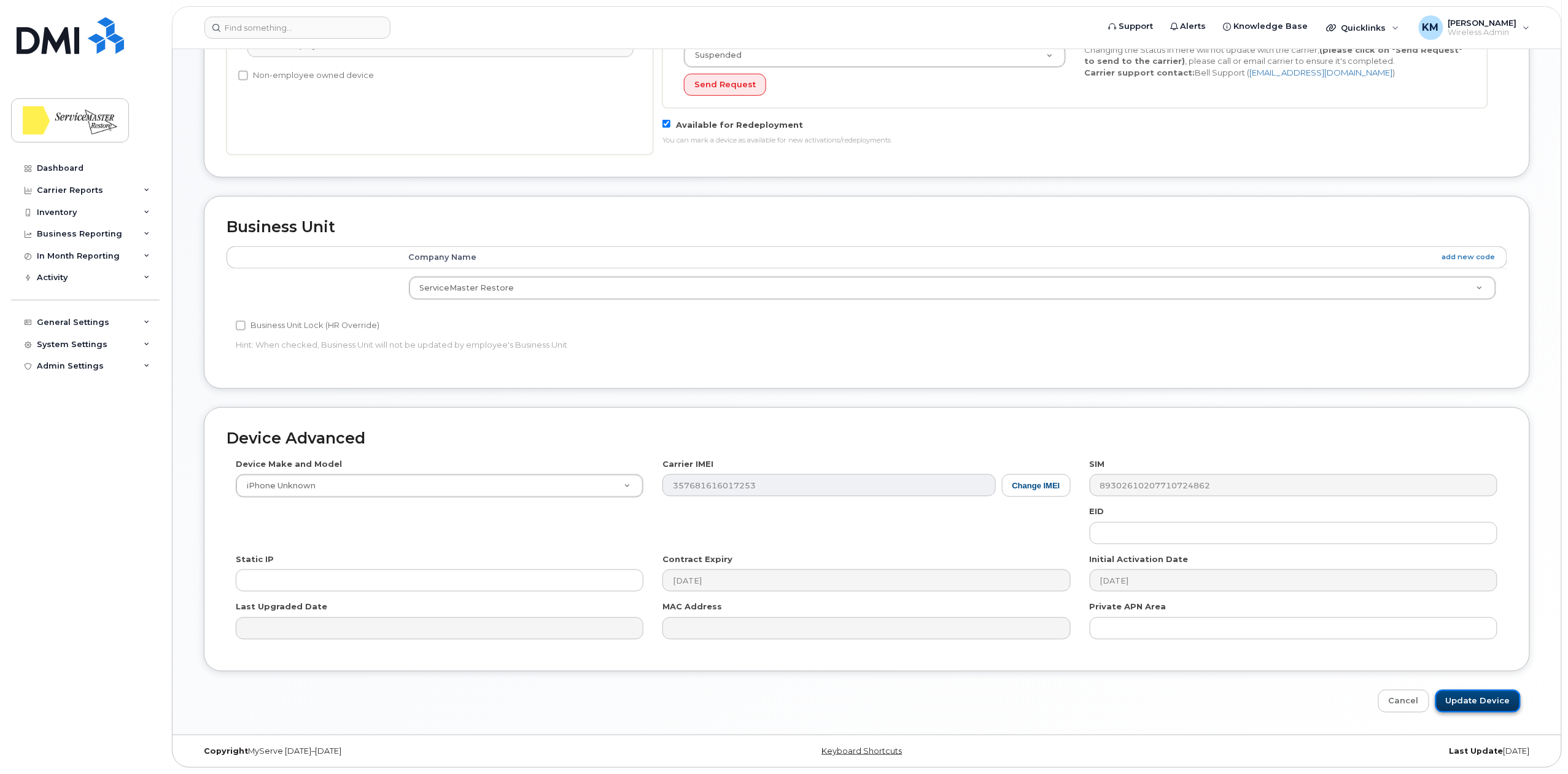
click at [1470, 690] on input "Update Device" at bounding box center [1478, 701] width 85 height 23
type input "Saving..."
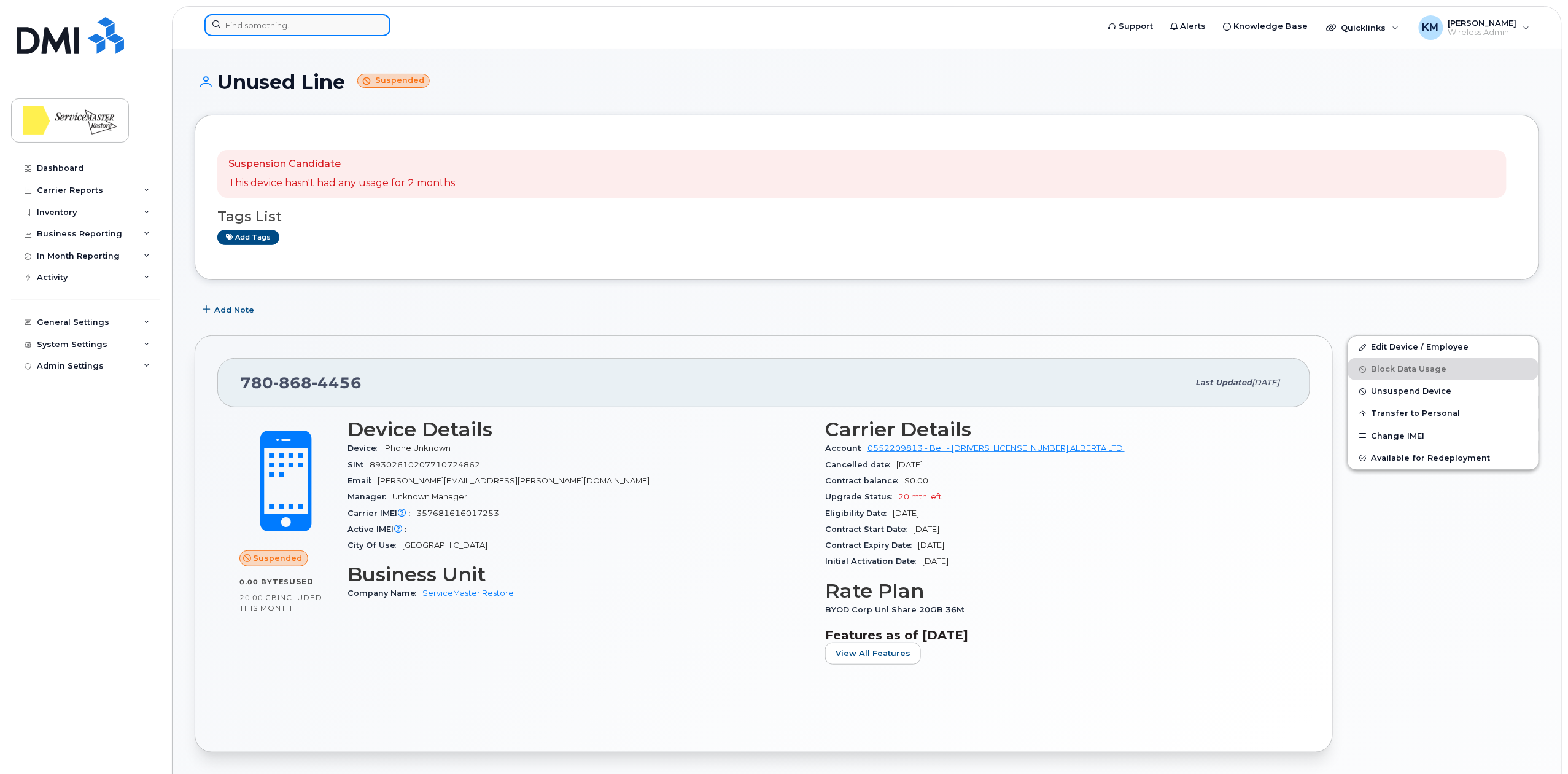
drag, startPoint x: 242, startPoint y: 24, endPoint x: 249, endPoint y: 23, distance: 7.1
click at [249, 23] on input at bounding box center [298, 25] width 186 height 22
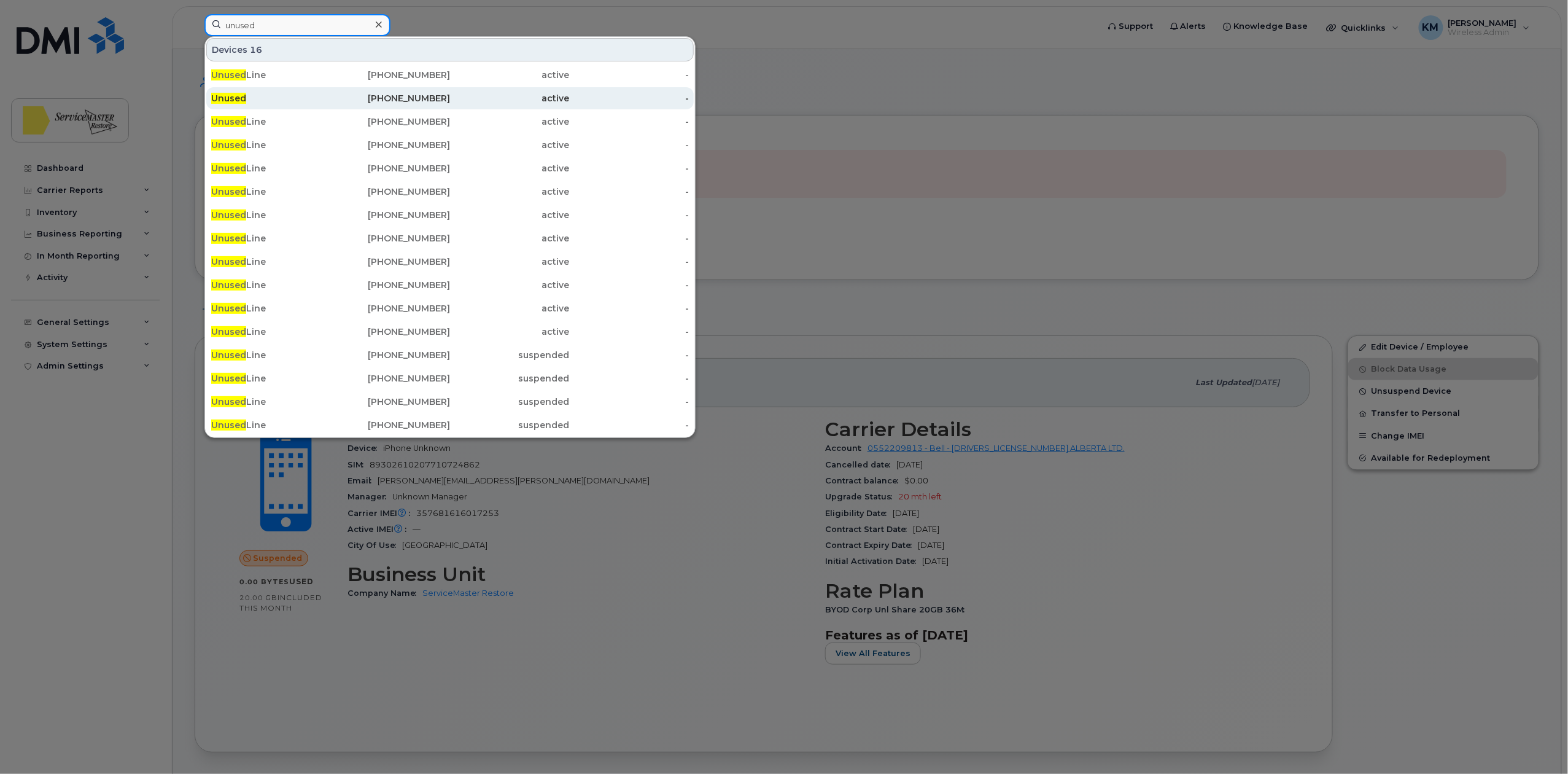
type input "unused"
click at [266, 98] on div "Unused" at bounding box center [271, 98] width 119 height 12
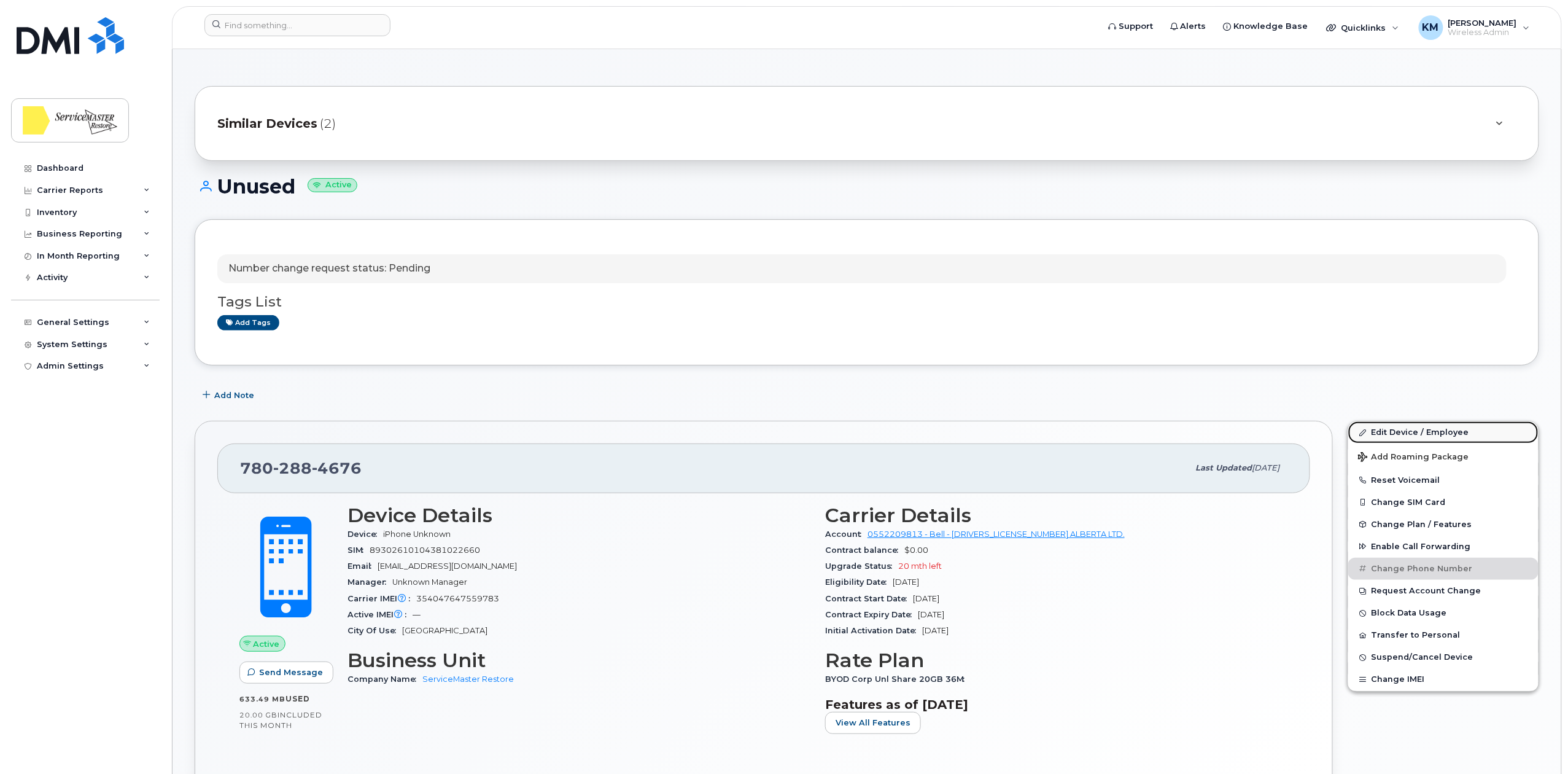
click at [1407, 436] on link "Edit Device / Employee" at bounding box center [1443, 432] width 191 height 22
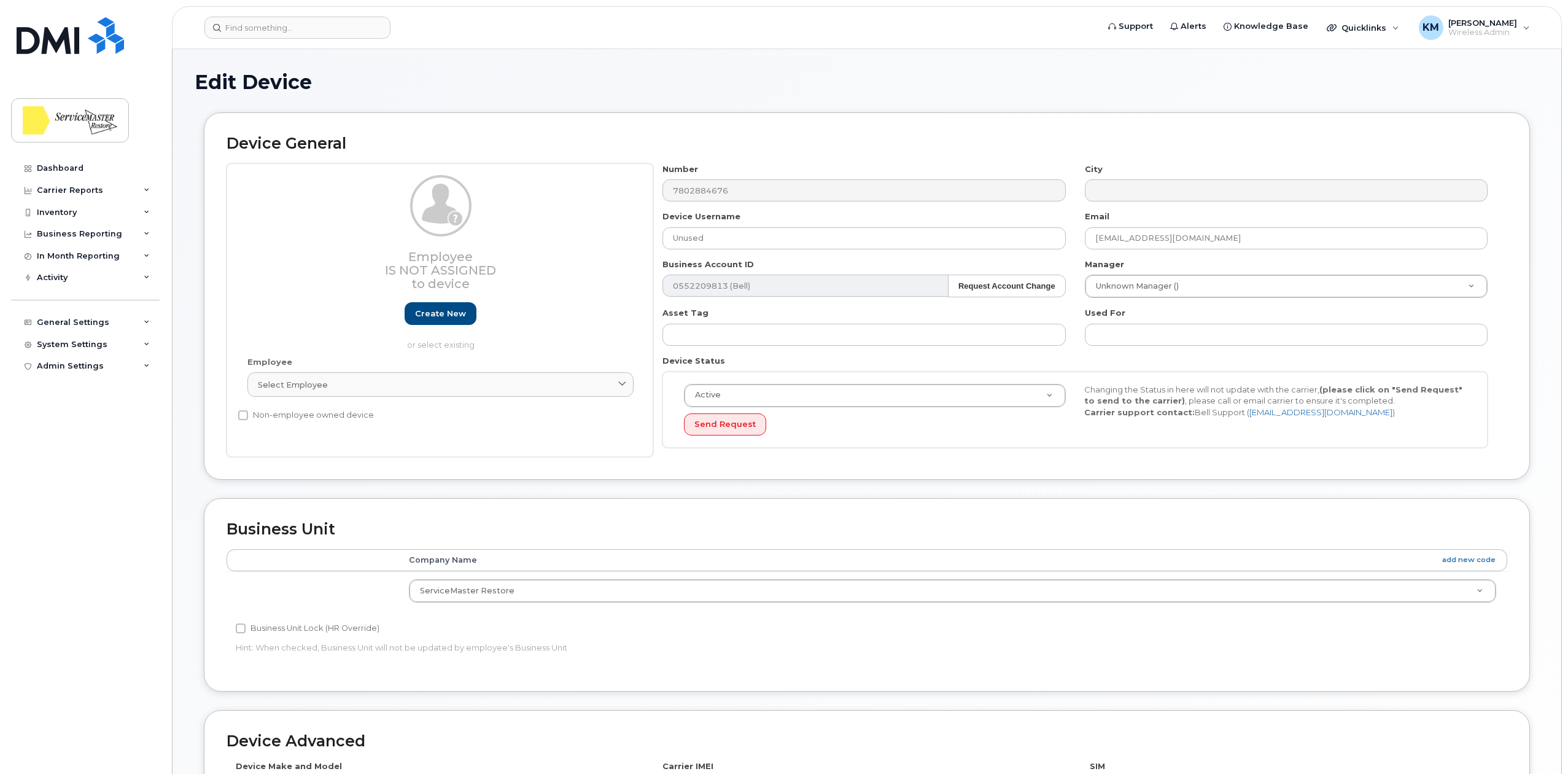
select select "33422189"
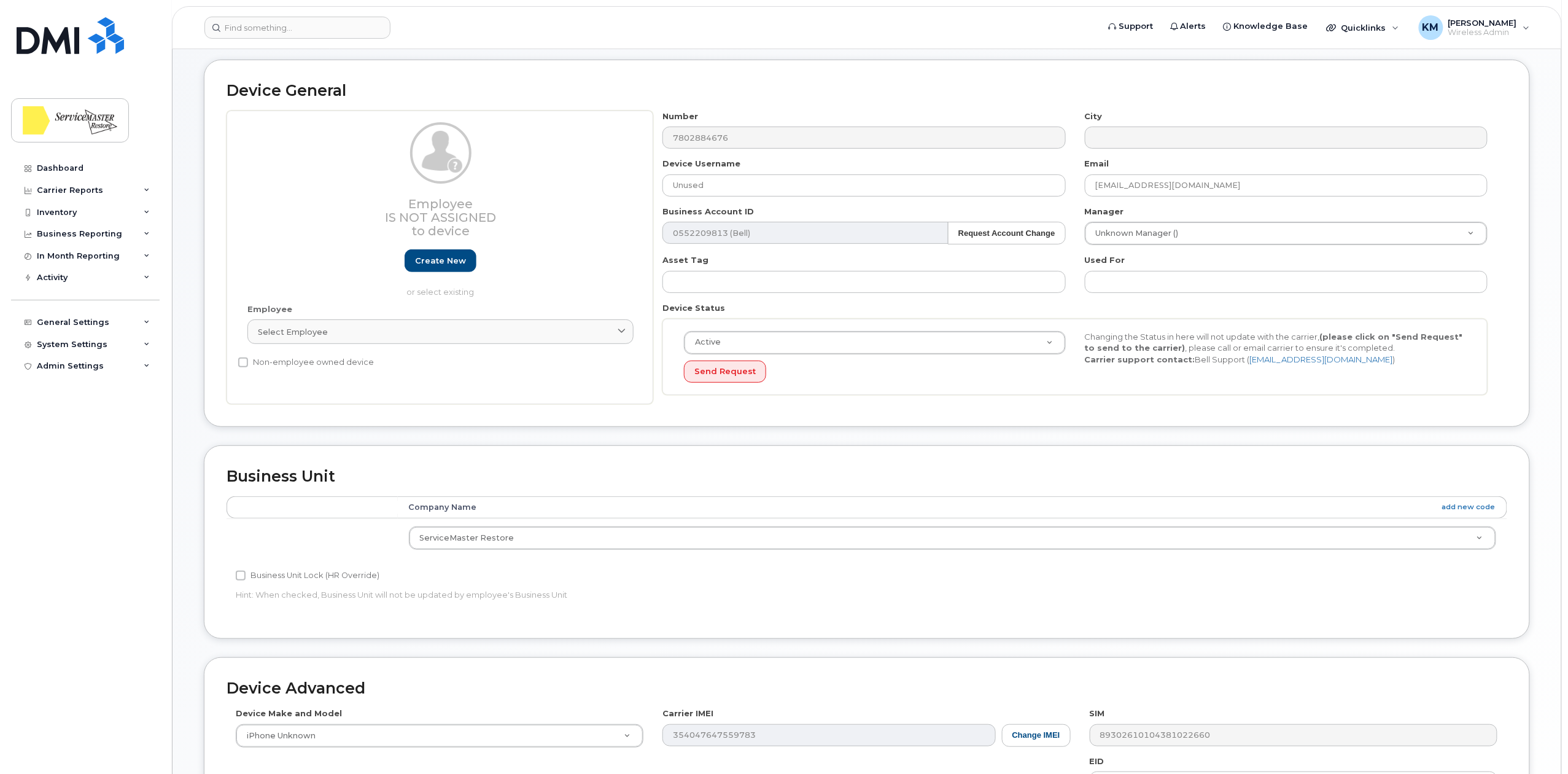
scroll to position [82, 0]
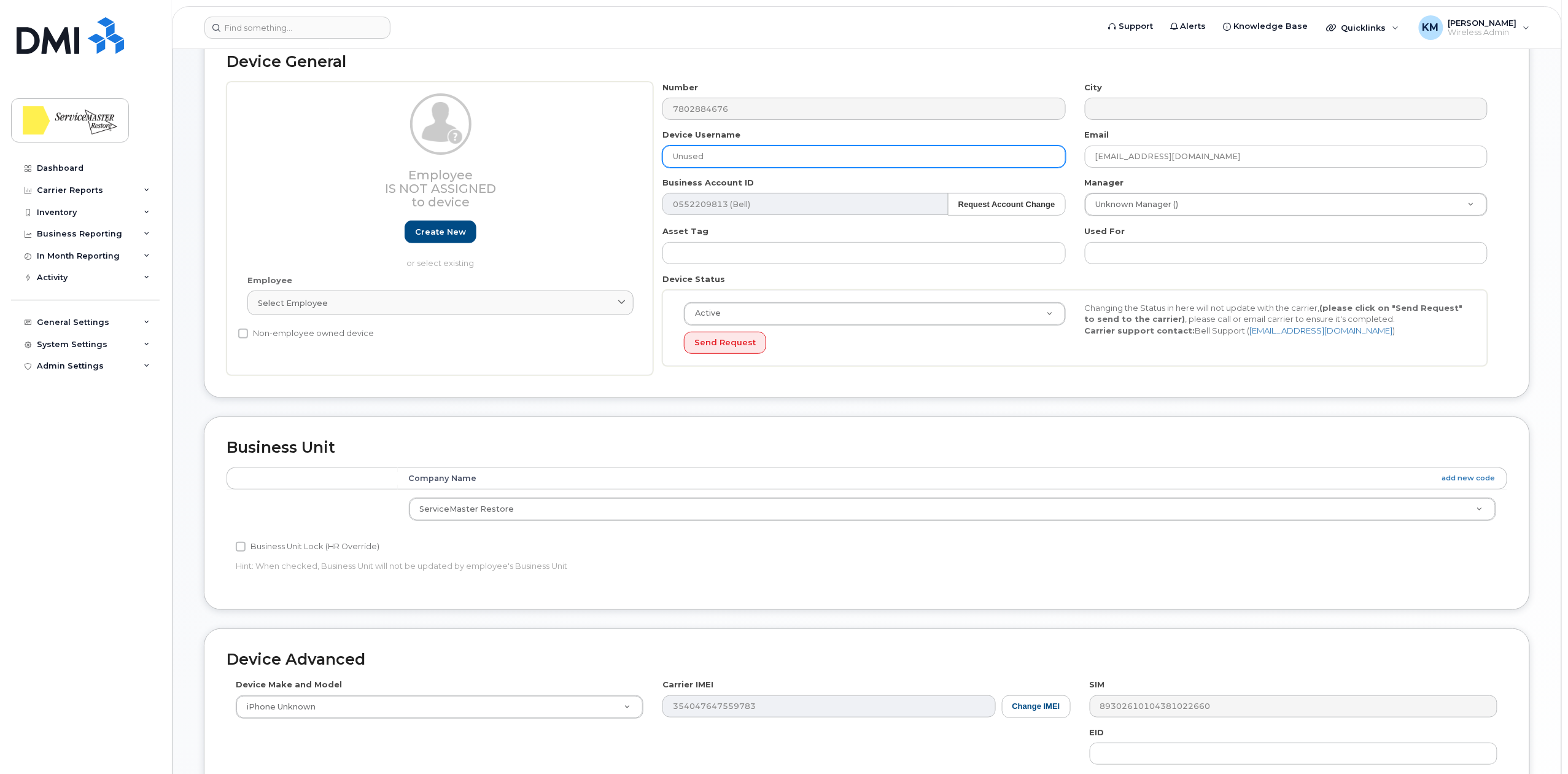
click at [709, 156] on input "Unused" at bounding box center [863, 156] width 403 height 22
type input "Unused Line"
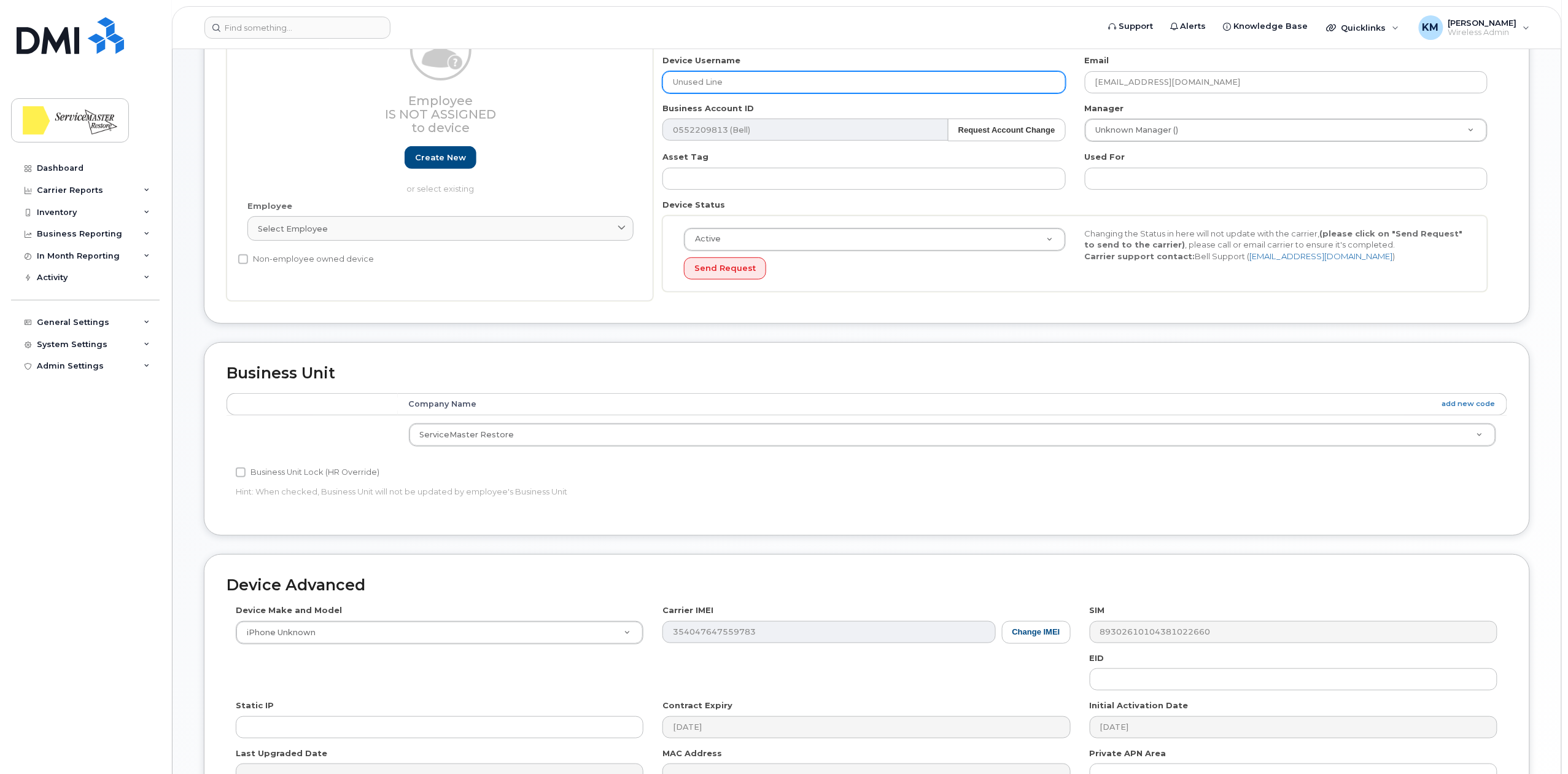
scroll to position [307, 0]
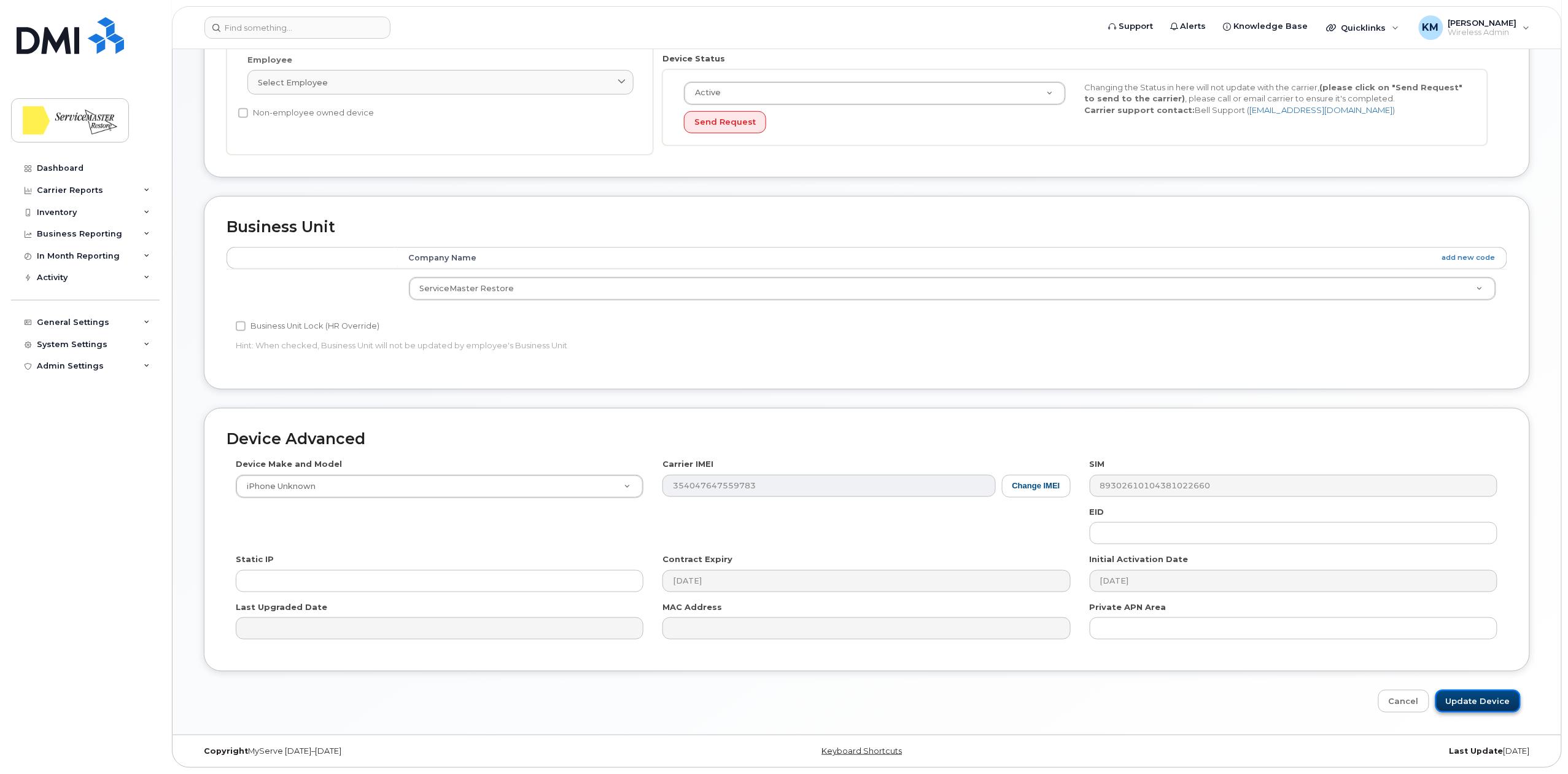
click at [1487, 692] on input "Update Device" at bounding box center [1478, 701] width 85 height 23
type input "Saving..."
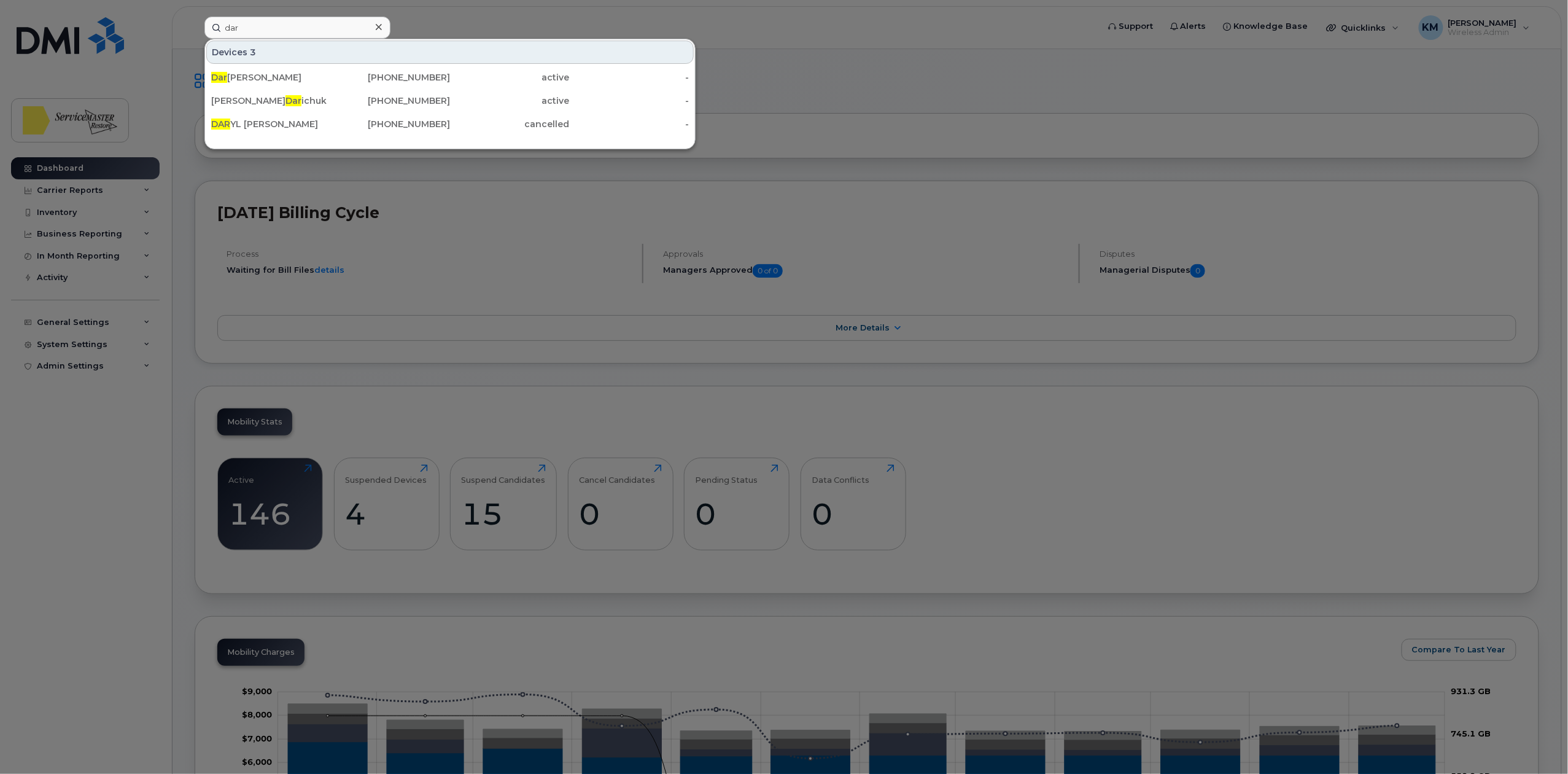
click at [511, 16] on div at bounding box center [784, 387] width 1568 height 774
drag, startPoint x: 257, startPoint y: 27, endPoint x: 215, endPoint y: 28, distance: 42.0
click at [215, 28] on input "dar" at bounding box center [298, 27] width 186 height 22
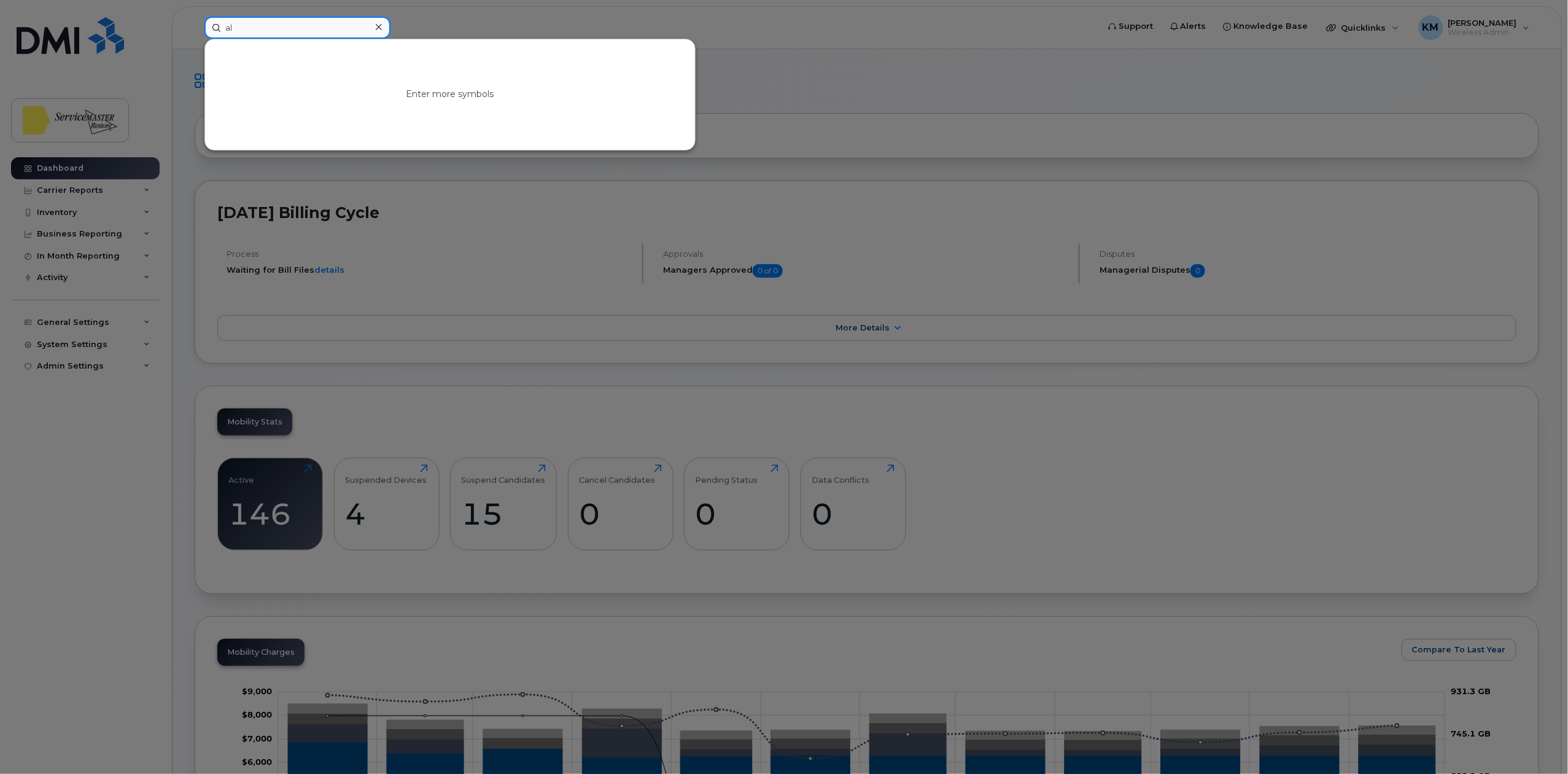
type input "a"
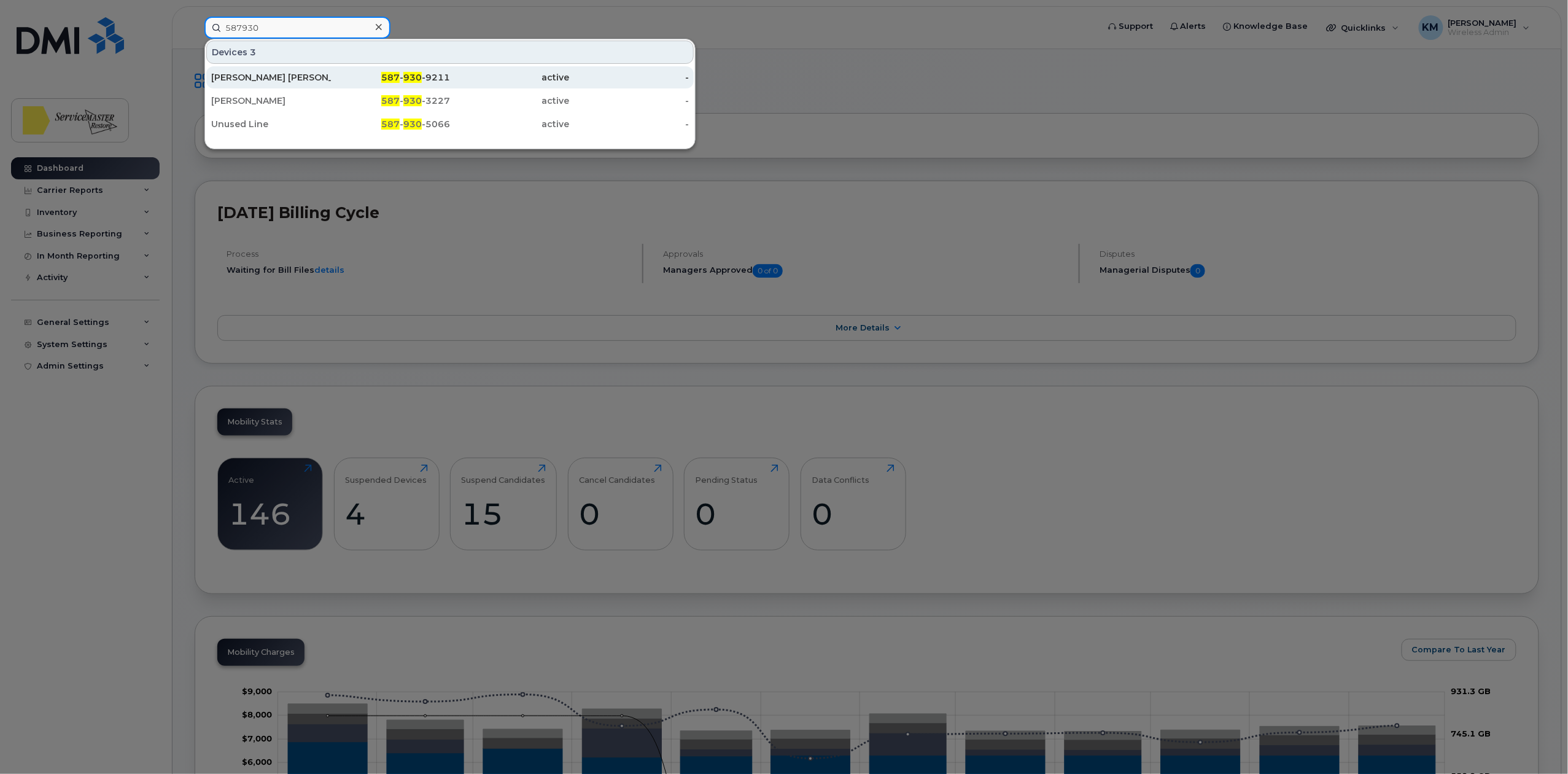
type input "587930"
click at [300, 72] on div "[PERSON_NAME] [PERSON_NAME]" at bounding box center [271, 77] width 119 height 12
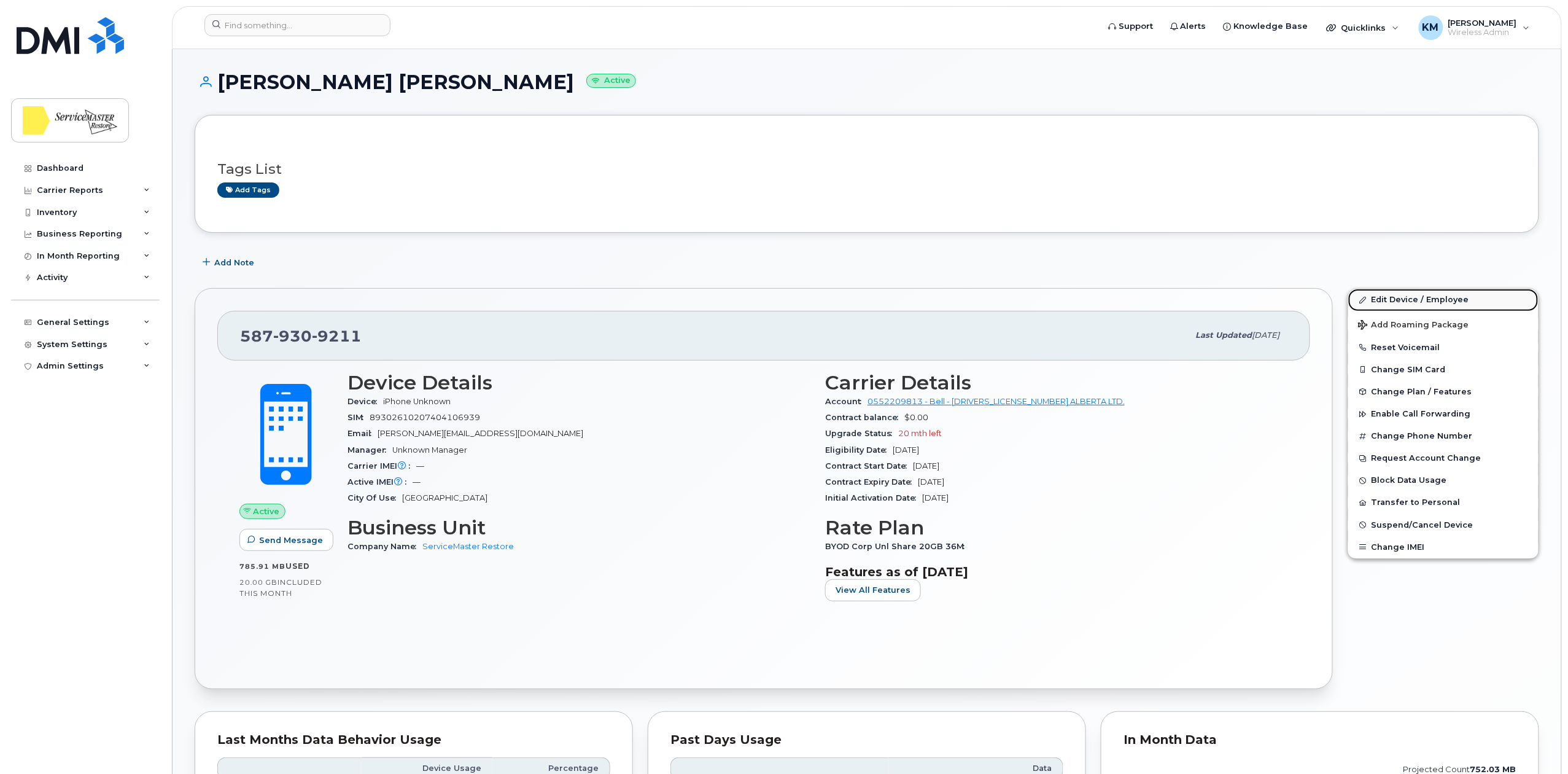
click at [1429, 300] on link "Edit Device / Employee" at bounding box center [1443, 300] width 191 height 22
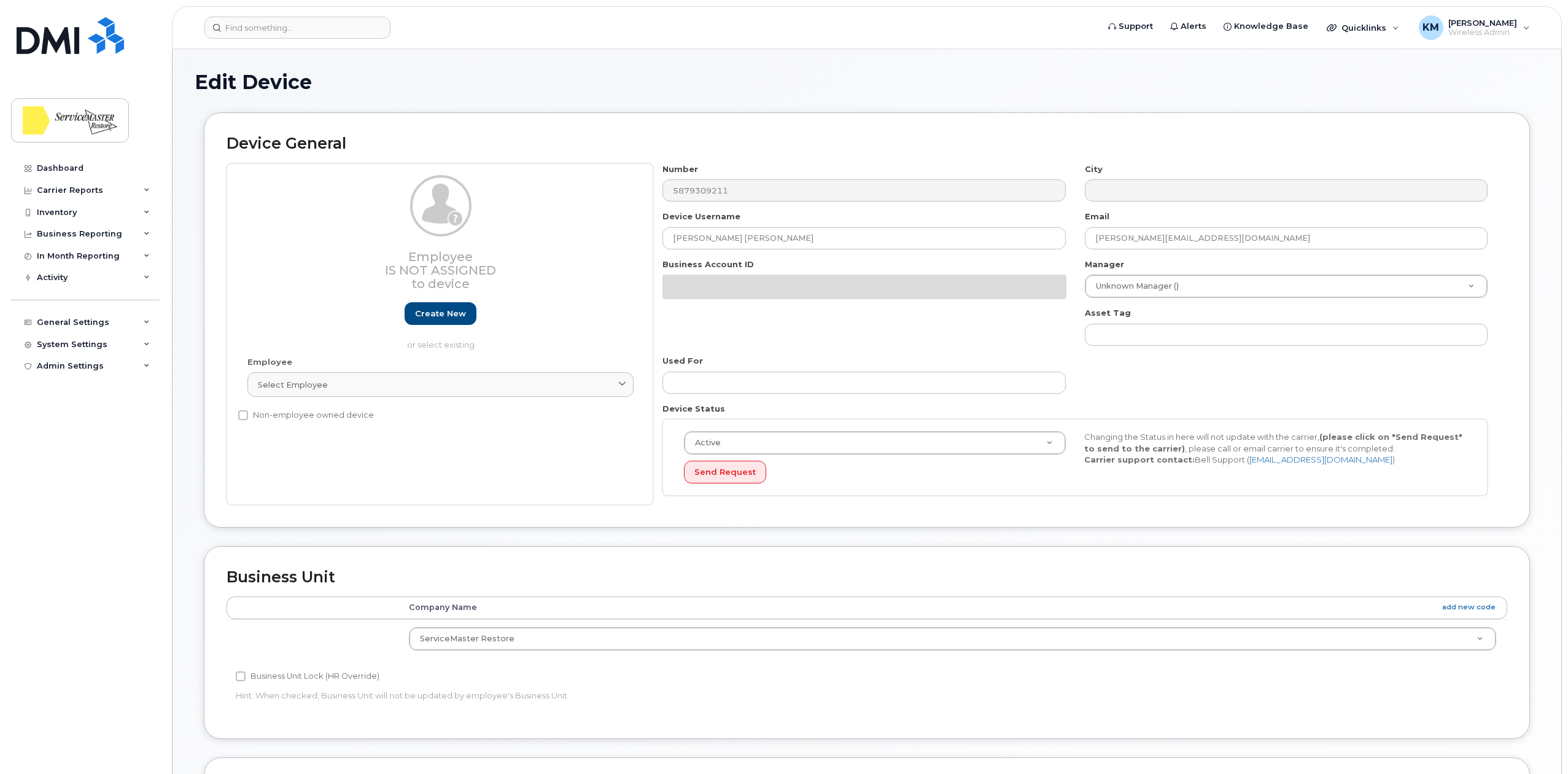
select select "33422189"
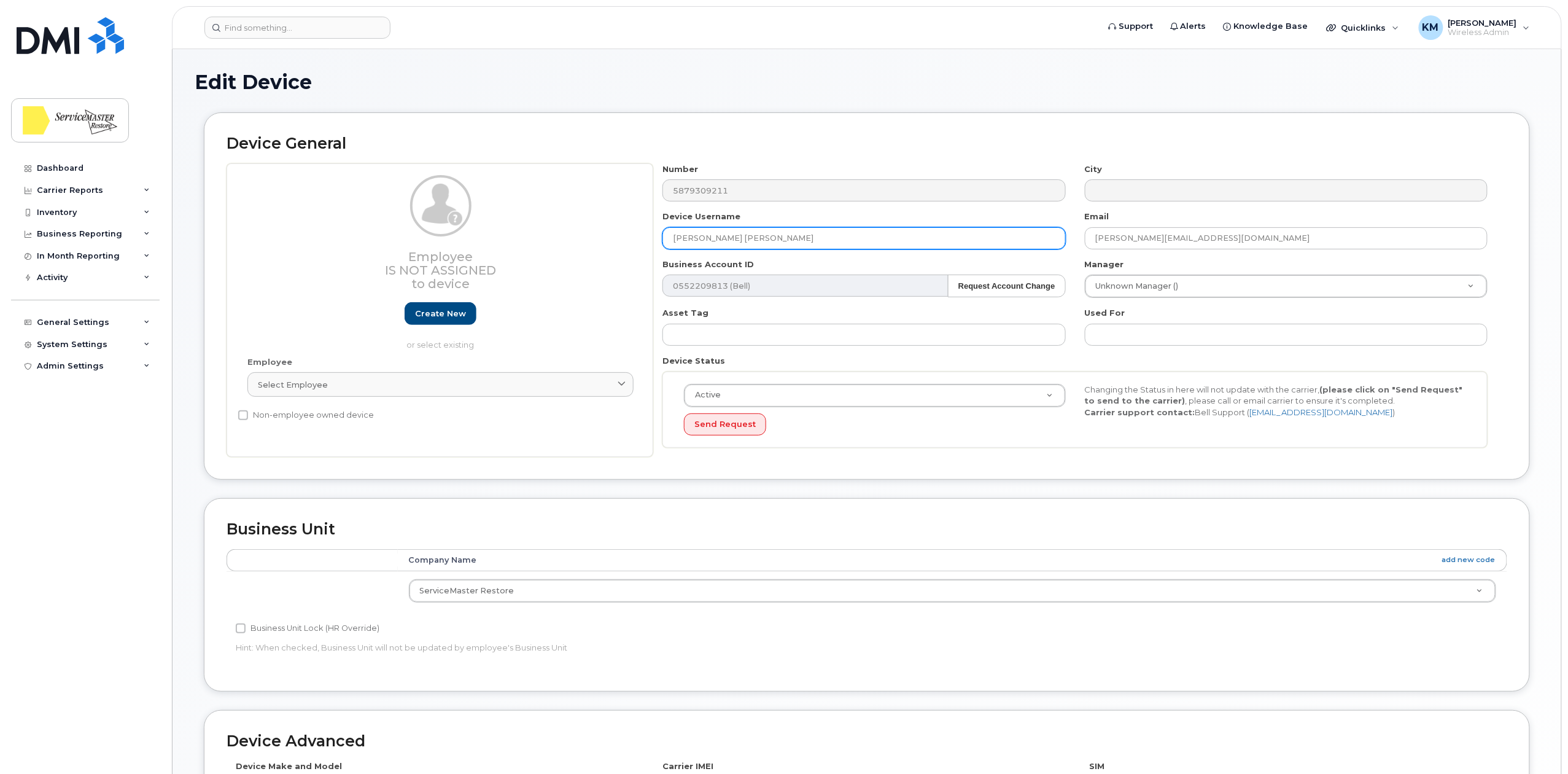
drag, startPoint x: 735, startPoint y: 241, endPoint x: 626, endPoint y: 221, distance: 110.8
click at [626, 221] on div "Employee Is not assigned to device Create new or select existing Employee Selec…" at bounding box center [867, 310] width 1281 height 294
click at [701, 235] on input "Allycia.kwon" at bounding box center [863, 238] width 403 height 22
click at [700, 237] on input "Allycia. Kwon" at bounding box center [863, 238] width 403 height 22
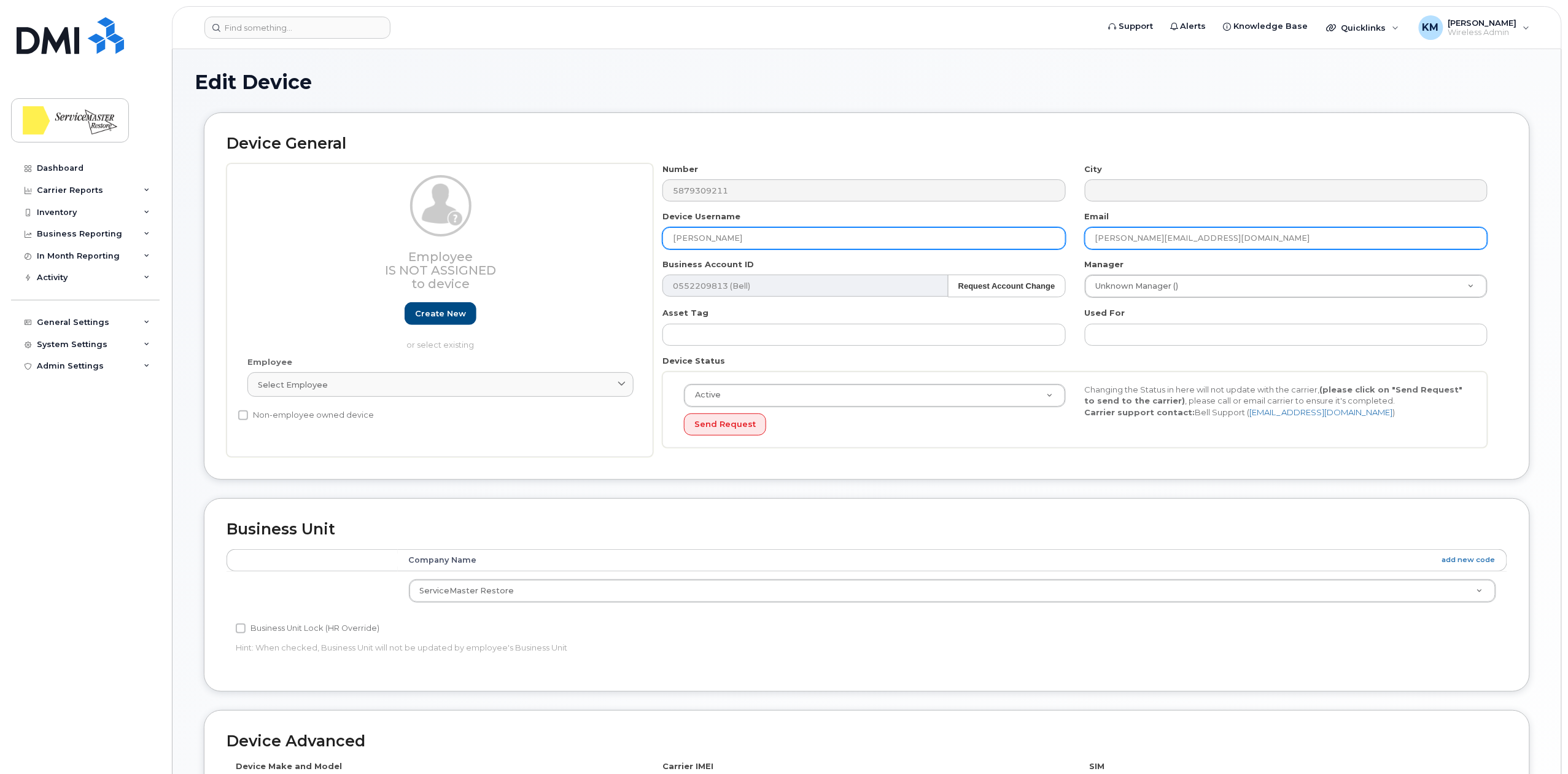
type input "[PERSON_NAME]"
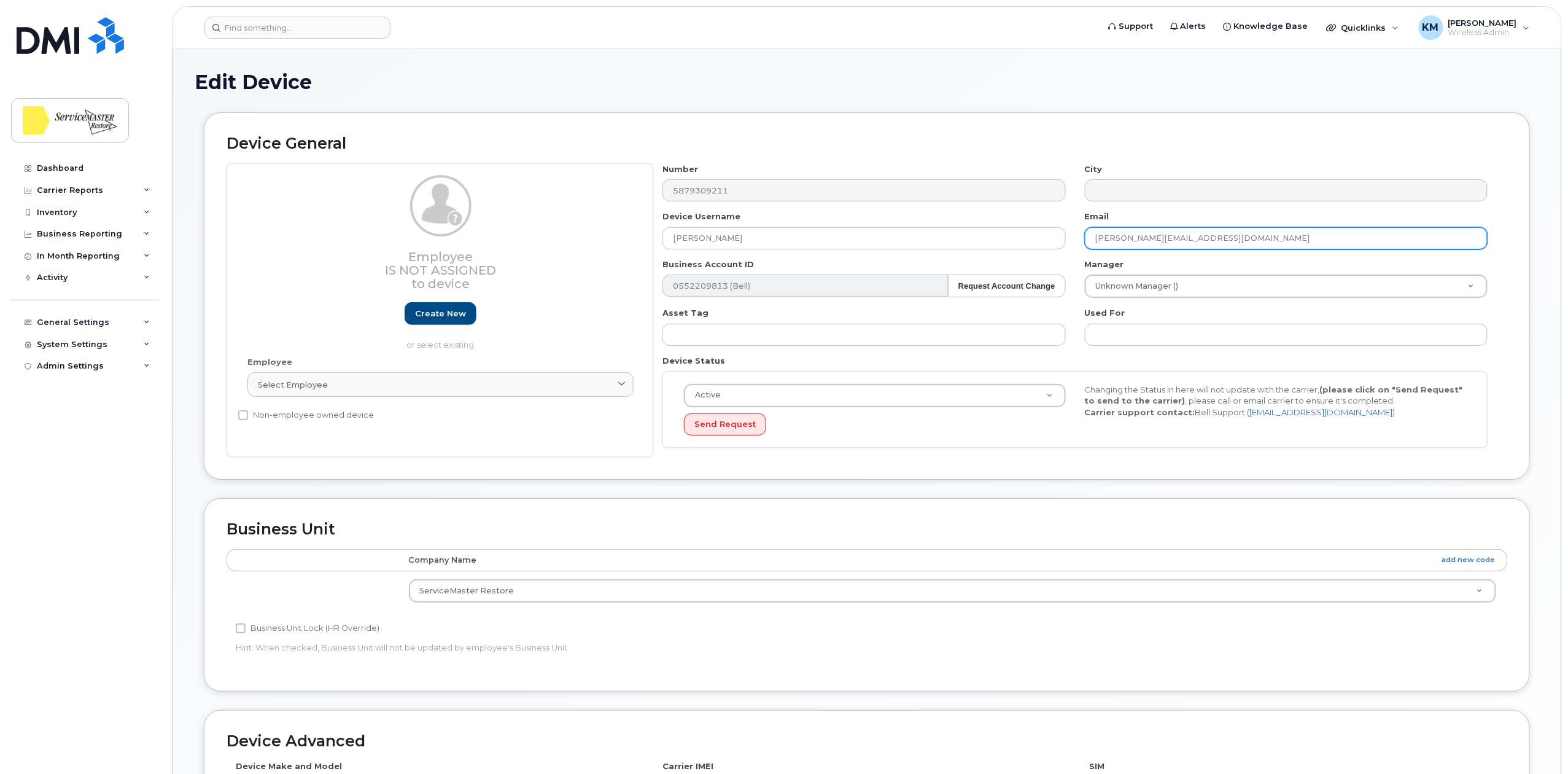
drag, startPoint x: 1114, startPoint y: 237, endPoint x: 1083, endPoint y: 237, distance: 31.0
click at [1083, 237] on div "Email Susie@smedmonton.ca" at bounding box center [1287, 230] width 422 height 39
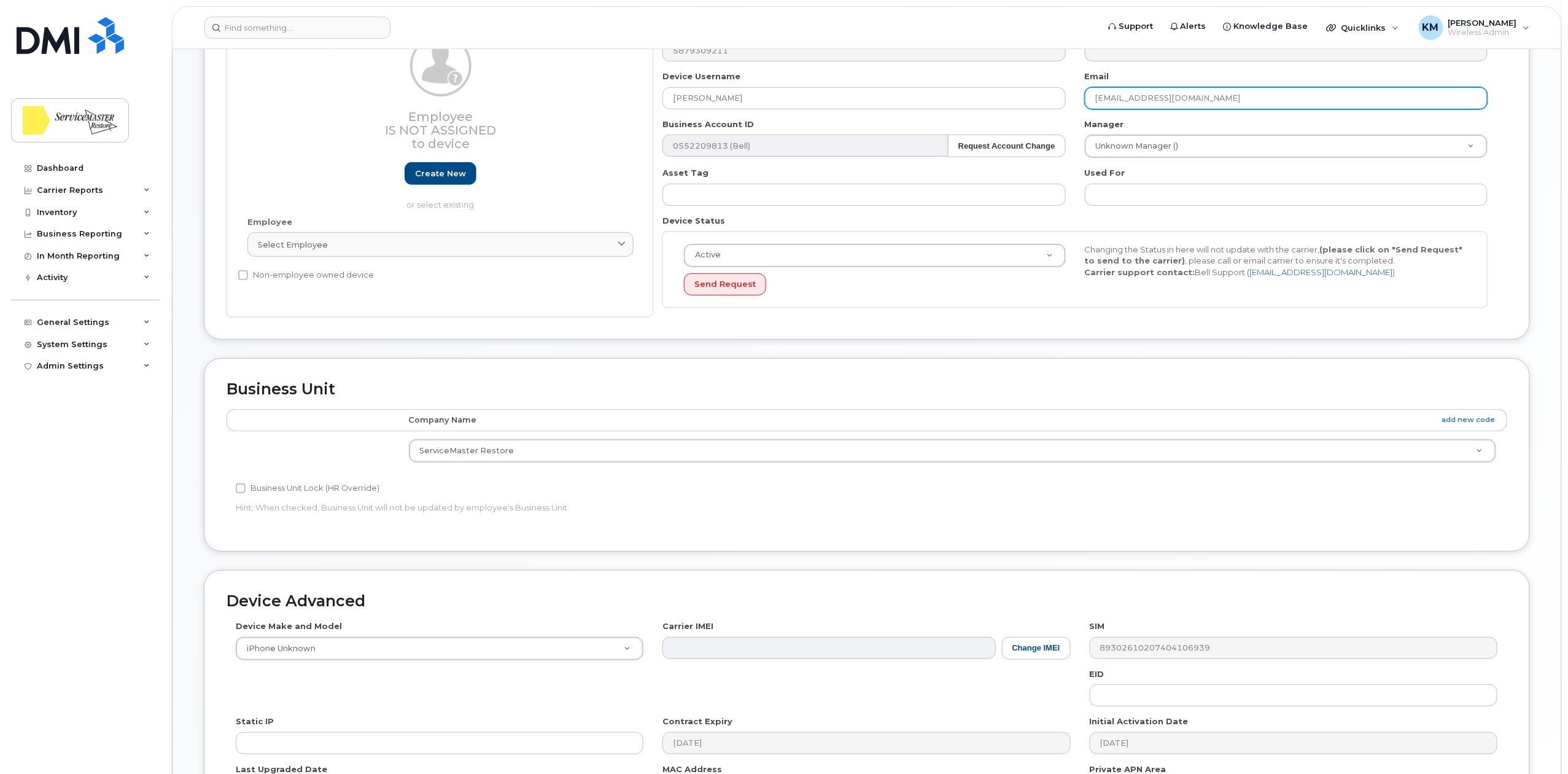
scroll to position [307, 0]
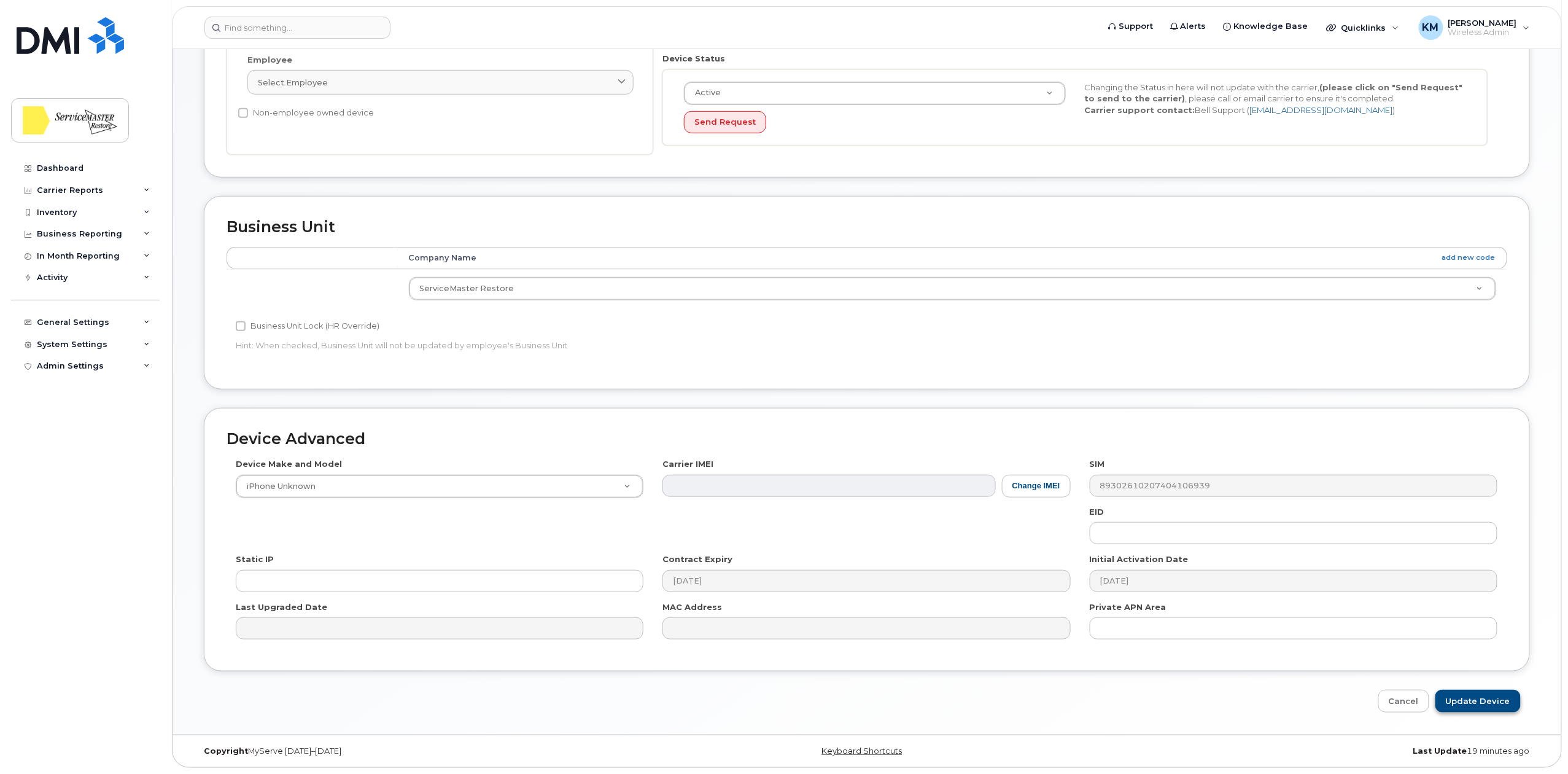
type input "[EMAIL_ADDRESS][DOMAIN_NAME]"
drag, startPoint x: 1471, startPoint y: 701, endPoint x: 1177, endPoint y: 553, distance: 329.2
click at [1471, 701] on input "Update Device" at bounding box center [1478, 701] width 85 height 23
type input "Saving..."
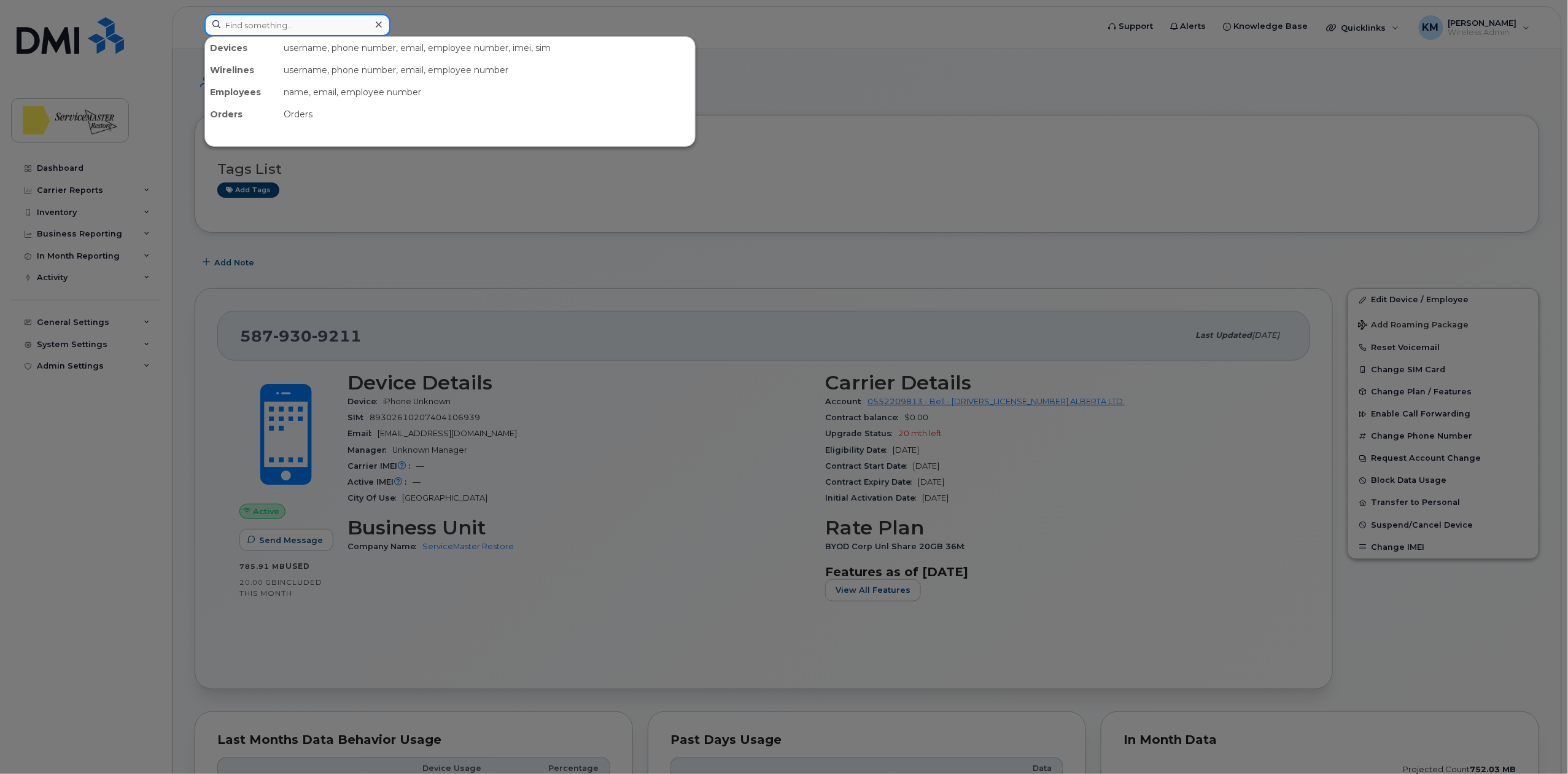
click at [272, 23] on input at bounding box center [298, 25] width 186 height 22
type input "7"
type input "9304383"
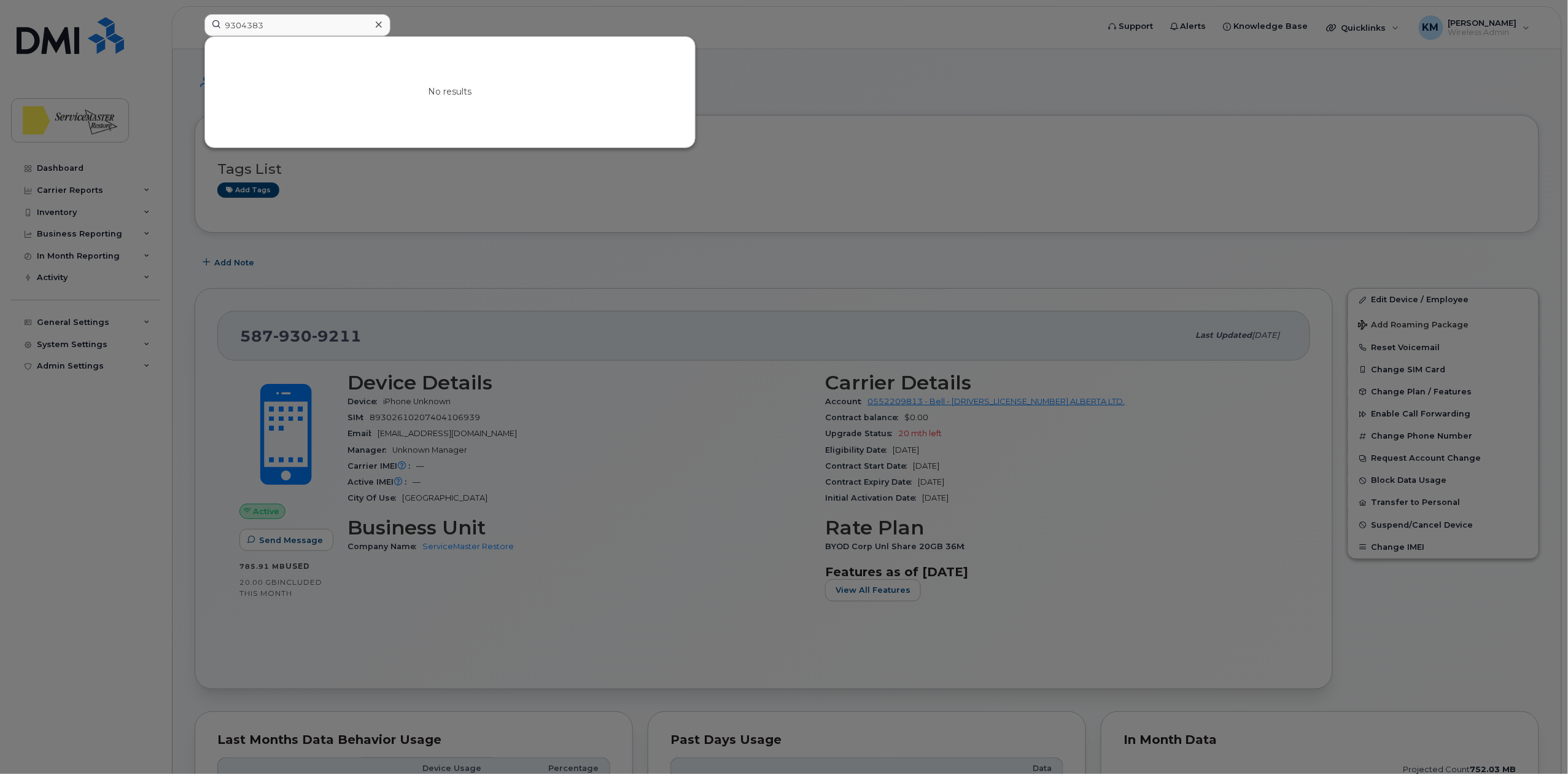
click at [970, 148] on div at bounding box center [784, 387] width 1568 height 774
